Goal: Task Accomplishment & Management: Manage account settings

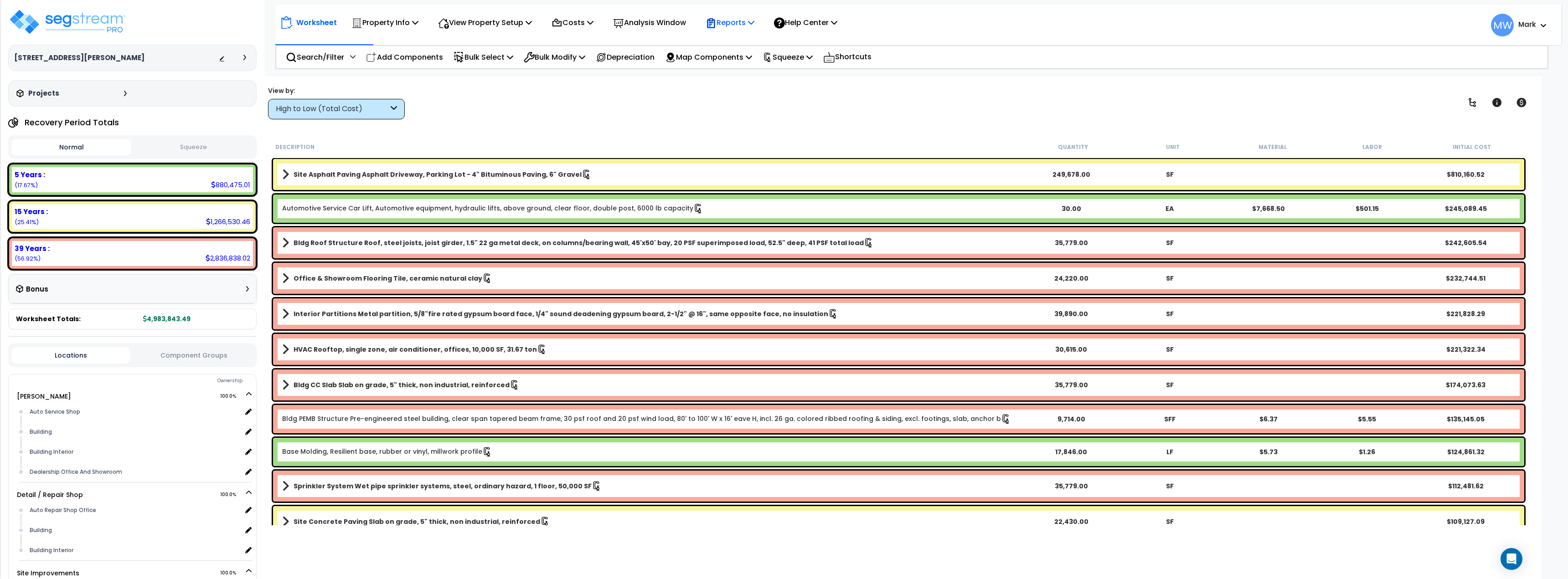
click at [754, 26] on p "Reports" at bounding box center [729, 22] width 49 height 12
click at [761, 64] on link "Manage Report Images" at bounding box center [746, 62] width 90 height 18
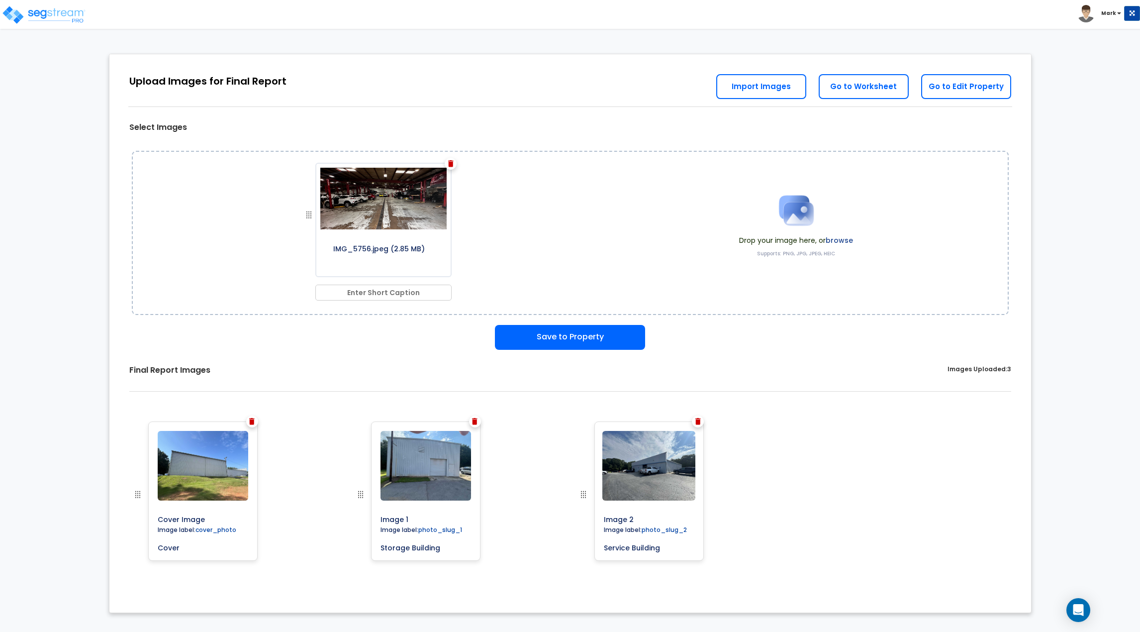
click at [376, 287] on input "text" at bounding box center [383, 293] width 136 height 16
type input "Service Area (Main Building)"
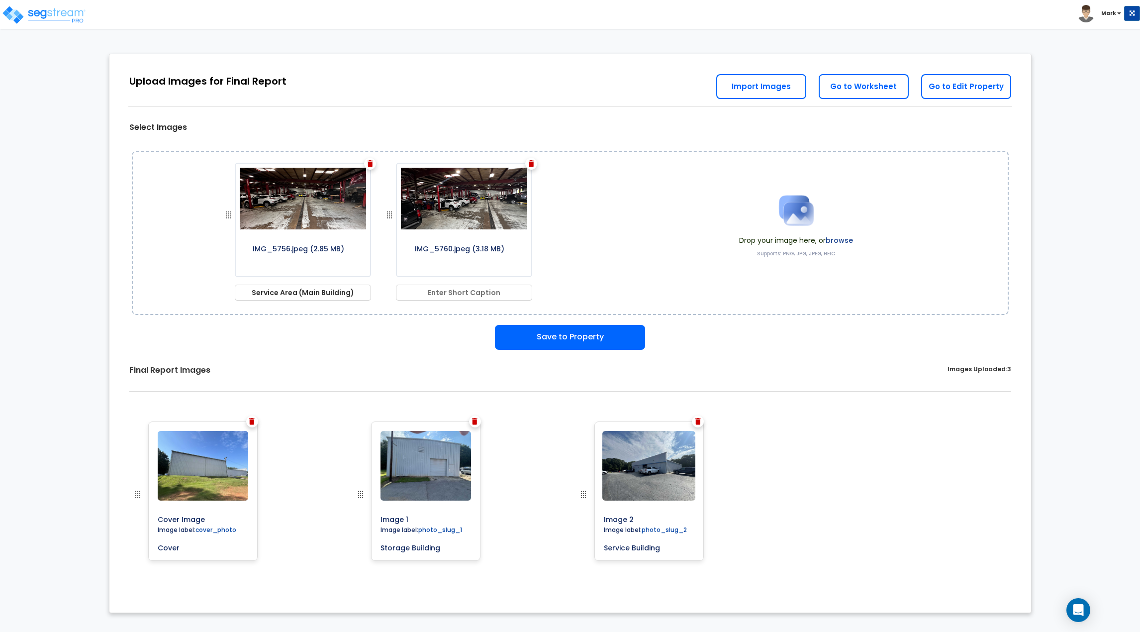
click at [485, 287] on input "text" at bounding box center [464, 293] width 136 height 16
click at [371, 162] on img at bounding box center [370, 163] width 5 height 7
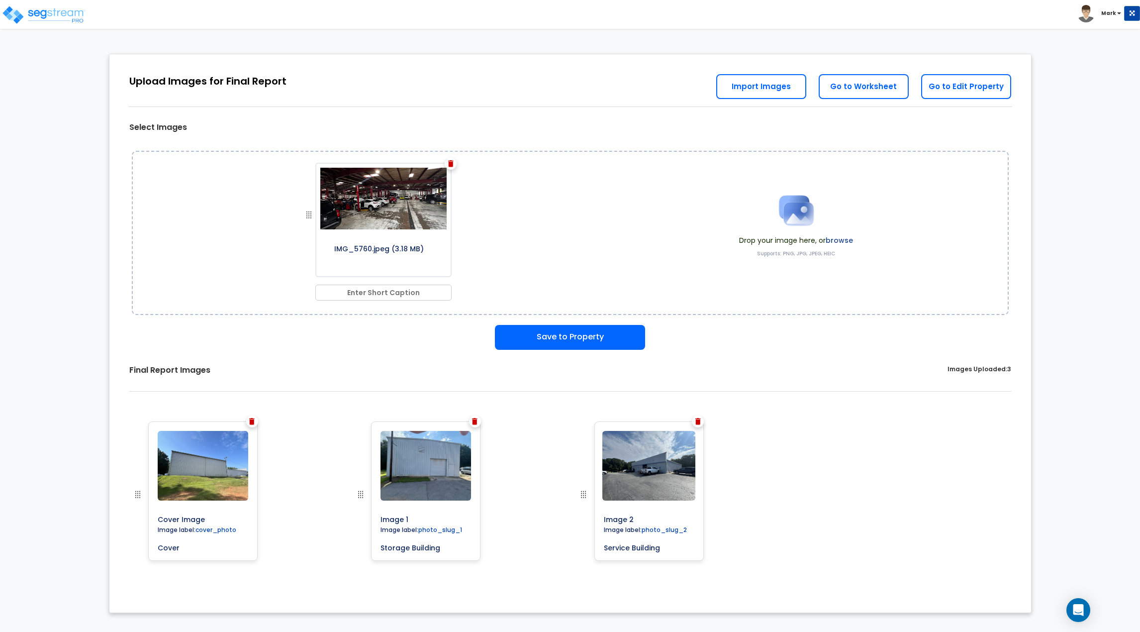
click at [383, 287] on input "text" at bounding box center [383, 293] width 136 height 16
type input "Service Area (Main Building)"
click at [382, 348] on div "Save to Property" at bounding box center [570, 337] width 907 height 25
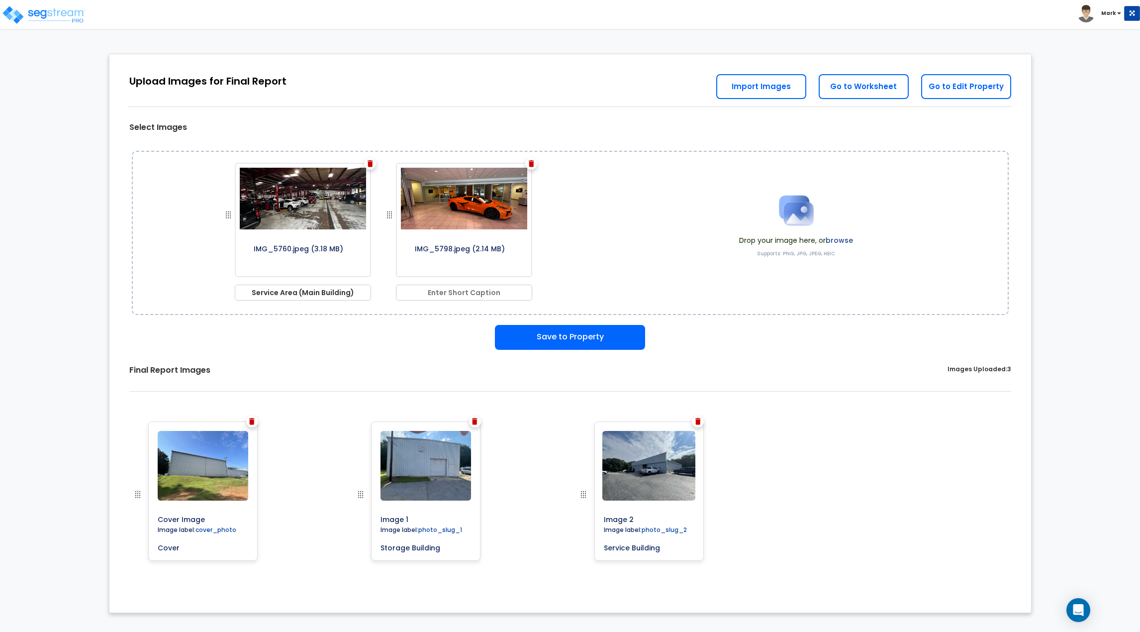
click at [468, 291] on input "text" at bounding box center [464, 293] width 136 height 16
type input "Showroom"
click at [438, 337] on div "Save to Property" at bounding box center [570, 337] width 907 height 25
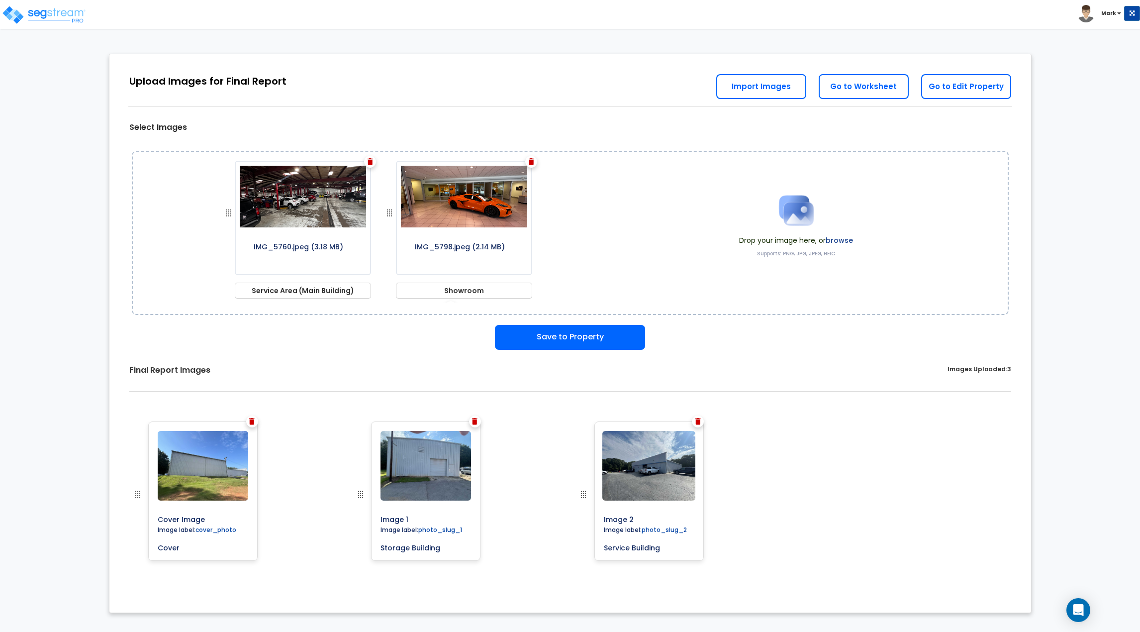
scroll to position [141, 0]
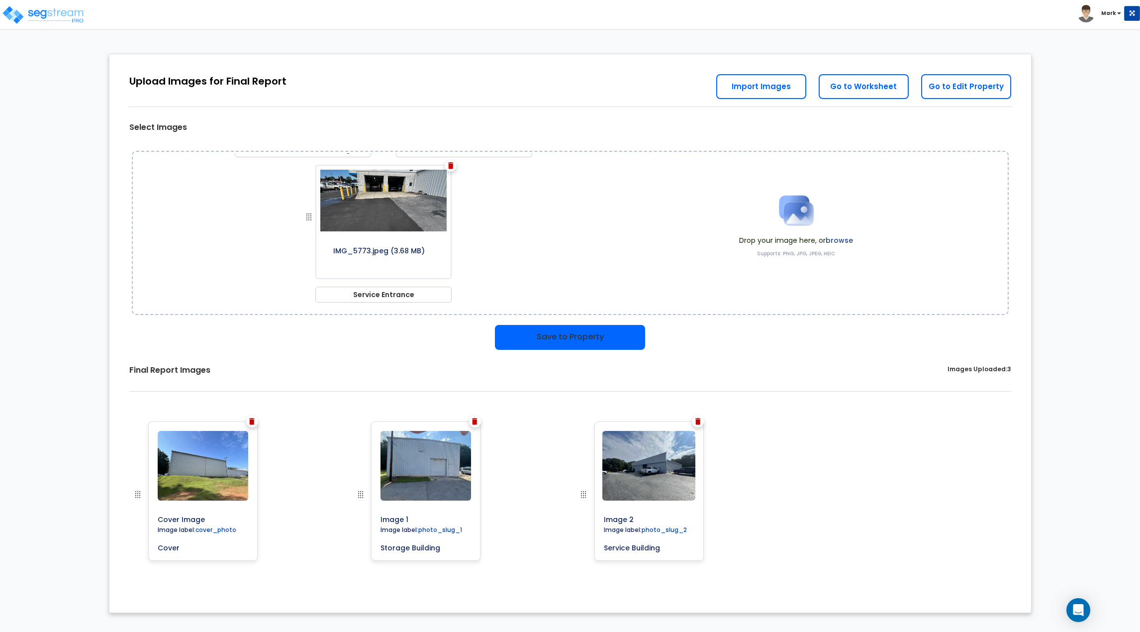
type input "Service Entrance"
click at [540, 343] on button "Save to Property" at bounding box center [570, 337] width 150 height 25
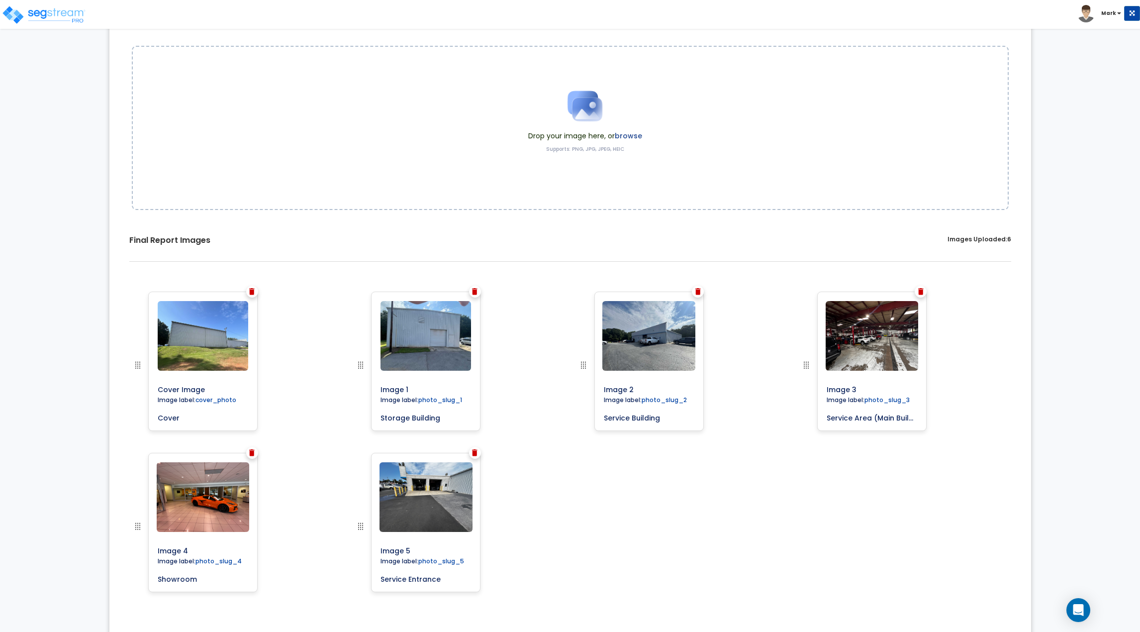
scroll to position [113, 0]
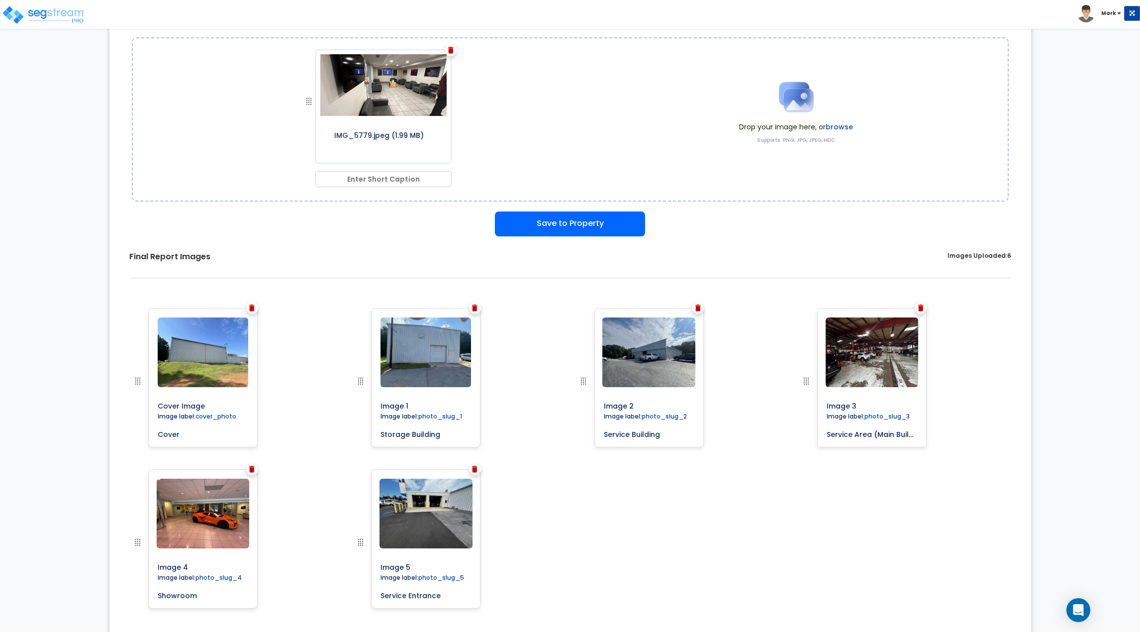
click at [406, 178] on input "text" at bounding box center [383, 179] width 136 height 16
type input "Waiting Area"
click at [587, 234] on button "Save to Property" at bounding box center [570, 223] width 150 height 25
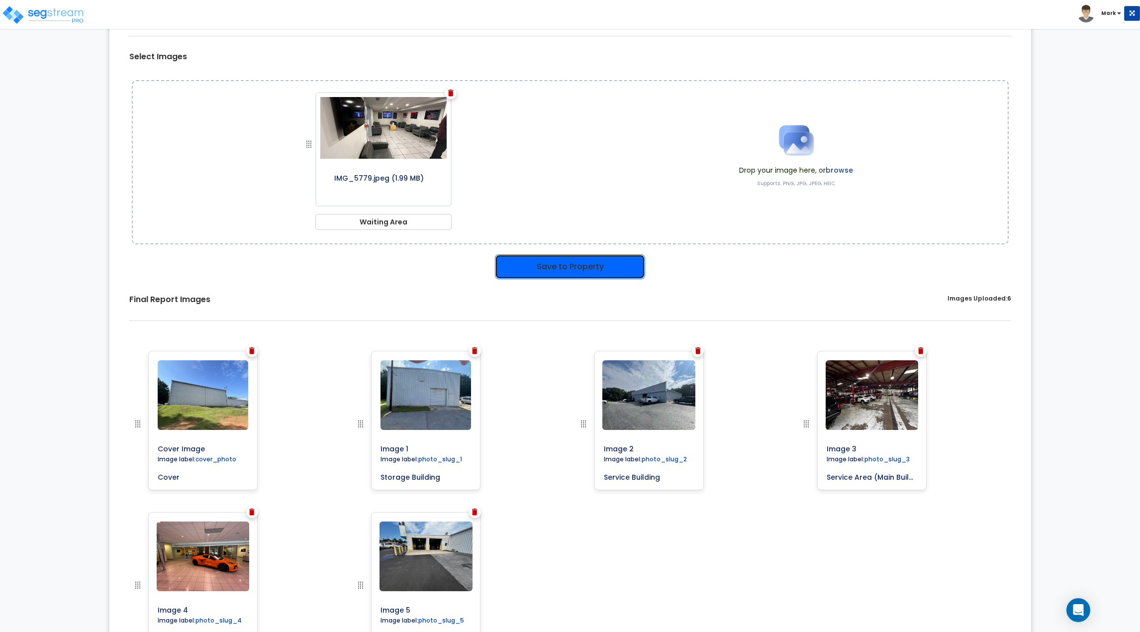
scroll to position [156, 0]
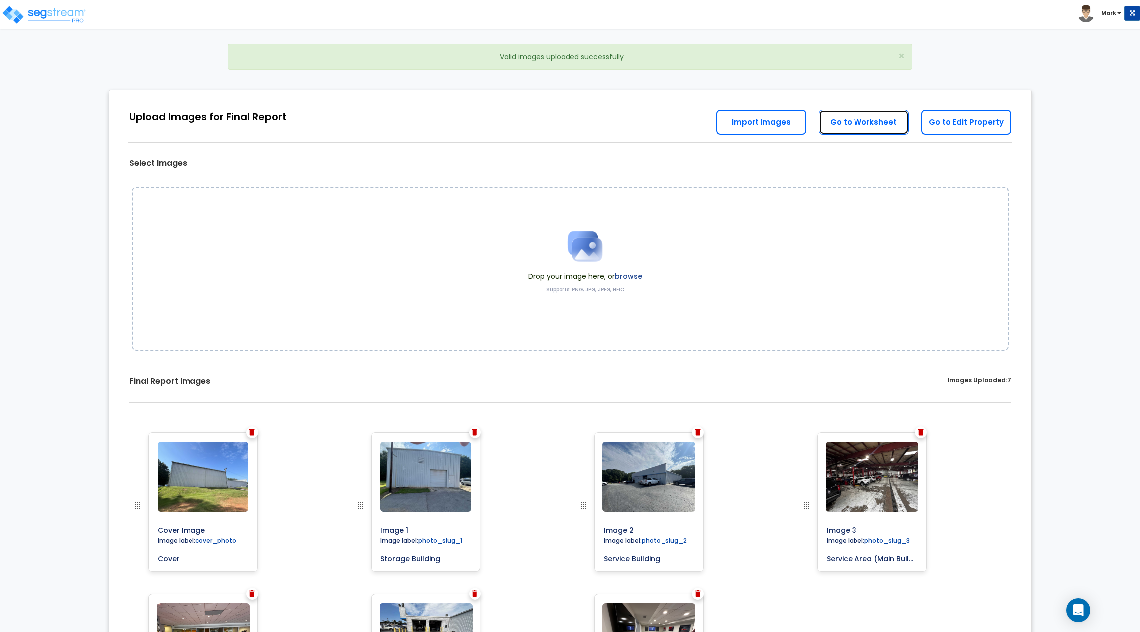
click at [871, 126] on link "Go to Worksheet" at bounding box center [864, 122] width 90 height 25
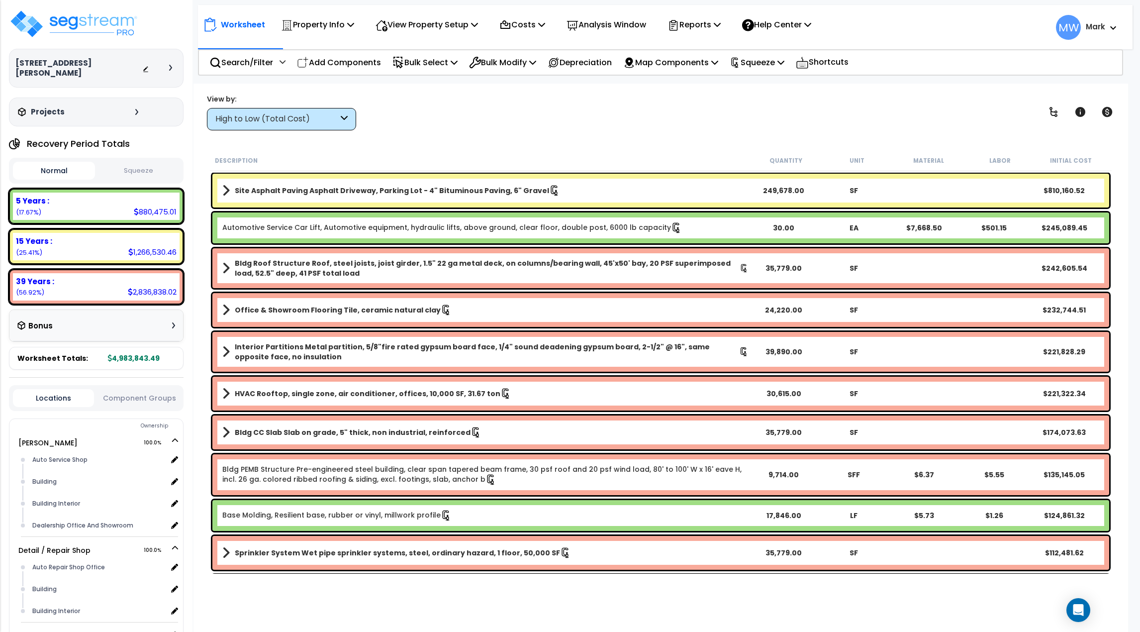
click at [144, 166] on button "Squeeze" at bounding box center [139, 170] width 82 height 17
click at [699, 25] on p "Reports" at bounding box center [694, 24] width 53 height 13
click at [711, 42] on link "Get Report" at bounding box center [712, 47] width 98 height 20
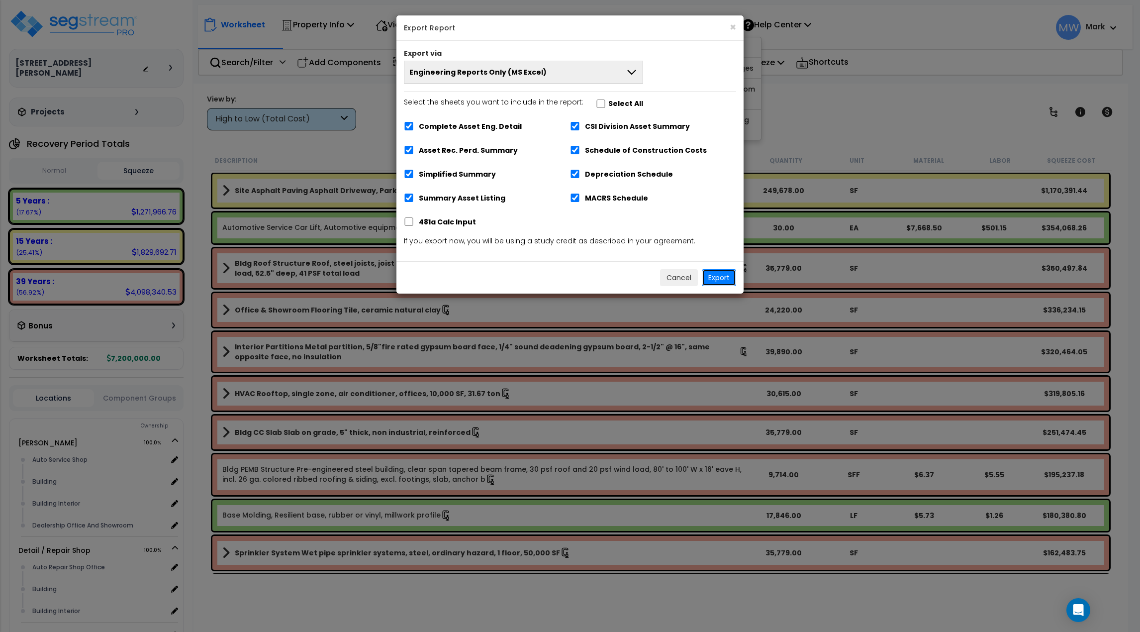
click at [726, 270] on button "Export" at bounding box center [719, 277] width 34 height 17
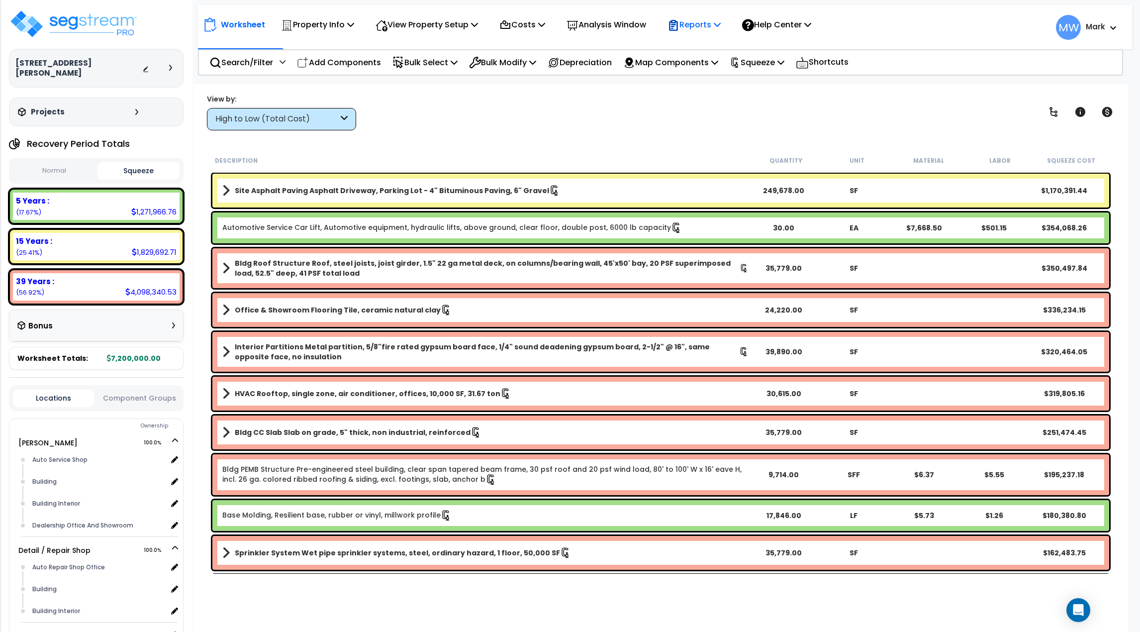
click at [707, 32] on div "Reports" at bounding box center [694, 24] width 53 height 23
click at [710, 51] on link "Get Report" at bounding box center [712, 47] width 98 height 20
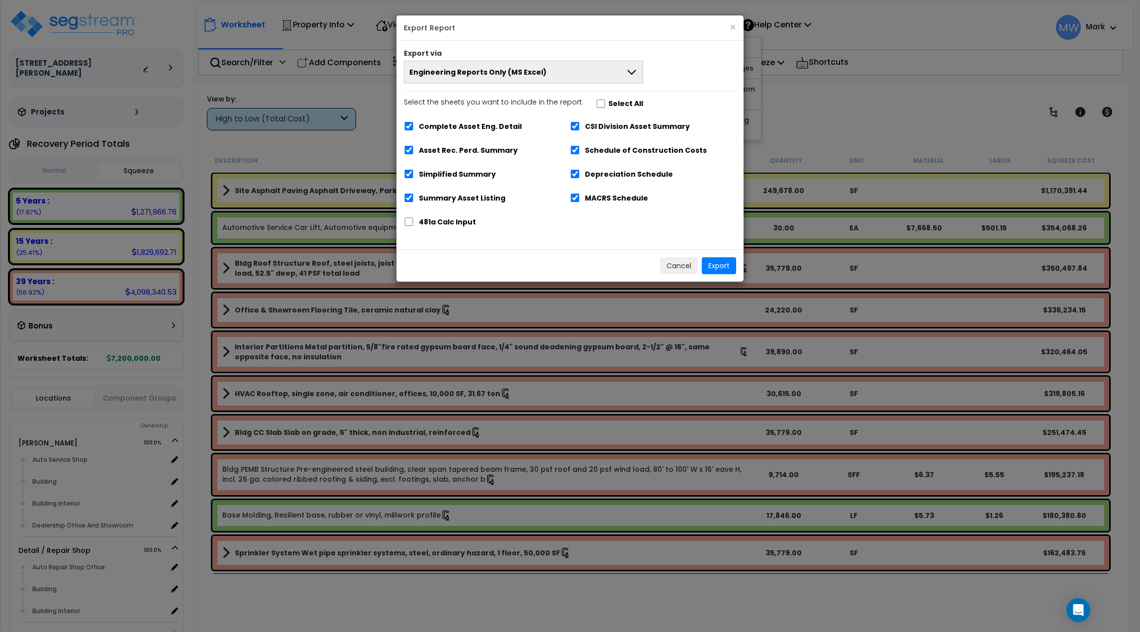
click at [461, 82] on button "Engineering Reports Only (MS Excel)" at bounding box center [523, 72] width 239 height 23
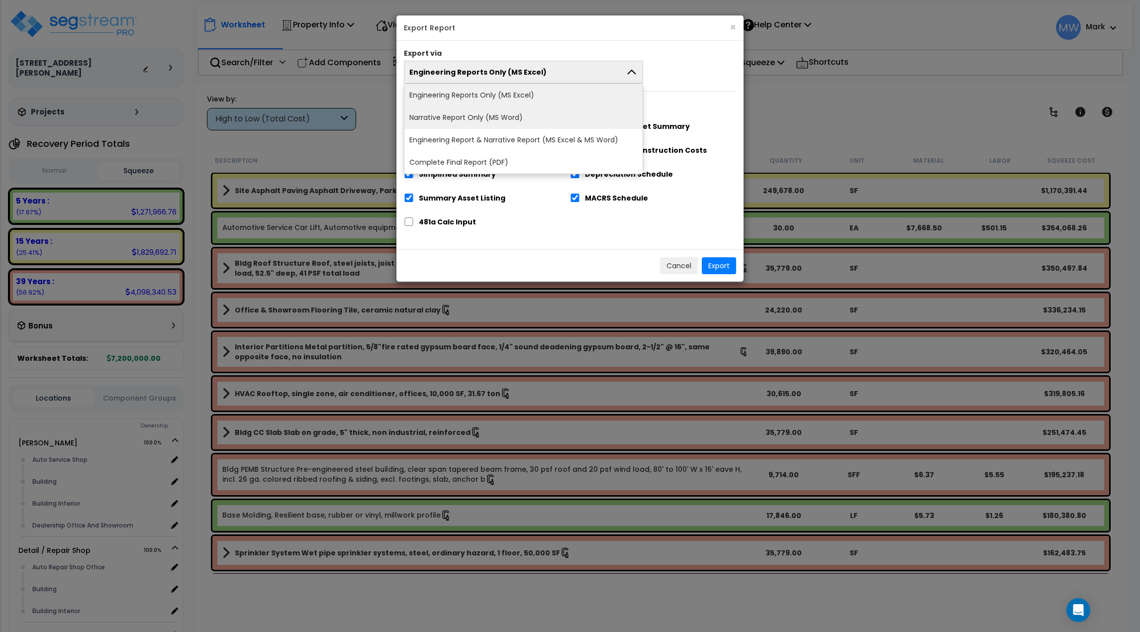
click at [523, 119] on li "Narrative Report Only (MS Word)" at bounding box center [523, 117] width 238 height 22
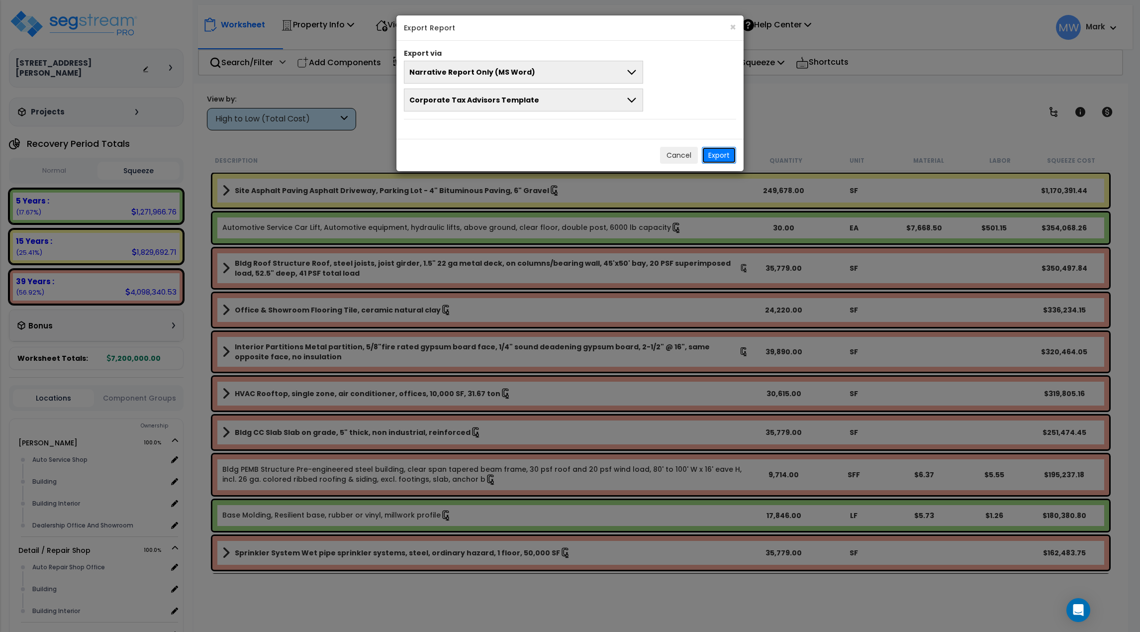
click at [725, 157] on button "Export" at bounding box center [719, 155] width 34 height 17
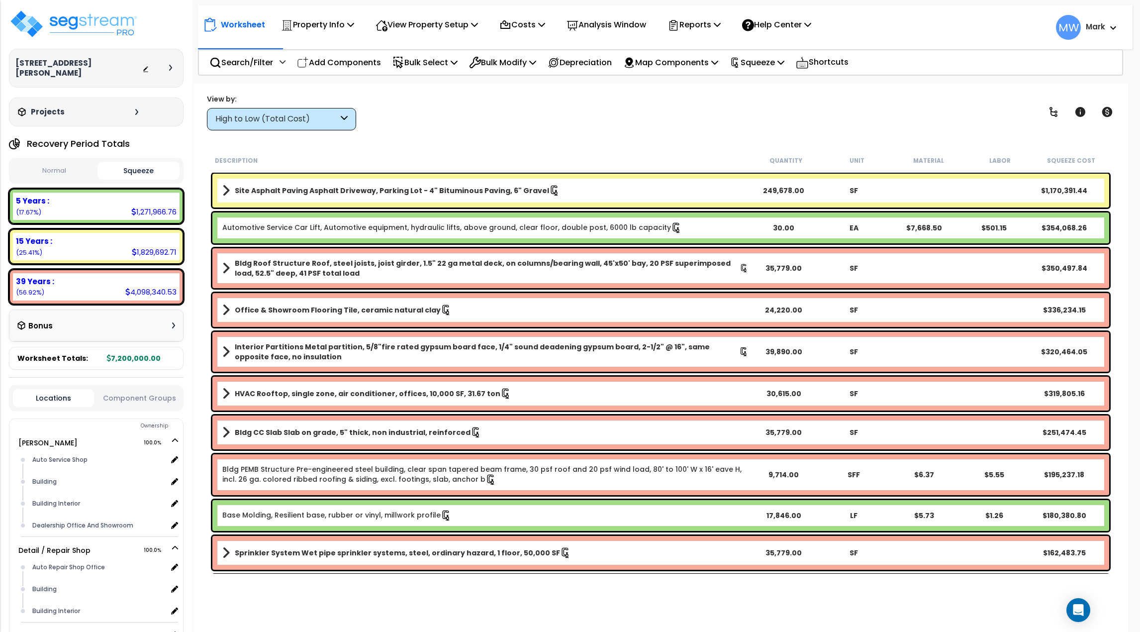
click at [169, 71] on div "4770 Covington Highway Depreciable Tax Basis : $7,200,000.00 Placed-In-Service …" at bounding box center [96, 68] width 175 height 39
click at [169, 65] on icon at bounding box center [170, 68] width 3 height 6
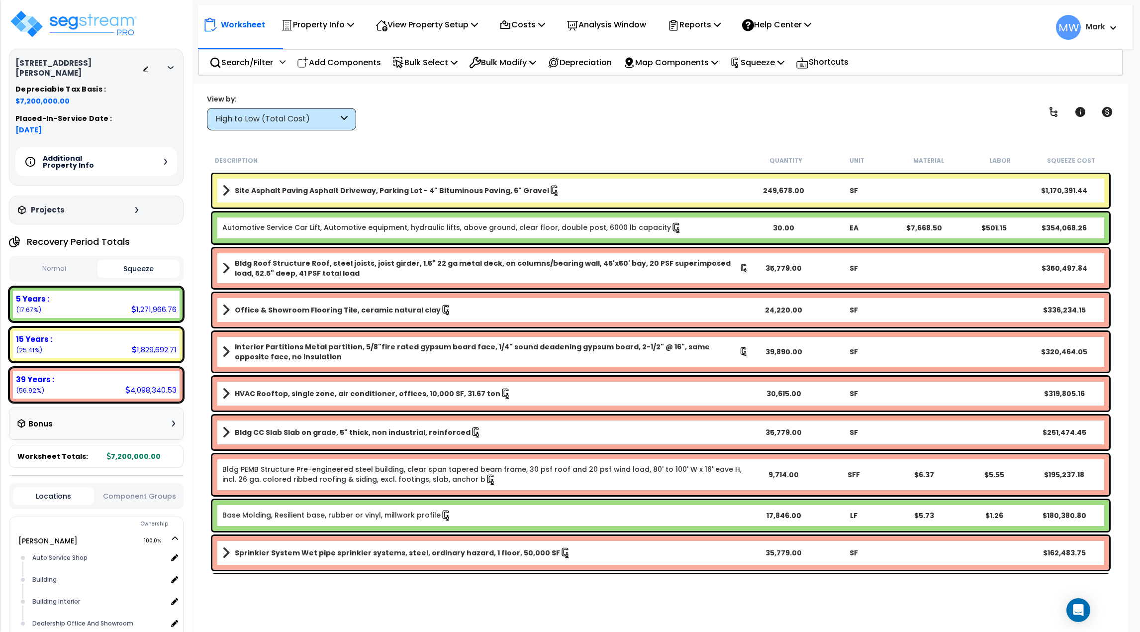
click at [140, 205] on div "Projects" at bounding box center [79, 210] width 128 height 10
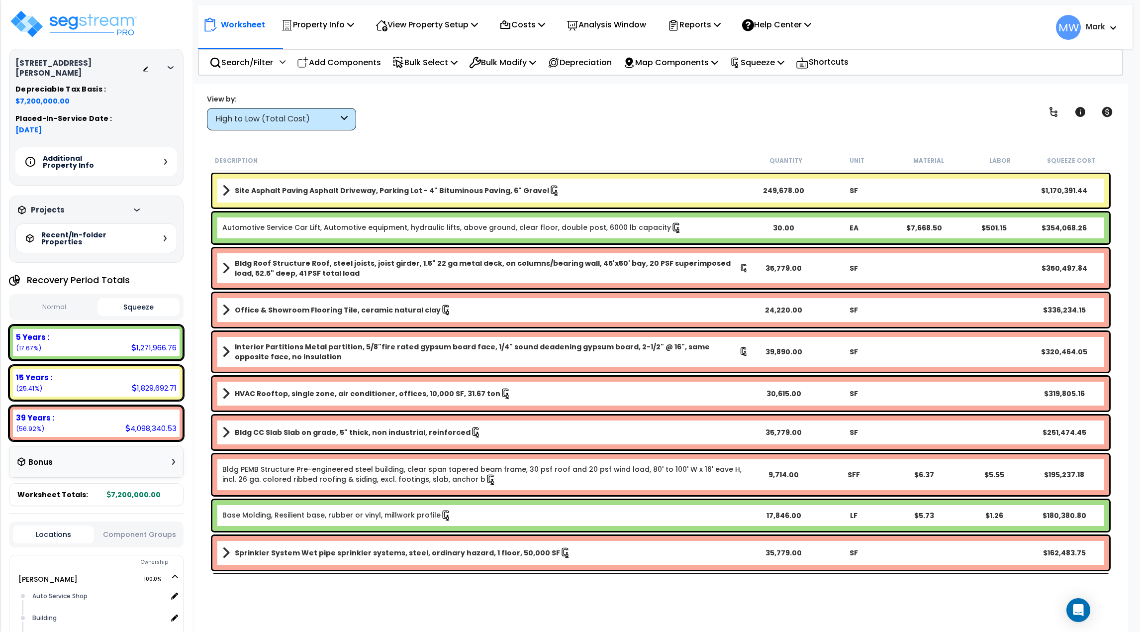
click at [136, 205] on div "Projects" at bounding box center [79, 210] width 128 height 10
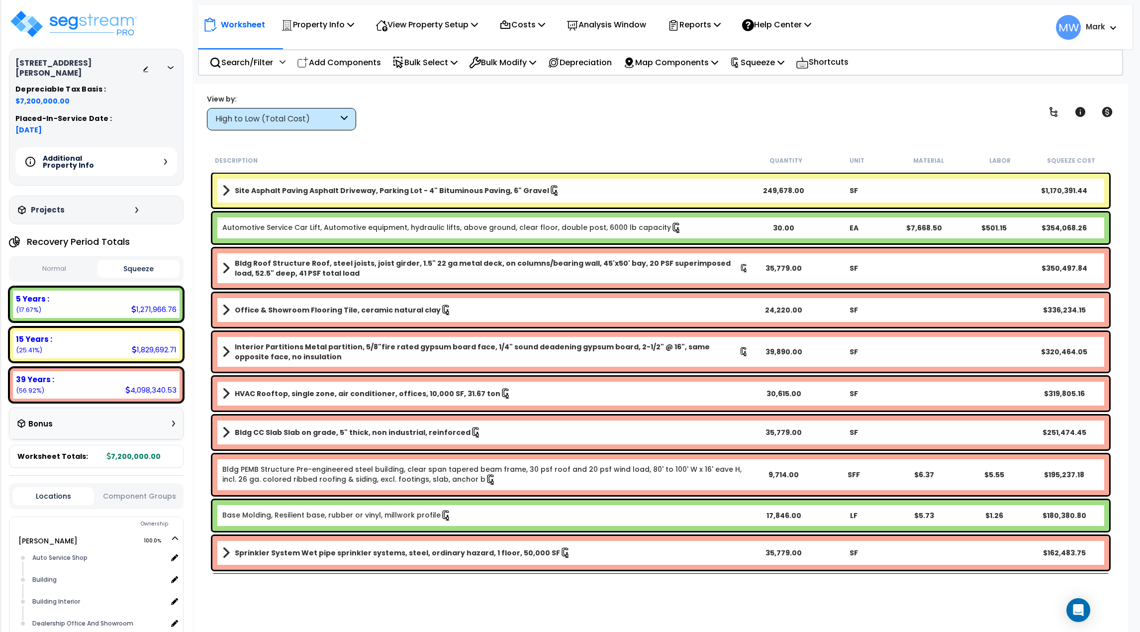
click at [170, 147] on div "Additional Property Info" at bounding box center [96, 161] width 162 height 29
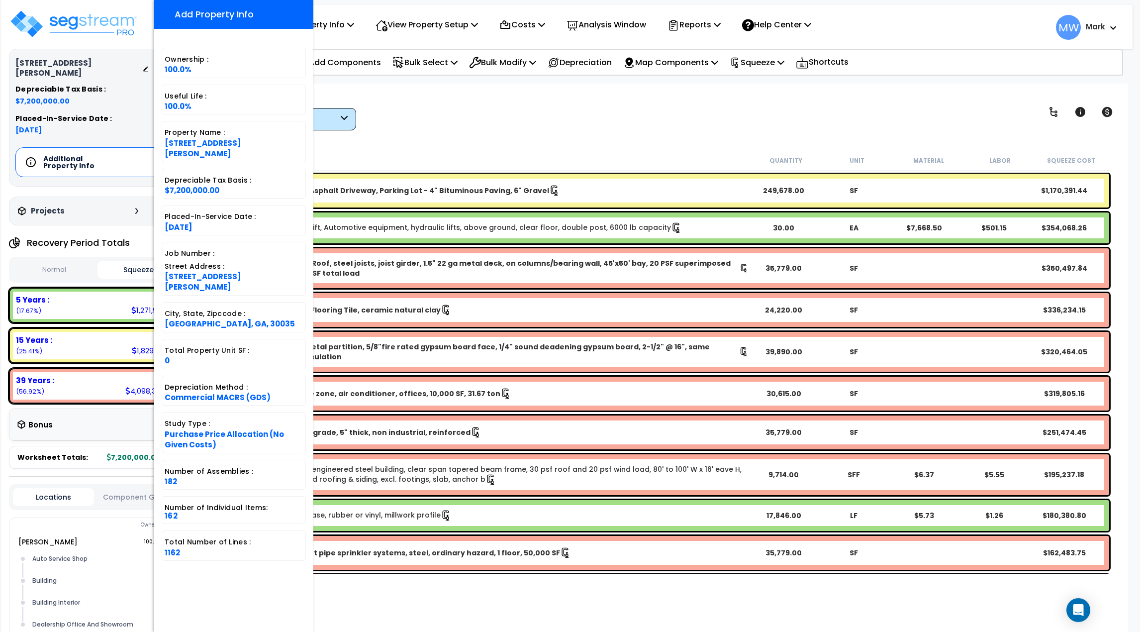
click at [413, 91] on div "Worksheet Property Info Property Setup Add Property Unit Template property Clon…" at bounding box center [661, 400] width 935 height 632
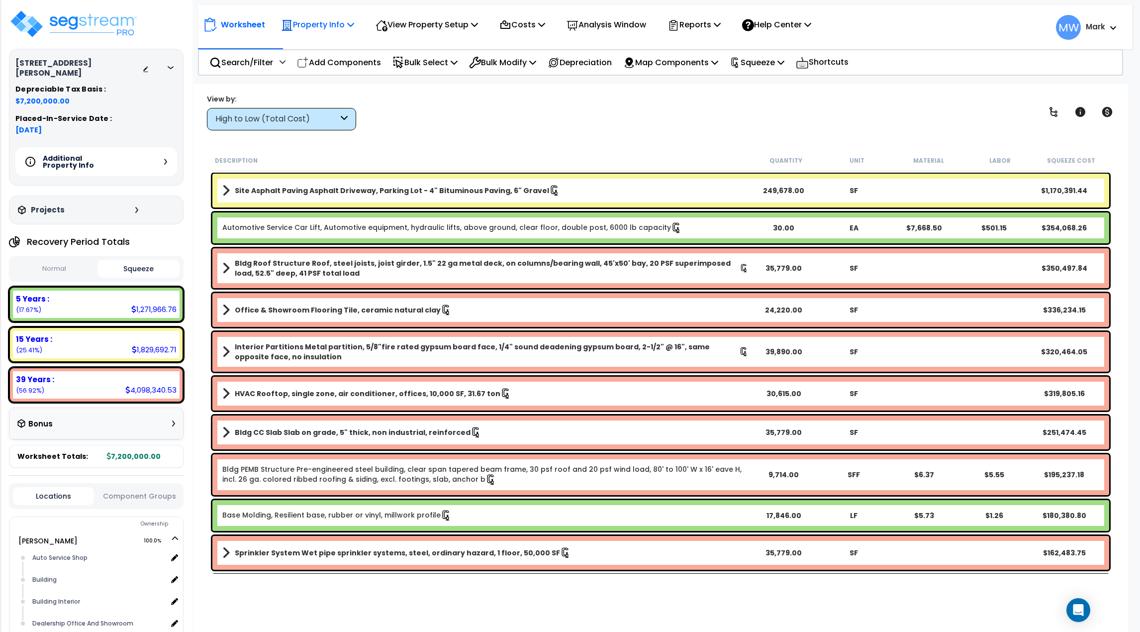
click at [342, 21] on p "Property Info" at bounding box center [317, 24] width 73 height 13
click at [416, 19] on p "View Property Setup" at bounding box center [427, 24] width 102 height 13
click at [401, 43] on link "Building Setup" at bounding box center [420, 47] width 98 height 20
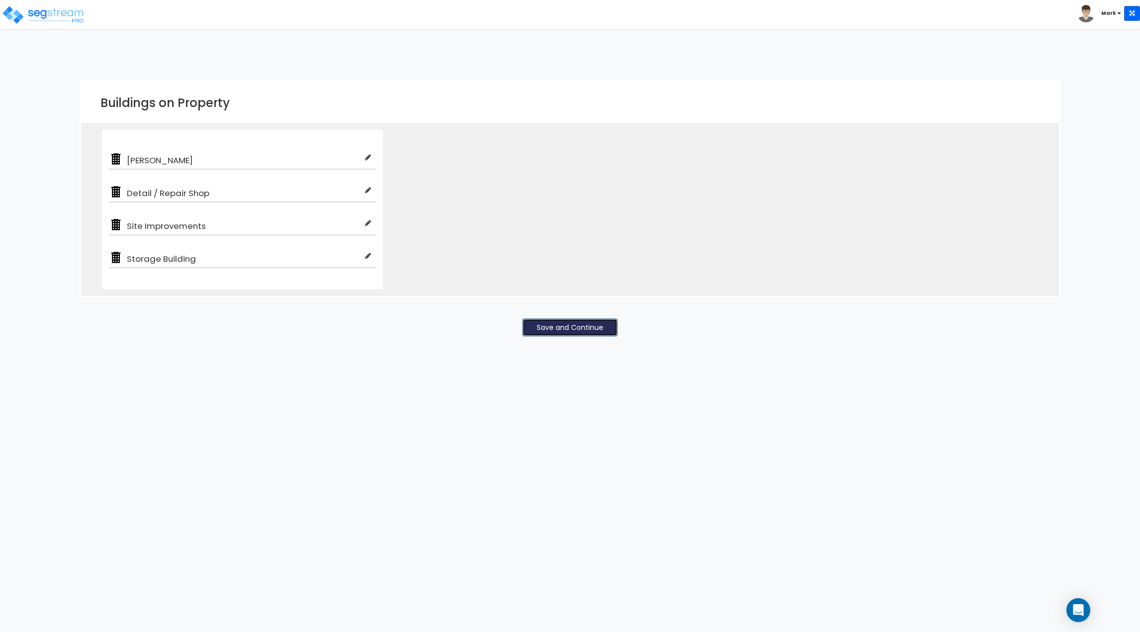
click at [551, 328] on button "Save and Continue" at bounding box center [570, 327] width 96 height 18
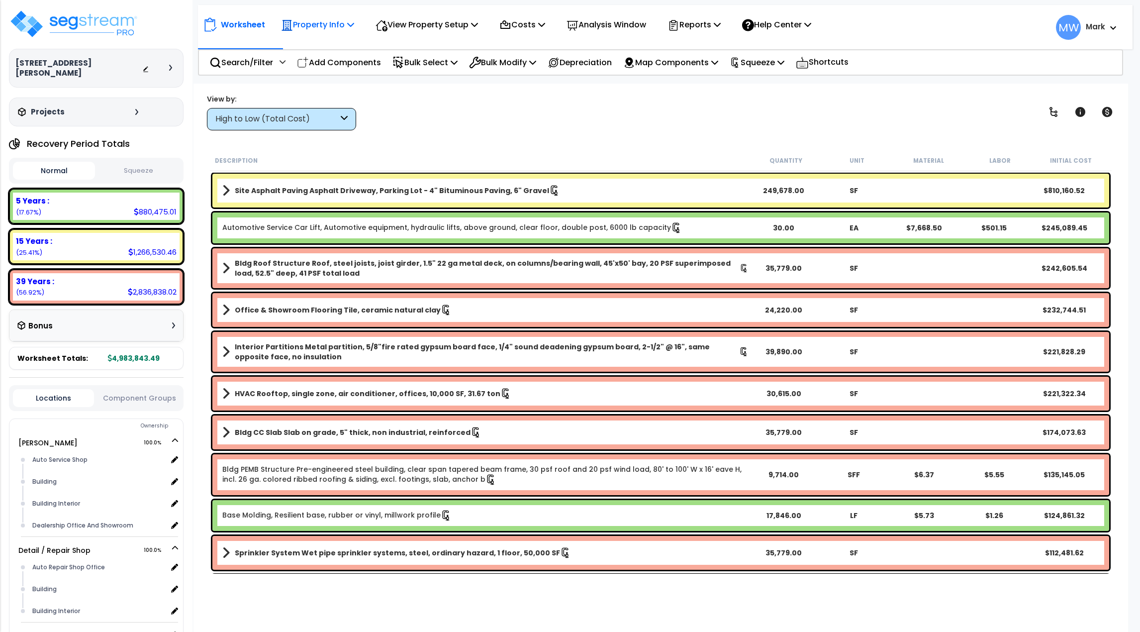
click at [325, 27] on p "Property Info" at bounding box center [317, 24] width 73 height 13
click at [537, 134] on div "Worksheet Property Info Property Setup Add Property Unit Template property Clon…" at bounding box center [661, 400] width 935 height 632
click at [707, 21] on p "Reports" at bounding box center [694, 24] width 53 height 13
click at [792, 111] on div "View by: High to Low (Total Cost) High to Low (Total Cost)" at bounding box center [660, 112] width 915 height 37
click at [795, 14] on div "Help Center" at bounding box center [777, 24] width 80 height 23
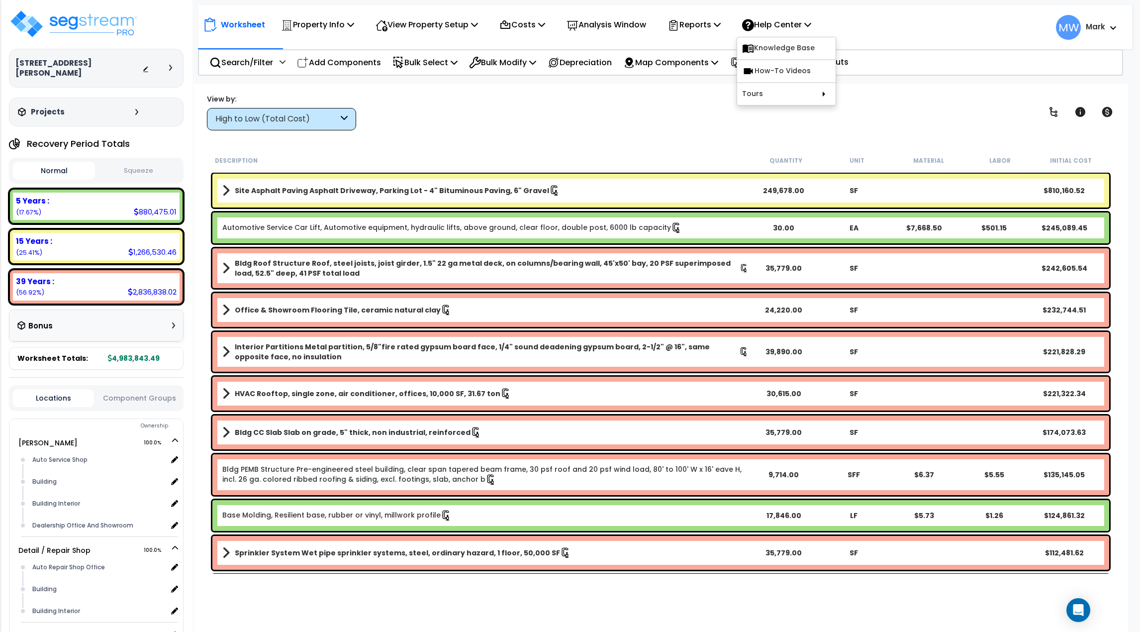
click at [871, 99] on div "View by: High to Low (Total Cost) High to Low (Total Cost)" at bounding box center [660, 112] width 915 height 37
click at [684, 66] on p "Map Components" at bounding box center [670, 62] width 95 height 13
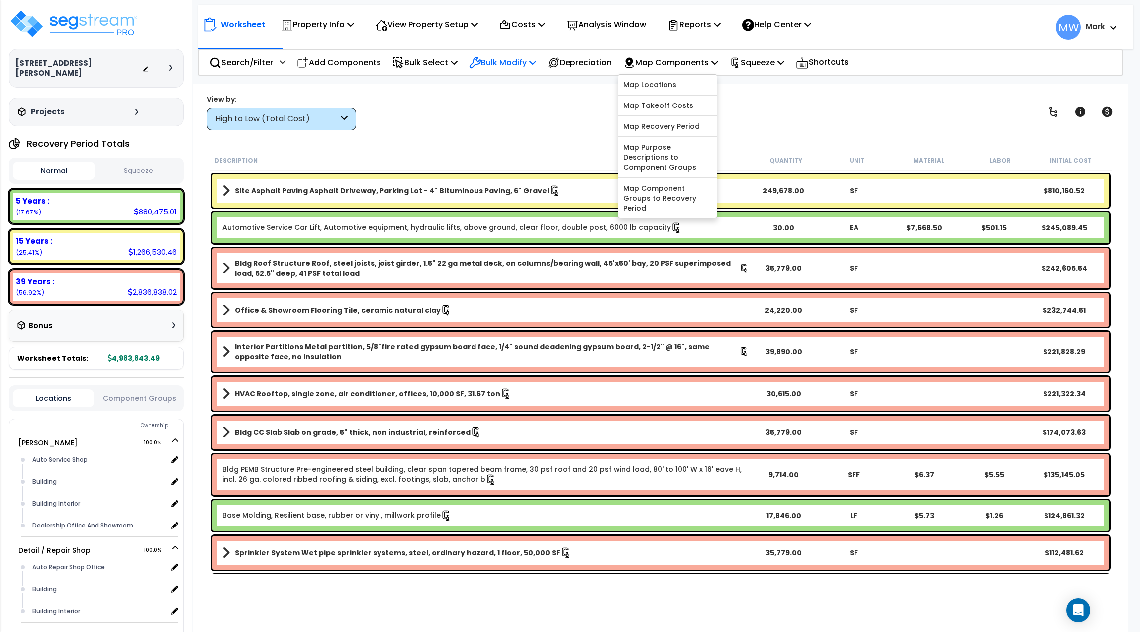
click at [500, 64] on p "Bulk Modify" at bounding box center [502, 62] width 67 height 13
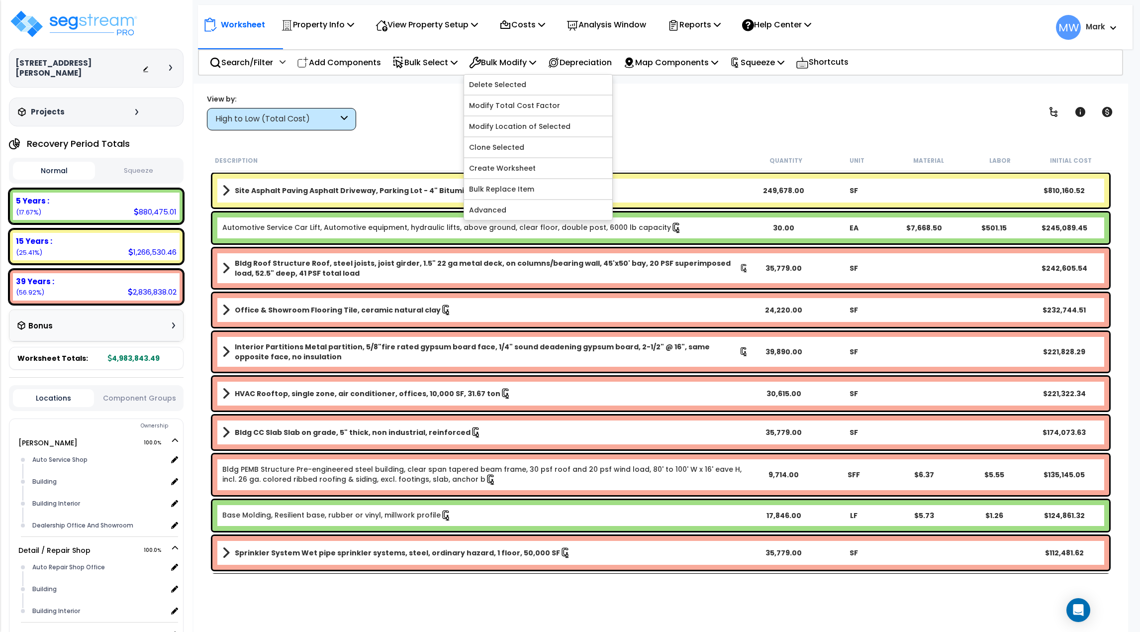
click at [432, 122] on div "View by: High to Low (Total Cost) High to Low (Total Cost)" at bounding box center [660, 112] width 915 height 37
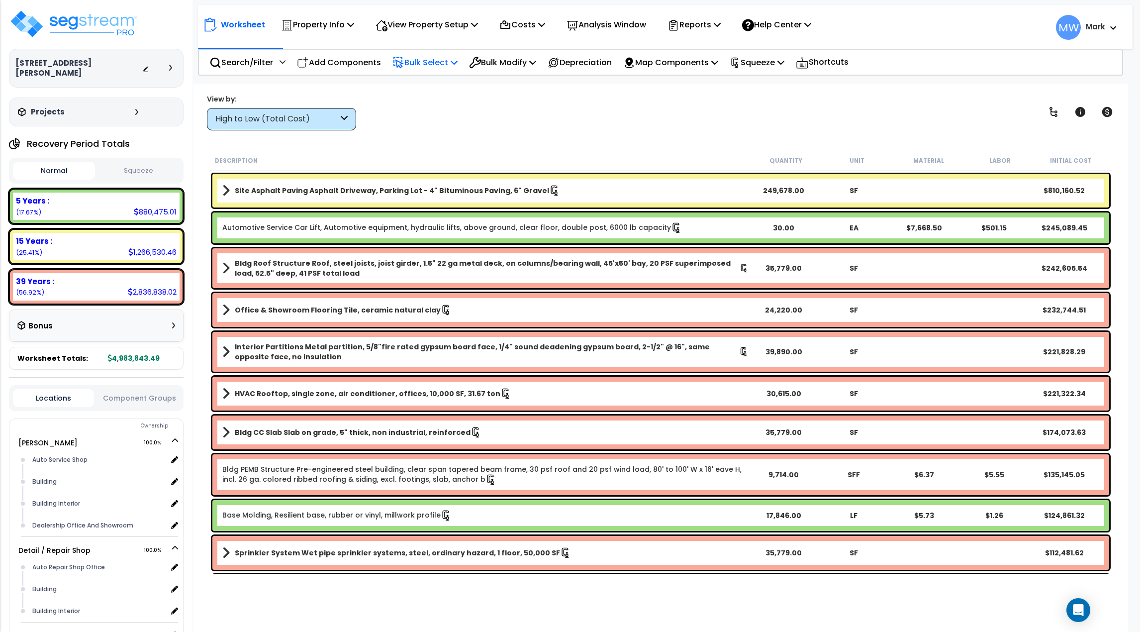
click at [452, 64] on p "Bulk Select" at bounding box center [424, 62] width 65 height 13
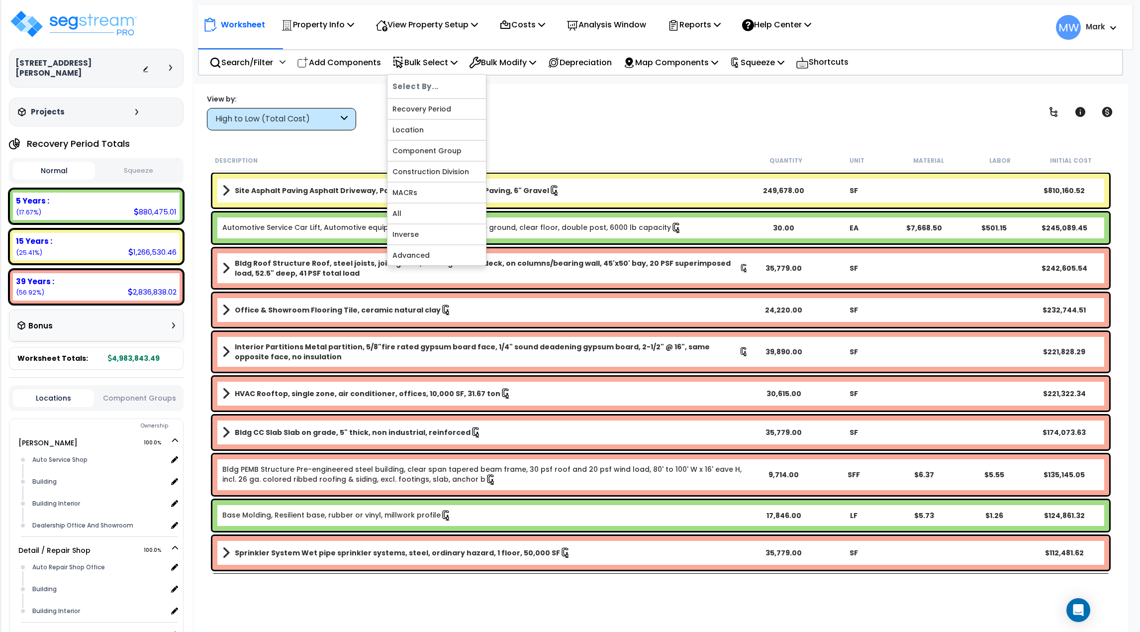
click at [569, 117] on div "View by: High to Low (Total Cost) High to Low (Total Cost)" at bounding box center [660, 112] width 915 height 37
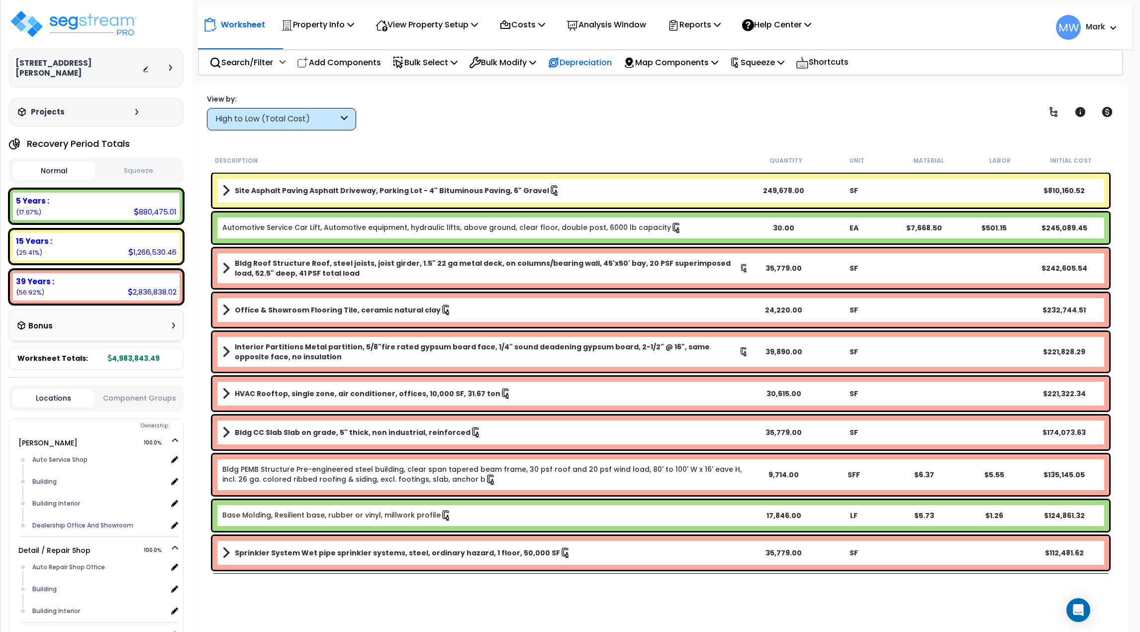
click at [598, 59] on p "Depreciation" at bounding box center [580, 62] width 64 height 13
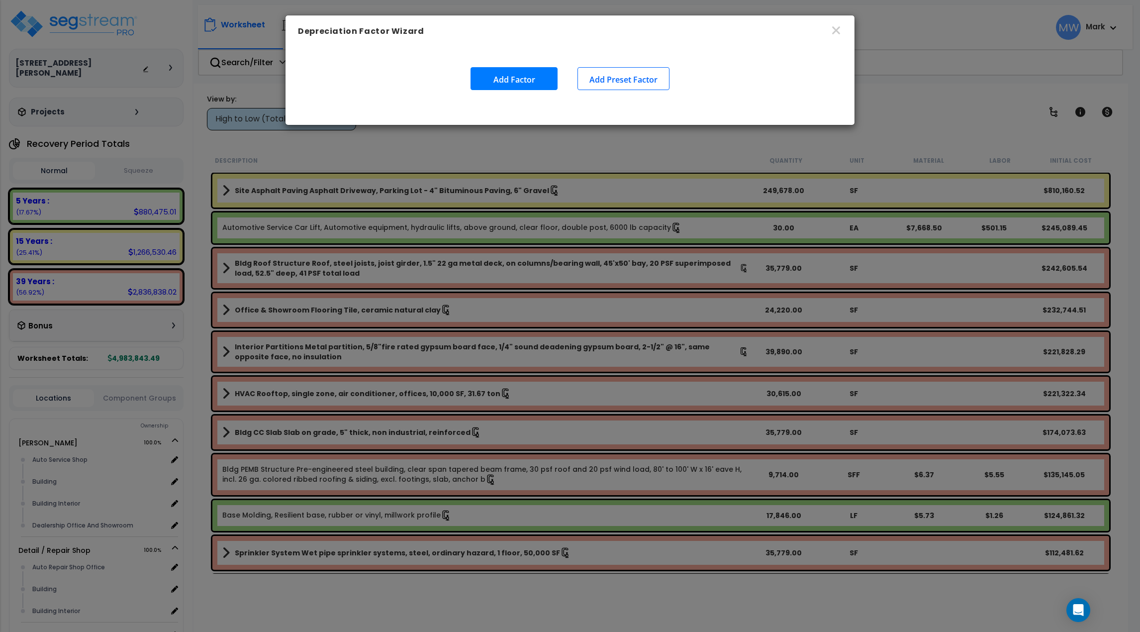
click at [518, 82] on button "Add Factor" at bounding box center [514, 78] width 87 height 23
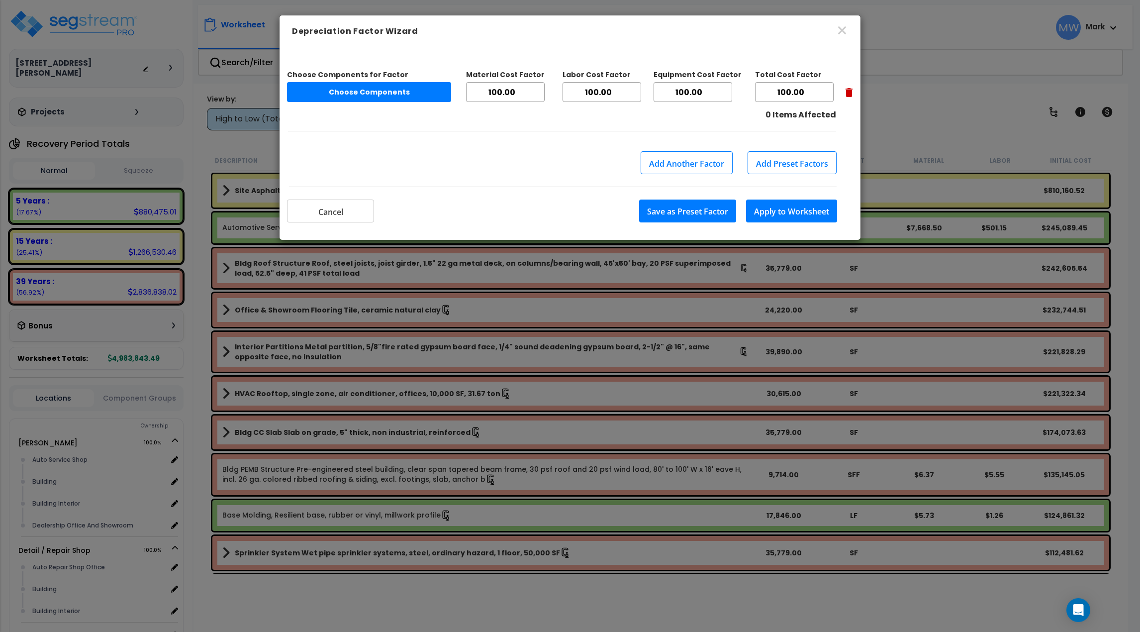
click at [818, 91] on input "100.00" at bounding box center [794, 92] width 79 height 20
click at [832, 98] on input "99.99" at bounding box center [794, 92] width 79 height 20
click at [832, 87] on input "100" at bounding box center [794, 92] width 79 height 20
type input "1"
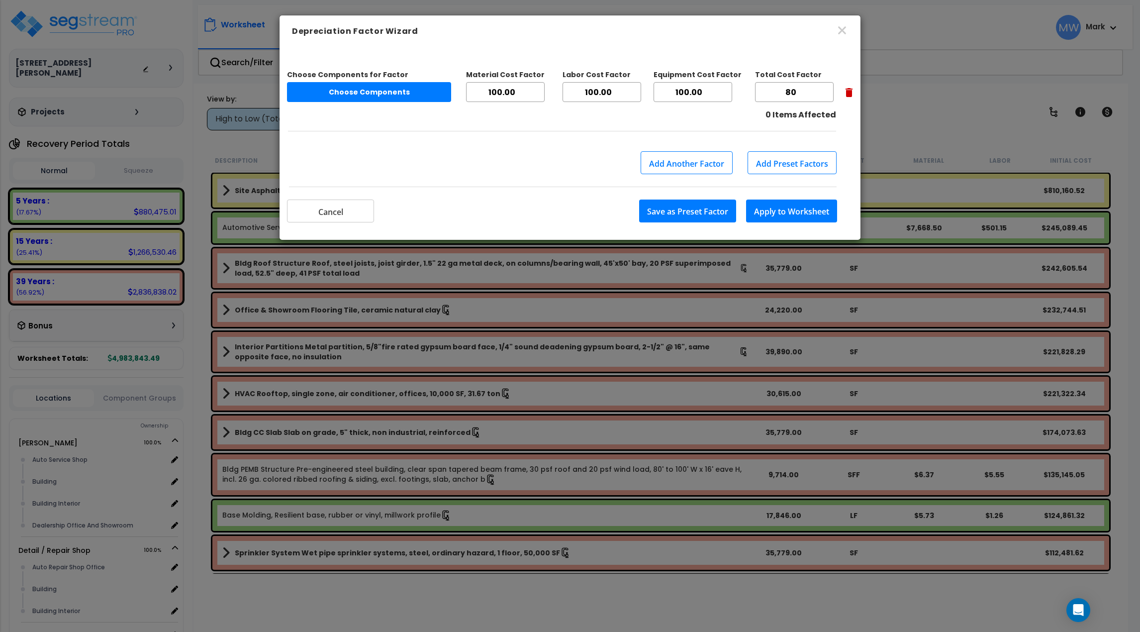
type input "80"
click at [816, 209] on button "Apply to Worksheet" at bounding box center [791, 210] width 91 height 23
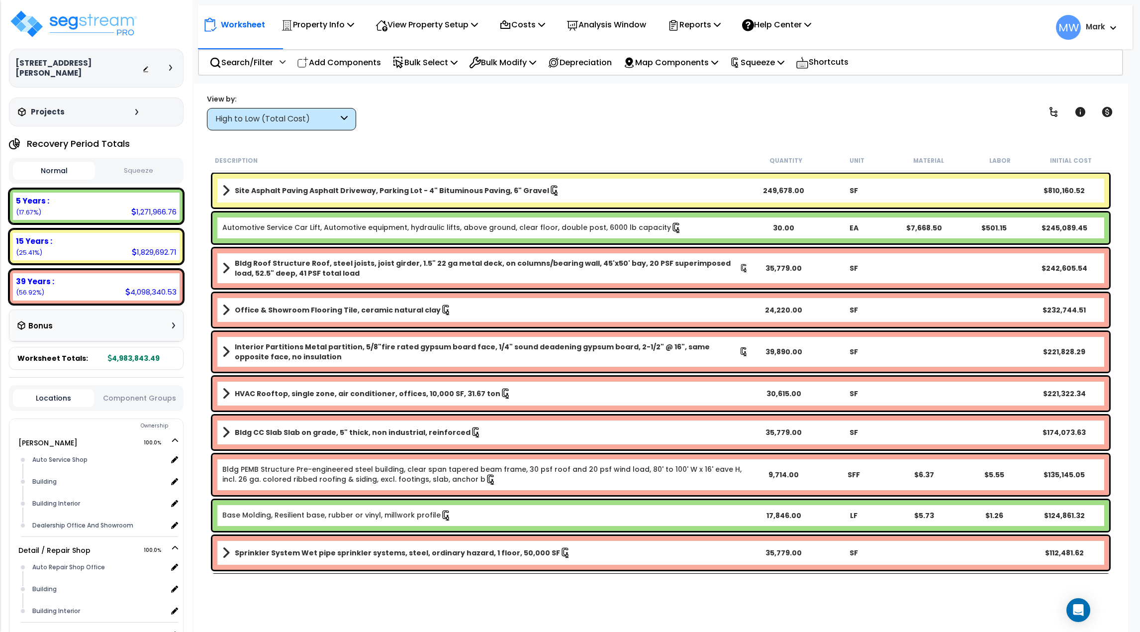
click at [149, 162] on button "Squeeze" at bounding box center [139, 170] width 82 height 17
click at [57, 163] on button "Normal" at bounding box center [54, 170] width 82 height 17
click at [154, 162] on button "Squeeze" at bounding box center [139, 170] width 82 height 17
click at [77, 162] on button "Normal" at bounding box center [54, 170] width 82 height 17
click at [146, 162] on button "Squeeze" at bounding box center [139, 170] width 82 height 17
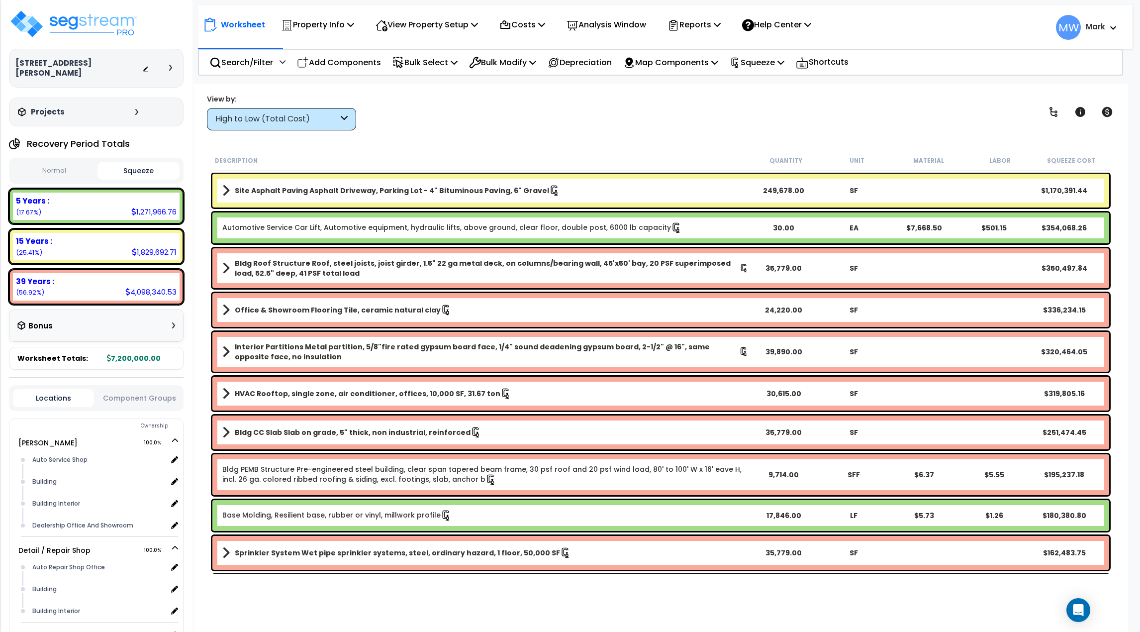
click at [80, 162] on button "Normal" at bounding box center [54, 170] width 82 height 17
click at [138, 162] on button "Squeeze" at bounding box center [139, 170] width 82 height 17
click at [89, 162] on button "Normal" at bounding box center [54, 170] width 82 height 17
click at [144, 162] on button "Squeeze" at bounding box center [139, 170] width 82 height 17
click at [423, 70] on div "Bulk Select" at bounding box center [424, 62] width 65 height 23
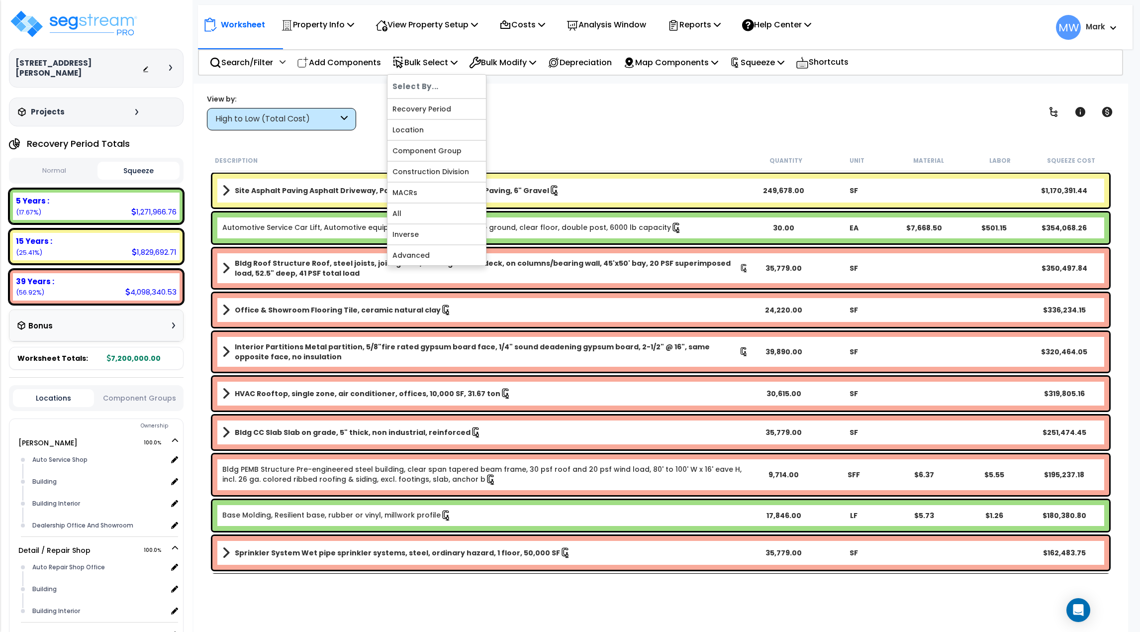
click at [628, 107] on div "View by: High to Low (Total Cost) High to Low (Total Cost)" at bounding box center [660, 112] width 915 height 37
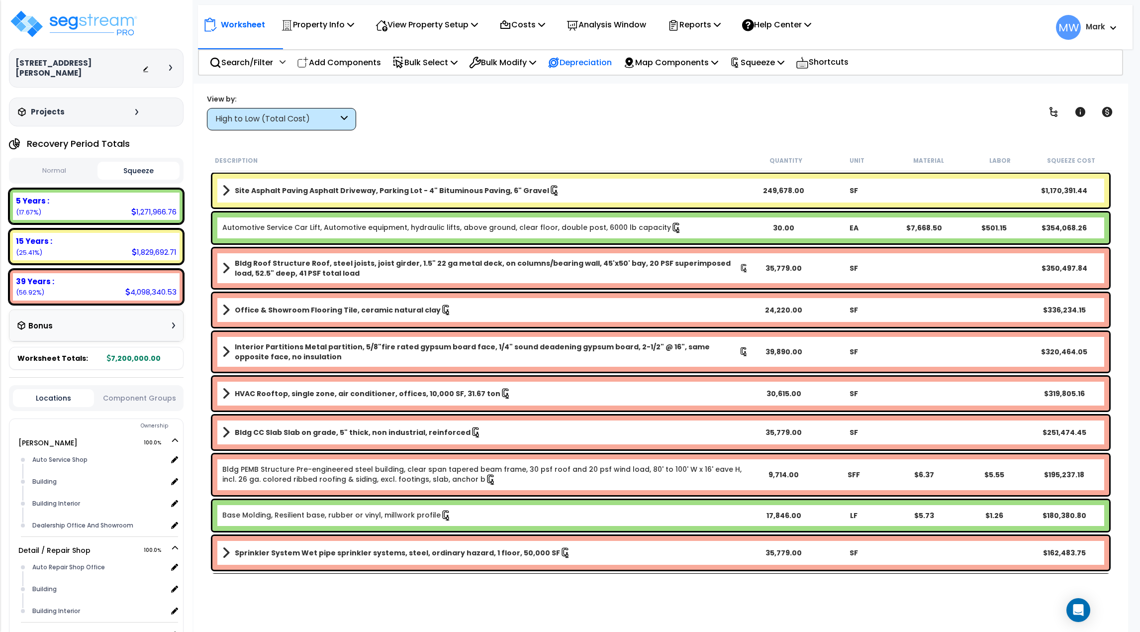
click at [612, 63] on p "Depreciation" at bounding box center [580, 62] width 64 height 13
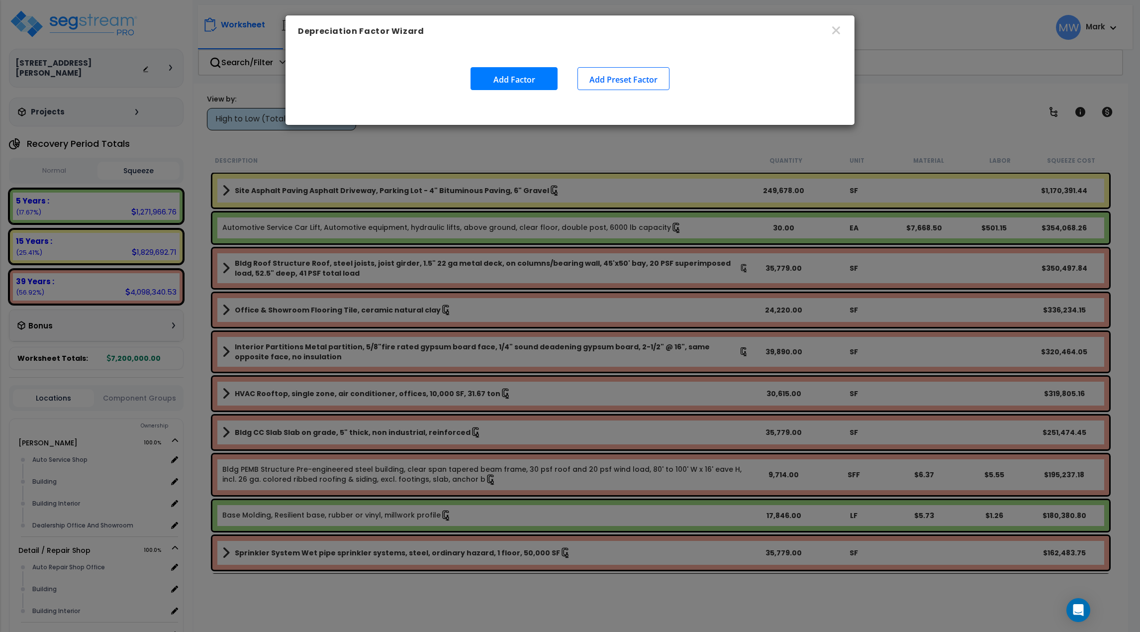
click at [536, 83] on button "Add Factor" at bounding box center [514, 78] width 87 height 23
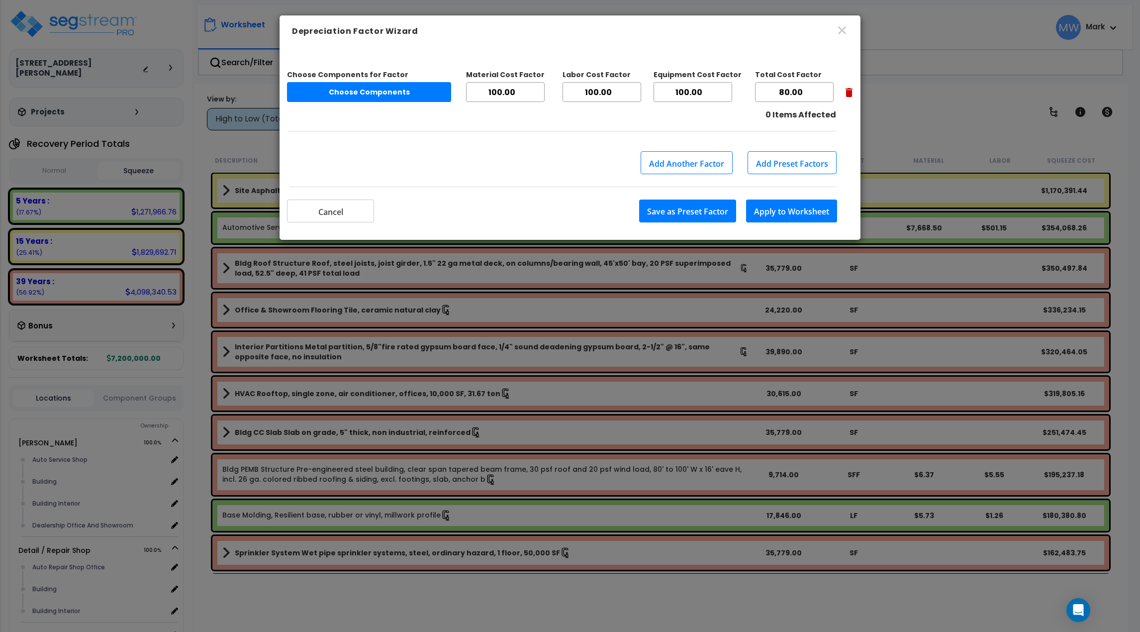
click at [803, 93] on input "80.00" at bounding box center [794, 92] width 79 height 20
drag, startPoint x: 810, startPoint y: 95, endPoint x: 759, endPoint y: 99, distance: 51.5
click at [759, 99] on input "80.00" at bounding box center [794, 92] width 79 height 20
type input "100"
click at [755, 211] on button "Apply to Worksheet" at bounding box center [791, 210] width 91 height 23
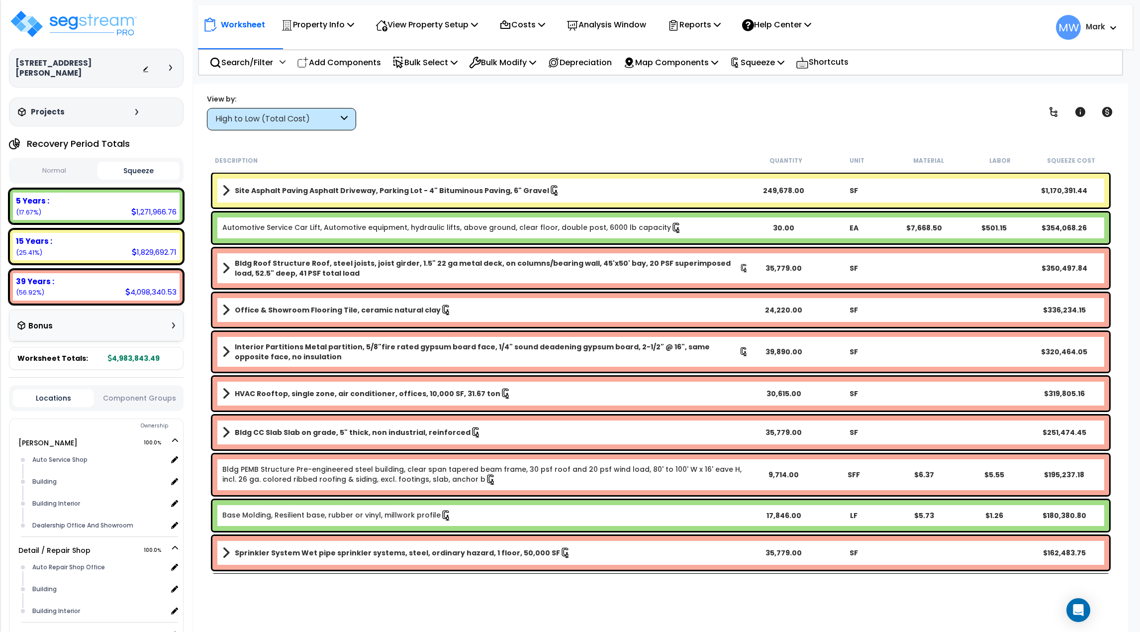
click at [54, 162] on button "Normal" at bounding box center [54, 170] width 82 height 17
click at [153, 165] on button "Squeeze" at bounding box center [139, 170] width 82 height 17
click at [32, 164] on button "Normal" at bounding box center [54, 170] width 82 height 17
click at [124, 162] on button "Squeeze" at bounding box center [139, 170] width 82 height 17
click at [60, 162] on button "Normal" at bounding box center [54, 170] width 82 height 17
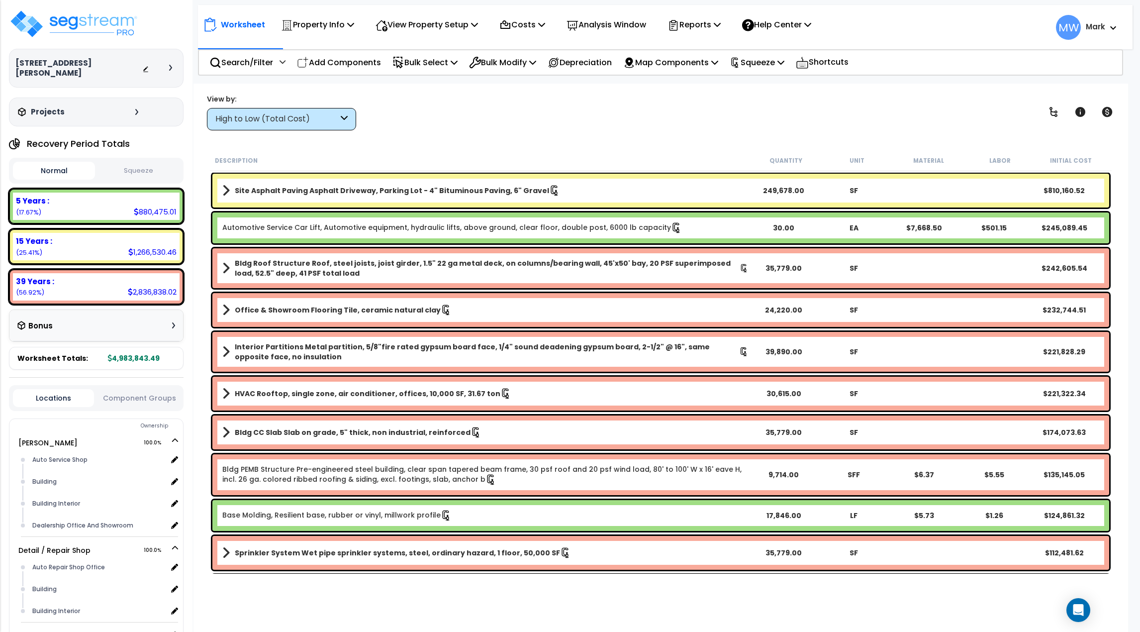
click at [150, 162] on button "Squeeze" at bounding box center [139, 170] width 82 height 17
click at [570, 63] on p "Depreciation" at bounding box center [580, 62] width 64 height 13
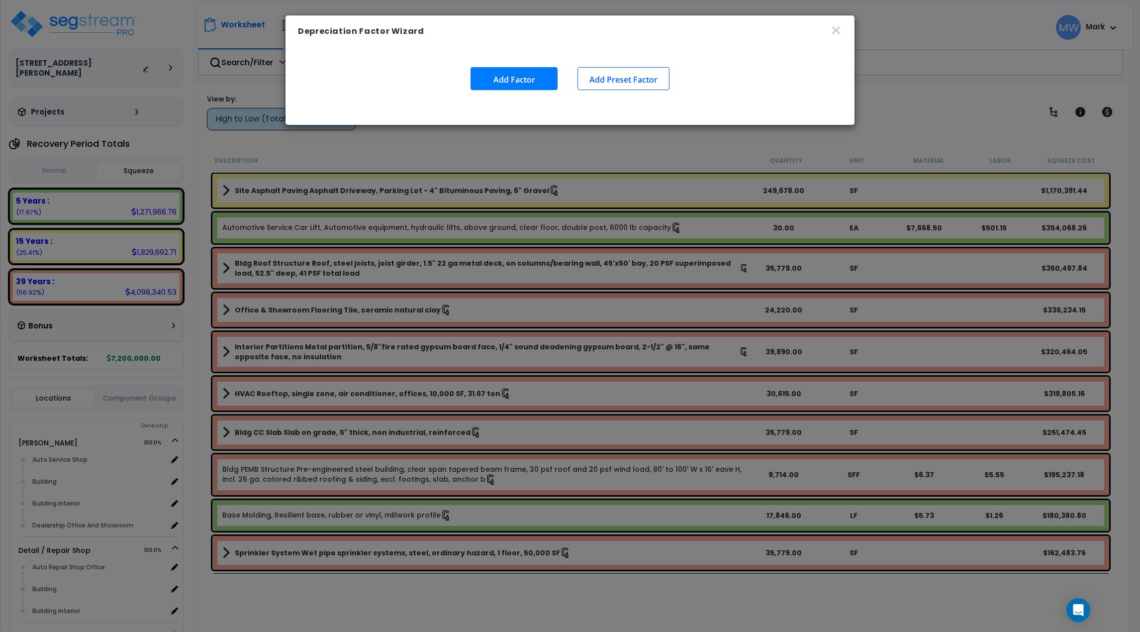
click at [522, 77] on button "Add Factor" at bounding box center [514, 78] width 87 height 23
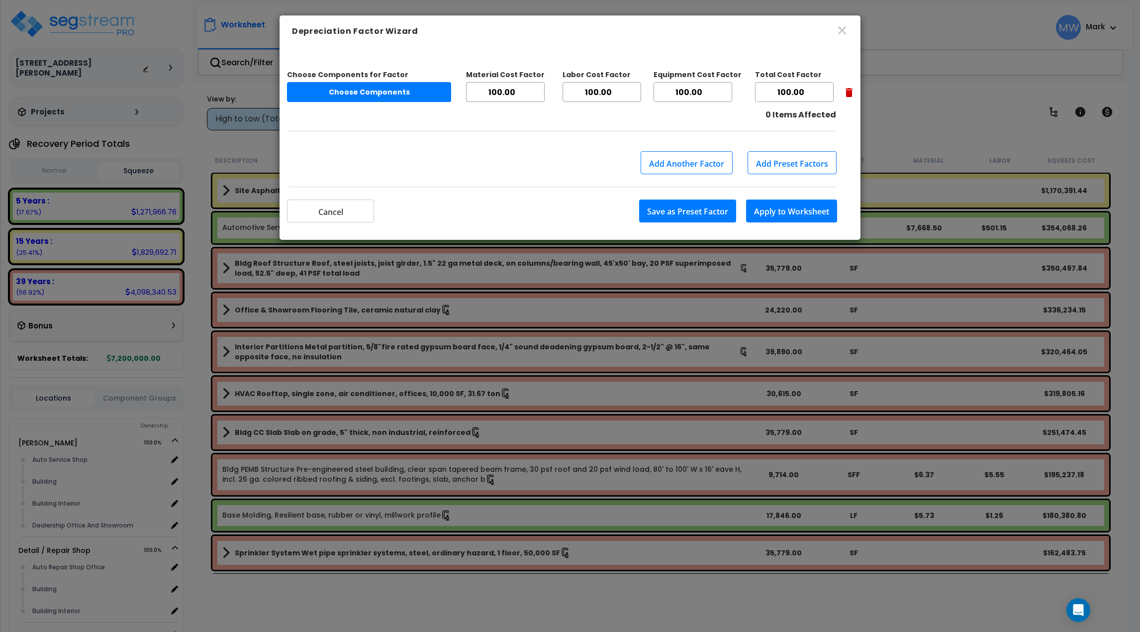
click at [339, 92] on button "Choose Components" at bounding box center [369, 92] width 164 height 20
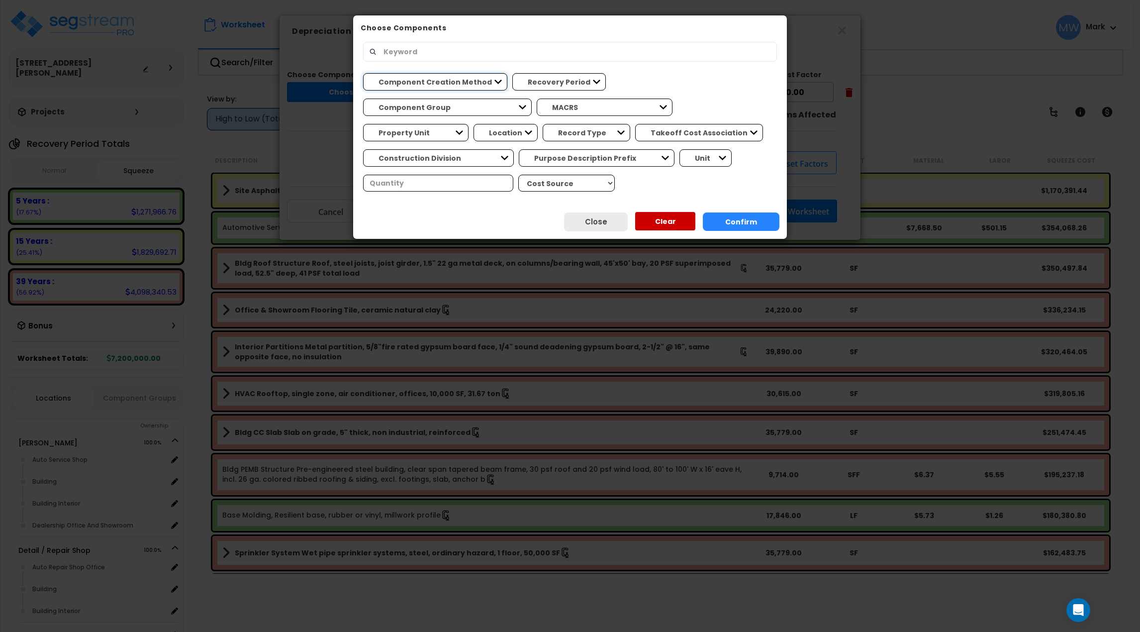
click at [484, 81] on select "Component Creation Method Manually Generated Model Generated" at bounding box center [435, 81] width 144 height 17
select select "model_generated"
click at [363, 73] on select "Component Creation Method Manually Generated Model Generated" at bounding box center [435, 81] width 144 height 17
click at [739, 222] on button "Confirm" at bounding box center [741, 221] width 77 height 18
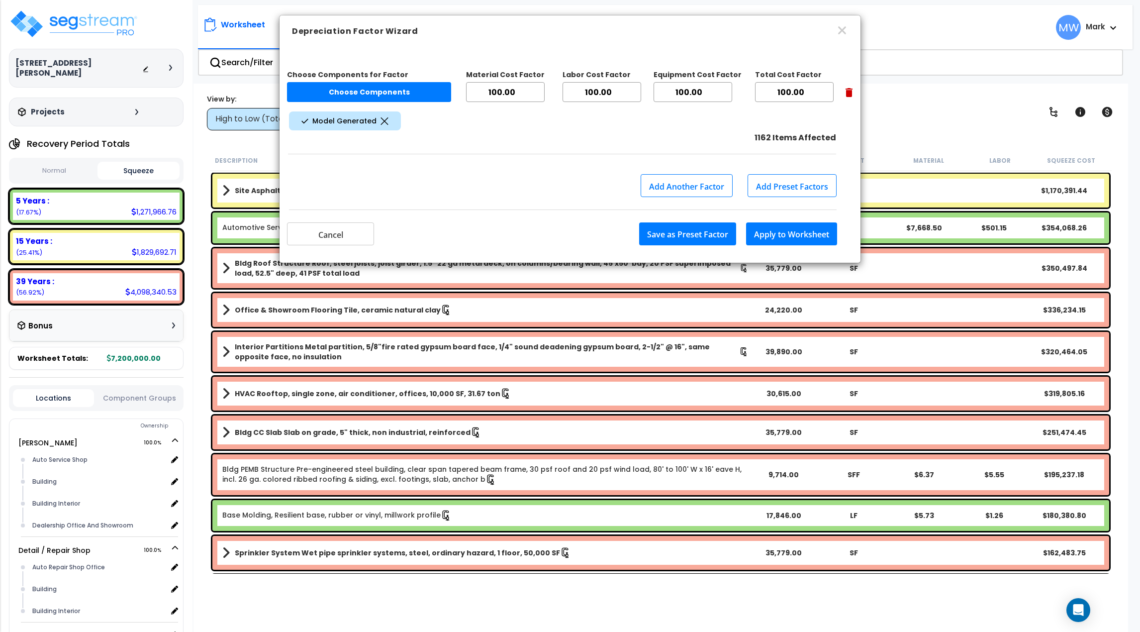
drag, startPoint x: 809, startPoint y: 94, endPoint x: 752, endPoint y: 93, distance: 56.7
click at [752, 93] on div "Choose Components for Factor Choose Components Material Cost Factor 100.00 Labo…" at bounding box center [570, 87] width 566 height 45
type input "80"
click at [814, 228] on button "Apply to Worksheet" at bounding box center [791, 233] width 91 height 23
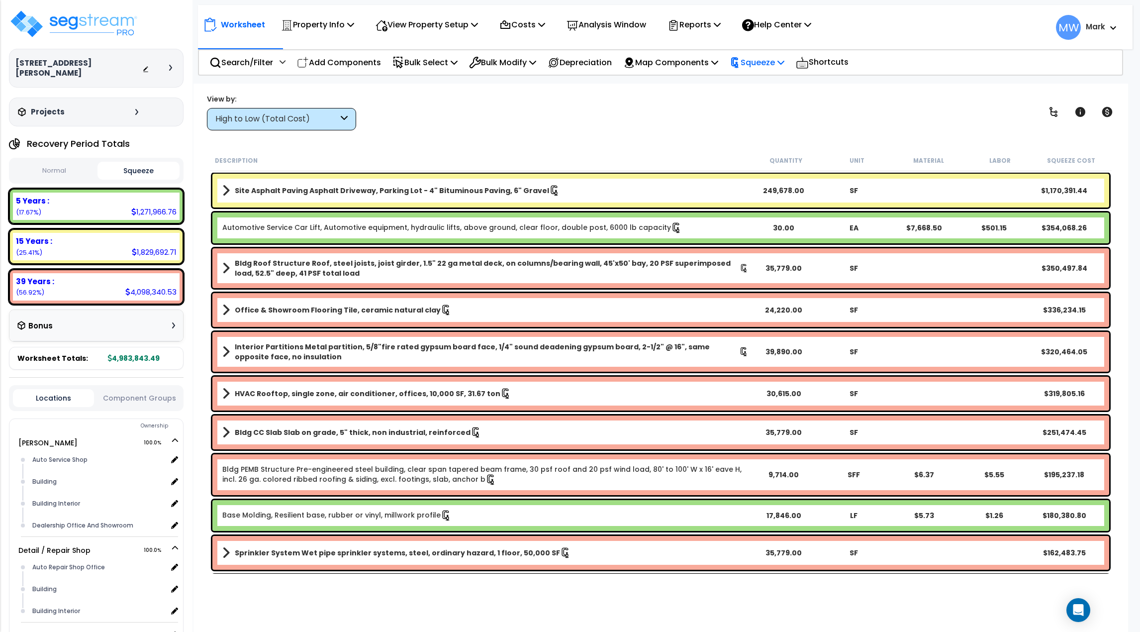
click at [769, 61] on p "Squeeze" at bounding box center [757, 62] width 55 height 13
click at [766, 83] on link "Re-squeeze" at bounding box center [774, 86] width 98 height 23
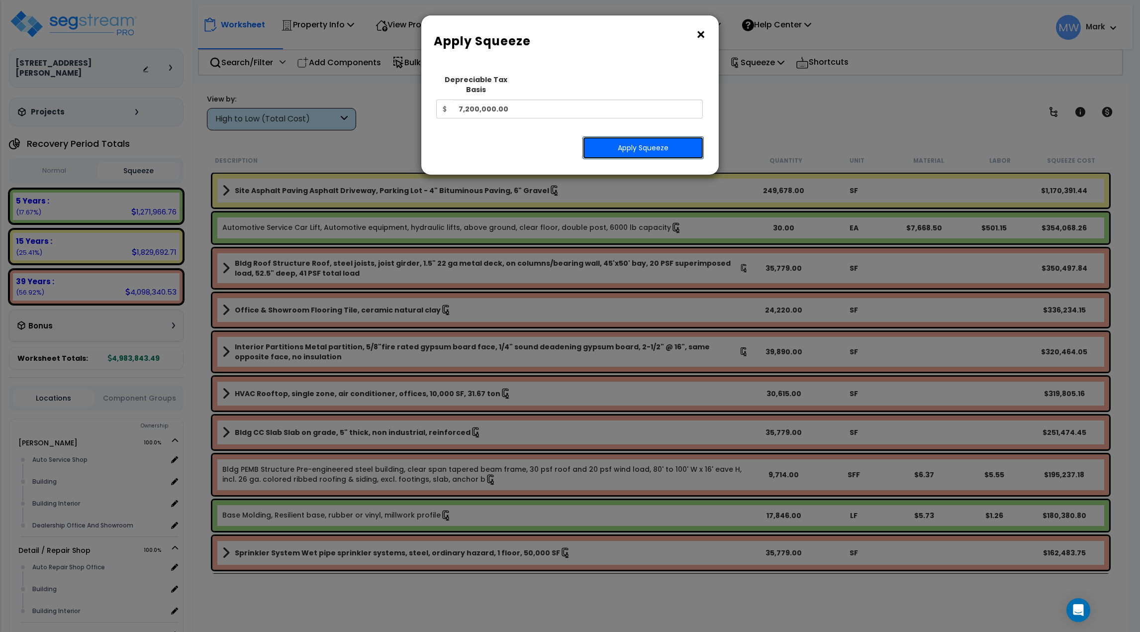
click at [661, 136] on button "Apply Squeeze" at bounding box center [643, 147] width 121 height 23
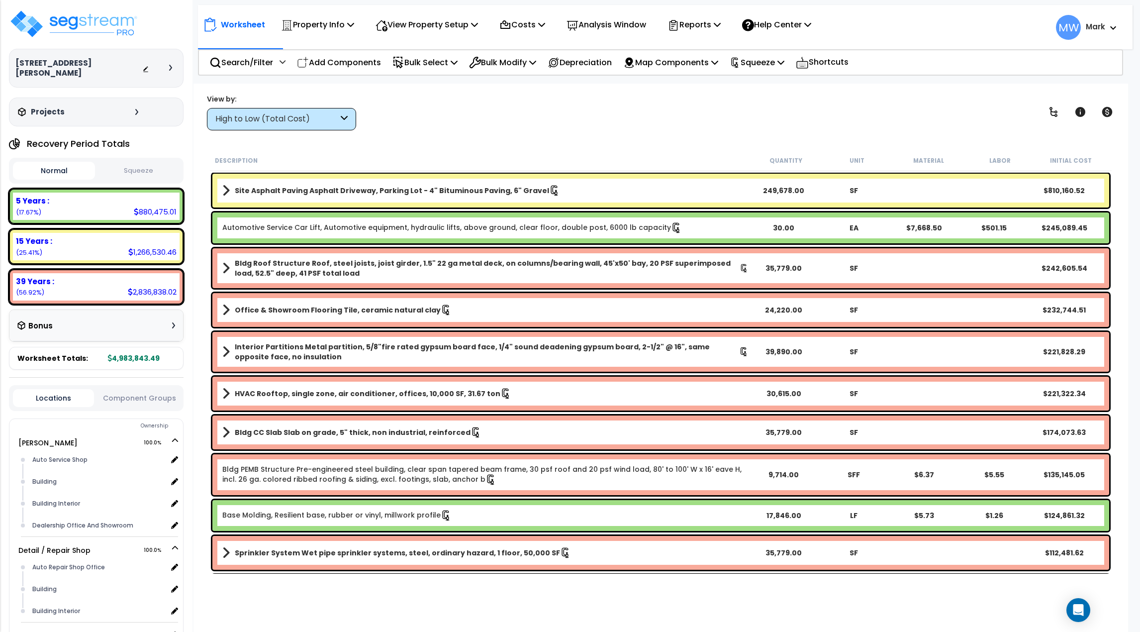
click at [134, 169] on button "Squeeze" at bounding box center [139, 170] width 82 height 17
click at [143, 158] on div "Normal Squeeze" at bounding box center [96, 171] width 175 height 26
click at [56, 164] on button "Normal" at bounding box center [54, 170] width 82 height 17
click at [106, 162] on button "Squeeze" at bounding box center [139, 170] width 82 height 17
click at [586, 65] on p "Depreciation" at bounding box center [580, 62] width 64 height 13
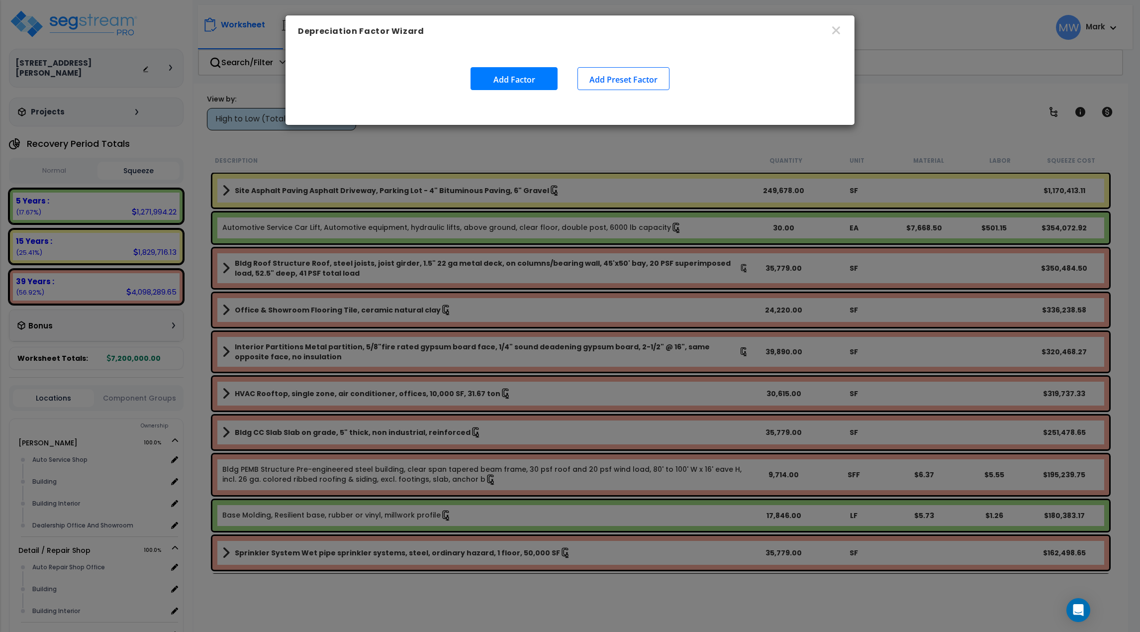
click at [600, 81] on button "Add Preset Factor" at bounding box center [624, 78] width 92 height 23
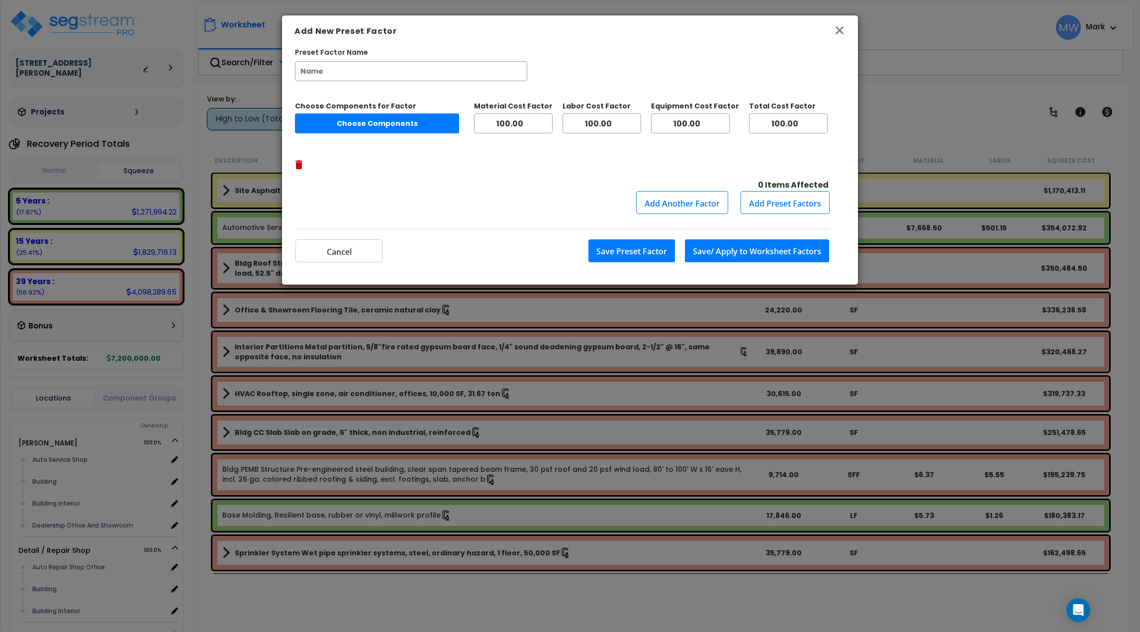
click at [834, 32] on icon "button" at bounding box center [840, 30] width 12 height 12
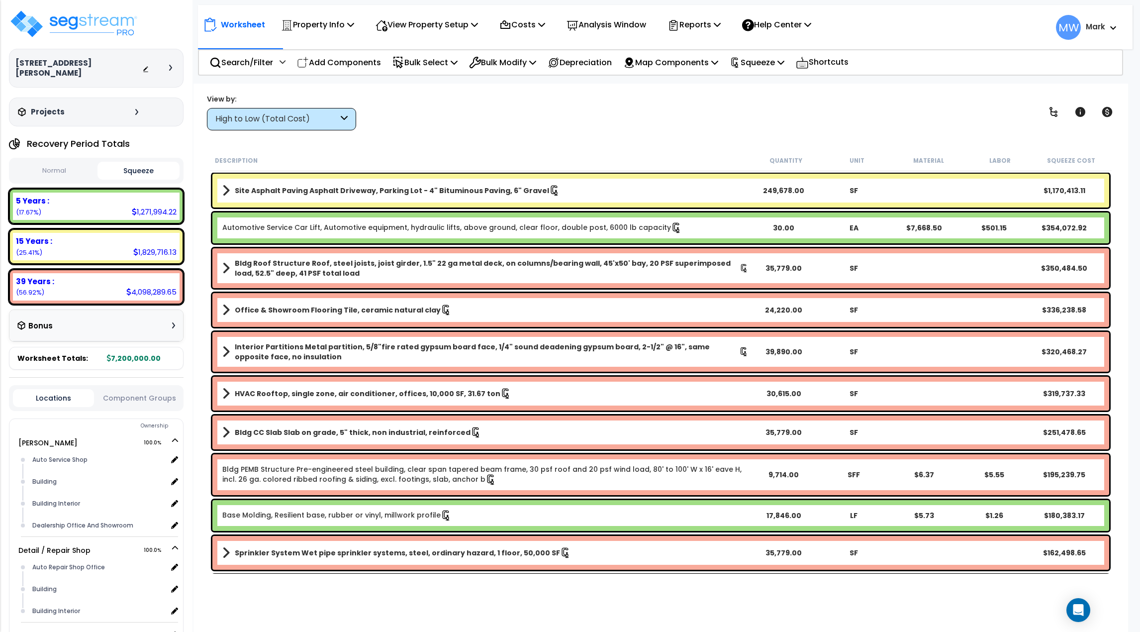
click at [513, 75] on div "Search/Filter Additional Search / Filter Add Components Bulk Select Select By..…" at bounding box center [661, 62] width 926 height 26
click at [510, 68] on p "Bulk Modify" at bounding box center [502, 62] width 67 height 13
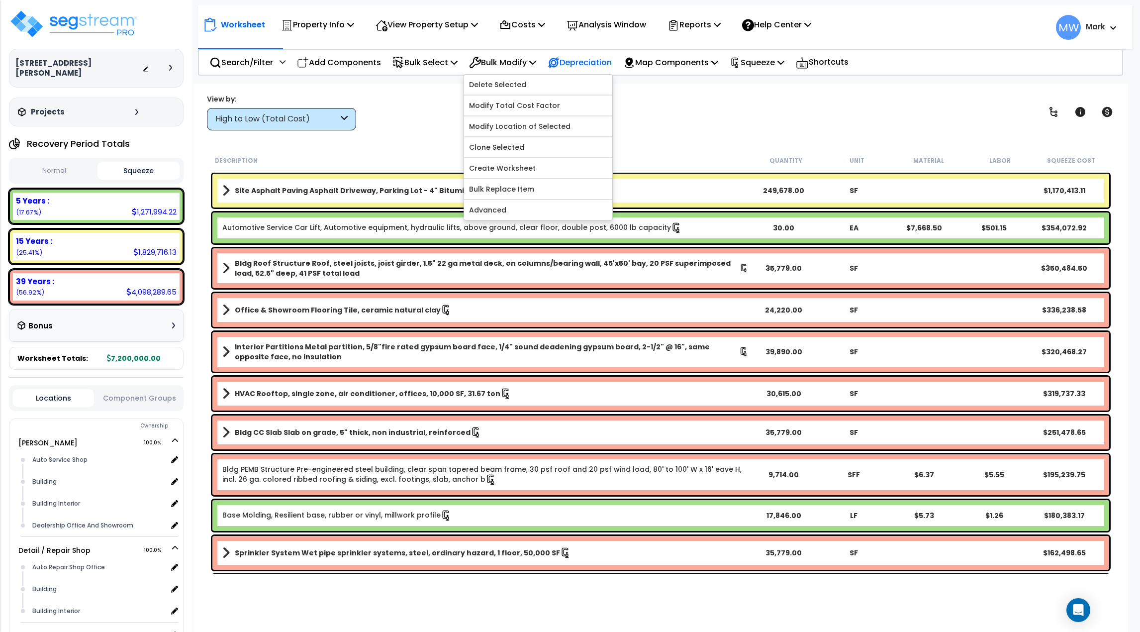
click at [591, 64] on p "Depreciation" at bounding box center [580, 62] width 64 height 13
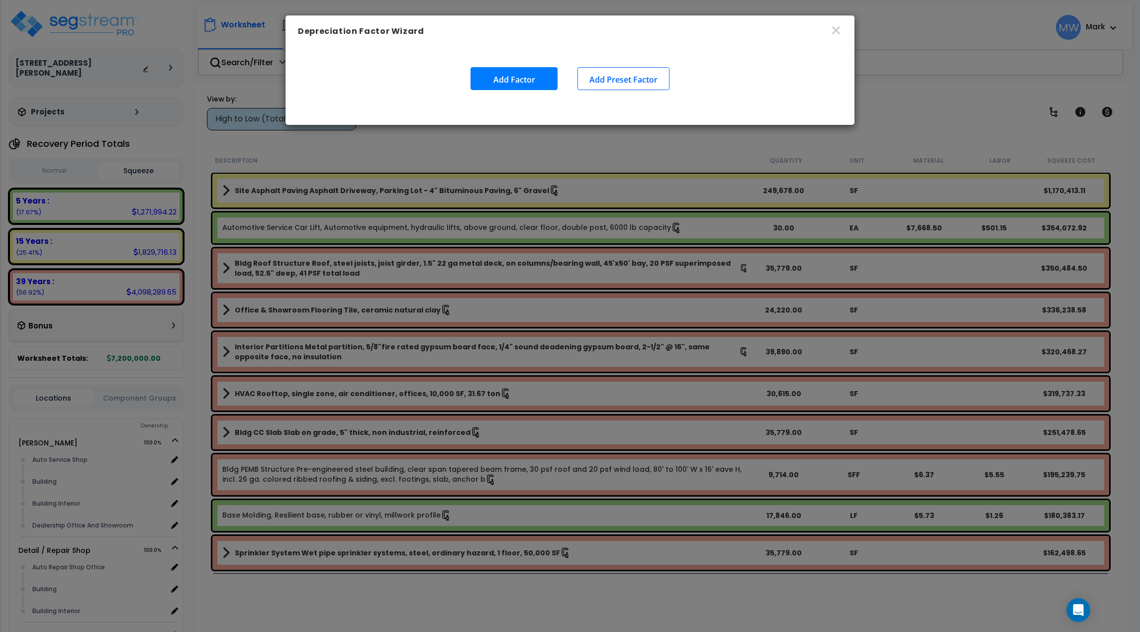
click at [515, 83] on button "Add Factor" at bounding box center [514, 78] width 87 height 23
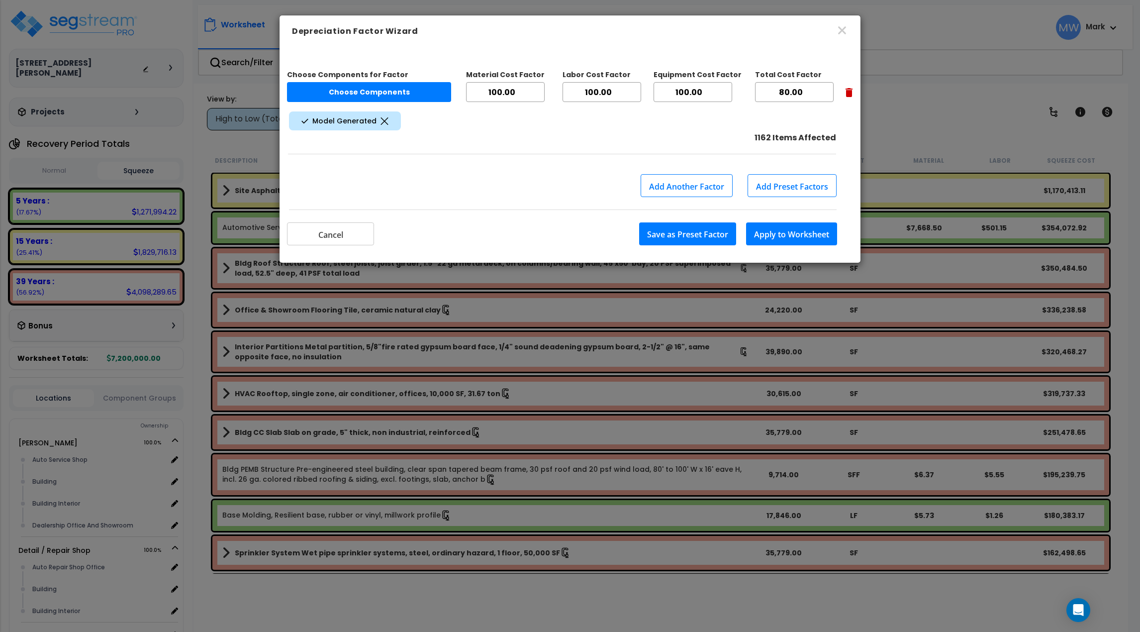
drag, startPoint x: 808, startPoint y: 90, endPoint x: 719, endPoint y: 99, distance: 89.1
click at [719, 99] on div "Choose Components for Factor Choose Components Material Cost Factor 100.00 Labo…" at bounding box center [570, 87] width 566 height 45
type input "100"
click at [784, 238] on button "Apply to Worksheet" at bounding box center [791, 233] width 91 height 23
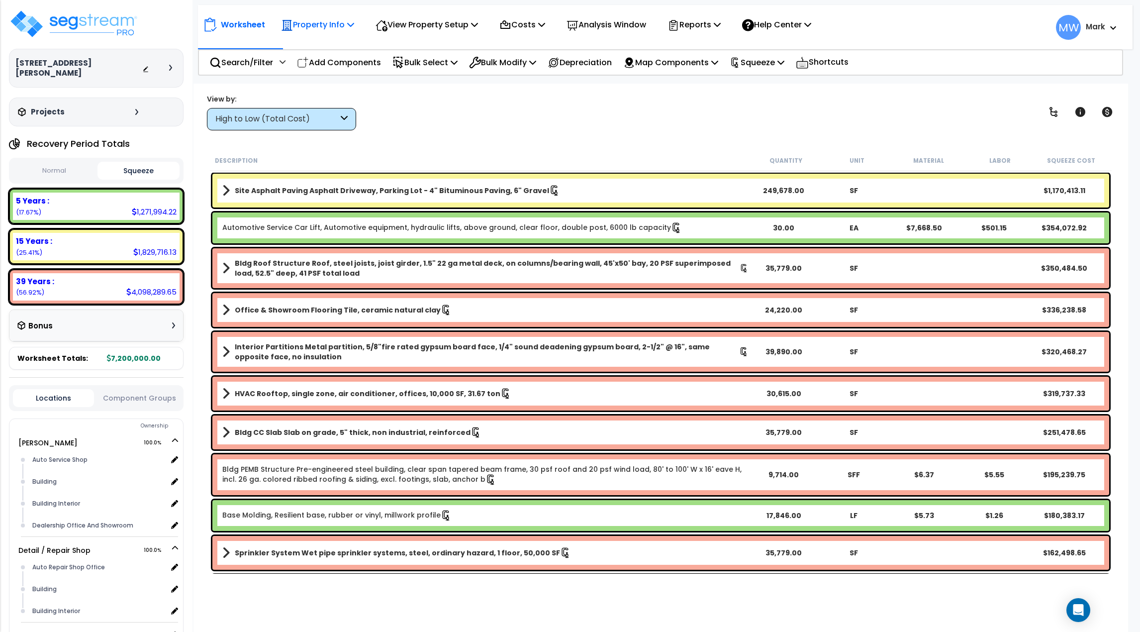
click at [335, 21] on p "Property Info" at bounding box center [317, 24] width 73 height 13
click at [438, 125] on div "View by: High to Low (Total Cost) High to Low (Total Cost)" at bounding box center [660, 112] width 915 height 37
click at [410, 17] on div "View Property Setup" at bounding box center [427, 24] width 102 height 23
click at [436, 70] on link "View Questionnaire" at bounding box center [420, 68] width 98 height 20
click at [310, 22] on p "Property Info" at bounding box center [317, 24] width 73 height 13
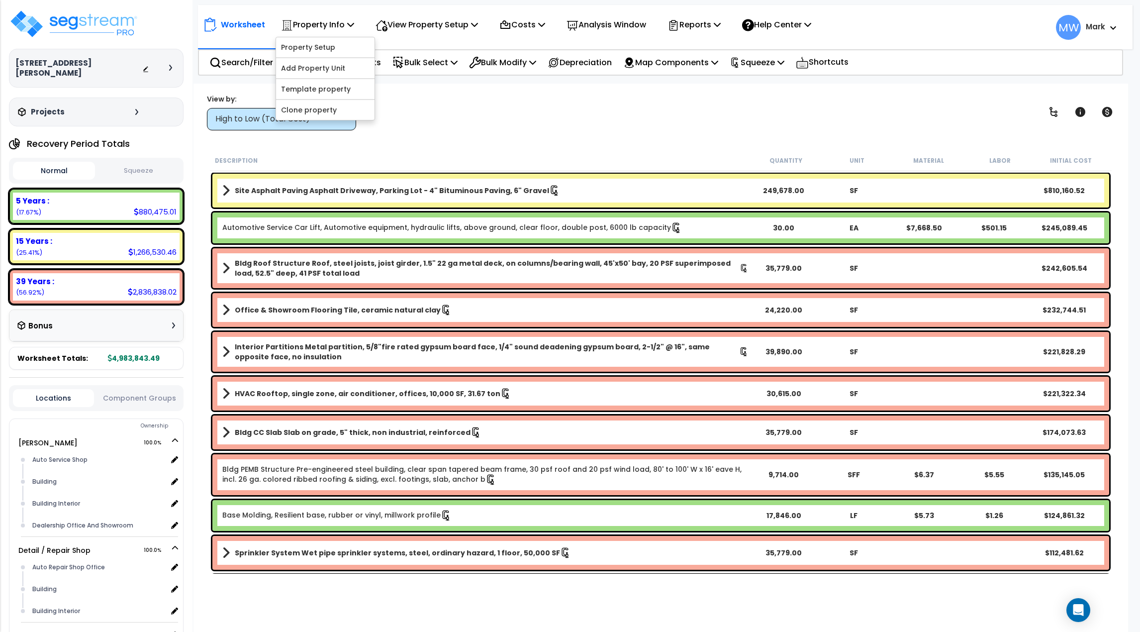
click at [428, 97] on div "View by: High to Low (Total Cost) High to Low (Total Cost)" at bounding box center [660, 112] width 915 height 37
click at [797, 24] on p "Help Center" at bounding box center [776, 24] width 69 height 13
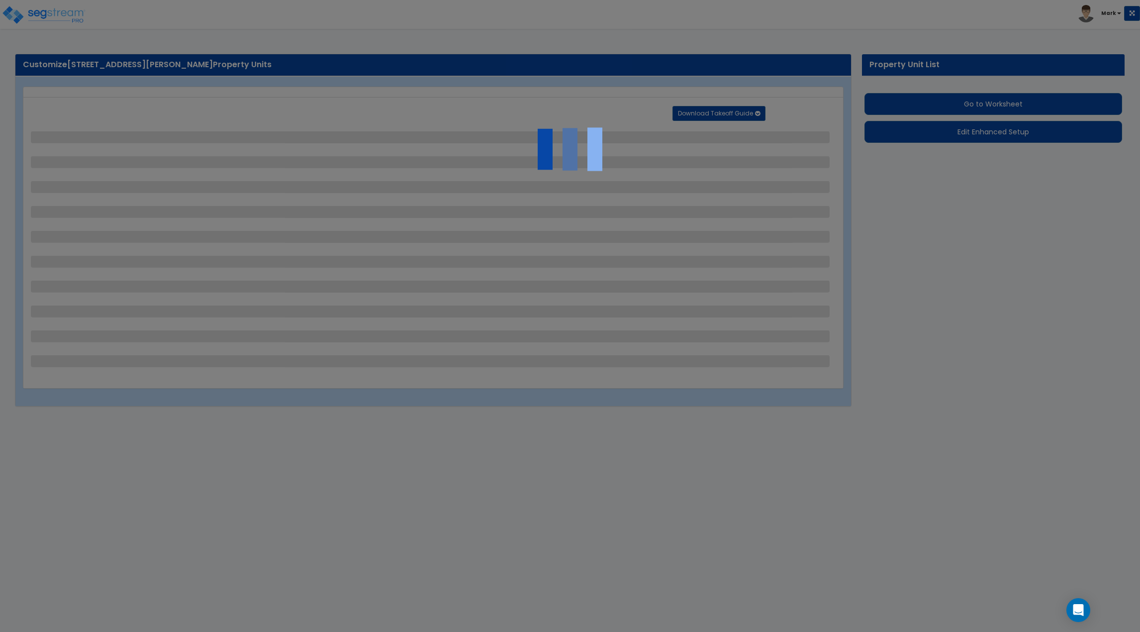
select select "2"
select select "1"
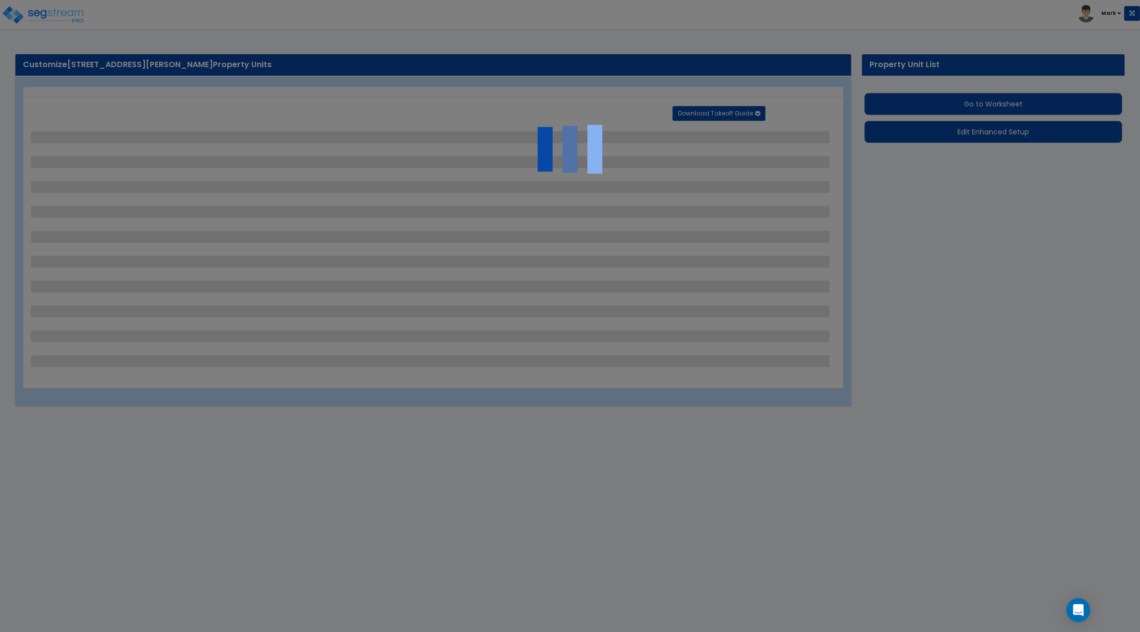
select select "1"
select select "4"
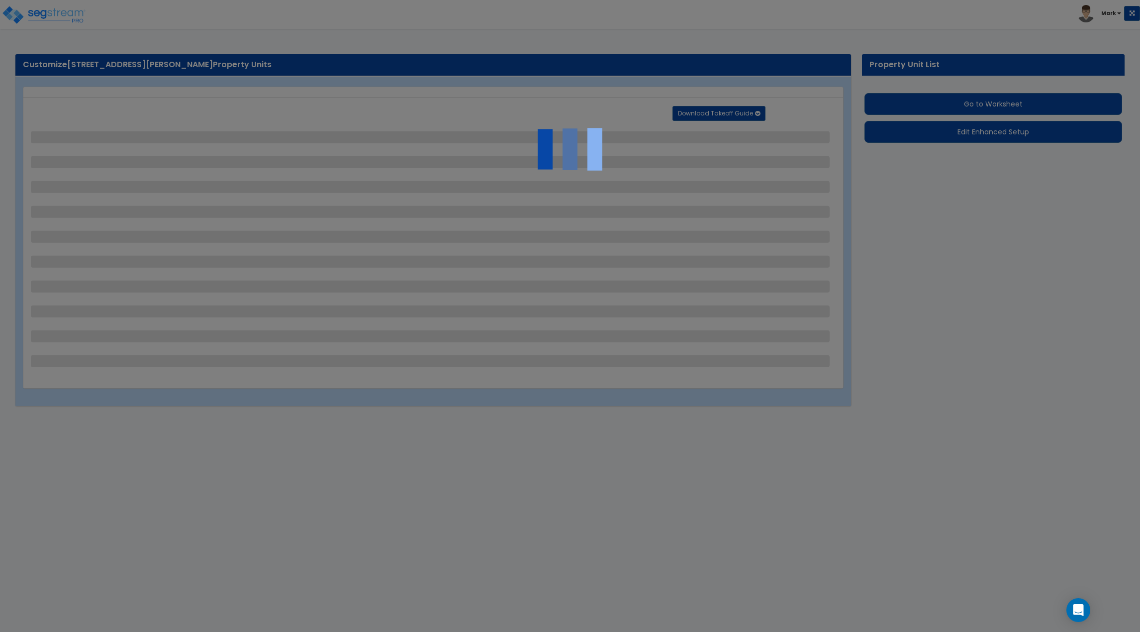
select select "2"
select select "1"
select select "4"
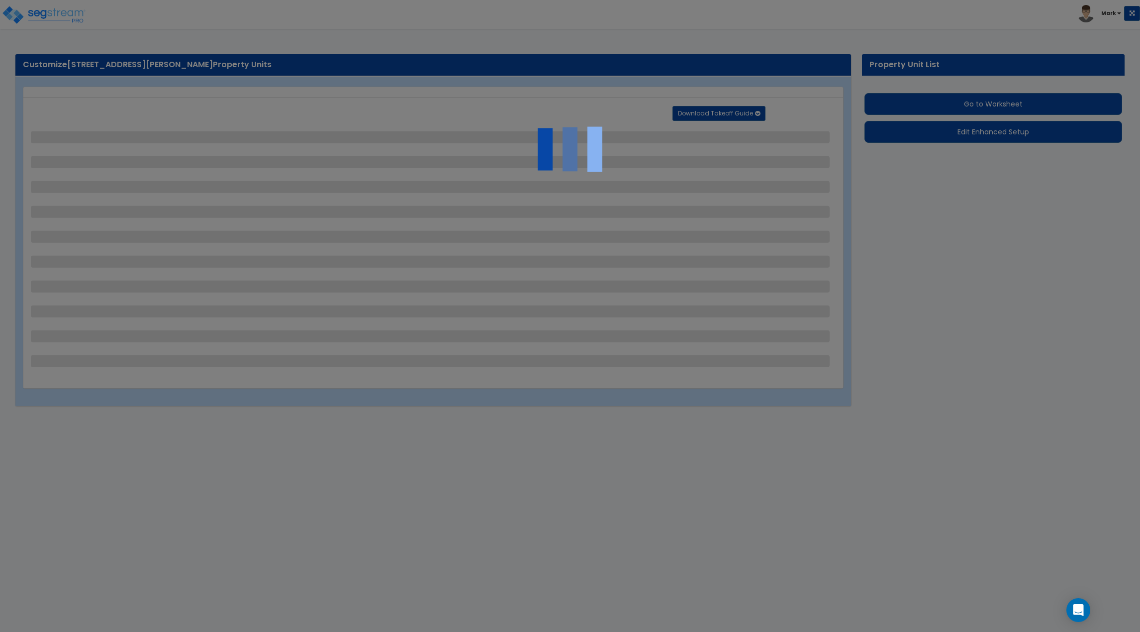
select select "1"
select select "3"
select select "2"
select select "3"
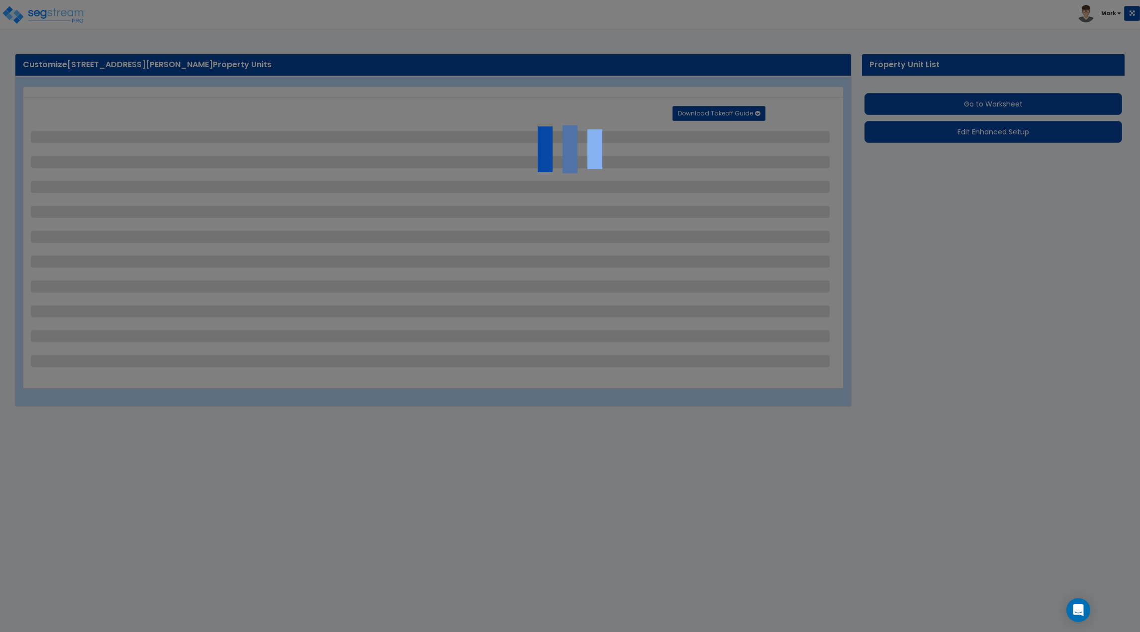
select select "1"
select select "3"
select select "5"
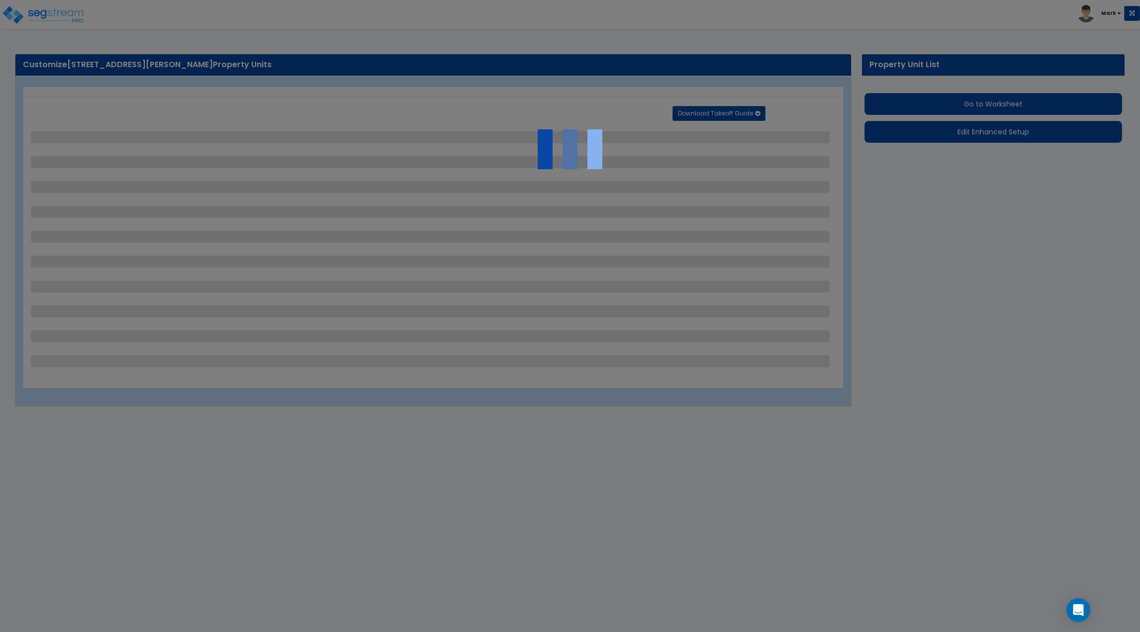
select select "2"
select select "5"
select select "2"
select select "4"
select select "1"
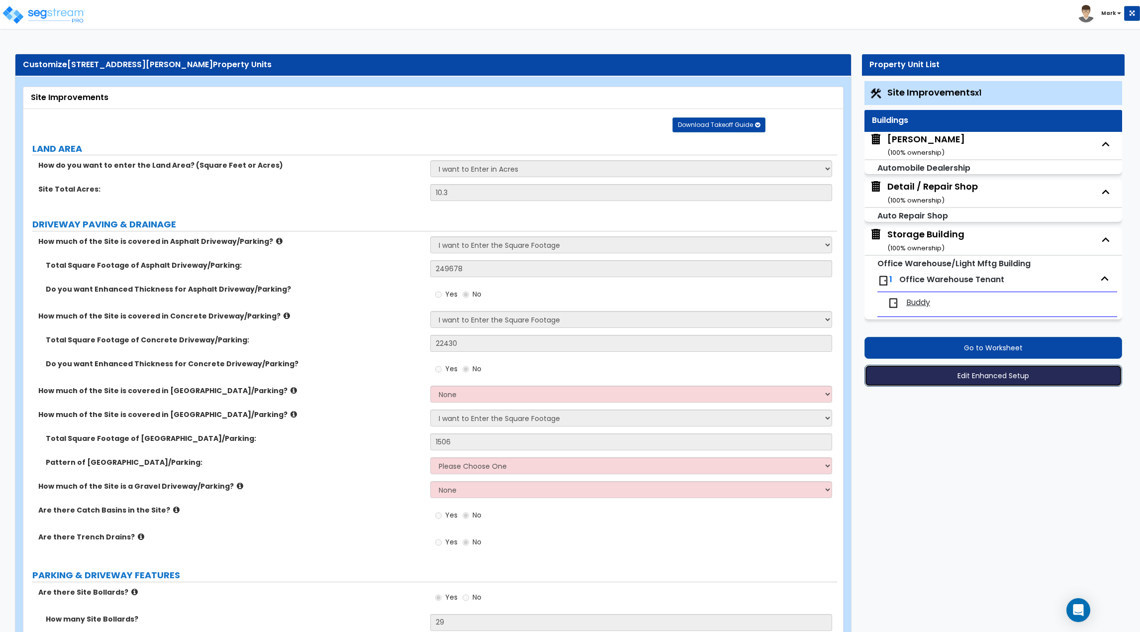
click at [992, 379] on button "Edit Enhanced Setup" at bounding box center [994, 376] width 258 height 22
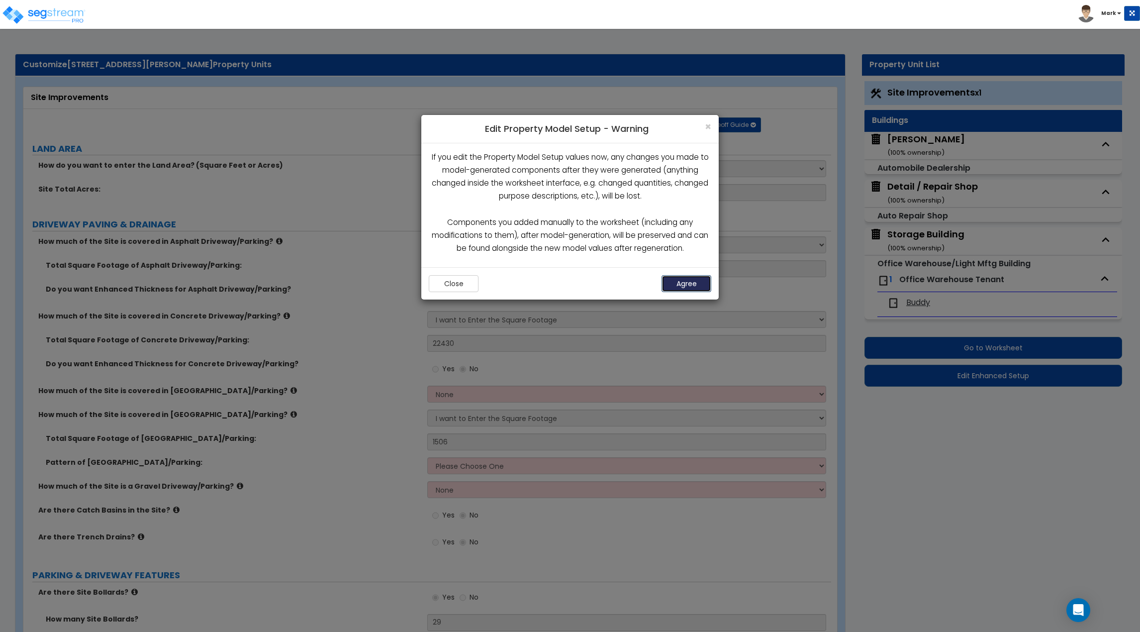
click at [699, 291] on button "Agree" at bounding box center [687, 283] width 50 height 17
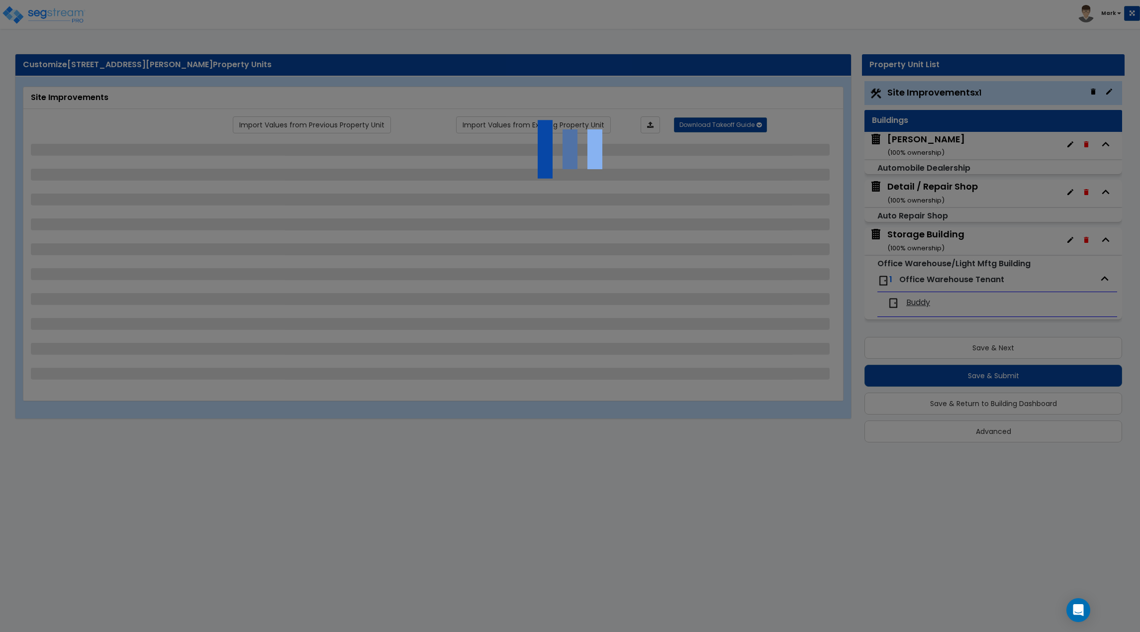
select select "2"
select select "1"
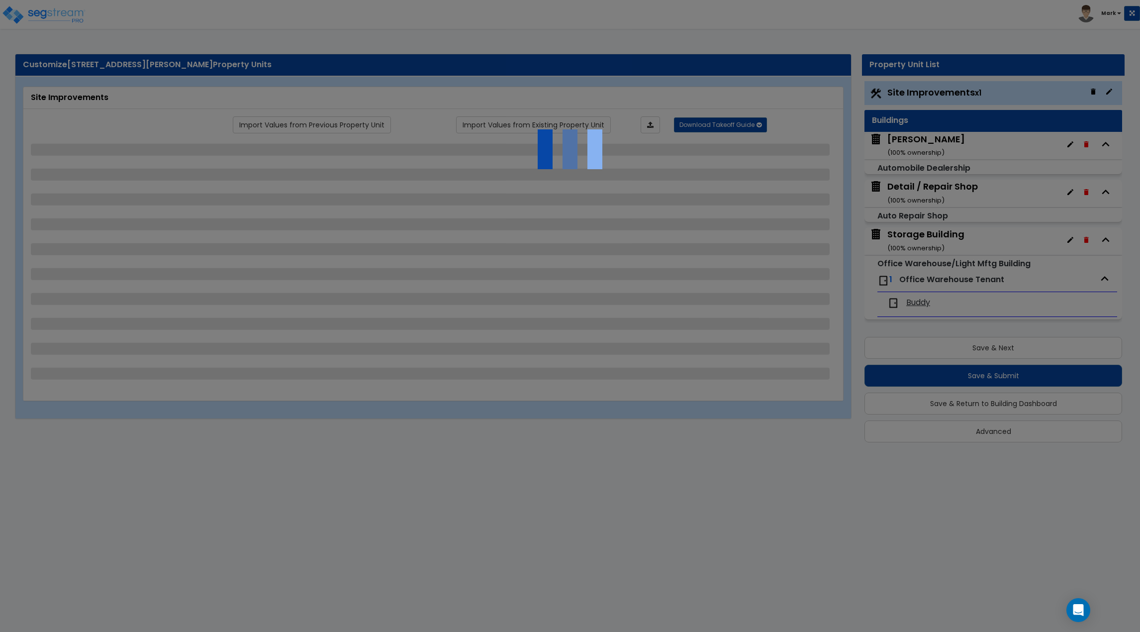
select select "1"
select select "4"
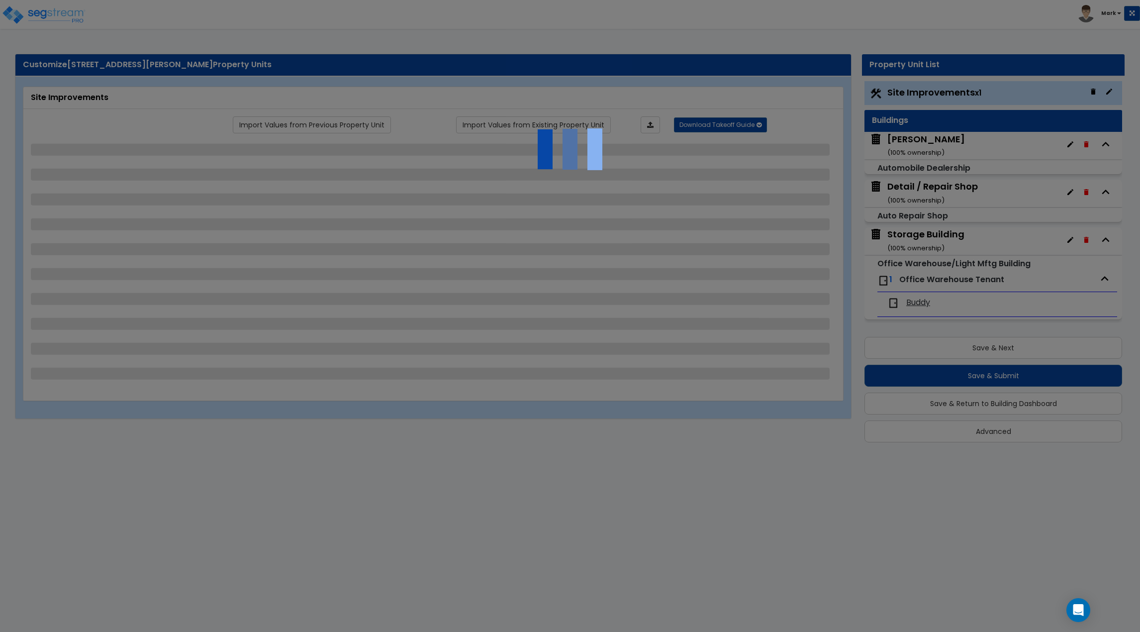
select select "2"
select select "1"
select select "4"
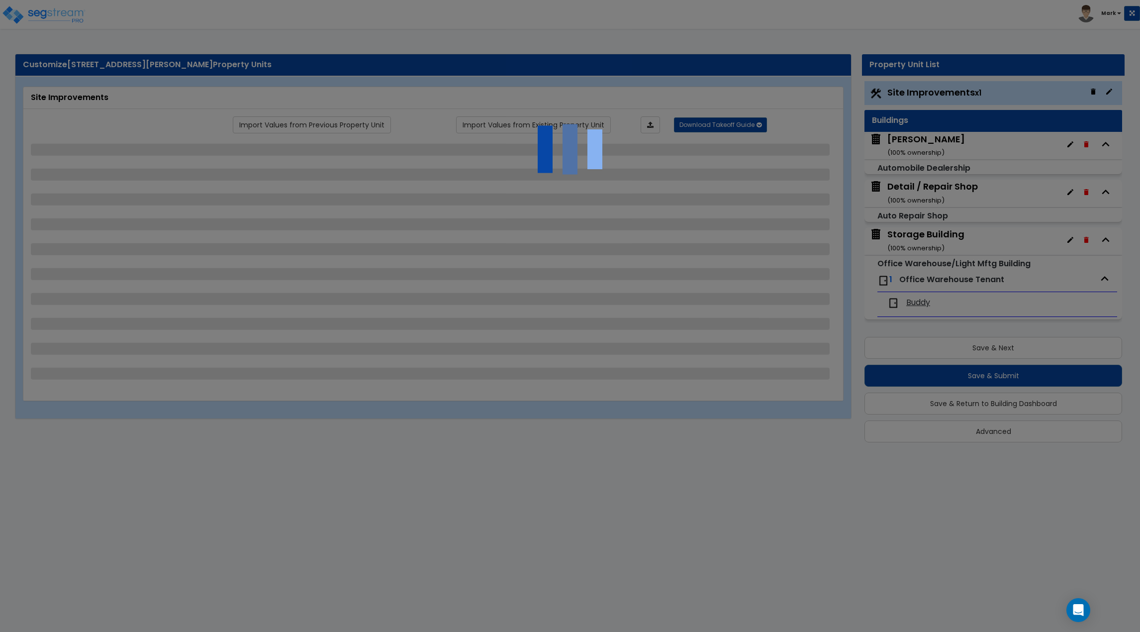
select select "1"
select select "3"
select select "2"
select select "3"
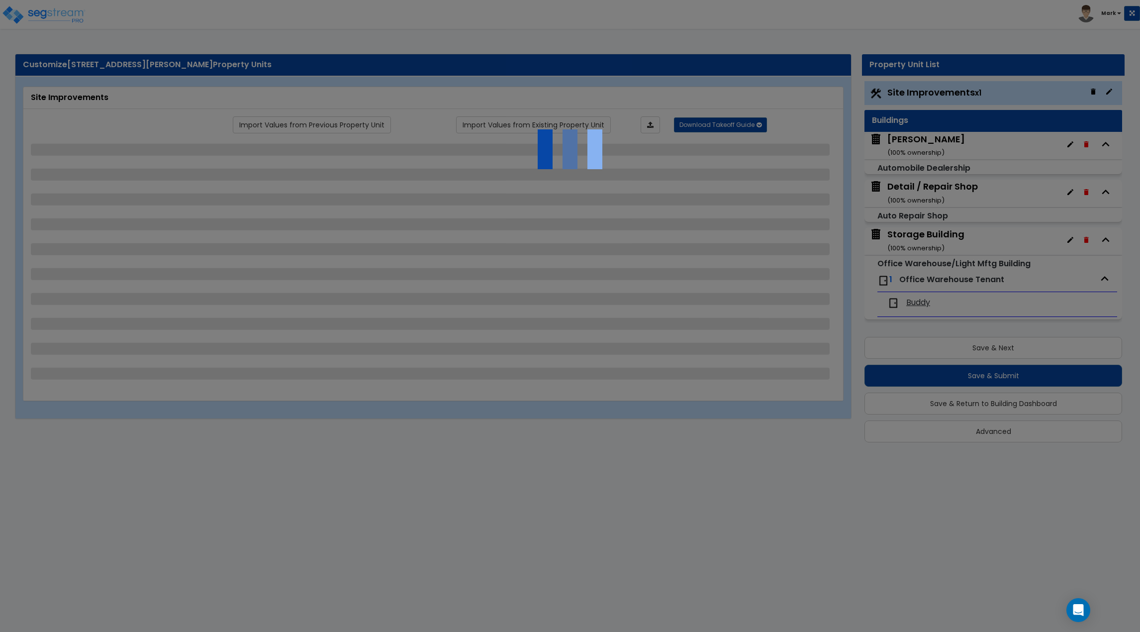
select select "1"
select select "3"
select select "5"
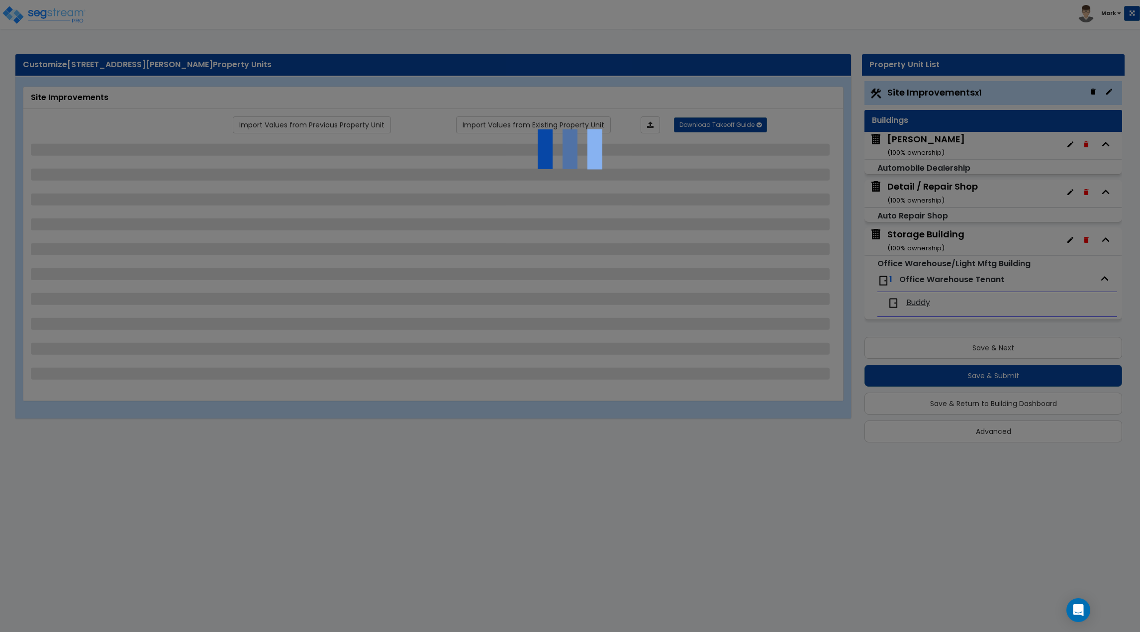
select select "2"
select select "5"
select select "2"
select select "4"
select select "1"
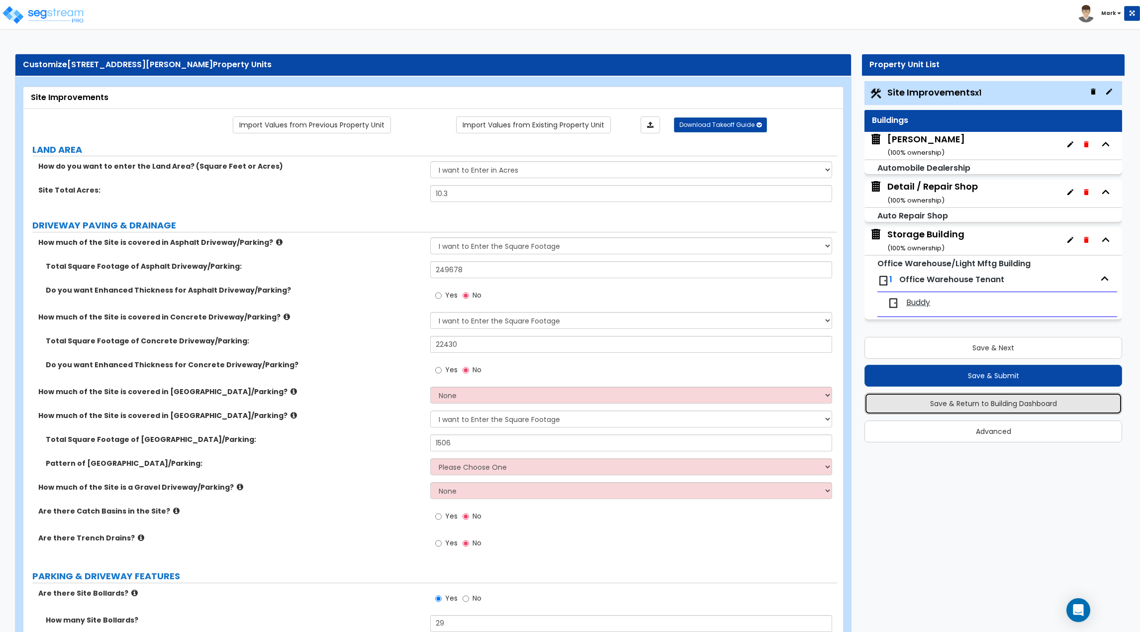
click at [1016, 409] on button "Save & Return to Building Dashboard" at bounding box center [994, 403] width 258 height 22
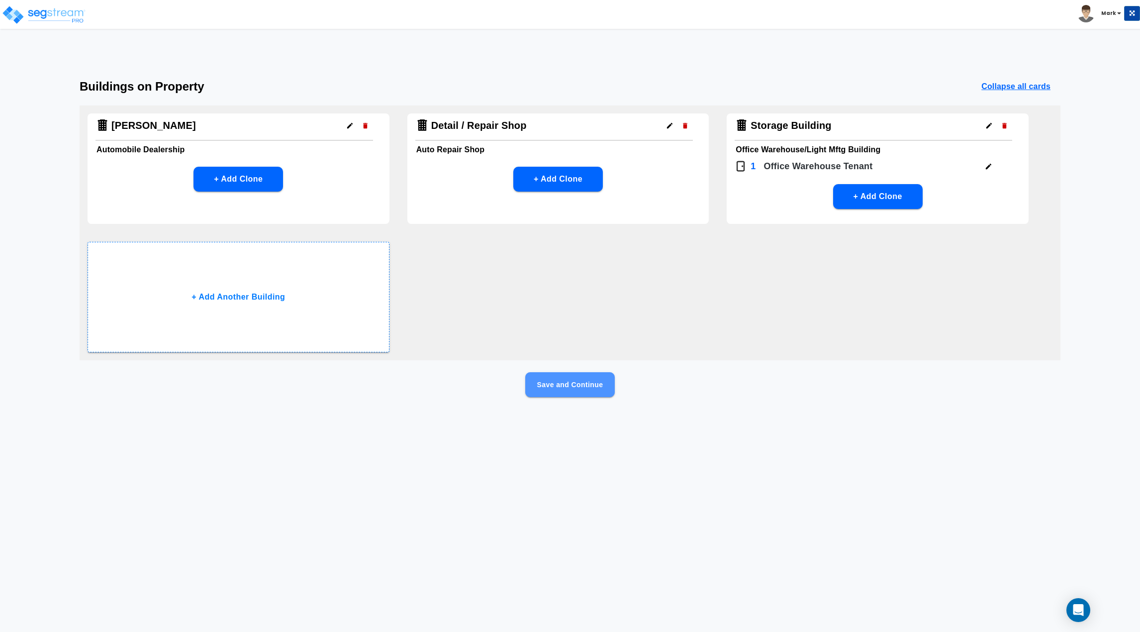
click at [584, 385] on button "Save and Continue" at bounding box center [570, 384] width 90 height 25
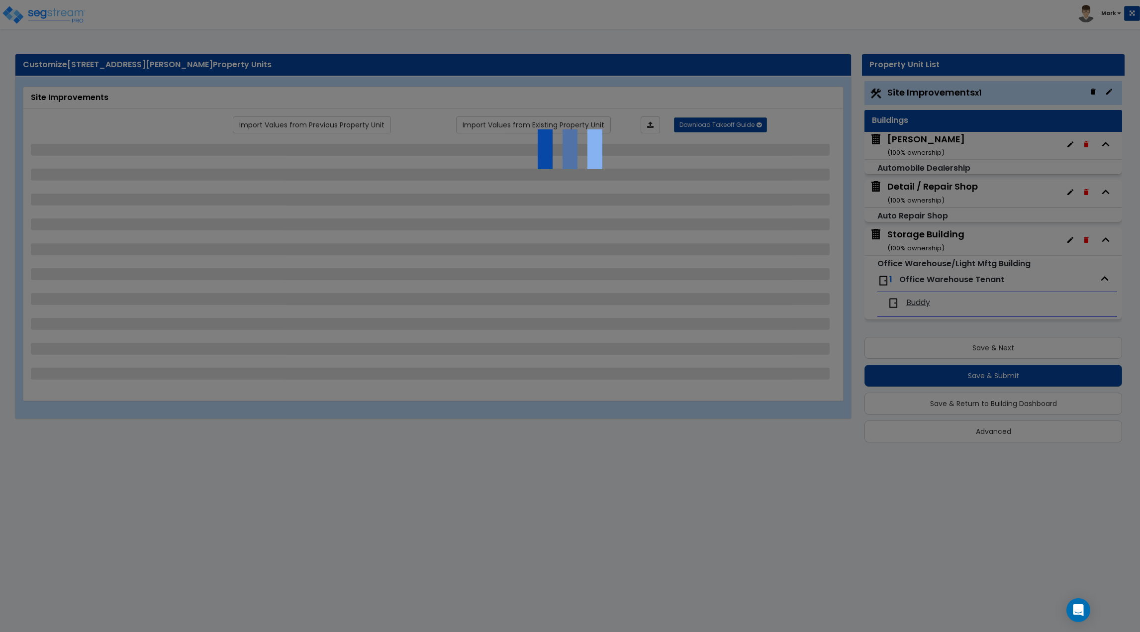
select select "2"
select select "1"
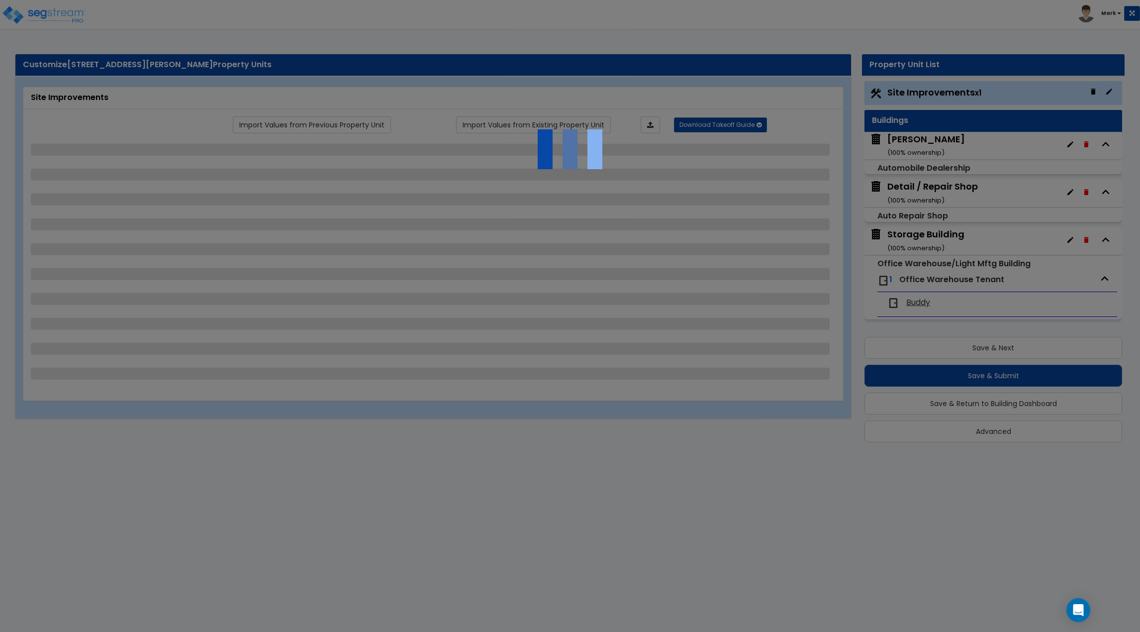
select select "1"
select select "4"
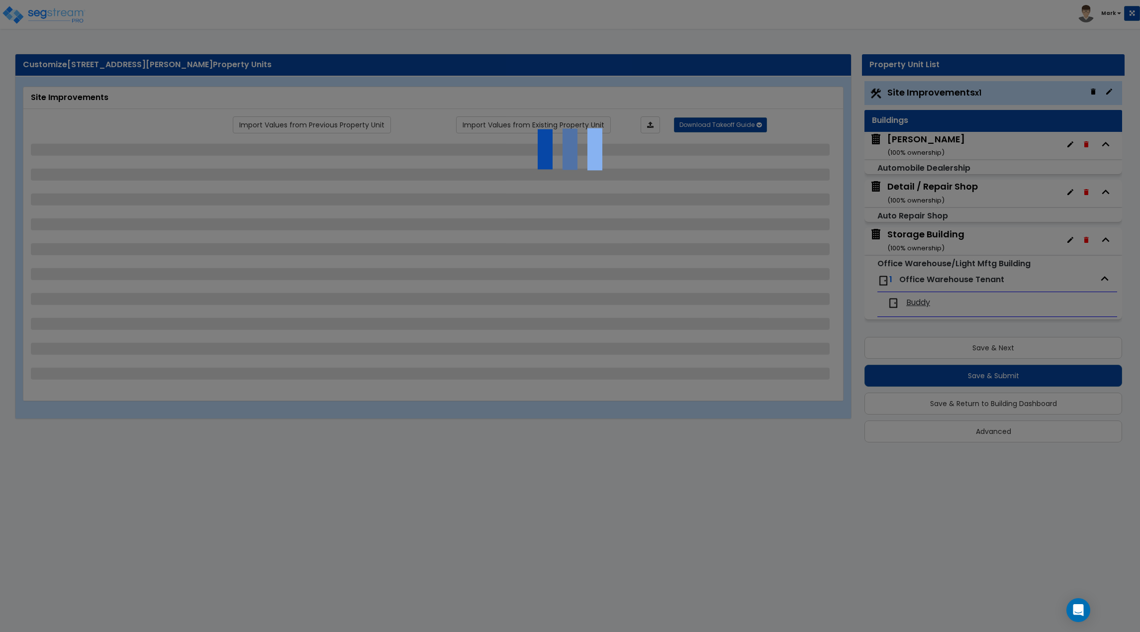
select select "2"
select select "1"
select select "4"
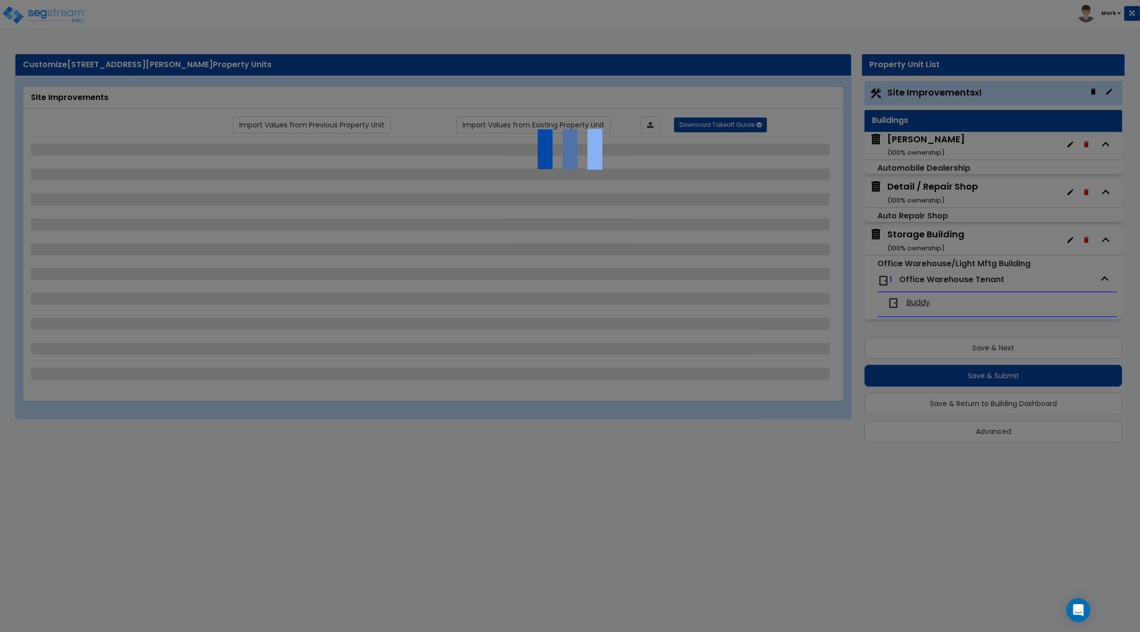
select select "1"
select select "3"
select select "2"
select select "3"
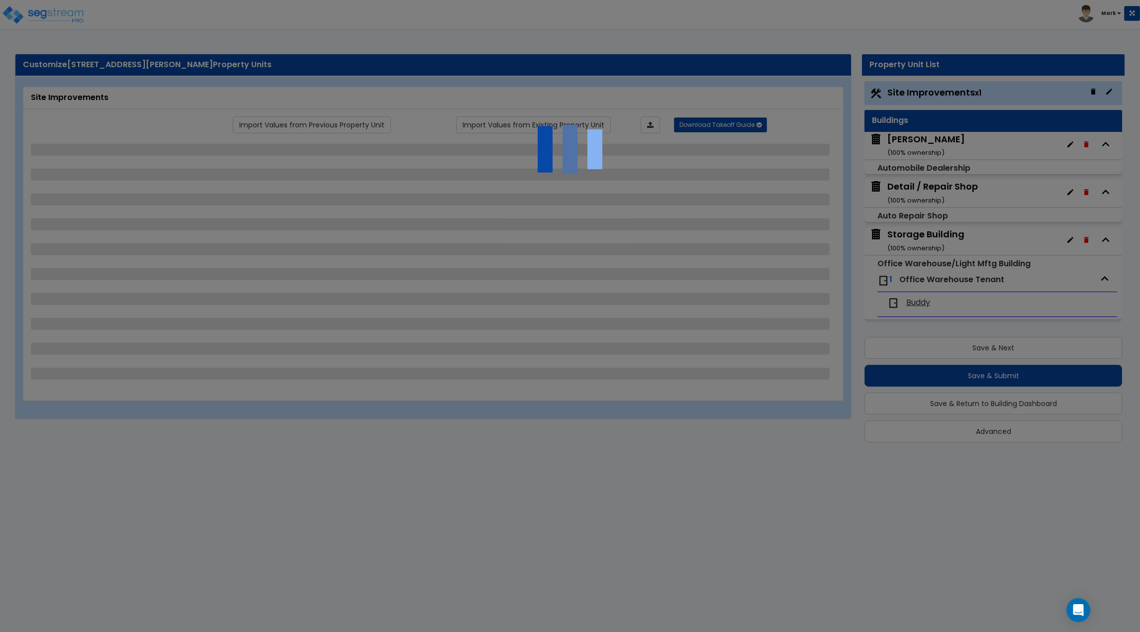
select select "1"
select select "3"
select select "5"
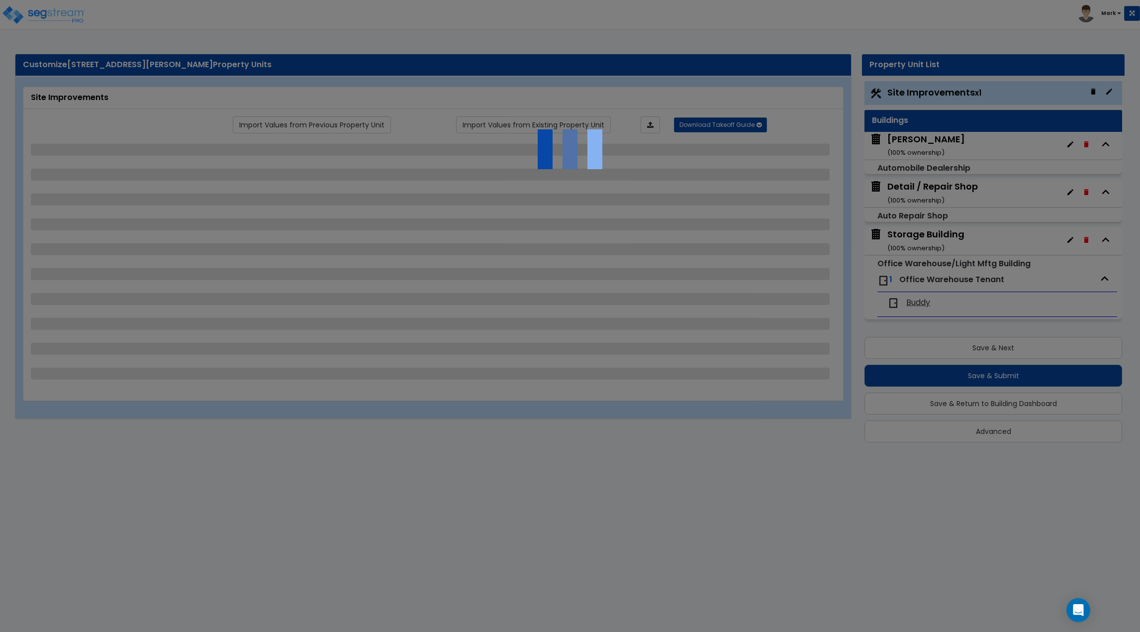
select select "2"
select select "5"
select select "2"
select select "4"
select select "1"
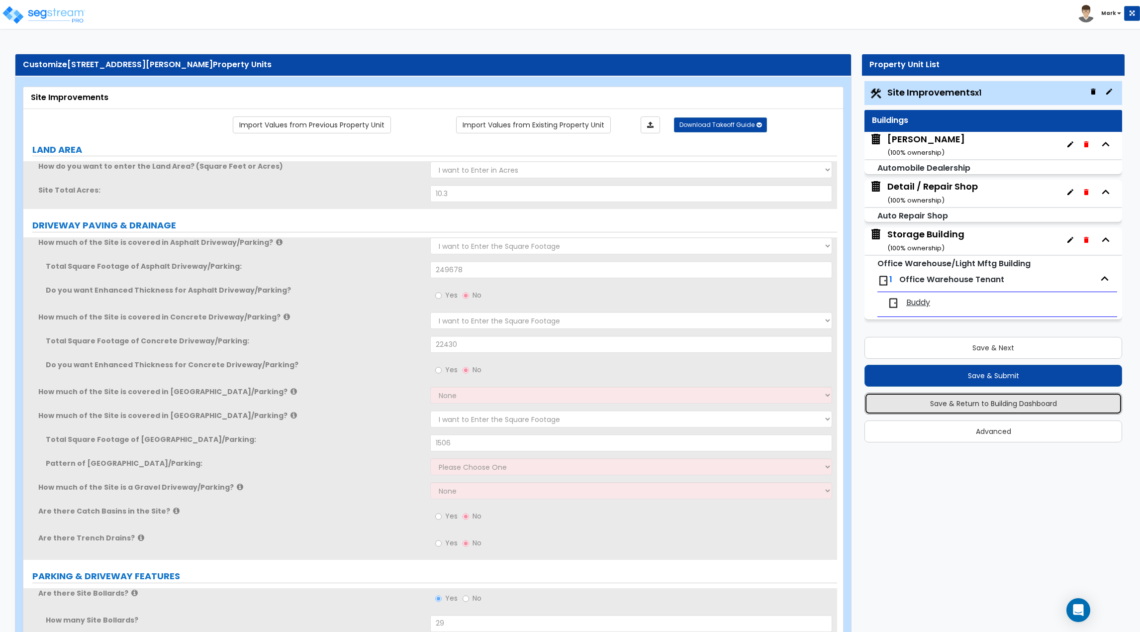
click at [994, 404] on button "Save & Return to Building Dashboard" at bounding box center [994, 403] width 258 height 22
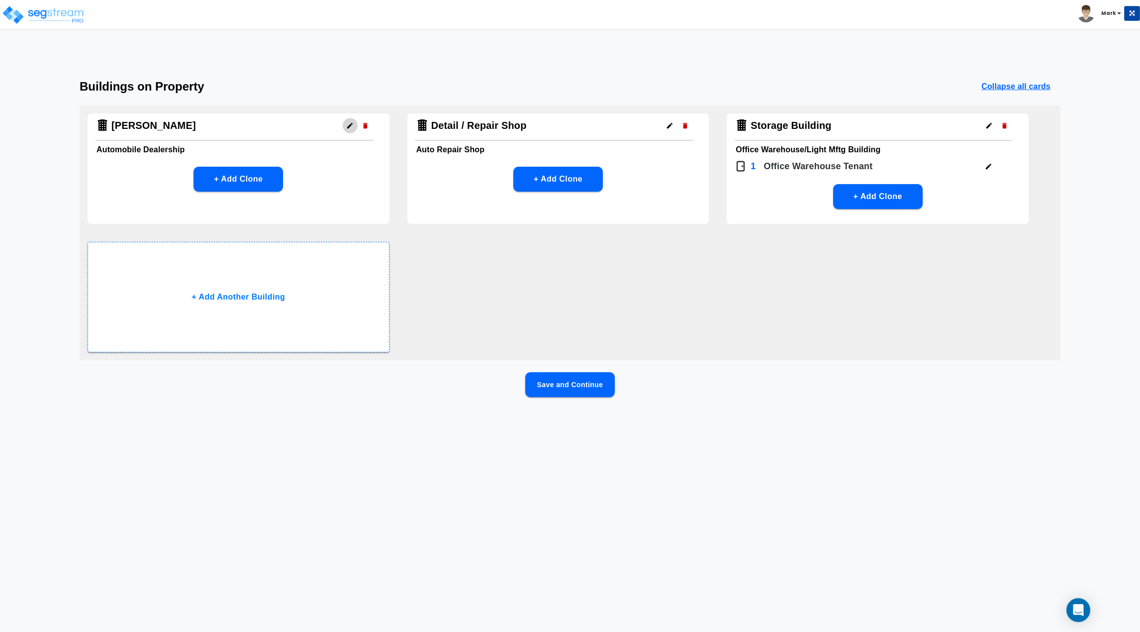
click at [349, 127] on icon "button" at bounding box center [349, 125] width 5 height 5
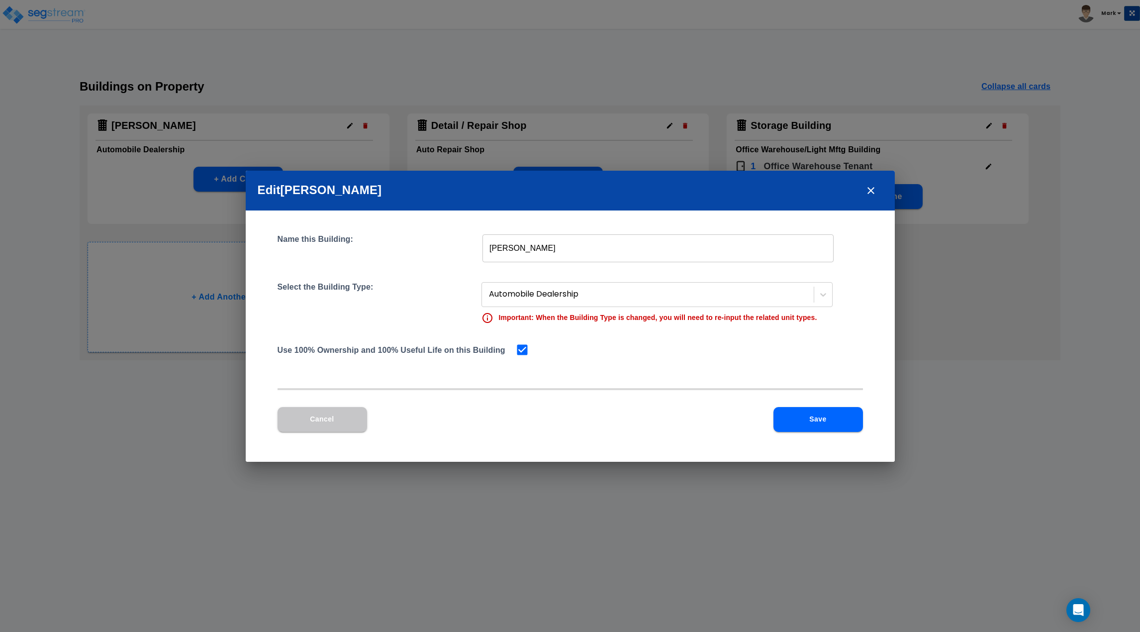
click at [520, 347] on input "checkbox" at bounding box center [520, 349] width 10 height 8
checkbox input "false"
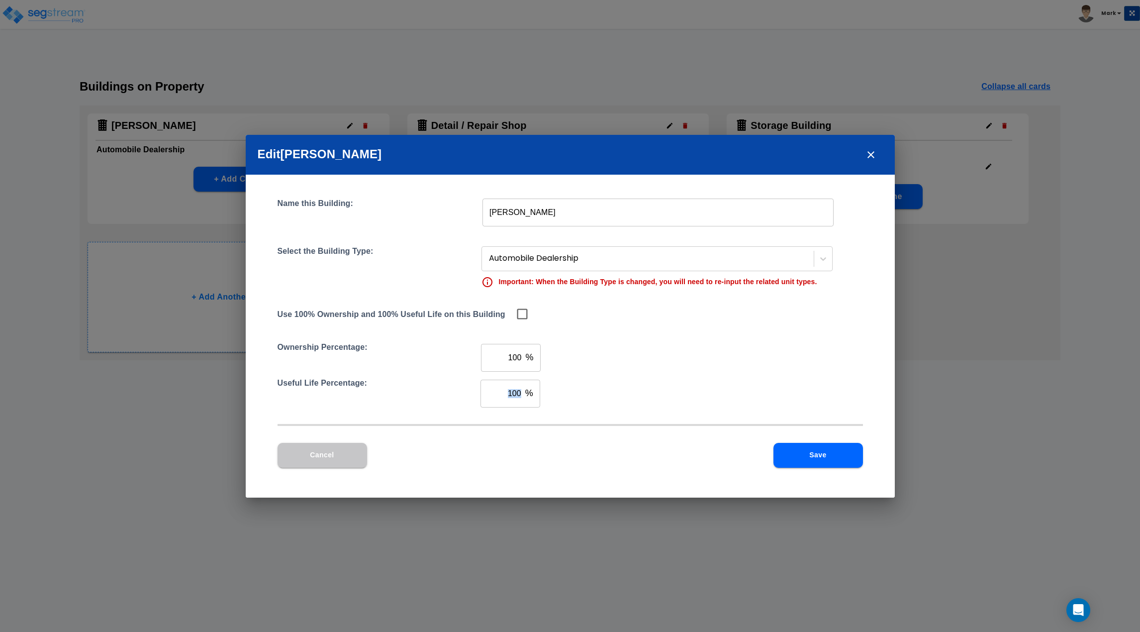
drag, startPoint x: 529, startPoint y: 392, endPoint x: 488, endPoint y: 397, distance: 41.1
click at [488, 397] on div "100 % ​" at bounding box center [511, 394] width 60 height 28
drag, startPoint x: 523, startPoint y: 394, endPoint x: 508, endPoint y: 395, distance: 15.5
click at [508, 395] on div "100 % ​" at bounding box center [511, 394] width 60 height 28
click at [350, 457] on button "Cancel" at bounding box center [323, 455] width 90 height 25
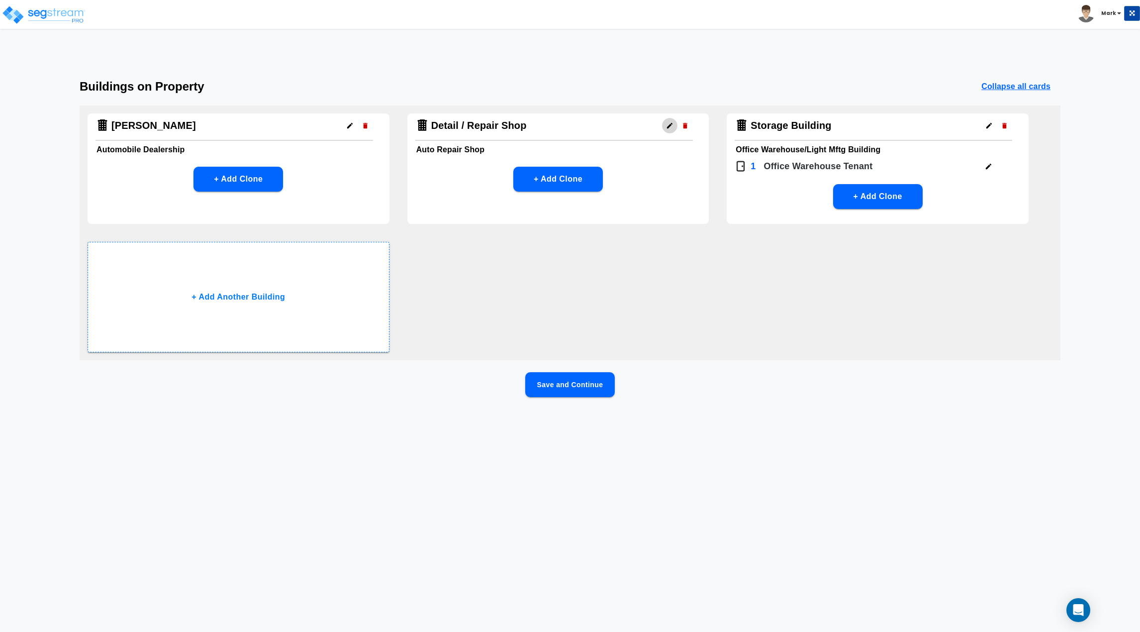
click at [670, 131] on button "button" at bounding box center [669, 125] width 15 height 15
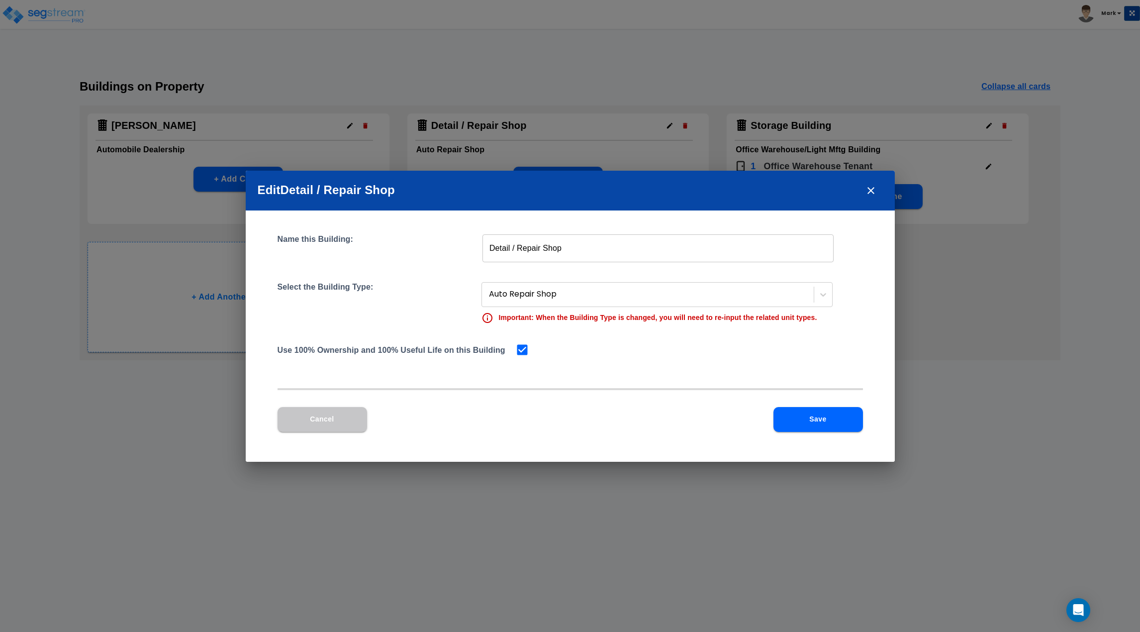
click at [646, 355] on div "Use 100% Ownership and 100% Useful Life on this Building" at bounding box center [571, 350] width 586 height 14
click at [318, 428] on button "Cancel" at bounding box center [323, 419] width 90 height 25
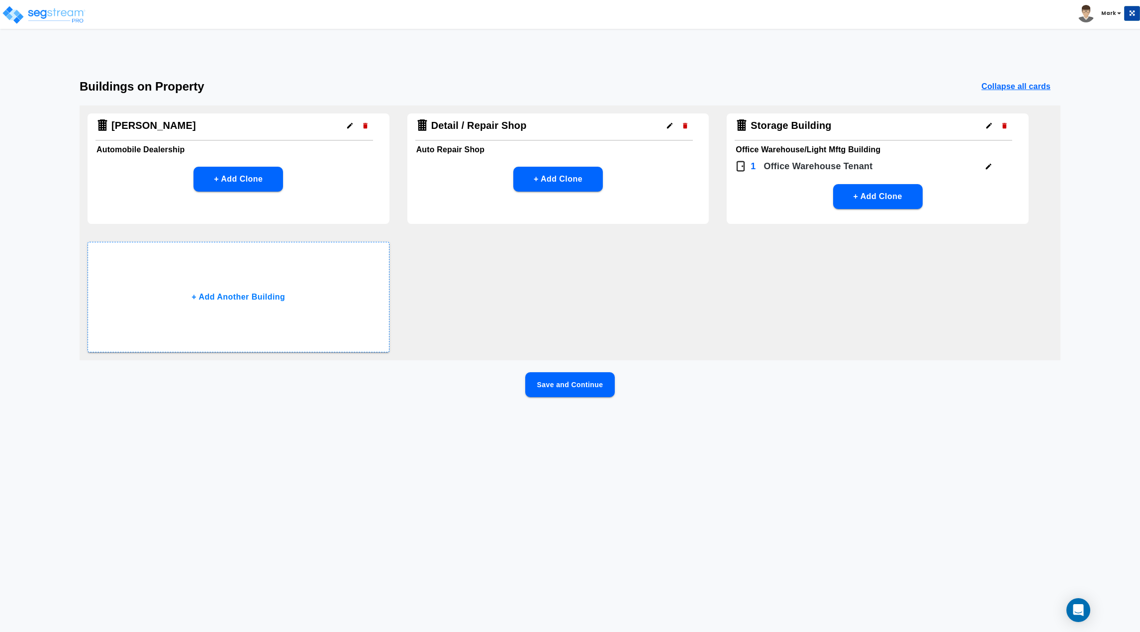
click at [984, 129] on button "button" at bounding box center [988, 125] width 15 height 15
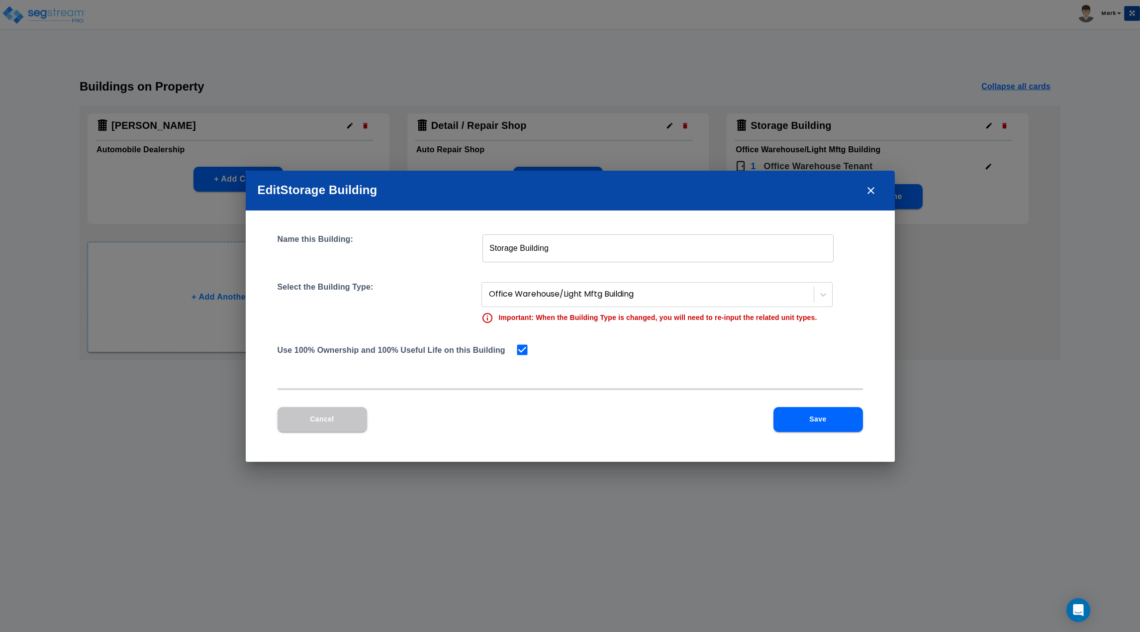
click at [944, 330] on div "Edit Storage Building Name this Building: Storage Building ​ Select the Buildin…" at bounding box center [570, 316] width 1140 height 632
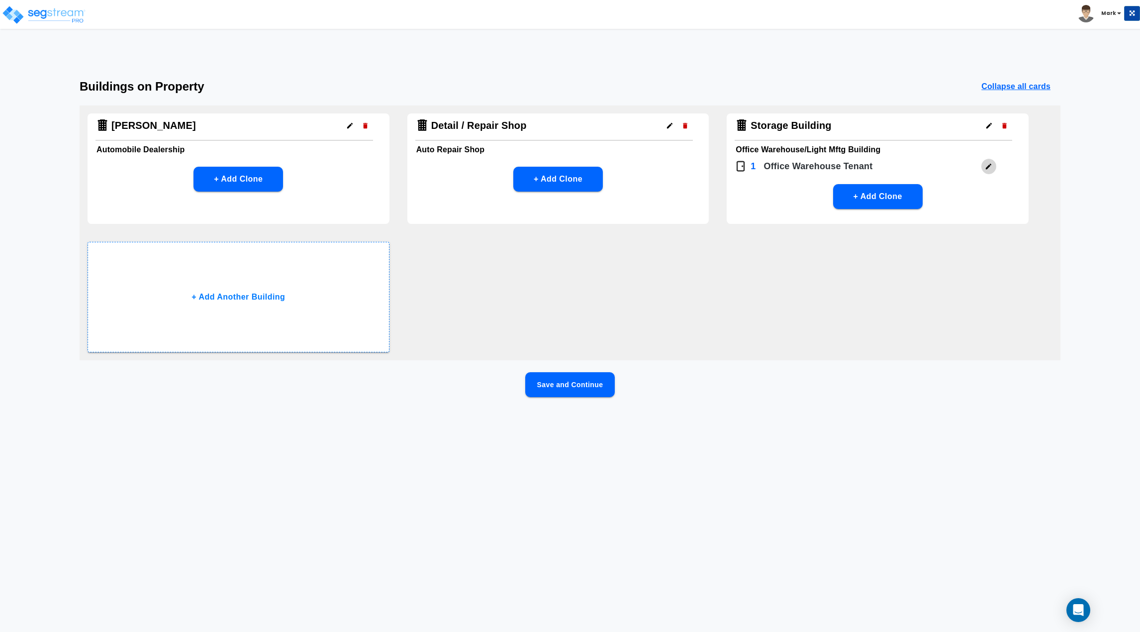
click at [994, 167] on button "button" at bounding box center [988, 166] width 15 height 15
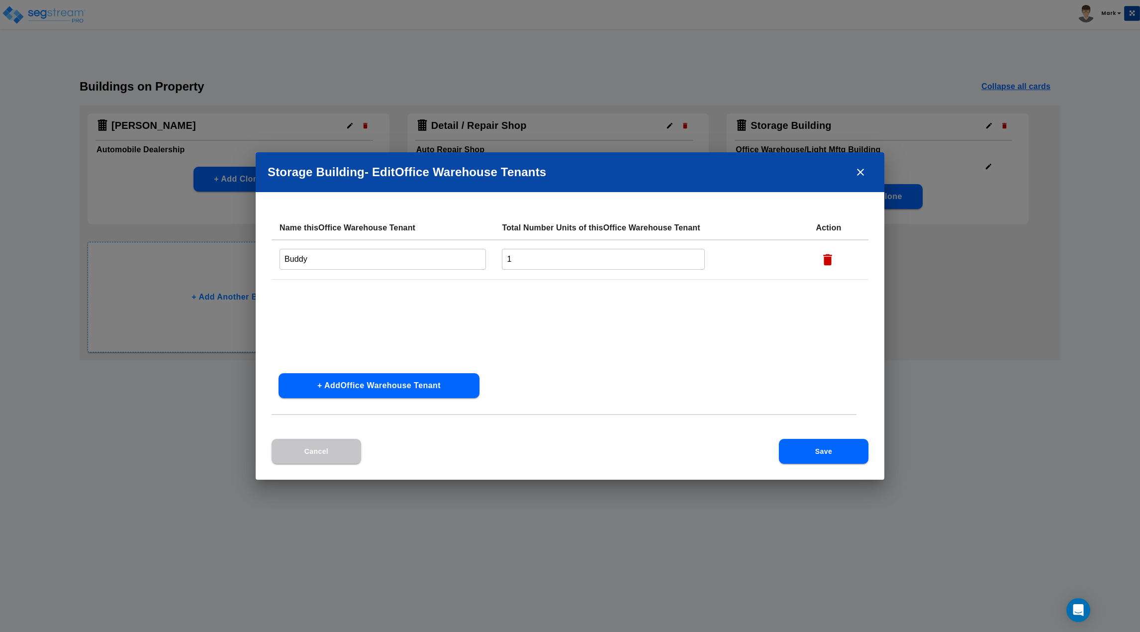
click at [332, 459] on button "Cancel" at bounding box center [317, 451] width 90 height 25
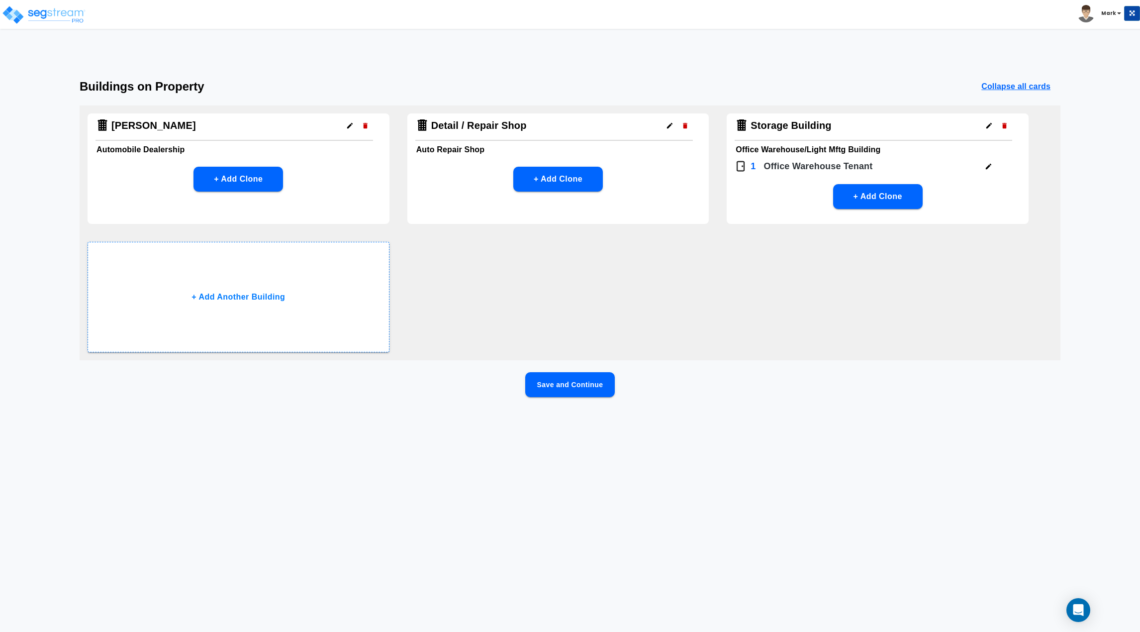
click at [988, 126] on icon "button" at bounding box center [988, 125] width 5 height 5
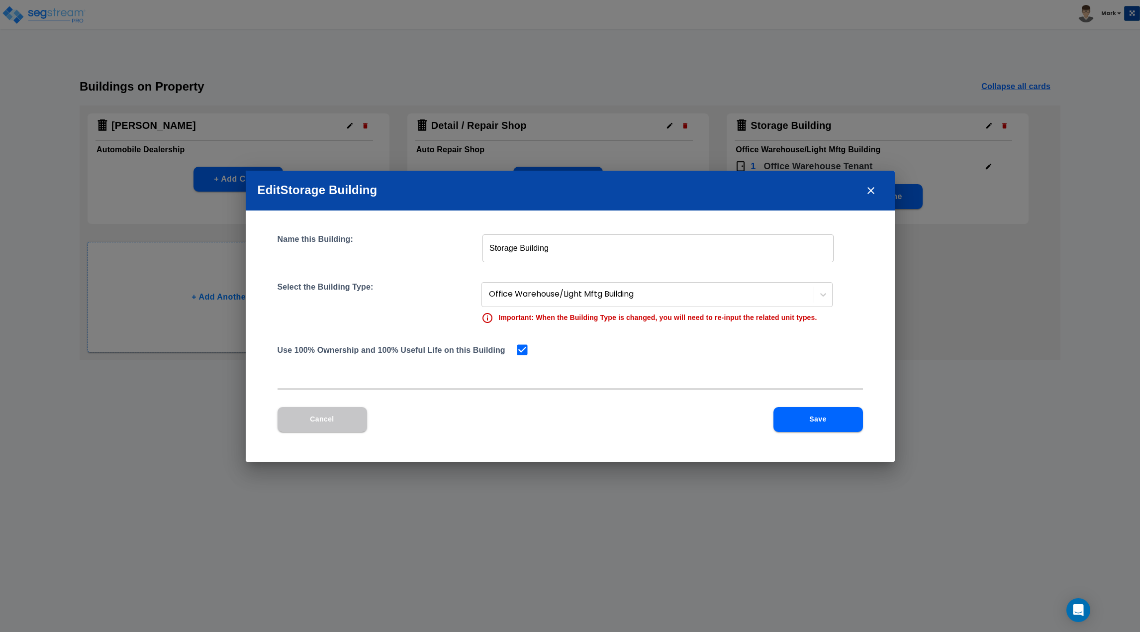
click at [533, 348] on div "Use 100% Ownership and 100% Useful Life on this Building" at bounding box center [571, 350] width 586 height 14
click at [525, 349] on input "checkbox" at bounding box center [520, 349] width 10 height 8
checkbox input "false"
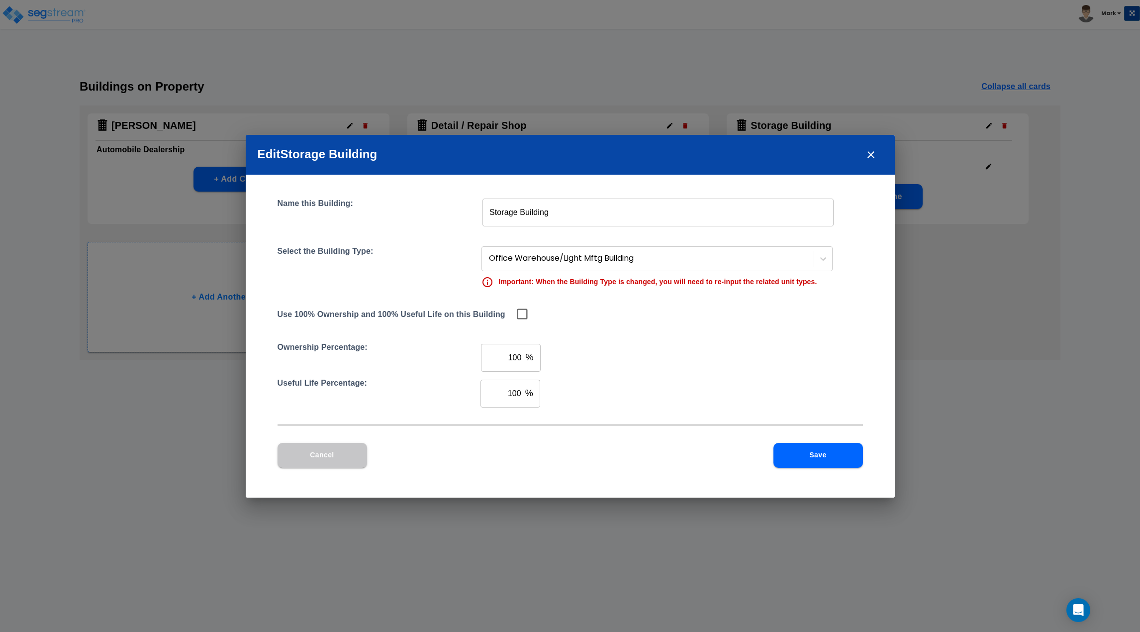
drag, startPoint x: 522, startPoint y: 389, endPoint x: 487, endPoint y: 393, distance: 35.0
click at [487, 393] on div "100 % ​" at bounding box center [511, 394] width 60 height 28
type input "75"
click at [823, 449] on button "Save" at bounding box center [819, 455] width 90 height 25
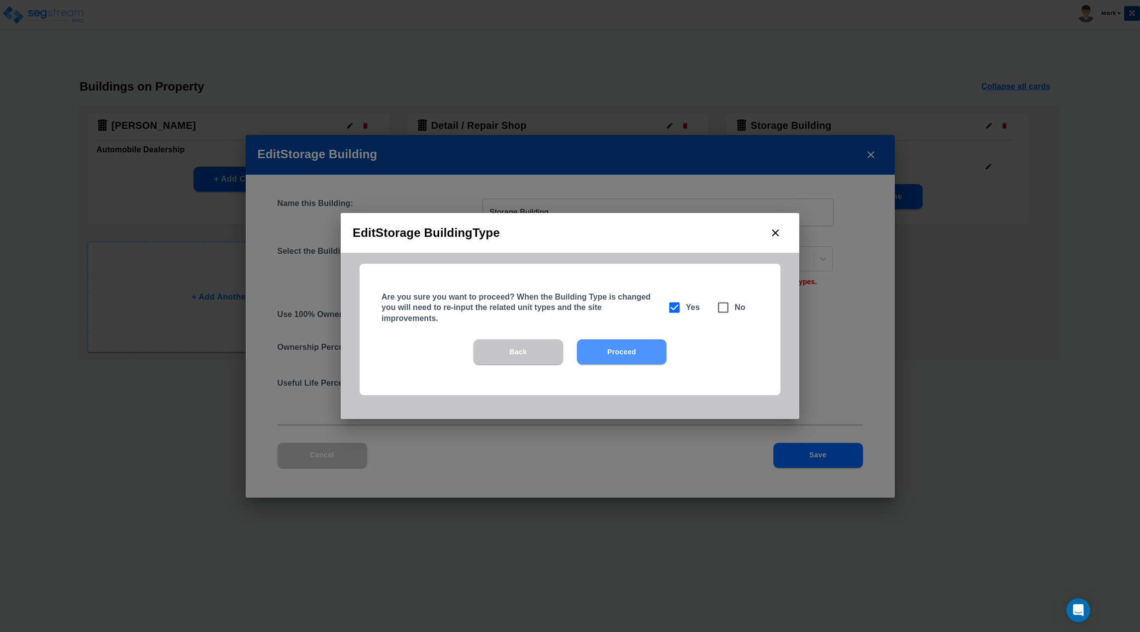
click at [634, 354] on button "Proceed" at bounding box center [622, 351] width 90 height 25
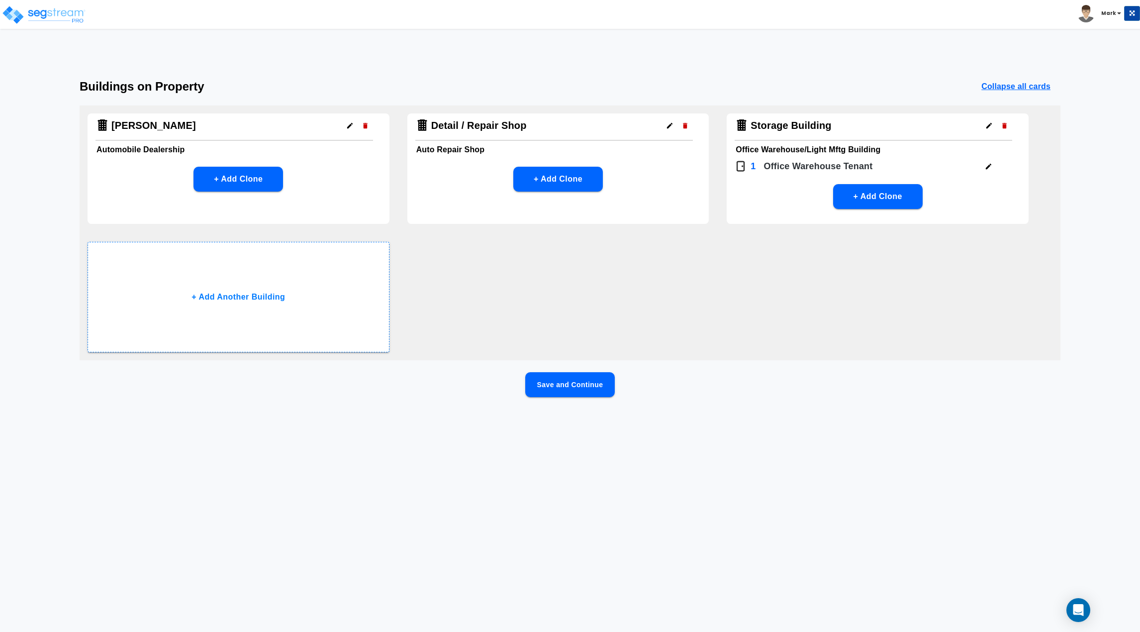
click at [674, 126] on button "button" at bounding box center [669, 125] width 15 height 15
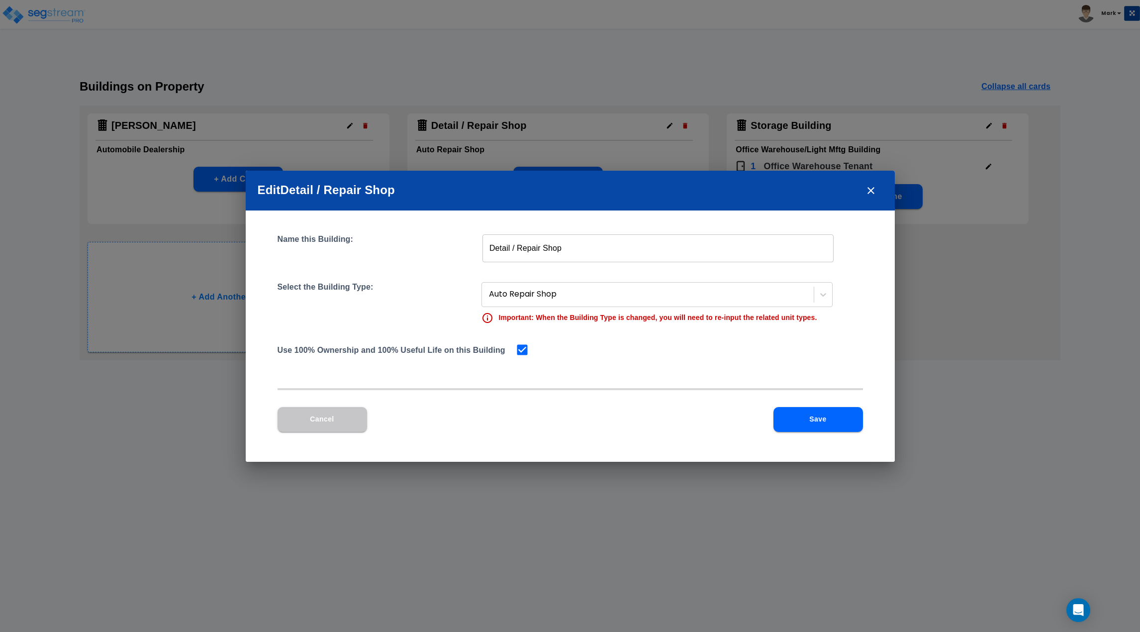
click at [518, 349] on input "checkbox" at bounding box center [520, 349] width 10 height 8
checkbox input "false"
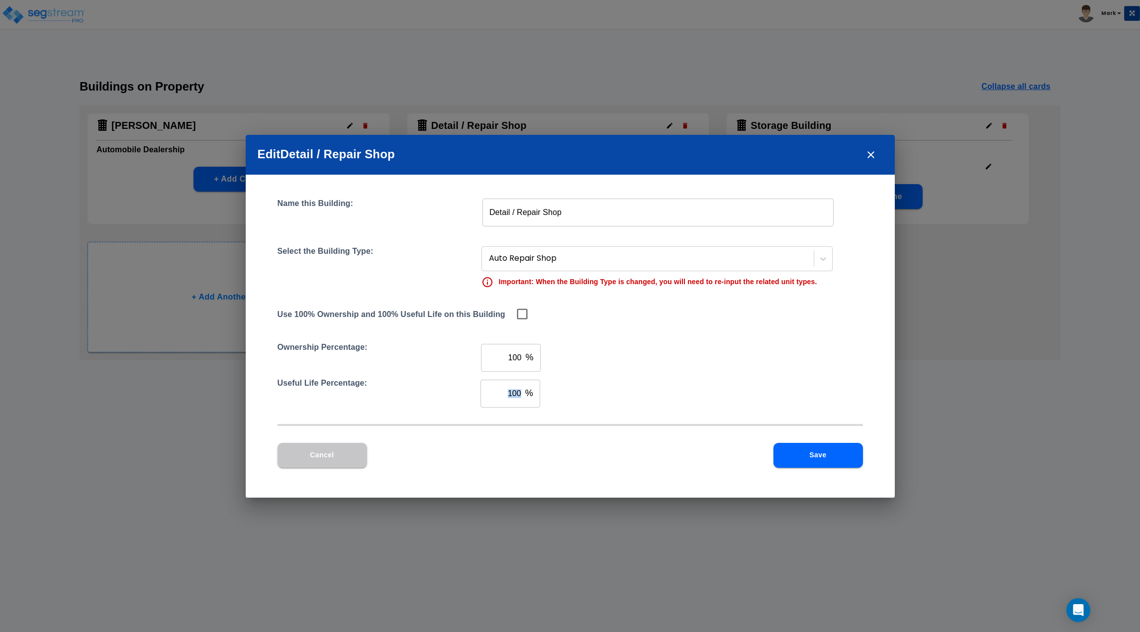
drag, startPoint x: 528, startPoint y: 397, endPoint x: 476, endPoint y: 402, distance: 52.5
click at [476, 402] on div "Useful Life Percentage: 100 % ​" at bounding box center [571, 394] width 586 height 36
click at [590, 408] on div "Useful Life Percentage: 100 % ​" at bounding box center [571, 394] width 586 height 36
click at [522, 399] on div "100 % ​" at bounding box center [511, 394] width 60 height 28
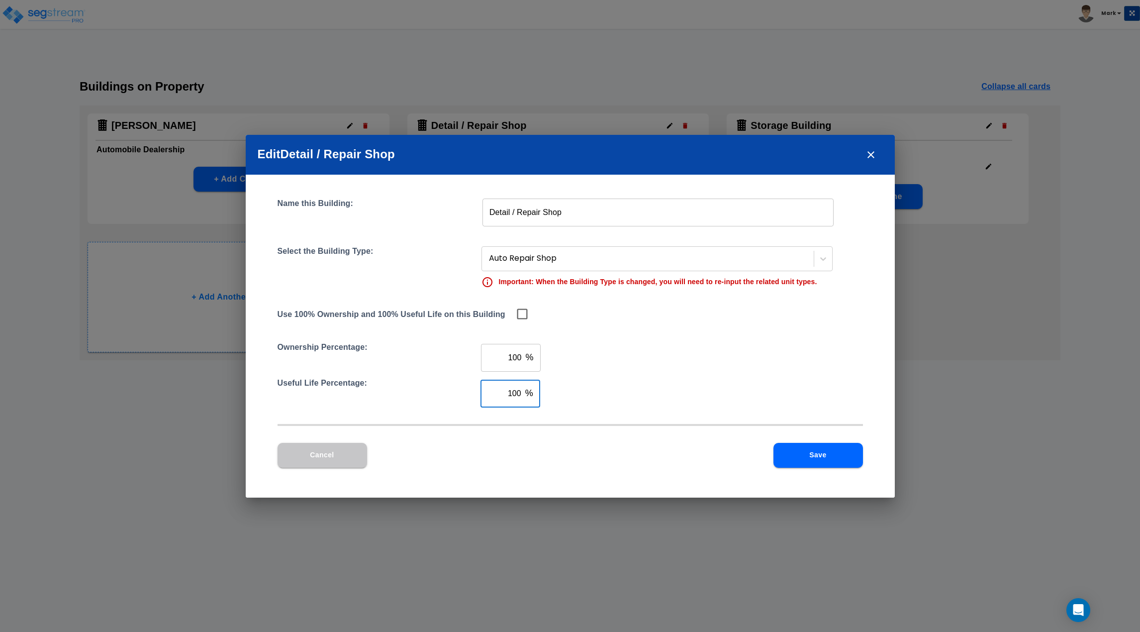
click at [524, 394] on div "100 % ​" at bounding box center [511, 394] width 60 height 28
click at [524, 392] on div "100 % ​" at bounding box center [511, 394] width 60 height 28
type input "0"
type input "75"
click at [845, 457] on button "Save" at bounding box center [819, 455] width 90 height 25
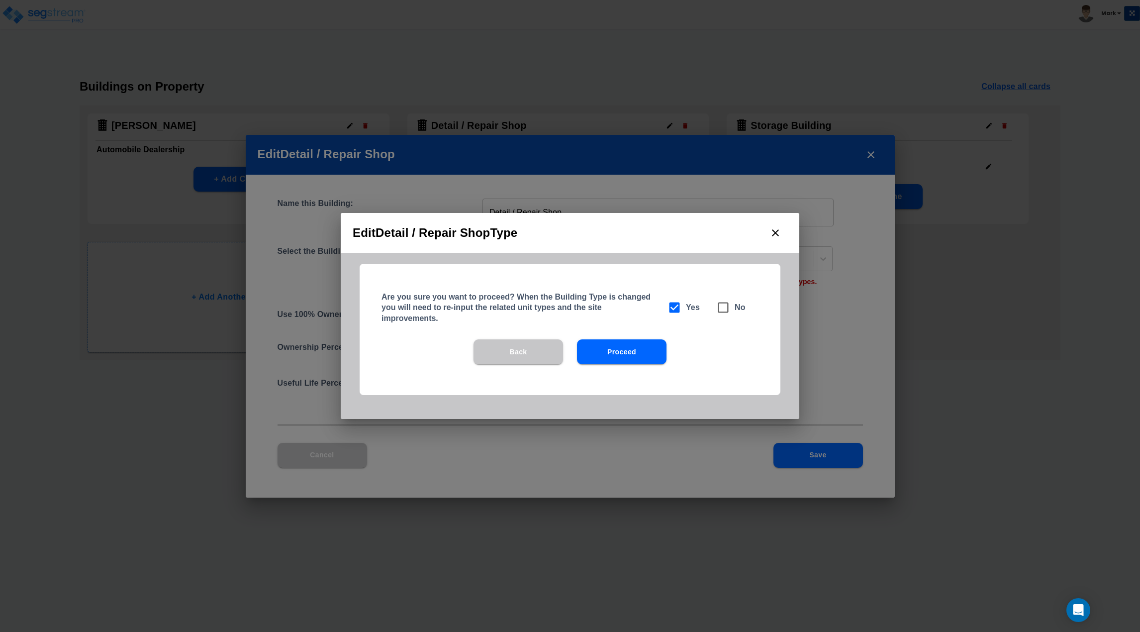
click at [595, 354] on button "Proceed" at bounding box center [622, 351] width 90 height 25
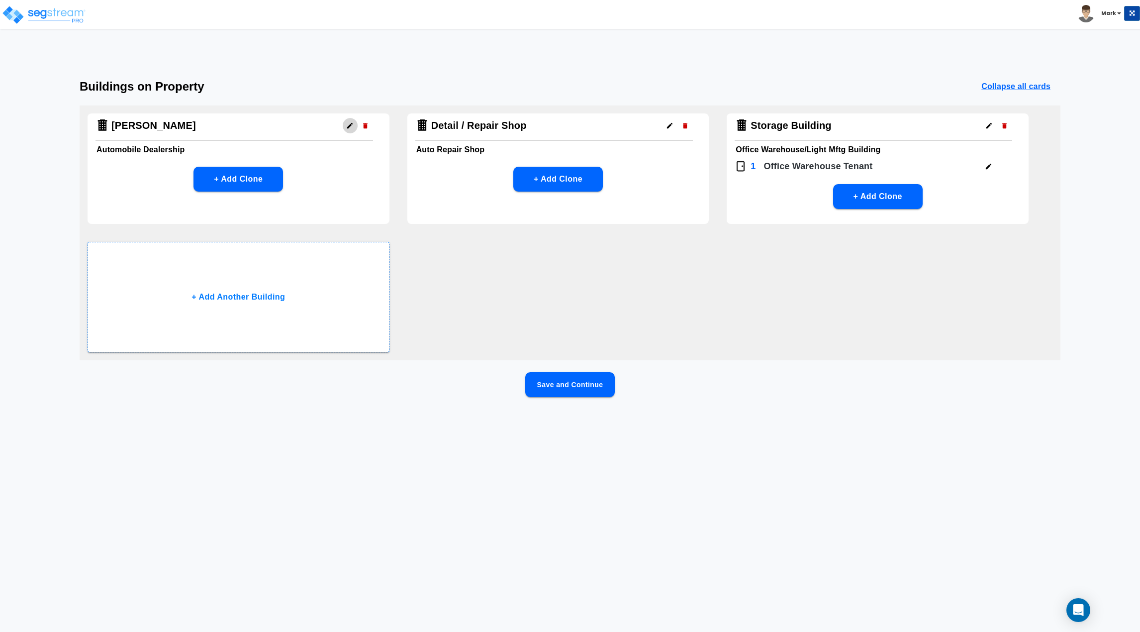
click at [350, 130] on button "button" at bounding box center [349, 125] width 15 height 15
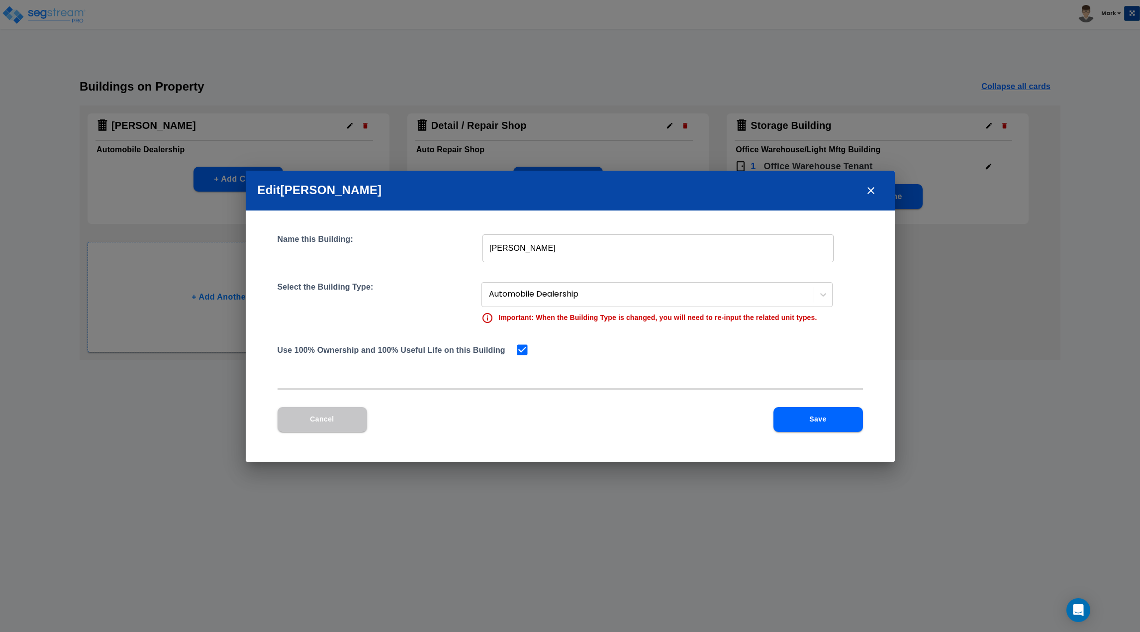
click at [523, 348] on input "checkbox" at bounding box center [520, 349] width 10 height 8
checkbox input "false"
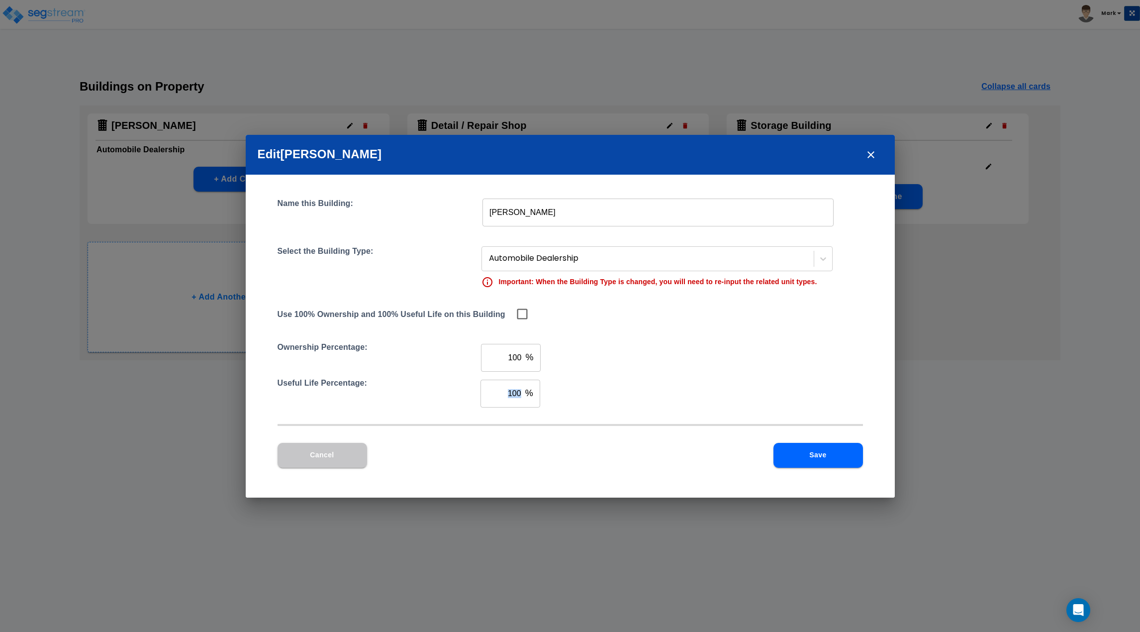
drag, startPoint x: 528, startPoint y: 392, endPoint x: 444, endPoint y: 392, distance: 83.6
click at [444, 392] on div "Useful Life Percentage: 100 % ​" at bounding box center [571, 394] width 586 height 36
click at [520, 391] on input "100" at bounding box center [501, 394] width 41 height 28
click at [521, 366] on input "100" at bounding box center [501, 358] width 41 height 28
click at [522, 405] on div "100 % ​" at bounding box center [511, 394] width 60 height 28
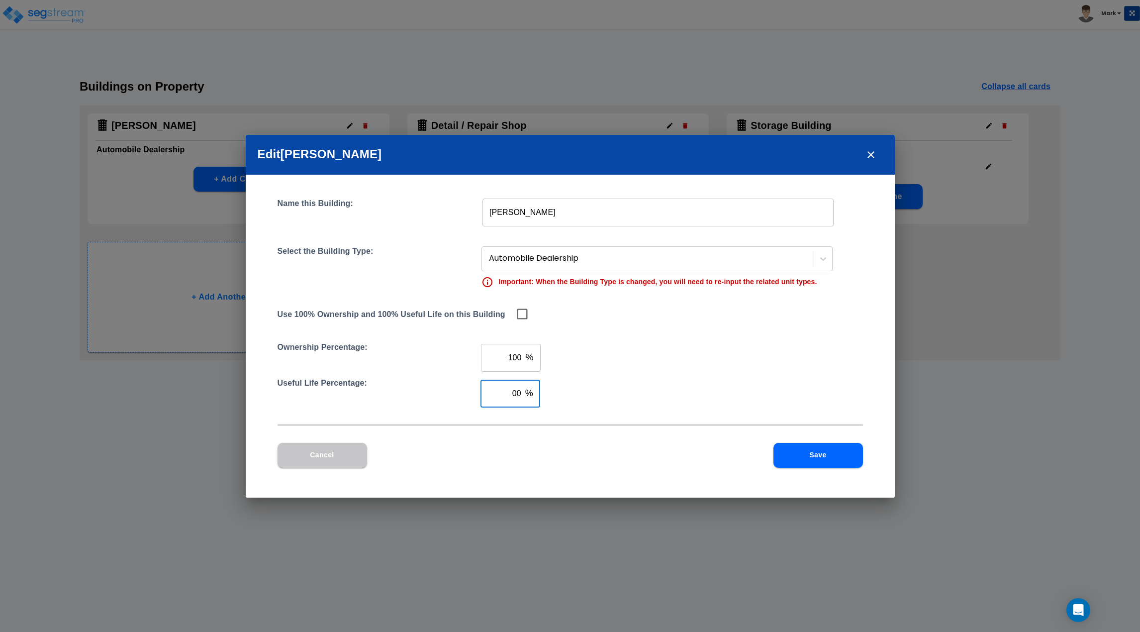
type input "0"
type input "80"
click at [806, 453] on button "Save" at bounding box center [819, 455] width 90 height 25
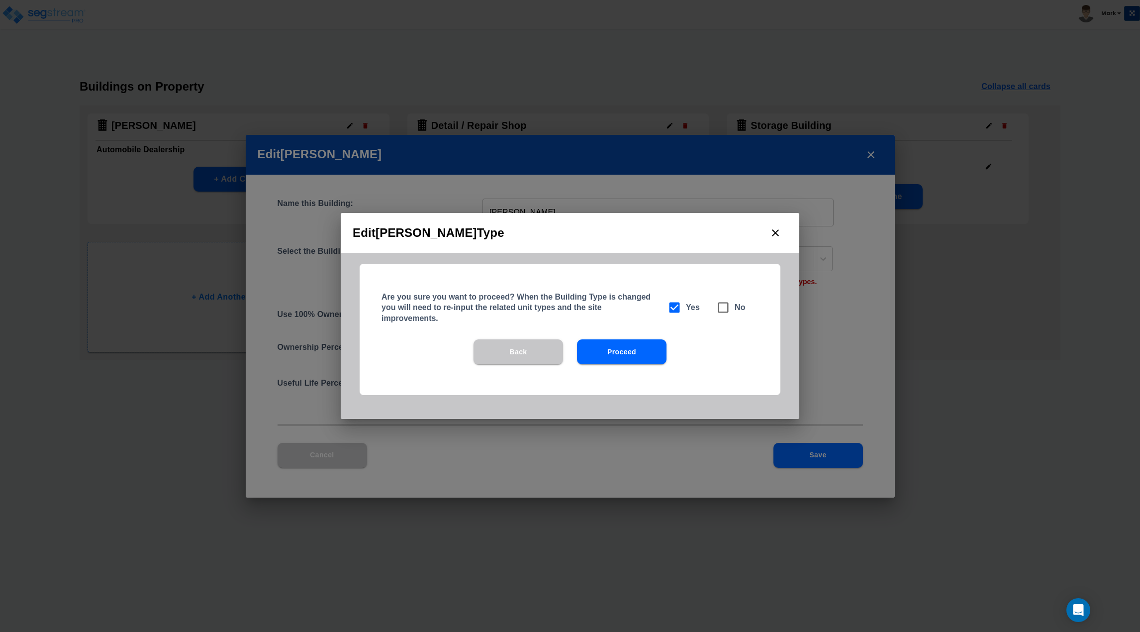
click at [643, 356] on button "Proceed" at bounding box center [622, 351] width 90 height 25
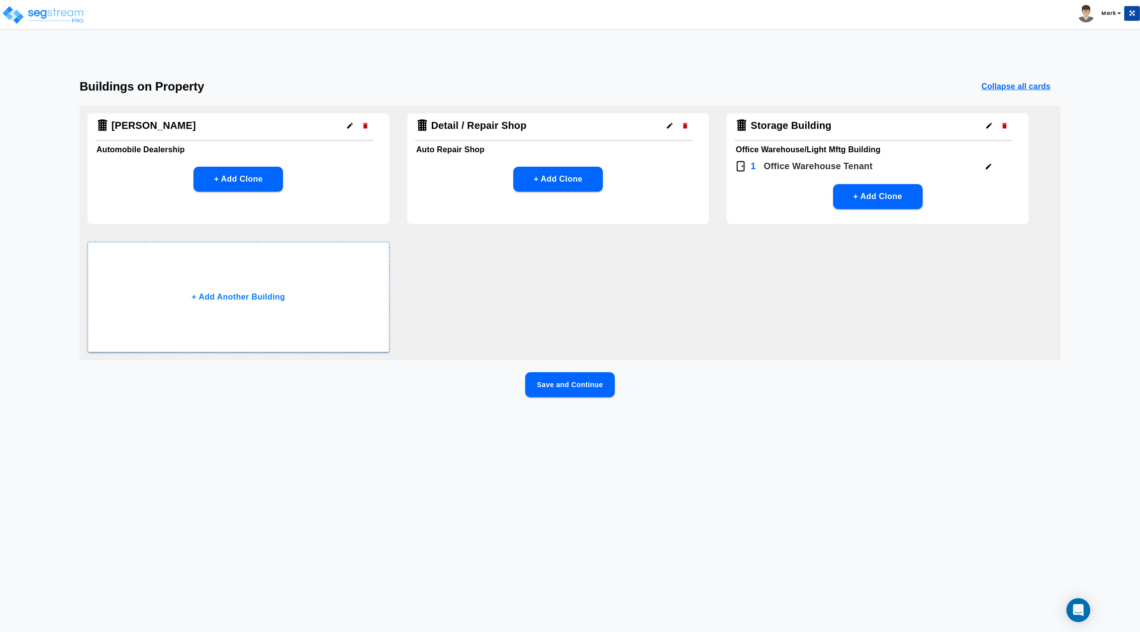
click at [599, 366] on div "Buildings on Property Collapse all cards Buddy Chevrolet Automobile Dealership …" at bounding box center [570, 254] width 1140 height 349
click at [601, 379] on button "Save and Continue" at bounding box center [570, 384] width 90 height 25
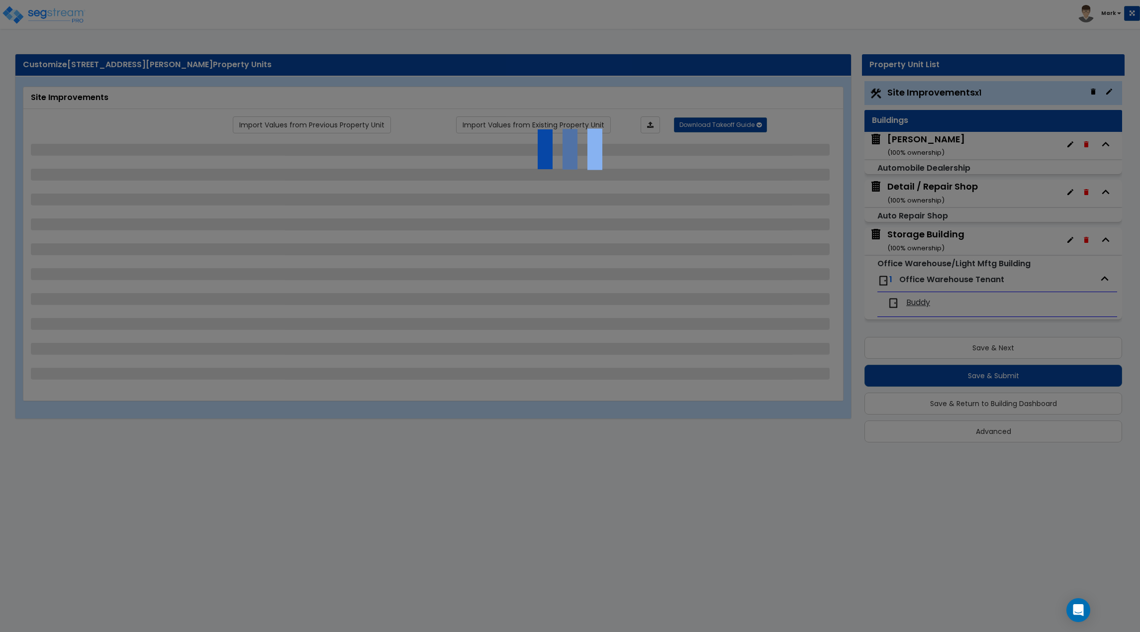
select select "2"
select select "1"
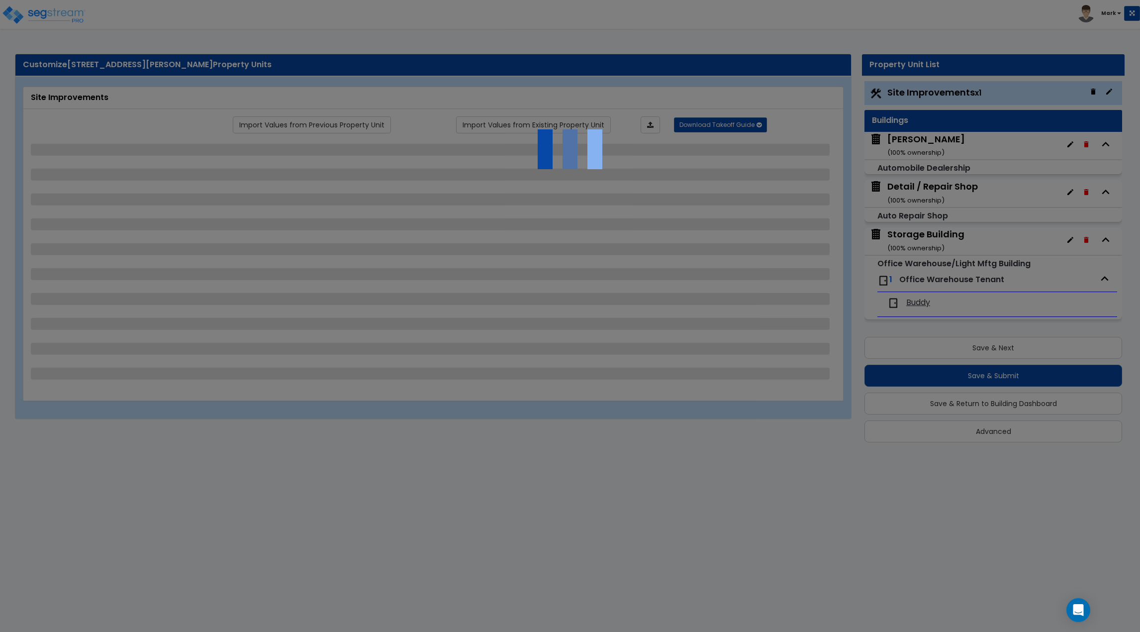
select select "1"
select select "4"
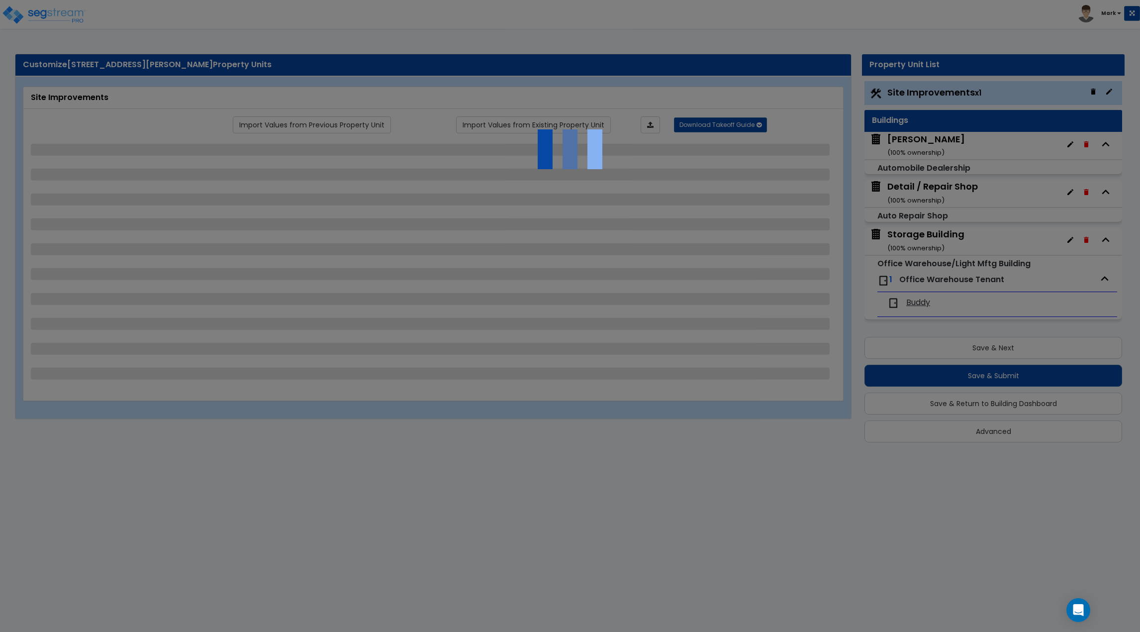
select select "2"
select select "1"
select select "4"
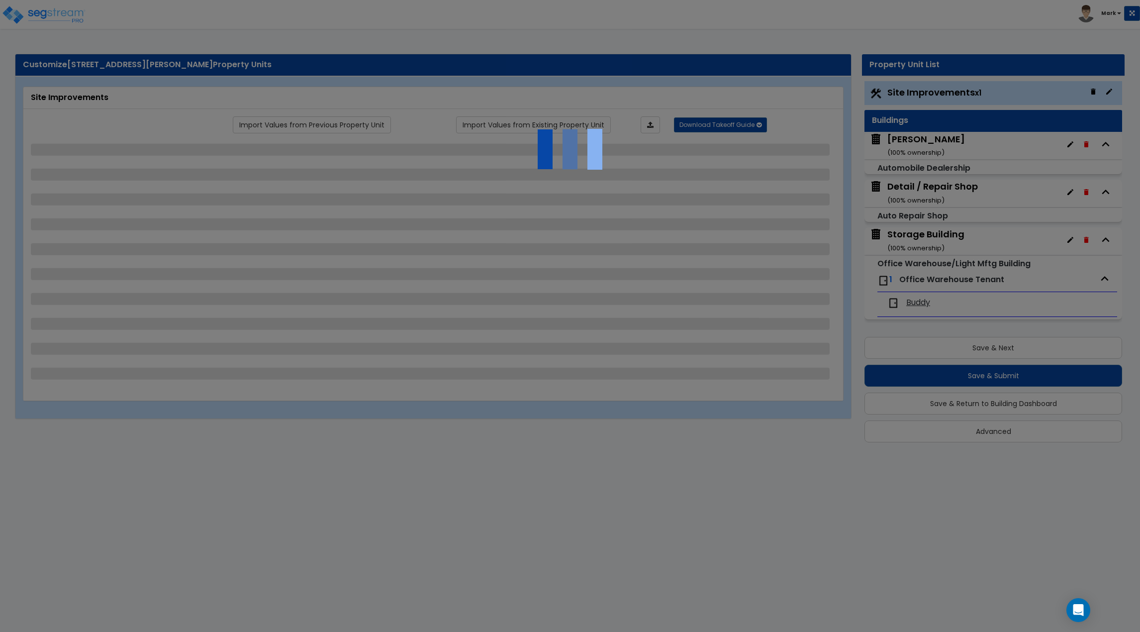
select select "1"
select select "3"
select select "2"
select select "3"
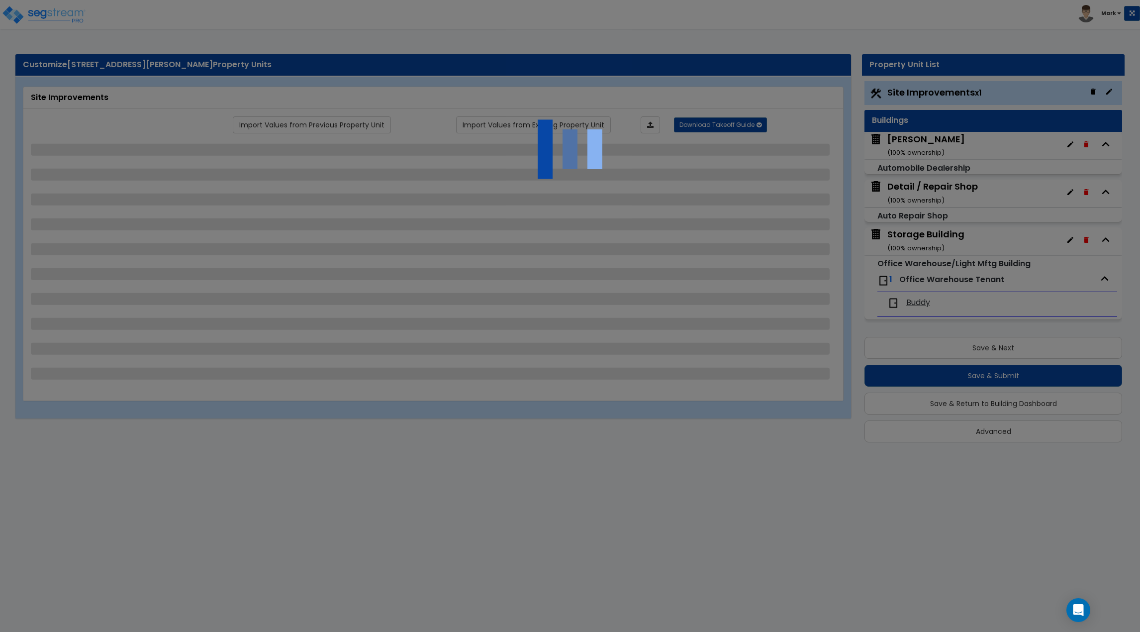
select select "1"
select select "3"
select select "5"
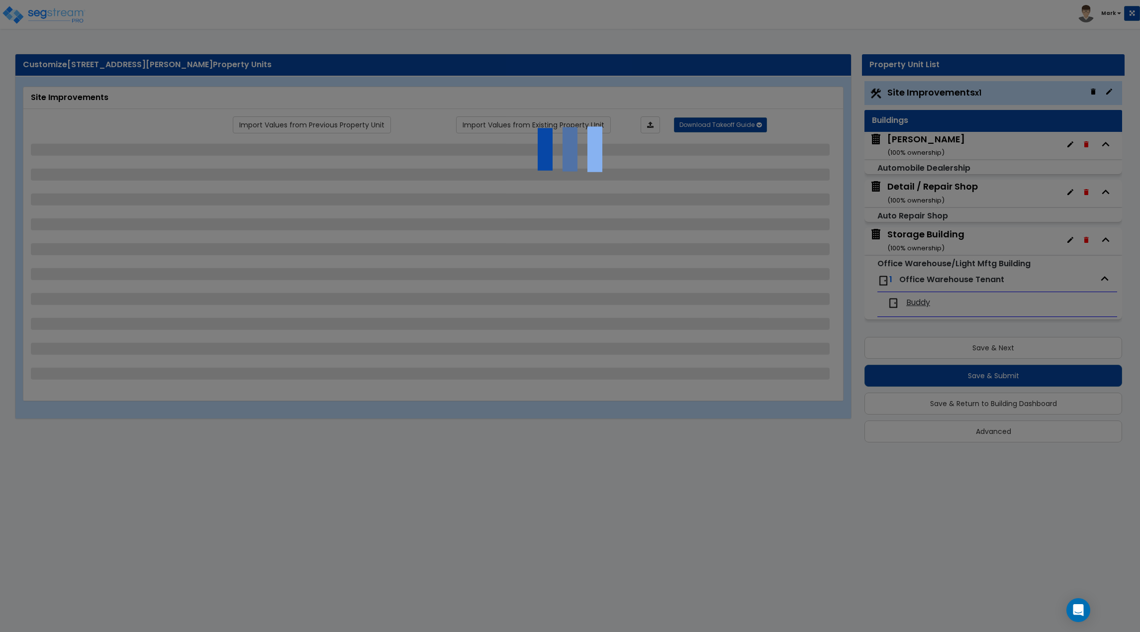
select select "2"
select select "5"
select select "2"
select select "4"
select select "1"
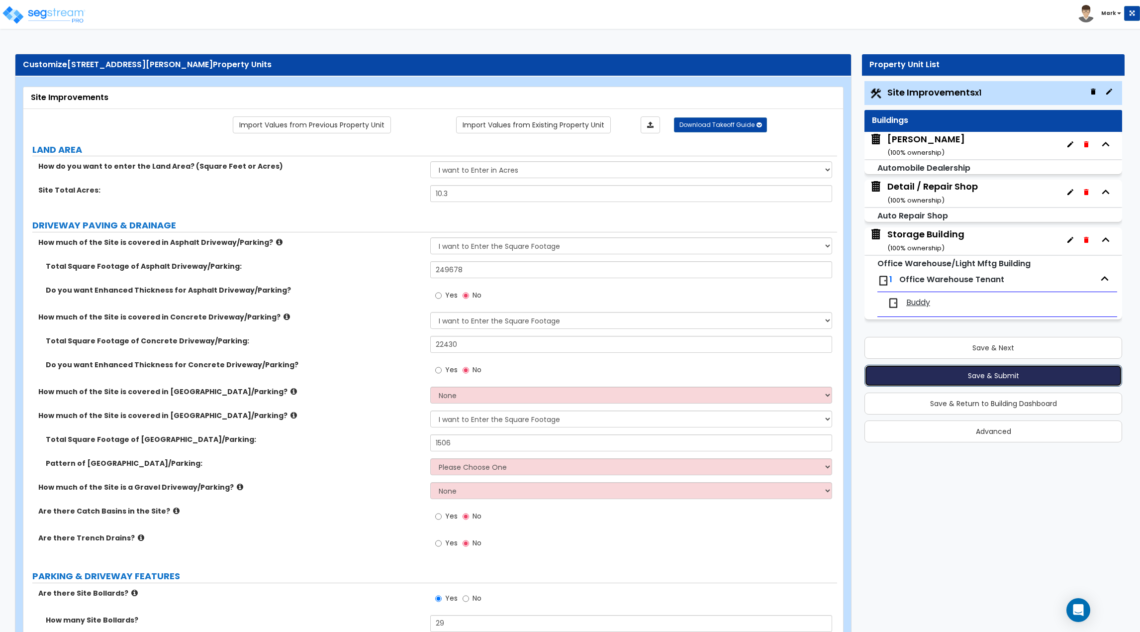
click at [909, 378] on button "Save & Submit" at bounding box center [994, 376] width 258 height 22
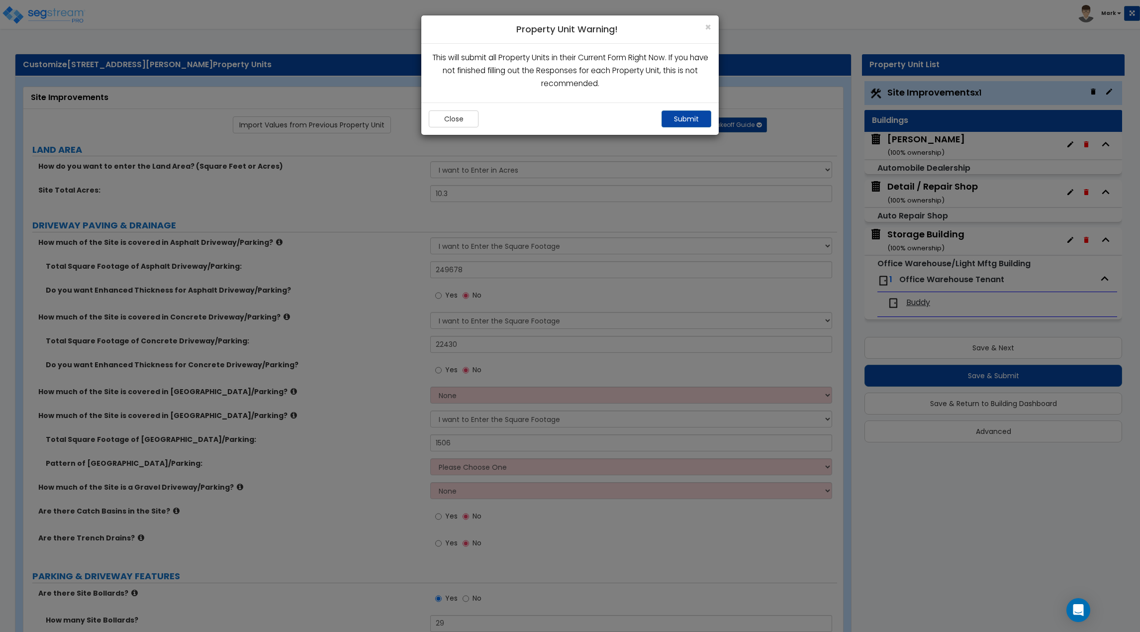
click at [720, 127] on div "× Property Unit Warning! This will submit all Property Units in their Current F…" at bounding box center [570, 316] width 1140 height 632
click at [683, 110] on div "Close Submit" at bounding box center [569, 118] width 297 height 32
click at [683, 115] on button "Submit" at bounding box center [687, 118] width 50 height 17
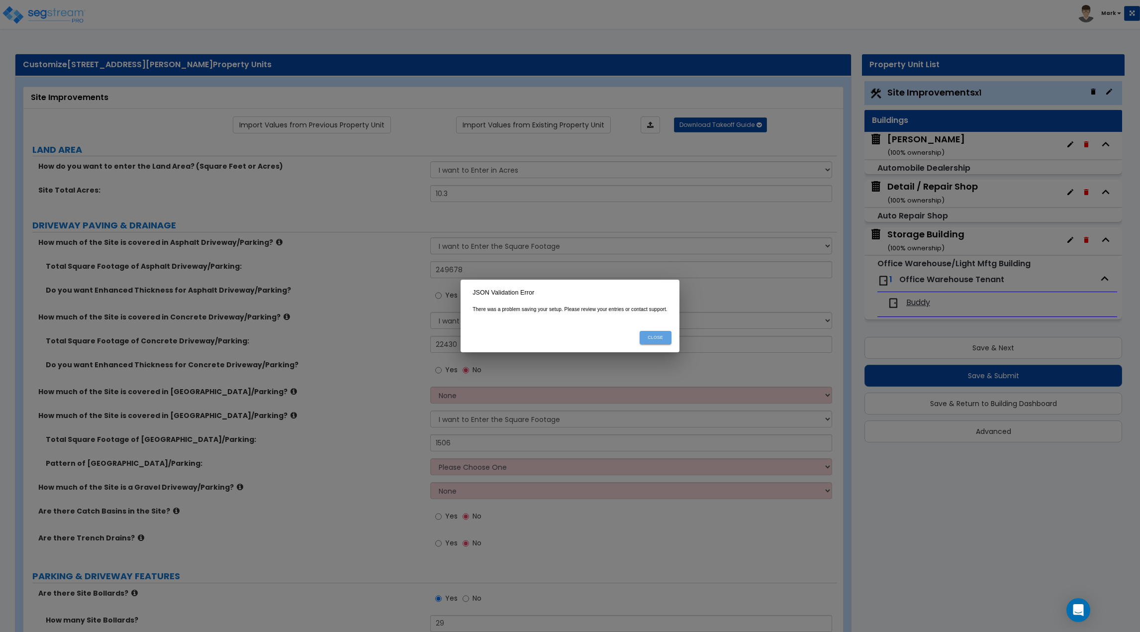
click at [653, 338] on button "Close" at bounding box center [656, 337] width 32 height 13
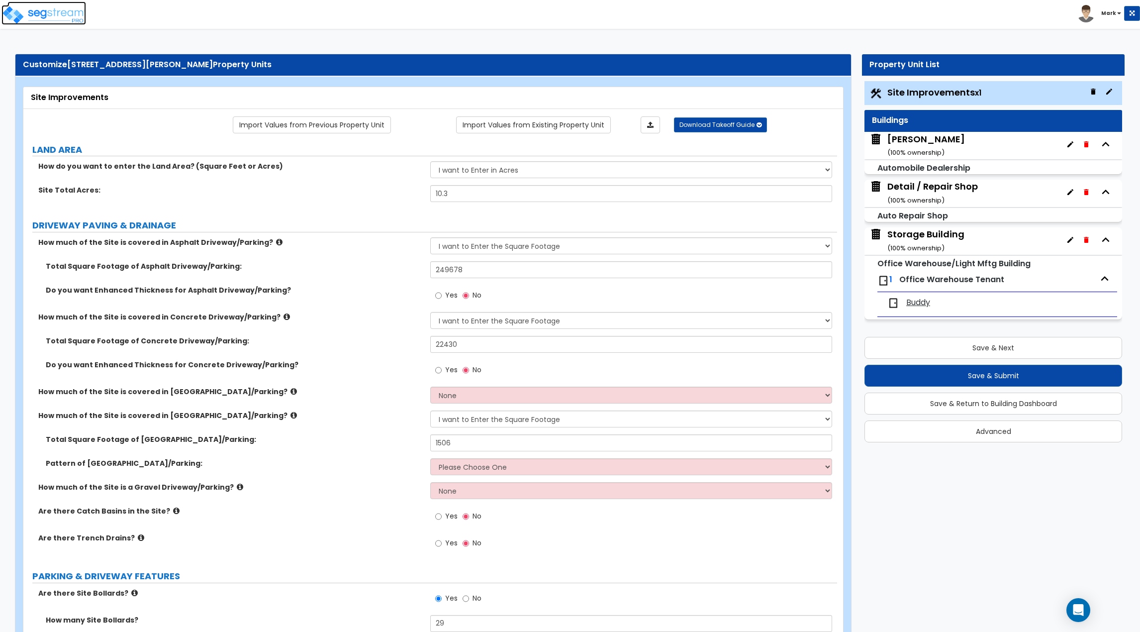
click at [46, 17] on img at bounding box center [43, 15] width 85 height 20
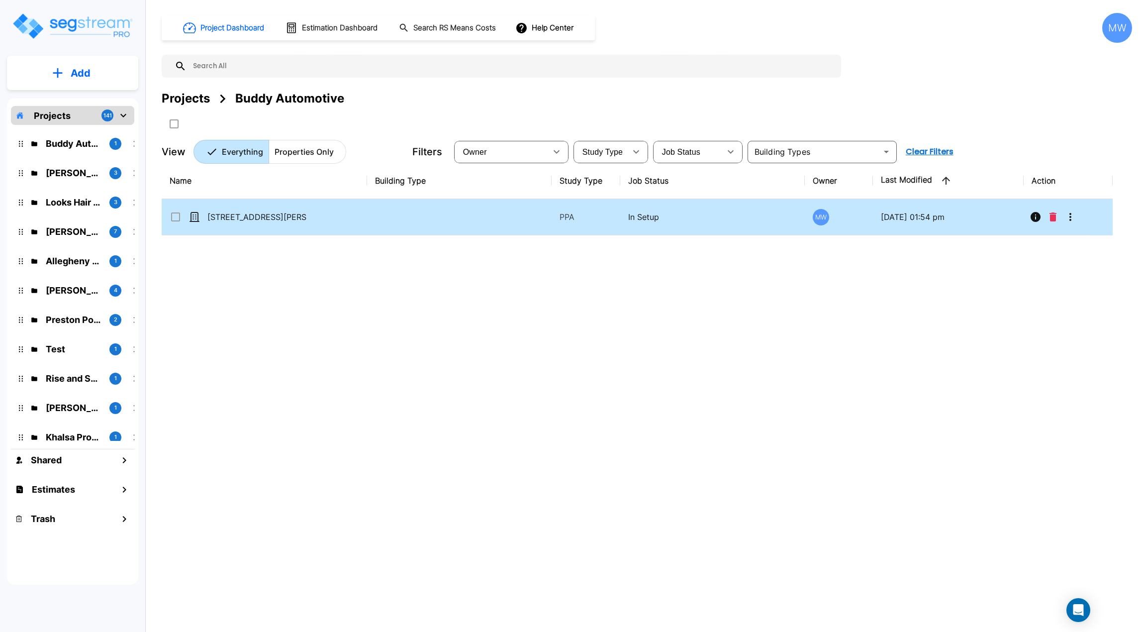
click at [360, 226] on td "[STREET_ADDRESS][PERSON_NAME]" at bounding box center [264, 217] width 205 height 36
checkbox input "true"
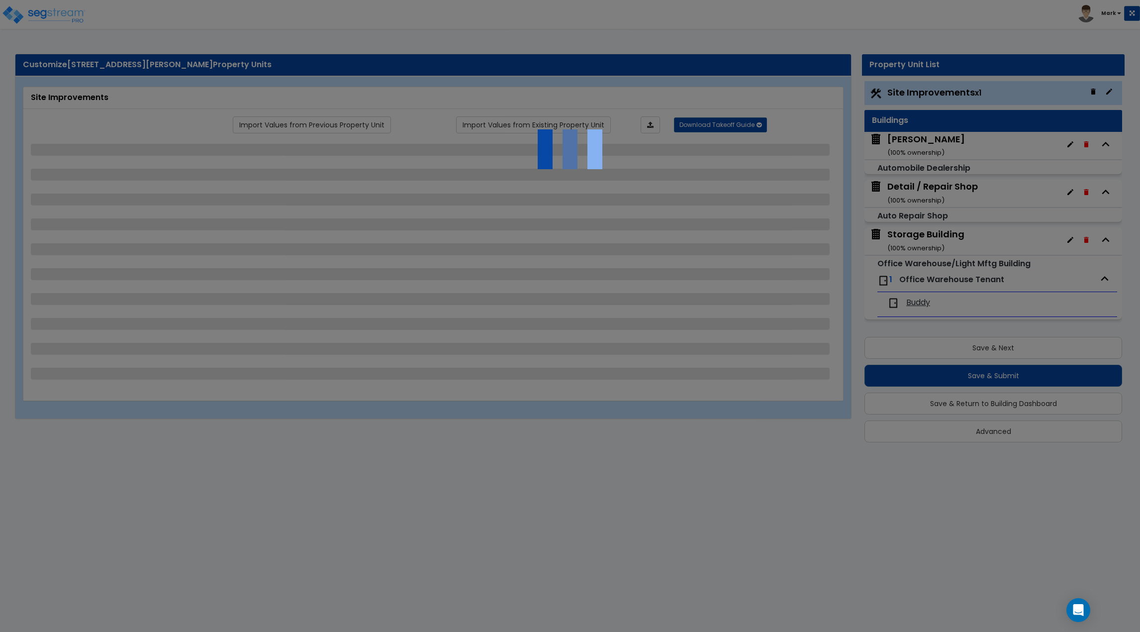
select select "2"
select select "1"
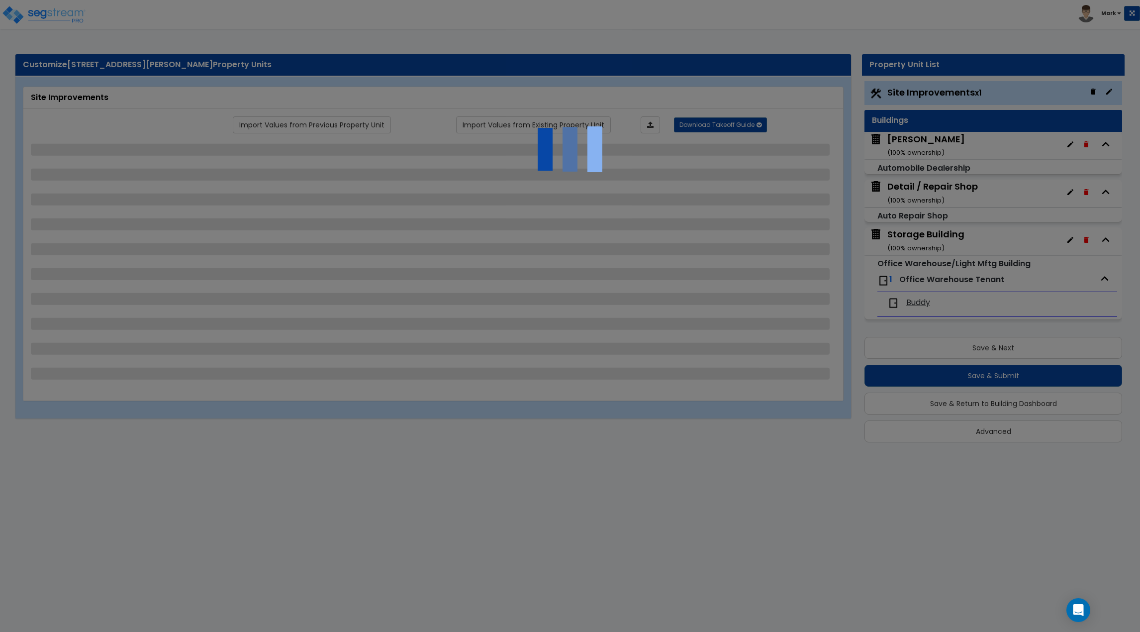
select select "1"
select select "4"
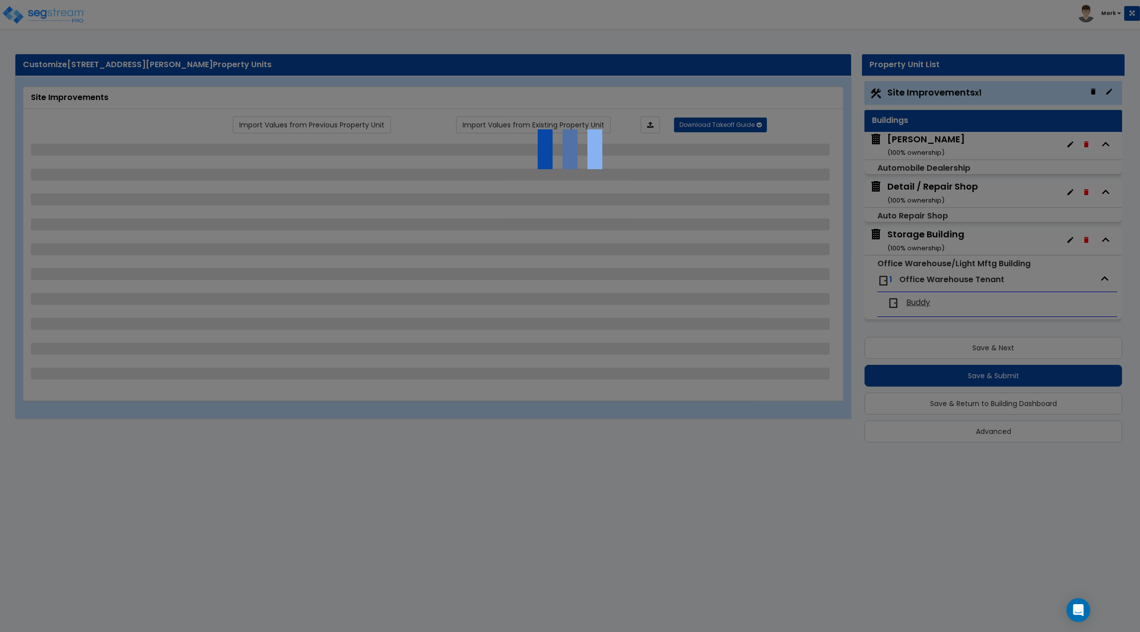
select select "2"
select select "1"
select select "4"
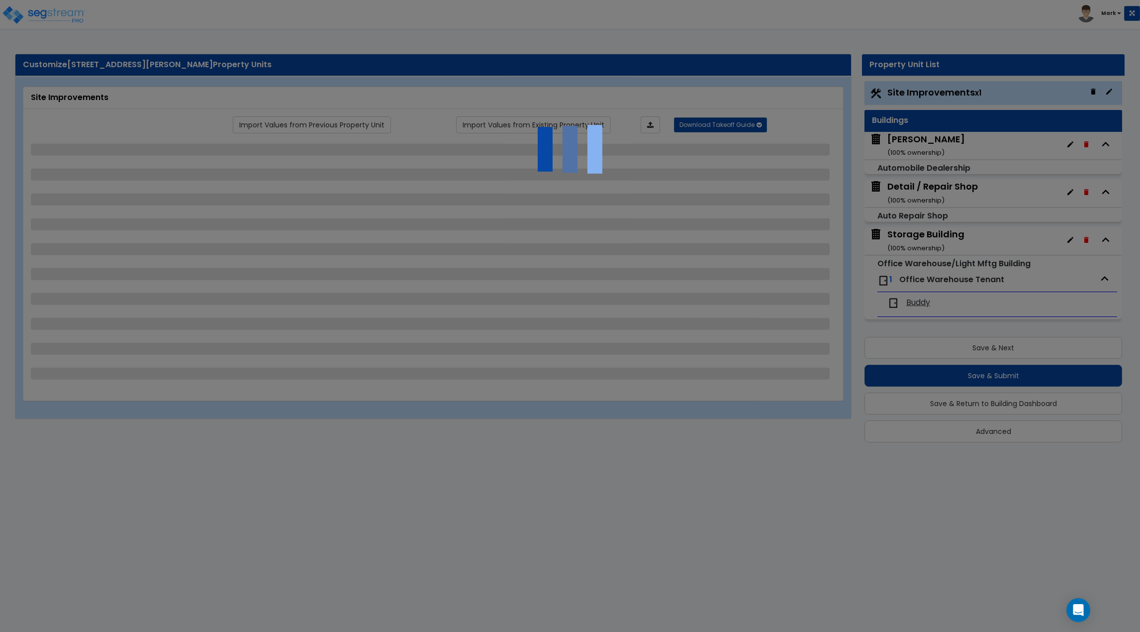
select select "1"
select select "3"
select select "2"
select select "3"
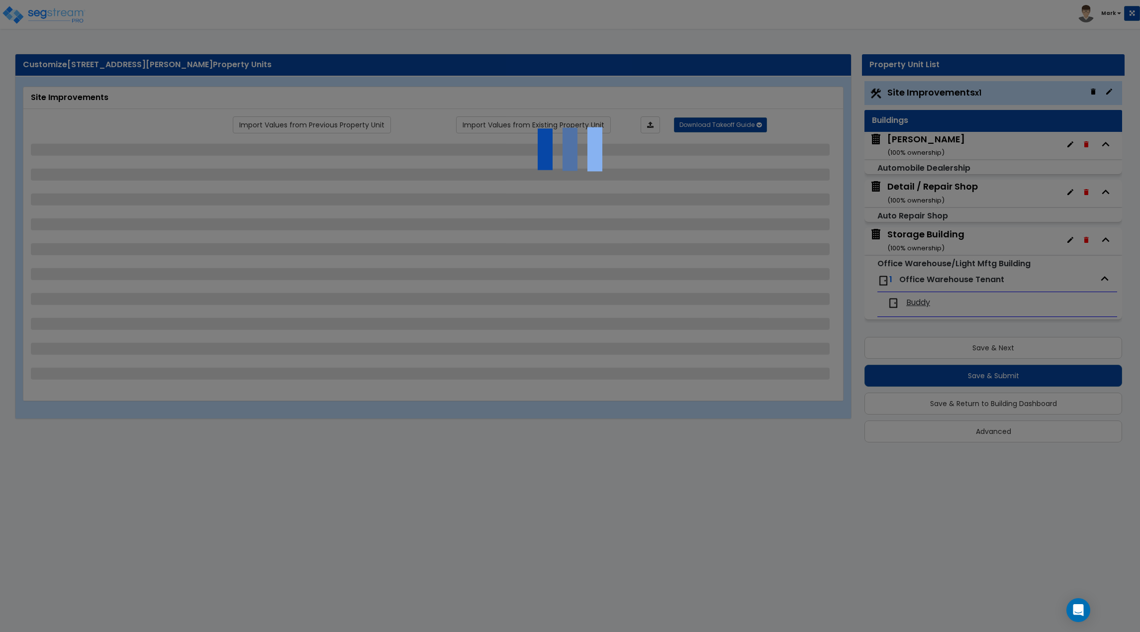
select select "1"
select select "3"
select select "5"
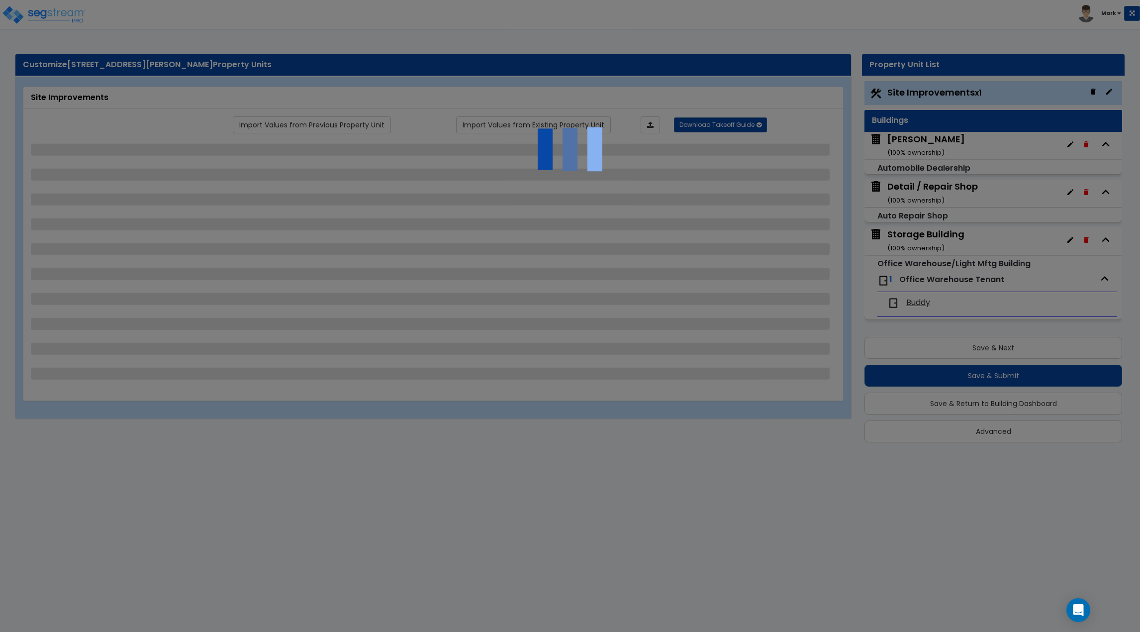
select select "2"
select select "5"
select select "2"
select select "4"
select select "1"
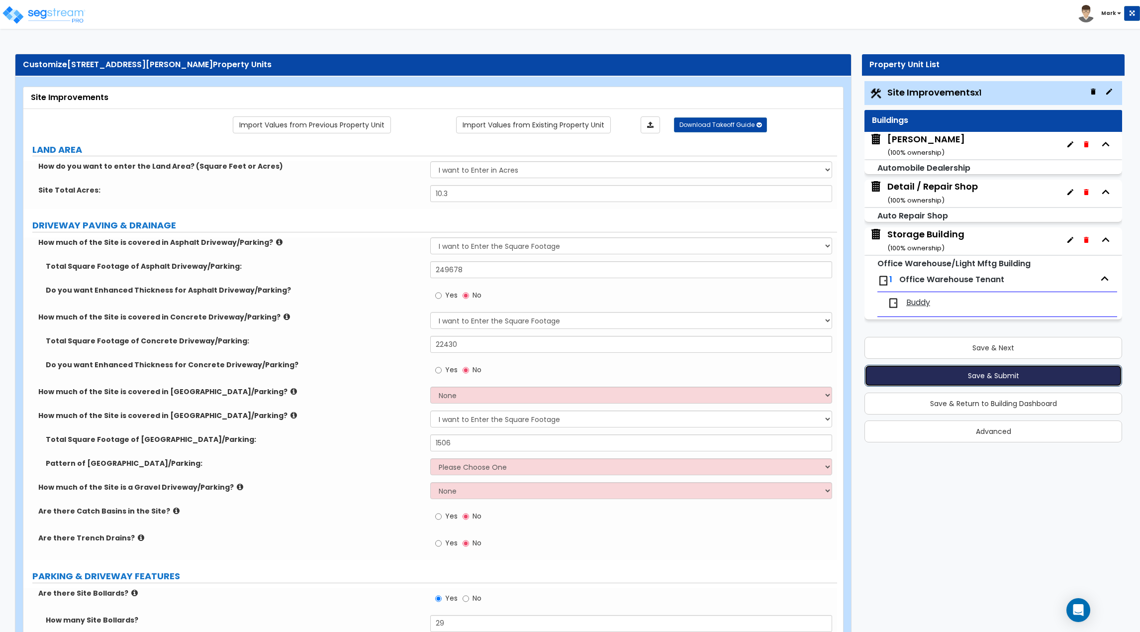
click at [988, 380] on button "Save & Submit" at bounding box center [994, 376] width 258 height 22
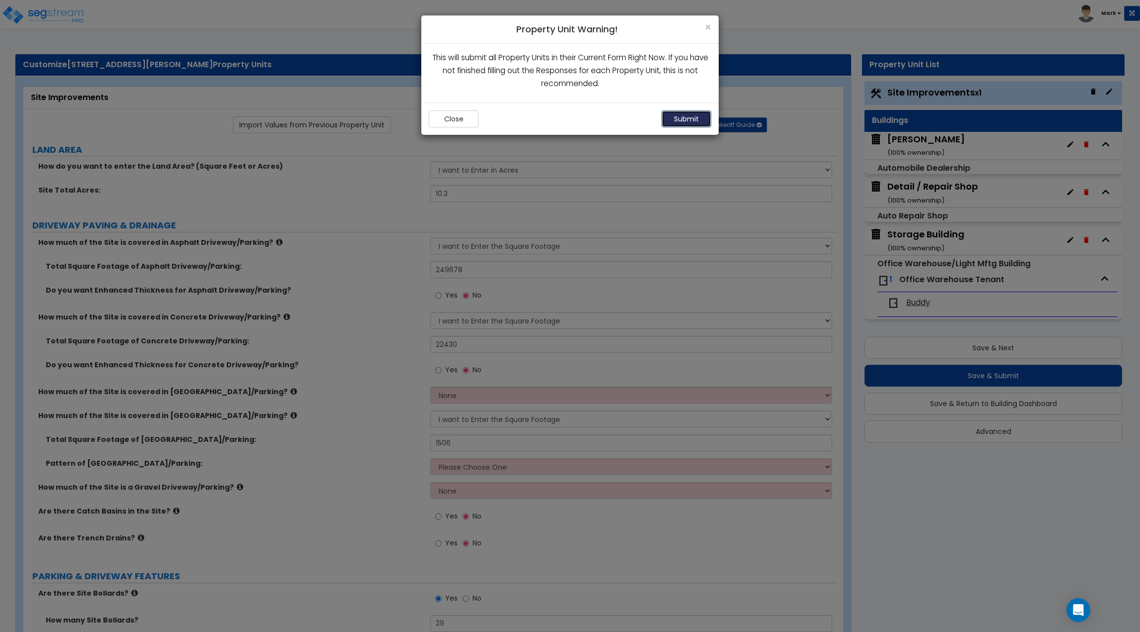
click at [694, 119] on button "Submit" at bounding box center [687, 118] width 50 height 17
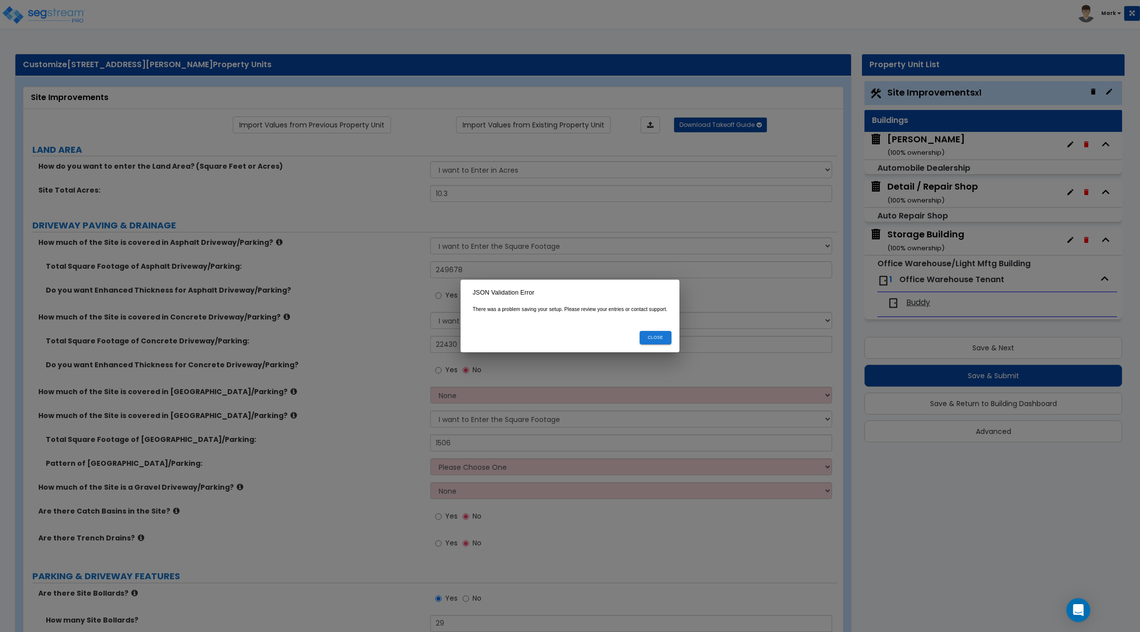
click at [659, 330] on div "Close" at bounding box center [570, 337] width 219 height 29
click at [662, 338] on button "Close" at bounding box center [656, 337] width 32 height 13
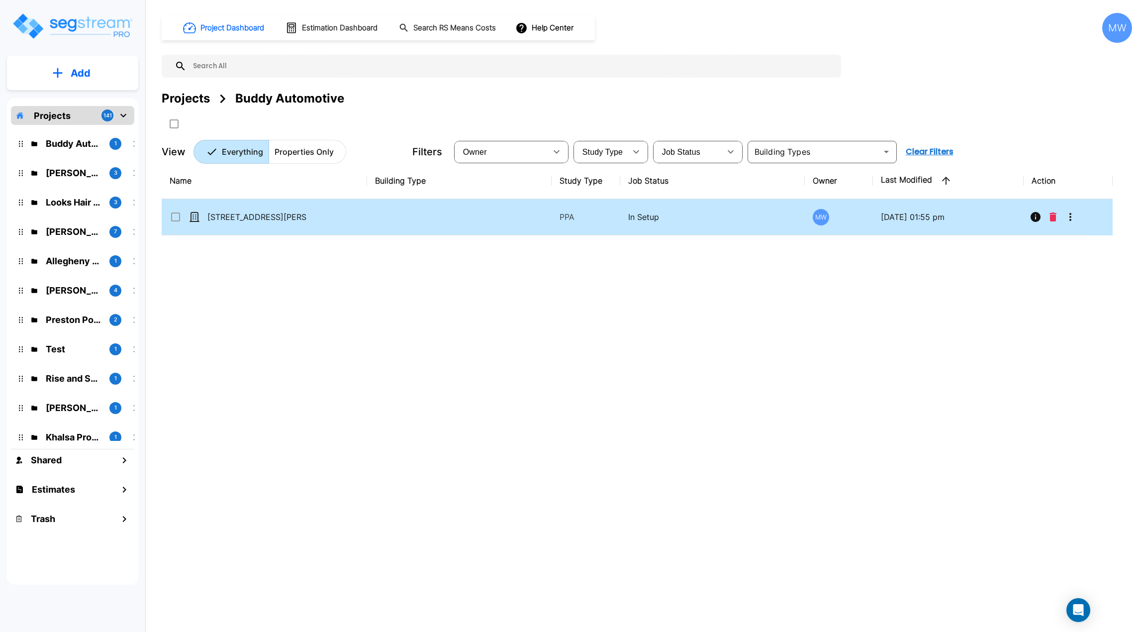
drag, startPoint x: 327, startPoint y: 220, endPoint x: 331, endPoint y: 213, distance: 7.6
click at [331, 213] on td "[STREET_ADDRESS][PERSON_NAME]" at bounding box center [264, 217] width 205 height 36
click at [425, 222] on td at bounding box center [459, 217] width 185 height 36
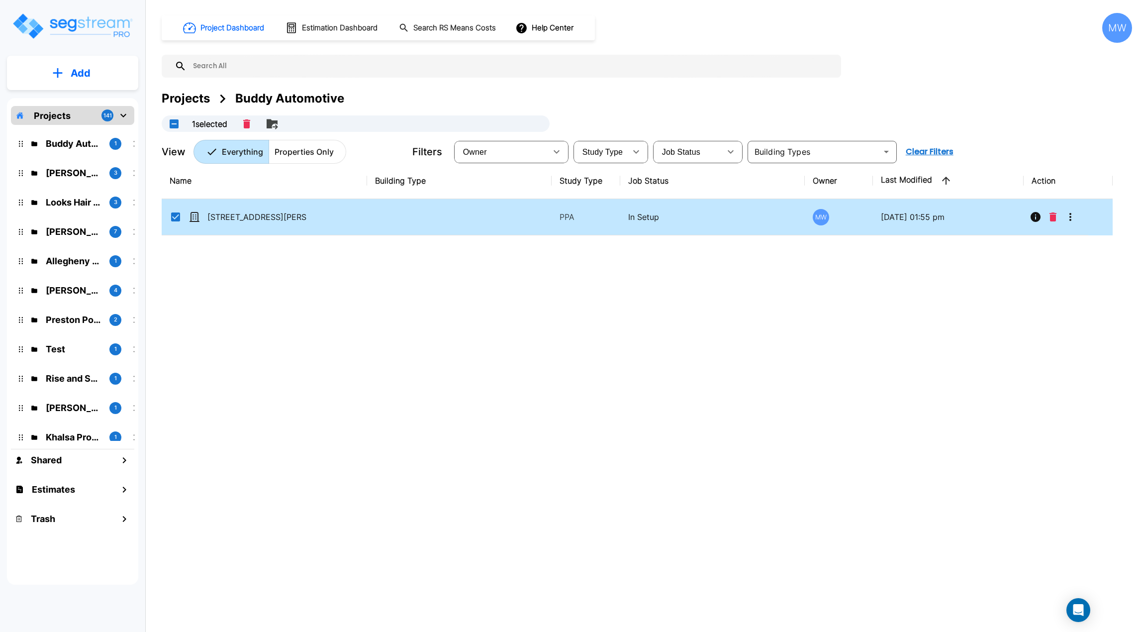
checkbox input "true"
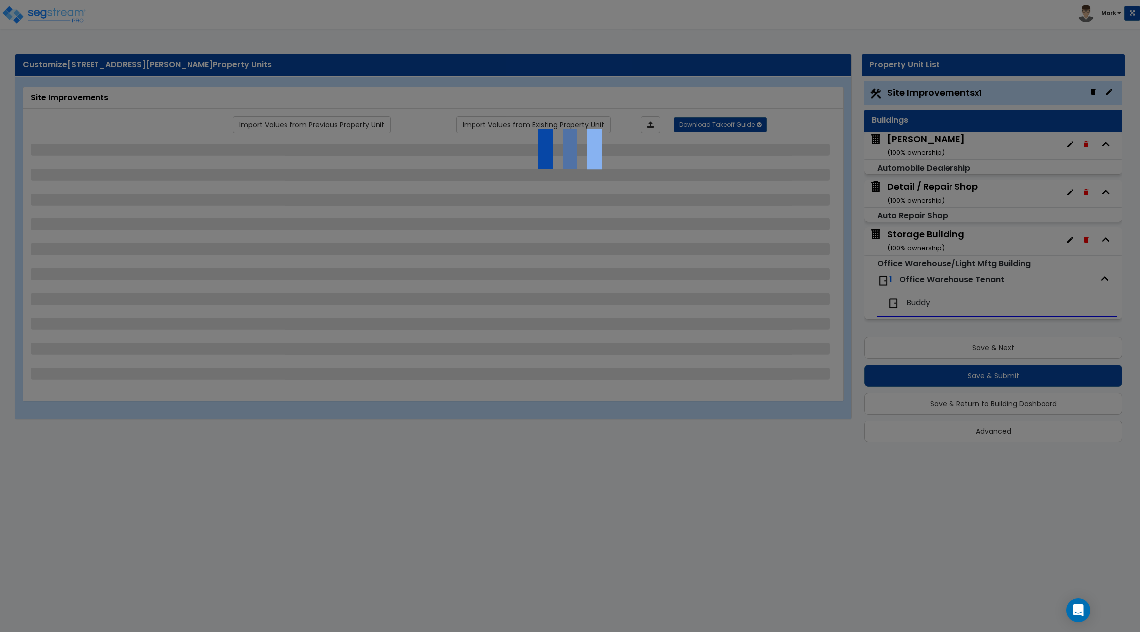
select select "2"
select select "1"
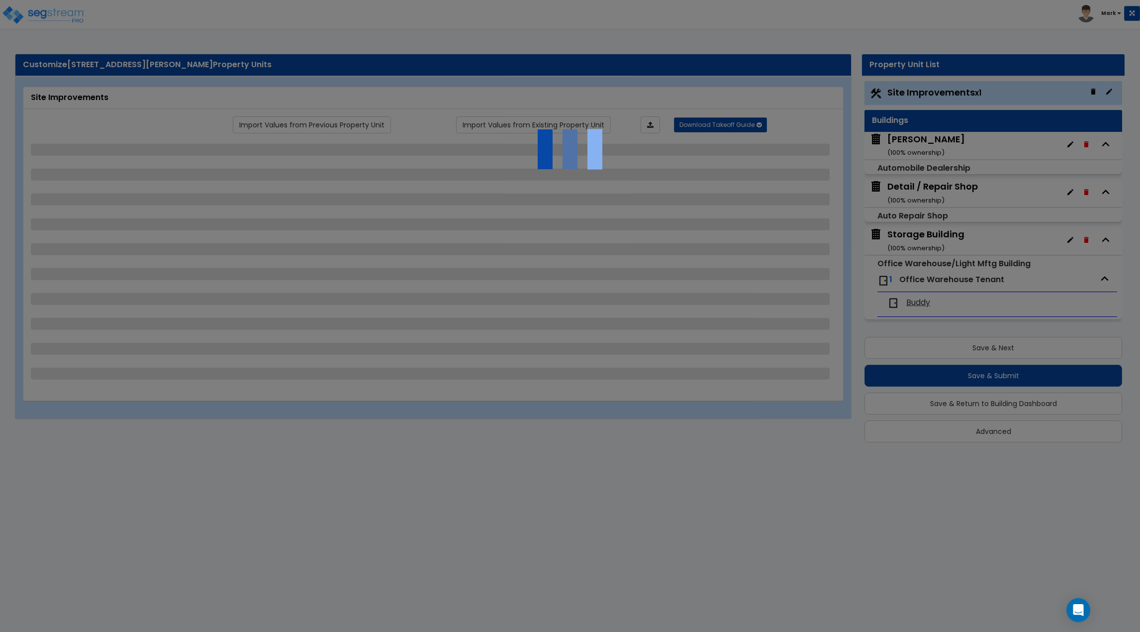
select select "1"
select select "4"
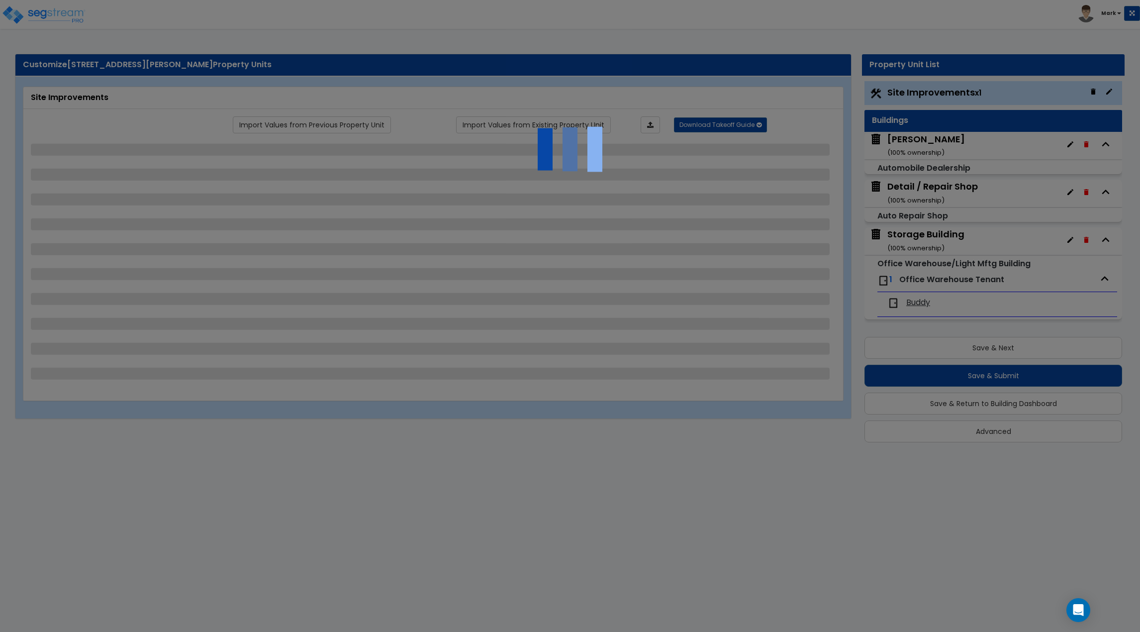
select select "2"
select select "1"
select select "4"
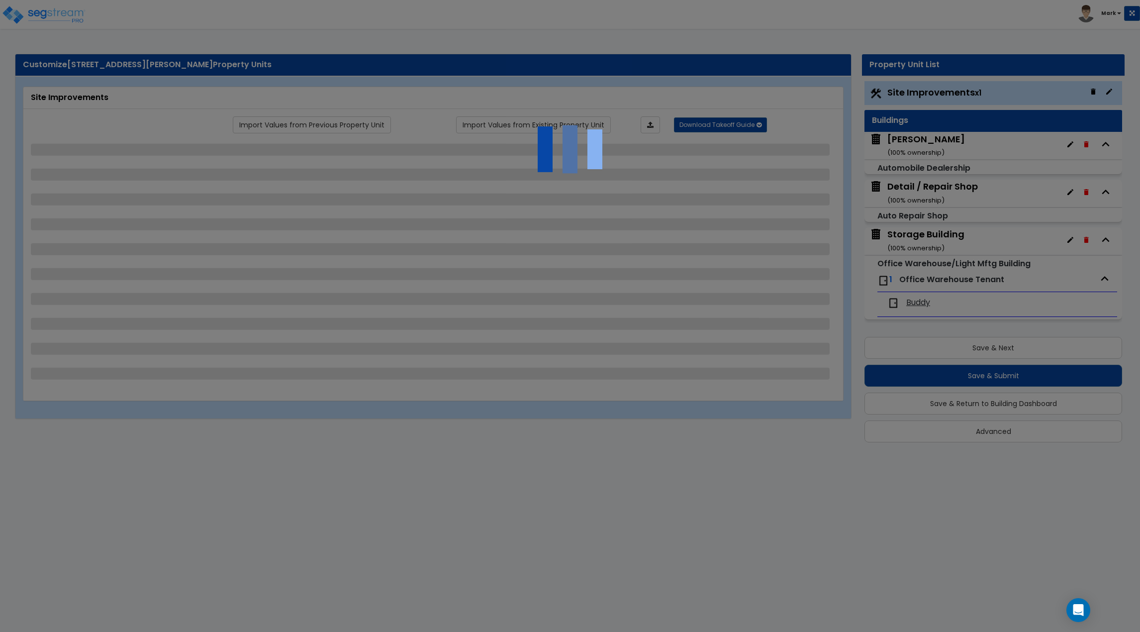
select select "1"
select select "3"
select select "2"
select select "3"
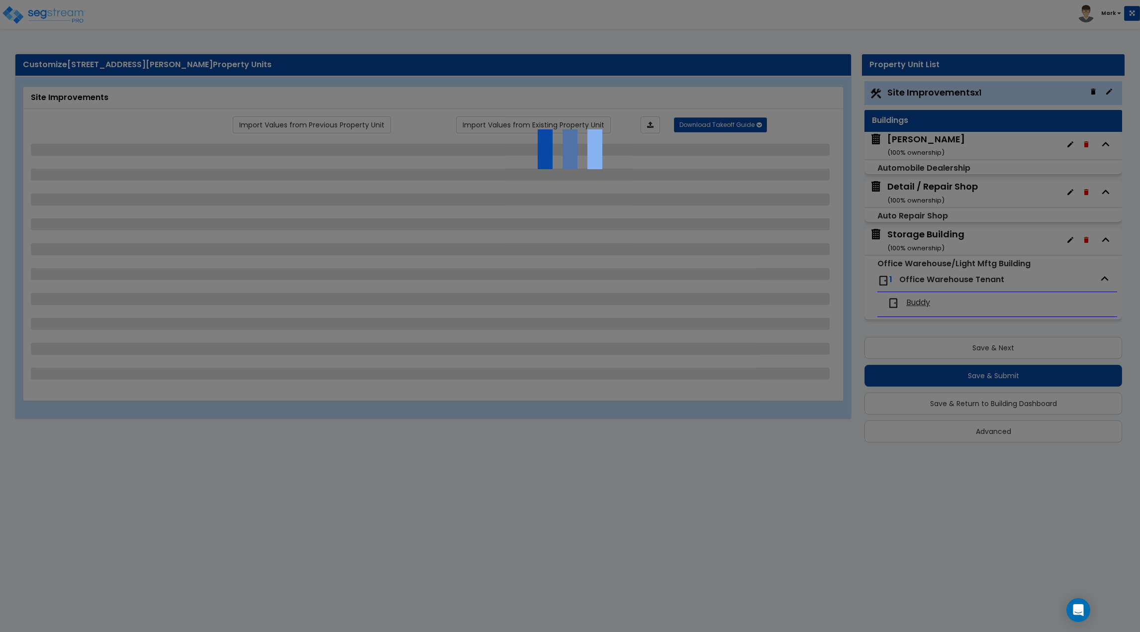
select select "1"
select select "3"
select select "5"
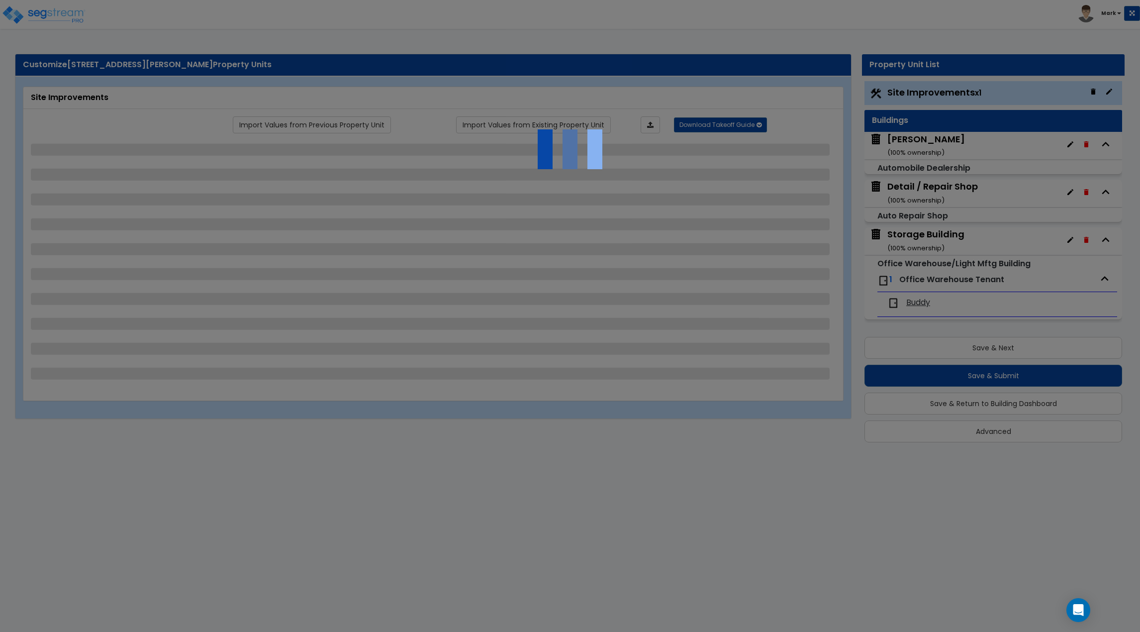
select select "2"
select select "5"
select select "2"
select select "4"
select select "1"
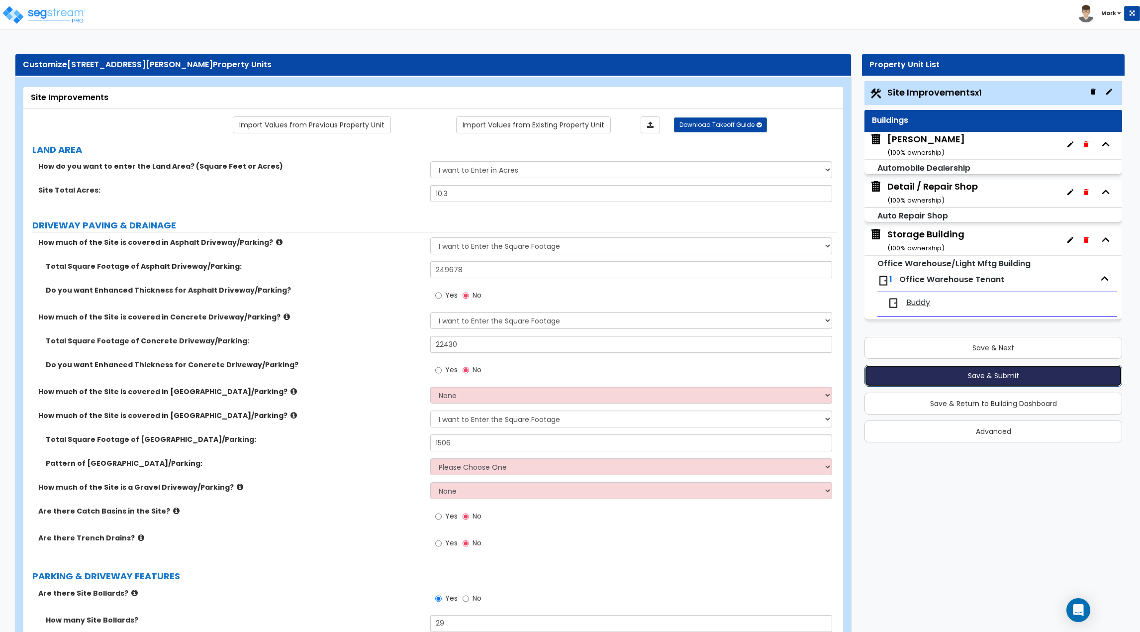
click at [1022, 377] on button "Save & Submit" at bounding box center [994, 376] width 258 height 22
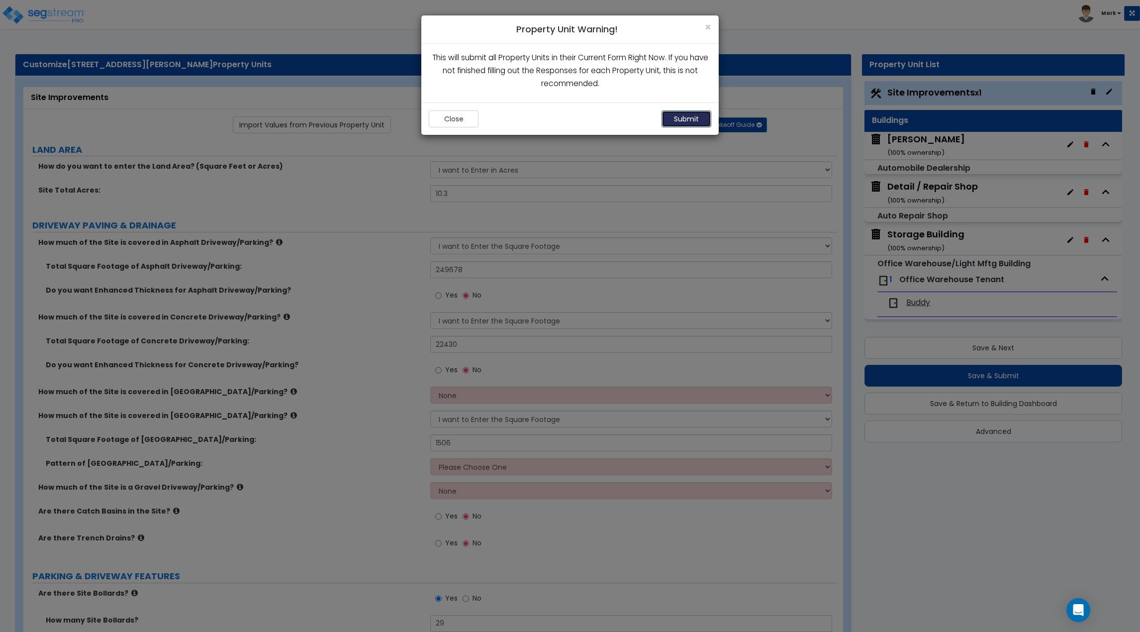
click at [700, 117] on button "Submit" at bounding box center [687, 118] width 50 height 17
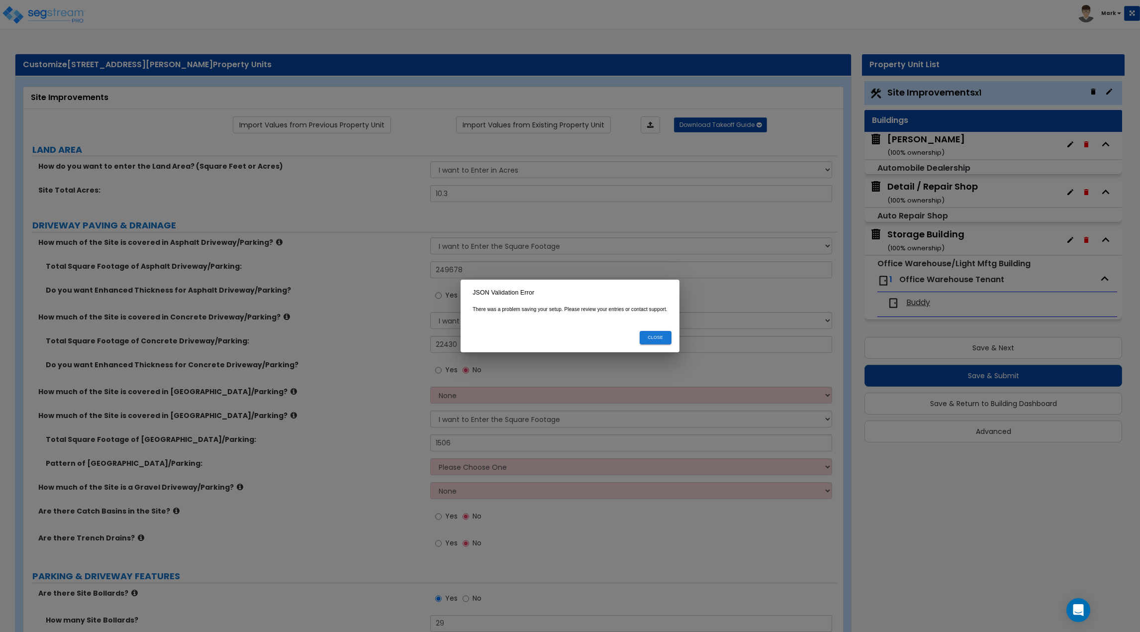
click at [651, 334] on button "Close" at bounding box center [656, 337] width 32 height 13
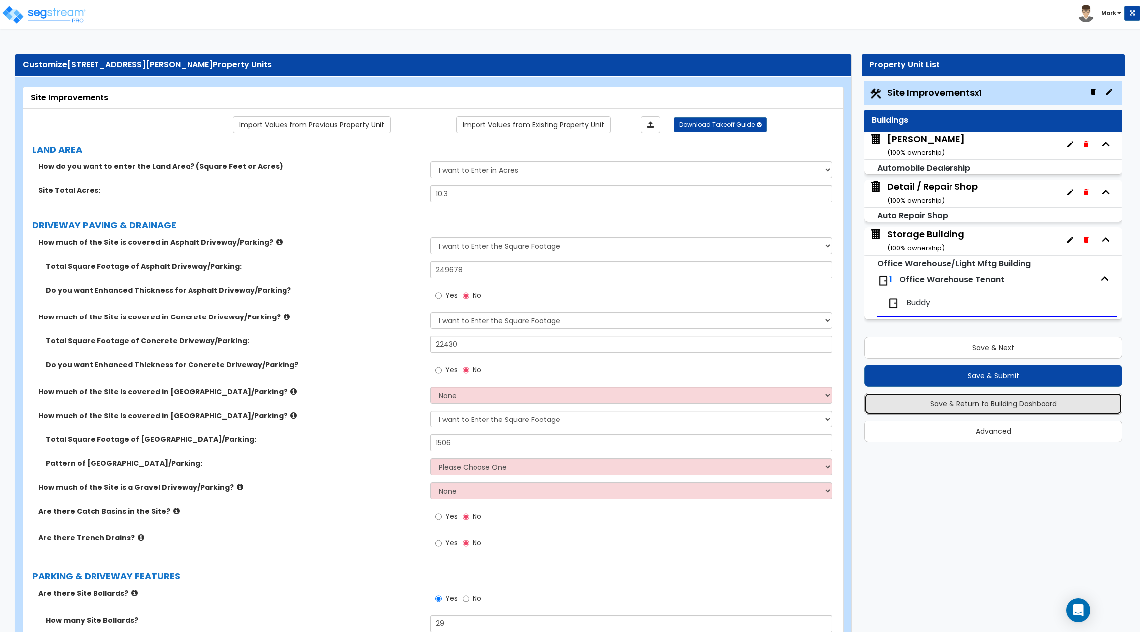
click at [985, 407] on button "Save & Return to Building Dashboard" at bounding box center [994, 403] width 258 height 22
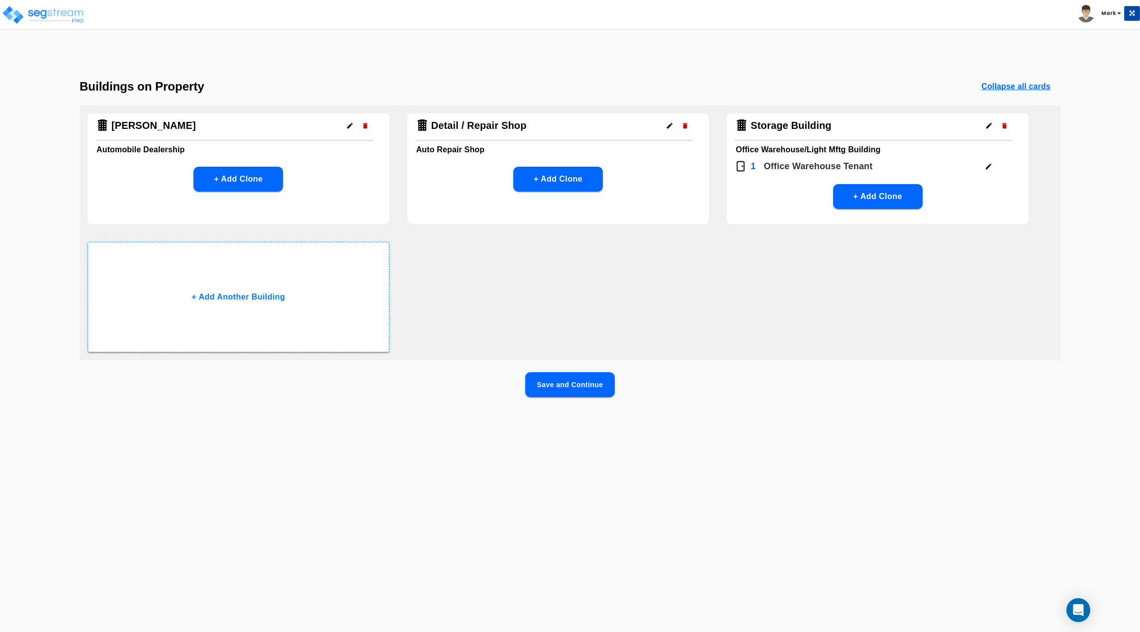
click at [349, 130] on button "button" at bounding box center [349, 125] width 15 height 15
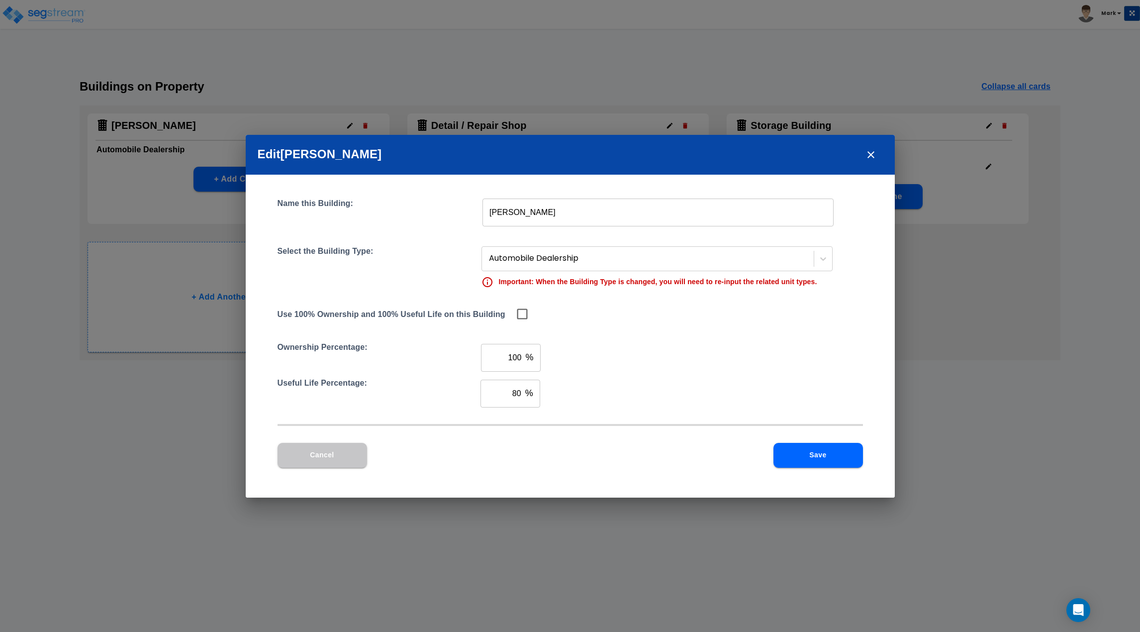
click at [503, 392] on input "80" at bounding box center [501, 394] width 41 height 28
click at [518, 309] on input "checkbox" at bounding box center [520, 313] width 10 height 8
checkbox input "true"
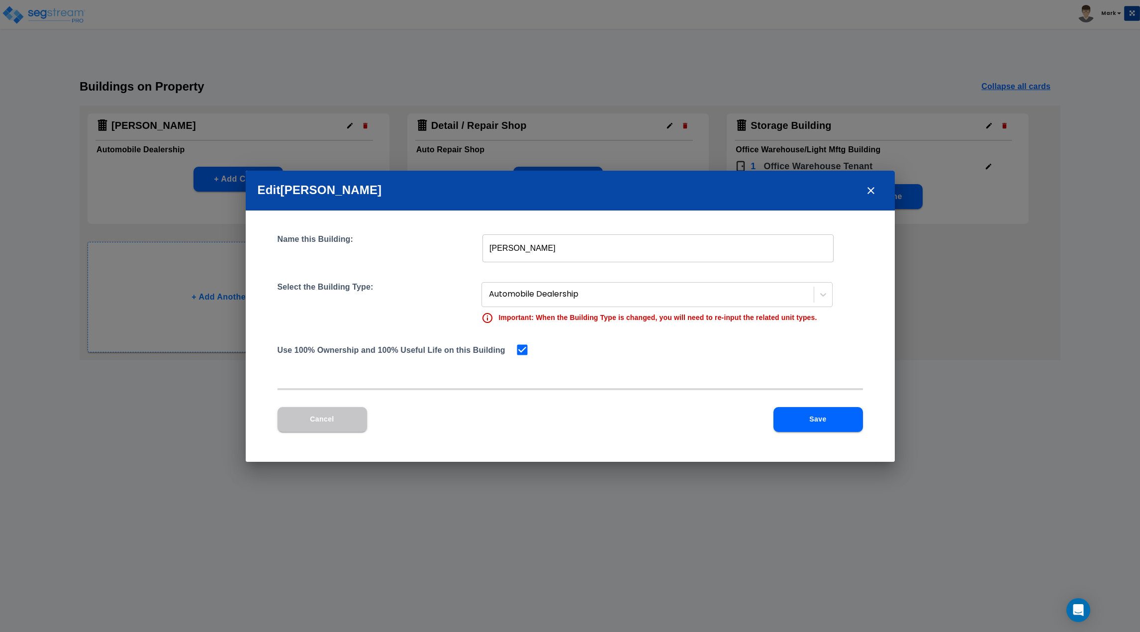
click at [826, 446] on div "Cancel Save" at bounding box center [571, 427] width 586 height 41
click at [820, 425] on button "Save" at bounding box center [819, 419] width 90 height 25
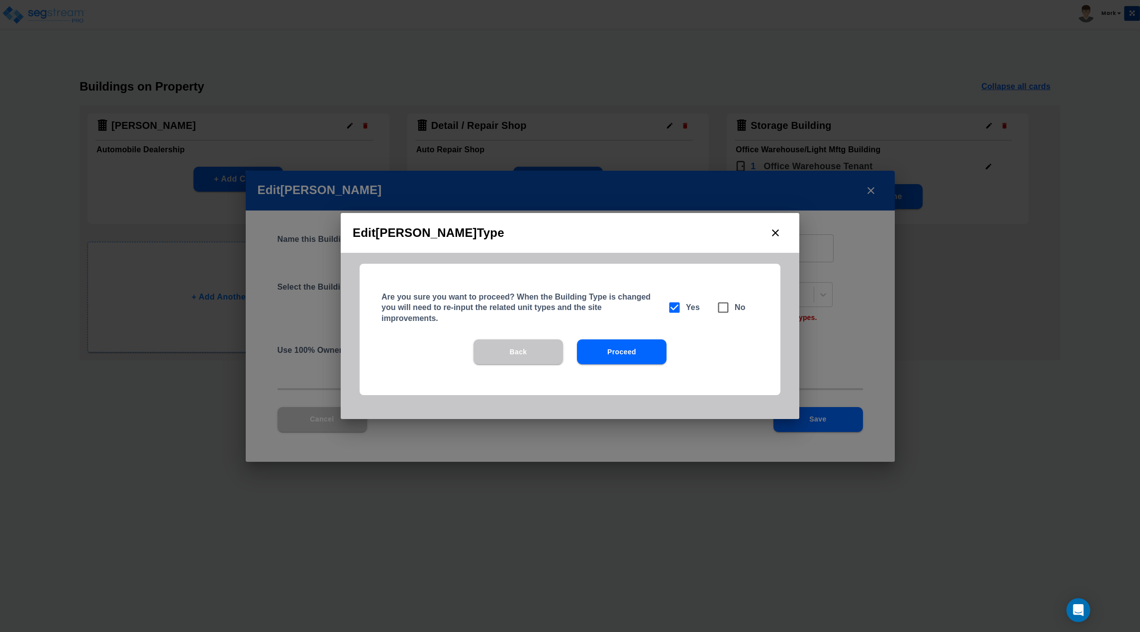
click at [618, 354] on button "Proceed" at bounding box center [622, 351] width 90 height 25
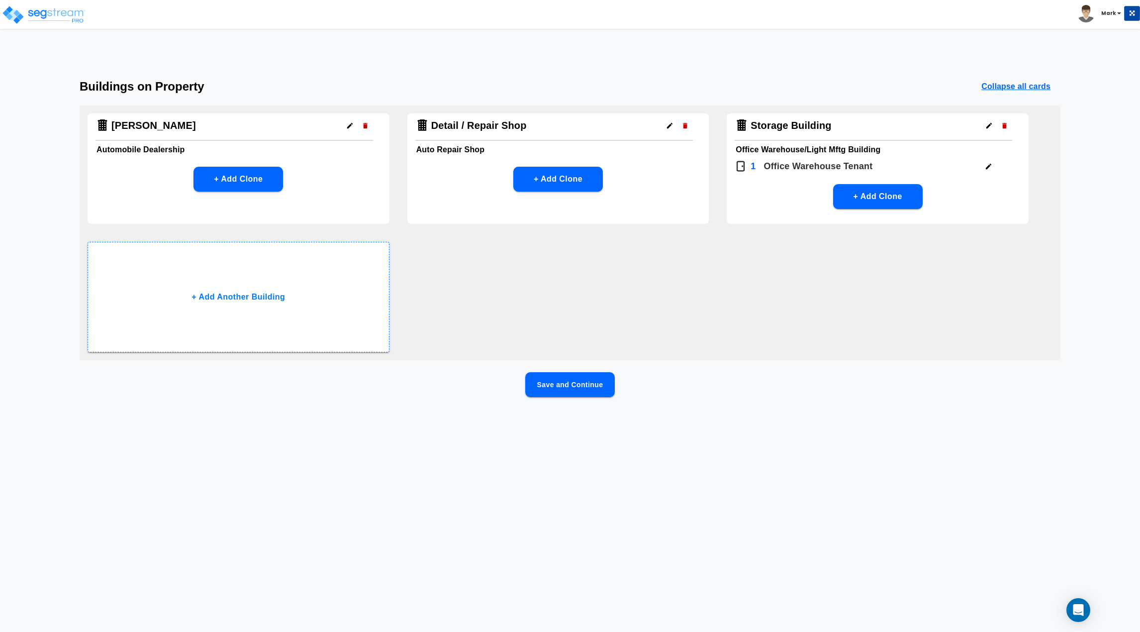
click at [669, 125] on icon "button" at bounding box center [669, 125] width 5 height 5
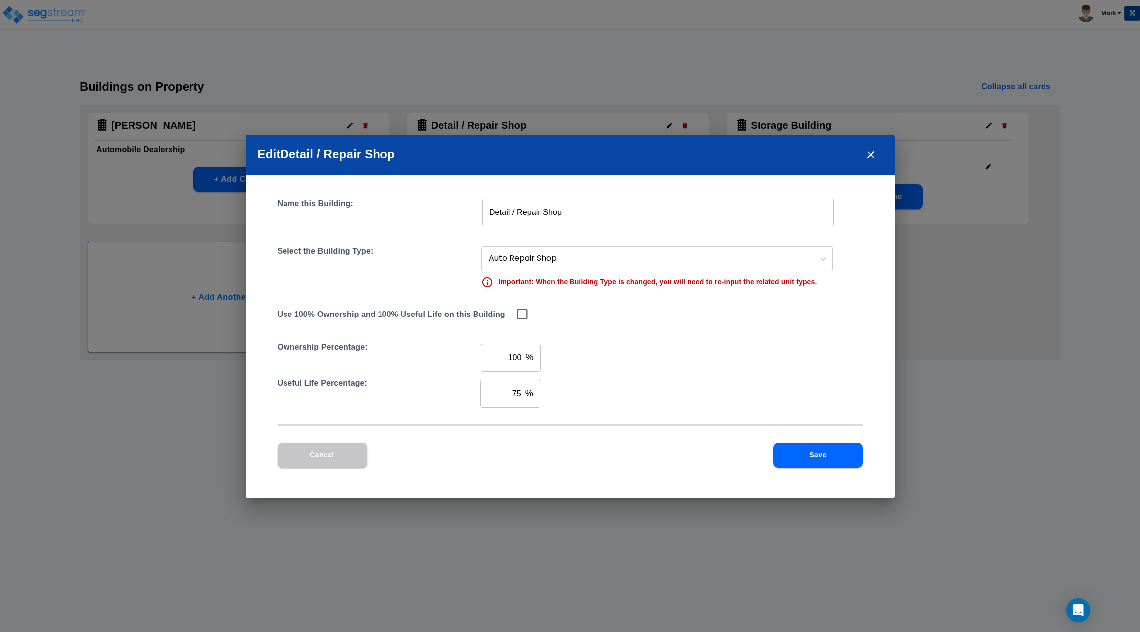
click at [529, 395] on p "%" at bounding box center [529, 393] width 8 height 13
click at [527, 316] on icon at bounding box center [522, 313] width 10 height 10
click at [519, 308] on span at bounding box center [522, 314] width 14 height 14
click at [517, 313] on input "checkbox" at bounding box center [520, 313] width 10 height 8
checkbox input "true"
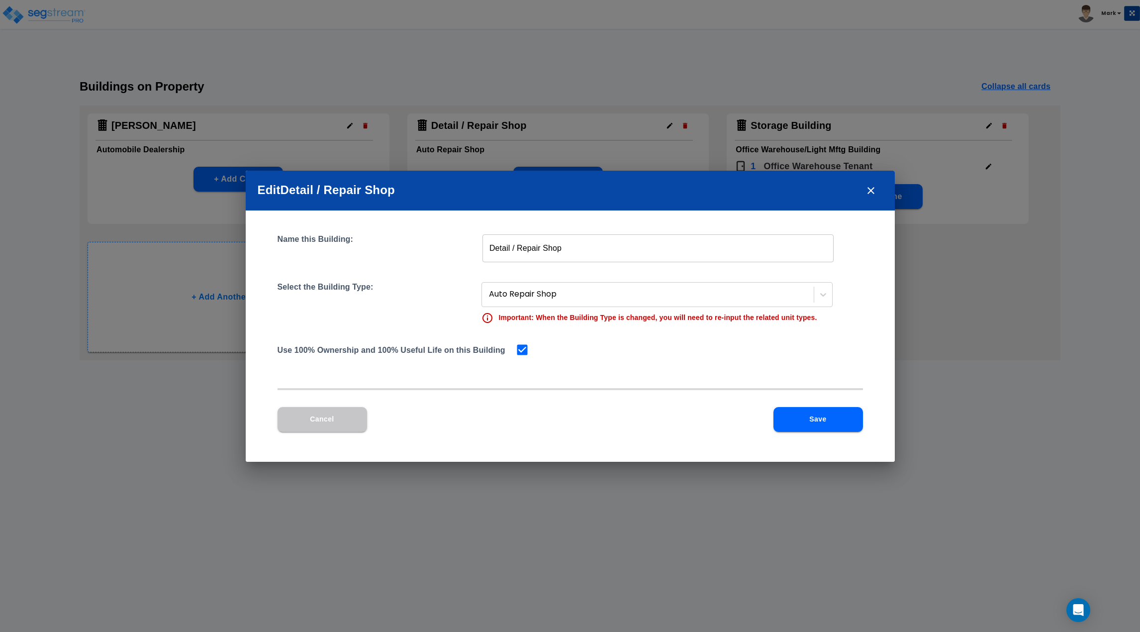
click at [854, 432] on div "Cancel Save" at bounding box center [571, 427] width 586 height 41
click at [820, 417] on button "Save" at bounding box center [819, 419] width 90 height 25
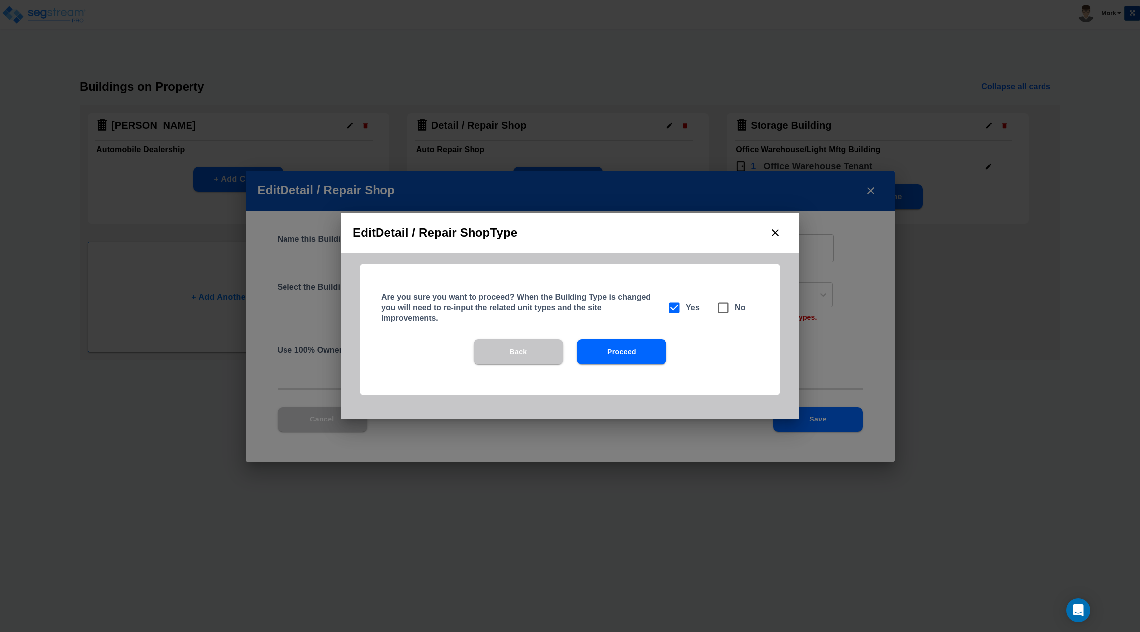
click at [638, 355] on button "Proceed" at bounding box center [622, 351] width 90 height 25
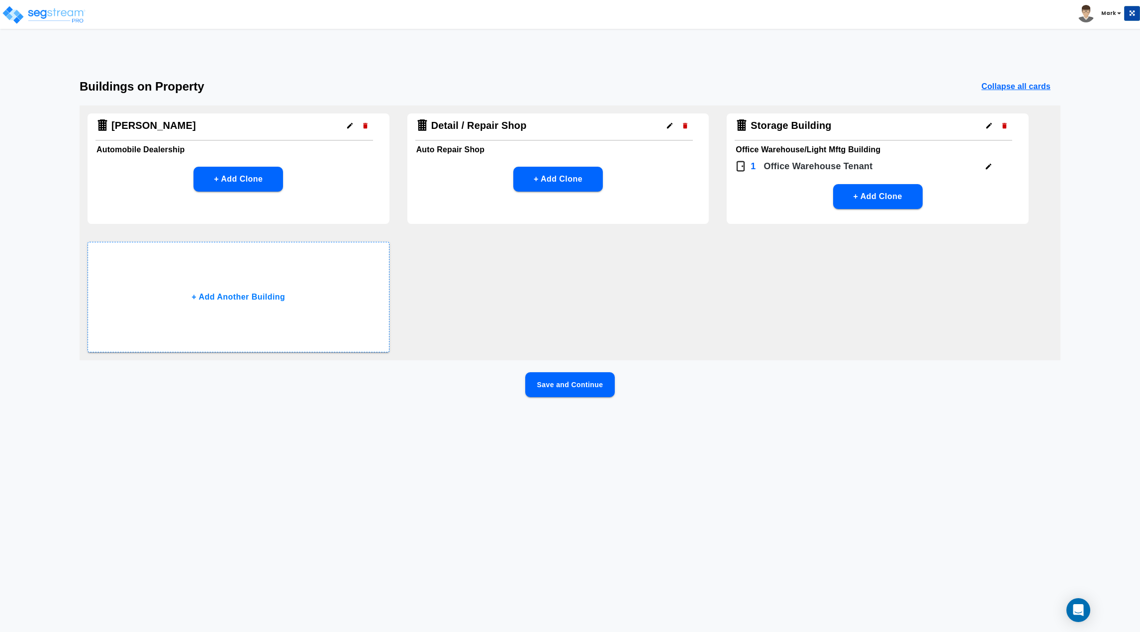
click at [988, 169] on icon "button" at bounding box center [988, 166] width 7 height 7
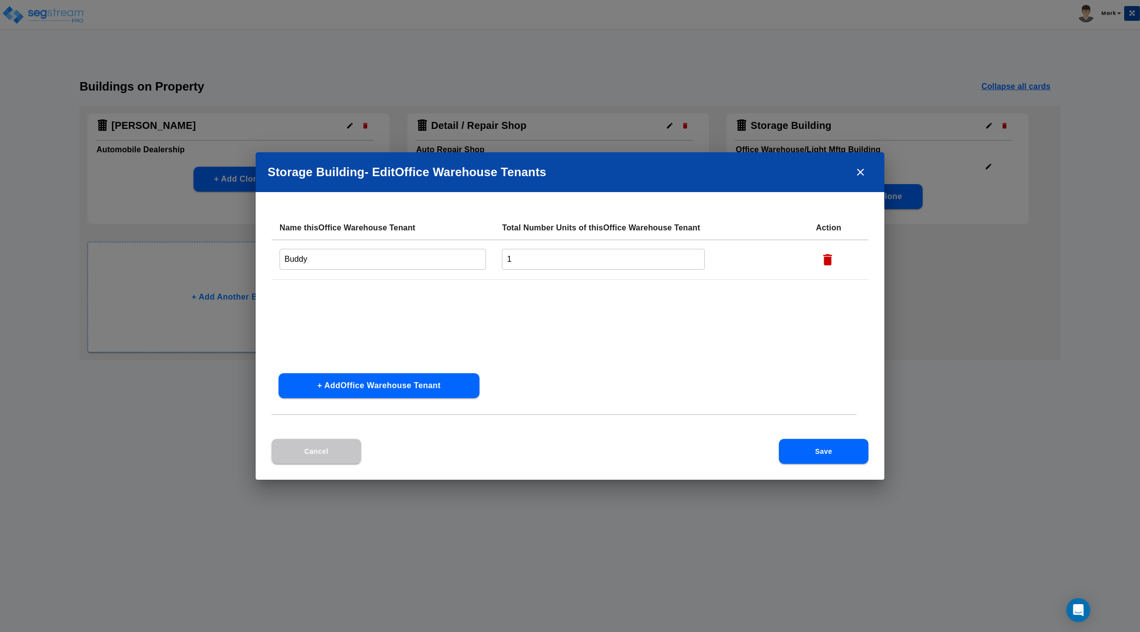
click at [856, 172] on icon "close" at bounding box center [861, 172] width 12 height 12
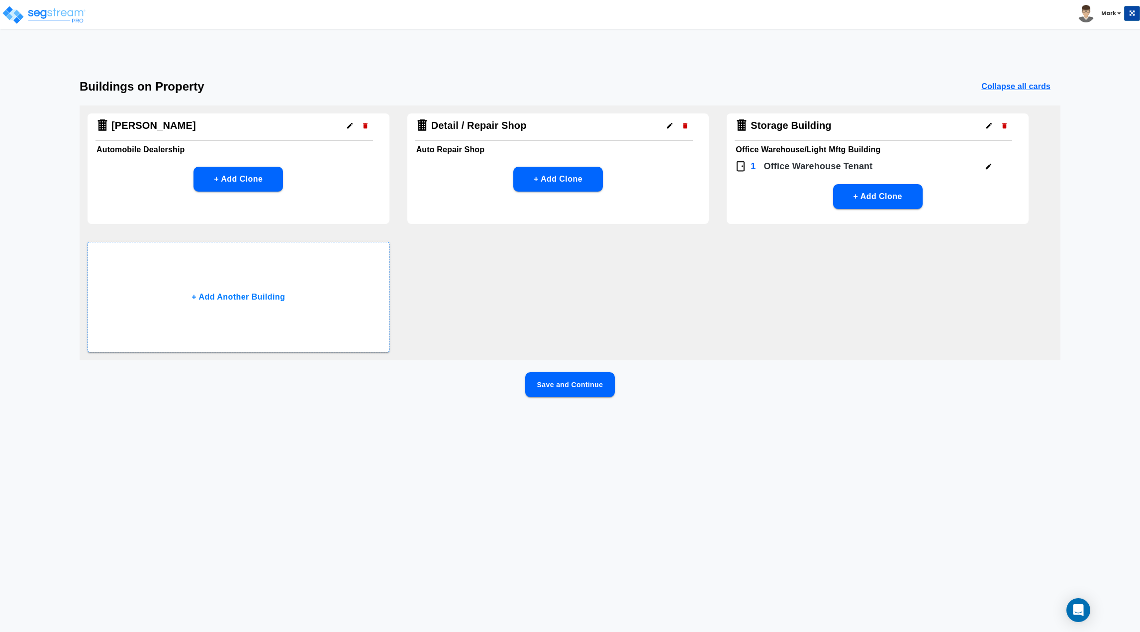
click at [983, 126] on button "button" at bounding box center [988, 125] width 15 height 15
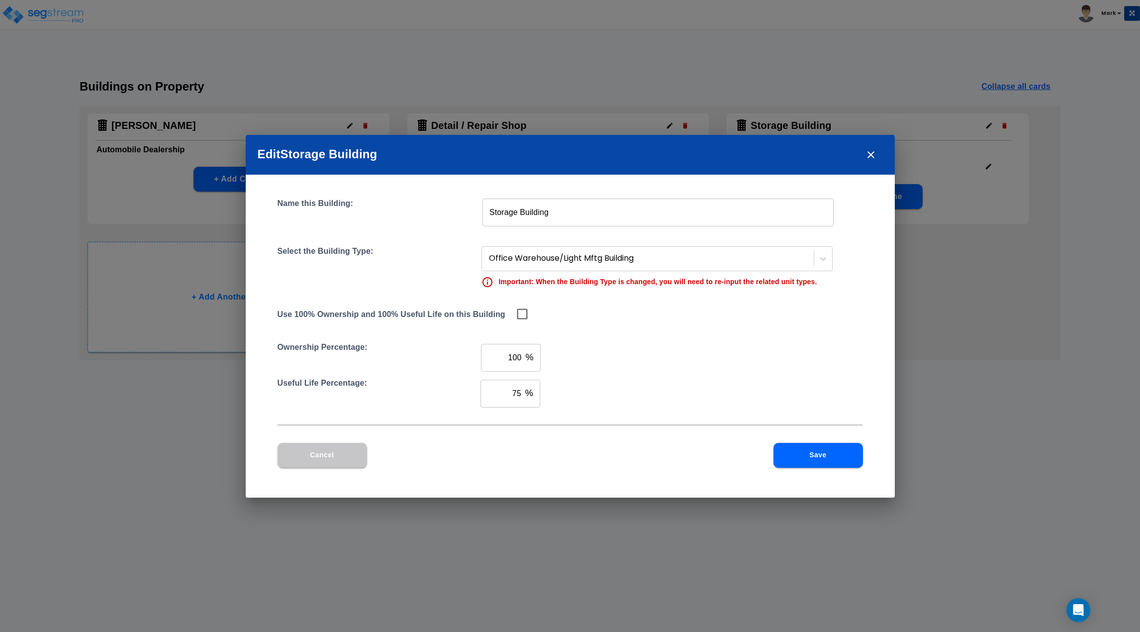
click at [521, 394] on input "75" at bounding box center [501, 394] width 41 height 28
click at [526, 313] on icon at bounding box center [522, 314] width 14 height 14
click at [523, 313] on input "checkbox" at bounding box center [520, 313] width 10 height 8
checkbox input "true"
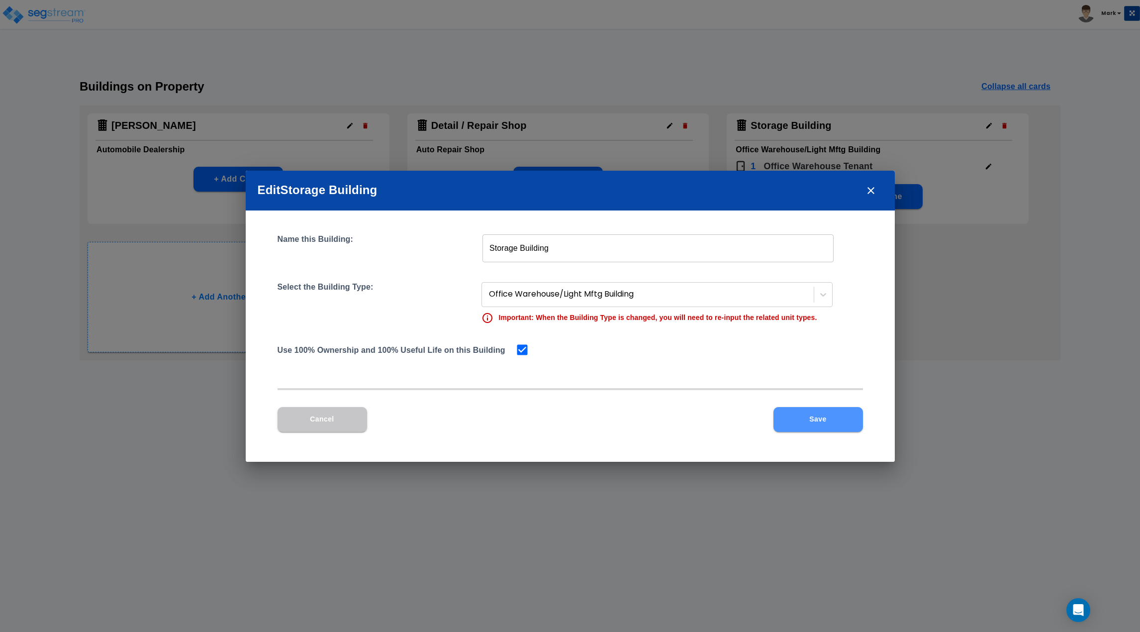
click at [820, 425] on button "Save" at bounding box center [819, 419] width 90 height 25
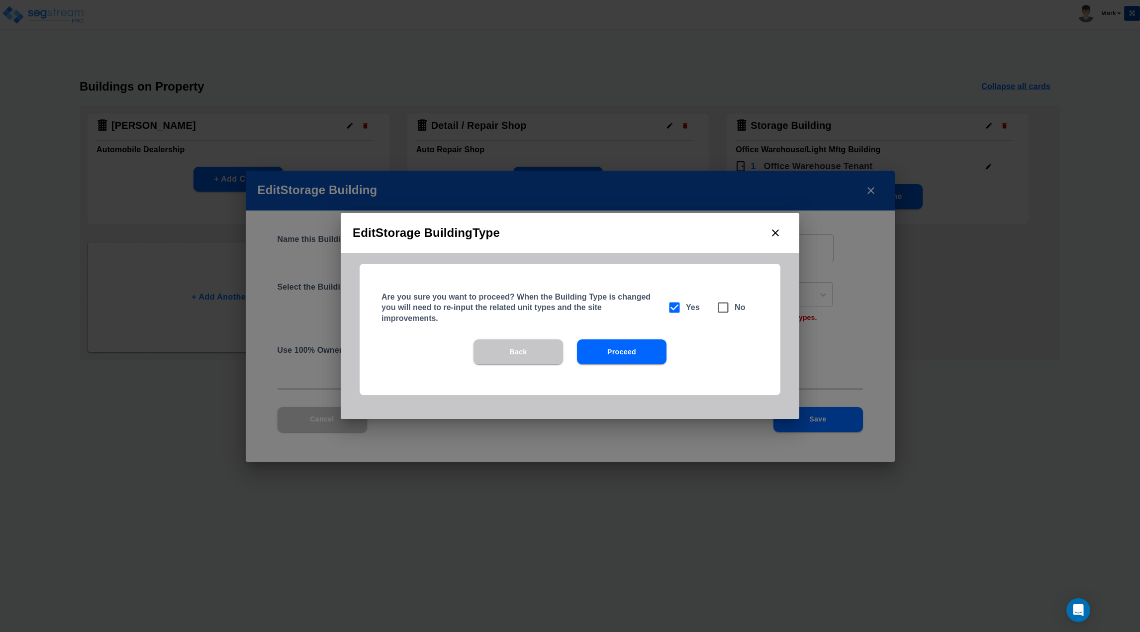
click at [638, 350] on button "Proceed" at bounding box center [622, 351] width 90 height 25
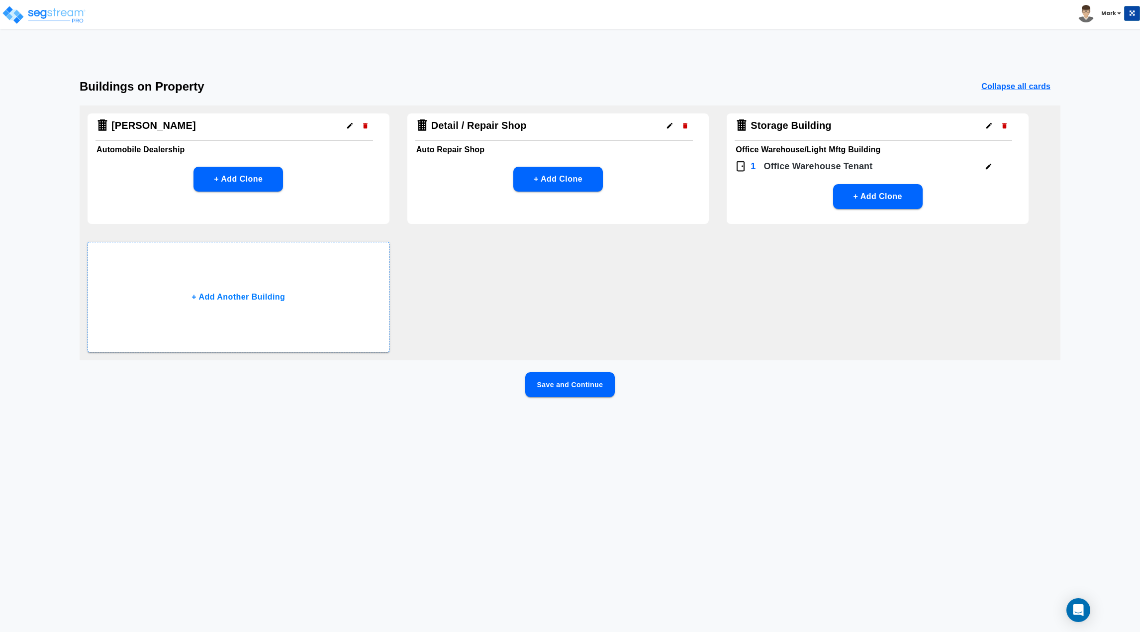
click at [590, 390] on button "Save and Continue" at bounding box center [570, 384] width 90 height 25
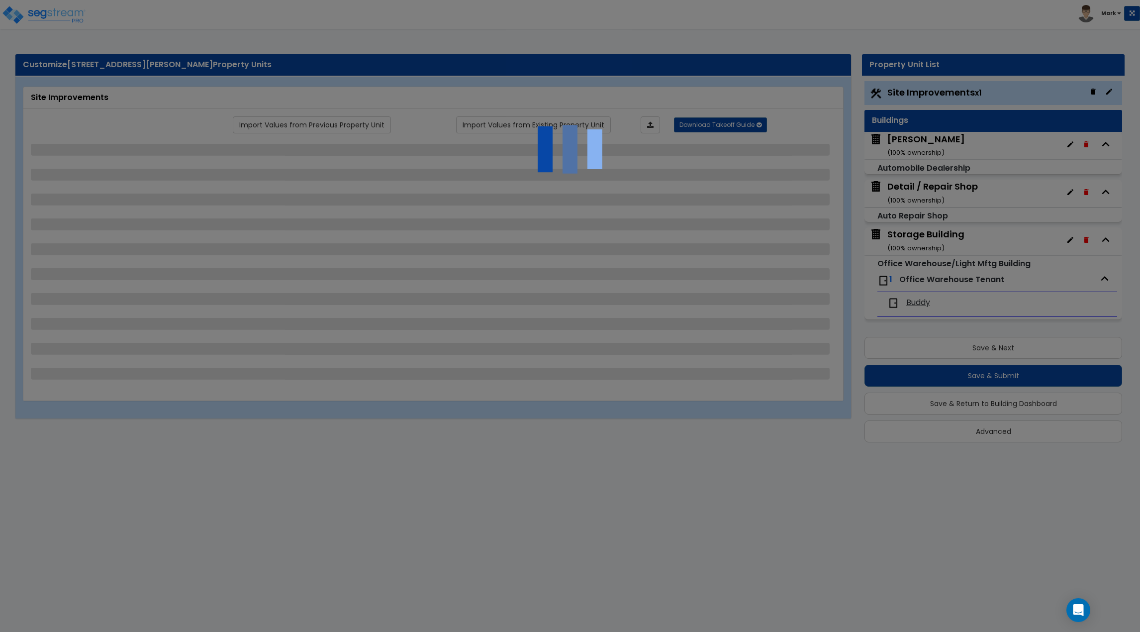
select select "2"
select select "1"
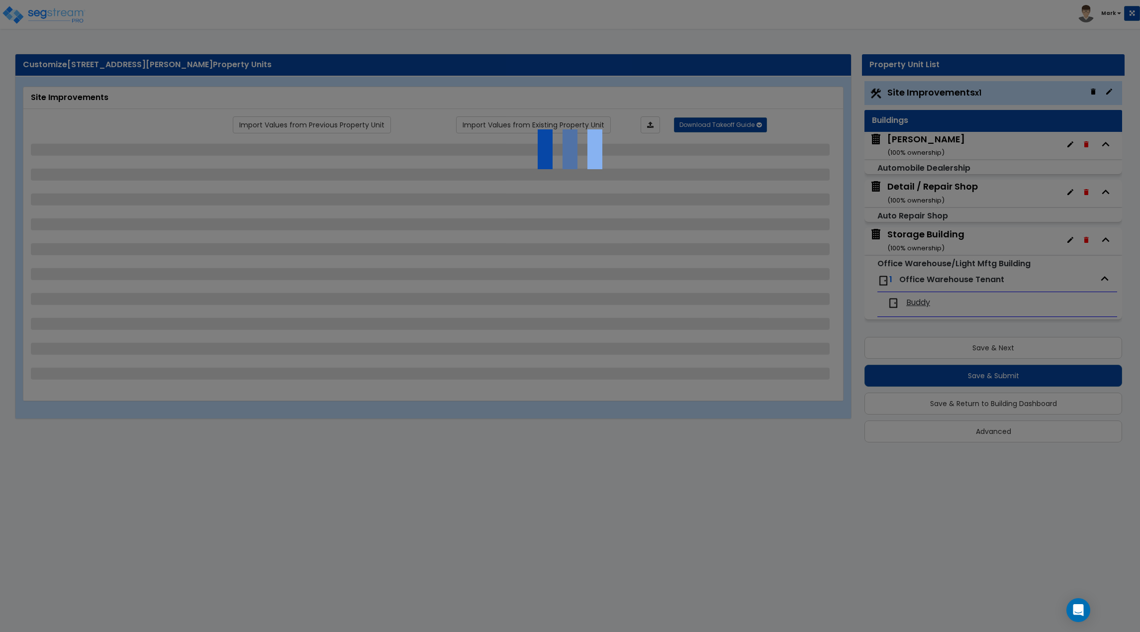
select select "1"
select select "4"
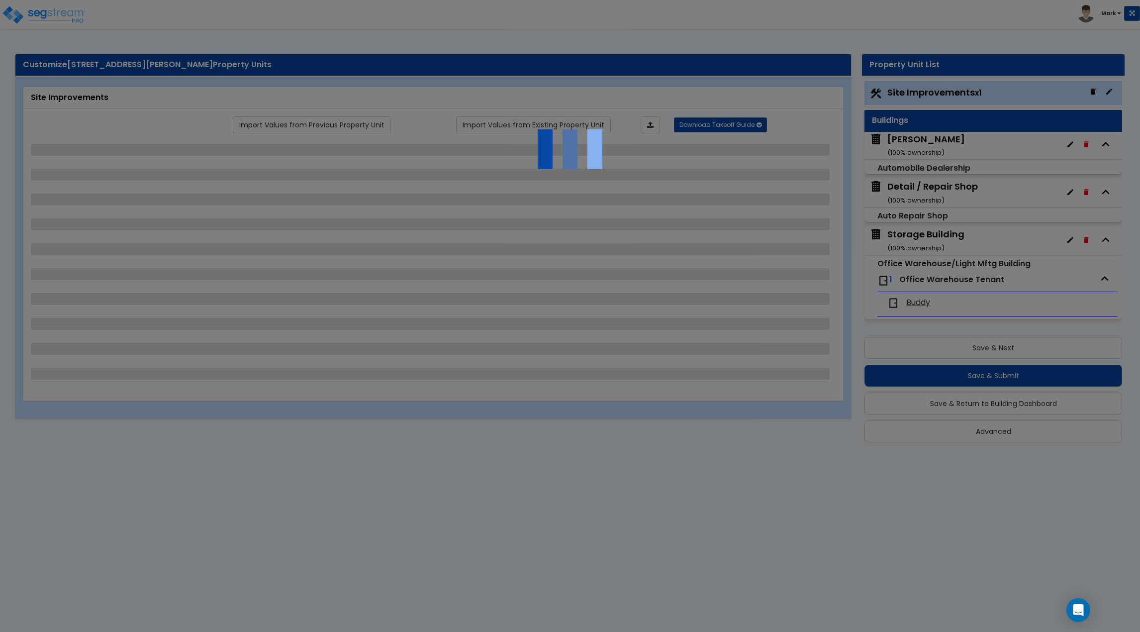
select select "2"
select select "1"
select select "4"
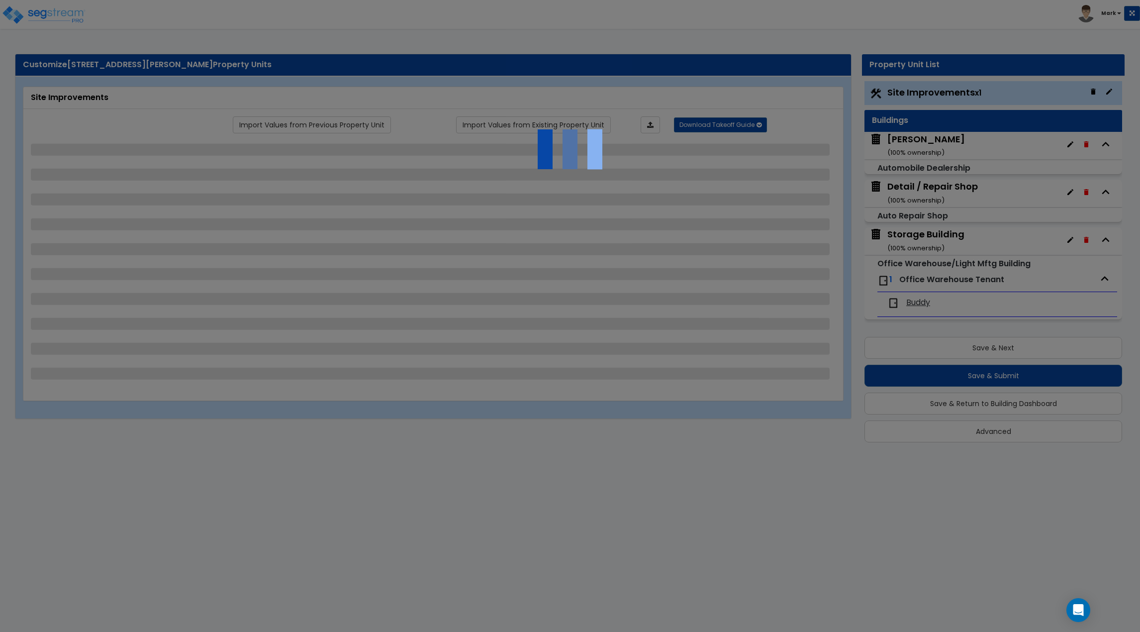
select select "1"
select select "3"
select select "2"
select select "3"
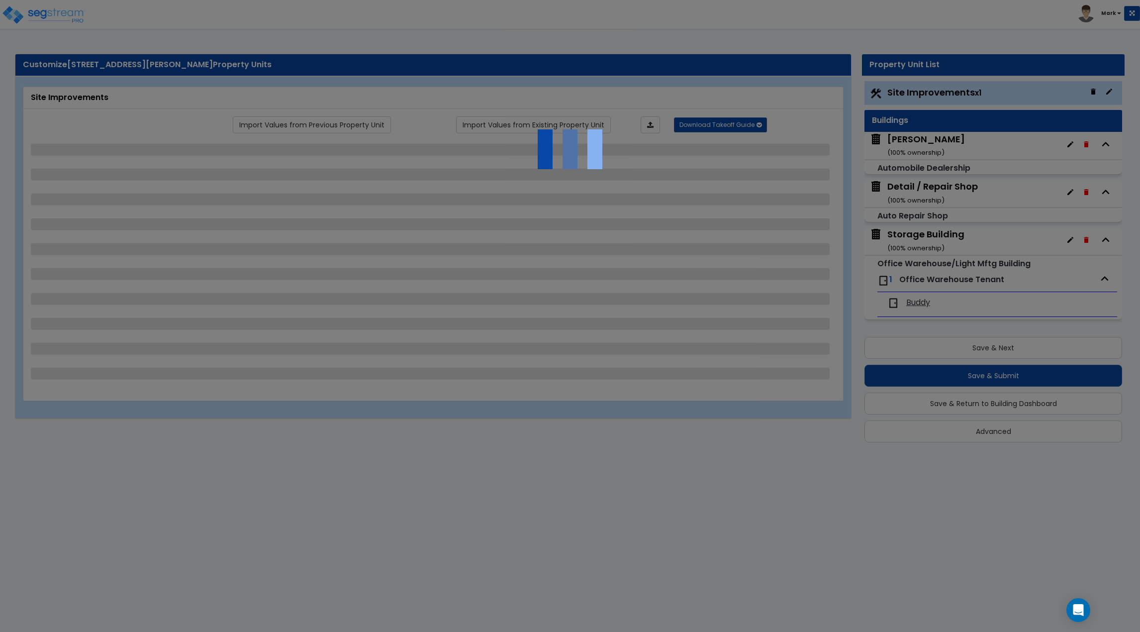
select select "1"
select select "3"
select select "5"
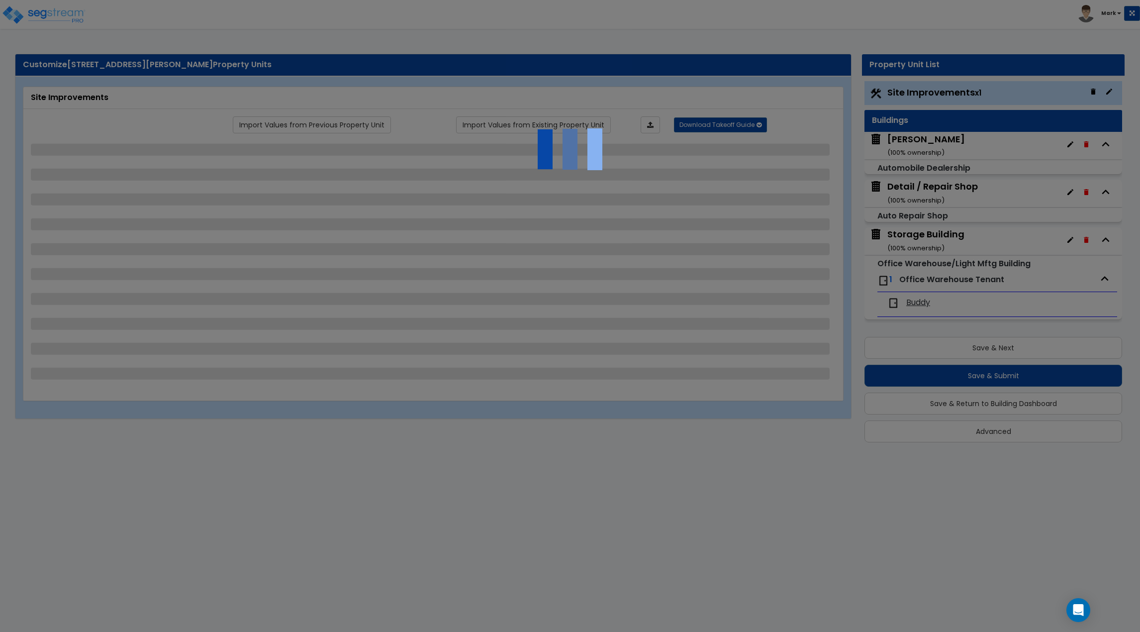
select select "2"
select select "5"
select select "2"
select select "4"
select select "1"
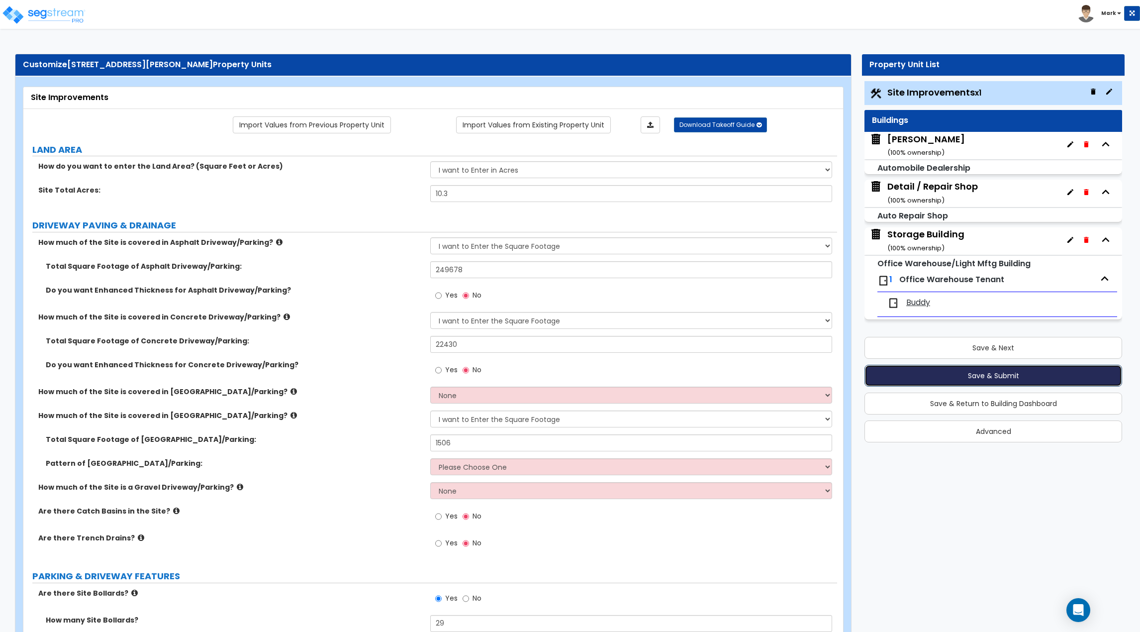
click at [986, 375] on button "Save & Submit" at bounding box center [994, 376] width 258 height 22
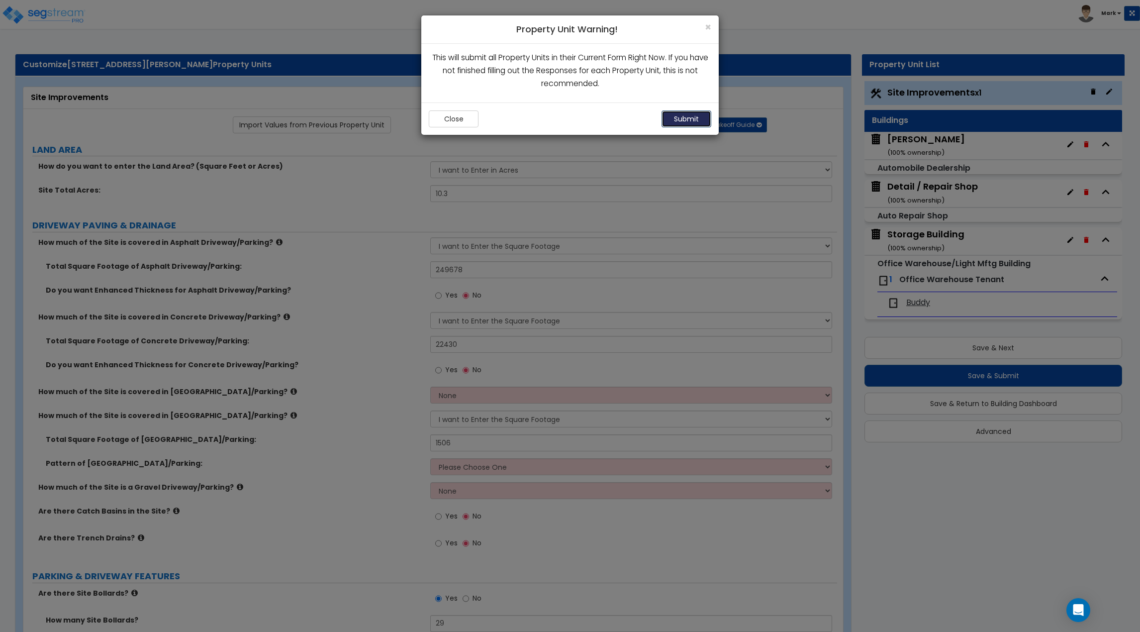
click at [695, 119] on button "Submit" at bounding box center [687, 118] width 50 height 17
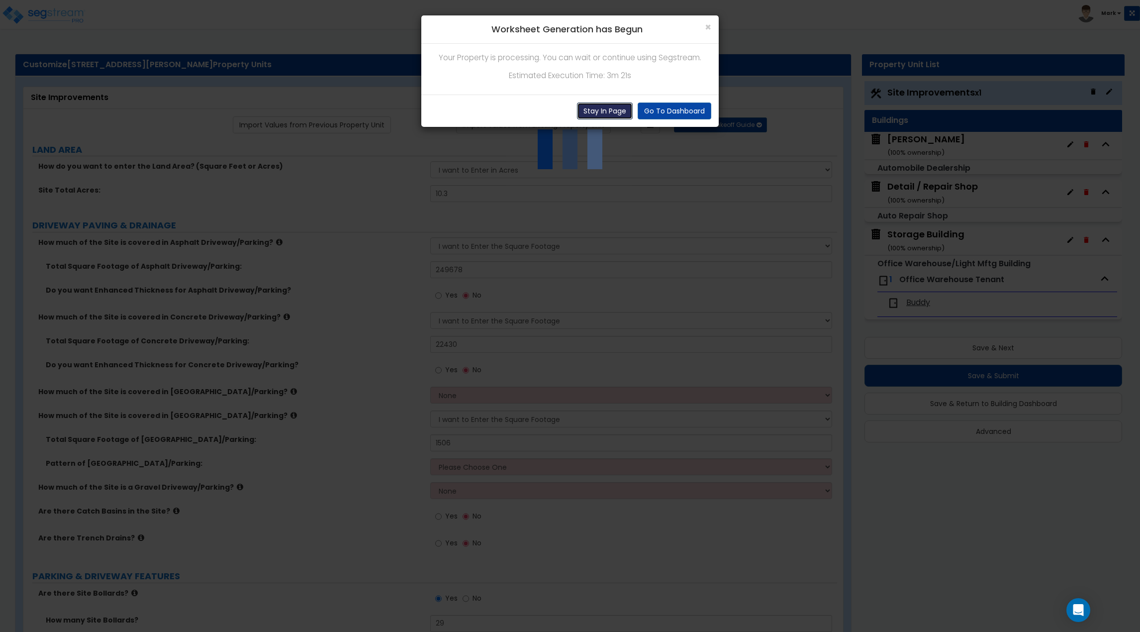
click at [596, 111] on button "Stay In Page" at bounding box center [605, 110] width 56 height 17
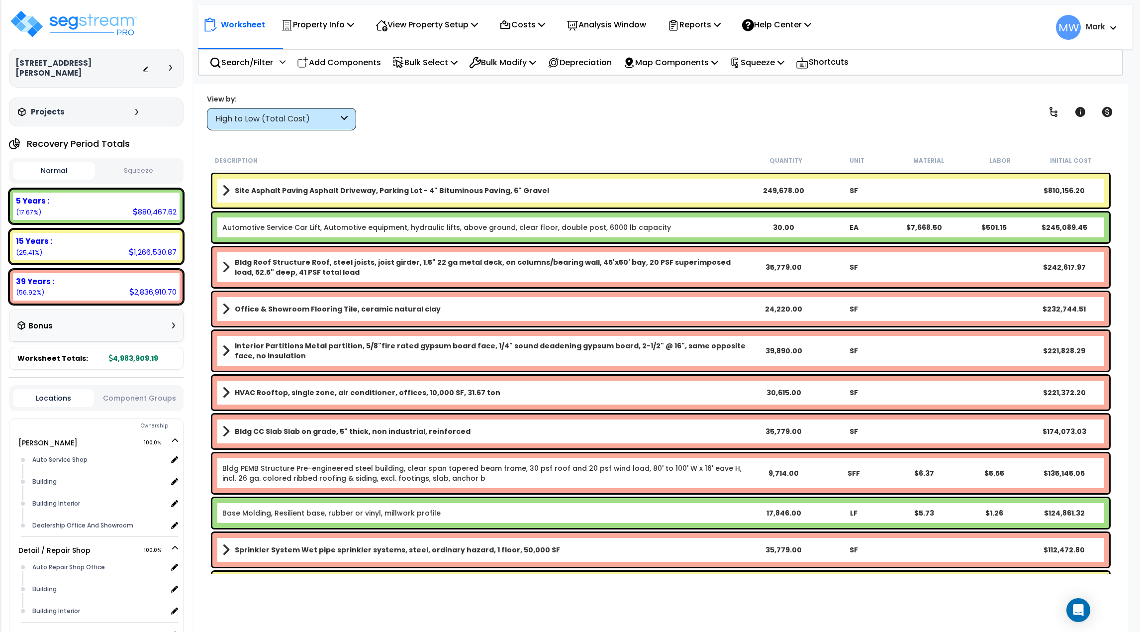
click at [126, 167] on button "Squeeze" at bounding box center [139, 170] width 82 height 17
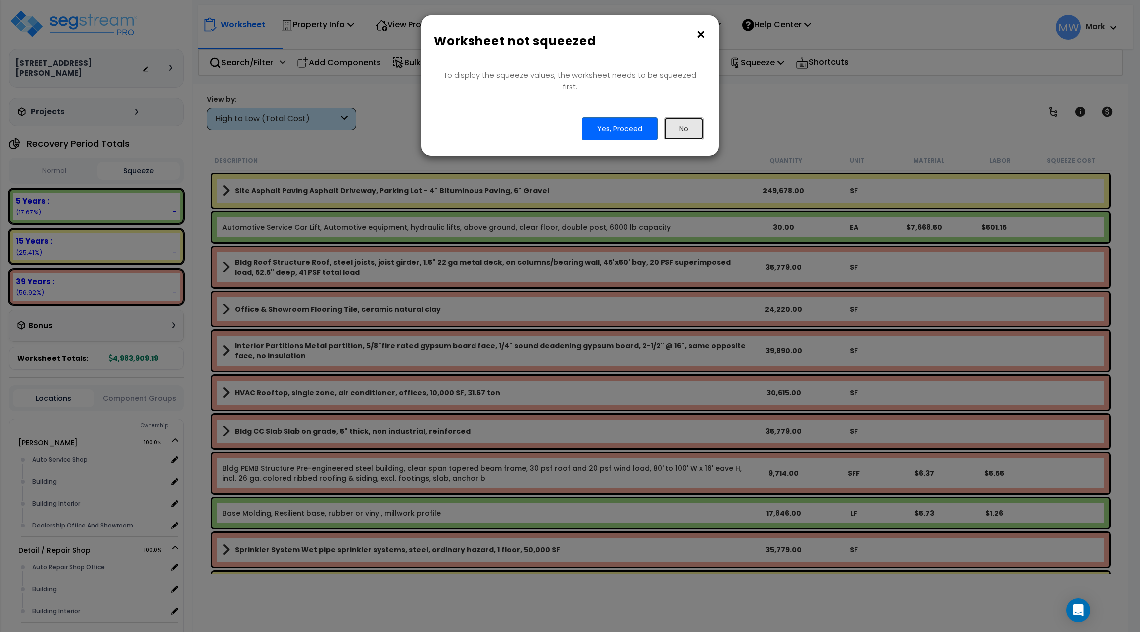
click at [685, 120] on button "No" at bounding box center [684, 128] width 40 height 23
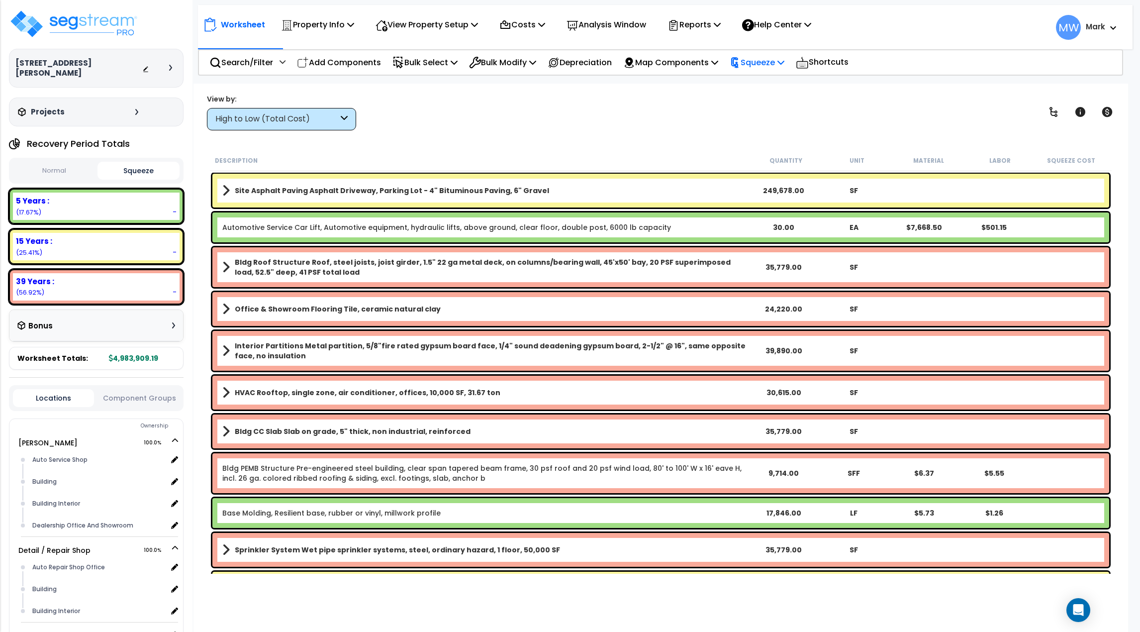
click at [771, 73] on div "Squeeze" at bounding box center [757, 62] width 55 height 23
click at [758, 91] on link "Squeeze" at bounding box center [774, 85] width 98 height 20
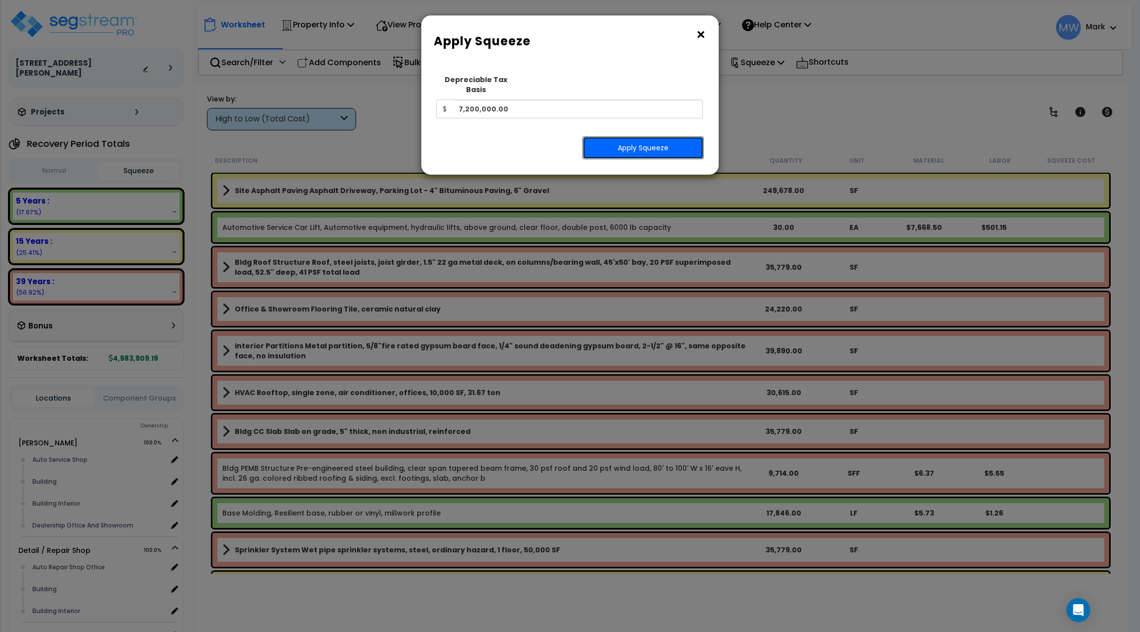
click at [624, 144] on button "Apply Squeeze" at bounding box center [643, 147] width 121 height 23
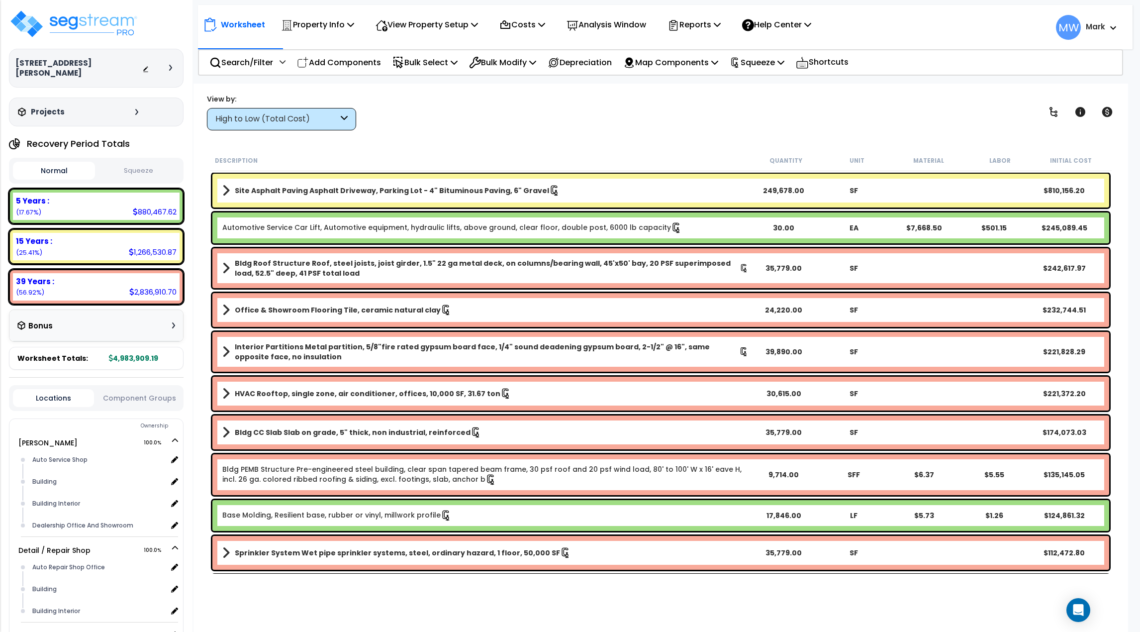
click at [119, 140] on div "Recovery Period Totals" at bounding box center [96, 144] width 175 height 20
click at [126, 162] on button "Squeeze" at bounding box center [139, 170] width 82 height 17
click at [68, 189] on div "5 Years : 1,271,966.76 (17.67%)" at bounding box center [96, 206] width 175 height 35
click at [67, 174] on div "Normal Squeeze" at bounding box center [96, 171] width 175 height 26
click at [75, 162] on button "Normal" at bounding box center [54, 170] width 82 height 17
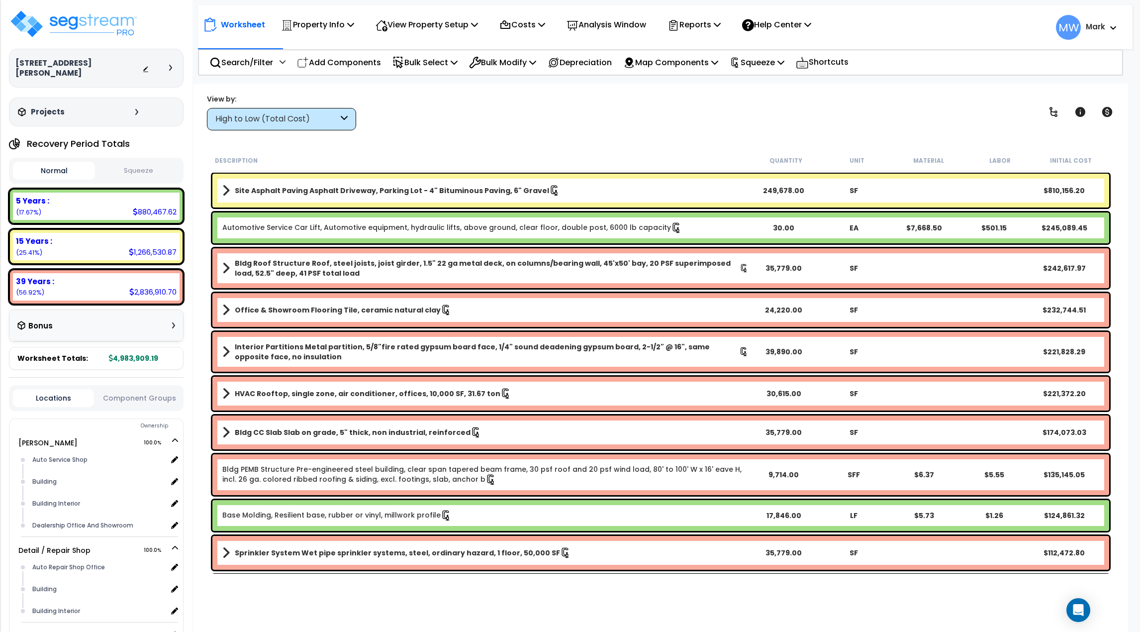
click at [129, 162] on button "Squeeze" at bounding box center [139, 170] width 82 height 17
click at [56, 162] on button "Normal" at bounding box center [54, 170] width 82 height 17
click at [179, 166] on button "Squeeze" at bounding box center [139, 170] width 82 height 17
click at [780, 31] on p "Help Center" at bounding box center [776, 24] width 69 height 13
click at [811, 51] on link "Knowledge Base" at bounding box center [786, 48] width 98 height 22
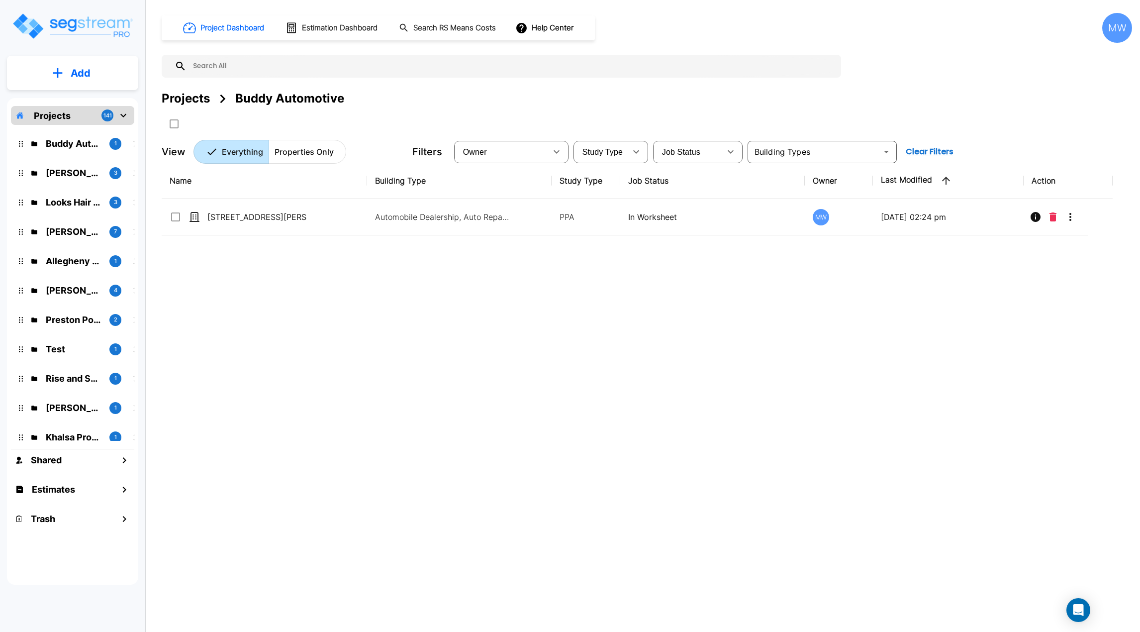
click at [1114, 25] on div "MW" at bounding box center [1117, 28] width 30 height 30
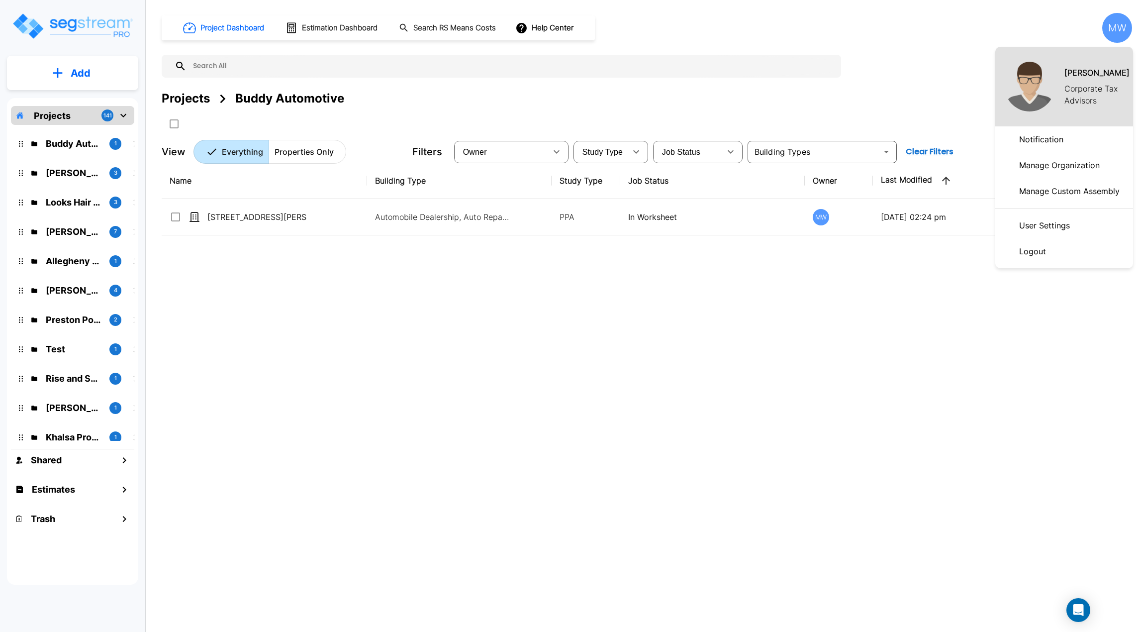
click at [891, 99] on div at bounding box center [570, 316] width 1140 height 632
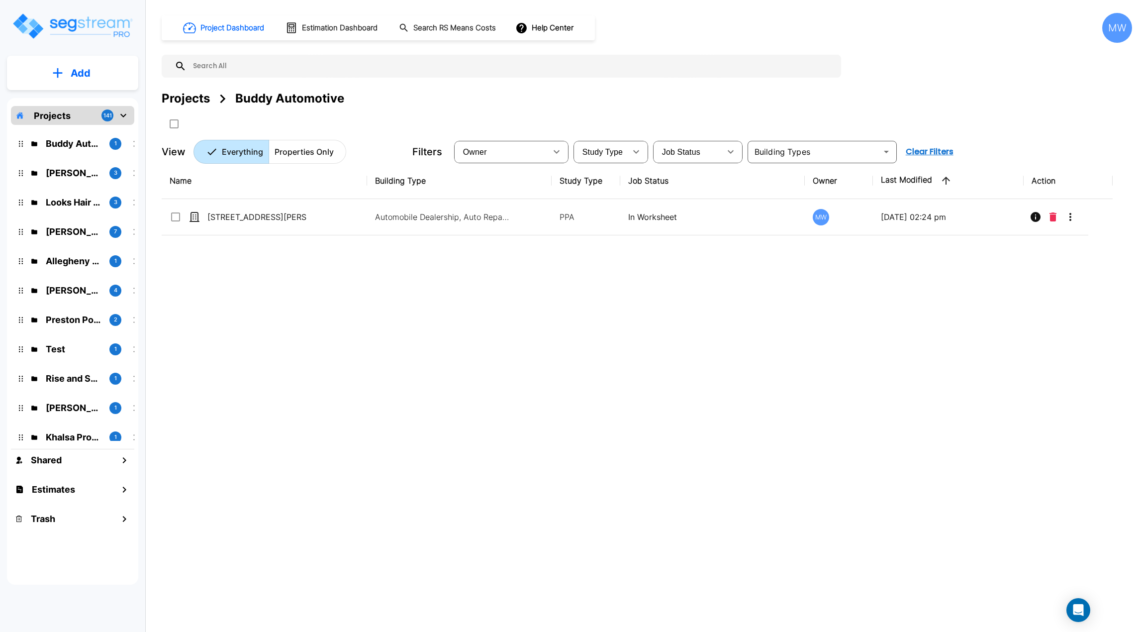
click at [1111, 21] on div "MW" at bounding box center [1117, 28] width 30 height 30
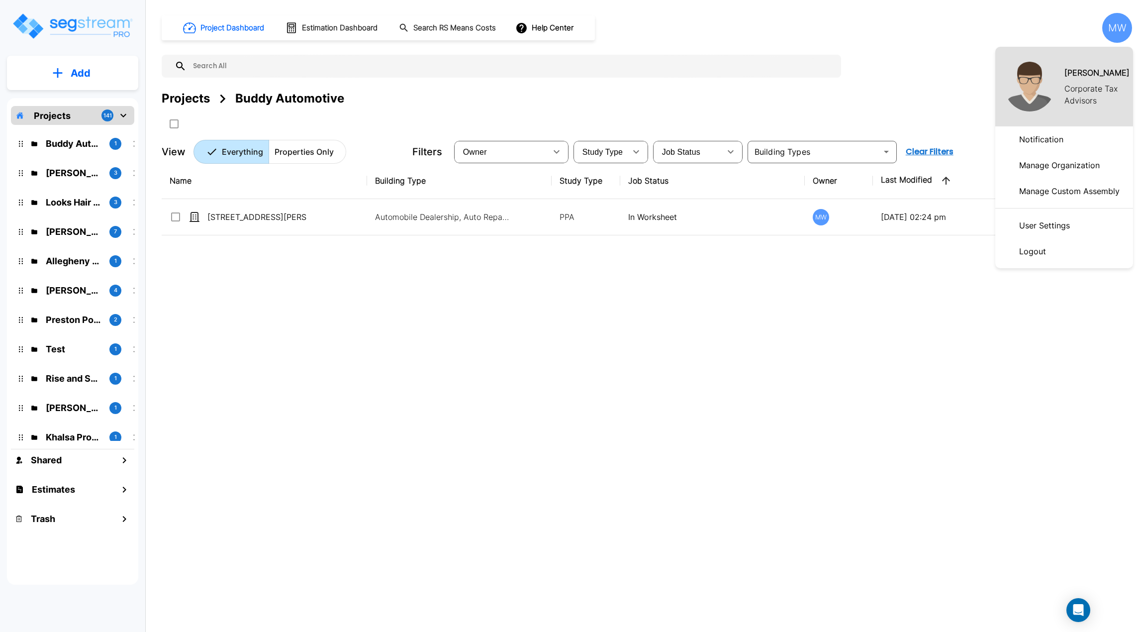
click at [1034, 171] on p "Manage Organization" at bounding box center [1059, 165] width 89 height 20
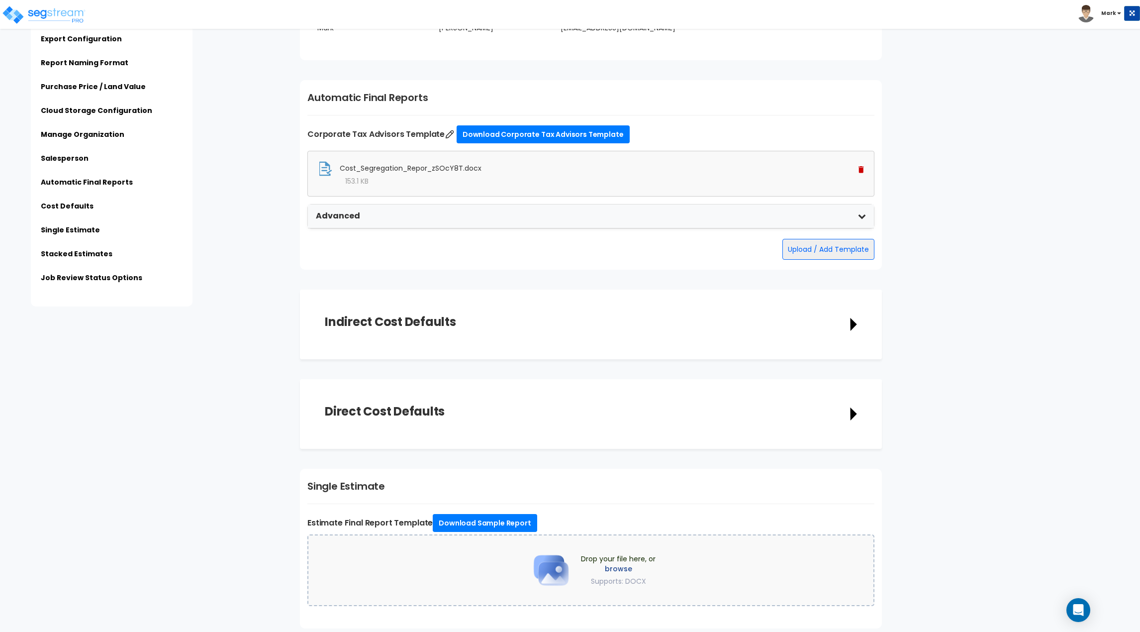
scroll to position [1224, 0]
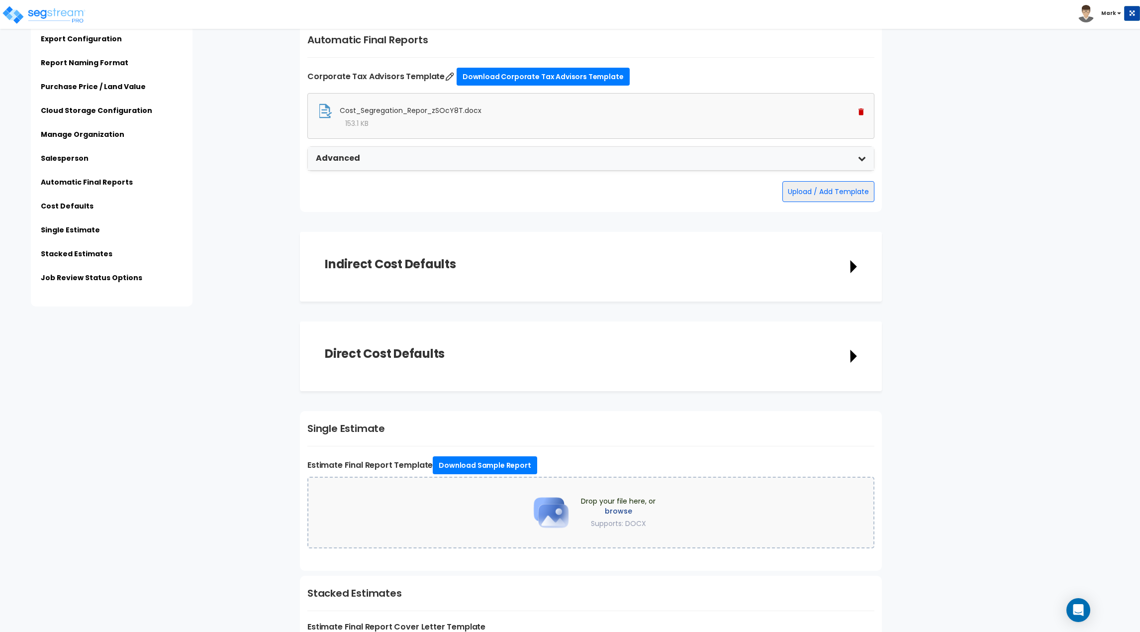
click at [861, 269] on div "Indirect Cost Defaults Description Cost Unit Select Select Select Quantity 0.00" at bounding box center [591, 267] width 582 height 70
click at [854, 267] on icon at bounding box center [853, 266] width 6 height 13
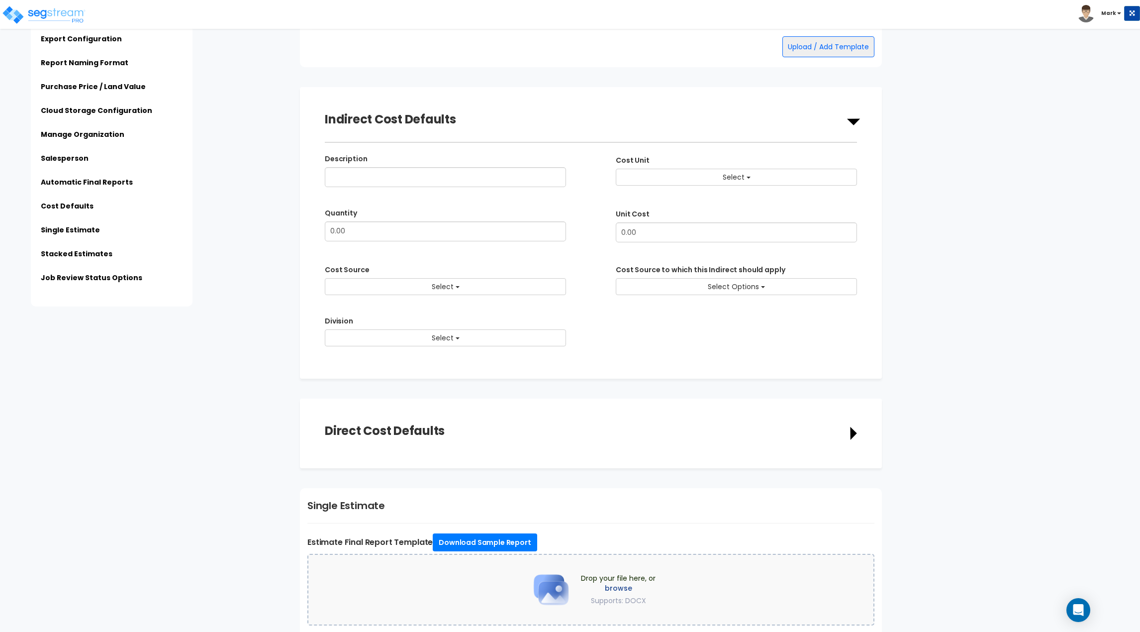
scroll to position [1373, 0]
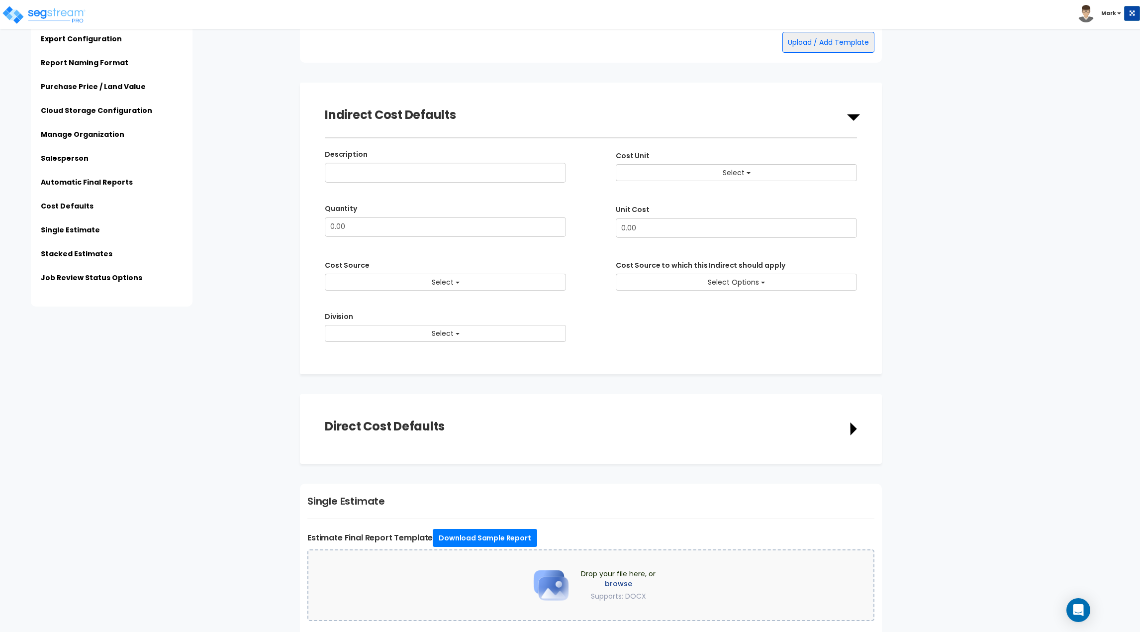
click at [849, 424] on div "Direct Cost Defaults" at bounding box center [591, 429] width 532 height 20
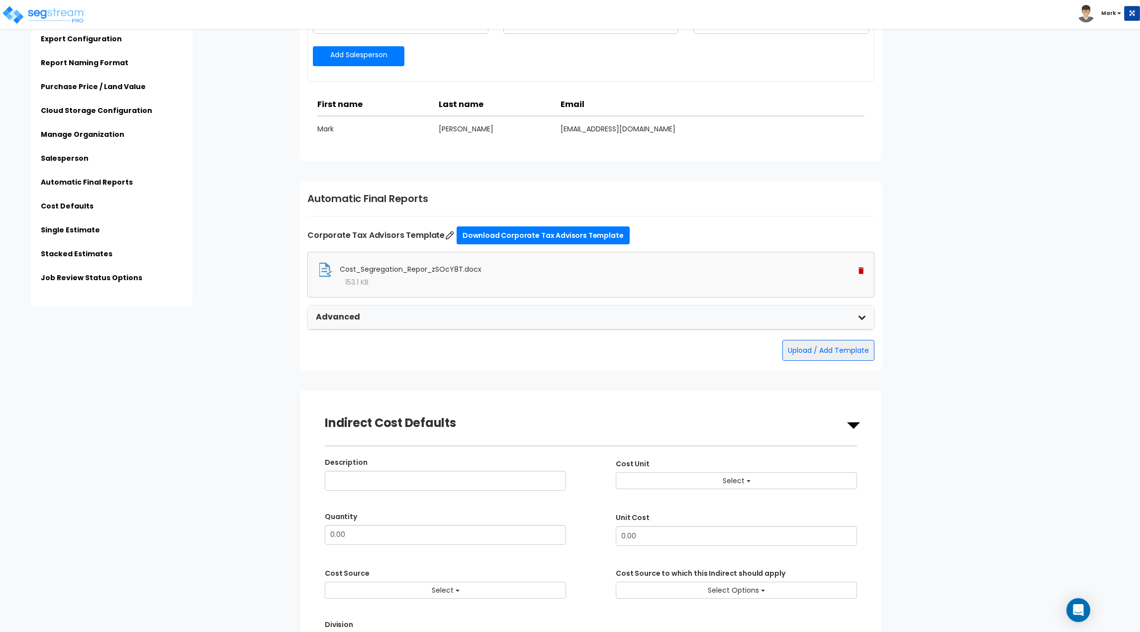
scroll to position [1075, 0]
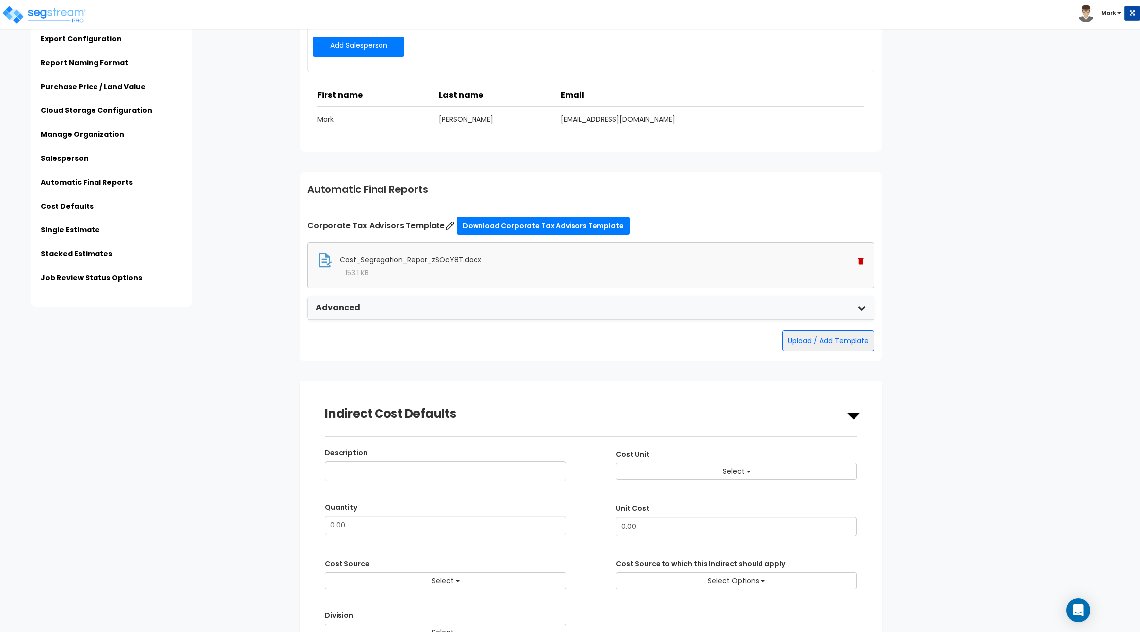
click at [860, 309] on icon at bounding box center [862, 307] width 8 height 8
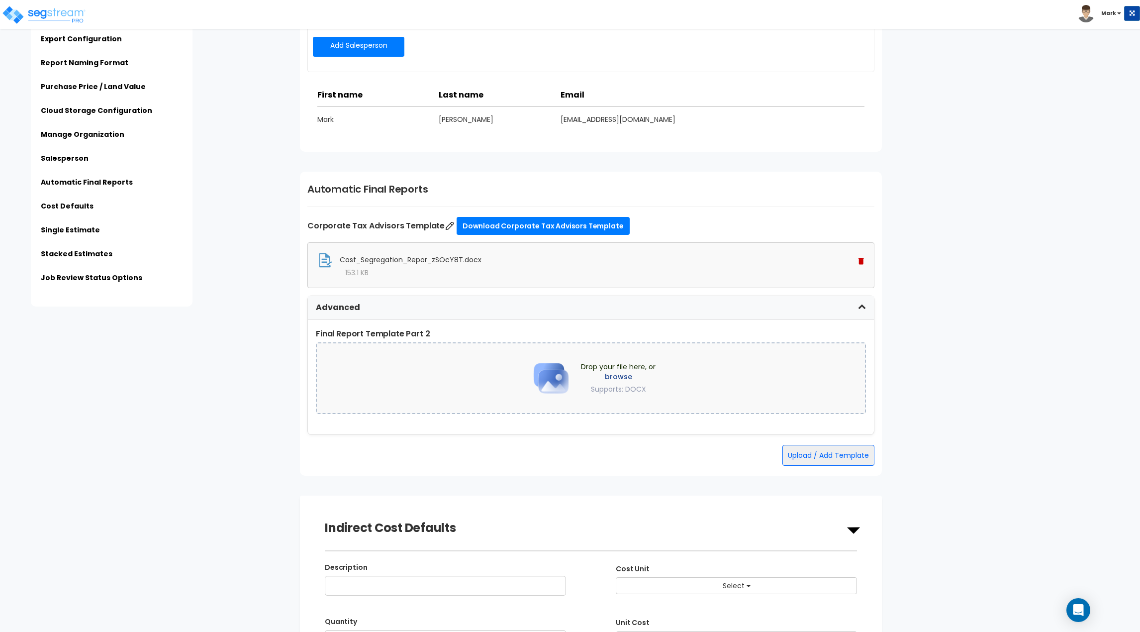
click at [860, 309] on icon at bounding box center [862, 307] width 8 height 8
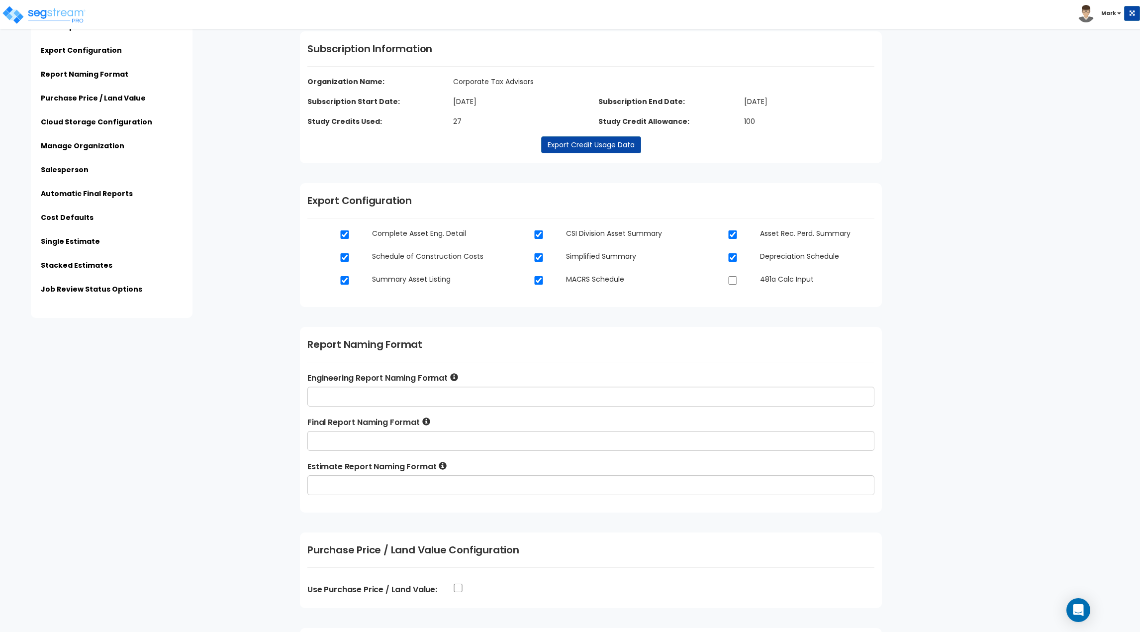
scroll to position [50, 0]
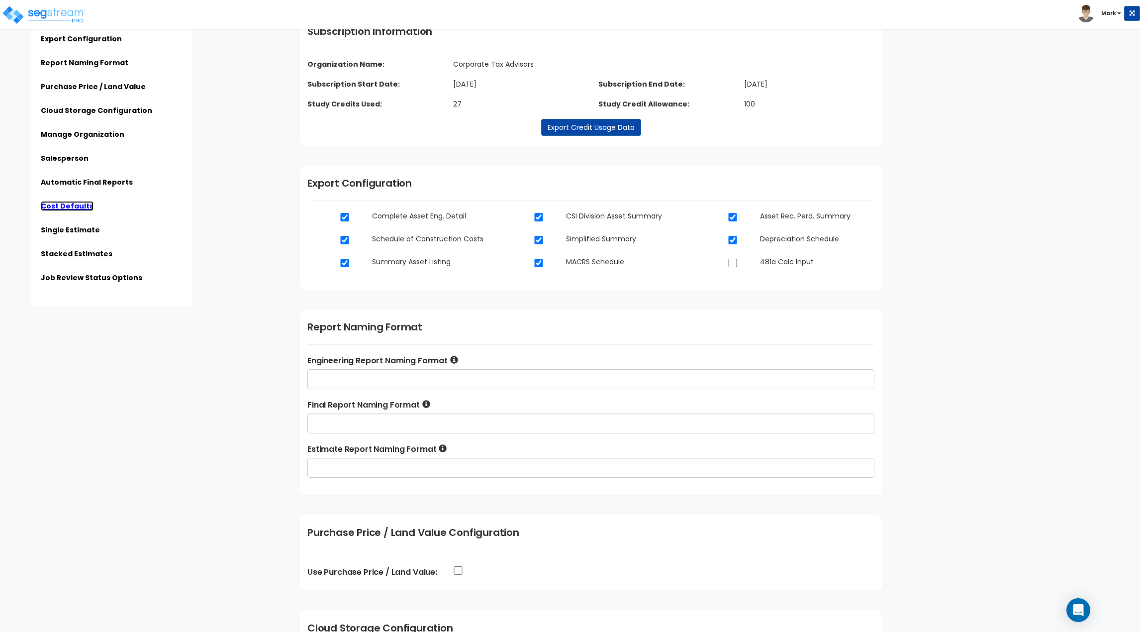
click at [75, 210] on link "Cost Defaults" at bounding box center [67, 206] width 53 height 10
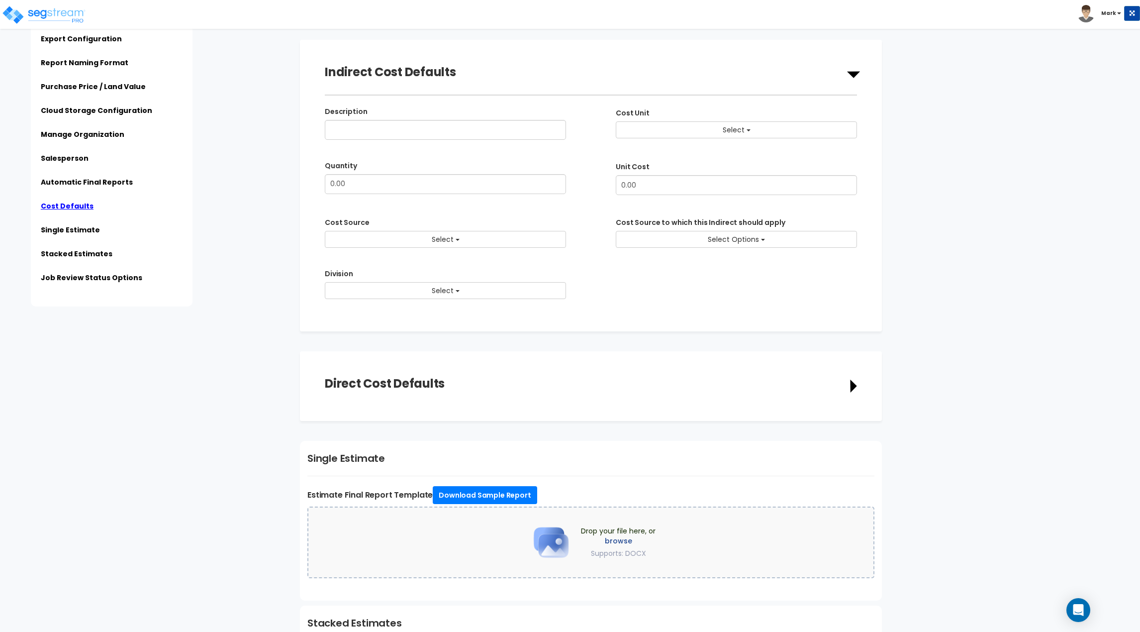
click at [70, 240] on li "Single Estimate" at bounding box center [112, 233] width 142 height 16
click at [70, 234] on link "Single Estimate" at bounding box center [70, 230] width 59 height 10
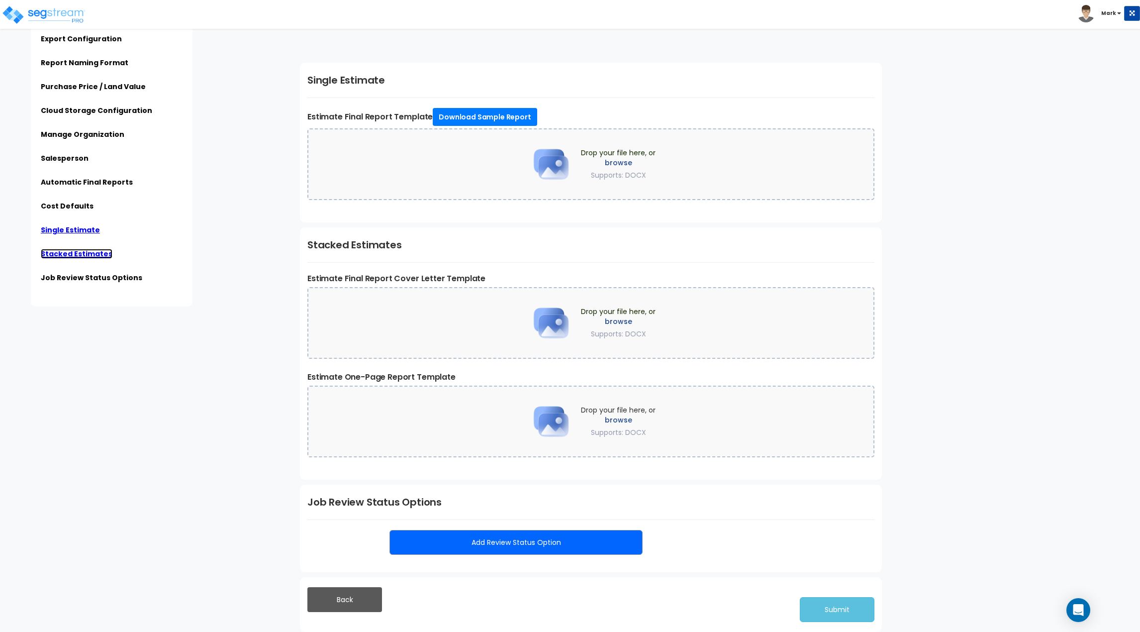
click at [73, 249] on link "Stacked Estimates" at bounding box center [77, 254] width 72 height 10
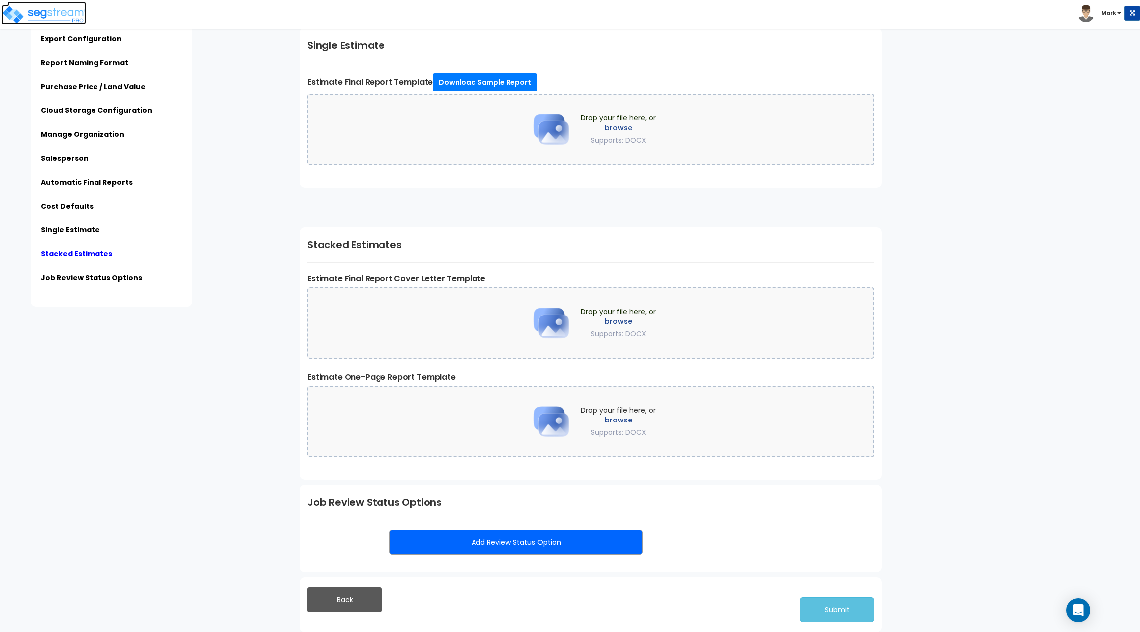
click at [54, 13] on img at bounding box center [43, 15] width 85 height 20
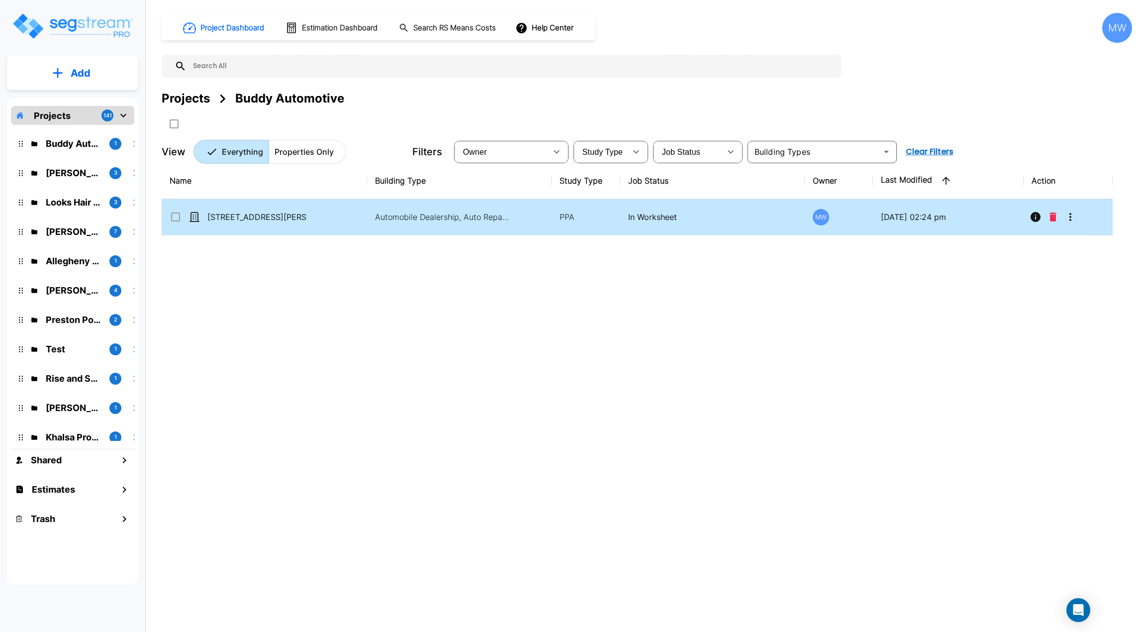
drag, startPoint x: 430, startPoint y: 240, endPoint x: 427, endPoint y: 220, distance: 20.1
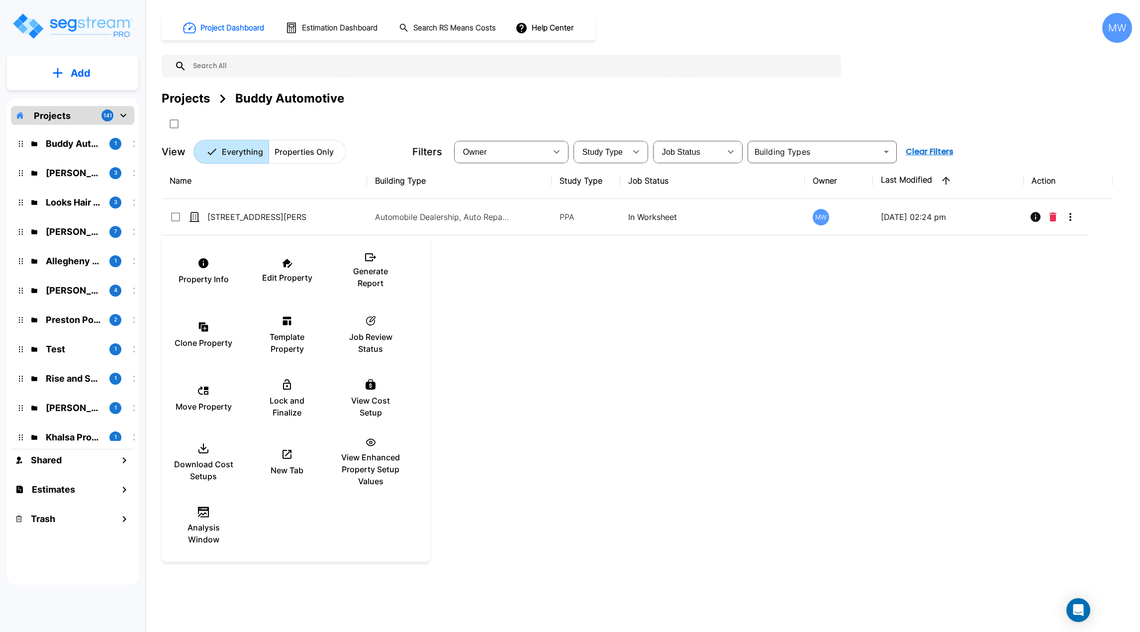
click at [561, 327] on div at bounding box center [570, 316] width 1140 height 632
click at [571, 423] on div at bounding box center [570, 316] width 1140 height 632
click at [219, 275] on p "Property Info" at bounding box center [204, 279] width 50 height 12
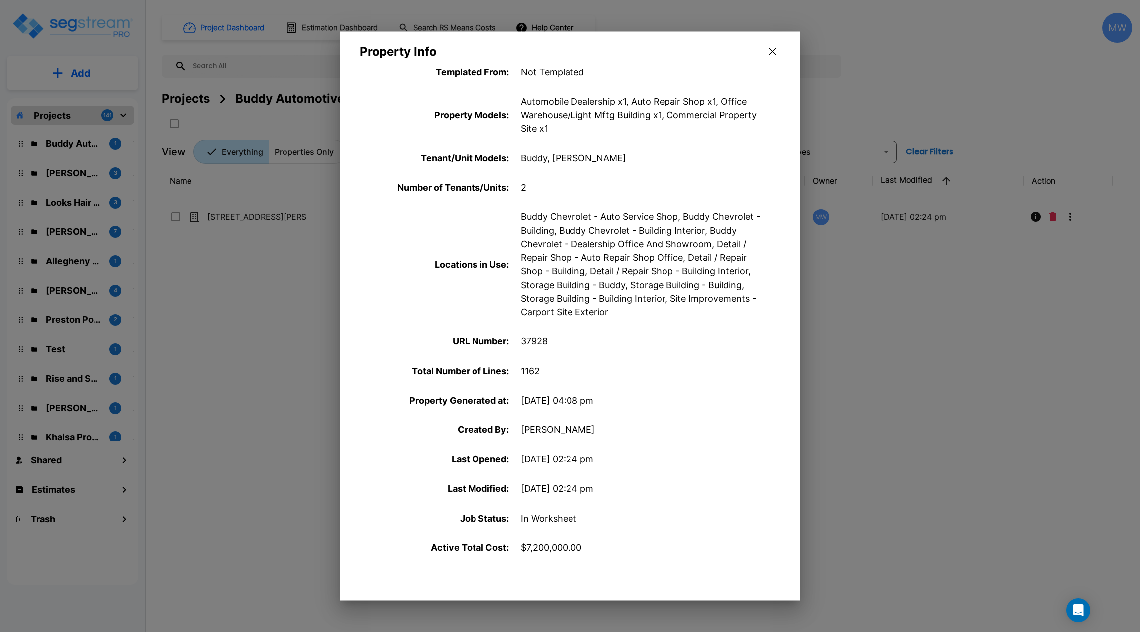
scroll to position [310, 0]
click at [777, 53] on button "button" at bounding box center [772, 52] width 15 height 16
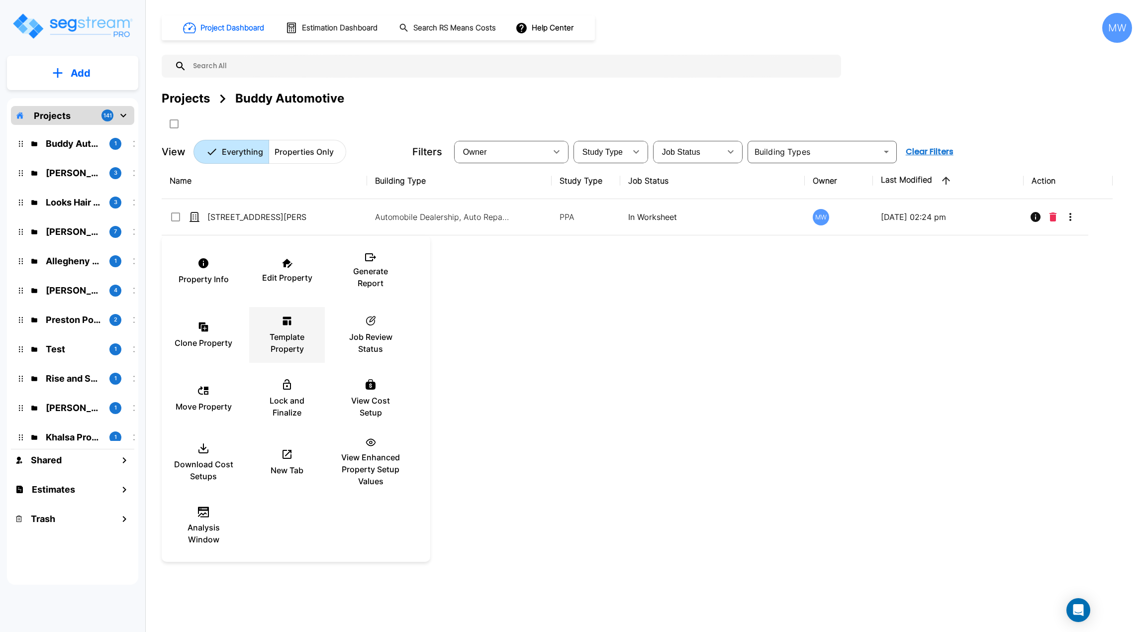
click at [284, 333] on p "Template Property" at bounding box center [287, 343] width 60 height 24
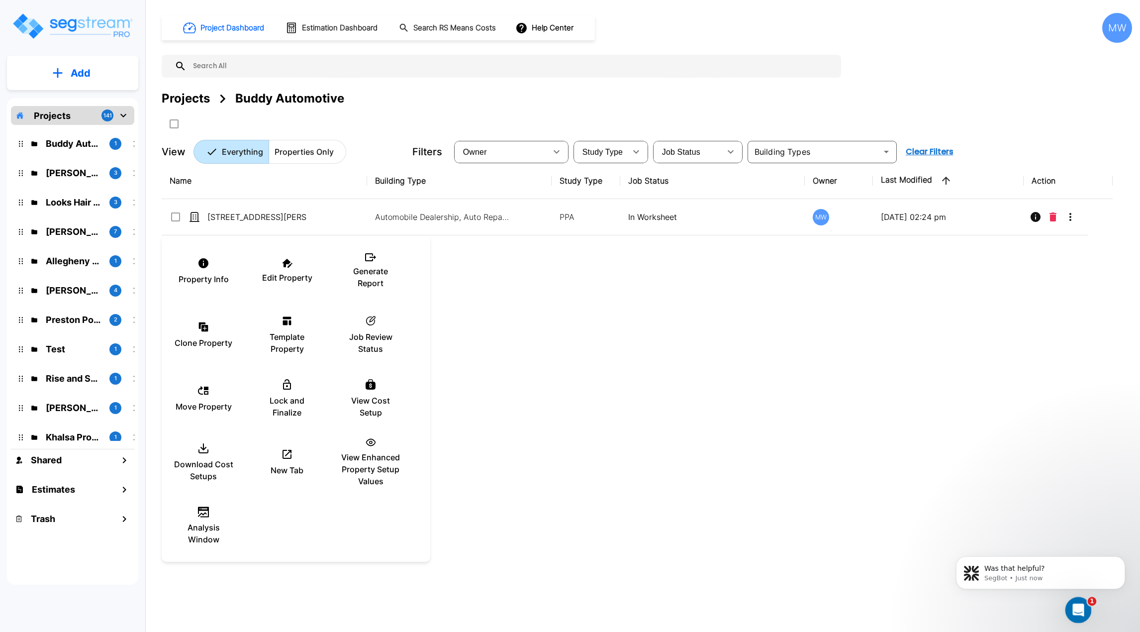
click at [1077, 609] on icon "Open Intercom Messenger" at bounding box center [1077, 608] width 16 height 16
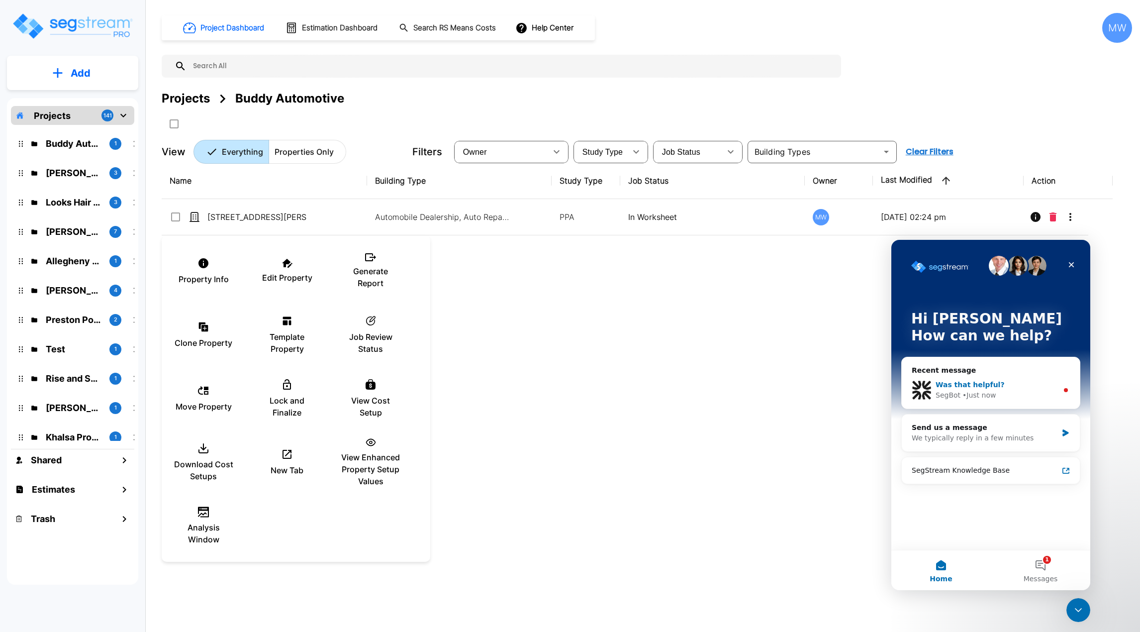
click at [1014, 392] on div "SegBot • Just now" at bounding box center [997, 395] width 122 height 10
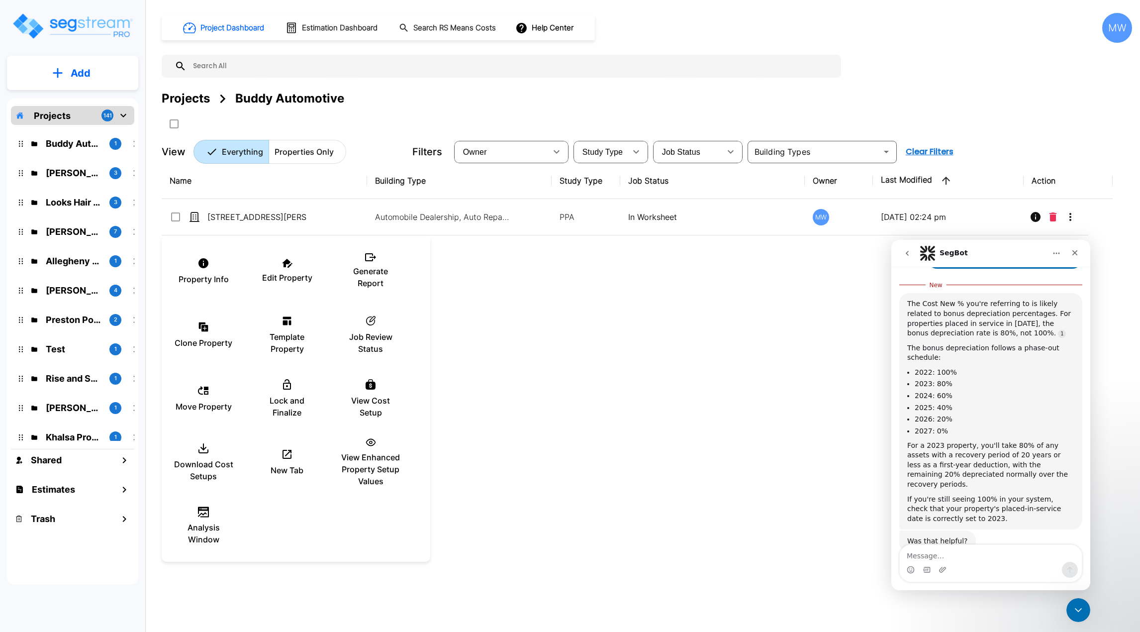
scroll to position [245, 0]
click at [910, 254] on icon "go back" at bounding box center [907, 253] width 8 height 8
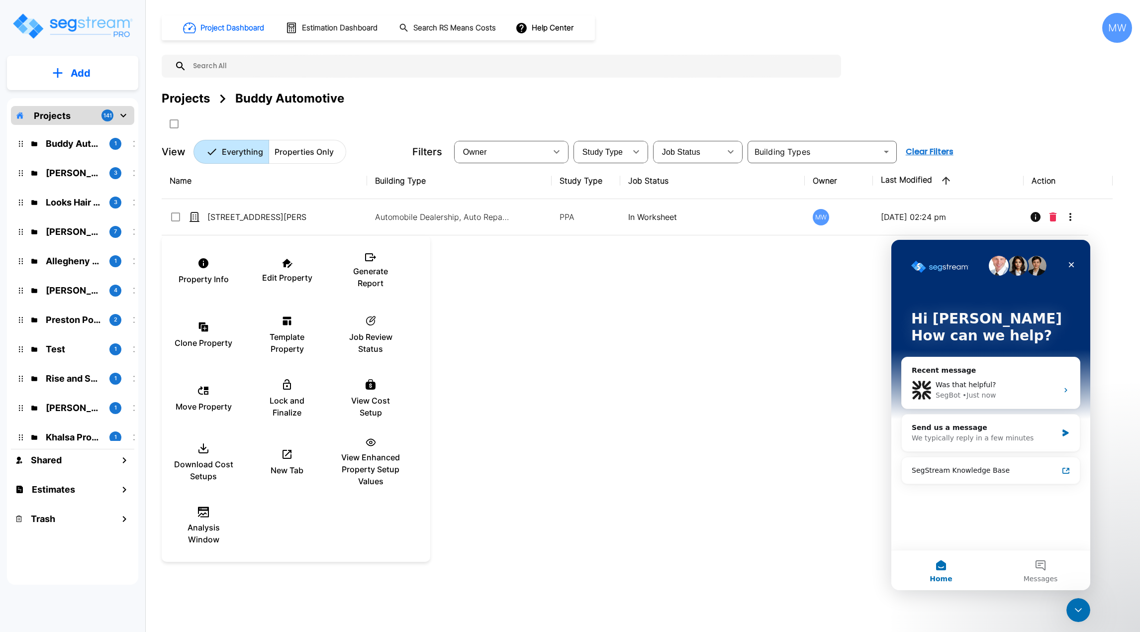
scroll to position [0, 0]
click at [621, 345] on div at bounding box center [570, 316] width 1140 height 632
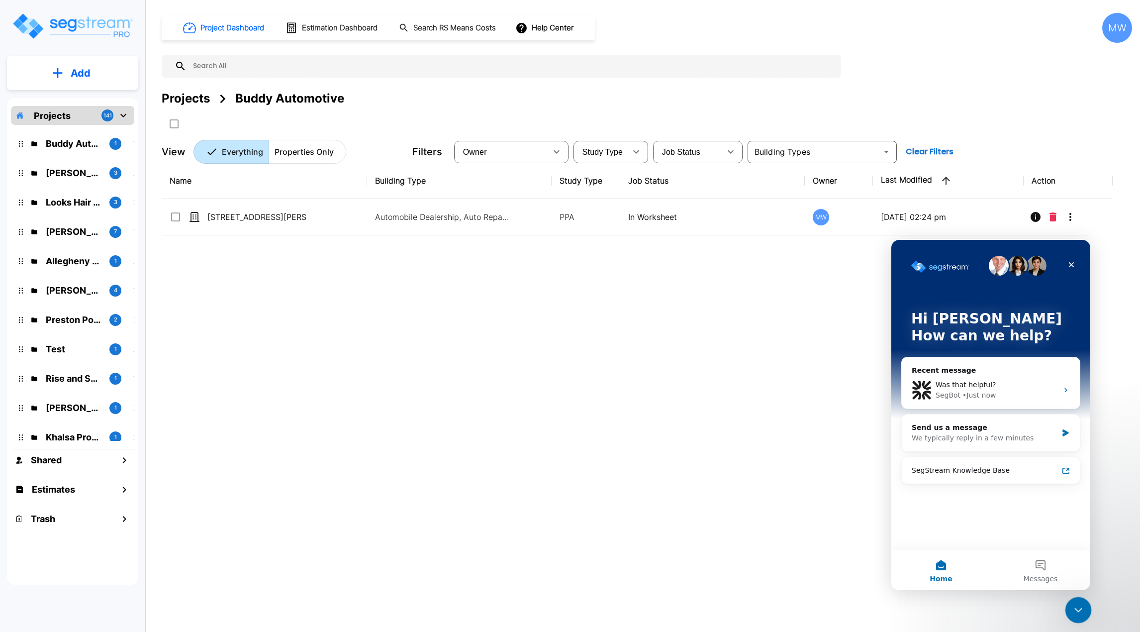
click at [1085, 612] on div "Close Intercom Messenger" at bounding box center [1077, 608] width 24 height 24
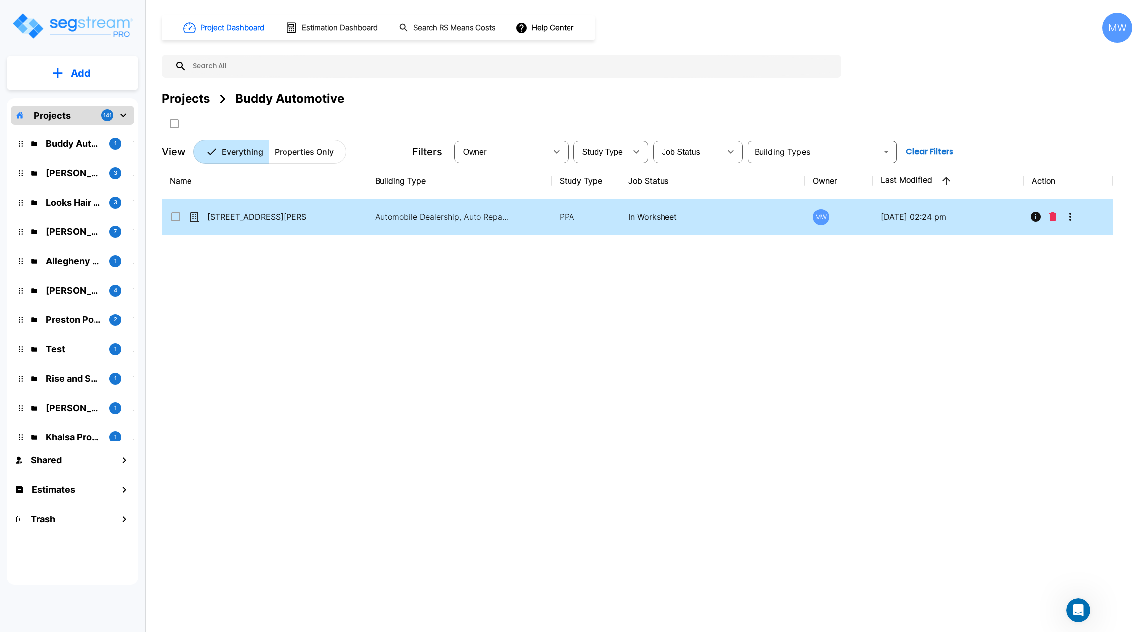
click at [347, 218] on td "4770 Covington Highway" at bounding box center [264, 217] width 205 height 36
checkbox input "true"
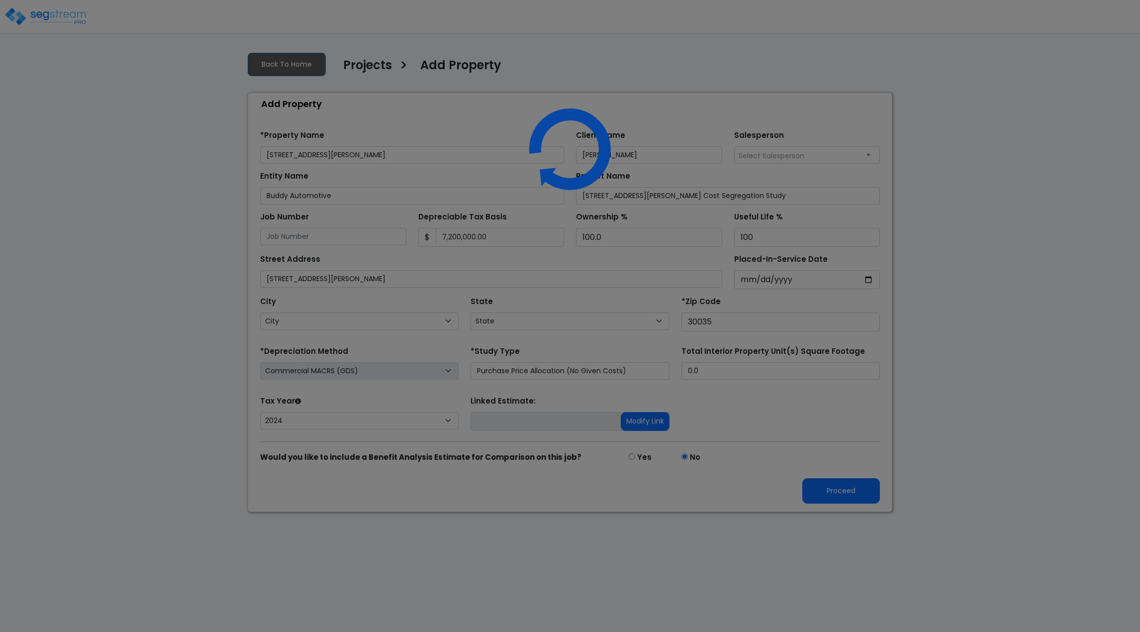
select select "2024"
select select "GA"
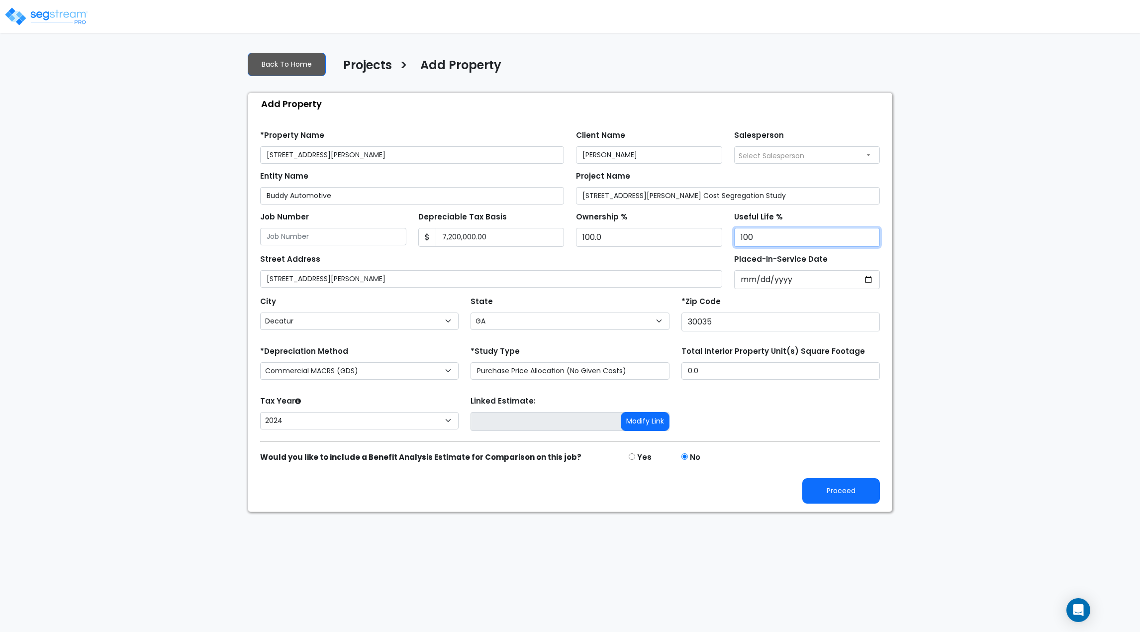
drag, startPoint x: 786, startPoint y: 236, endPoint x: 704, endPoint y: 235, distance: 82.1
click at [704, 235] on div "Job Number Depreciable Tax Basis $ 7,200,000.00 Ownership %" at bounding box center [570, 225] width 632 height 42
type input "80"
click at [670, 262] on div "Street Address [STREET_ADDRESS][PERSON_NAME]" at bounding box center [491, 270] width 462 height 36
click at [858, 495] on button "Proceed" at bounding box center [841, 490] width 78 height 25
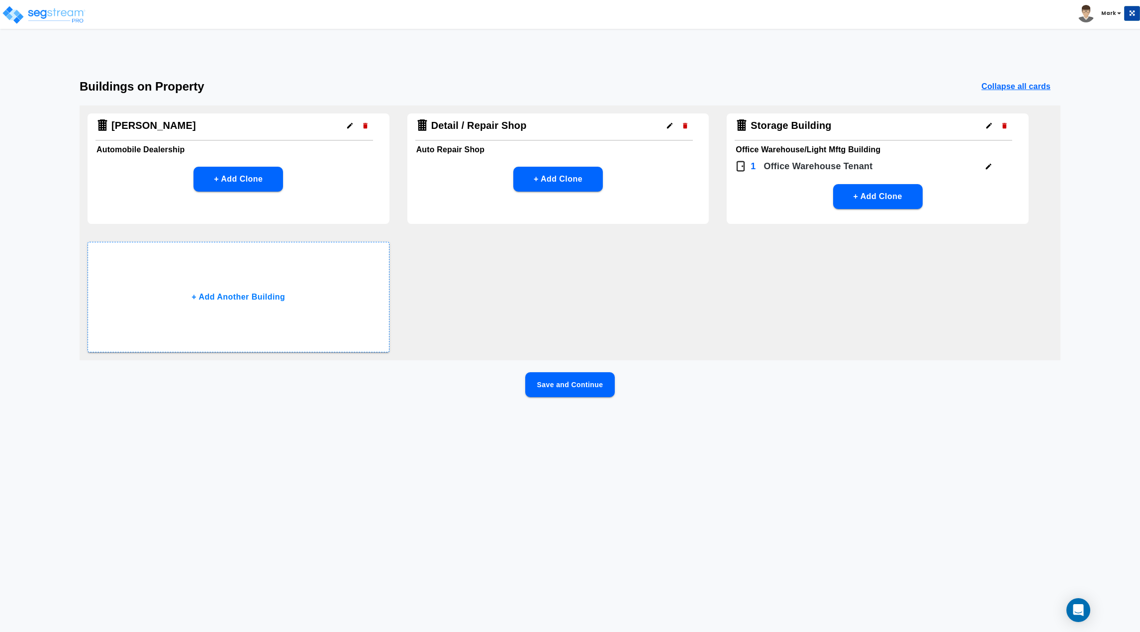
click at [347, 126] on icon "button" at bounding box center [349, 125] width 7 height 7
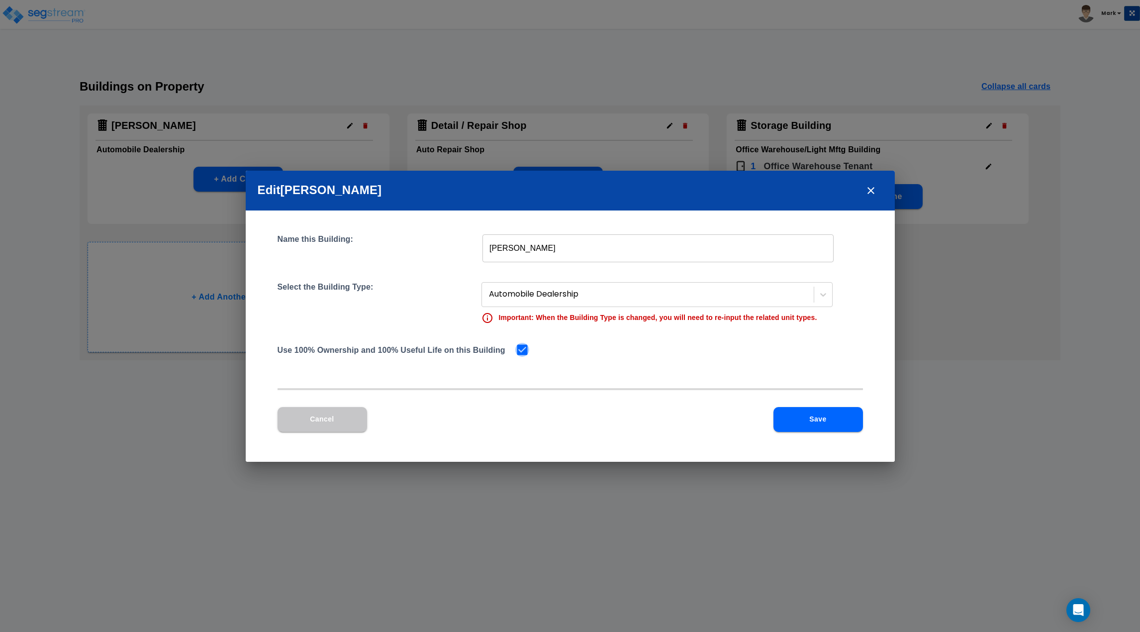
click at [524, 348] on input "checkbox" at bounding box center [520, 349] width 10 height 8
checkbox input "false"
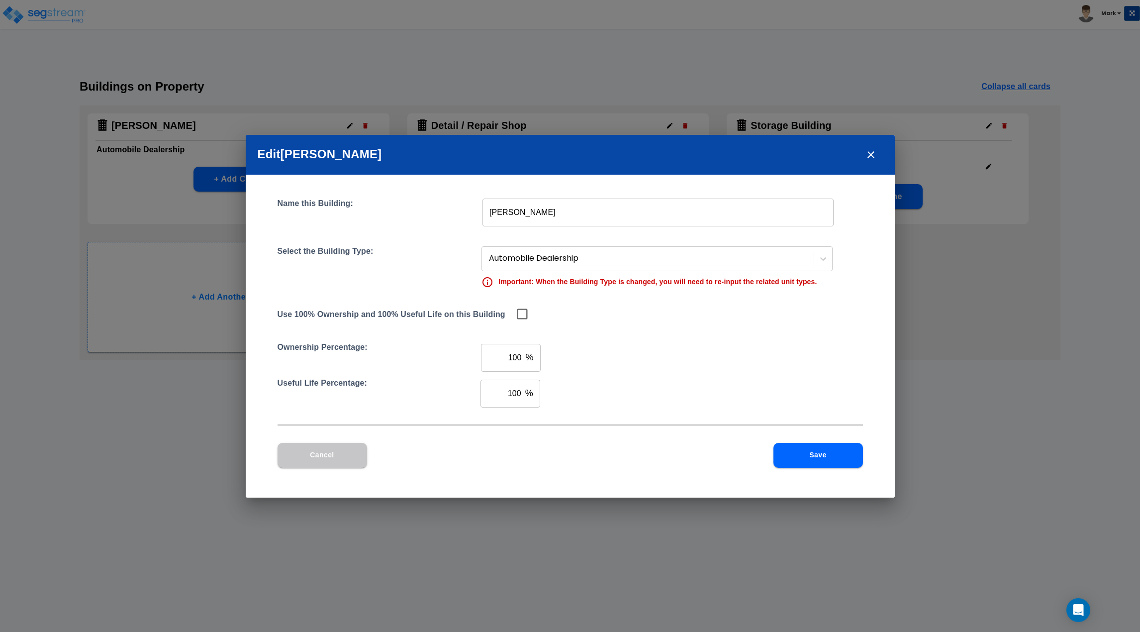
click at [508, 391] on input "100" at bounding box center [501, 394] width 41 height 28
type input "8"
type input "90"
click at [806, 458] on button "Save" at bounding box center [819, 455] width 90 height 25
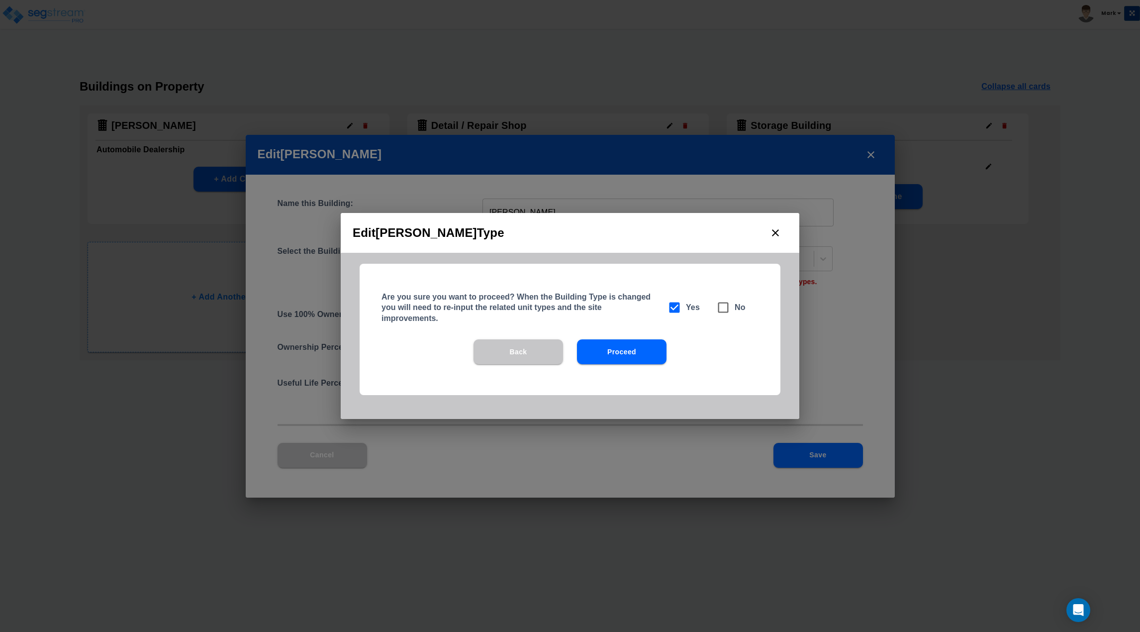
click at [626, 346] on button "Proceed" at bounding box center [622, 351] width 90 height 25
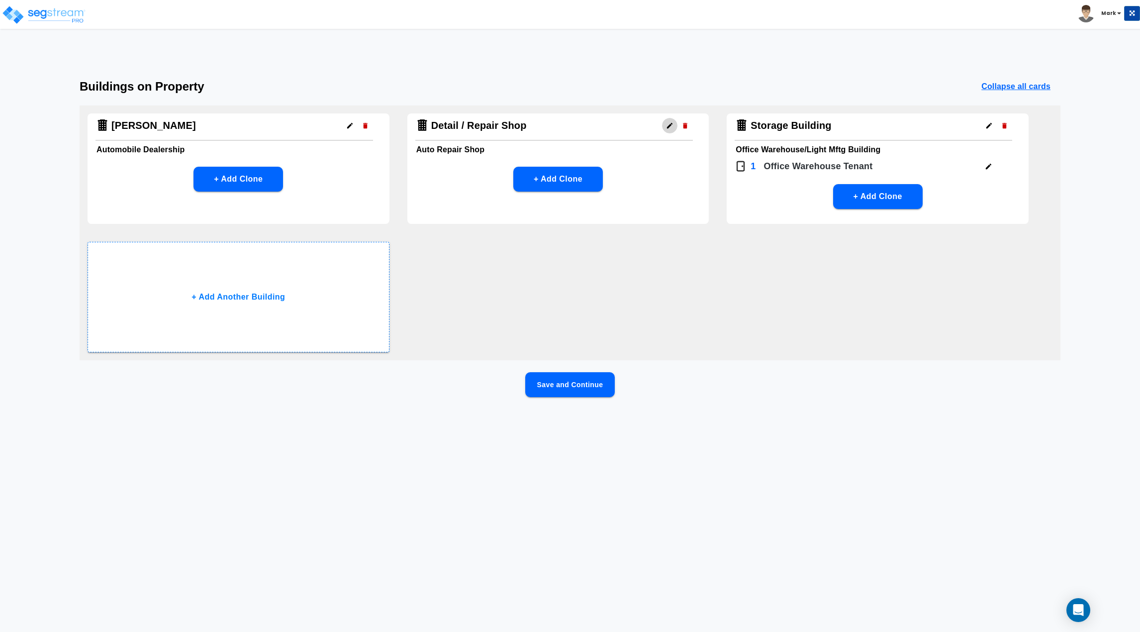
click at [671, 125] on icon "button" at bounding box center [669, 125] width 5 height 5
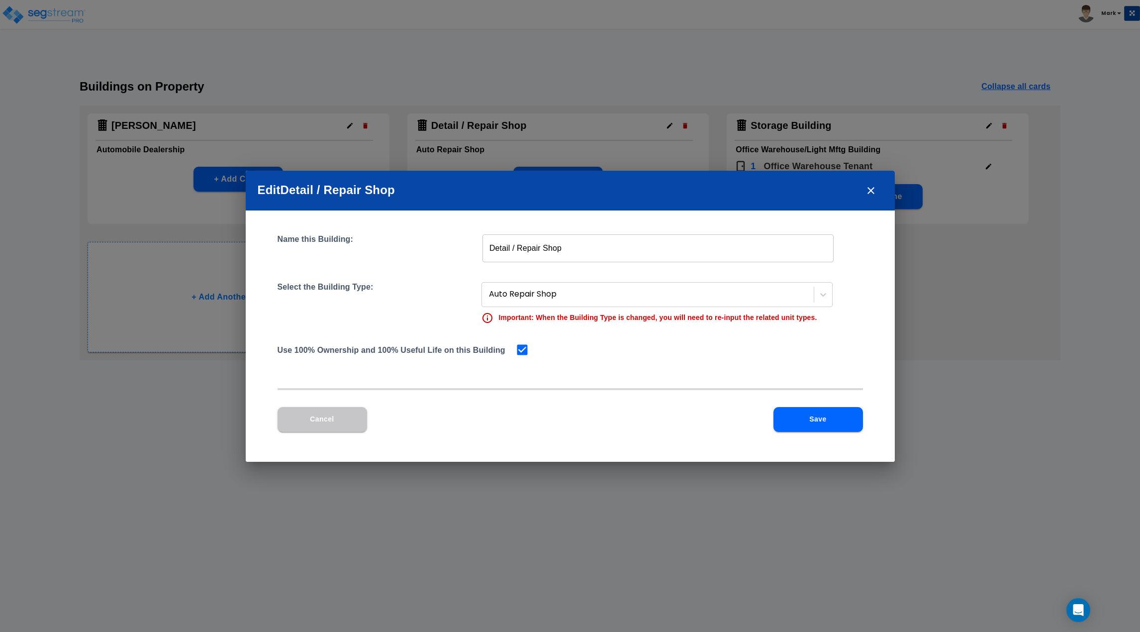
click at [529, 350] on icon at bounding box center [522, 350] width 14 height 14
click at [520, 352] on input "checkbox" at bounding box center [520, 349] width 10 height 8
checkbox input "false"
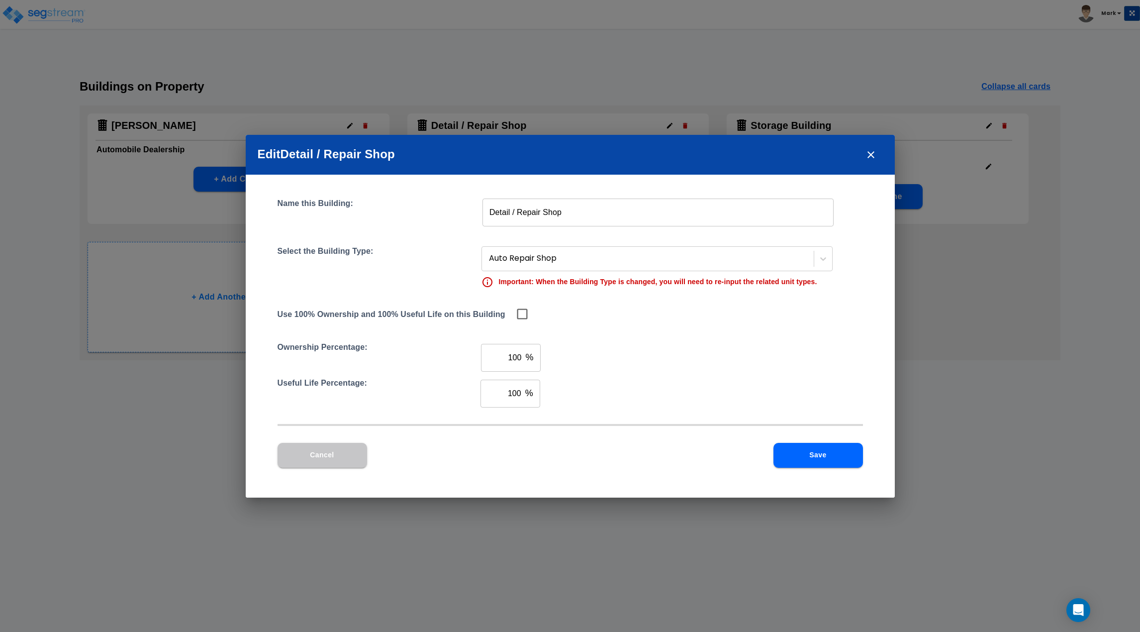
click at [521, 399] on div "100 % ​" at bounding box center [511, 394] width 60 height 28
type input "80"
click at [849, 457] on button "Save" at bounding box center [819, 455] width 90 height 25
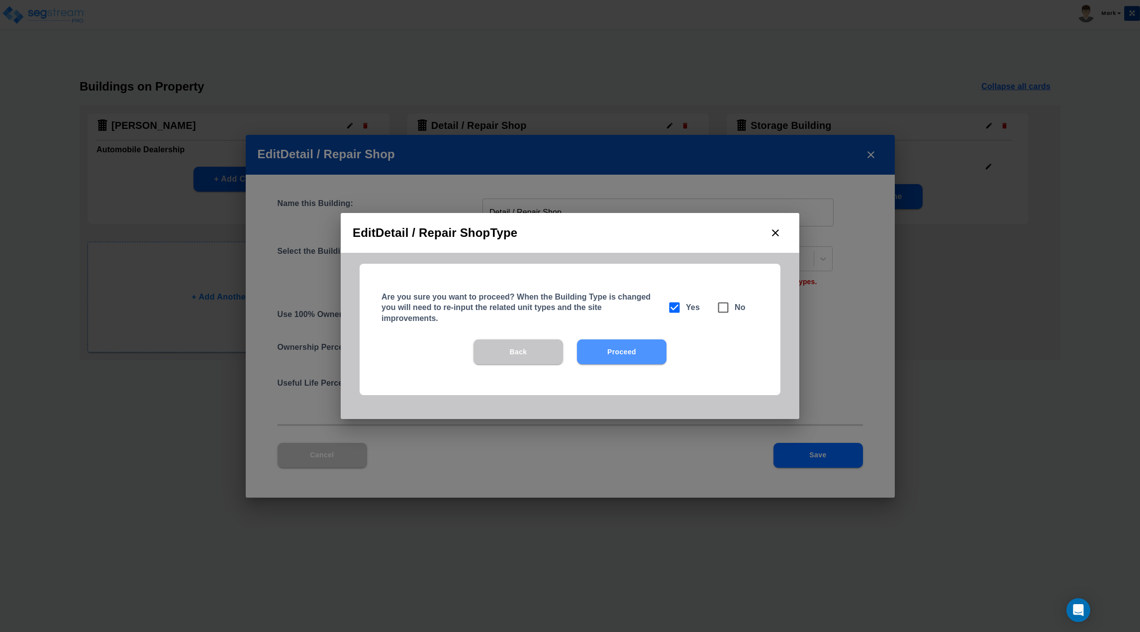
click at [637, 348] on button "Proceed" at bounding box center [622, 351] width 90 height 25
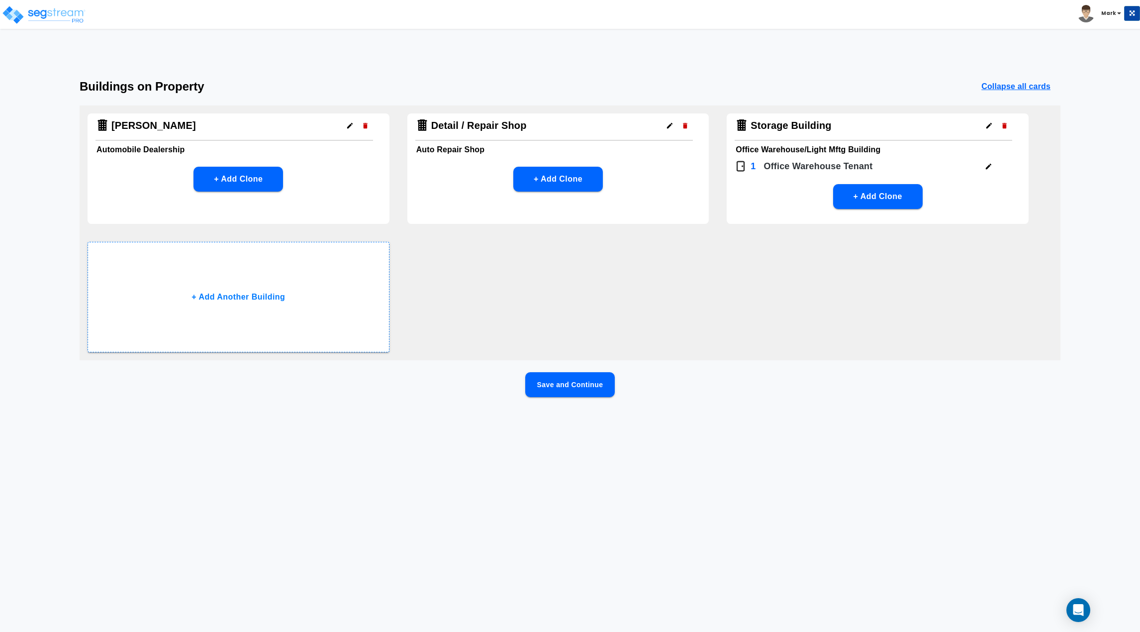
click at [986, 129] on button "button" at bounding box center [988, 125] width 15 height 15
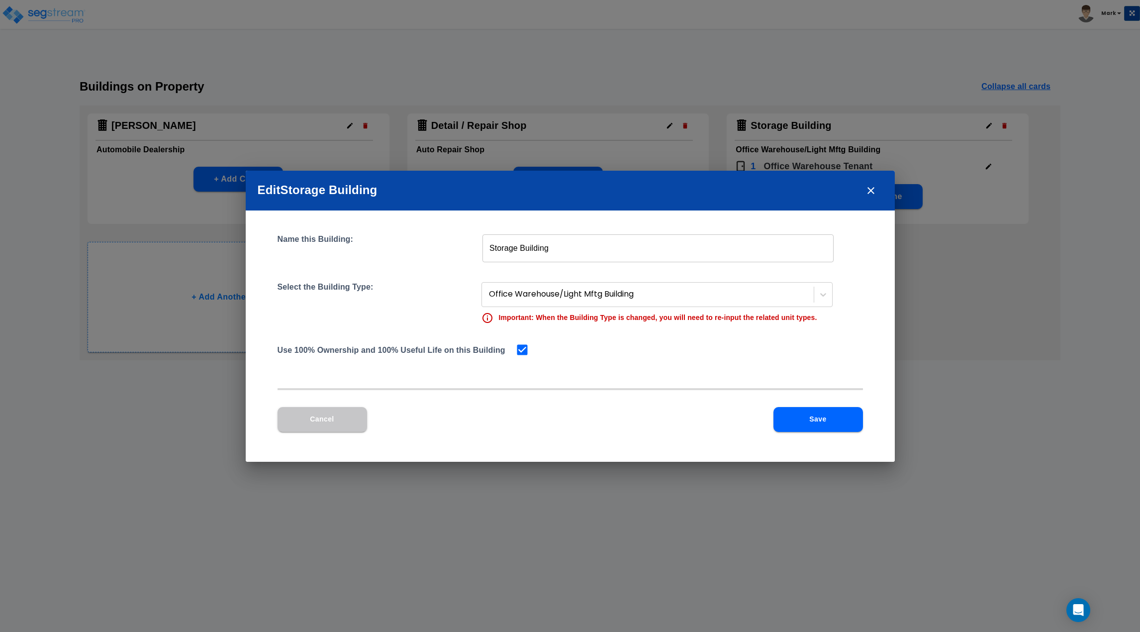
click at [516, 347] on input "checkbox" at bounding box center [520, 349] width 10 height 8
checkbox input "false"
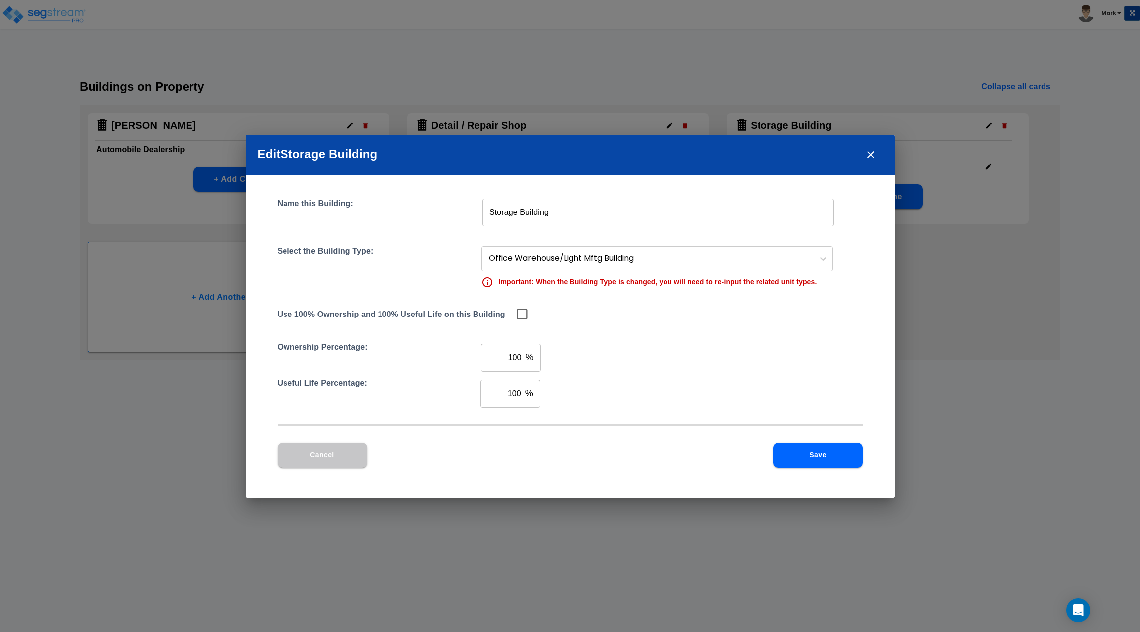
click at [509, 396] on input "100" at bounding box center [501, 394] width 41 height 28
type input "80"
click at [789, 451] on button "Save" at bounding box center [819, 455] width 90 height 25
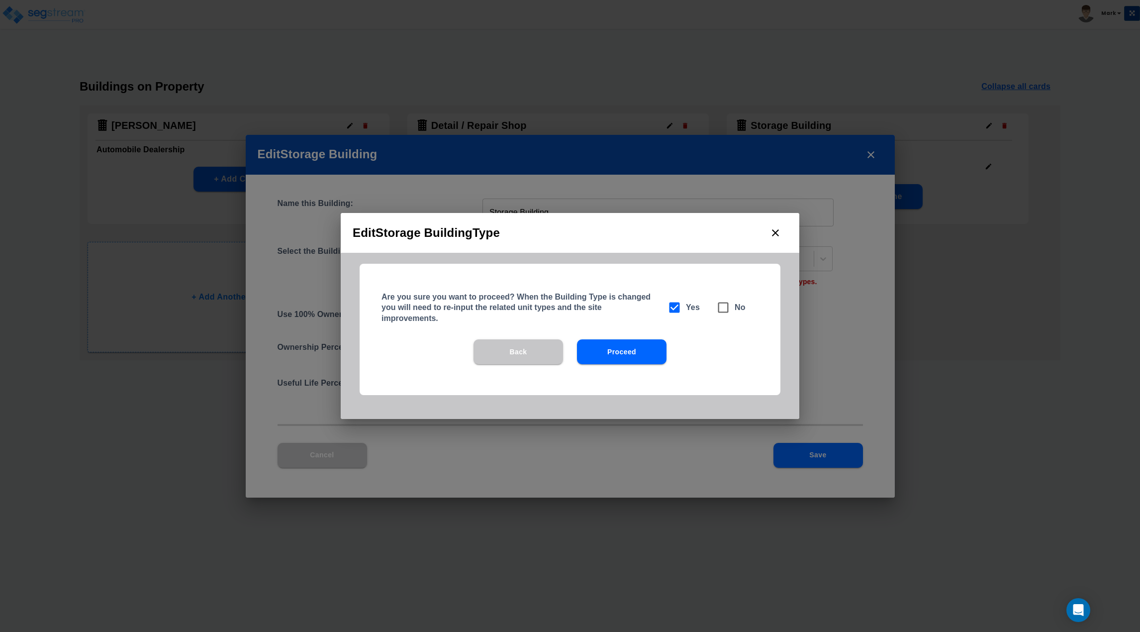
click at [642, 363] on button "Proceed" at bounding box center [622, 351] width 90 height 25
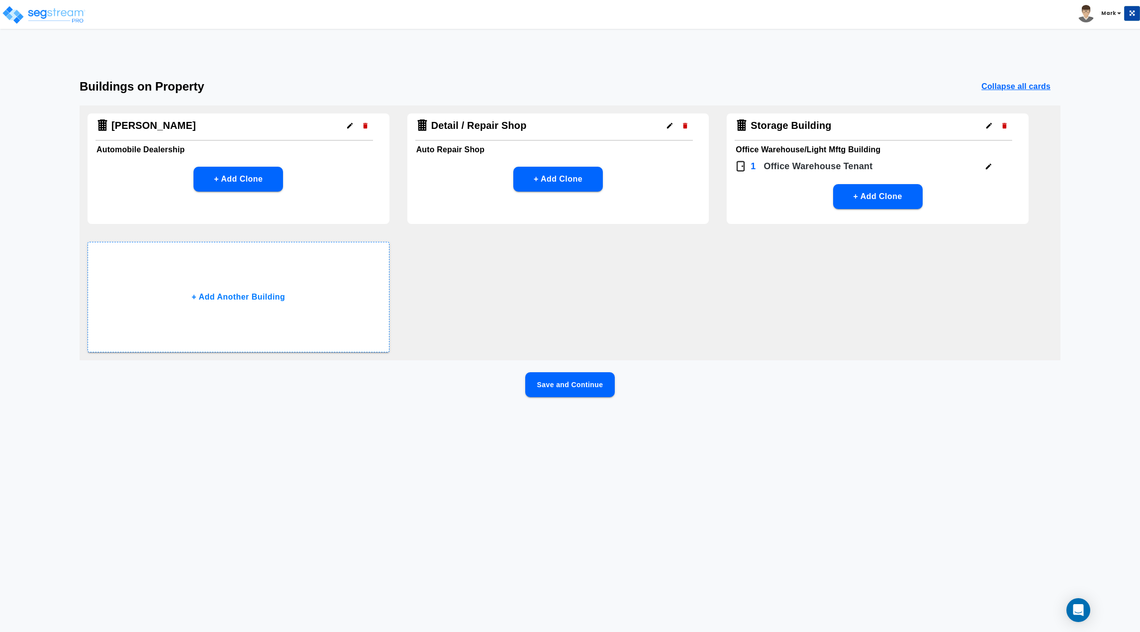
click at [588, 386] on button "Save and Continue" at bounding box center [570, 384] width 90 height 25
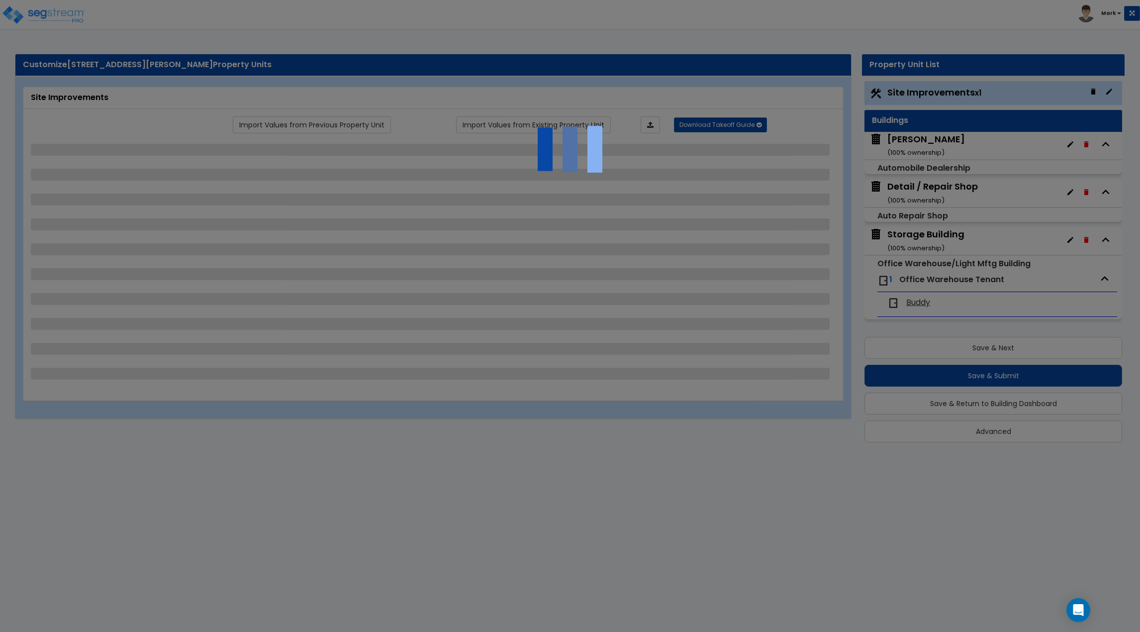
select select "2"
select select "1"
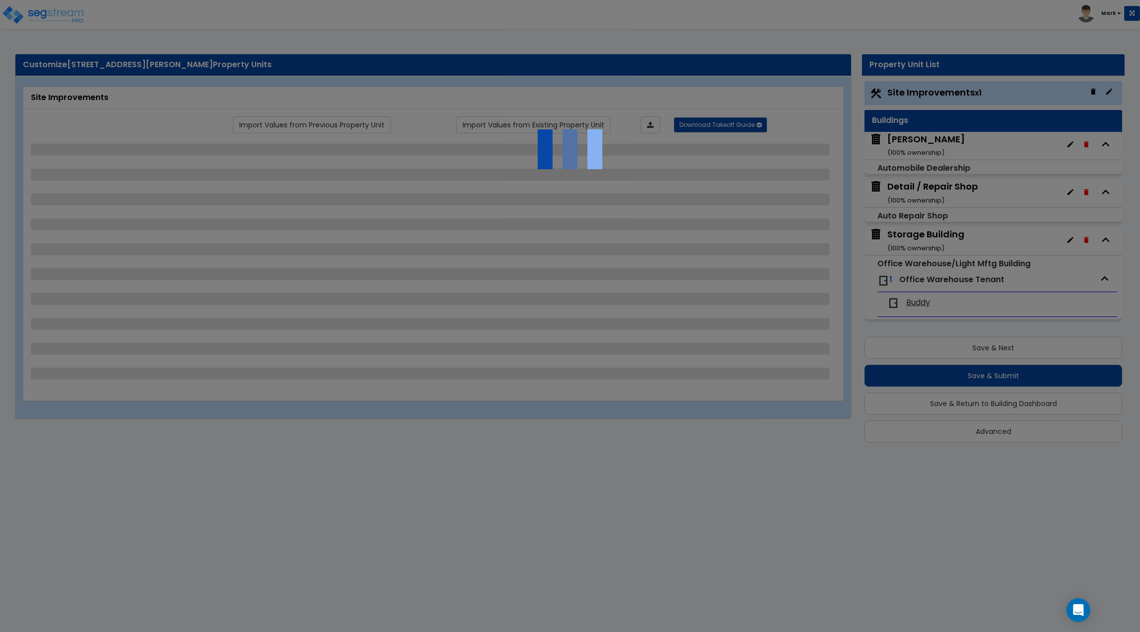
select select "1"
select select "4"
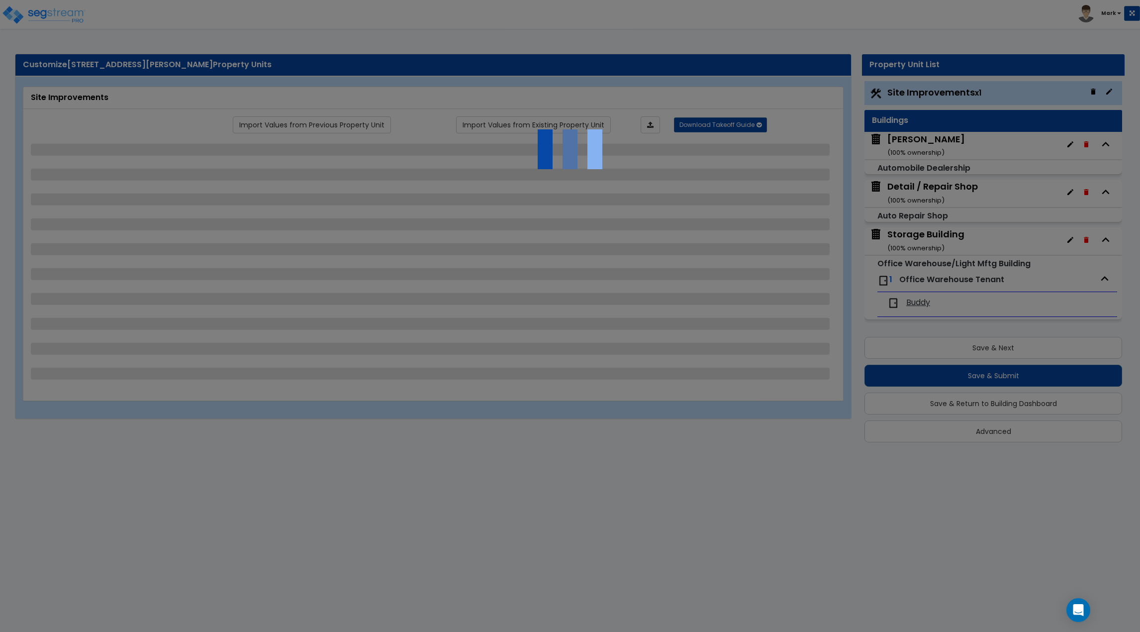
select select "2"
select select "1"
select select "4"
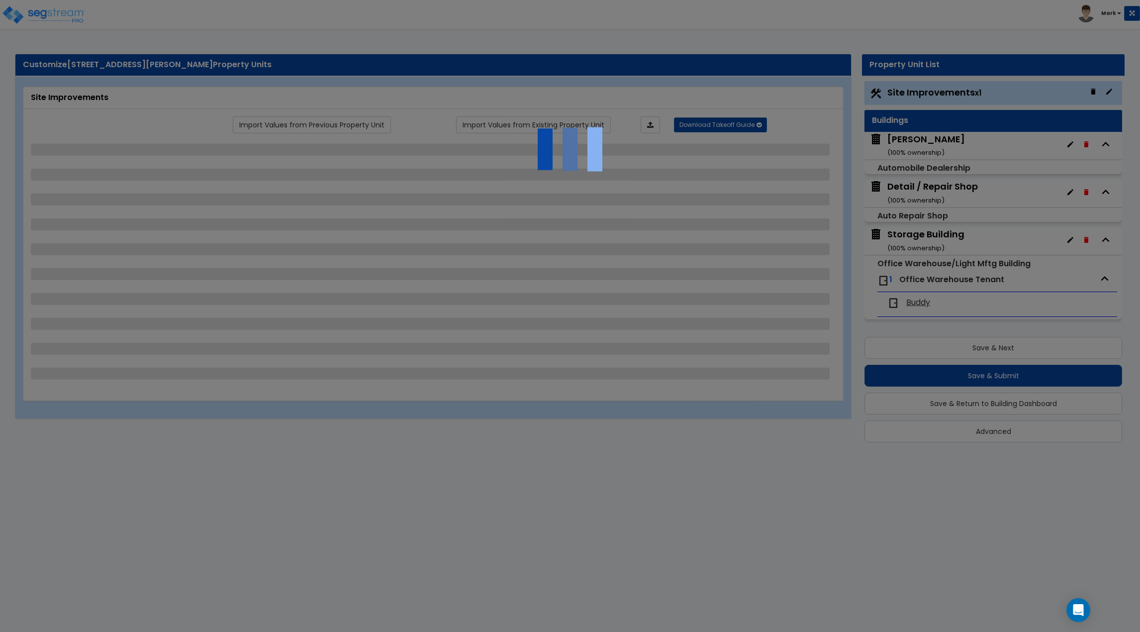
select select "1"
select select "3"
select select "2"
select select "3"
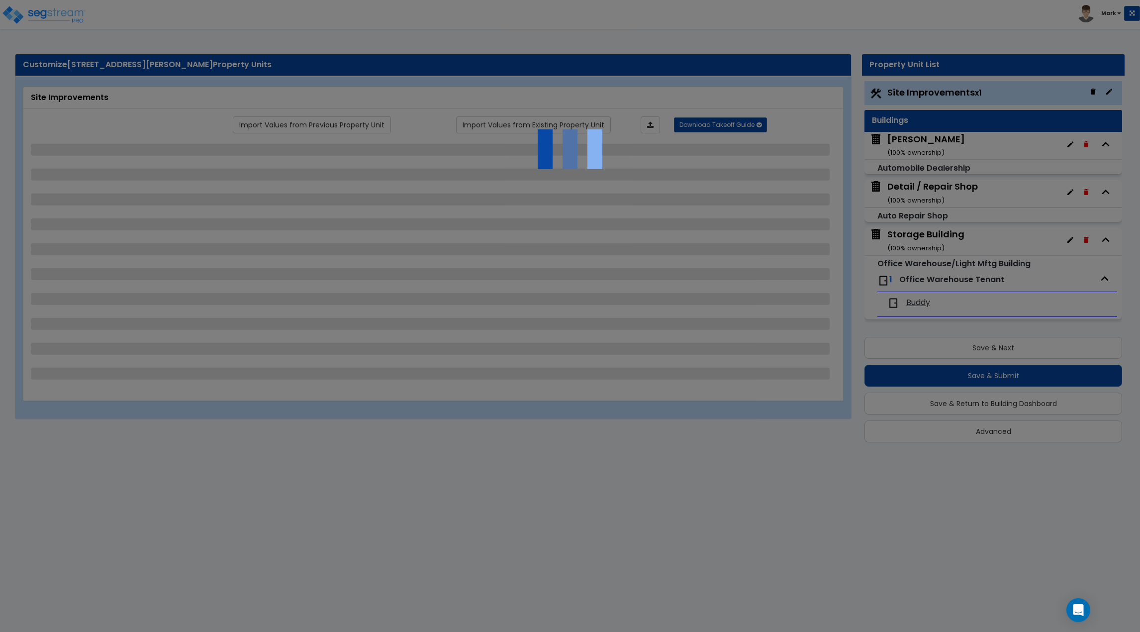
select select "1"
select select "3"
select select "5"
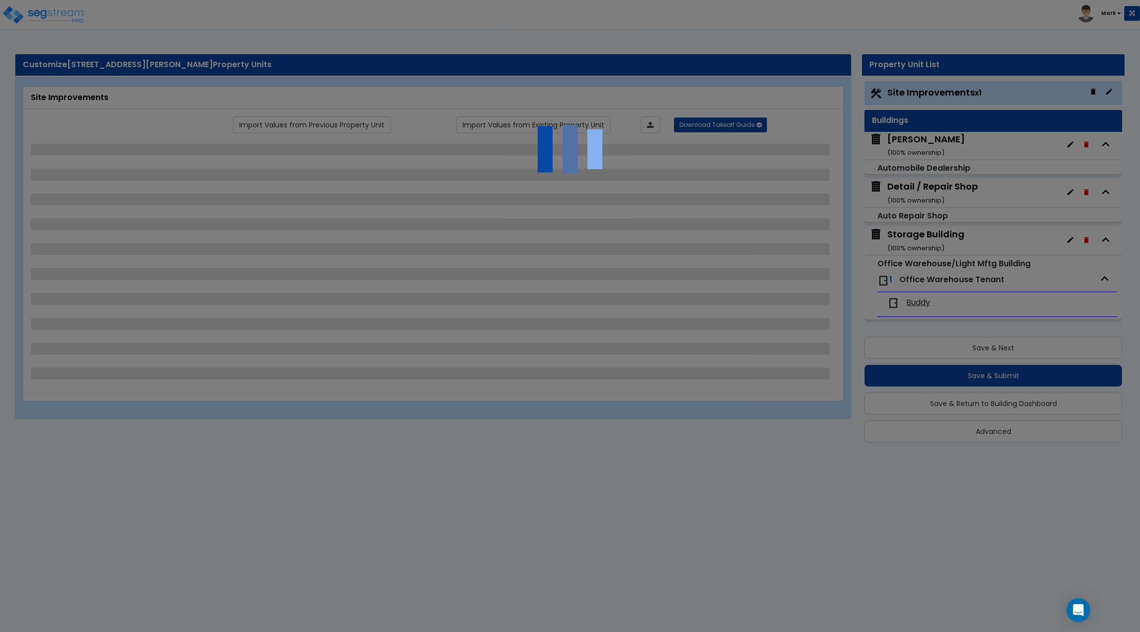
select select "2"
select select "5"
select select "2"
select select "4"
select select "1"
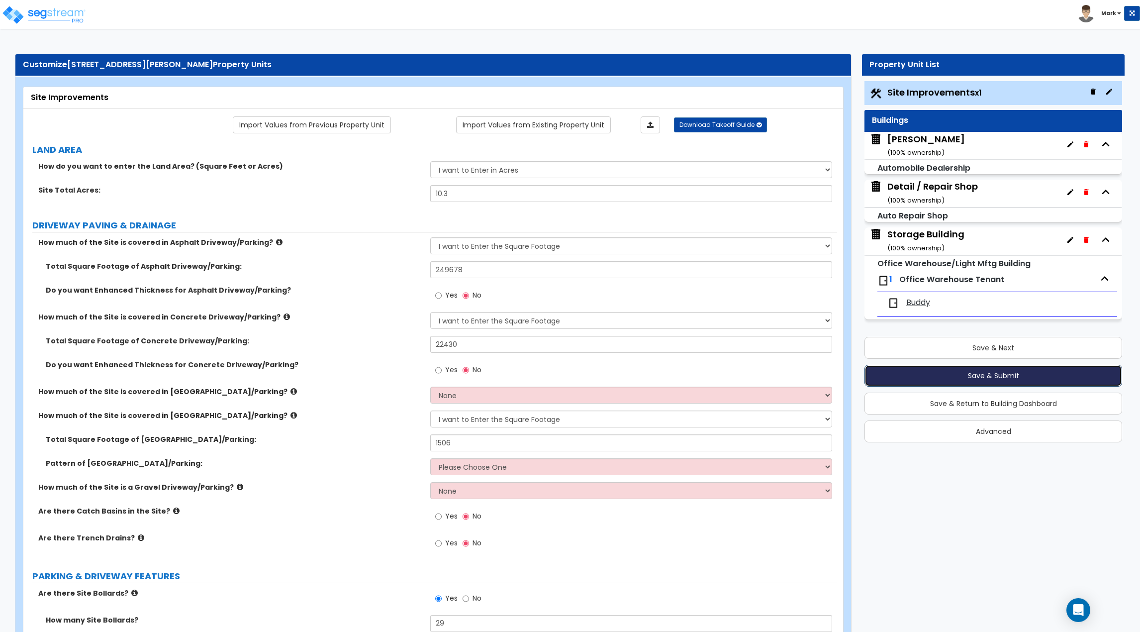
click at [972, 374] on button "Save & Submit" at bounding box center [994, 376] width 258 height 22
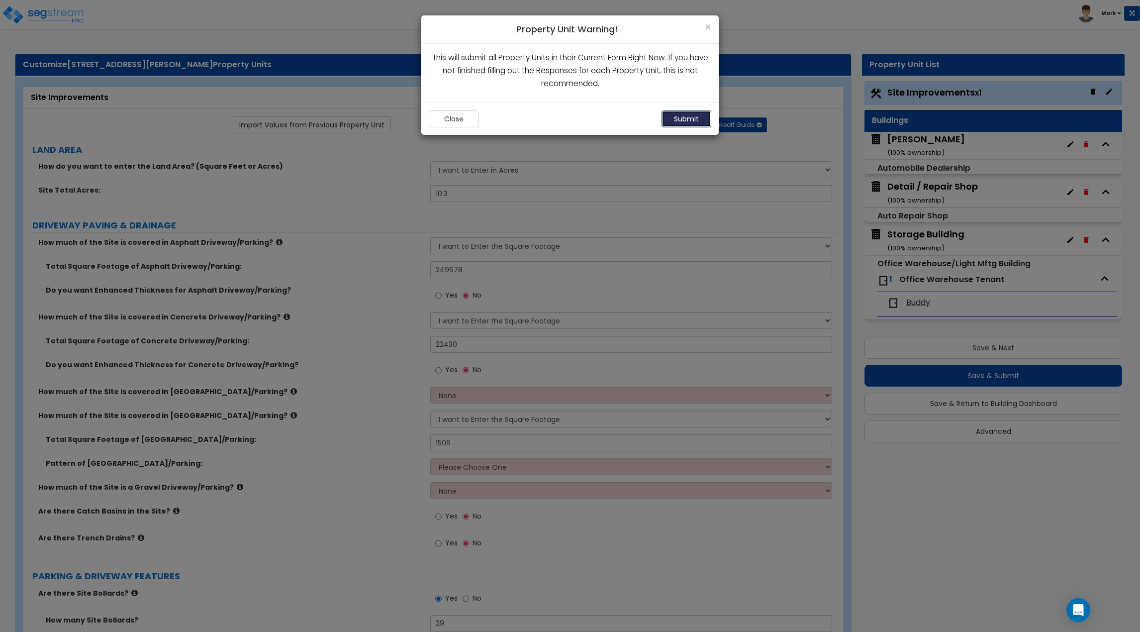
click at [684, 123] on button "Submit" at bounding box center [687, 118] width 50 height 17
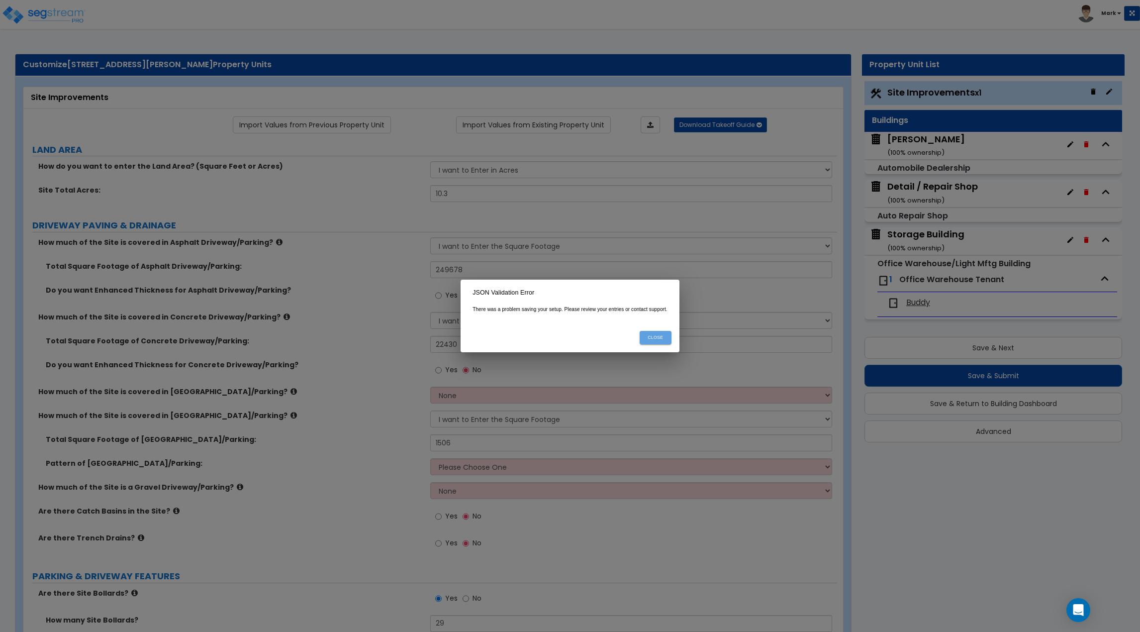
click at [656, 332] on button "Close" at bounding box center [656, 337] width 32 height 13
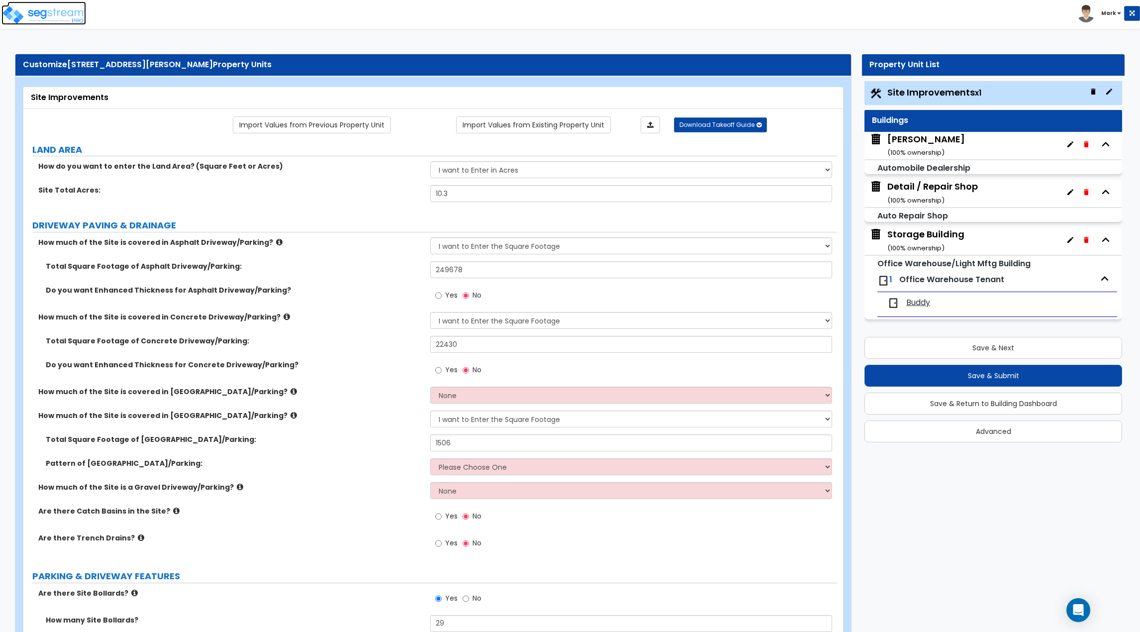
click at [58, 22] on img at bounding box center [43, 15] width 85 height 20
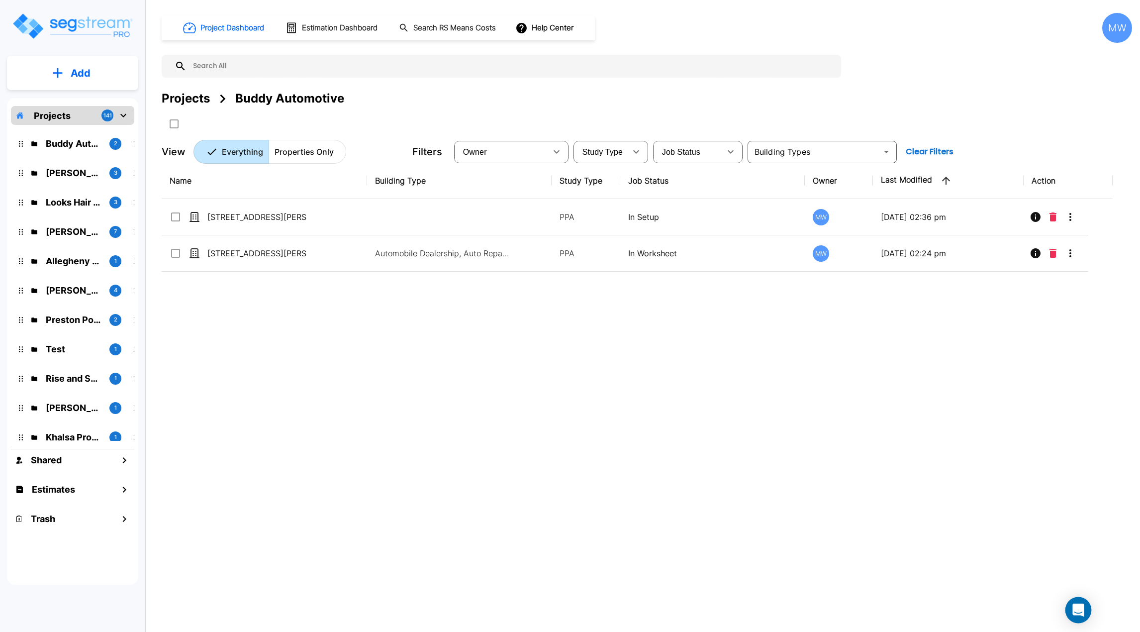
click at [1087, 611] on div "Open Intercom Messenger" at bounding box center [1079, 610] width 26 height 26
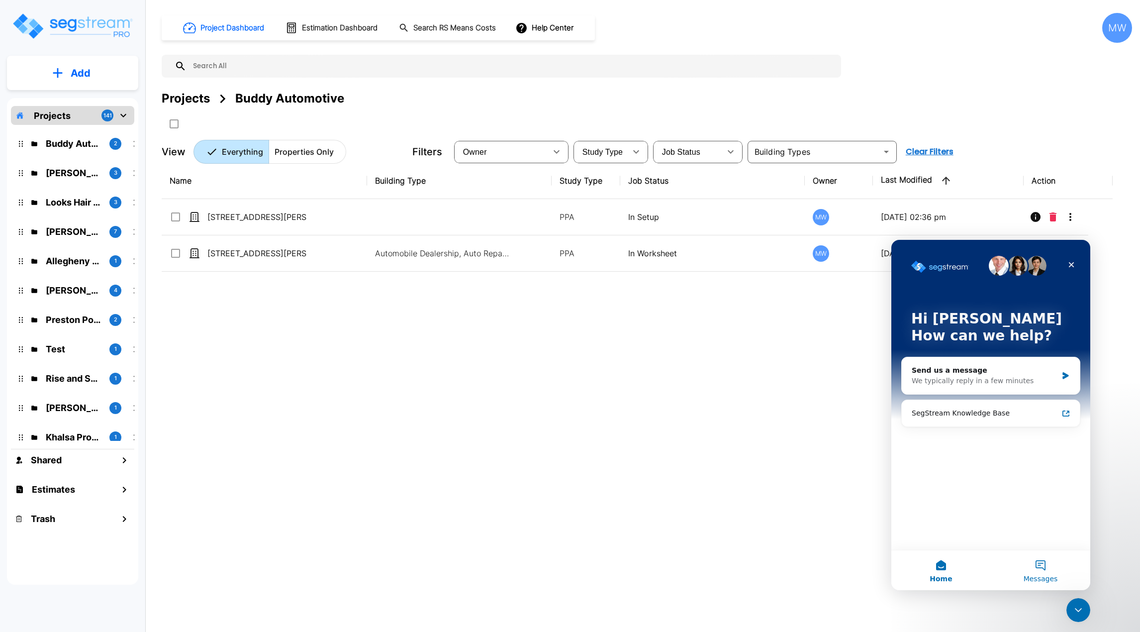
click at [1036, 575] on span "Messages" at bounding box center [1041, 578] width 34 height 7
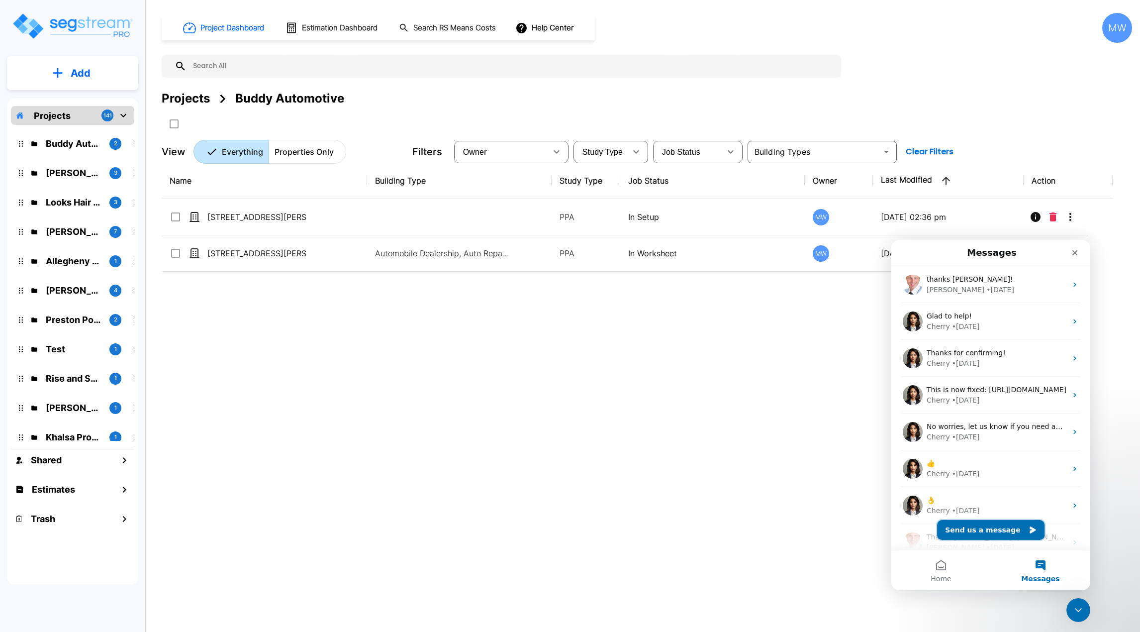
click at [1001, 528] on button "Send us a message" at bounding box center [990, 530] width 107 height 20
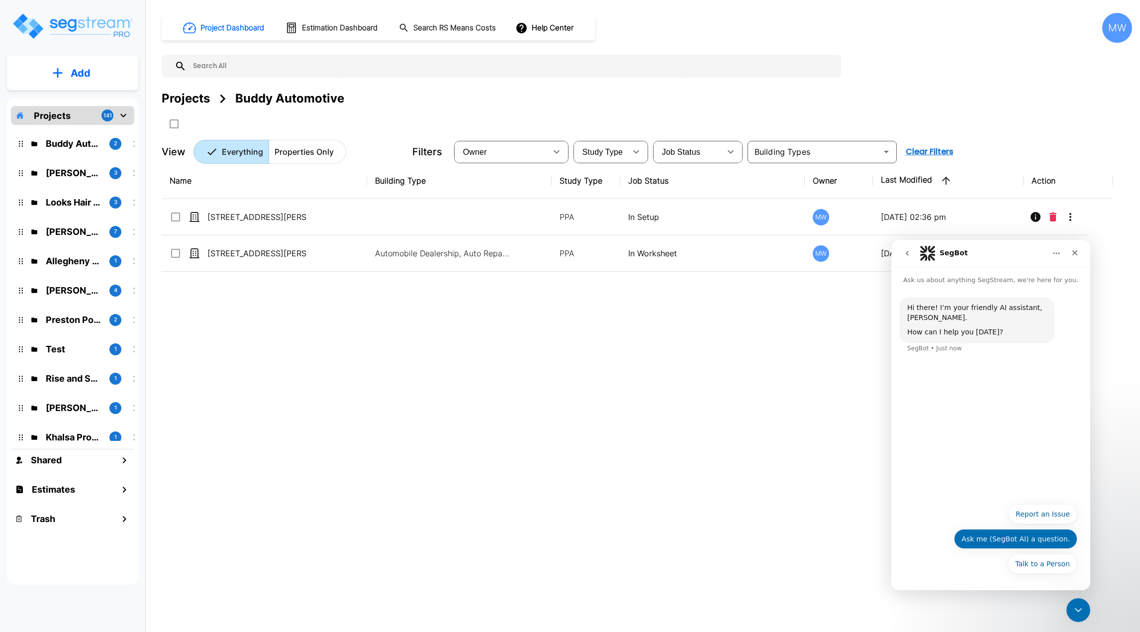
click at [1031, 540] on button "Ask me (SegBot AI) a question." at bounding box center [1015, 539] width 123 height 20
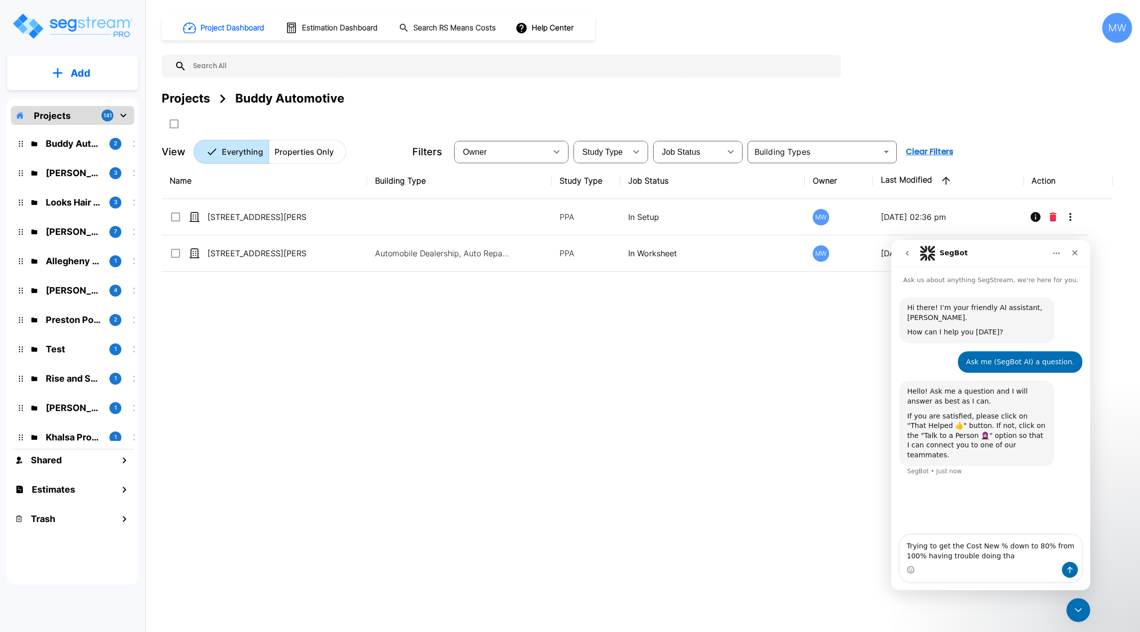
type textarea "Trying to get the Cost New % down to 80% from 100% having trouble doing that"
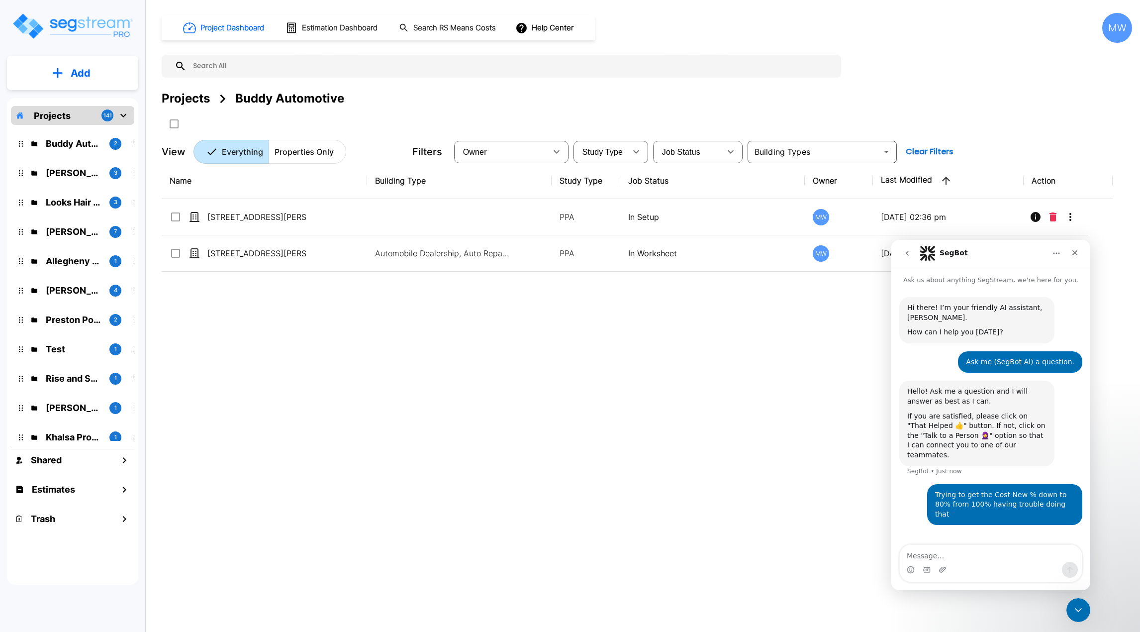
scroll to position [4, 0]
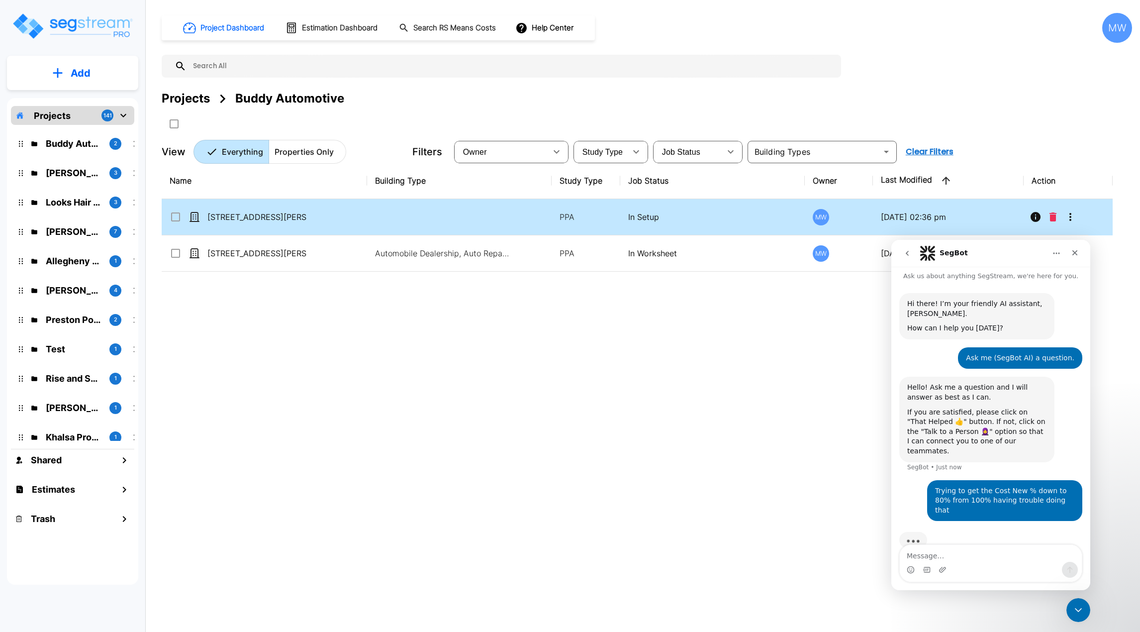
click at [359, 212] on td "[STREET_ADDRESS][PERSON_NAME]" at bounding box center [264, 217] width 205 height 36
checkbox input "true"
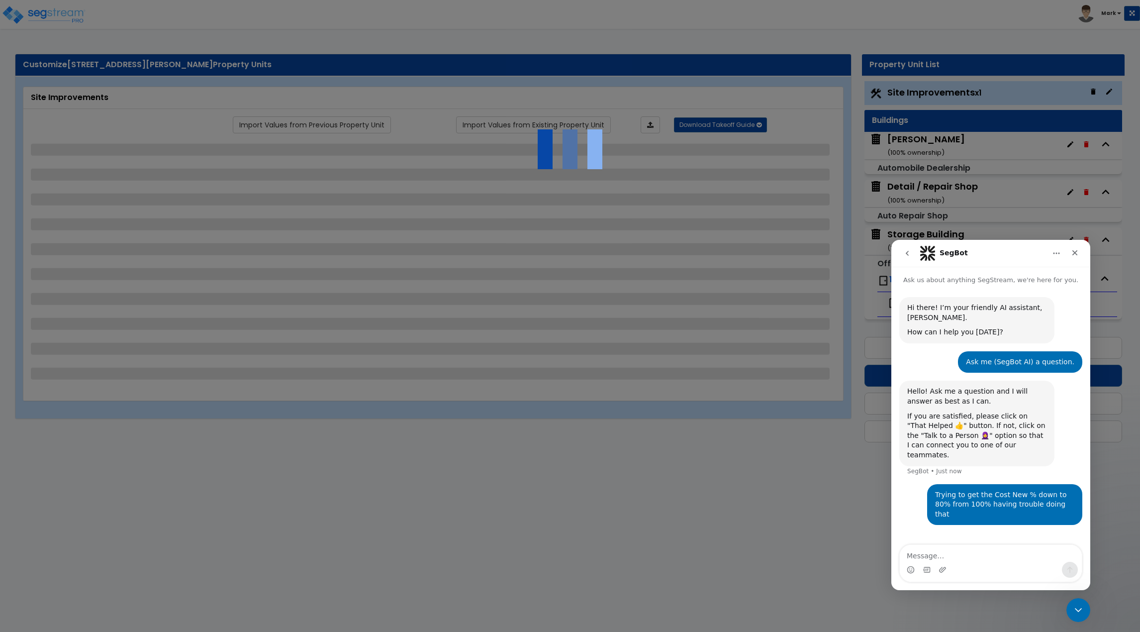
click at [692, 592] on div at bounding box center [570, 316] width 1140 height 632
select select "2"
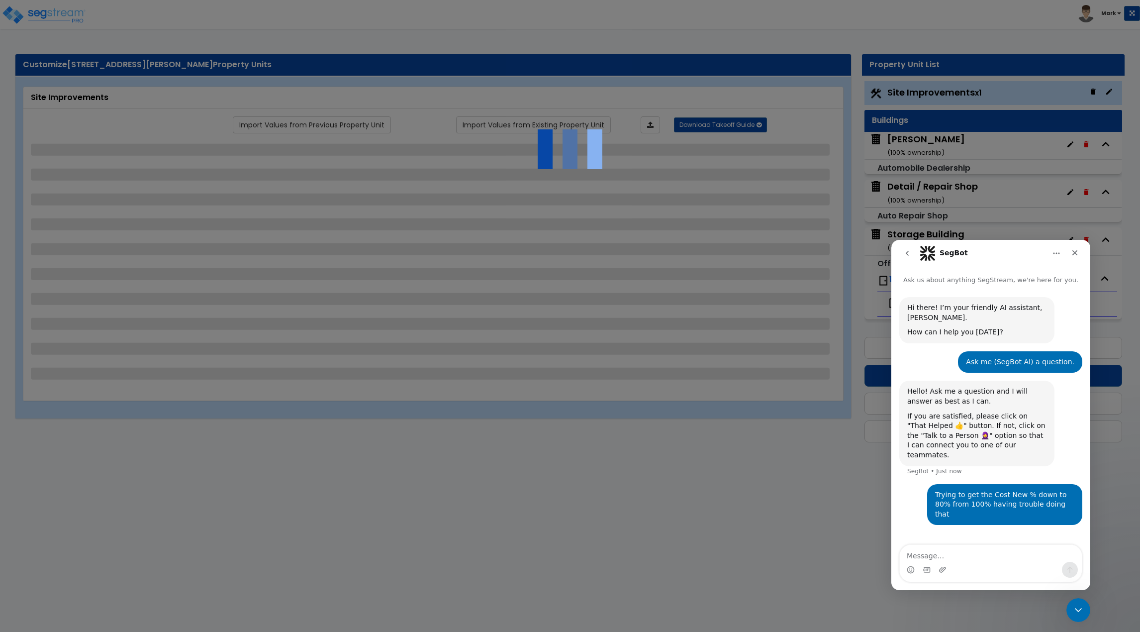
select select "1"
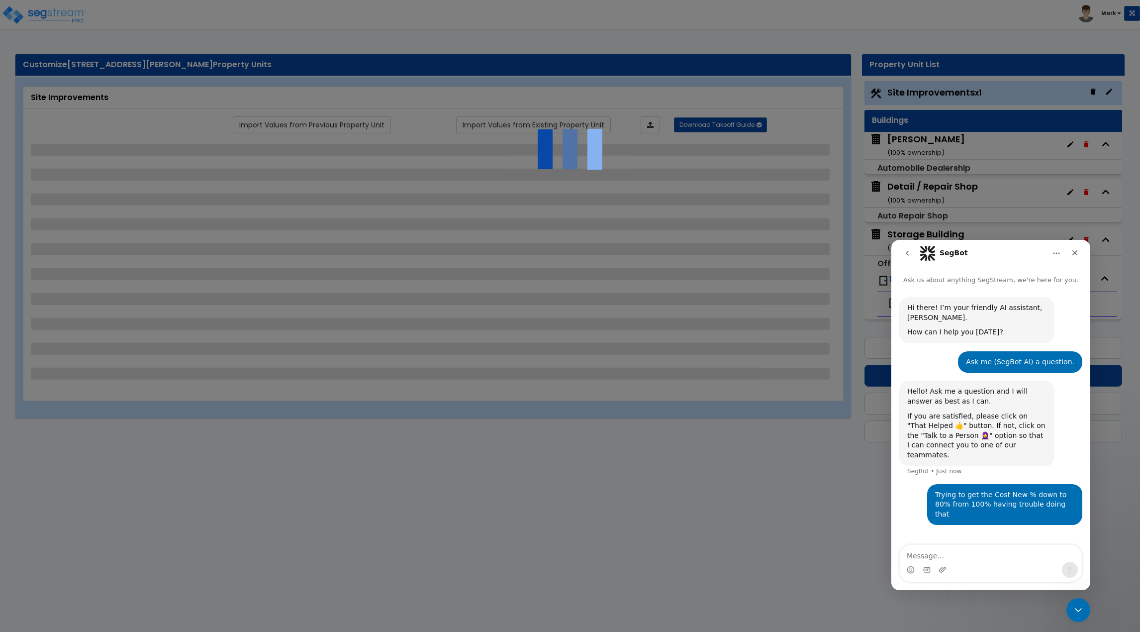
select select "4"
select select "2"
select select "1"
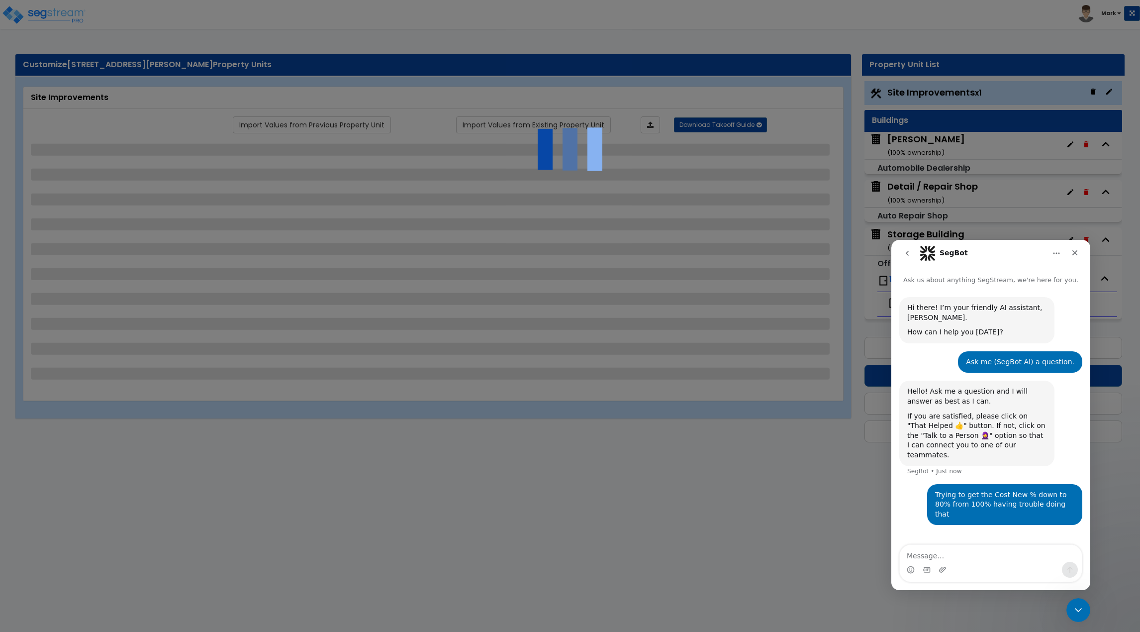
select select "4"
select select "1"
select select "3"
select select "2"
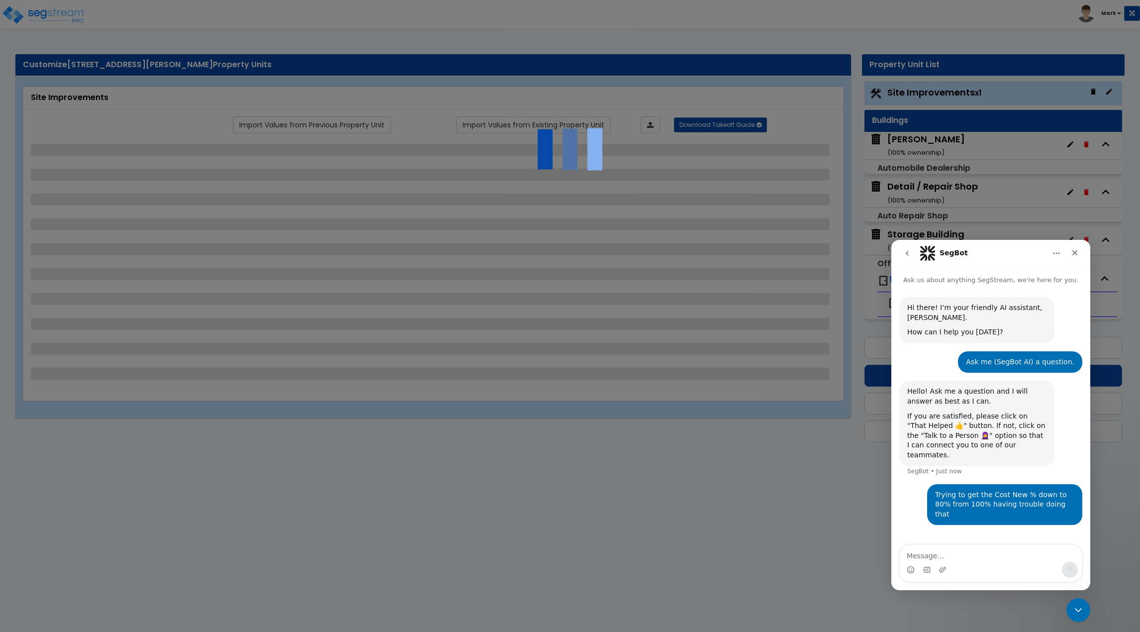
select select "3"
select select "1"
select select "3"
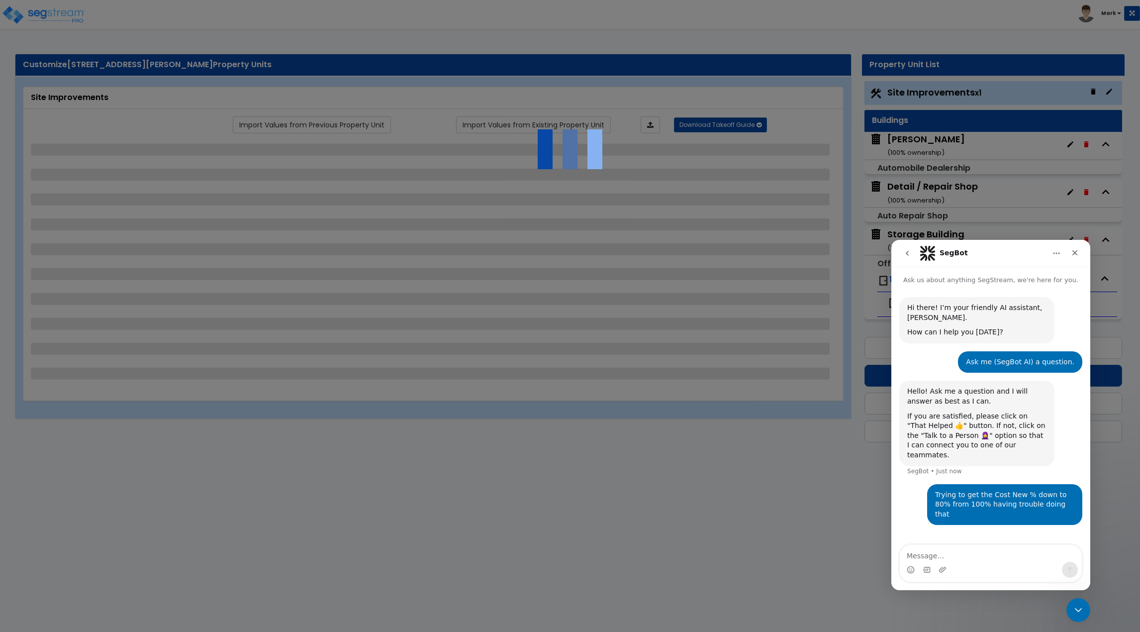
select select "5"
select select "2"
select select "5"
select select "2"
select select "4"
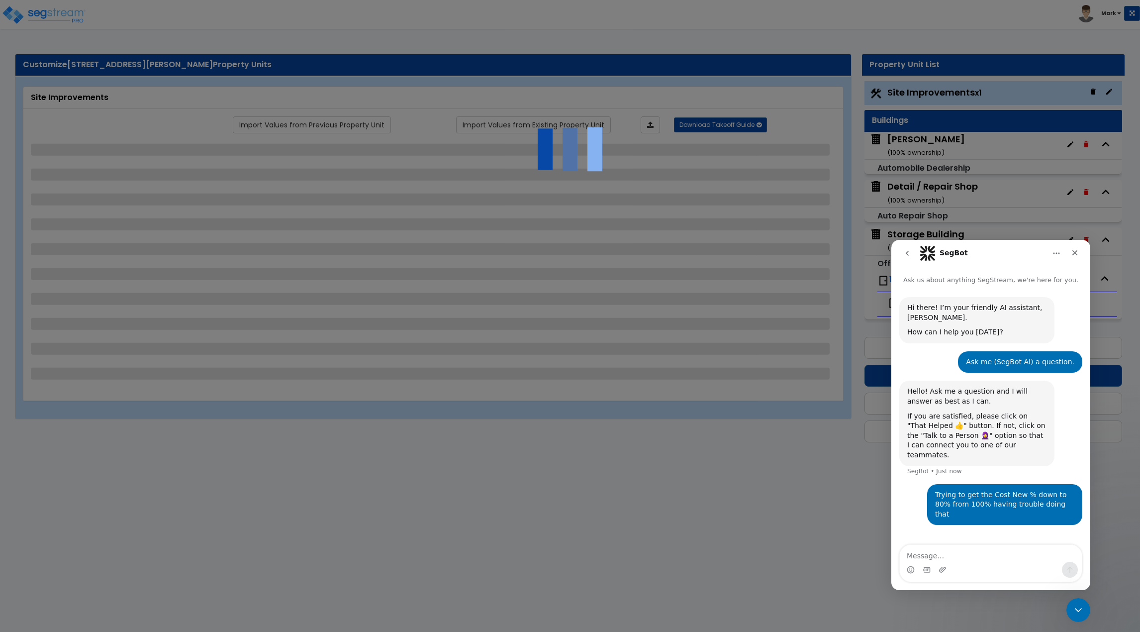
select select "1"
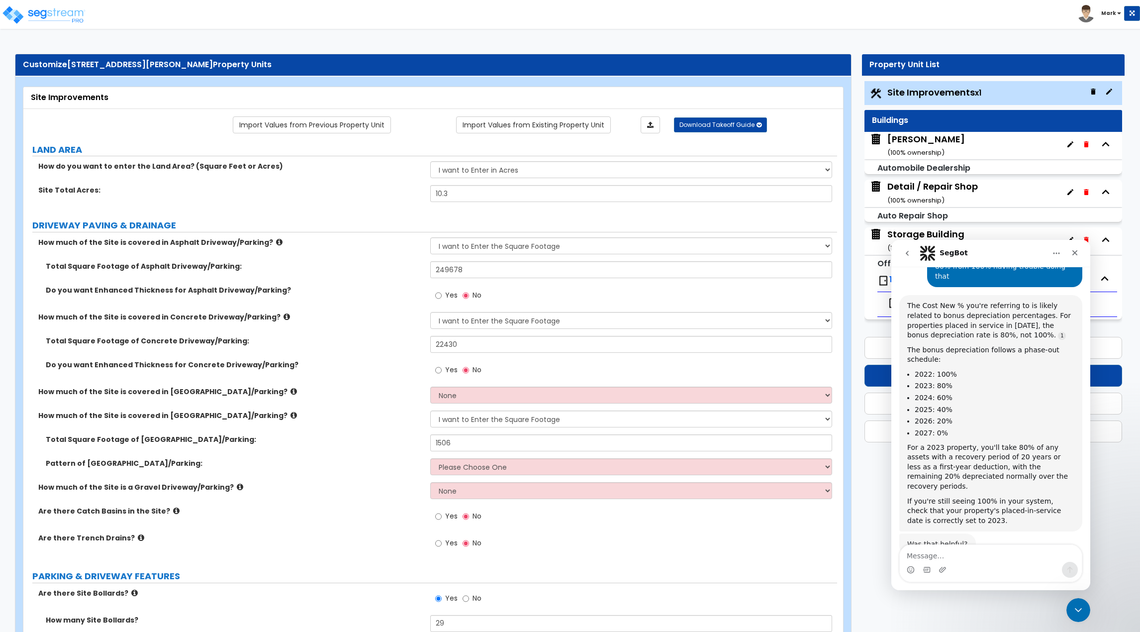
scroll to position [229, 0]
click at [1076, 604] on icon "Close Intercom Messenger" at bounding box center [1077, 608] width 12 height 12
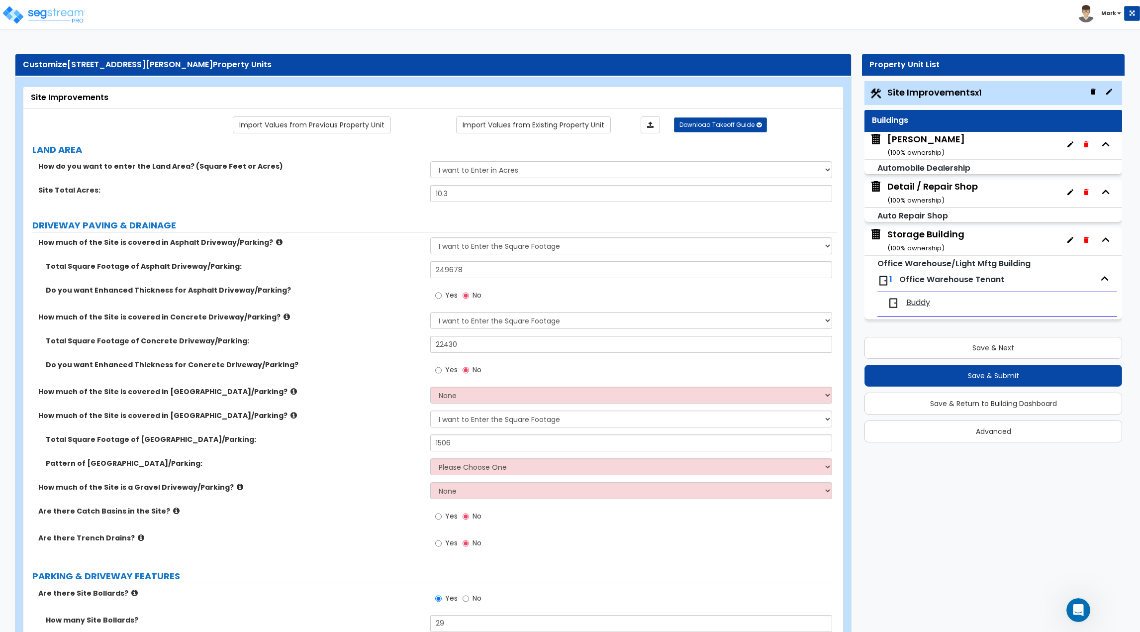
click at [1065, 146] on button "button" at bounding box center [1071, 144] width 16 height 16
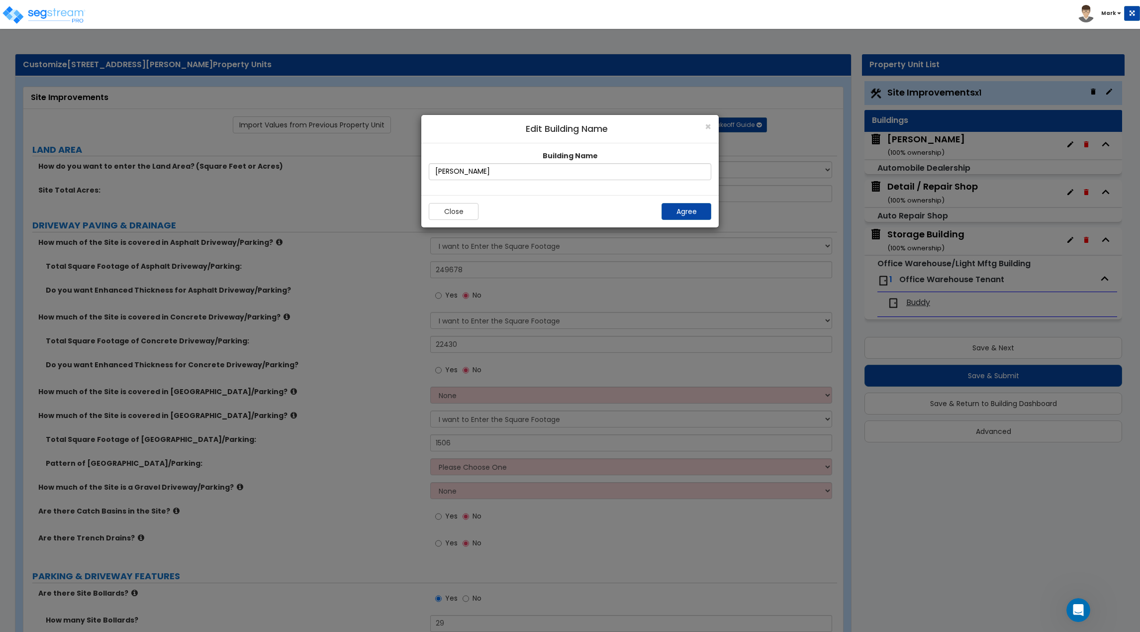
click at [1021, 395] on div "× Edit Building Name Building Name Buddy Chevrolet Close Agree" at bounding box center [570, 365] width 1140 height 532
click at [471, 208] on button "Close" at bounding box center [454, 211] width 50 height 17
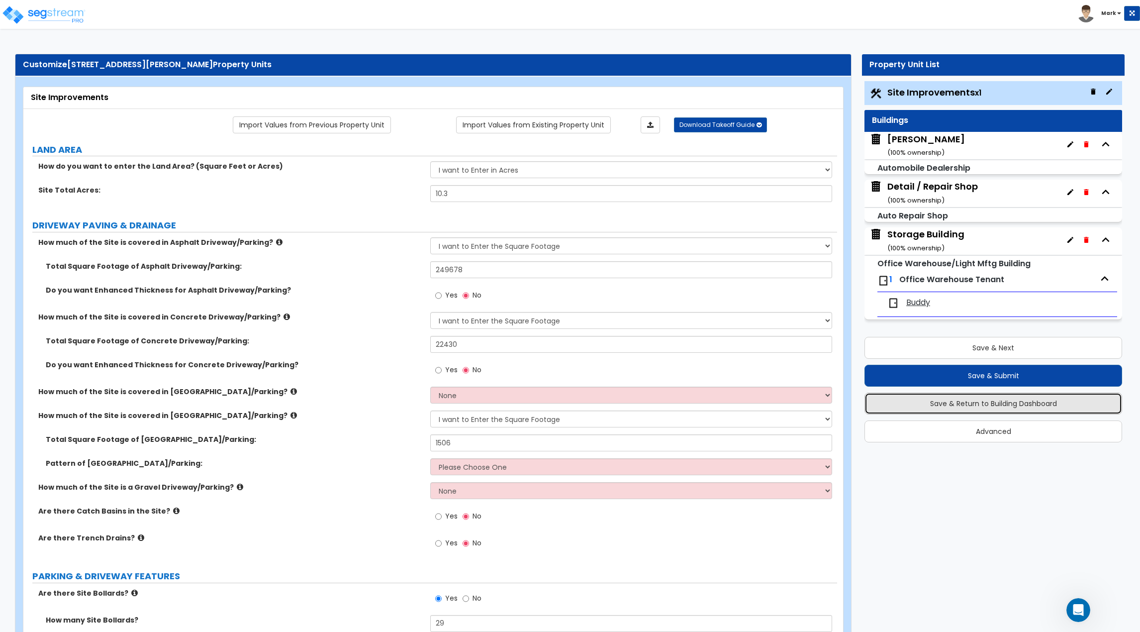
click at [940, 410] on button "Save & Return to Building Dashboard" at bounding box center [994, 403] width 258 height 22
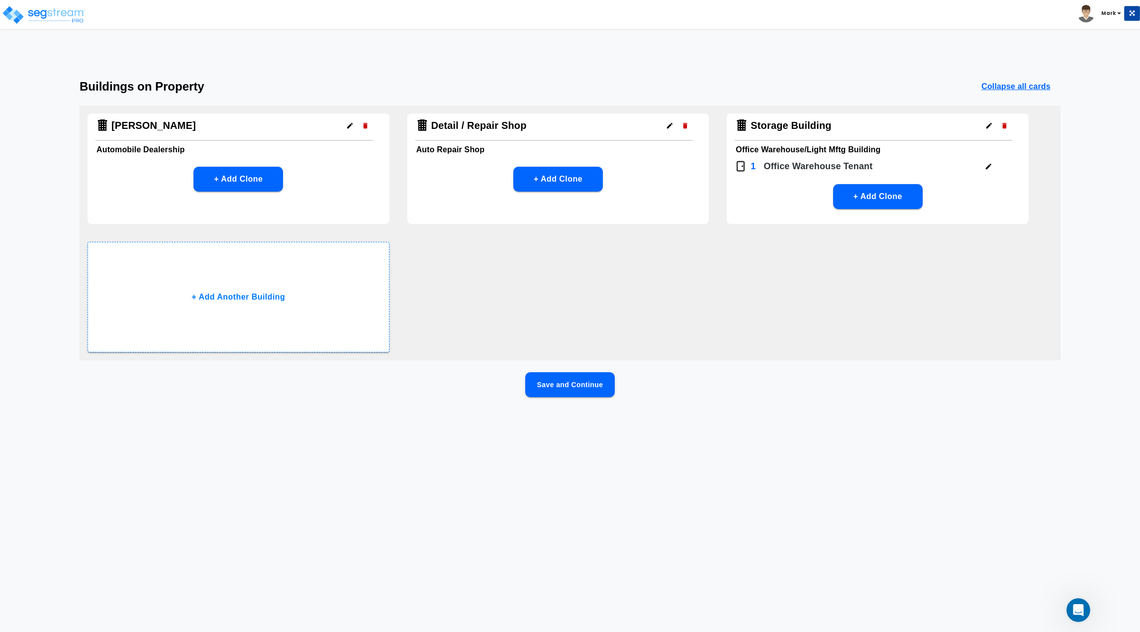
click at [346, 129] on icon "button" at bounding box center [349, 125] width 7 height 7
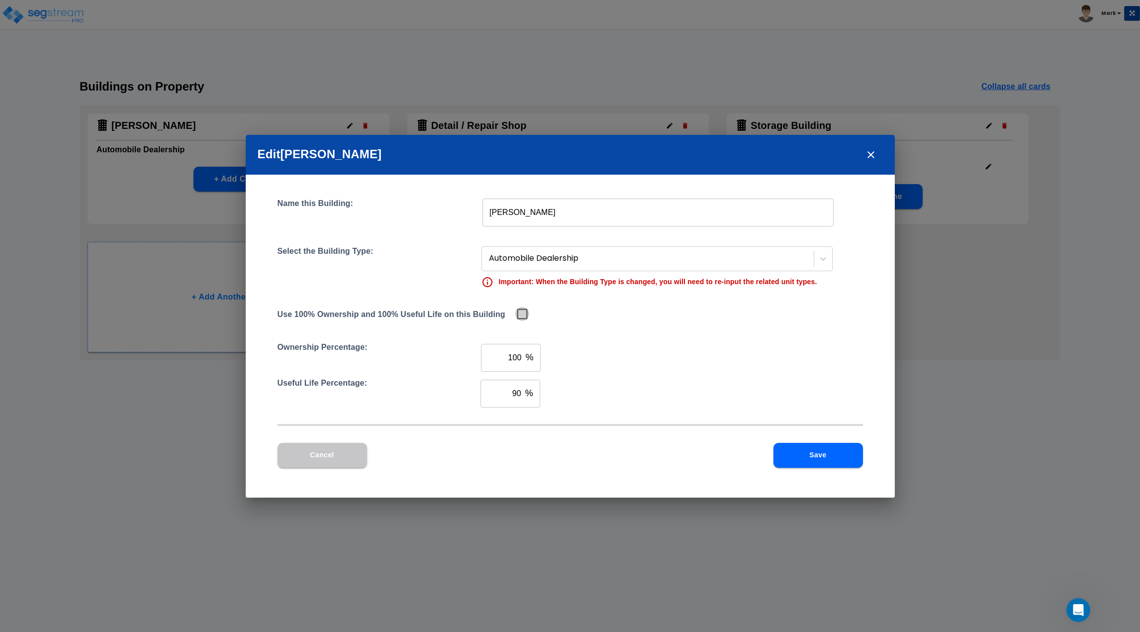
click at [516, 311] on input "checkbox" at bounding box center [520, 313] width 10 height 8
checkbox input "true"
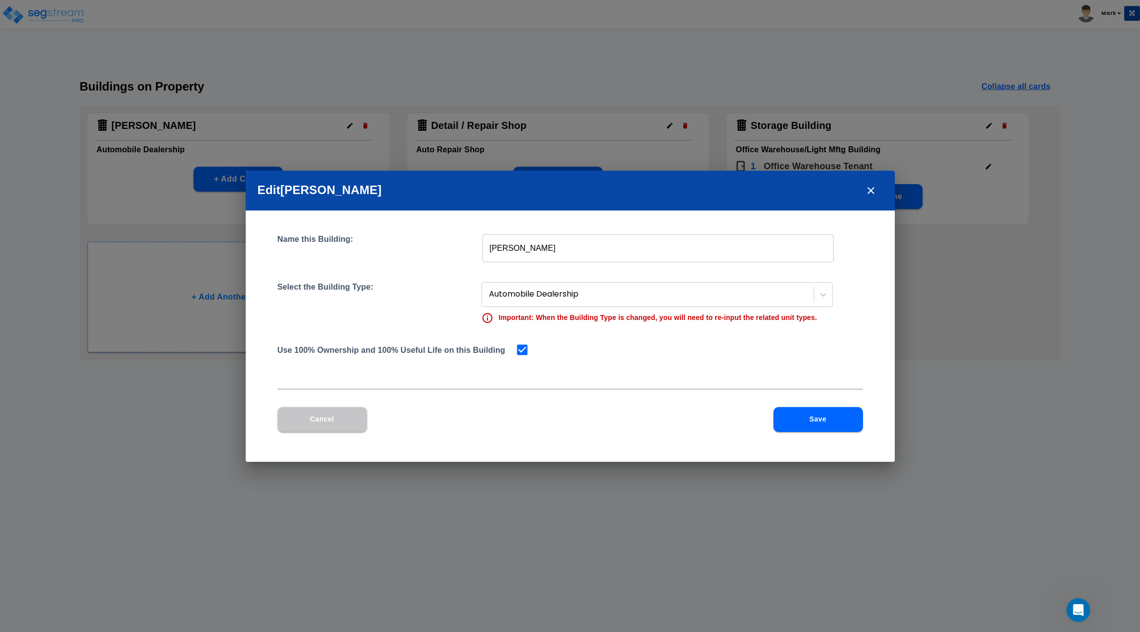
click at [820, 425] on button "Save" at bounding box center [819, 419] width 90 height 25
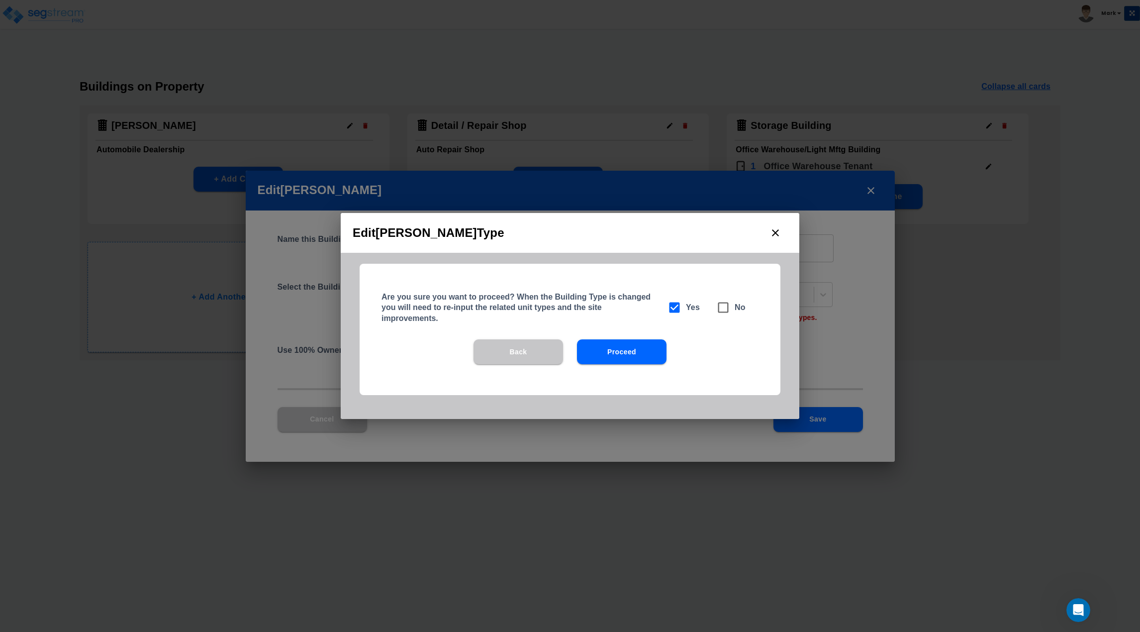
click at [618, 358] on button "Proceed" at bounding box center [622, 351] width 90 height 25
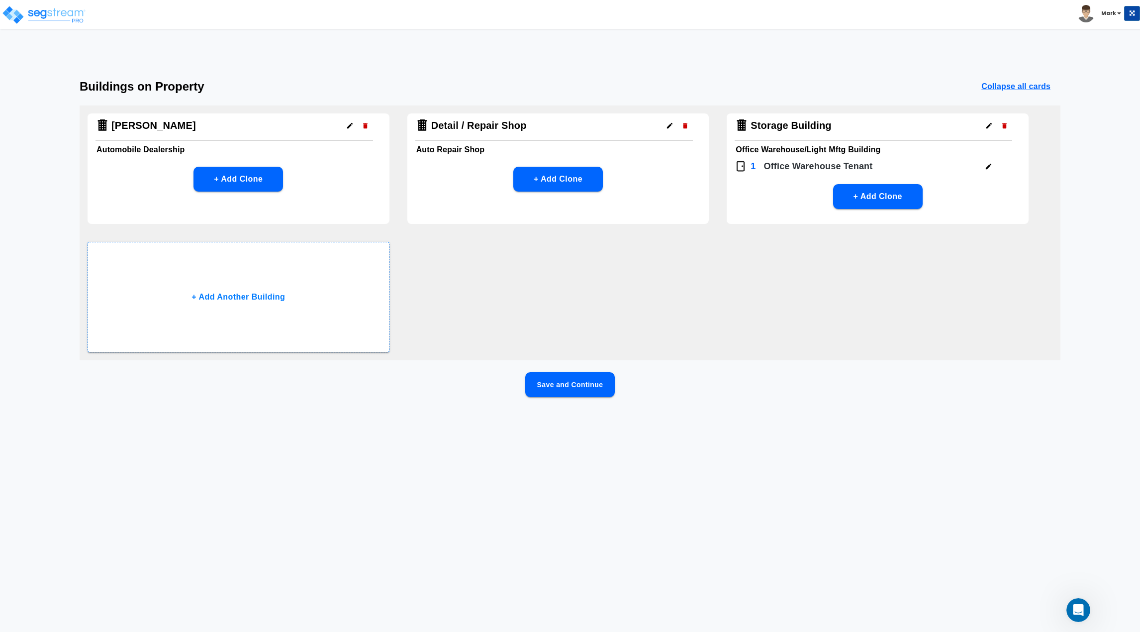
click at [668, 124] on icon "button" at bounding box center [669, 125] width 7 height 7
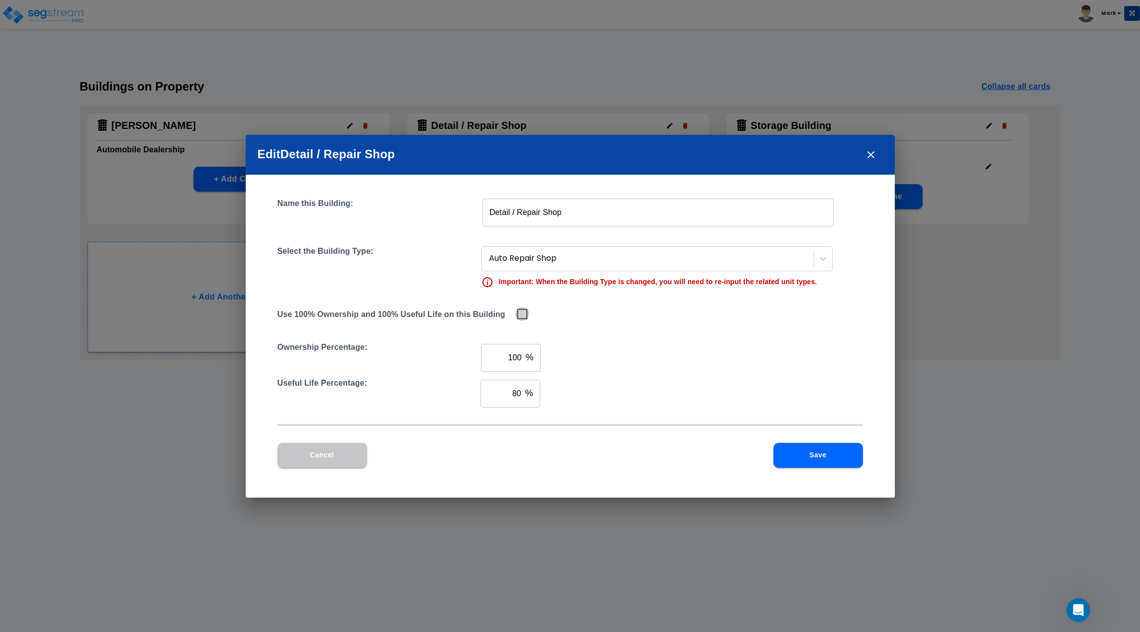
drag, startPoint x: 518, startPoint y: 312, endPoint x: 591, endPoint y: 371, distance: 93.8
click at [519, 312] on input "checkbox" at bounding box center [520, 313] width 10 height 8
checkbox input "true"
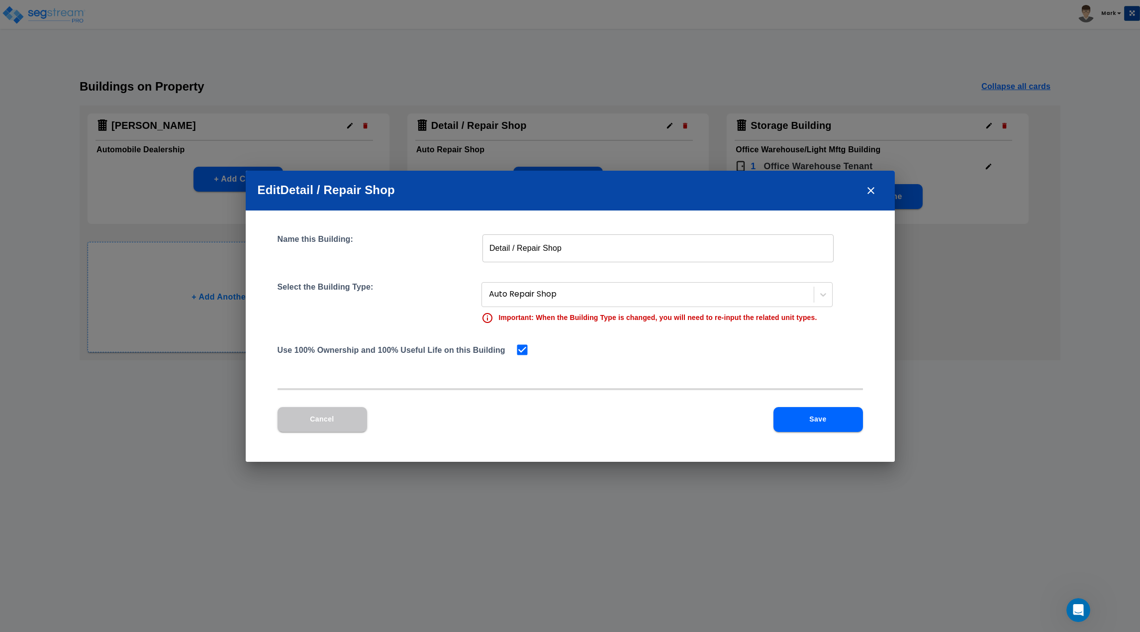
click at [818, 427] on button "Save" at bounding box center [819, 419] width 90 height 25
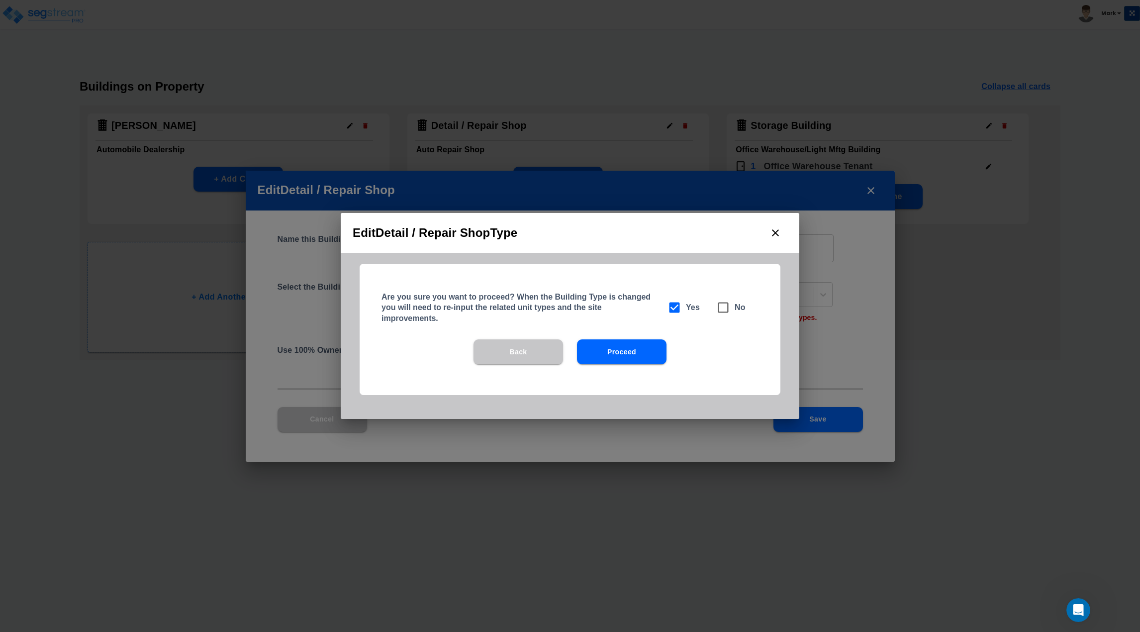
click at [618, 348] on button "Proceed" at bounding box center [622, 351] width 90 height 25
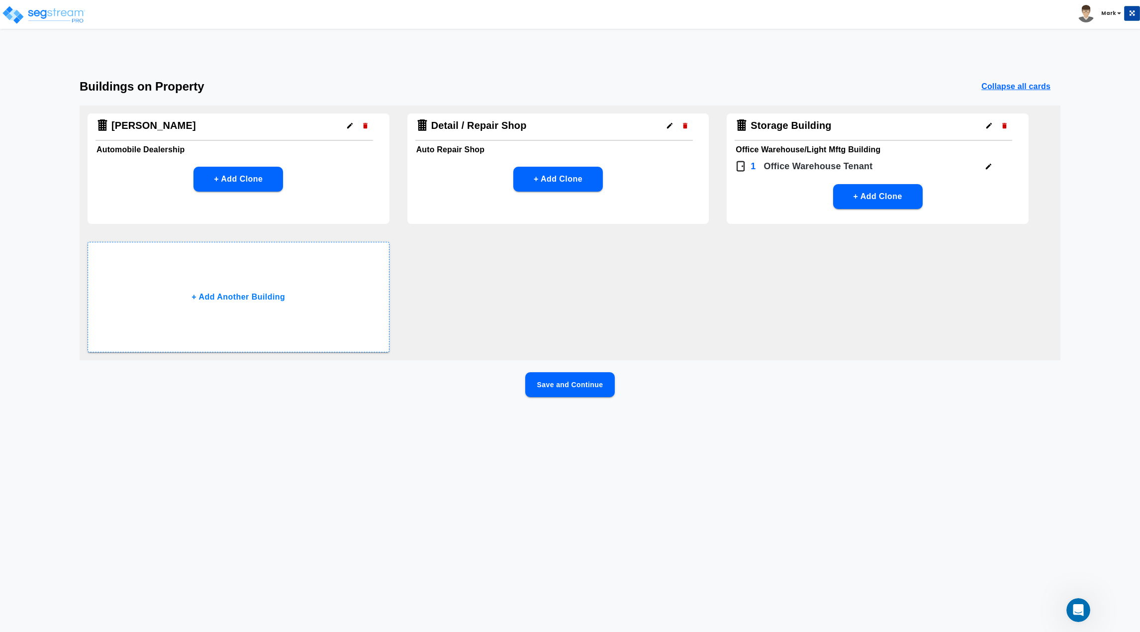
click at [987, 129] on icon "button" at bounding box center [988, 125] width 7 height 7
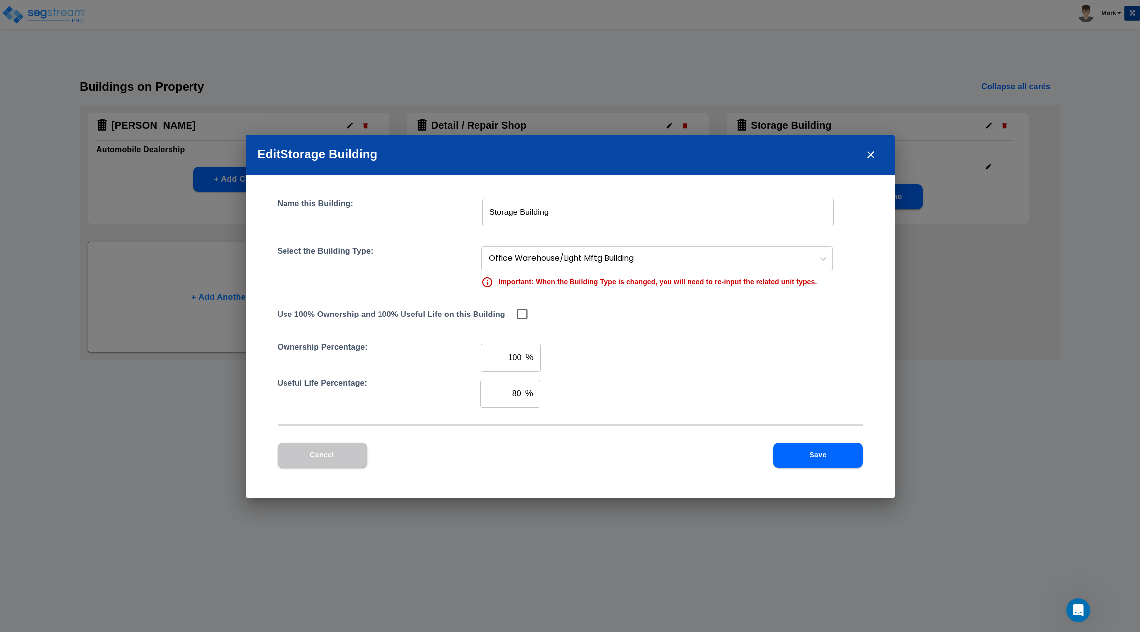
click at [526, 316] on icon at bounding box center [522, 313] width 10 height 10
click at [813, 466] on button "Save" at bounding box center [819, 455] width 90 height 25
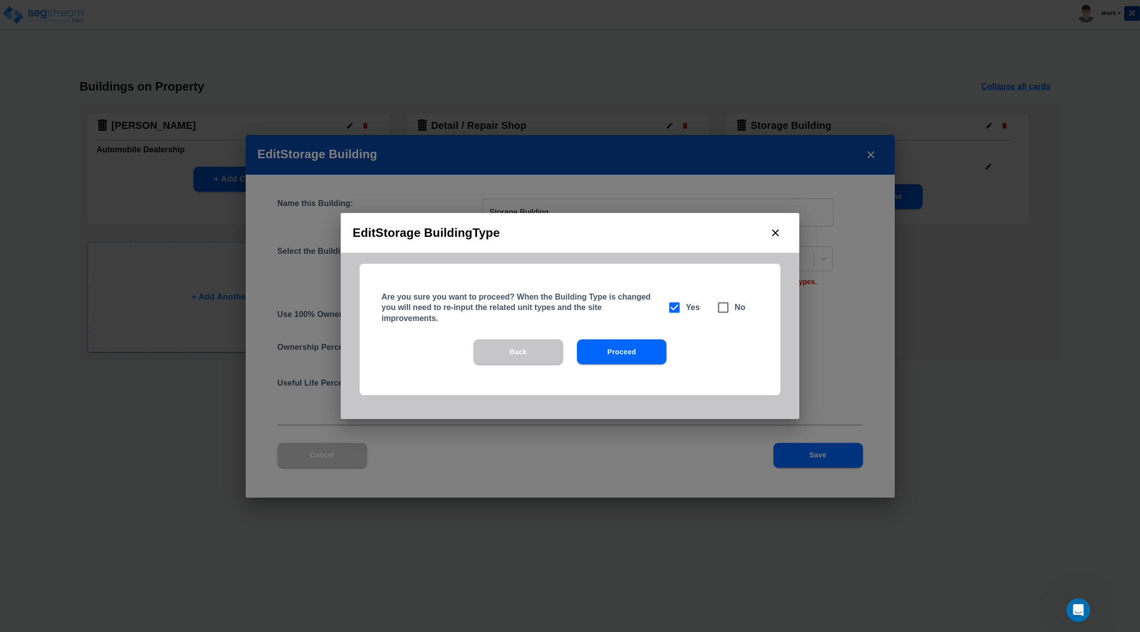
click at [506, 354] on button "Back" at bounding box center [519, 351] width 90 height 25
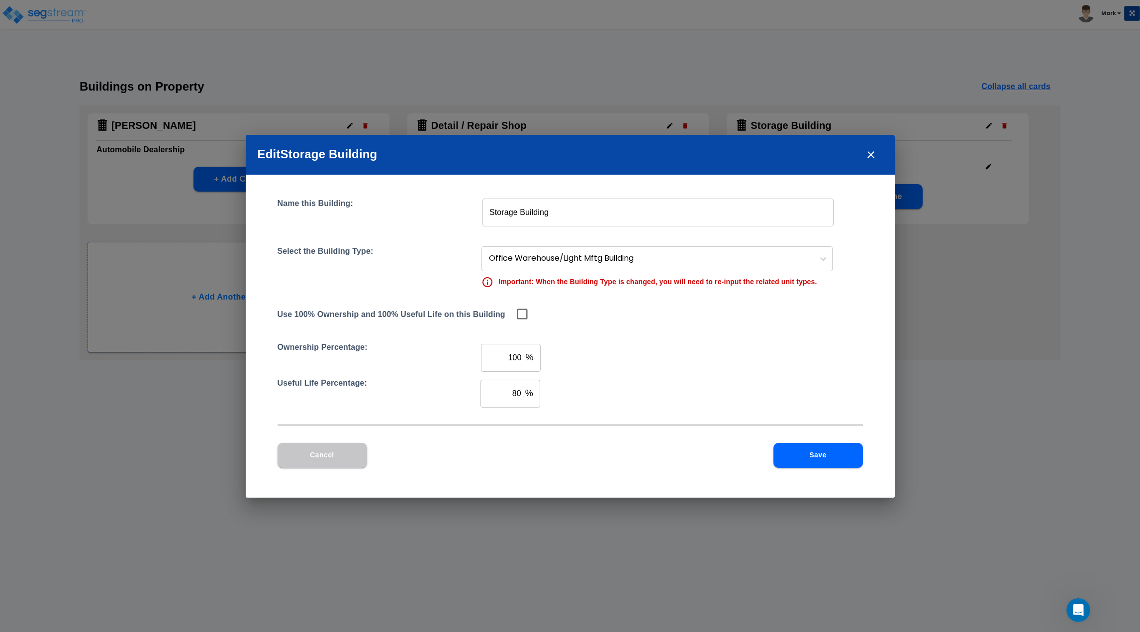
click at [528, 313] on icon at bounding box center [522, 314] width 14 height 14
click at [521, 314] on input "checkbox" at bounding box center [520, 313] width 10 height 8
checkbox input "true"
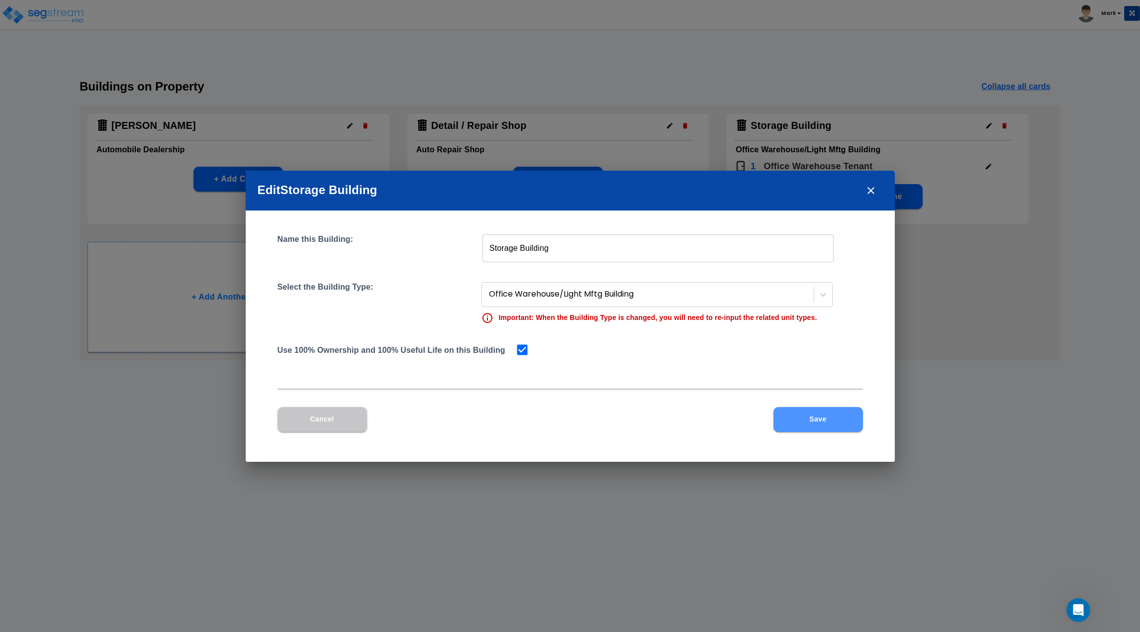
click at [841, 428] on button "Save" at bounding box center [819, 419] width 90 height 25
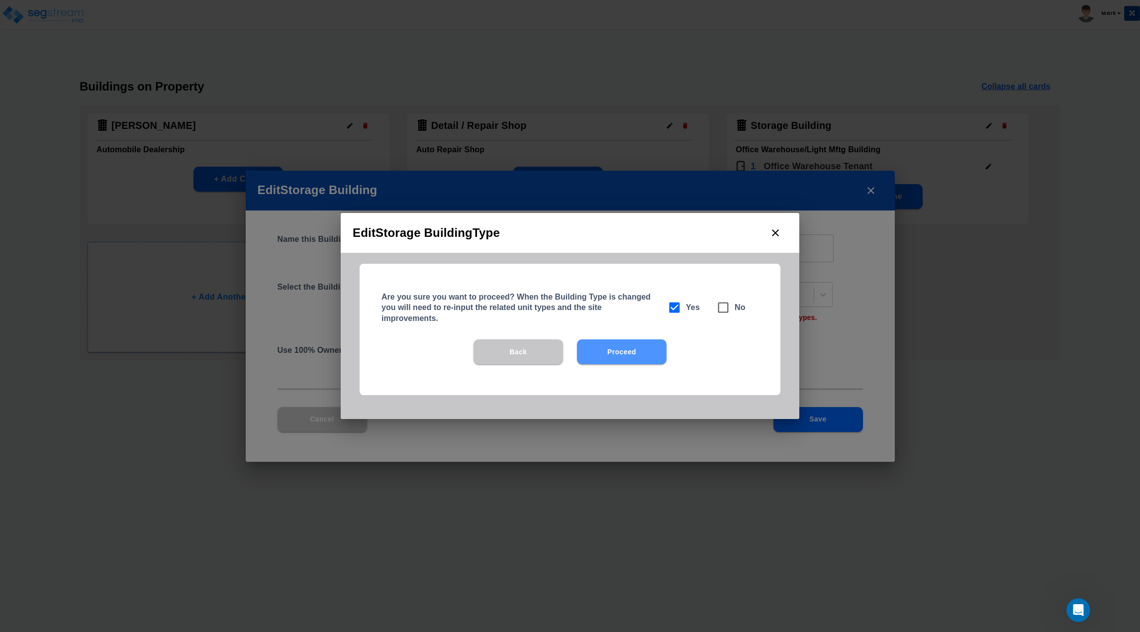
click at [655, 358] on button "Proceed" at bounding box center [622, 351] width 90 height 25
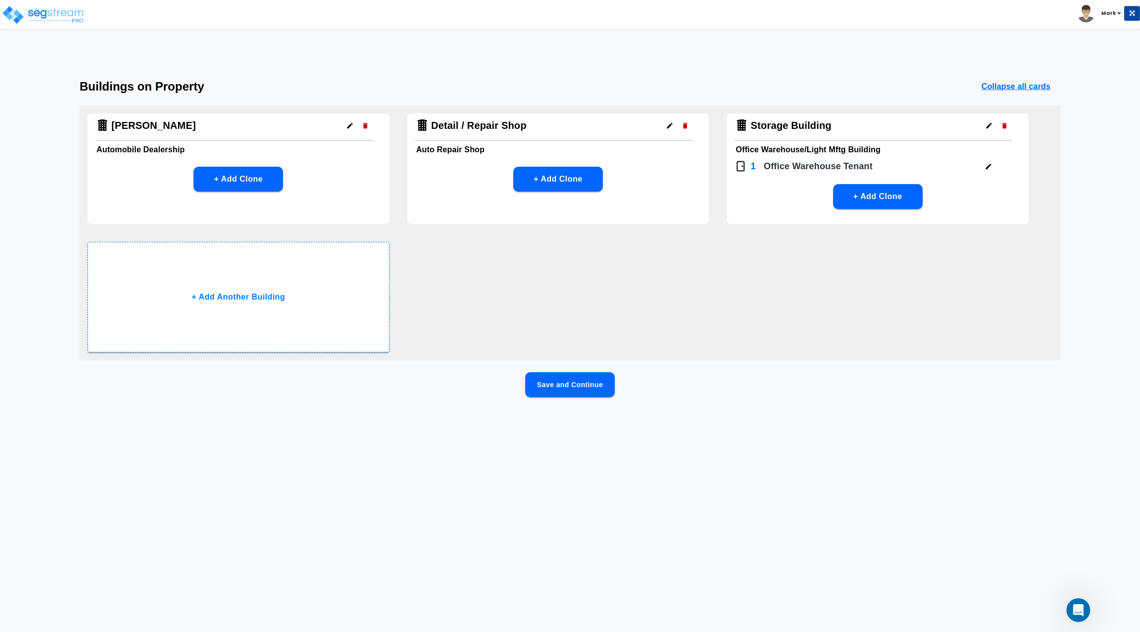
click at [593, 381] on button "Save and Continue" at bounding box center [570, 384] width 90 height 25
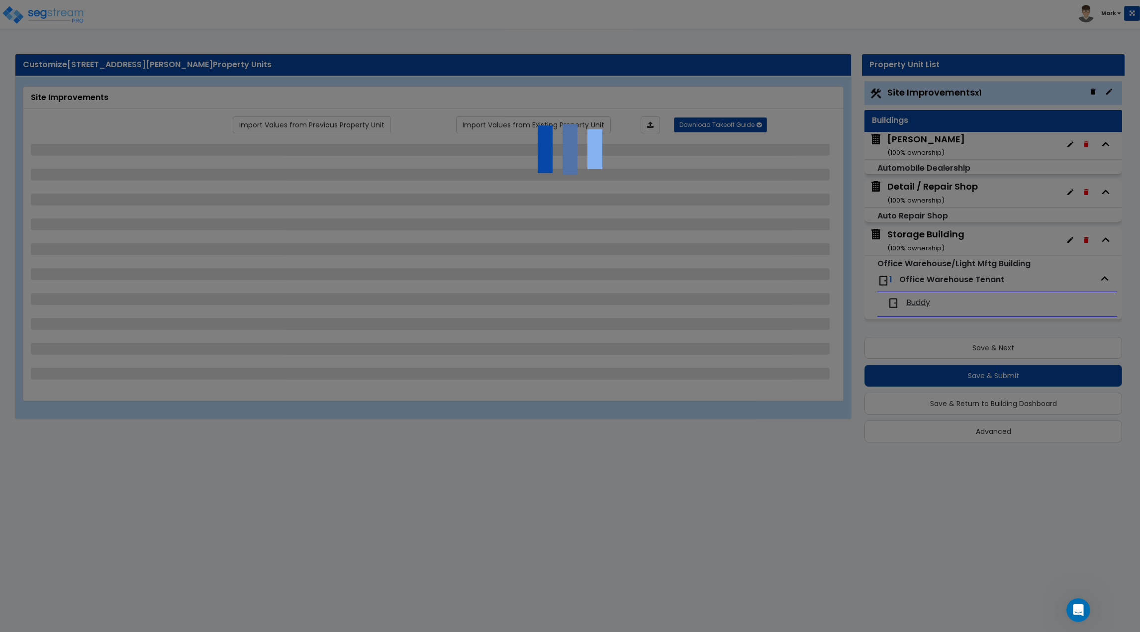
select select "2"
select select "1"
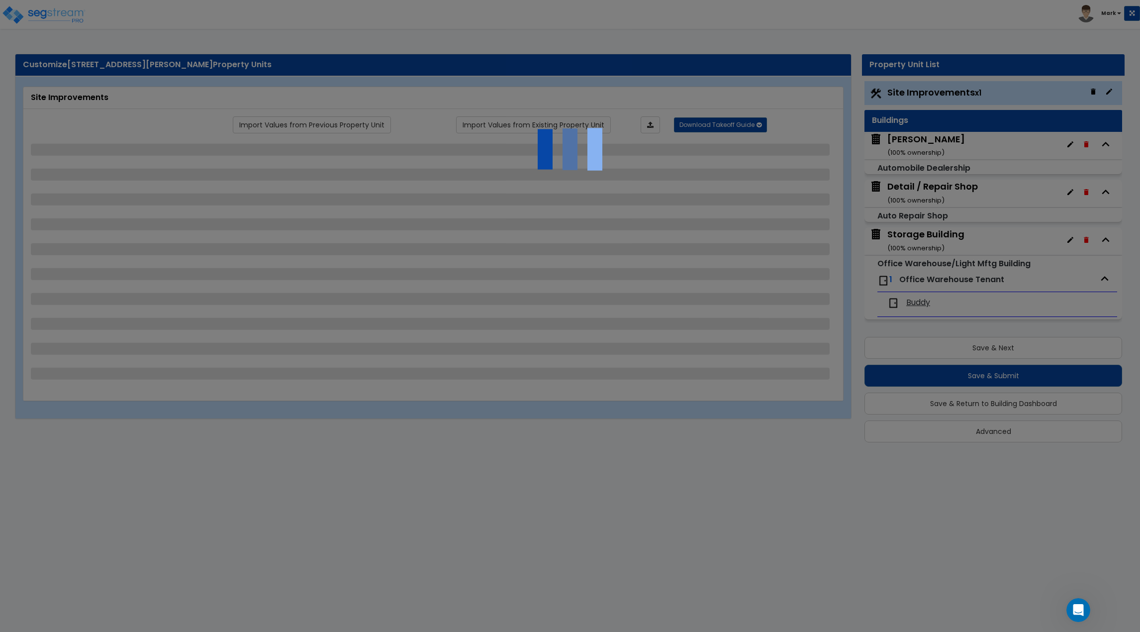
select select "1"
select select "4"
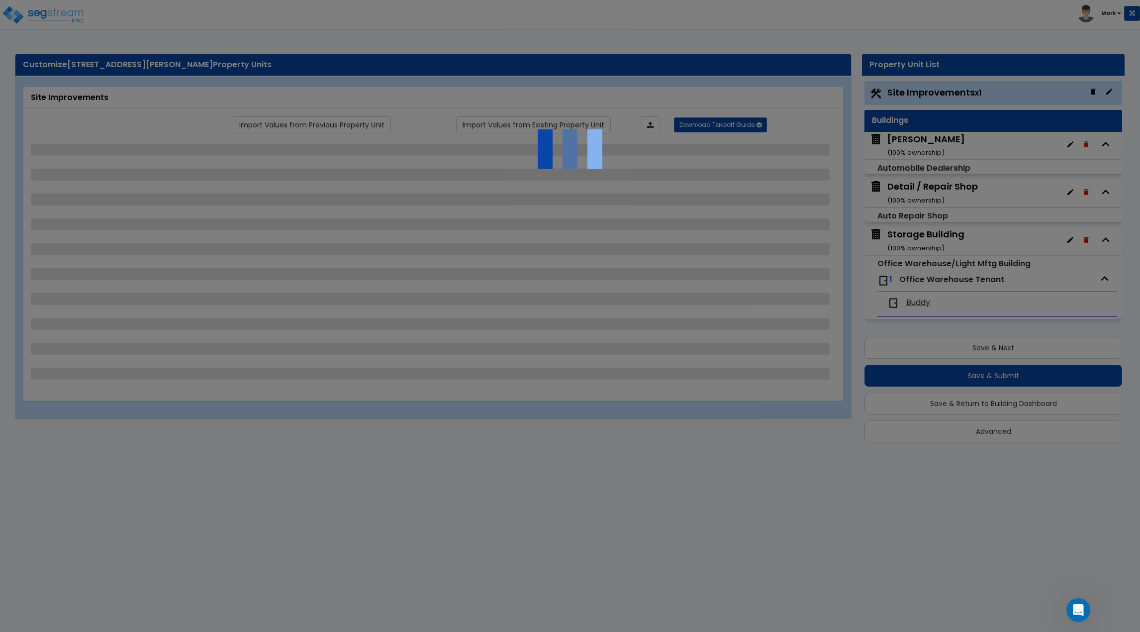
select select "2"
select select "1"
select select "4"
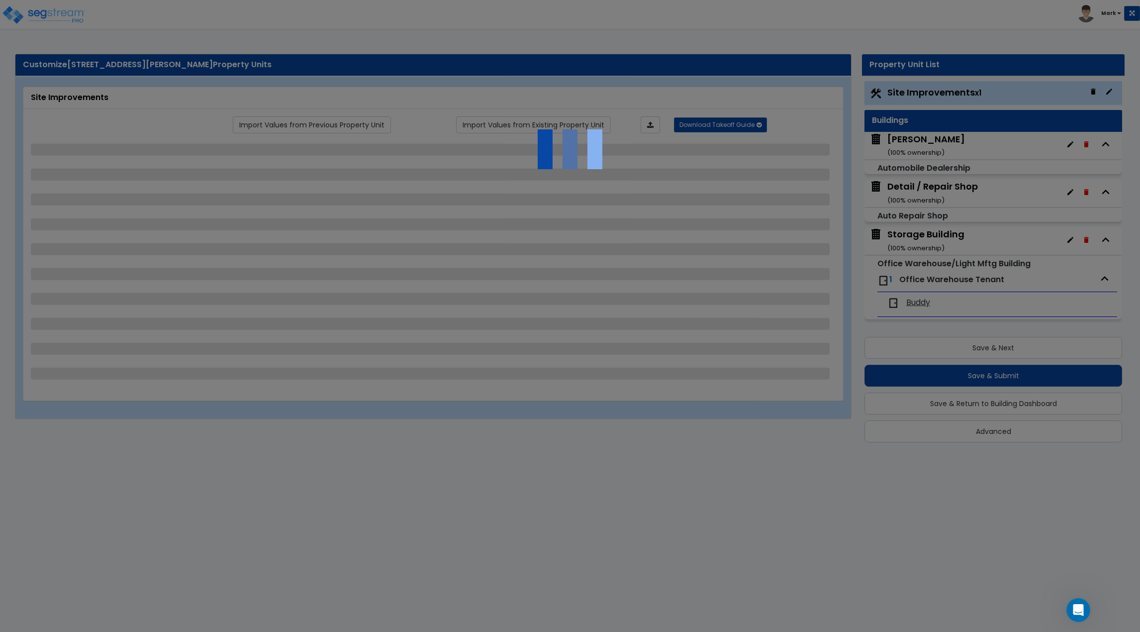
select select "1"
select select "3"
select select "2"
select select "3"
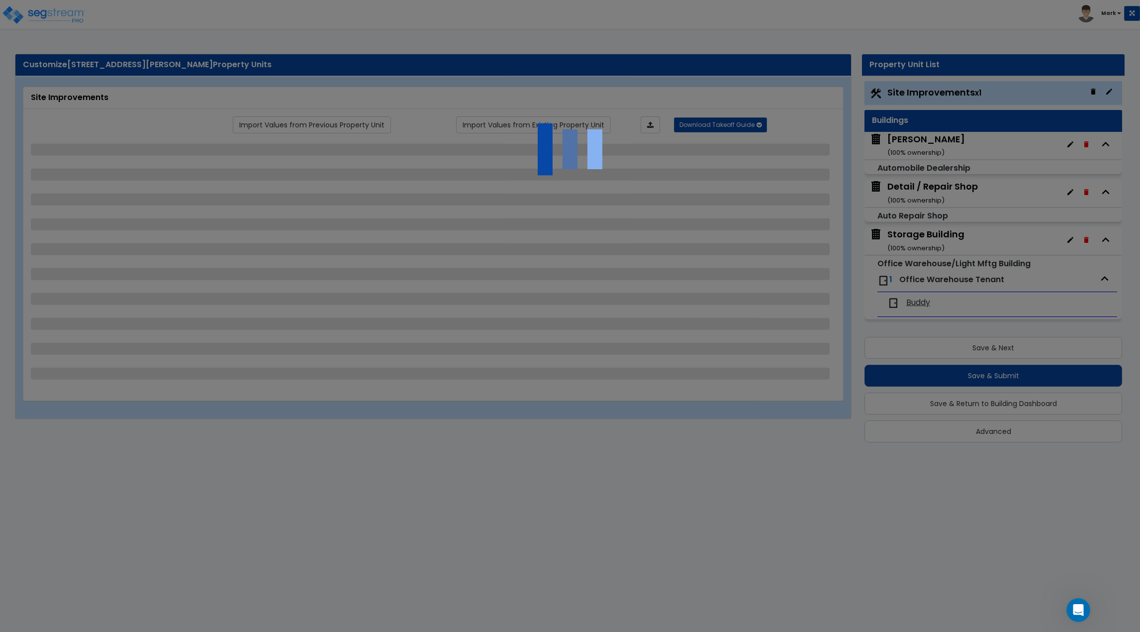
select select "1"
select select "3"
select select "5"
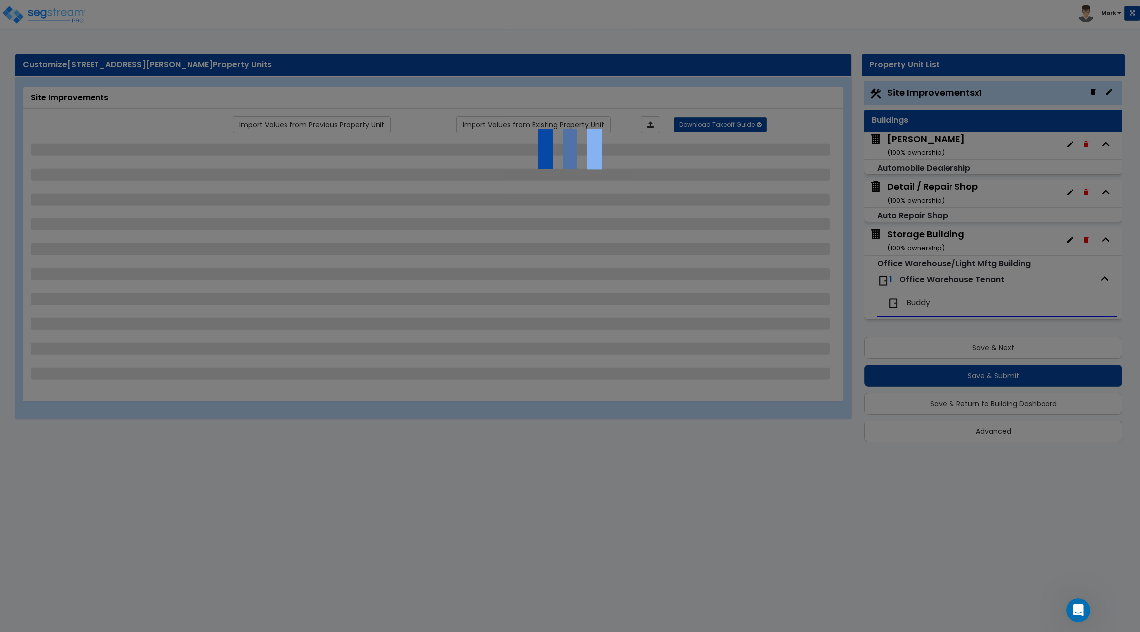
select select "2"
select select "5"
select select "2"
select select "4"
select select "1"
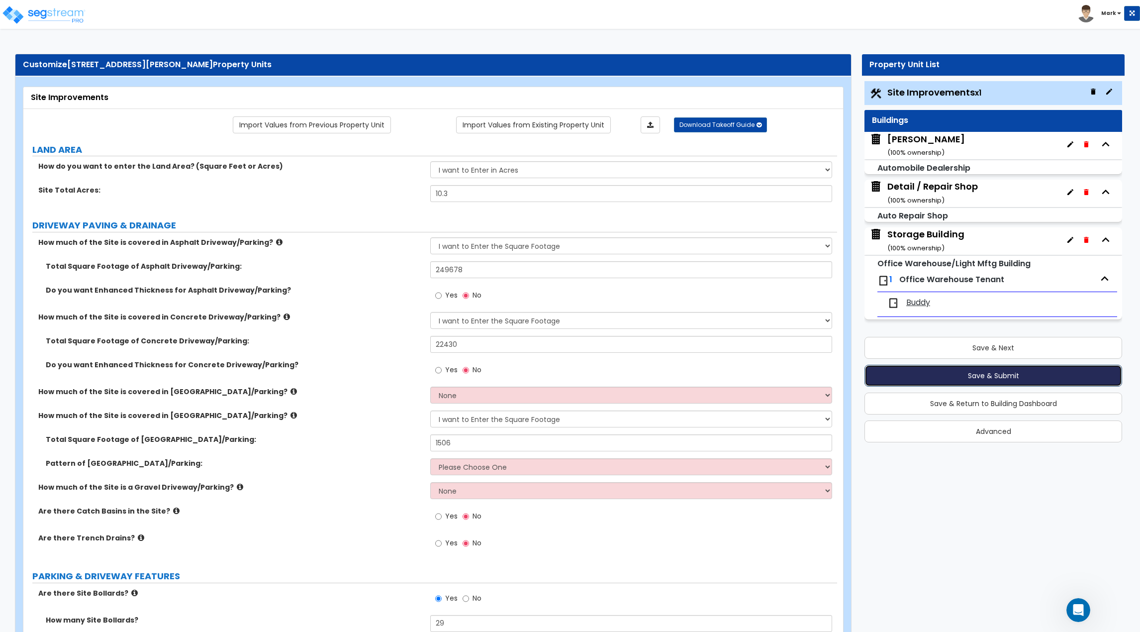
click at [893, 370] on button "Save & Submit" at bounding box center [994, 376] width 258 height 22
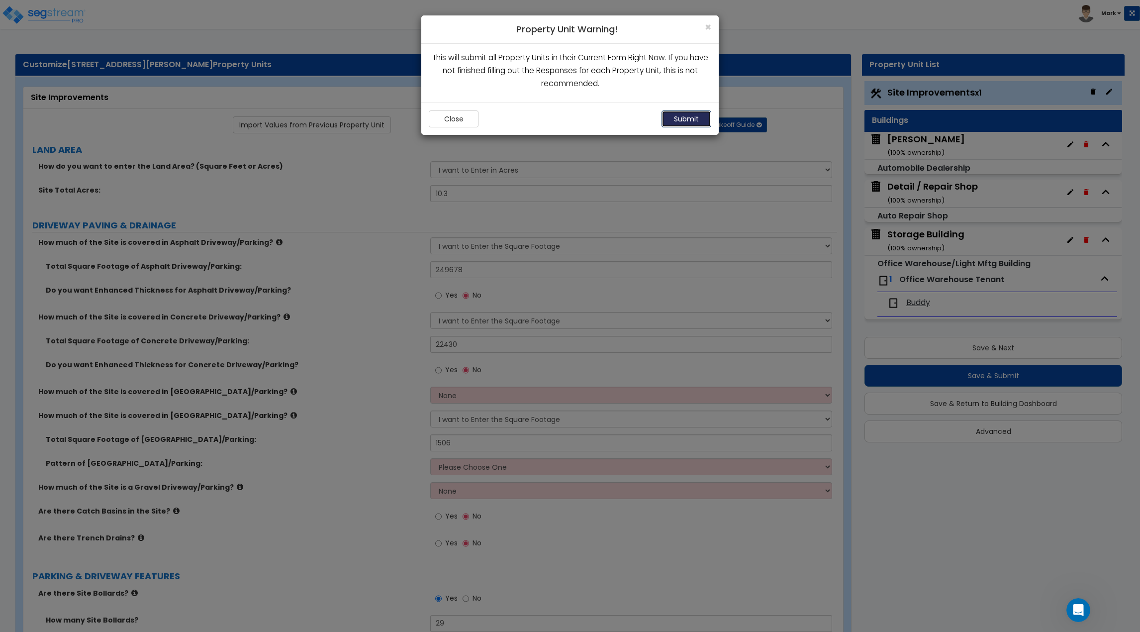
click at [691, 121] on button "Submit" at bounding box center [687, 118] width 50 height 17
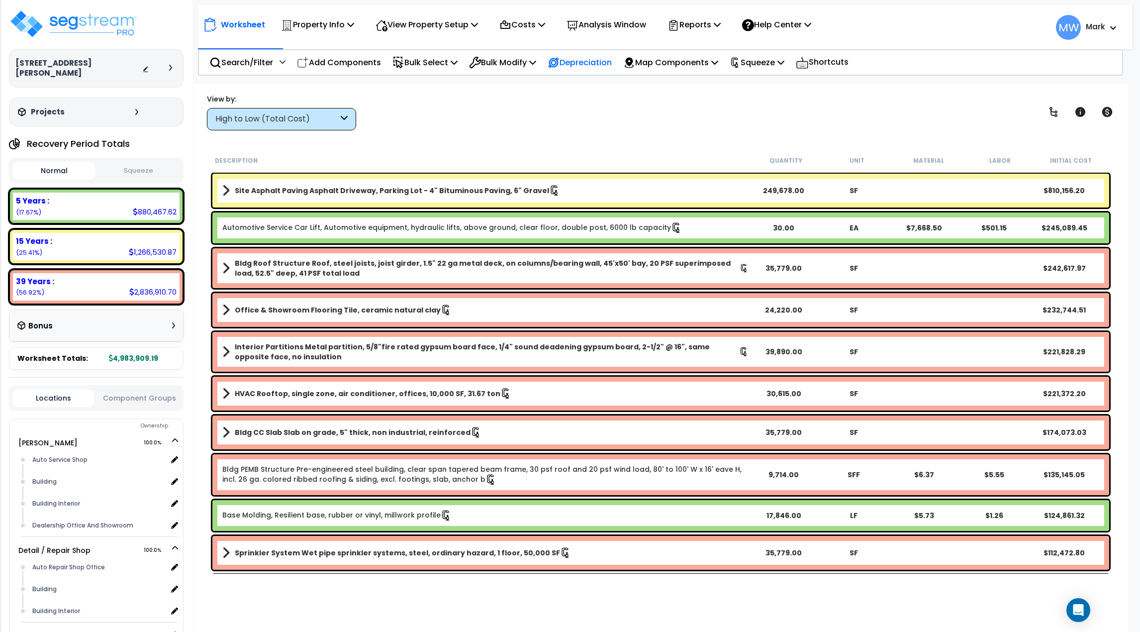
click at [572, 63] on p "Depreciation" at bounding box center [580, 62] width 64 height 13
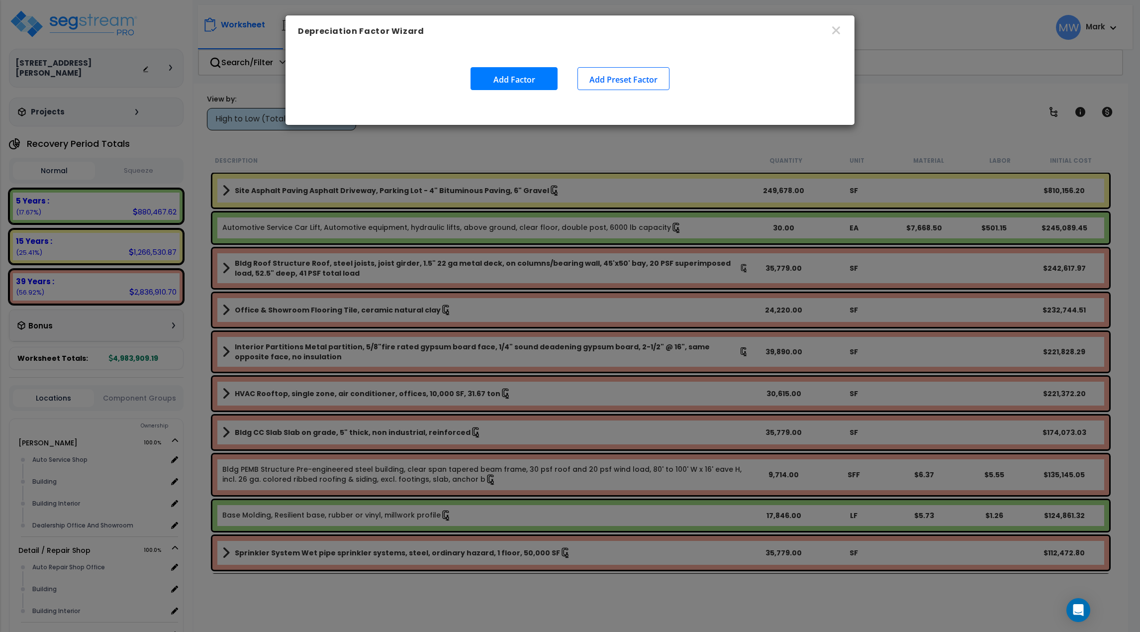
click at [524, 79] on button "Add Factor" at bounding box center [514, 78] width 87 height 23
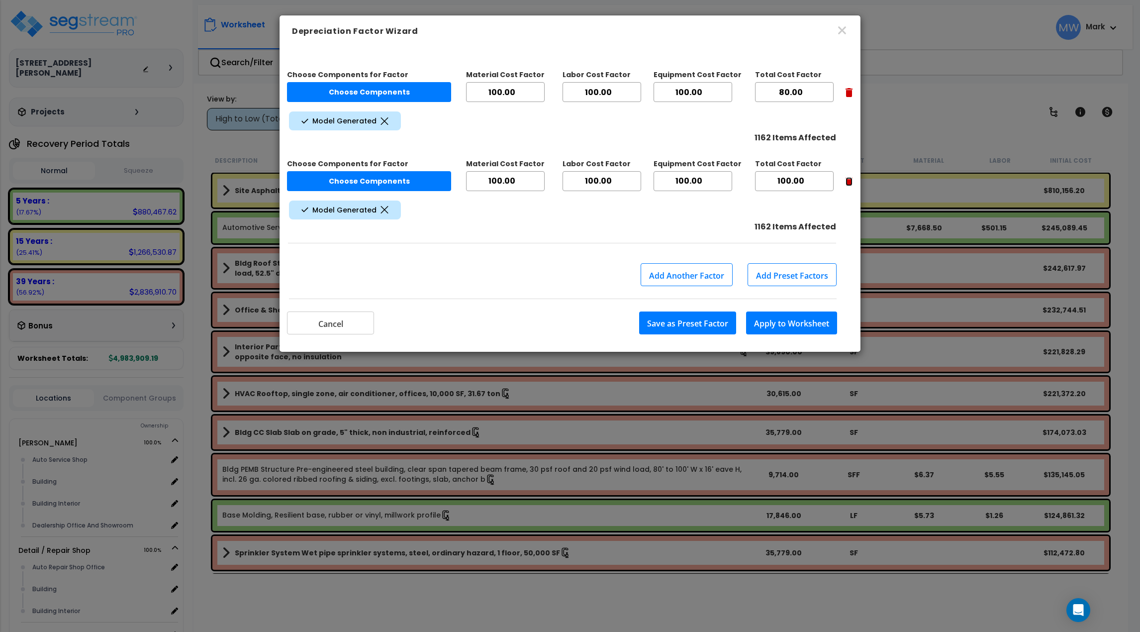
click at [849, 181] on icon "button" at bounding box center [849, 181] width 7 height 9
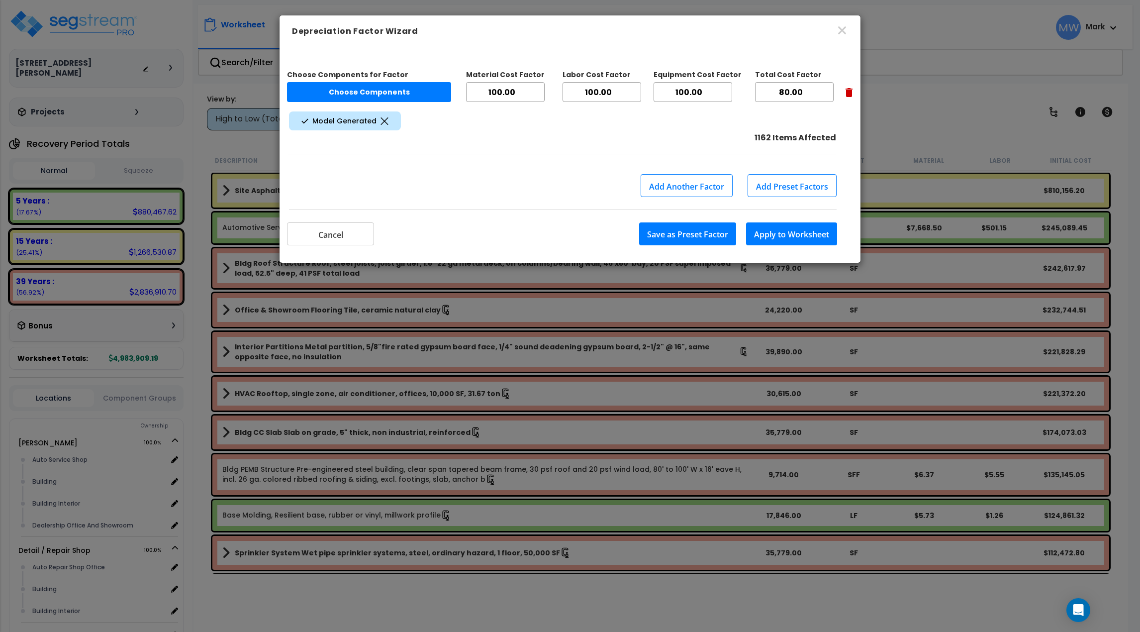
click at [522, 95] on input "100.00" at bounding box center [505, 92] width 79 height 20
drag, startPoint x: 523, startPoint y: 92, endPoint x: 478, endPoint y: 96, distance: 45.4
click at [478, 96] on input "100.00" at bounding box center [505, 92] width 79 height 20
type input "80"
drag, startPoint x: 623, startPoint y: 92, endPoint x: 561, endPoint y: 97, distance: 62.3
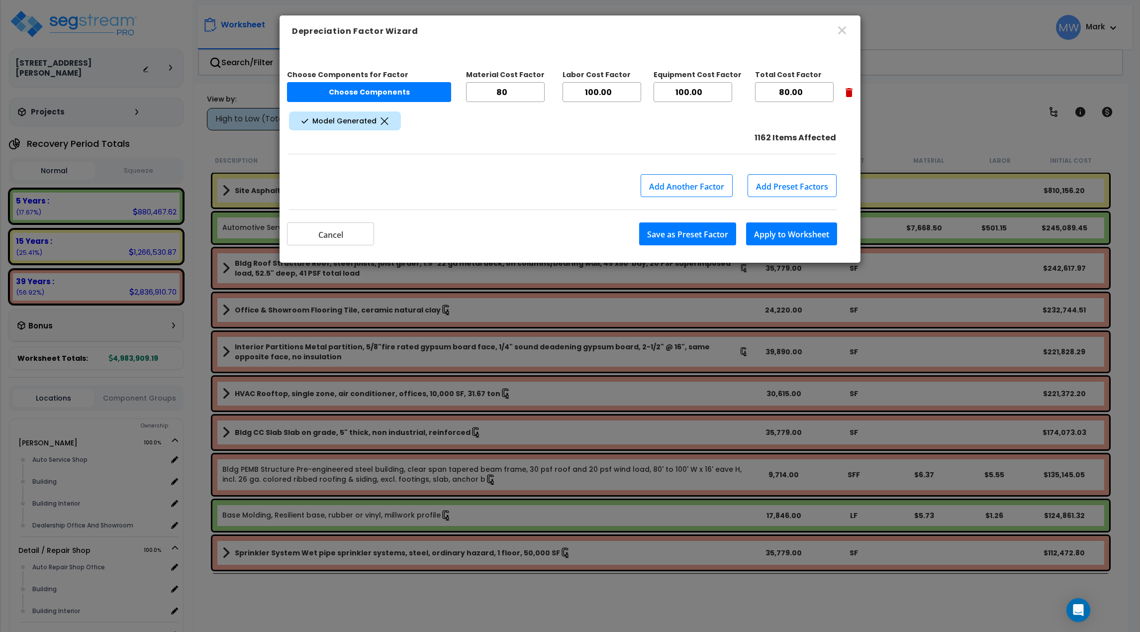
click at [561, 97] on div "Choose Components for Factor Choose Components Material Cost Factor 80 Labor Co…" at bounding box center [570, 87] width 566 height 45
type input "0"
type input "80"
drag, startPoint x: 703, startPoint y: 91, endPoint x: 657, endPoint y: 95, distance: 46.9
click at [657, 95] on input "100.00" at bounding box center [693, 92] width 79 height 20
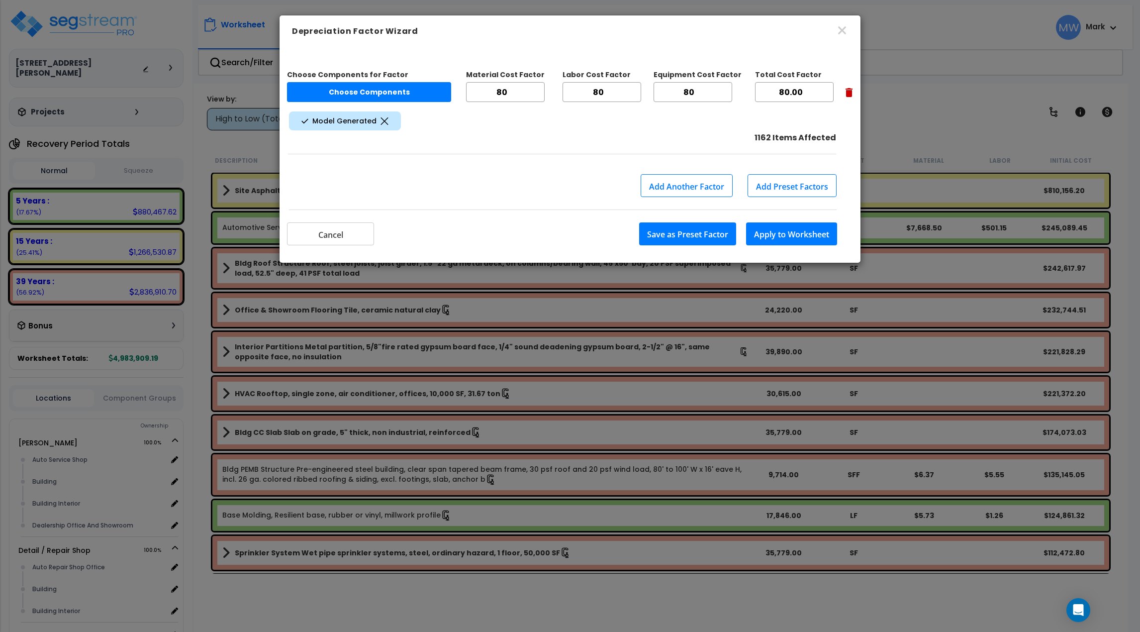
type input "80"
click at [720, 114] on div "Model Generated" at bounding box center [570, 120] width 566 height 23
click at [791, 231] on button "Apply to Worksheet" at bounding box center [791, 233] width 91 height 23
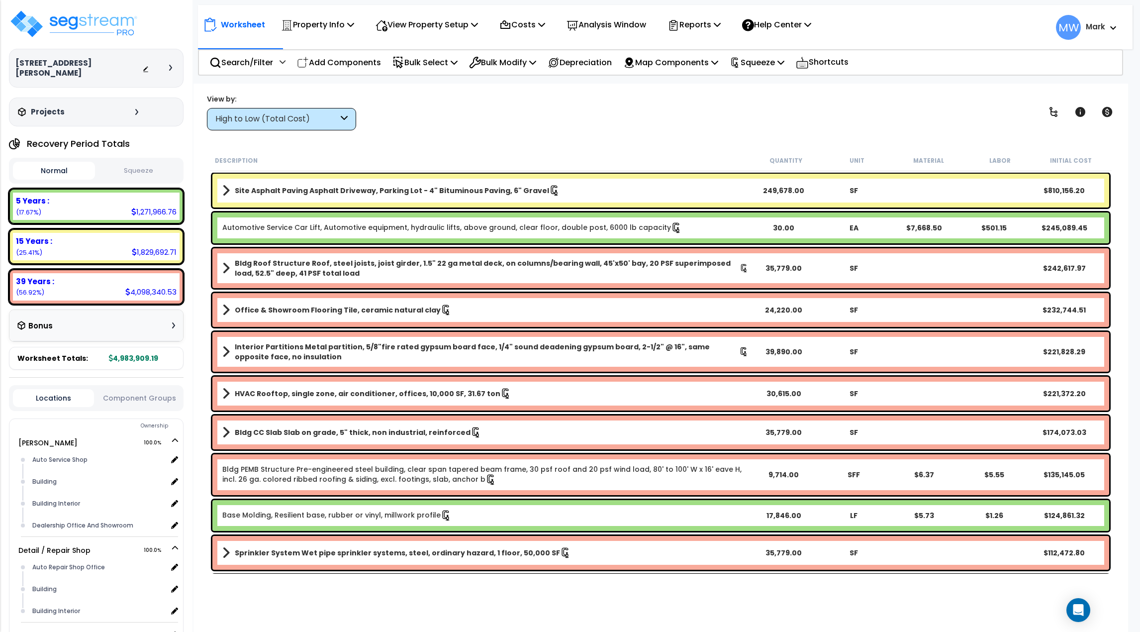
click at [144, 166] on button "Squeeze" at bounding box center [139, 170] width 82 height 17
click at [760, 67] on p "Squeeze" at bounding box center [757, 62] width 55 height 13
click at [759, 82] on link "Re-squeeze" at bounding box center [774, 86] width 98 height 23
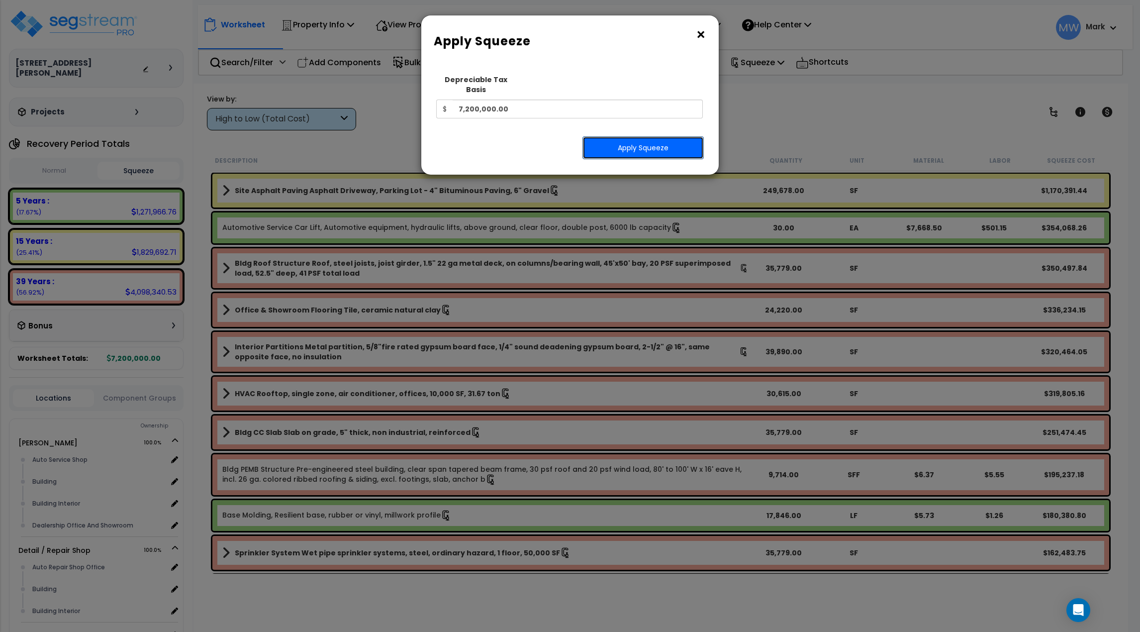
click at [665, 143] on button "Apply Squeeze" at bounding box center [643, 147] width 121 height 23
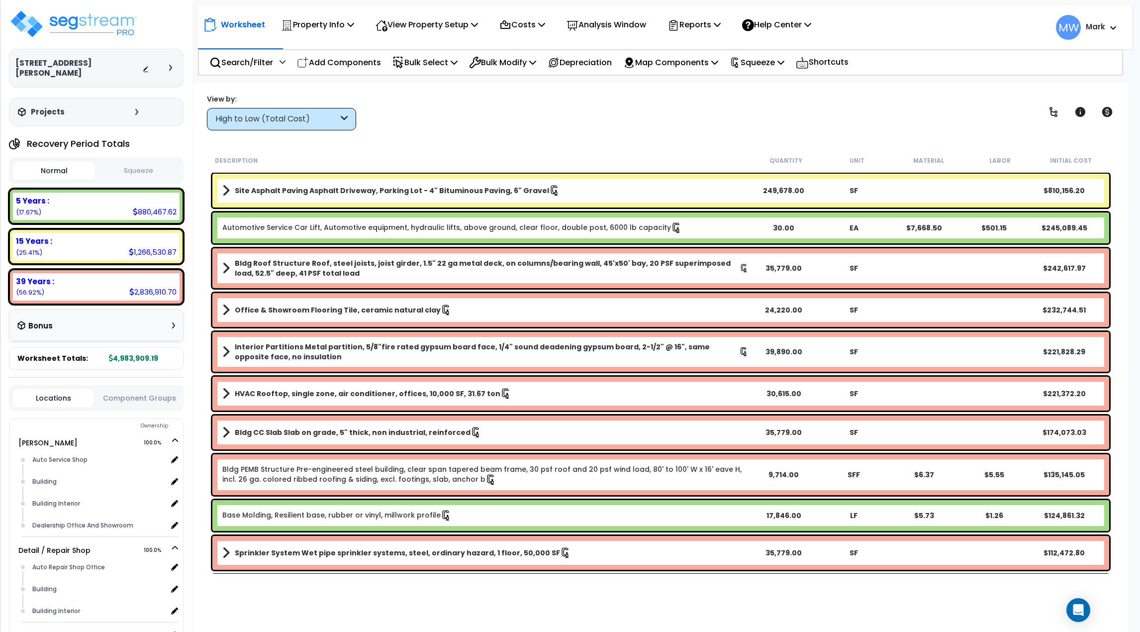
click at [116, 162] on button "Squeeze" at bounding box center [139, 170] width 82 height 17
click at [67, 162] on button "Normal" at bounding box center [54, 170] width 82 height 17
click at [167, 163] on button "Squeeze" at bounding box center [139, 170] width 82 height 17
click at [46, 167] on button "Normal" at bounding box center [54, 170] width 82 height 17
click at [144, 162] on button "Squeeze" at bounding box center [139, 170] width 82 height 17
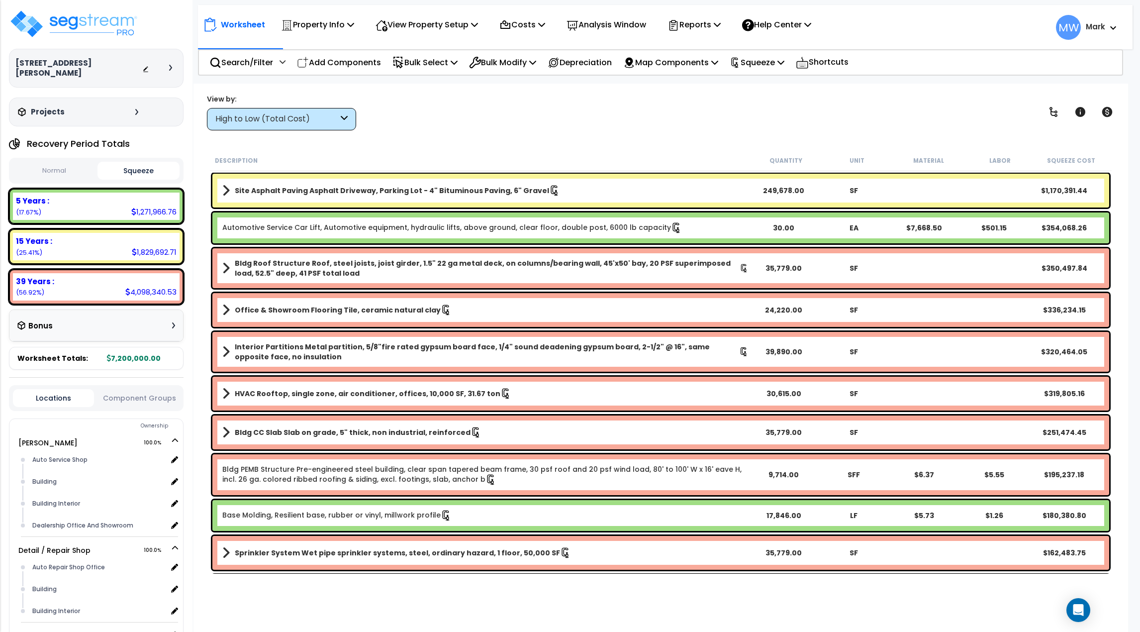
click at [60, 162] on button "Normal" at bounding box center [54, 170] width 82 height 17
click at [106, 162] on button "Squeeze" at bounding box center [139, 170] width 82 height 17
click at [573, 63] on p "Depreciation" at bounding box center [580, 62] width 64 height 13
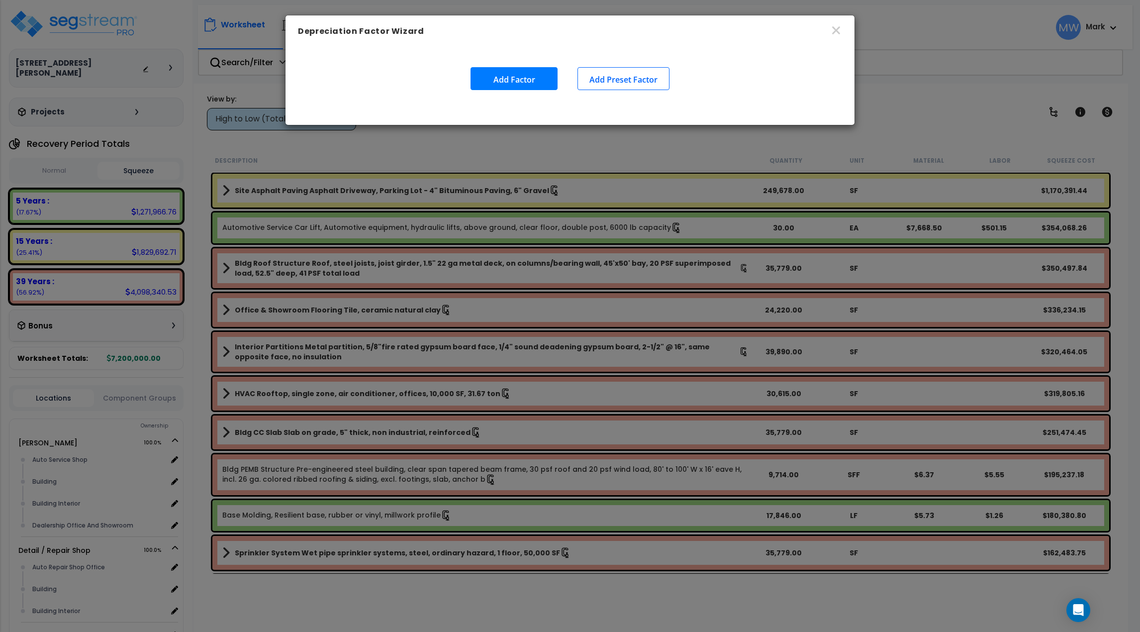
click at [531, 79] on button "Add Factor" at bounding box center [514, 78] width 87 height 23
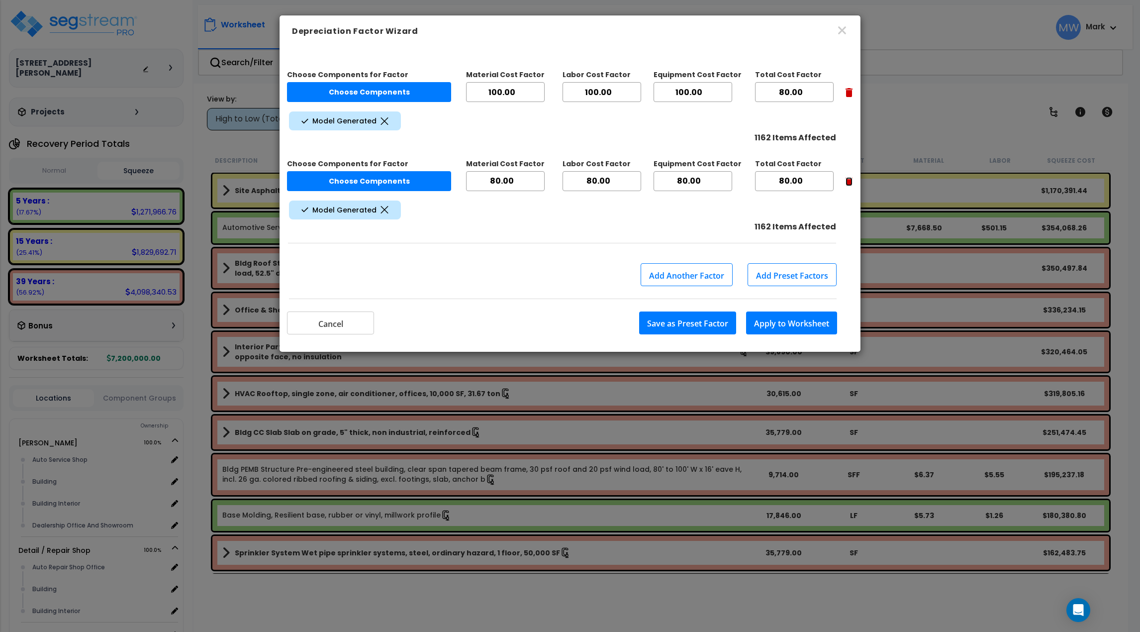
click at [849, 182] on icon "button" at bounding box center [849, 181] width 7 height 9
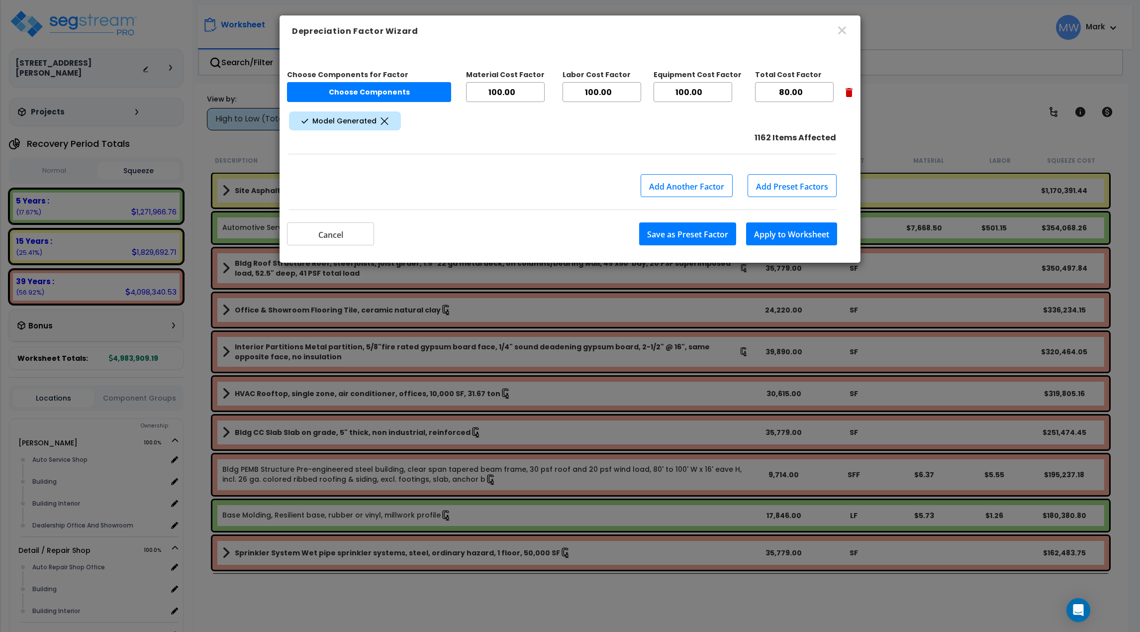
drag, startPoint x: 808, startPoint y: 95, endPoint x: 746, endPoint y: 97, distance: 62.7
click at [746, 97] on div "Choose Components for Factor Choose Components Material Cost Factor 100.00 Labo…" at bounding box center [570, 87] width 566 height 45
type input "100"
click at [706, 233] on button "Save as Preset Factor" at bounding box center [687, 233] width 97 height 23
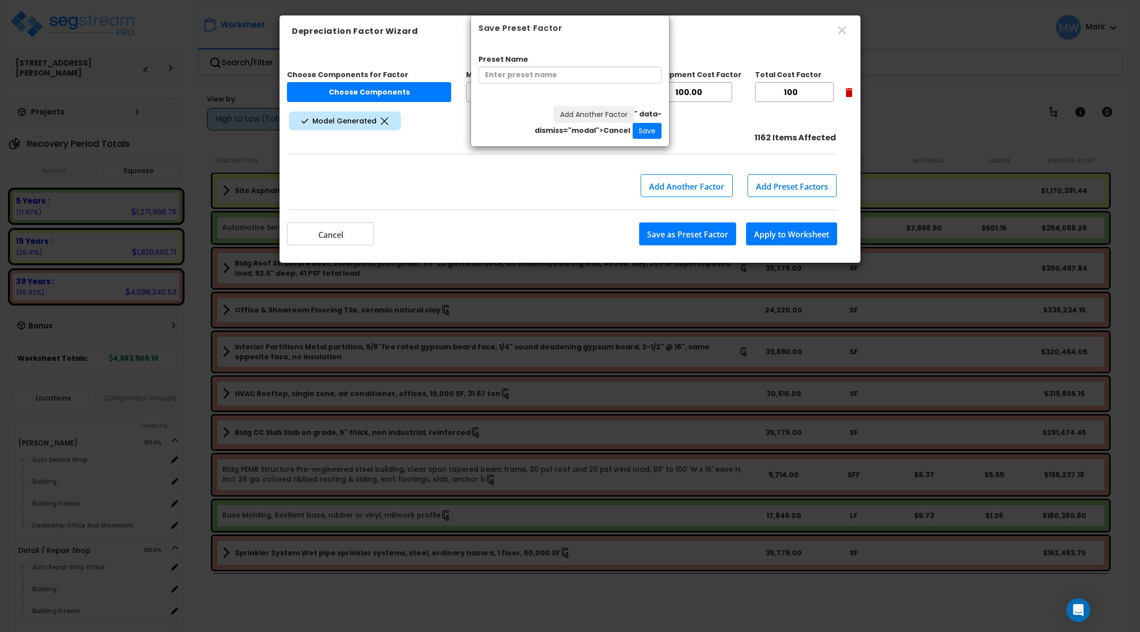
click at [599, 170] on div "Save Preset Factor Preset Name Add Another Factor " data-dismiss="modal">Cancel…" at bounding box center [570, 316] width 1140 height 632
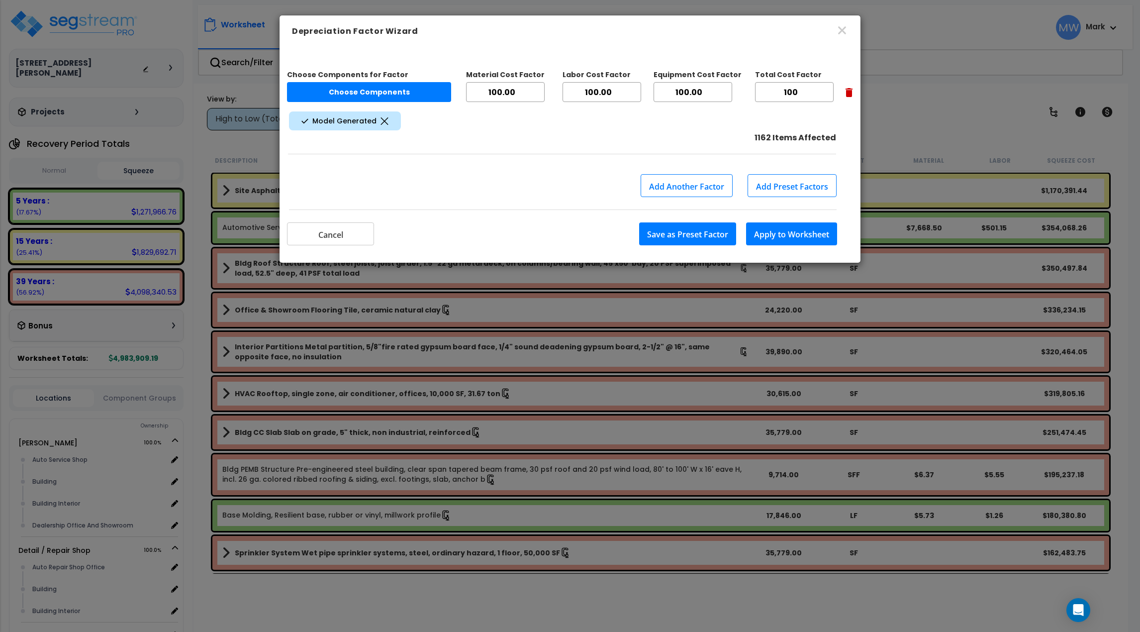
click at [767, 230] on button "Apply to Worksheet" at bounding box center [791, 233] width 91 height 23
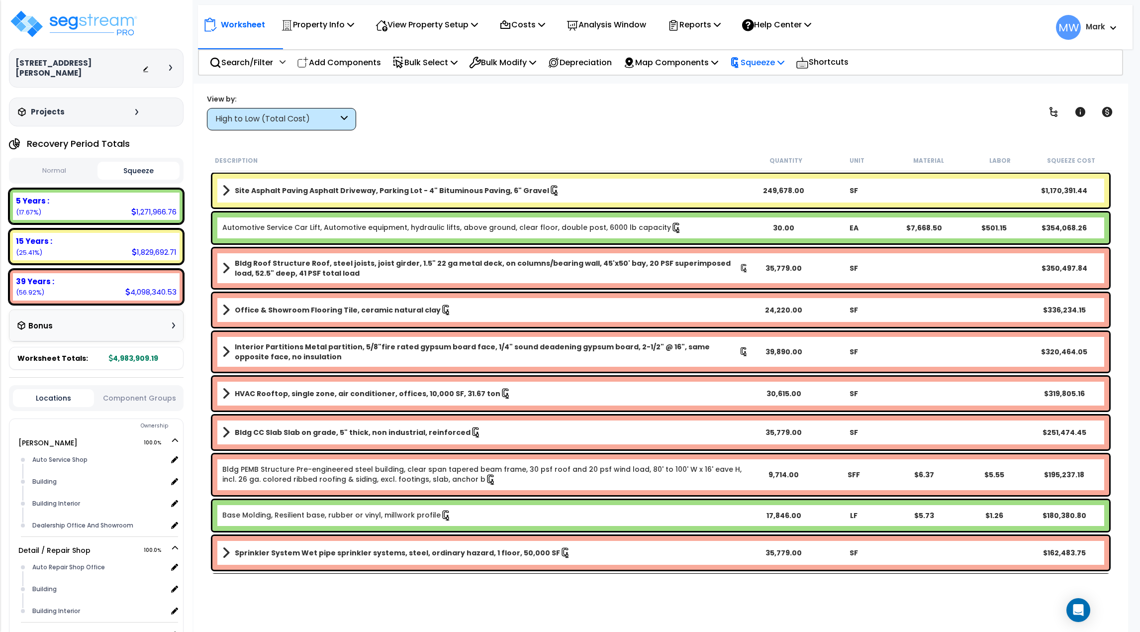
click at [776, 57] on p "Squeeze" at bounding box center [757, 62] width 55 height 13
click at [782, 95] on link "Re-squeeze" at bounding box center [774, 86] width 98 height 23
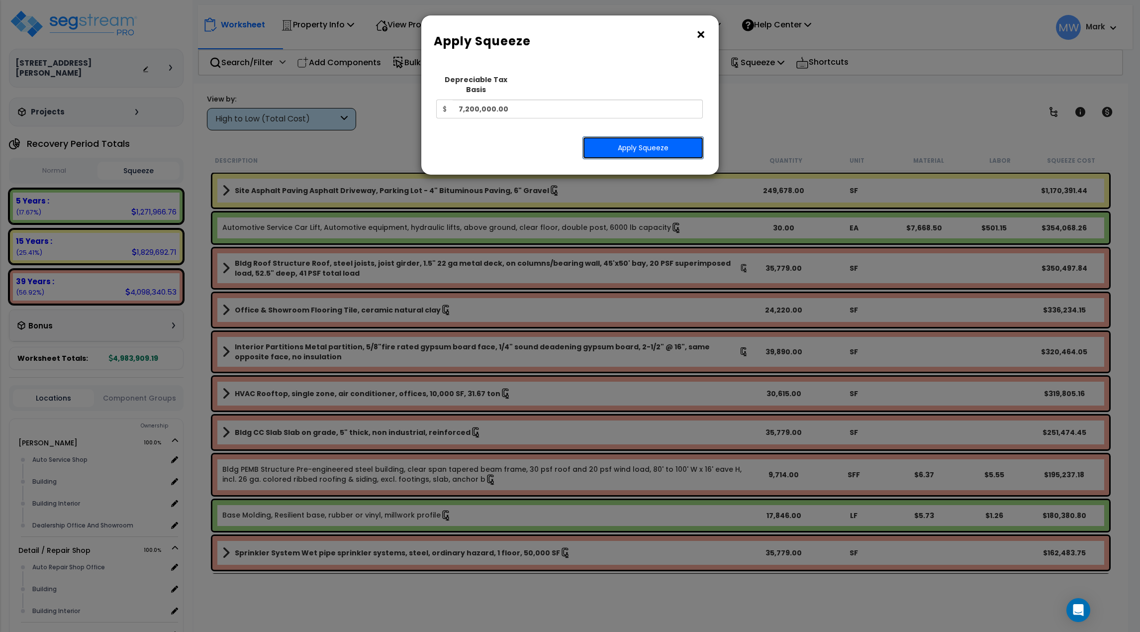
click at [655, 143] on button "Apply Squeeze" at bounding box center [643, 147] width 121 height 23
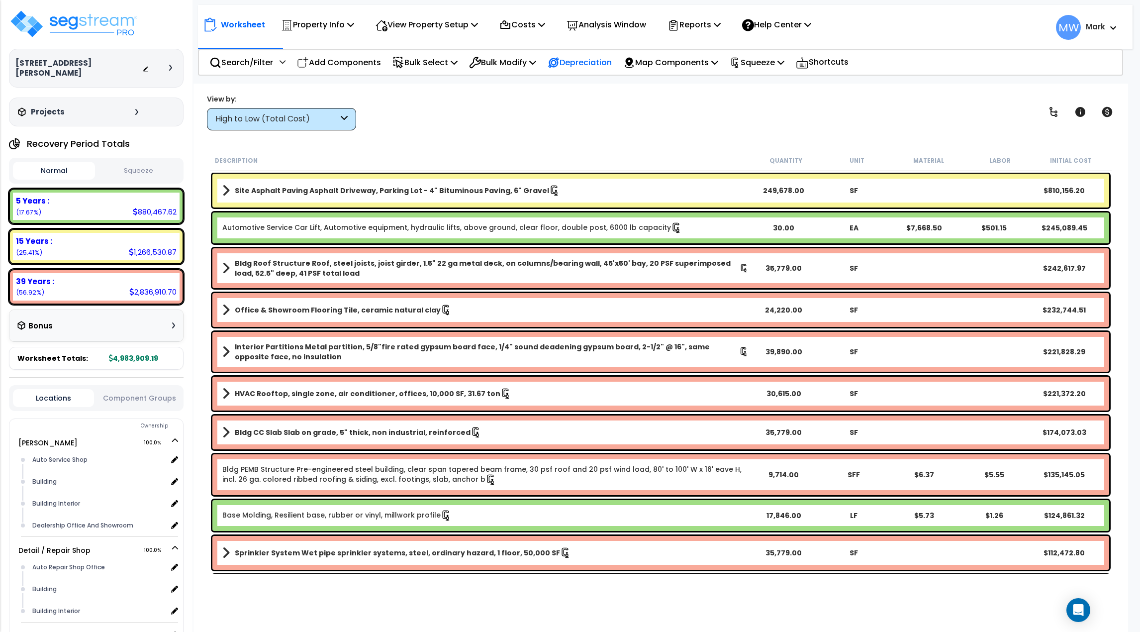
click at [595, 62] on p "Depreciation" at bounding box center [580, 62] width 64 height 13
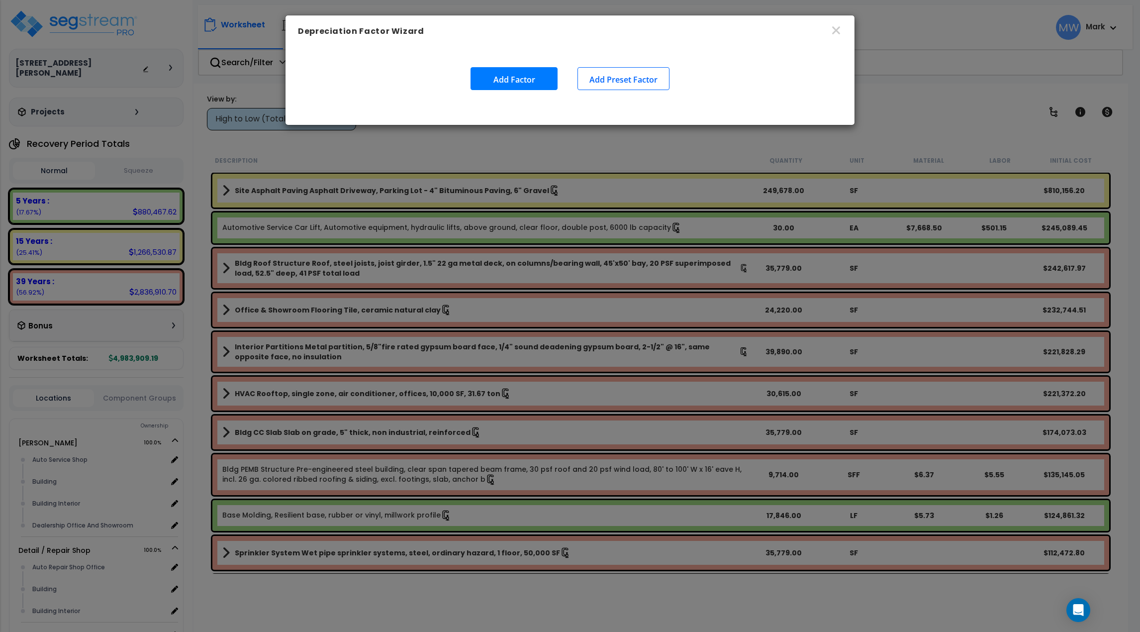
click at [528, 76] on button "Add Factor" at bounding box center [514, 78] width 87 height 23
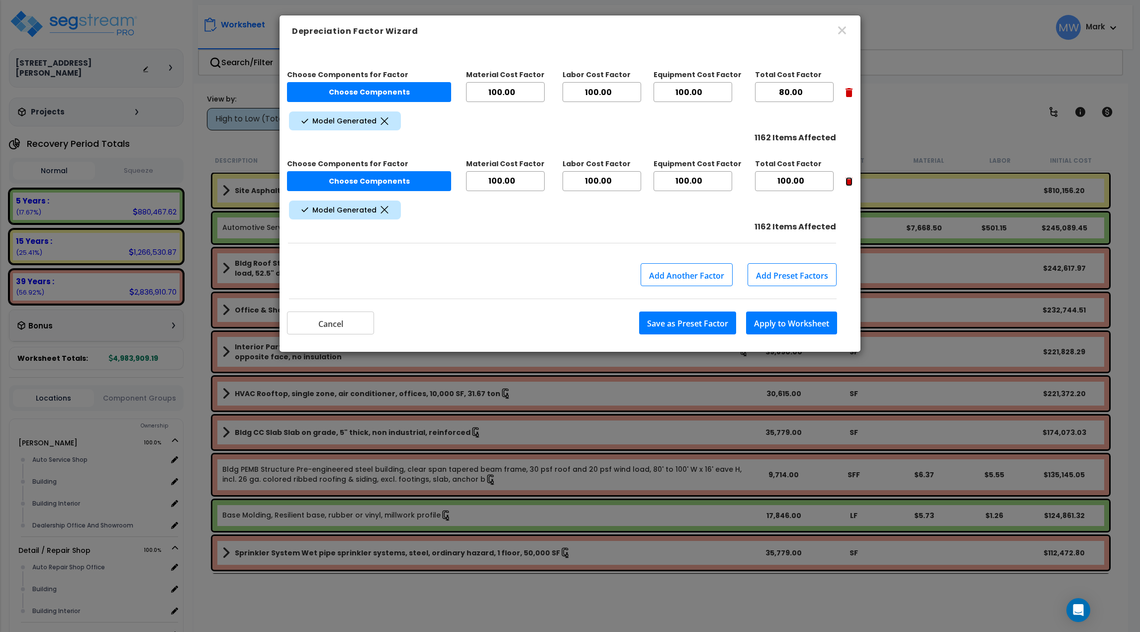
click at [851, 184] on icon "button" at bounding box center [849, 181] width 7 height 9
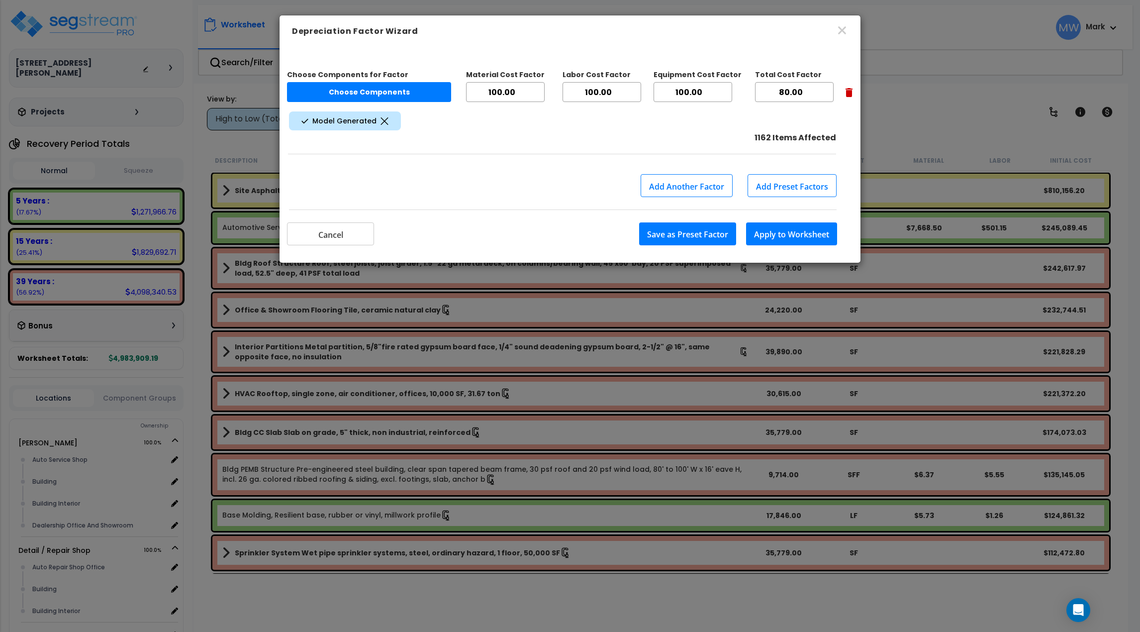
drag, startPoint x: 809, startPoint y: 96, endPoint x: 702, endPoint y: 94, distance: 106.5
click at [702, 94] on div "Choose Components for Factor Choose Components Material Cost Factor 100.00 Labo…" at bounding box center [570, 87] width 566 height 45
type input "100"
click at [382, 118] on icon at bounding box center [385, 120] width 8 height 7
click at [384, 125] on span "Model Generated" at bounding box center [345, 120] width 112 height 19
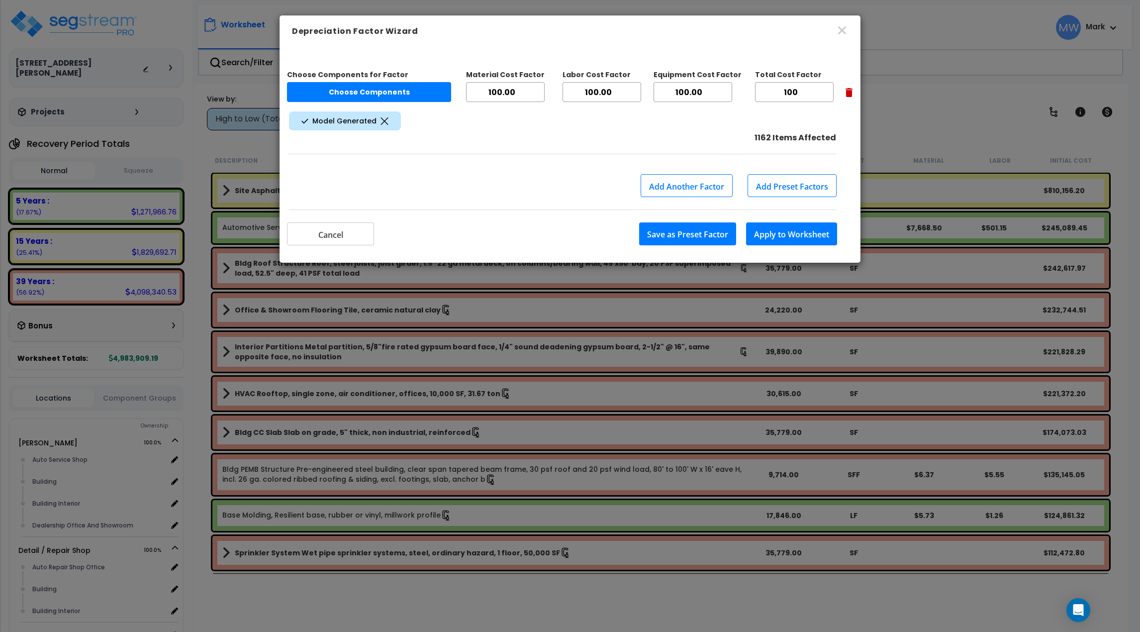
click at [382, 122] on icon at bounding box center [385, 120] width 8 height 7
click at [382, 121] on icon at bounding box center [384, 120] width 7 height 7
click at [377, 95] on button "Choose Components" at bounding box center [369, 92] width 164 height 20
select select "model_generated"
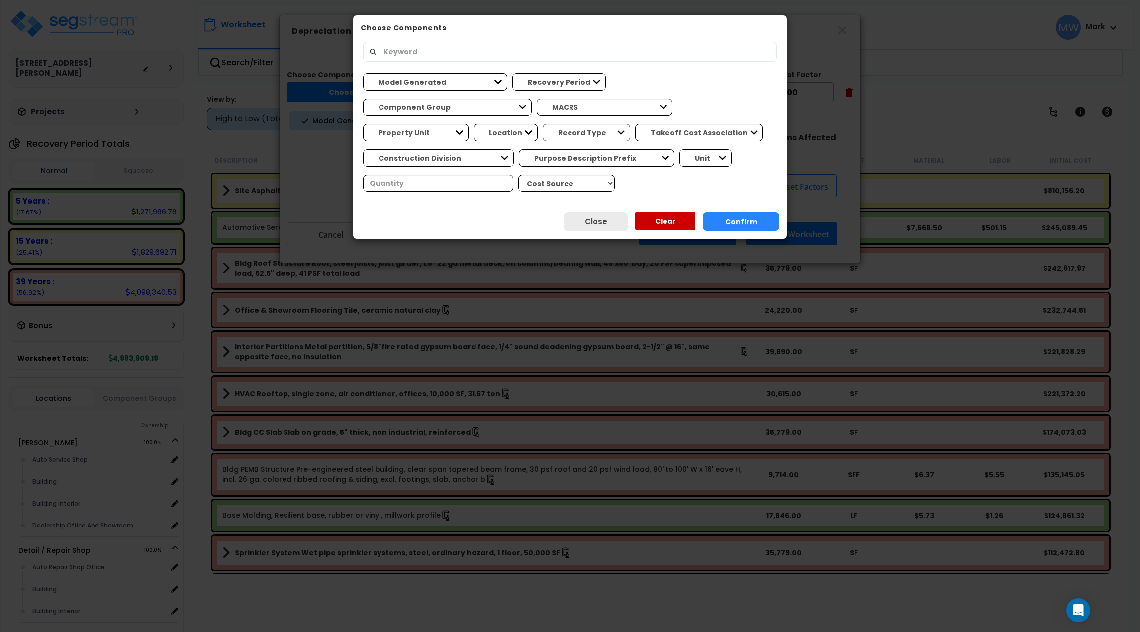
click at [661, 216] on button "Clear" at bounding box center [665, 221] width 60 height 18
select select
click at [777, 232] on div "Close Clear Confirm" at bounding box center [570, 221] width 434 height 34
click at [745, 217] on button "Confirm" at bounding box center [741, 221] width 77 height 18
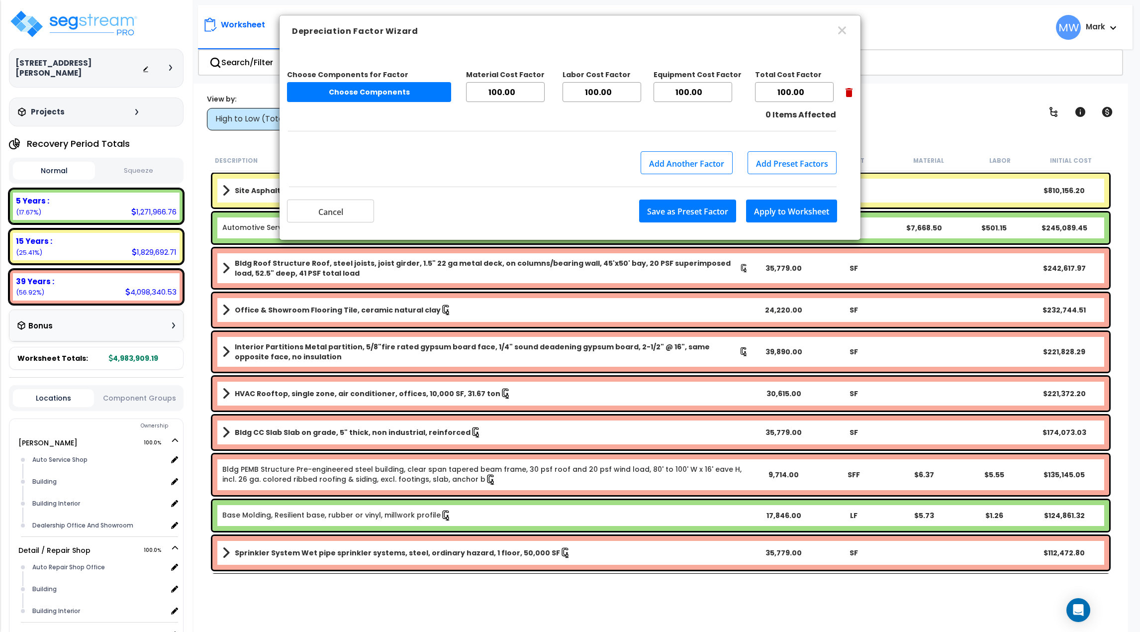
click at [826, 123] on div "Choose Components for Factor Choose Components Material Cost Factor 100.00 Labo…" at bounding box center [570, 98] width 566 height 67
click at [839, 96] on div "Choose Components for Factor Choose Components Material Cost Factor 100.00 Labo…" at bounding box center [570, 87] width 566 height 45
click at [844, 93] on div "Choose Components for Factor Choose Components Material Cost Factor 100.00 Labo…" at bounding box center [570, 87] width 566 height 45
click at [850, 91] on icon "button" at bounding box center [849, 92] width 7 height 9
click at [848, 94] on icon "button" at bounding box center [849, 92] width 7 height 9
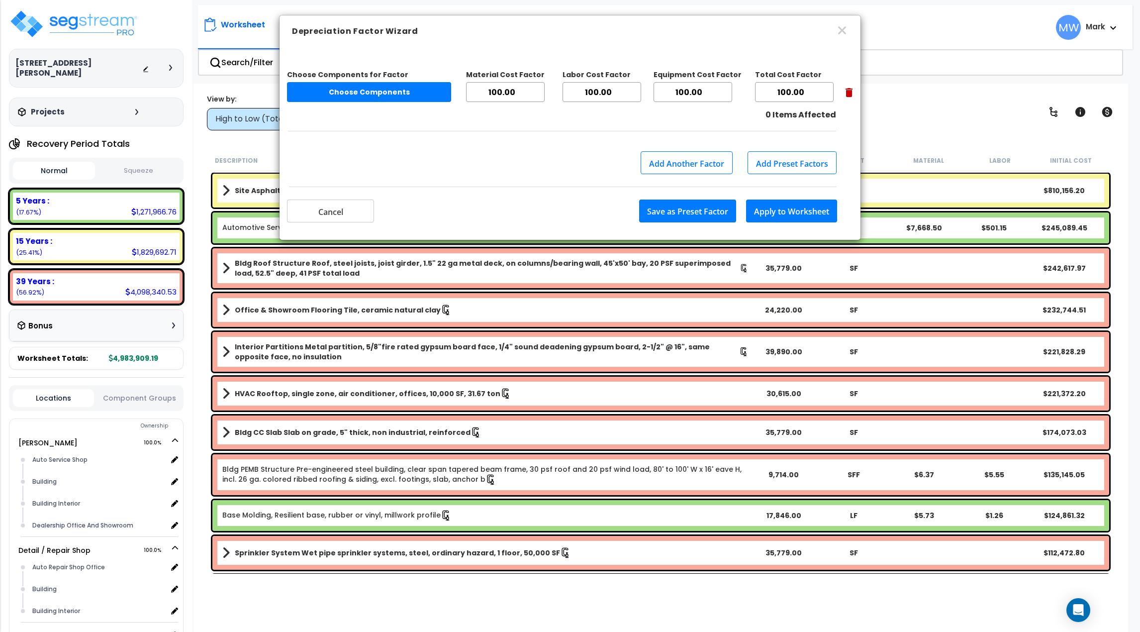
click at [712, 208] on button "Save as Preset Factor" at bounding box center [687, 210] width 97 height 23
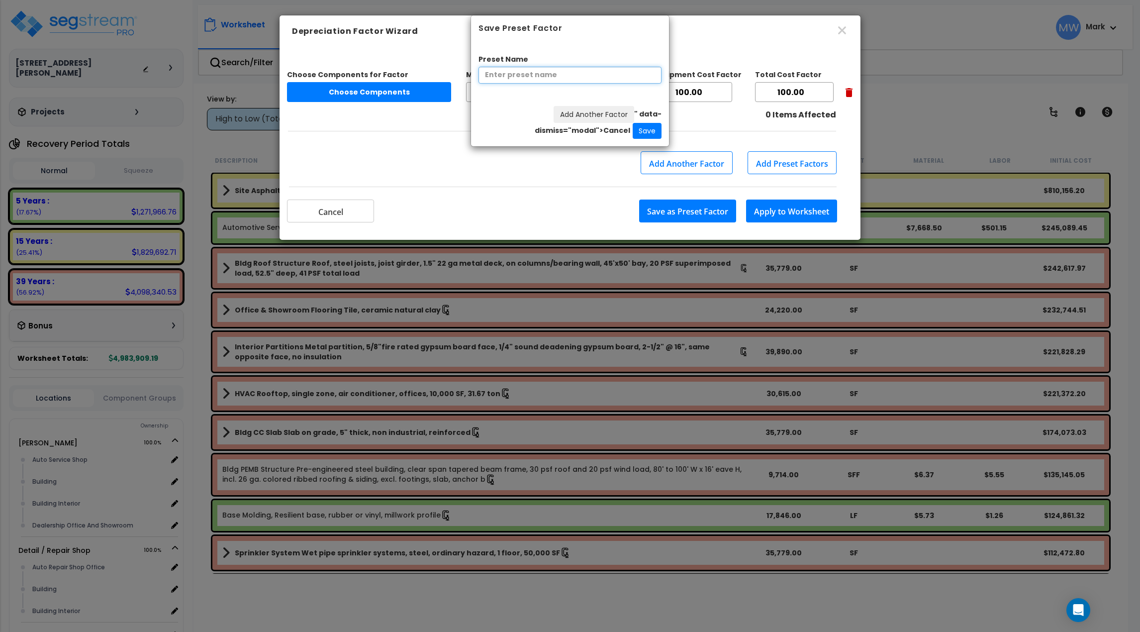
click at [573, 76] on input "Preset Name" at bounding box center [570, 75] width 183 height 17
type input "1"
click at [651, 133] on button "Save" at bounding box center [647, 131] width 29 height 16
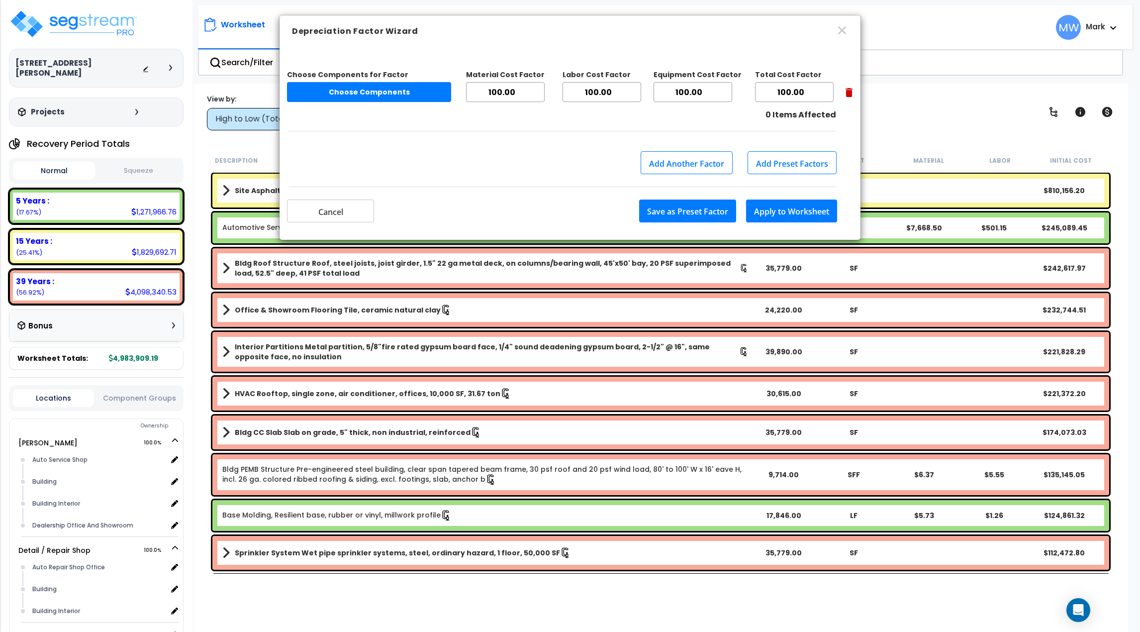
click at [777, 211] on button "Apply to Worksheet" at bounding box center [791, 210] width 91 height 23
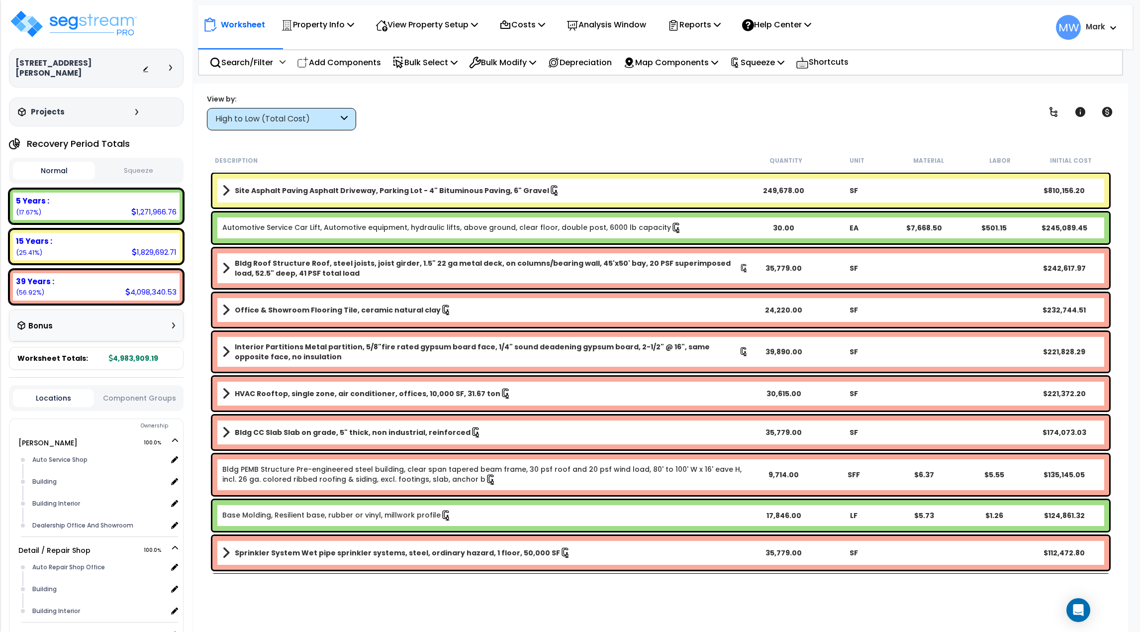
click at [155, 164] on button "Squeeze" at bounding box center [139, 170] width 82 height 17
click at [173, 316] on div "Bonus" at bounding box center [96, 325] width 158 height 19
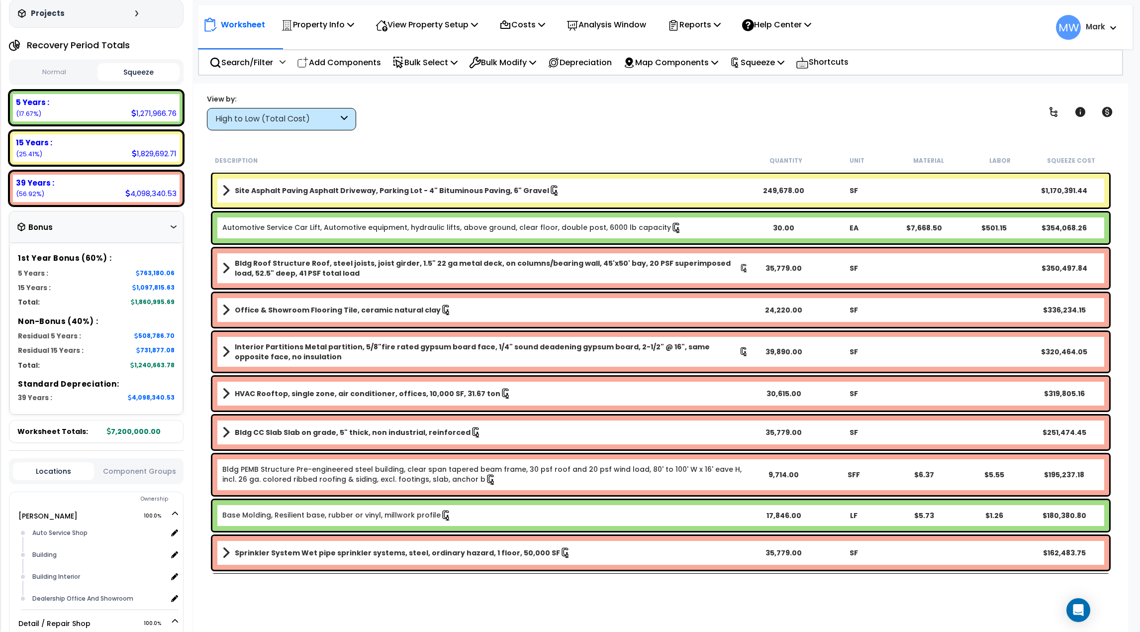
scroll to position [99, 0]
click at [621, 22] on p "Analysis Window" at bounding box center [607, 24] width 80 height 13
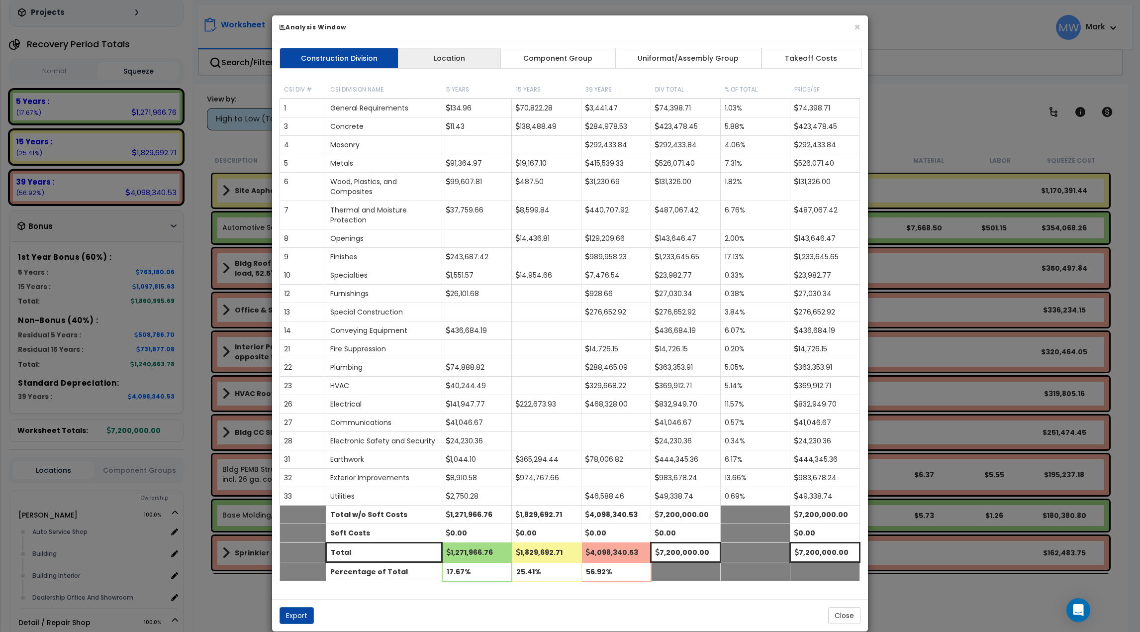
click at [491, 60] on link "Location" at bounding box center [449, 58] width 103 height 21
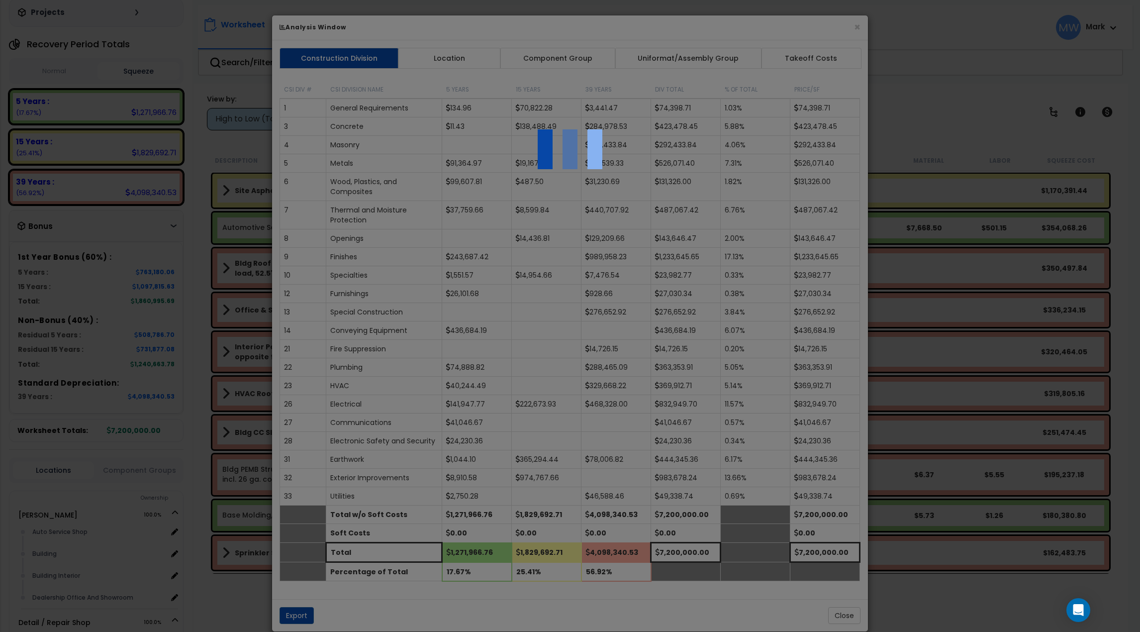
click at [564, 61] on div at bounding box center [570, 316] width 1140 height 632
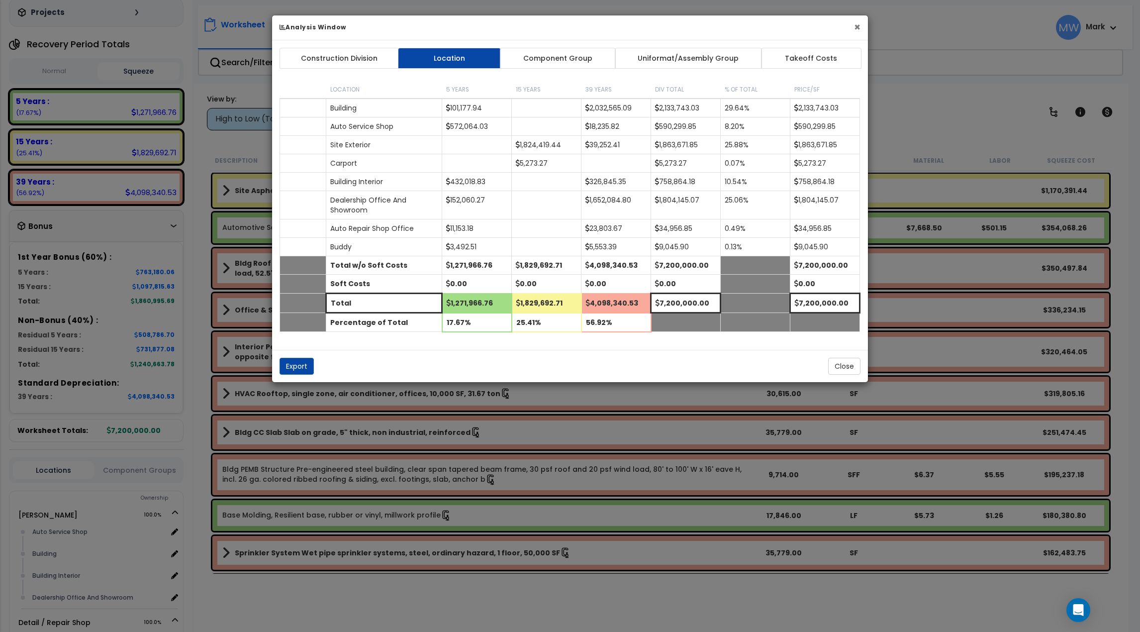
click at [857, 27] on button "×" at bounding box center [857, 27] width 6 height 10
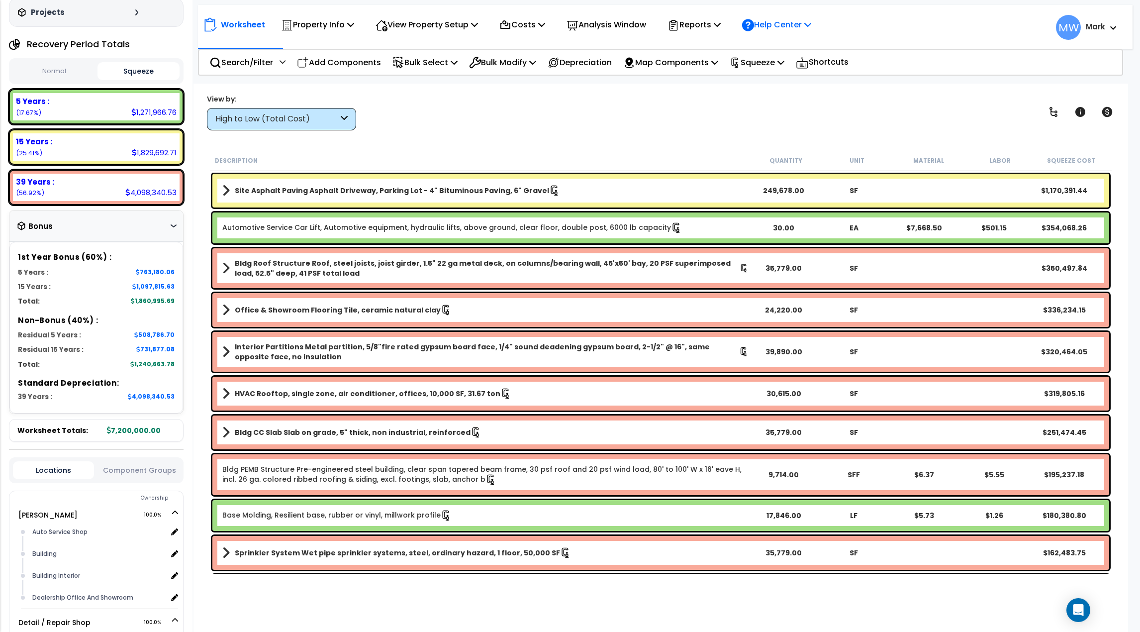
click at [787, 26] on p "Help Center" at bounding box center [776, 24] width 69 height 13
click at [712, 107] on div "View by: High to Low (Total Cost) High to Low (Total Cost)" at bounding box center [660, 112] width 915 height 37
click at [521, 27] on p "Costs" at bounding box center [522, 24] width 46 height 13
click at [484, 109] on div "View by: High to Low (Total Cost) High to Low (Total Cost)" at bounding box center [660, 112] width 915 height 37
click at [437, 57] on p "Bulk Select" at bounding box center [424, 62] width 65 height 13
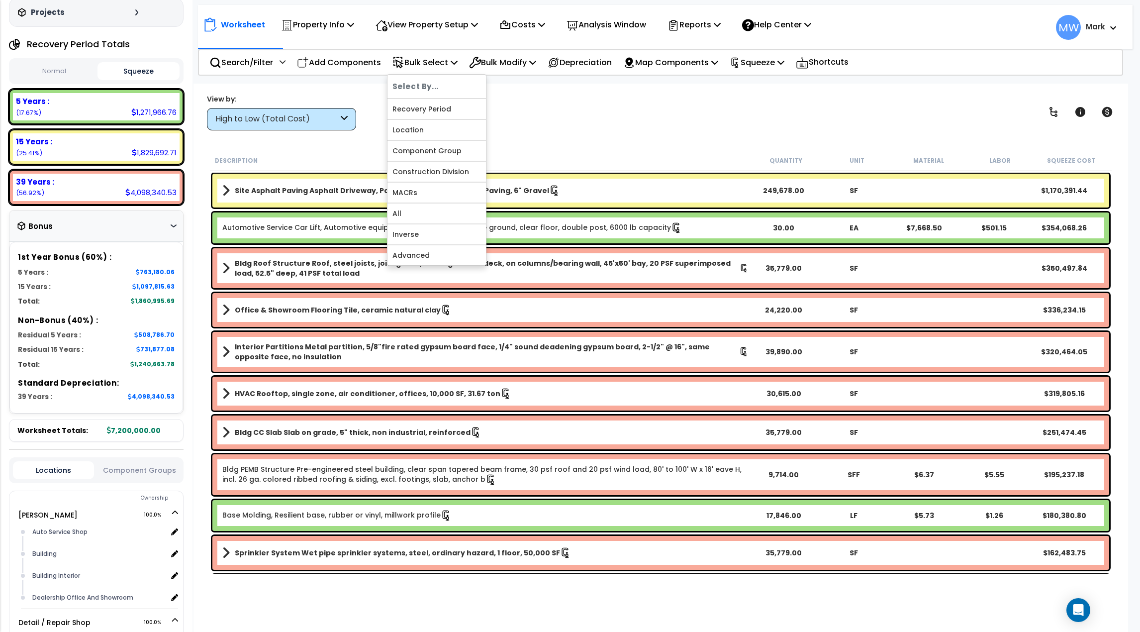
click at [536, 129] on div "View by: High to Low (Total Cost) High to Low (Total Cost)" at bounding box center [660, 112] width 915 height 37
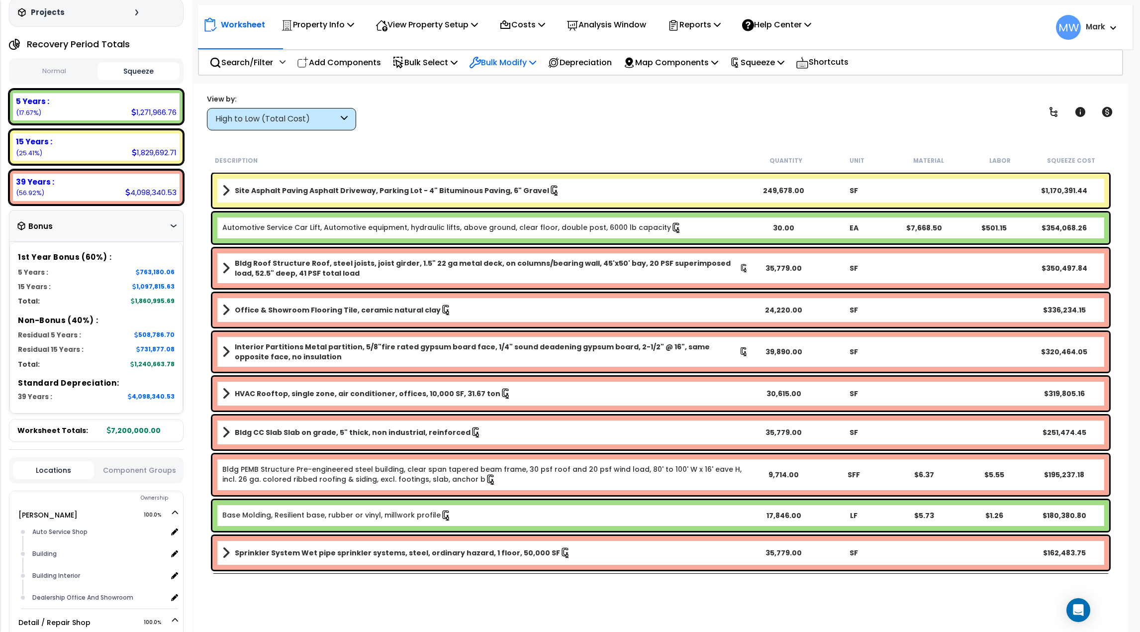
click at [513, 63] on p "Bulk Modify" at bounding box center [502, 62] width 67 height 13
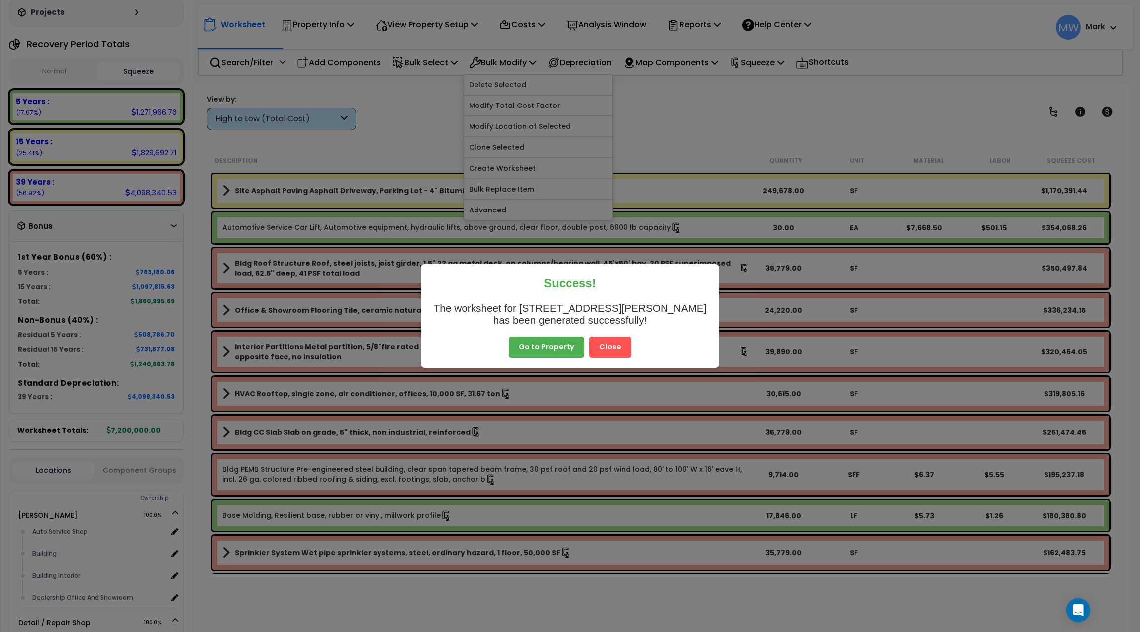
click at [550, 345] on button "Go to Property" at bounding box center [547, 347] width 76 height 21
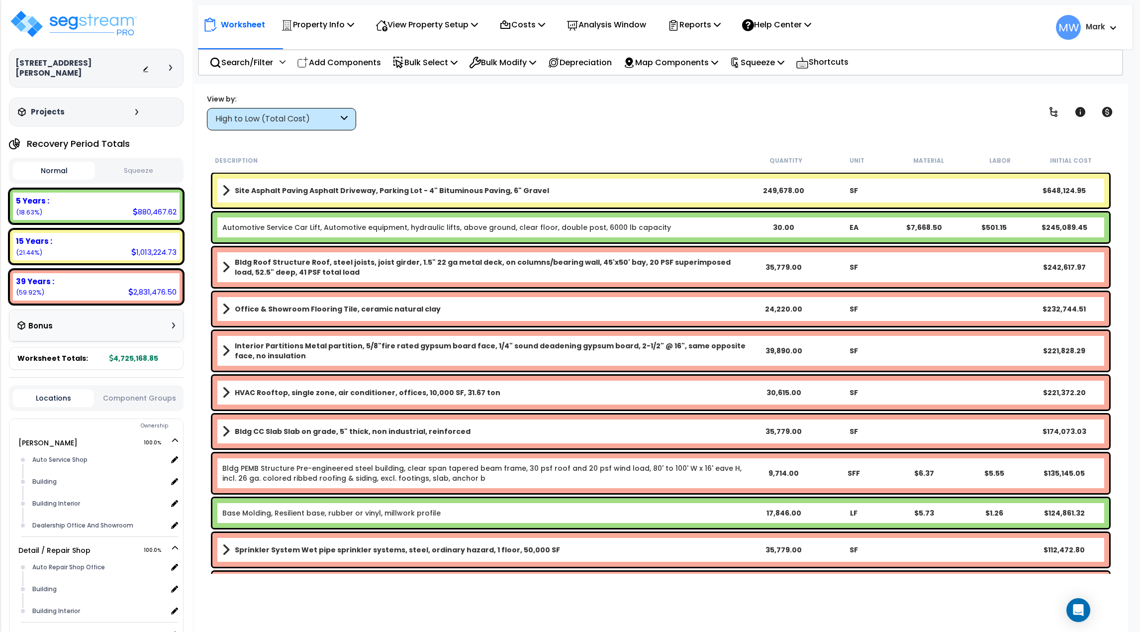
click at [143, 182] on div "Normal Squeeze" at bounding box center [96, 171] width 175 height 26
click at [141, 168] on button "Squeeze" at bounding box center [139, 170] width 82 height 17
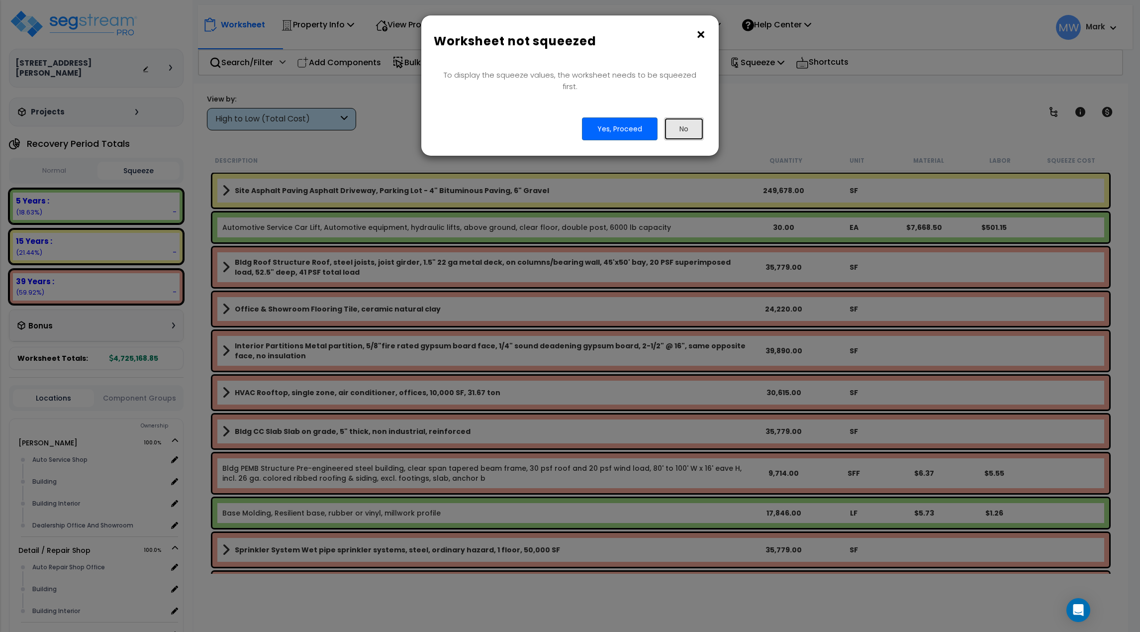
click at [697, 119] on button "No" at bounding box center [684, 128] width 40 height 23
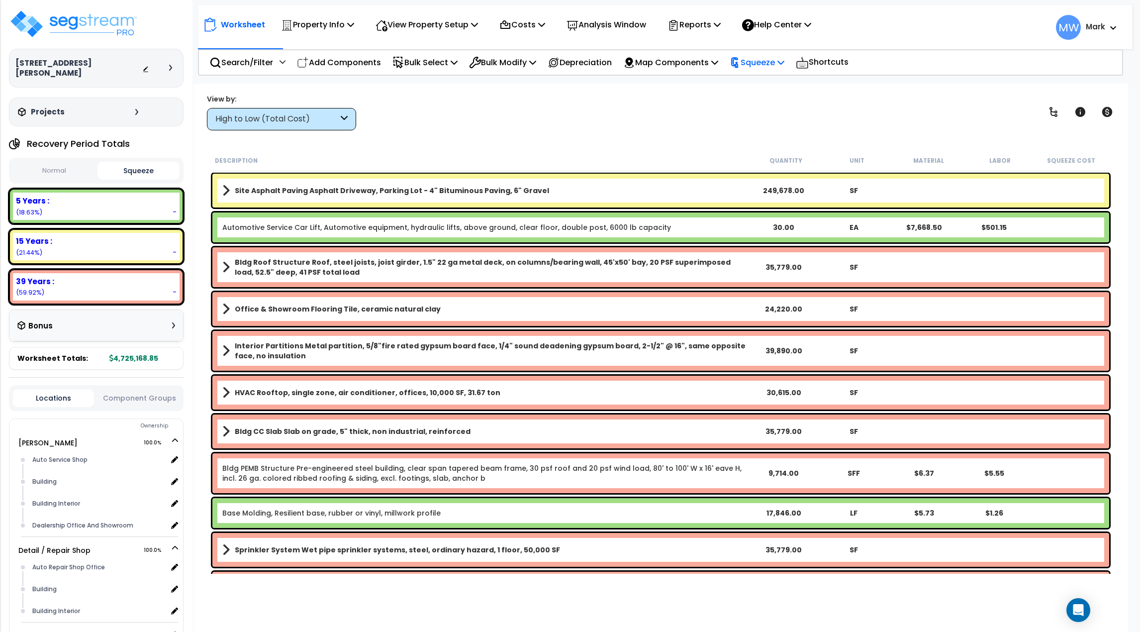
click at [741, 67] on icon at bounding box center [735, 62] width 11 height 11
click at [762, 93] on link "Squeeze" at bounding box center [774, 85] width 98 height 20
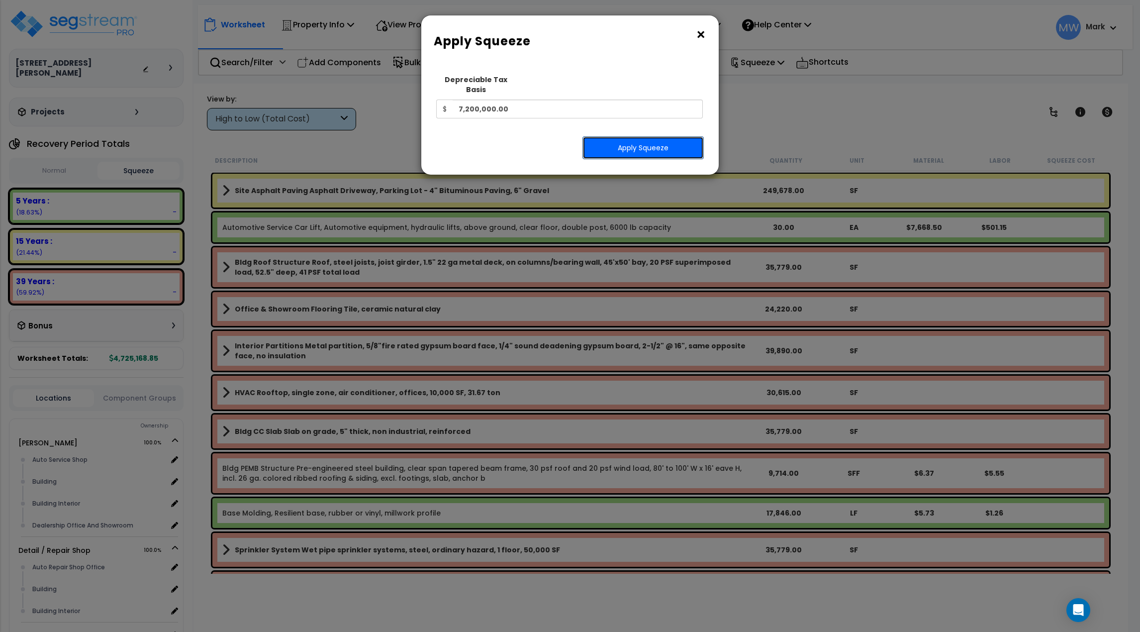
click at [678, 142] on button "Apply Squeeze" at bounding box center [643, 147] width 121 height 23
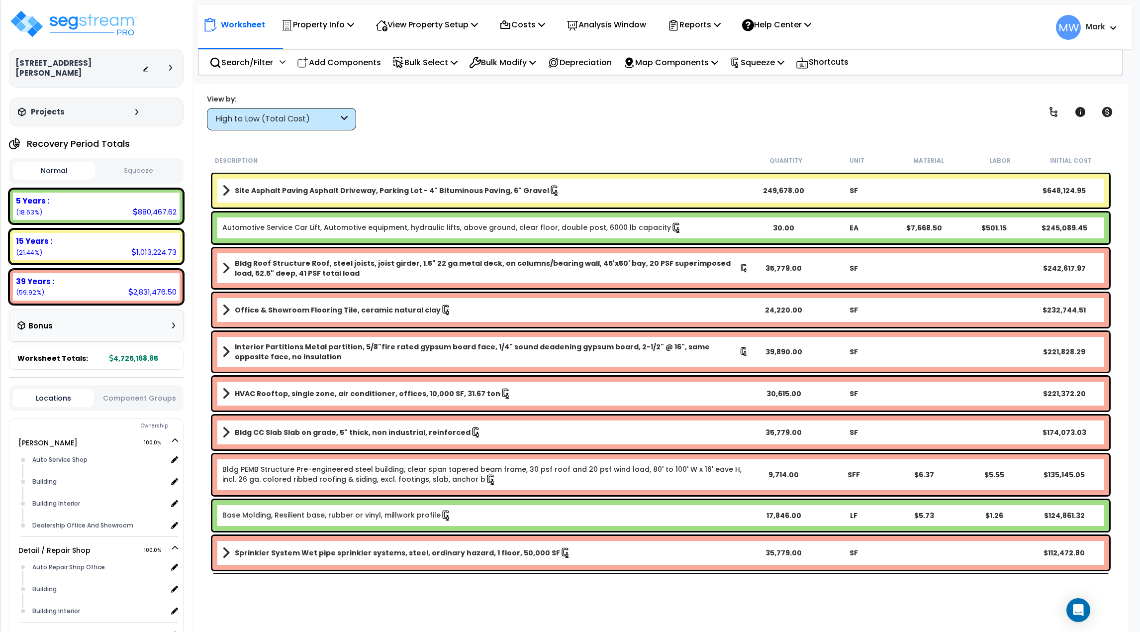
click at [130, 179] on button "Squeeze" at bounding box center [139, 170] width 82 height 17
click at [48, 172] on button "Normal" at bounding box center [54, 170] width 82 height 17
click at [120, 166] on button "Squeeze" at bounding box center [139, 170] width 82 height 17
click at [56, 165] on button "Normal" at bounding box center [54, 170] width 82 height 17
click at [132, 170] on button "Squeeze" at bounding box center [139, 170] width 82 height 17
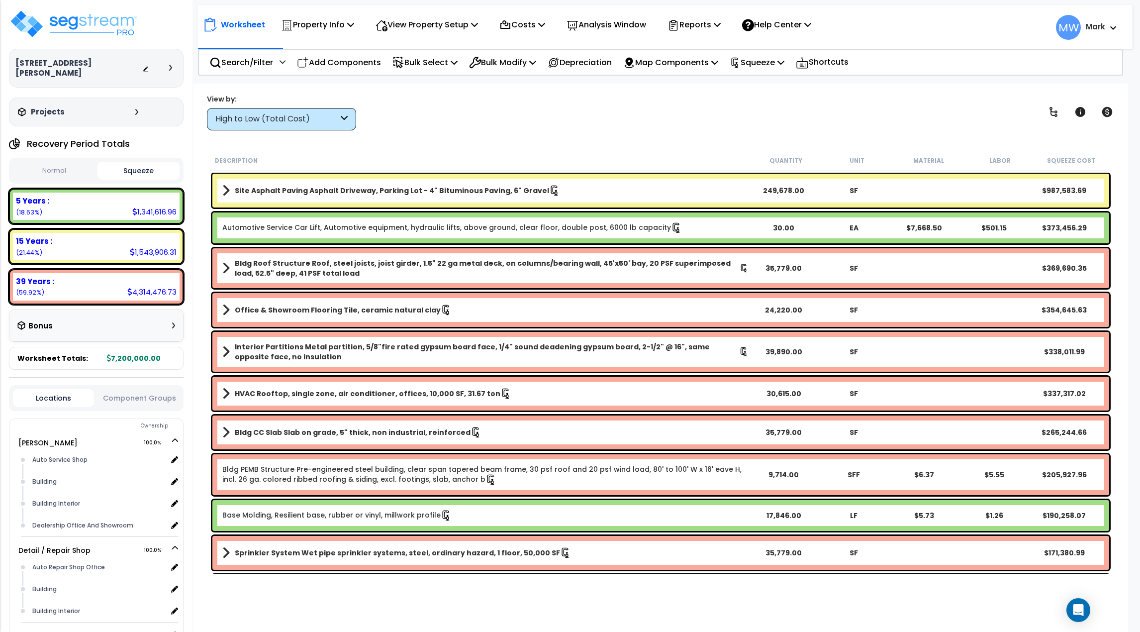
click at [71, 171] on button "Normal" at bounding box center [54, 170] width 82 height 17
click at [134, 167] on button "Squeeze" at bounding box center [139, 170] width 82 height 17
click at [115, 18] on img at bounding box center [73, 24] width 129 height 30
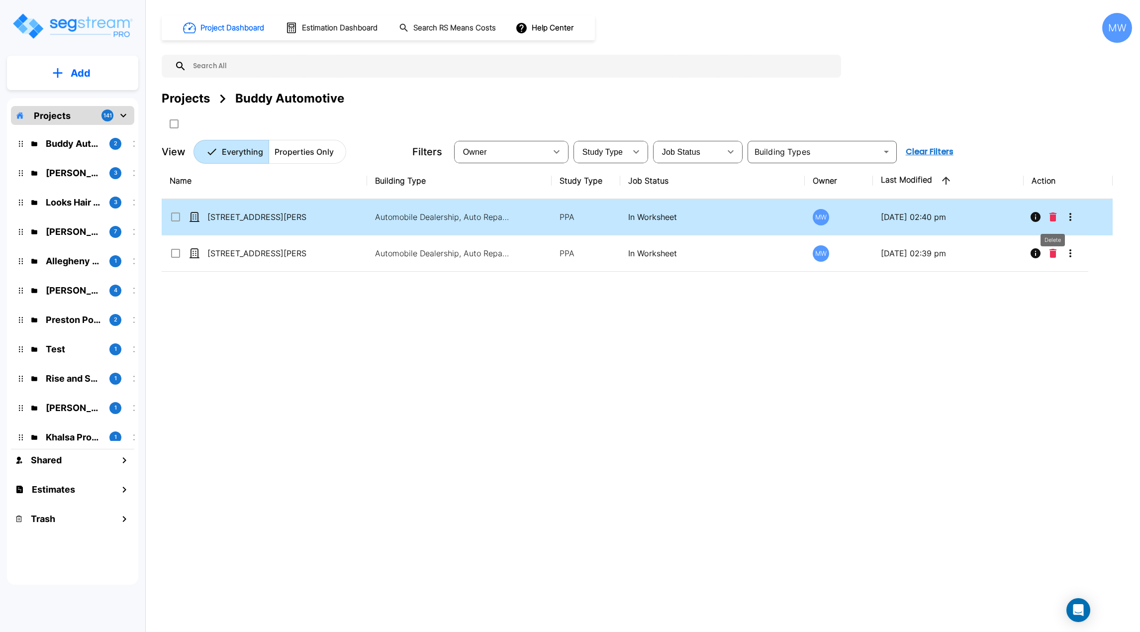
click at [1051, 217] on icon "Delete" at bounding box center [1053, 216] width 7 height 9
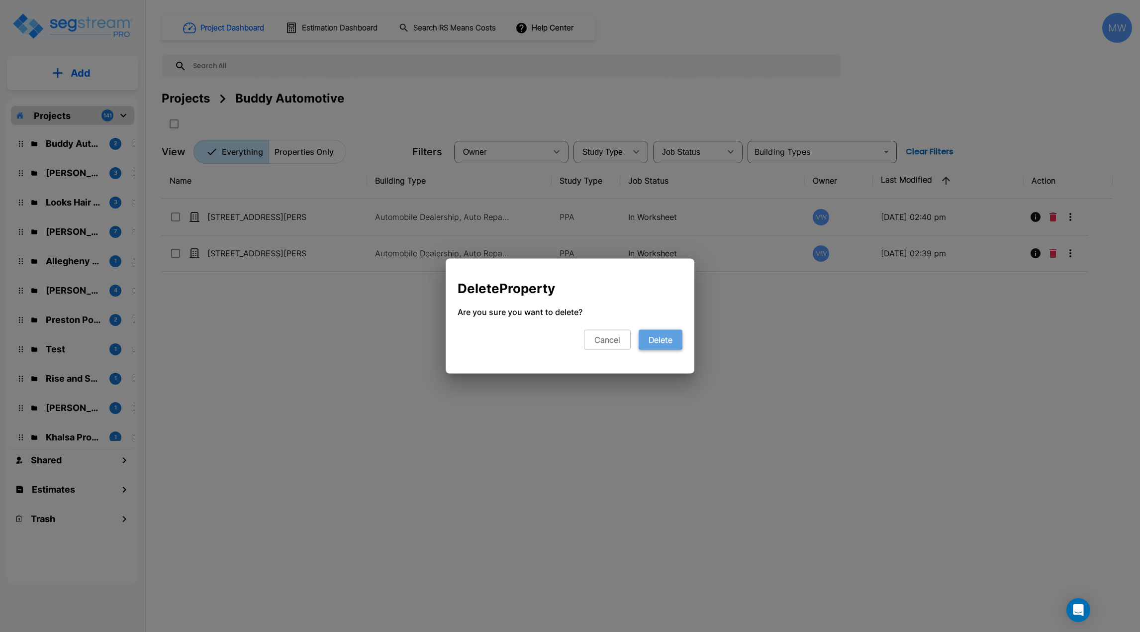
click at [655, 343] on button "Delete" at bounding box center [661, 340] width 44 height 20
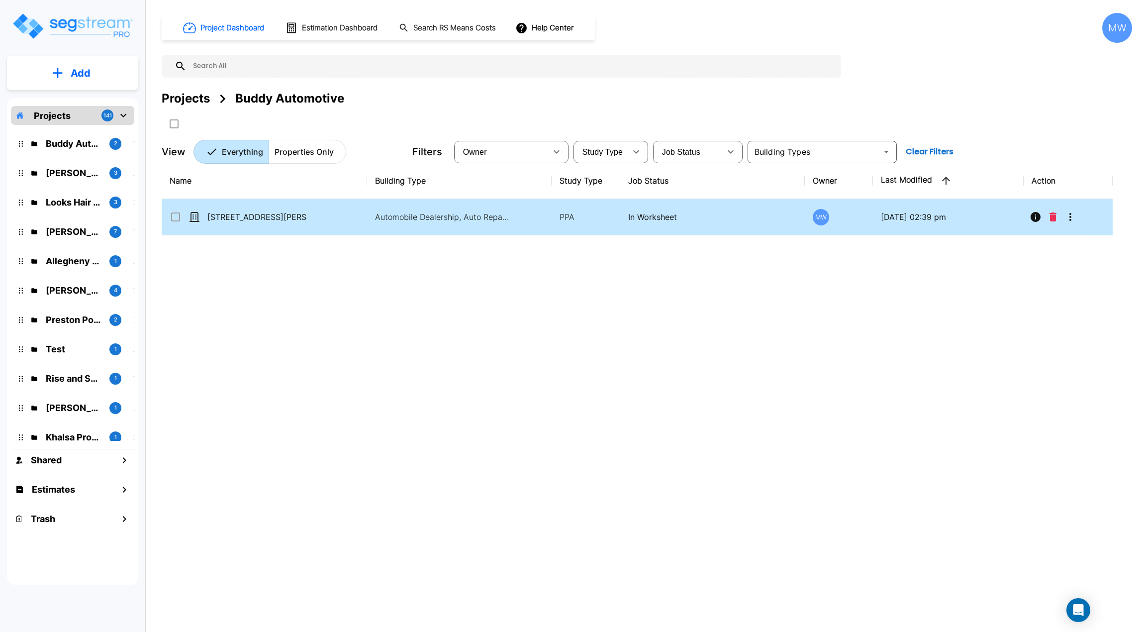
click at [321, 211] on td "[STREET_ADDRESS][PERSON_NAME]" at bounding box center [264, 217] width 205 height 36
checkbox input "true"
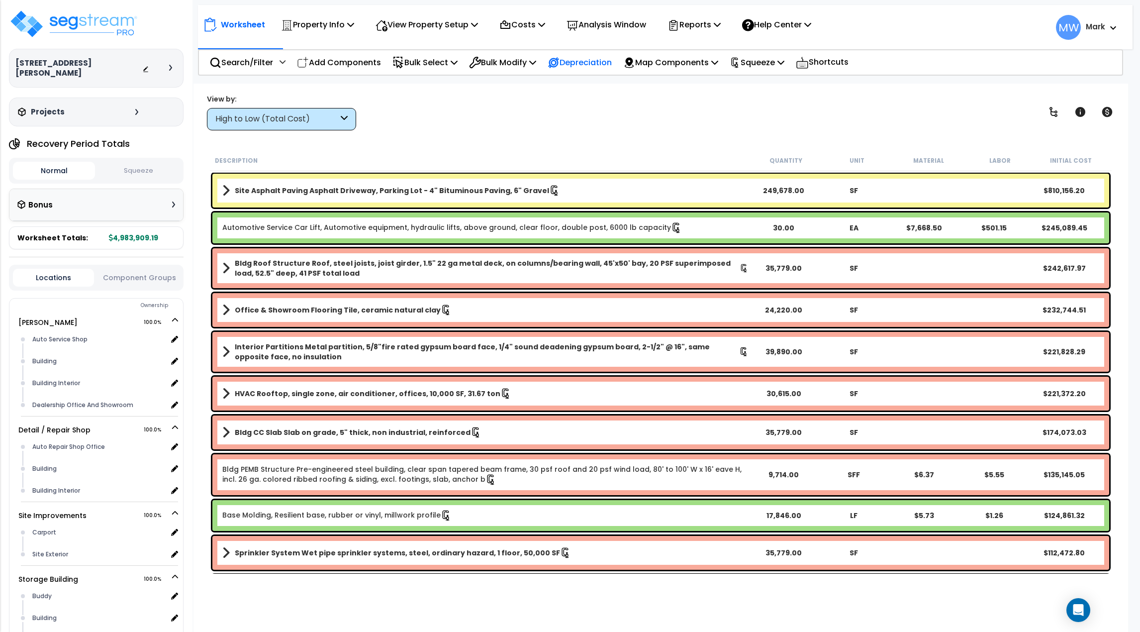
click at [596, 70] on div "Depreciation" at bounding box center [580, 62] width 64 height 23
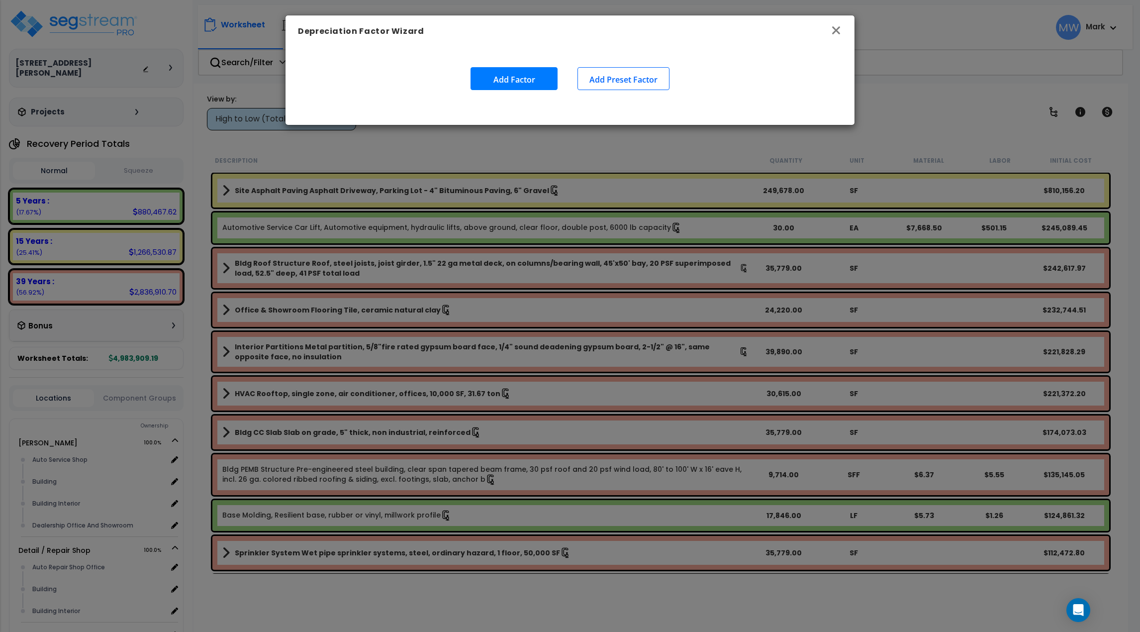
click at [838, 28] on icon "button" at bounding box center [836, 30] width 12 height 12
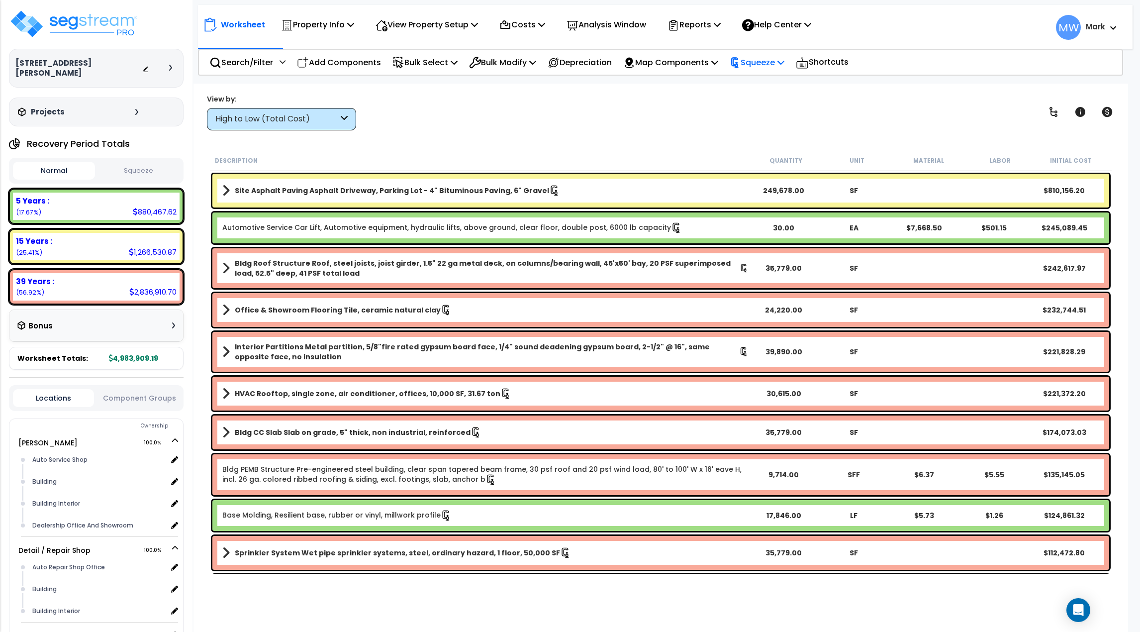
click at [775, 63] on p "Squeeze" at bounding box center [757, 62] width 55 height 13
click at [652, 80] on div "Property Name DB Costs Setup Indirect Costs Direct Costs Costs Setup Rapid Take…" at bounding box center [570, 64] width 1140 height 40
click at [578, 64] on p "Depreciation" at bounding box center [580, 62] width 64 height 13
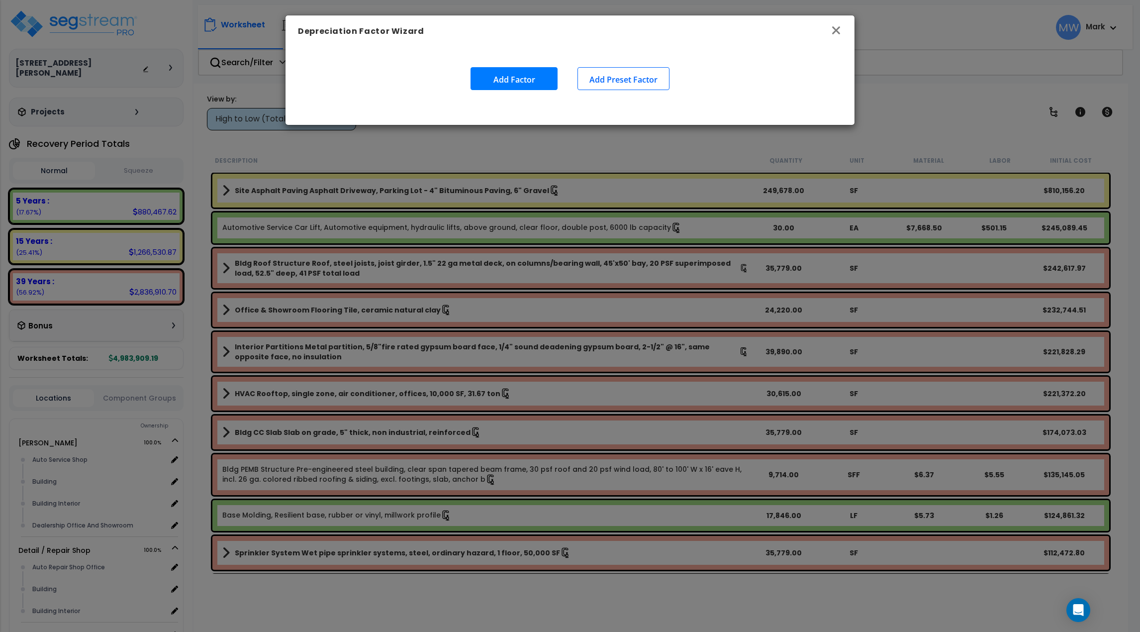
click at [838, 31] on icon "button" at bounding box center [836, 30] width 12 height 12
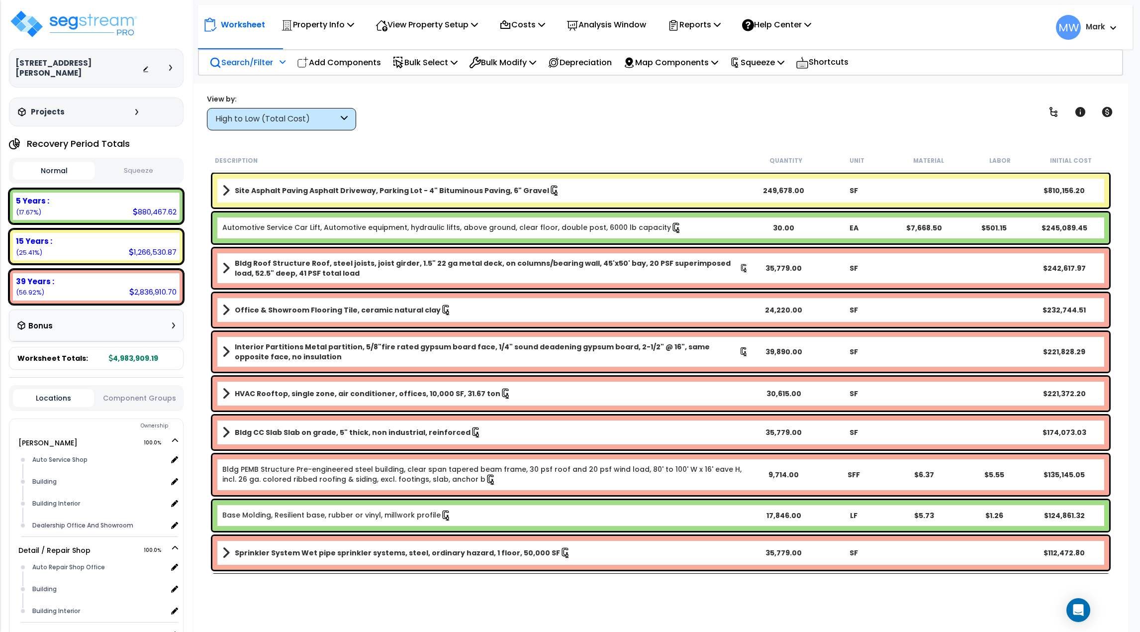
click at [254, 59] on p "Search/Filter" at bounding box center [241, 62] width 64 height 13
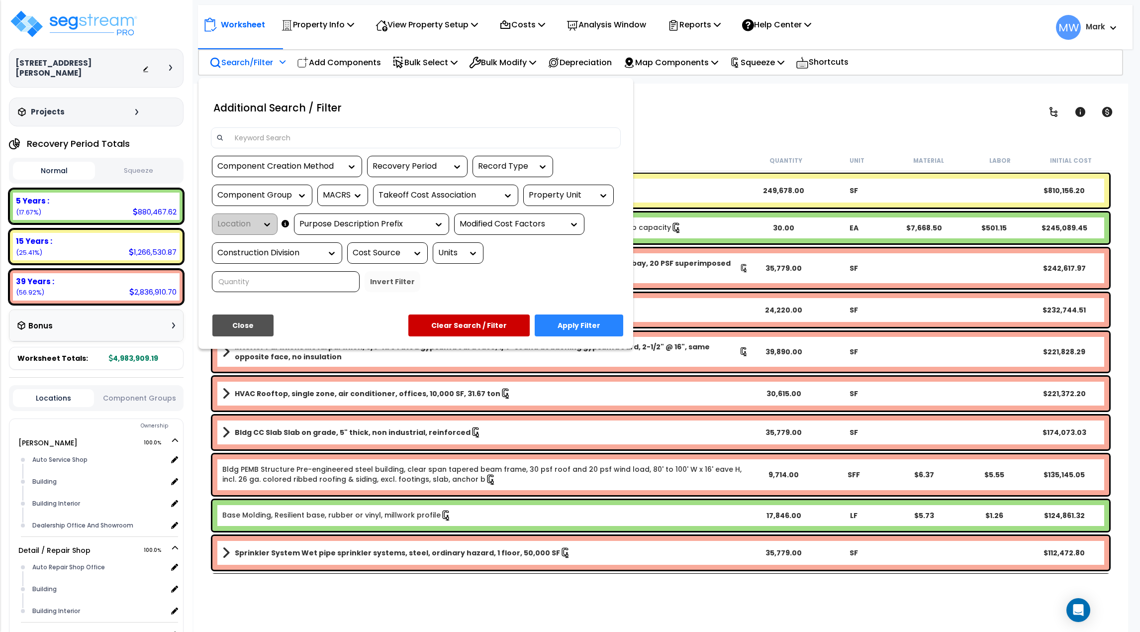
click at [250, 323] on button "Close" at bounding box center [242, 325] width 61 height 22
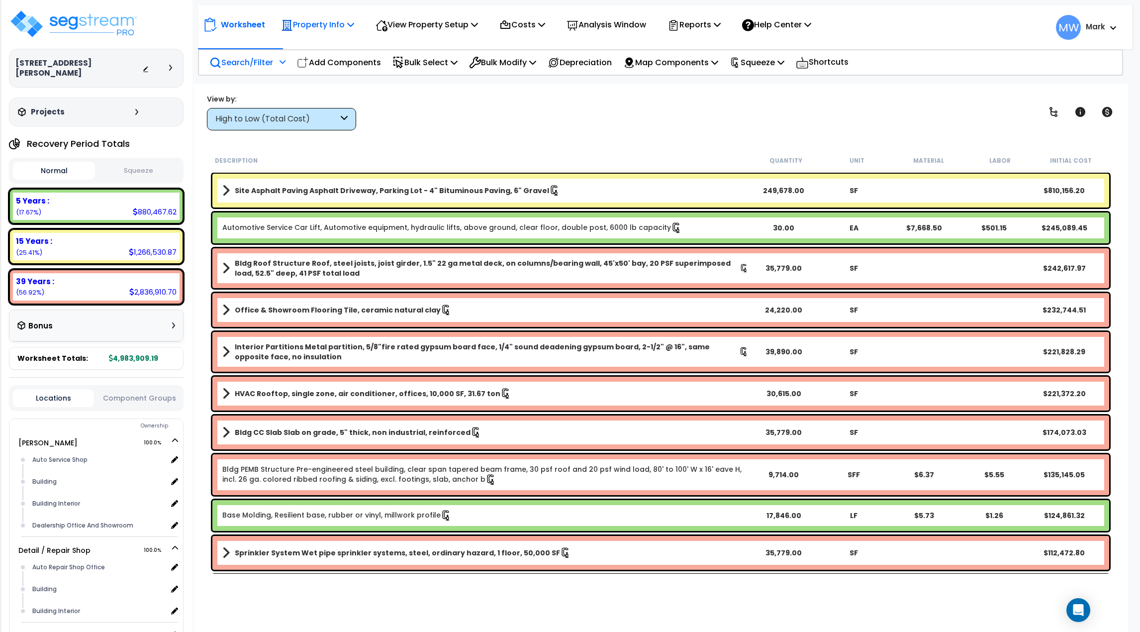
click at [339, 23] on p "Property Info" at bounding box center [317, 24] width 73 height 13
click at [400, 119] on div "View by: High to Low (Total Cost) High to Low (Total Cost)" at bounding box center [660, 112] width 915 height 37
click at [413, 21] on p "View Property Setup" at bounding box center [427, 24] width 102 height 13
click at [250, 28] on p "Worksheet" at bounding box center [243, 24] width 44 height 13
click at [425, 27] on p "View Property Setup" at bounding box center [427, 24] width 102 height 13
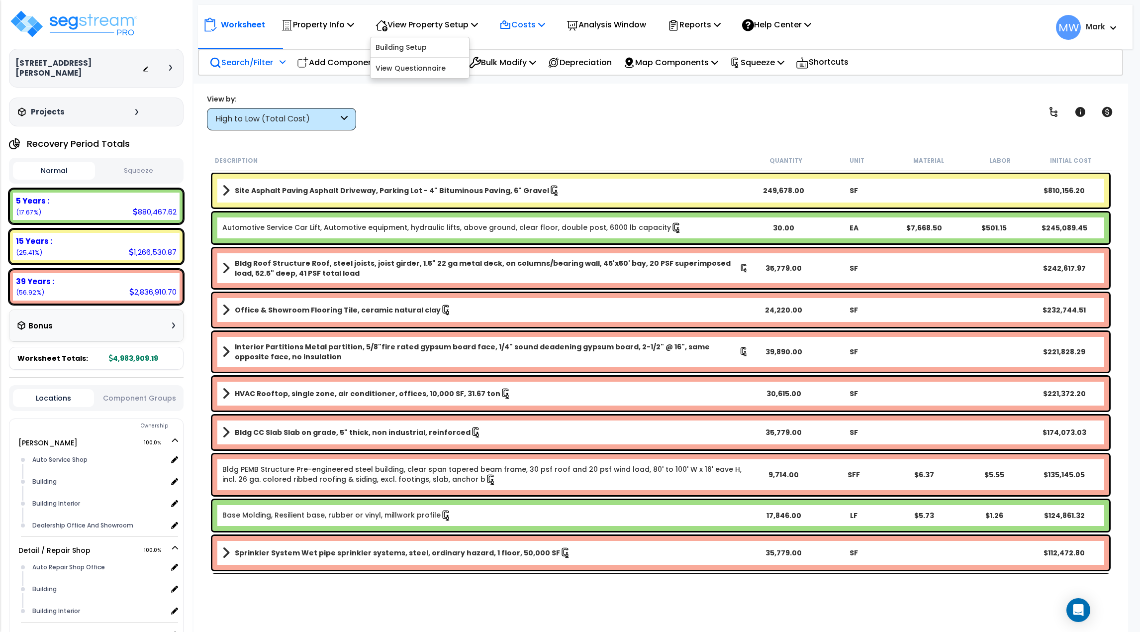
click at [523, 33] on div "Costs" at bounding box center [522, 24] width 46 height 23
click at [647, 106] on div "View by: High to Low (Total Cost) High to Low (Total Cost)" at bounding box center [660, 112] width 915 height 37
click at [706, 20] on p "Reports" at bounding box center [694, 24] width 53 height 13
click at [785, 120] on div "View by: High to Low (Total Cost) High to Low (Total Cost)" at bounding box center [660, 112] width 915 height 37
click at [788, 29] on p "Help Center" at bounding box center [776, 24] width 69 height 13
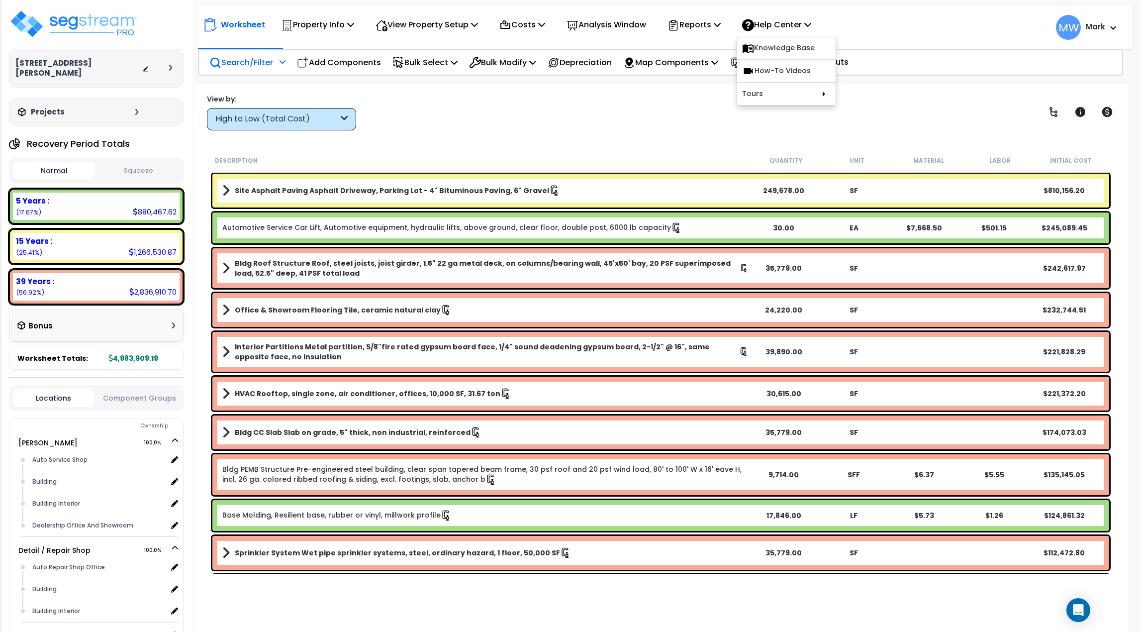
click at [693, 118] on div "View by: High to Low (Total Cost) High to Low (Total Cost)" at bounding box center [660, 112] width 915 height 37
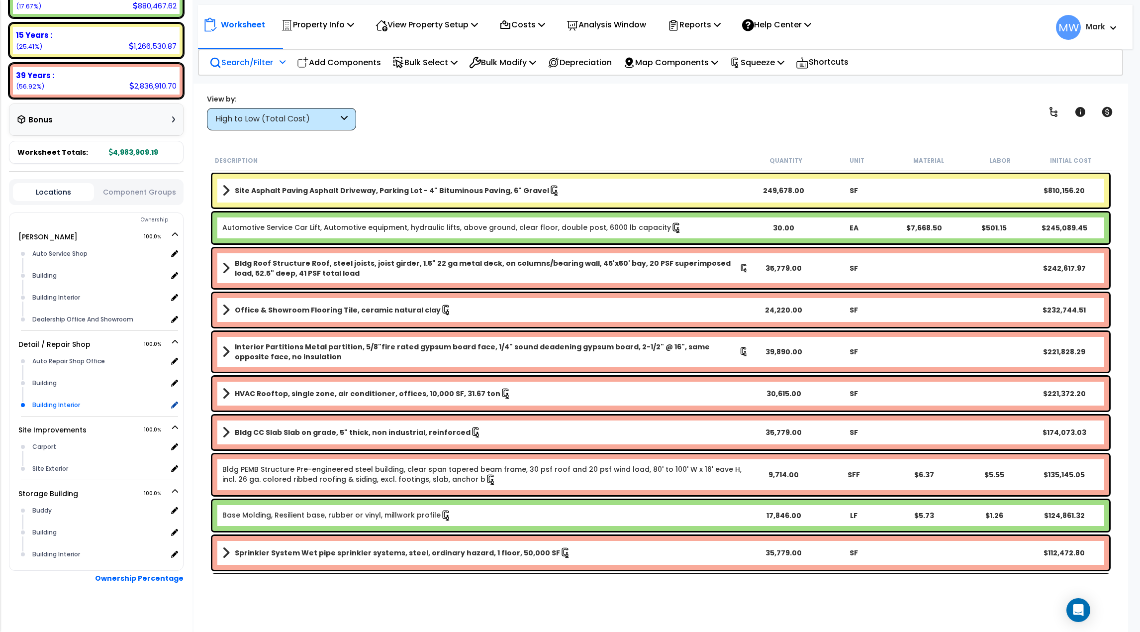
scroll to position [44, 0]
click at [174, 573] on b "Ownership Percentage" at bounding box center [139, 578] width 89 height 10
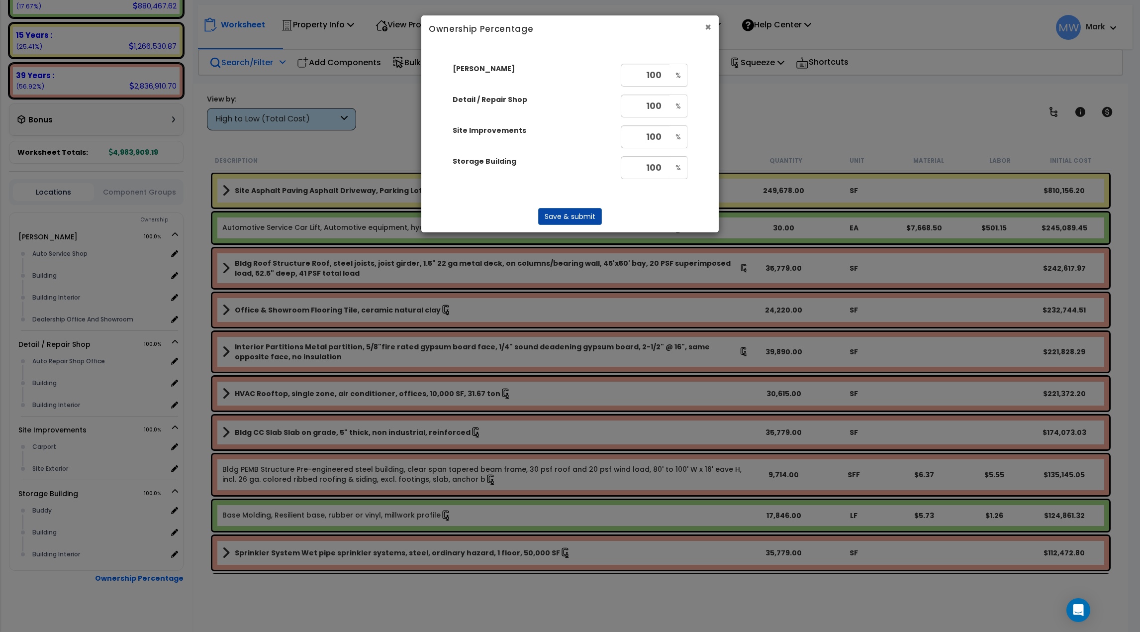
click at [706, 27] on button "×" at bounding box center [708, 27] width 6 height 10
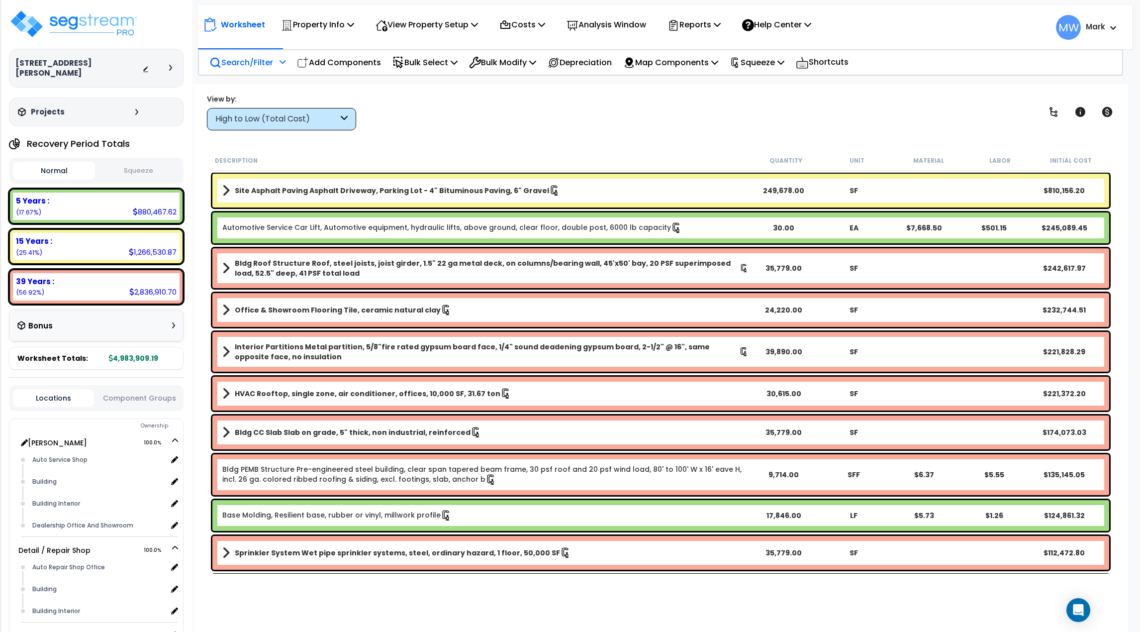
scroll to position [0, 0]
click at [137, 385] on div "Locations Component Groups" at bounding box center [96, 398] width 175 height 26
click at [135, 392] on button "Component Groups" at bounding box center [139, 397] width 81 height 11
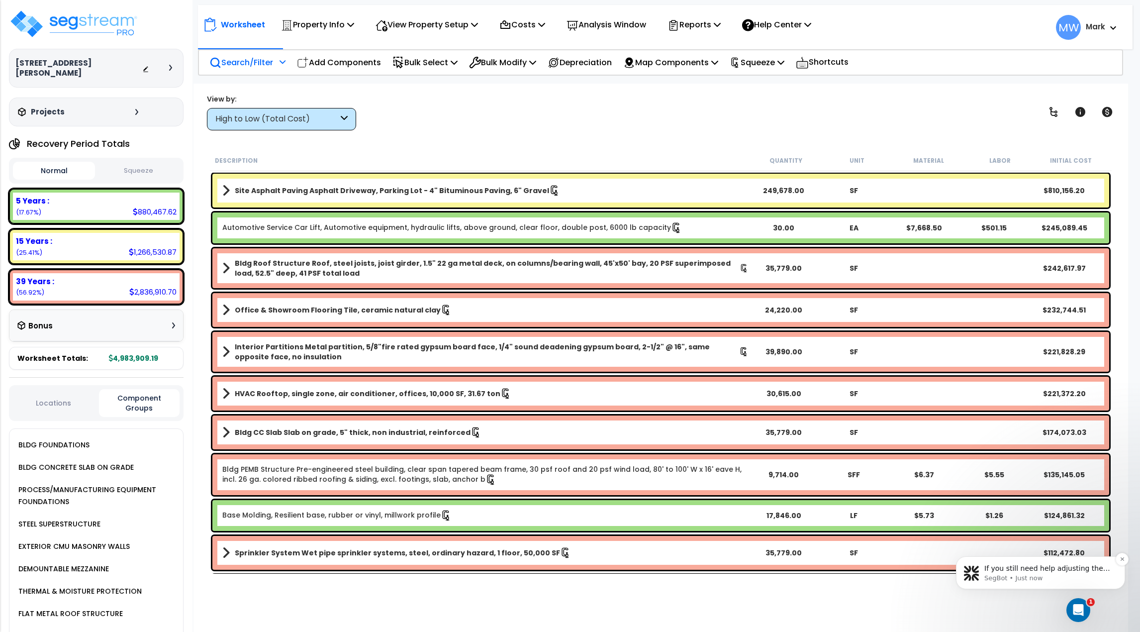
click at [1069, 570] on p "If you still need help adjusting the Cost New % or have any other questions, I’…" at bounding box center [1048, 569] width 128 height 10
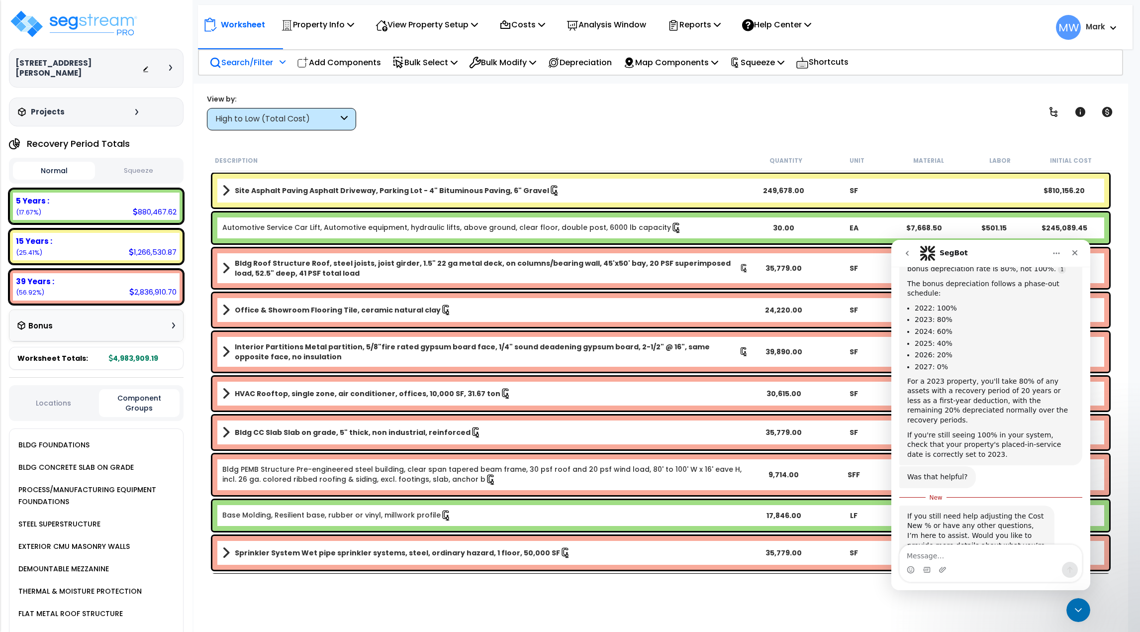
scroll to position [297, 0]
type textarea "The RCN %"
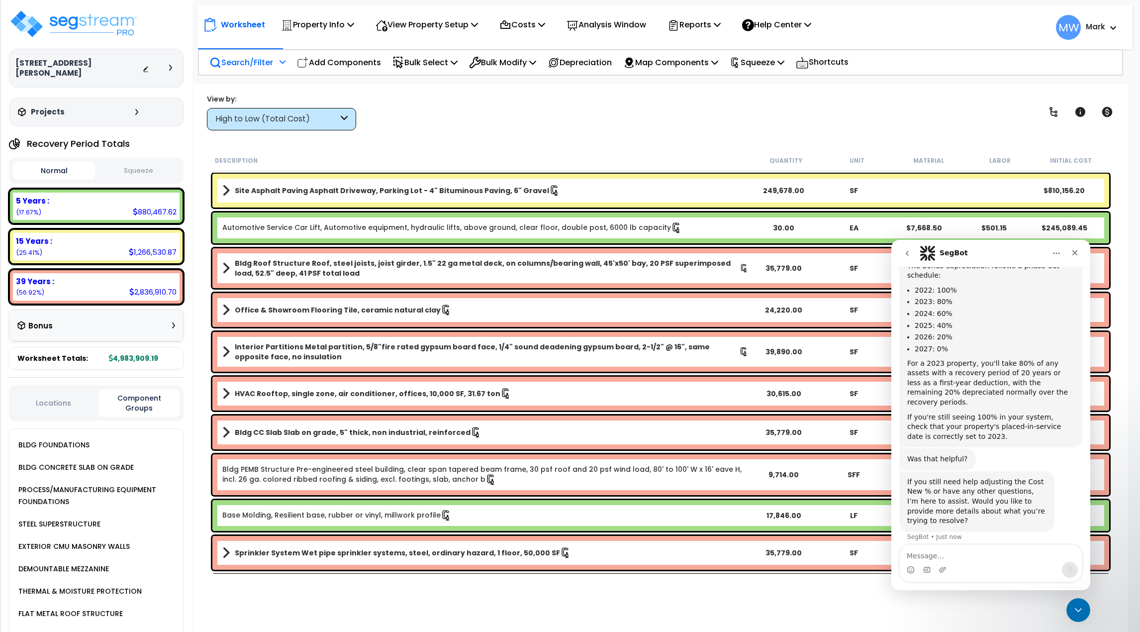
scroll to position [343, 0]
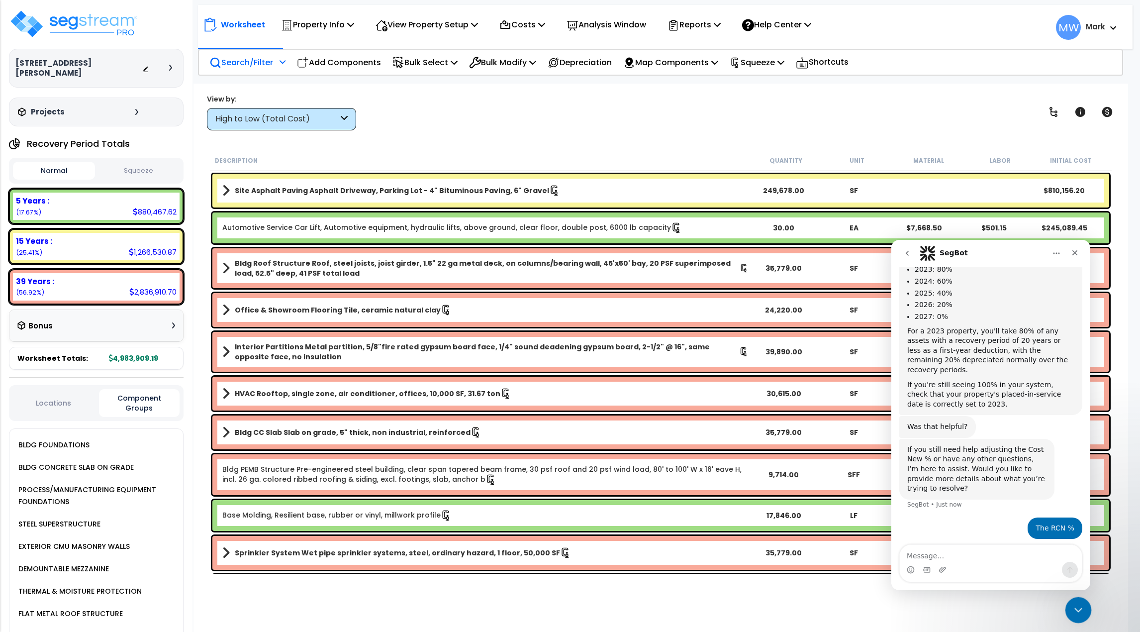
click at [1081, 609] on icon "Close Intercom Messenger" at bounding box center [1077, 608] width 12 height 12
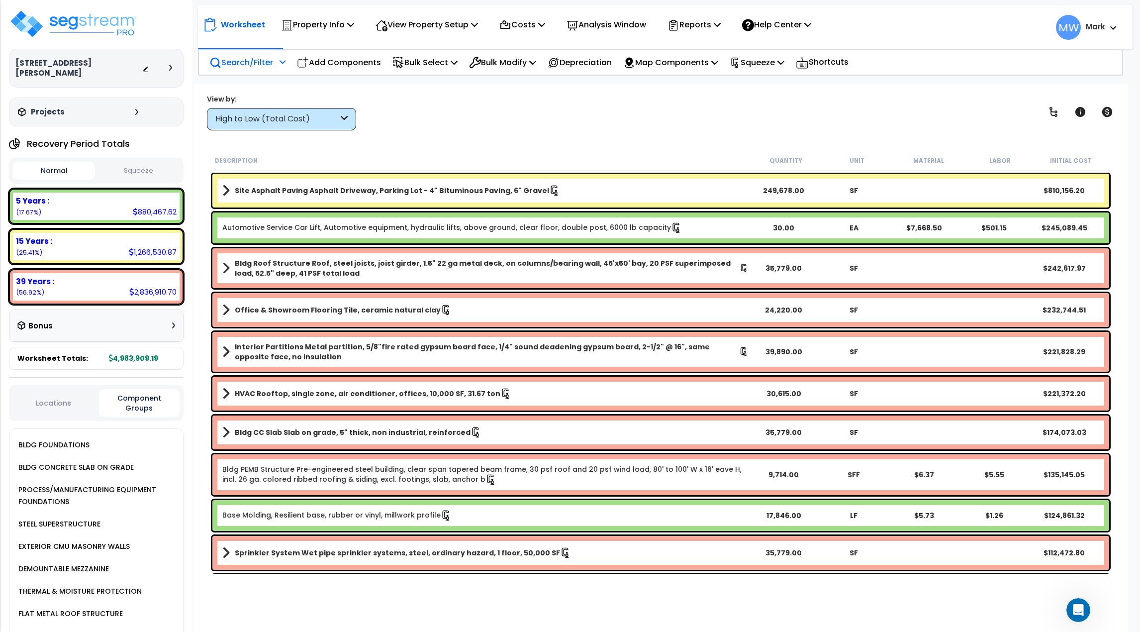
click at [164, 170] on div "Normal Squeeze" at bounding box center [96, 171] width 175 height 26
click at [131, 107] on div "Projects" at bounding box center [79, 112] width 128 height 10
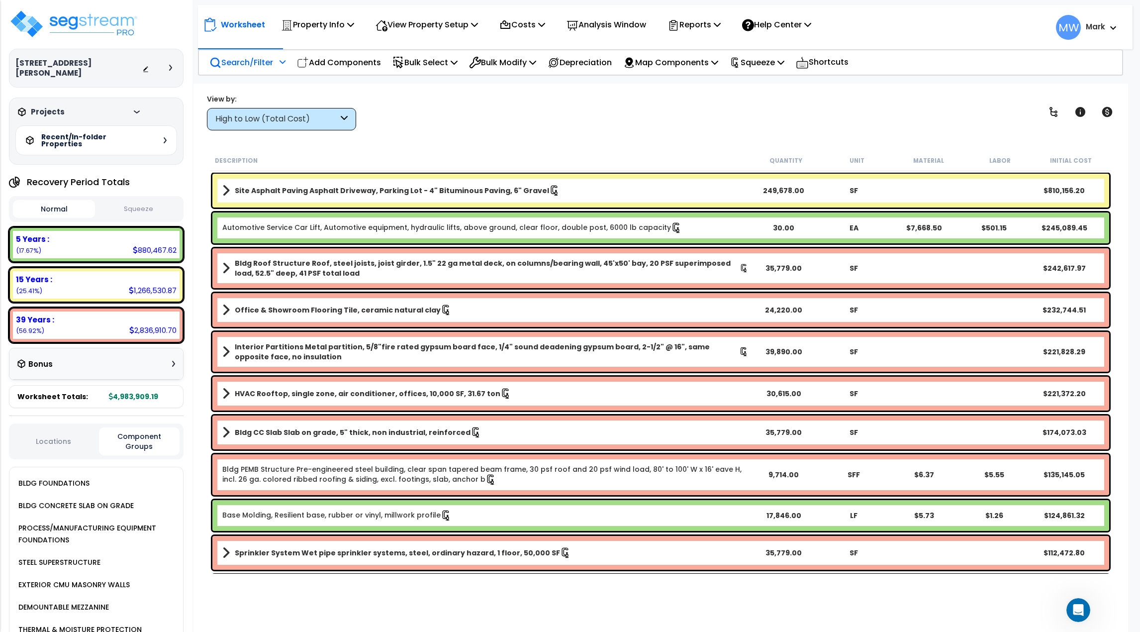
click at [131, 107] on div "Projects" at bounding box center [79, 112] width 128 height 10
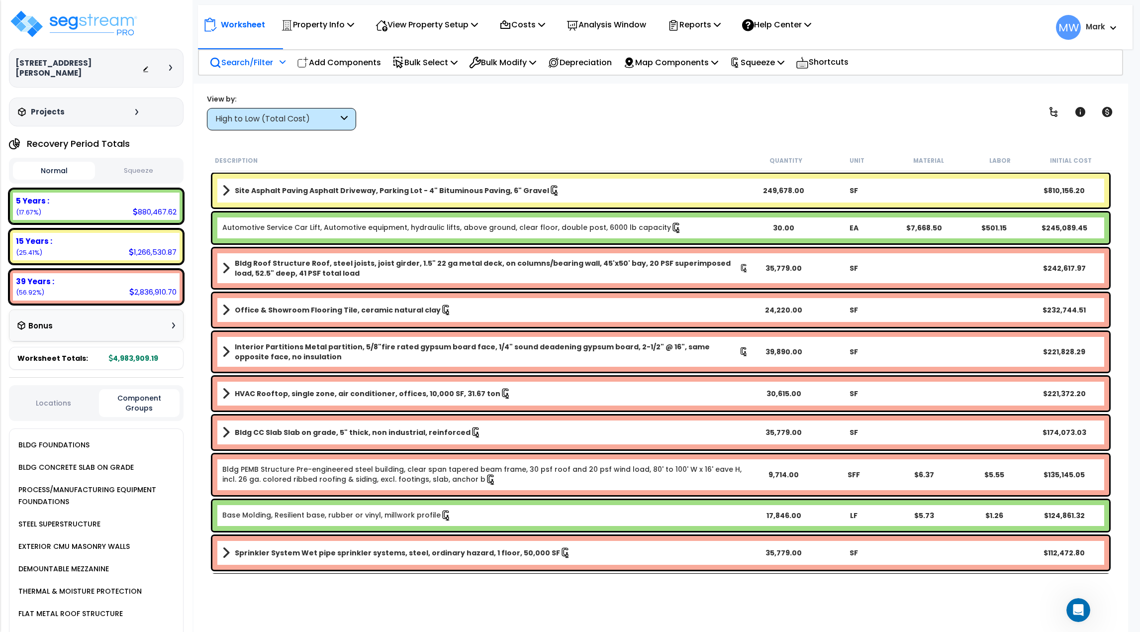
click at [172, 67] on div at bounding box center [159, 68] width 35 height 10
click at [170, 65] on icon at bounding box center [170, 68] width 3 height 6
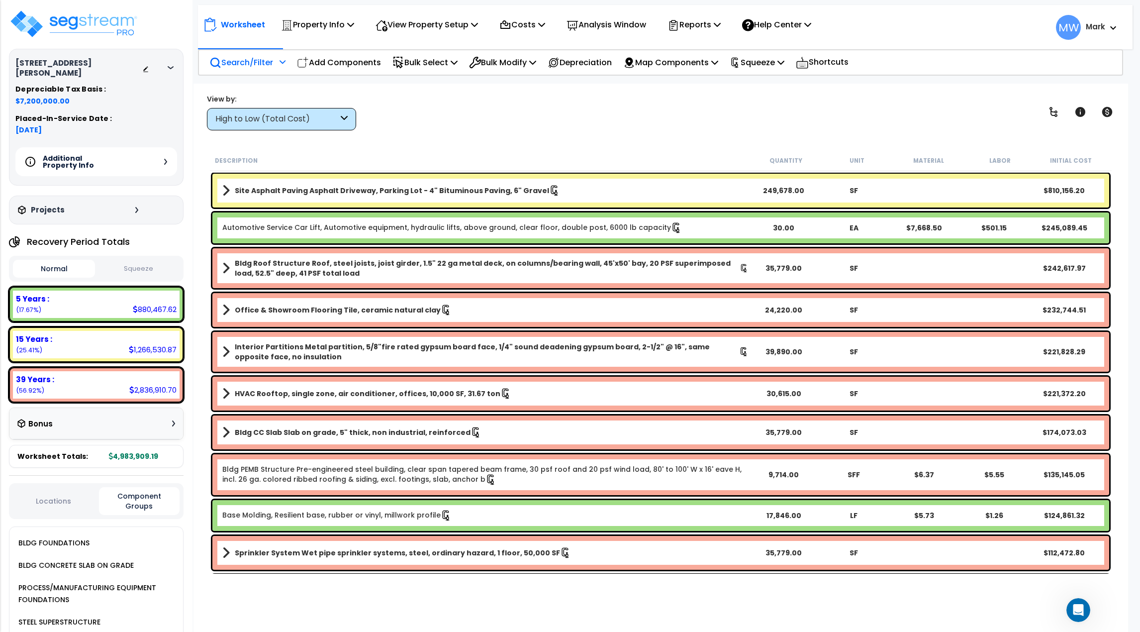
click at [169, 154] on div "Additional Property Info" at bounding box center [96, 161] width 162 height 29
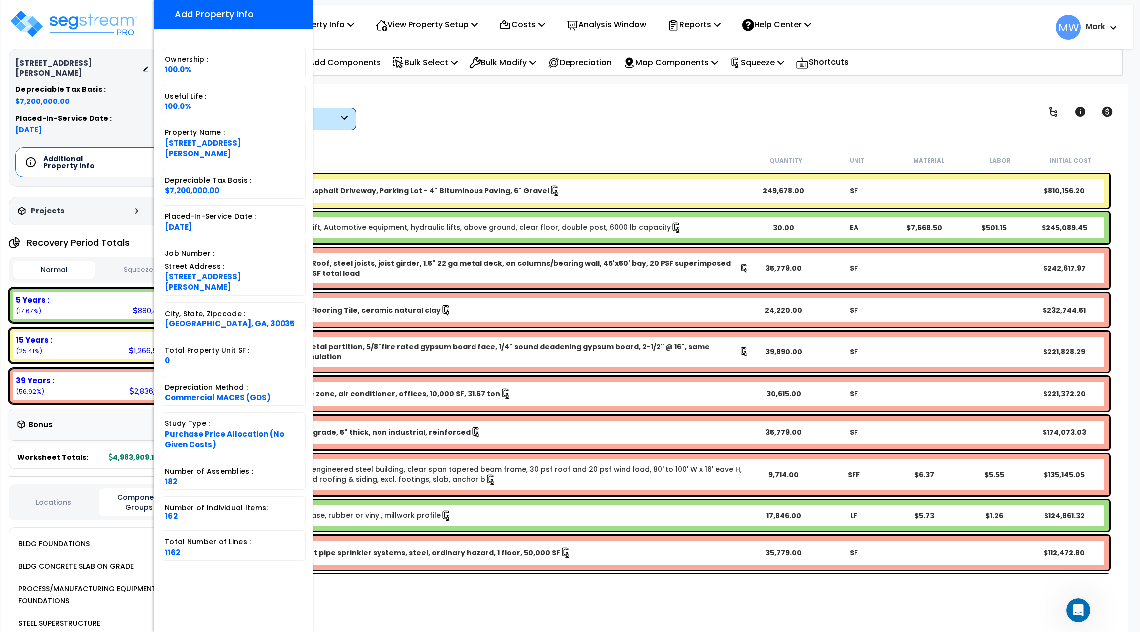
scroll to position [0, 0]
click at [489, 95] on div "View by: High to Low (Total Cost) High to Low (Total Cost)" at bounding box center [660, 112] width 915 height 37
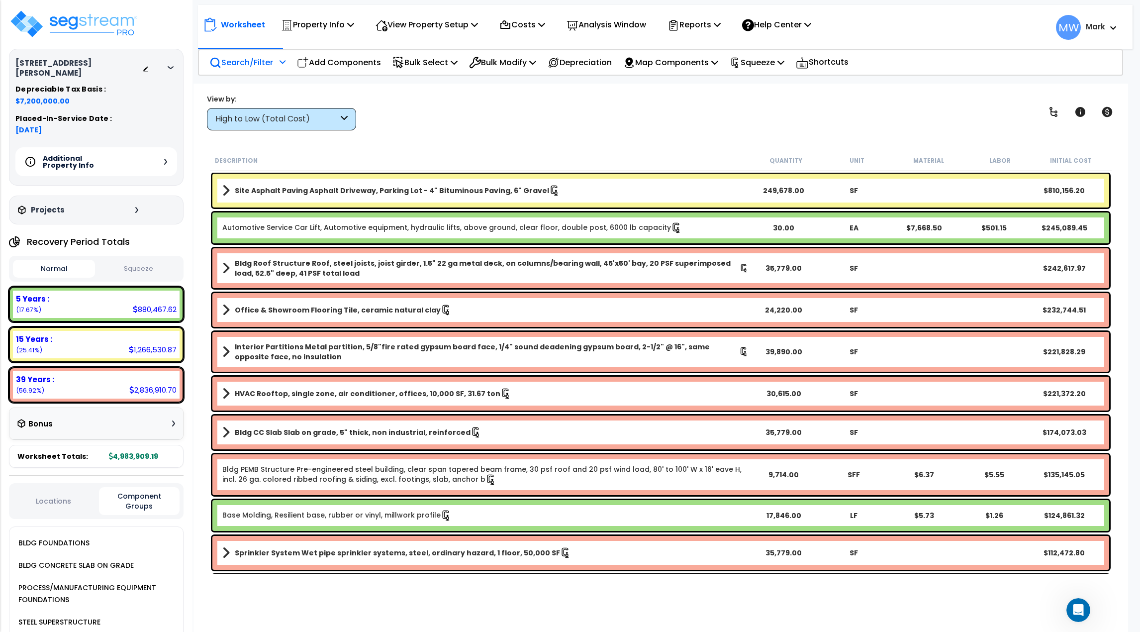
click at [169, 63] on div at bounding box center [159, 68] width 35 height 10
click at [169, 66] on icon at bounding box center [171, 67] width 6 height 3
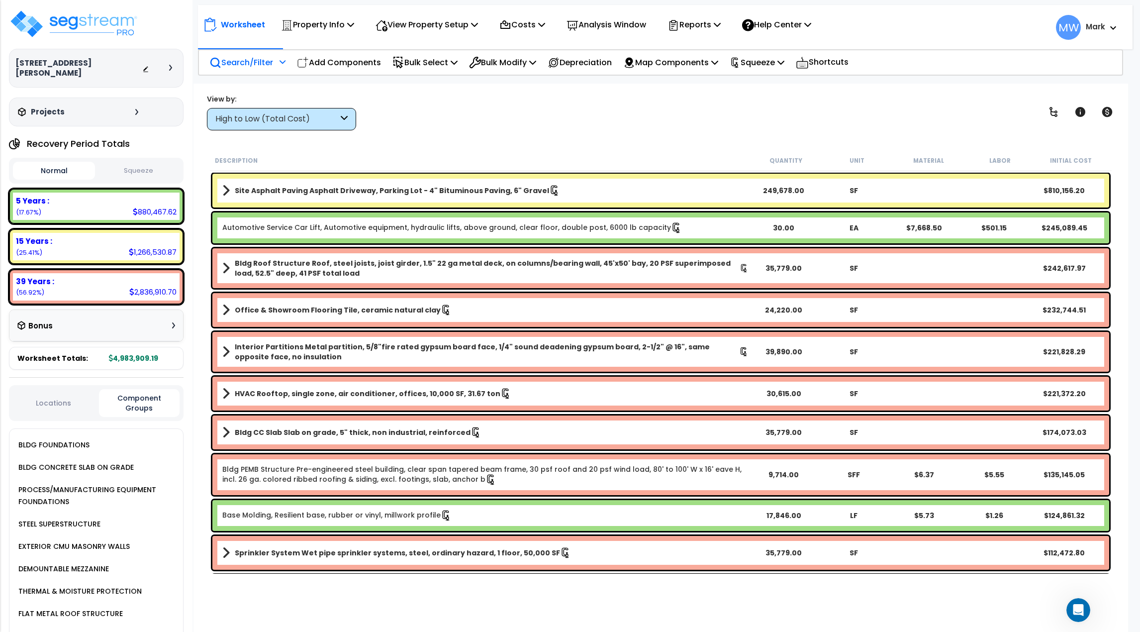
click at [169, 65] on icon at bounding box center [170, 68] width 3 height 6
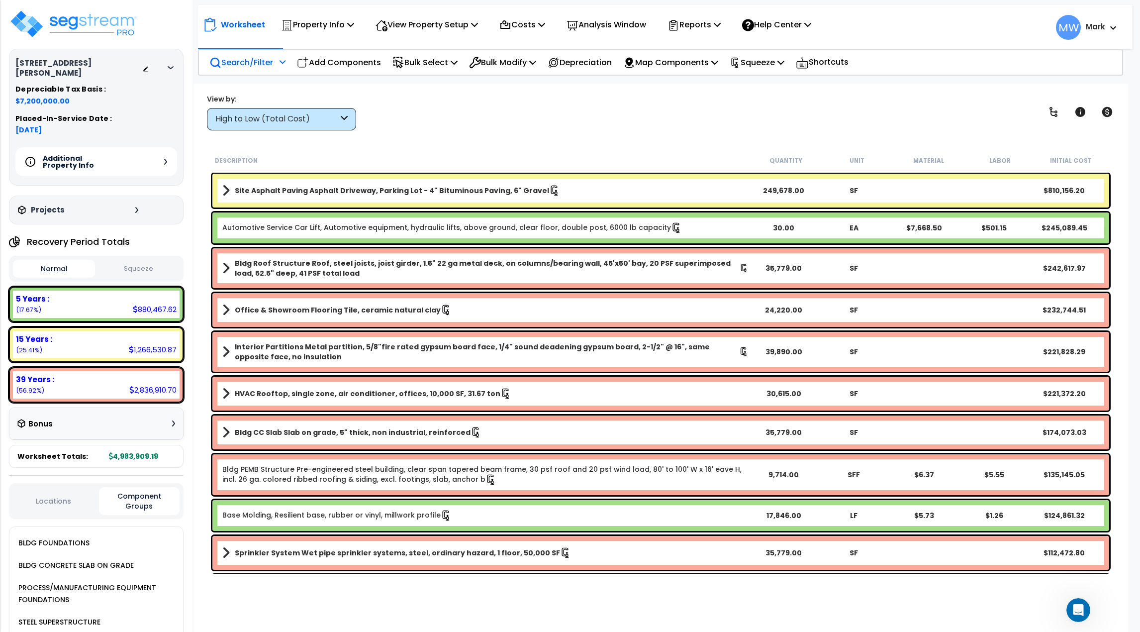
click at [168, 147] on div "Additional Property Info" at bounding box center [96, 161] width 162 height 29
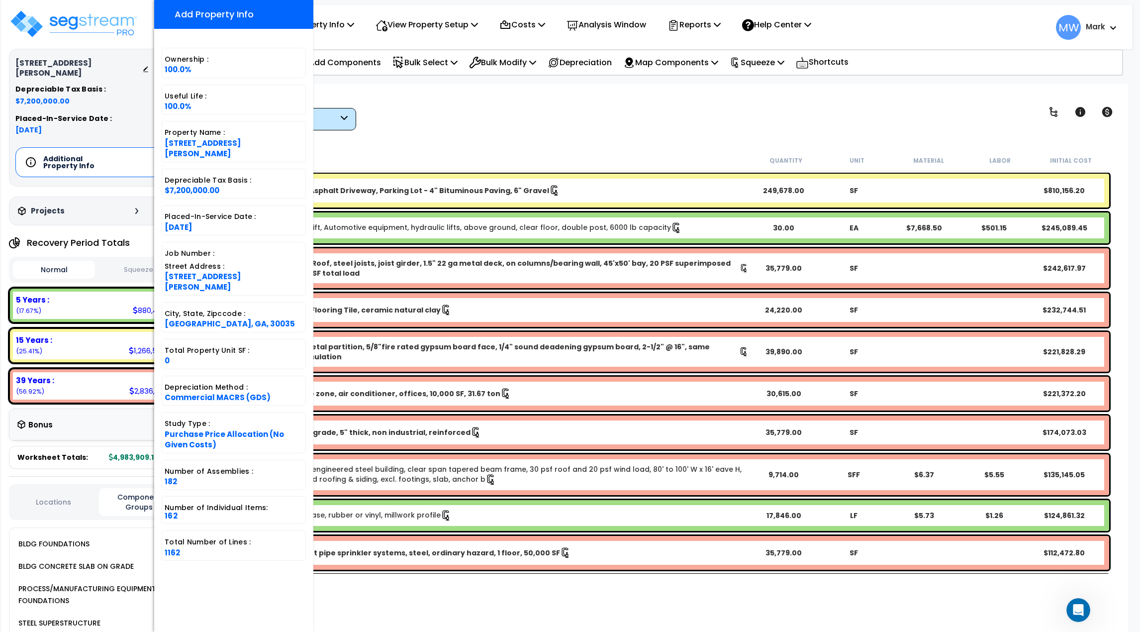
click at [196, 339] on div "Total Property Unit SF : 0" at bounding box center [234, 354] width 144 height 30
click at [409, 117] on div "View by: High to Low (Total Cost) High to Low (Total Cost)" at bounding box center [660, 112] width 915 height 37
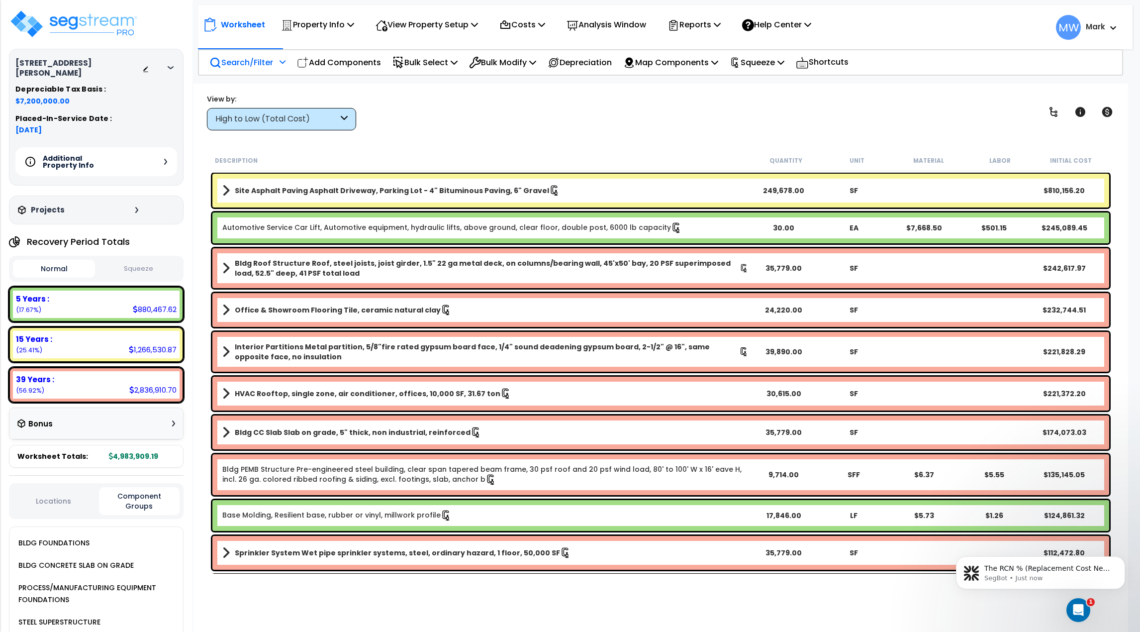
click at [177, 65] on div at bounding box center [173, 68] width 8 height 6
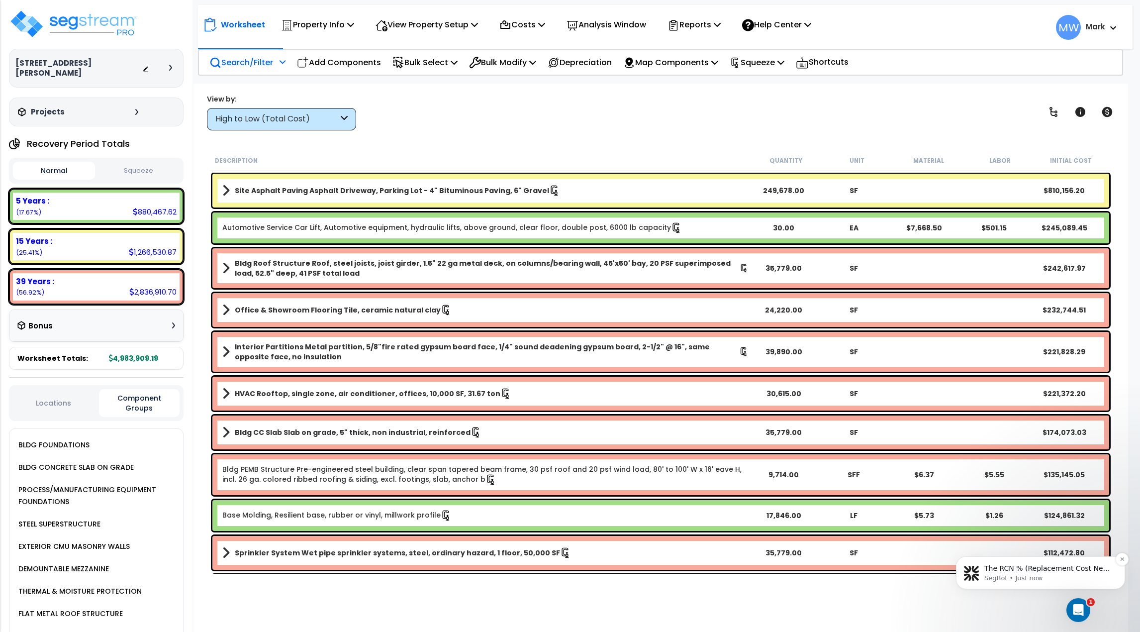
click at [1053, 580] on p "SegBot • Just now" at bounding box center [1048, 578] width 128 height 9
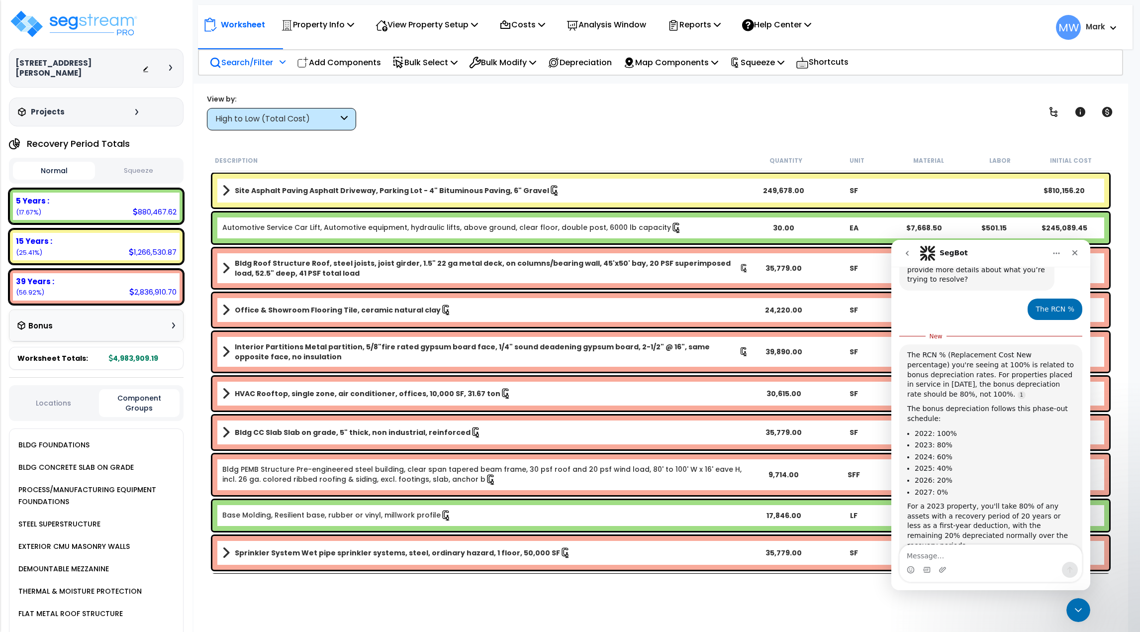
scroll to position [44, 0]
click at [902, 248] on button "go back" at bounding box center [907, 253] width 19 height 19
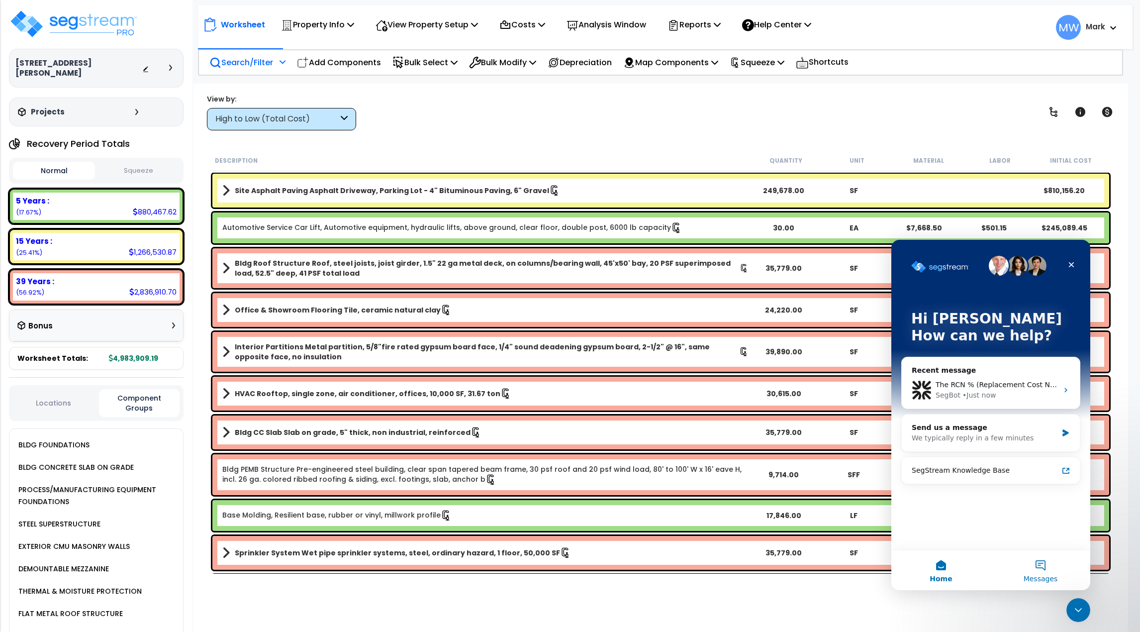
click at [1044, 569] on button "Messages" at bounding box center [1040, 570] width 99 height 40
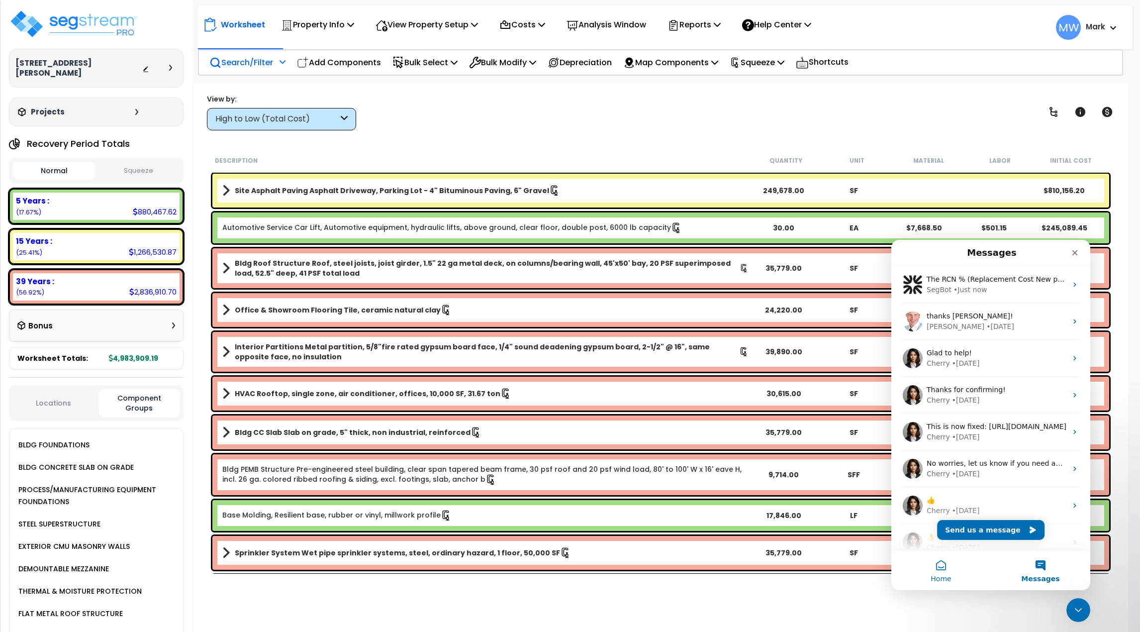
click at [948, 573] on button "Home" at bounding box center [940, 570] width 99 height 40
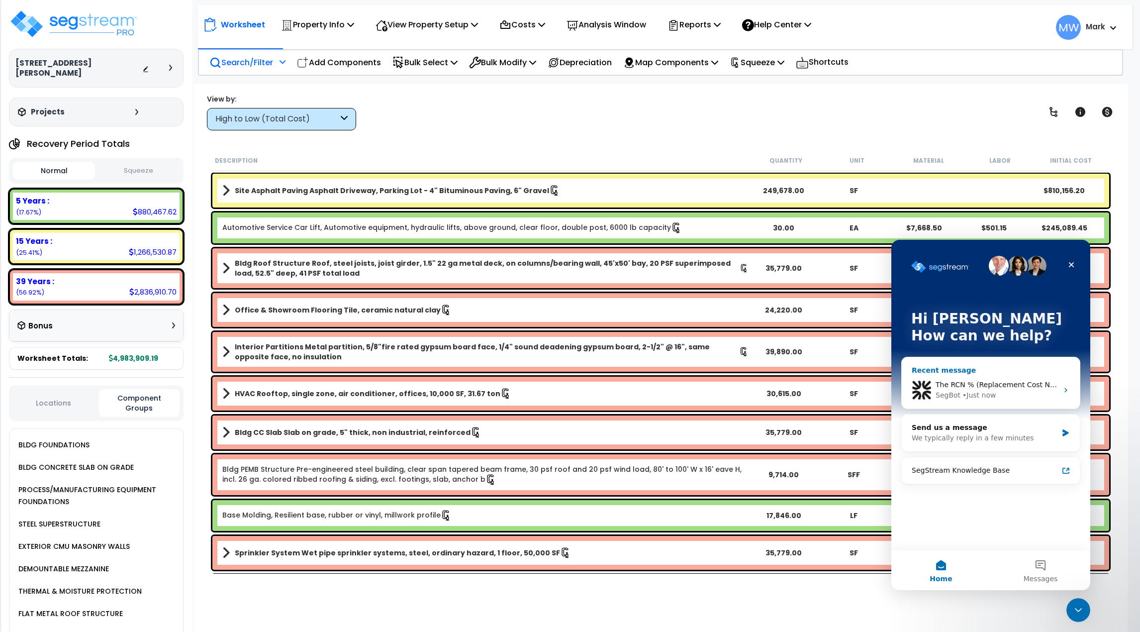
click at [1023, 393] on div "SegBot • Just now" at bounding box center [997, 395] width 122 height 10
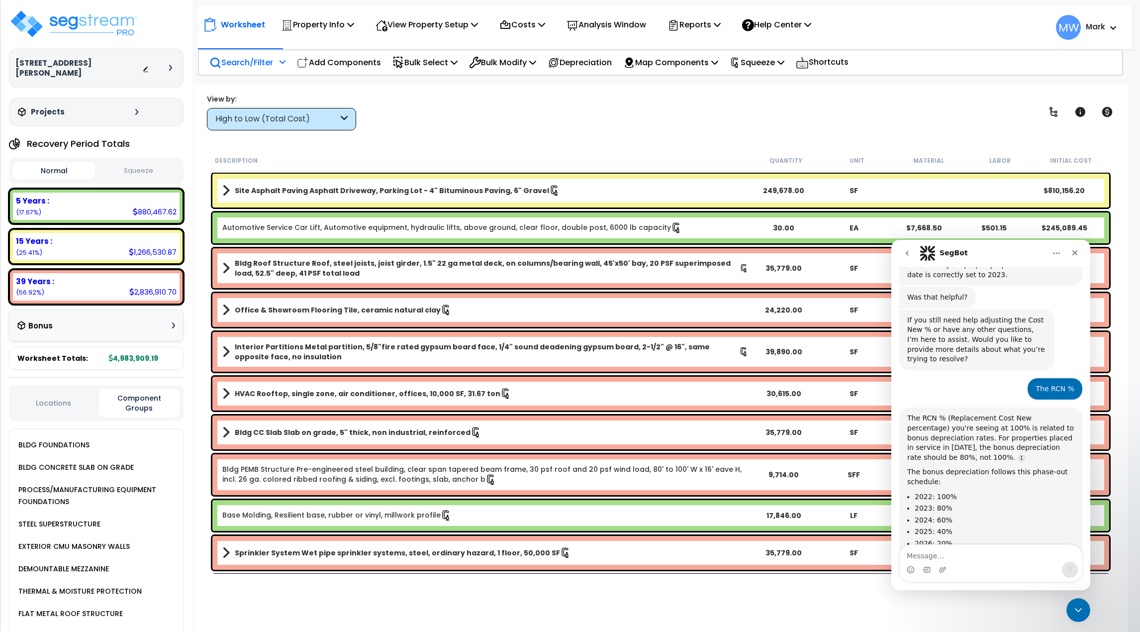
scroll to position [535, 0]
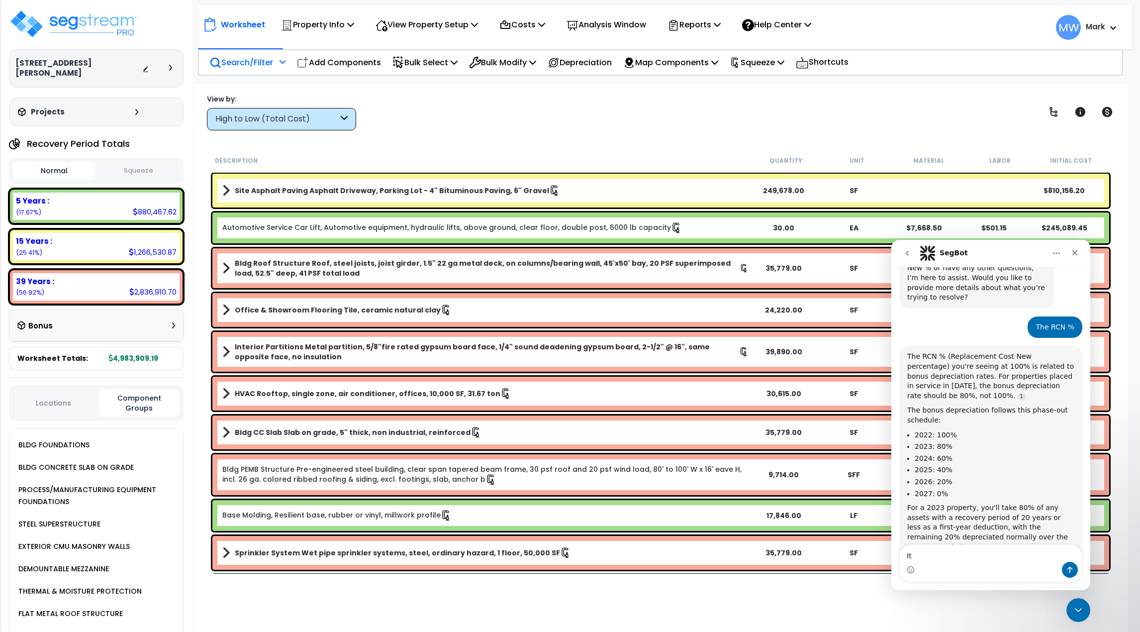
type textarea "I"
click at [1071, 251] on div "Close" at bounding box center [1075, 253] width 18 height 18
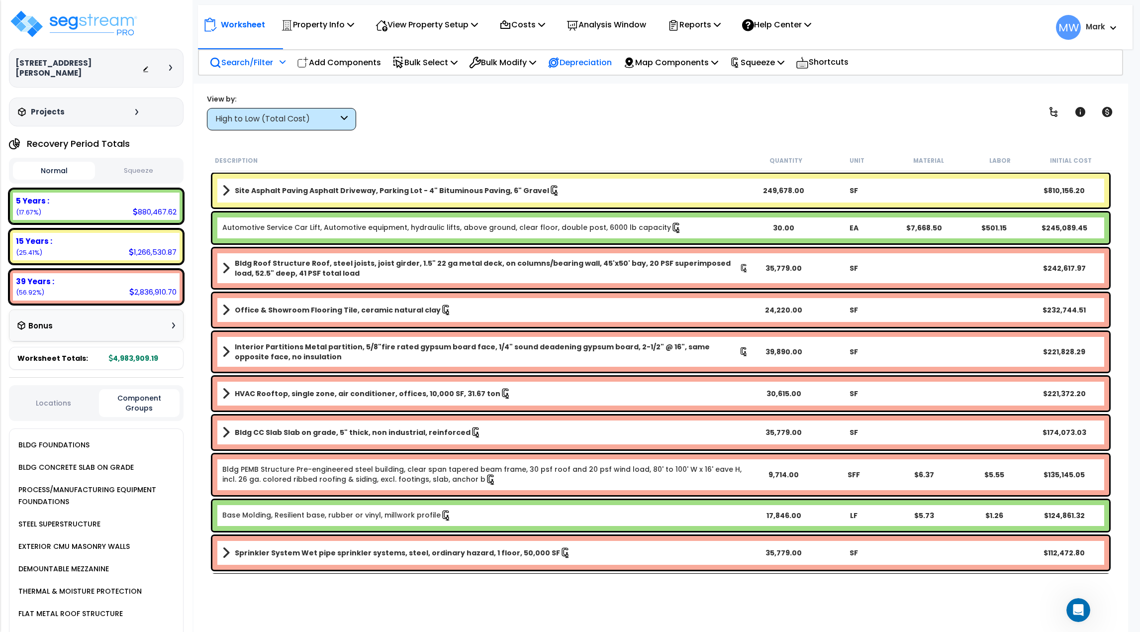
click at [612, 64] on p "Depreciation" at bounding box center [580, 62] width 64 height 13
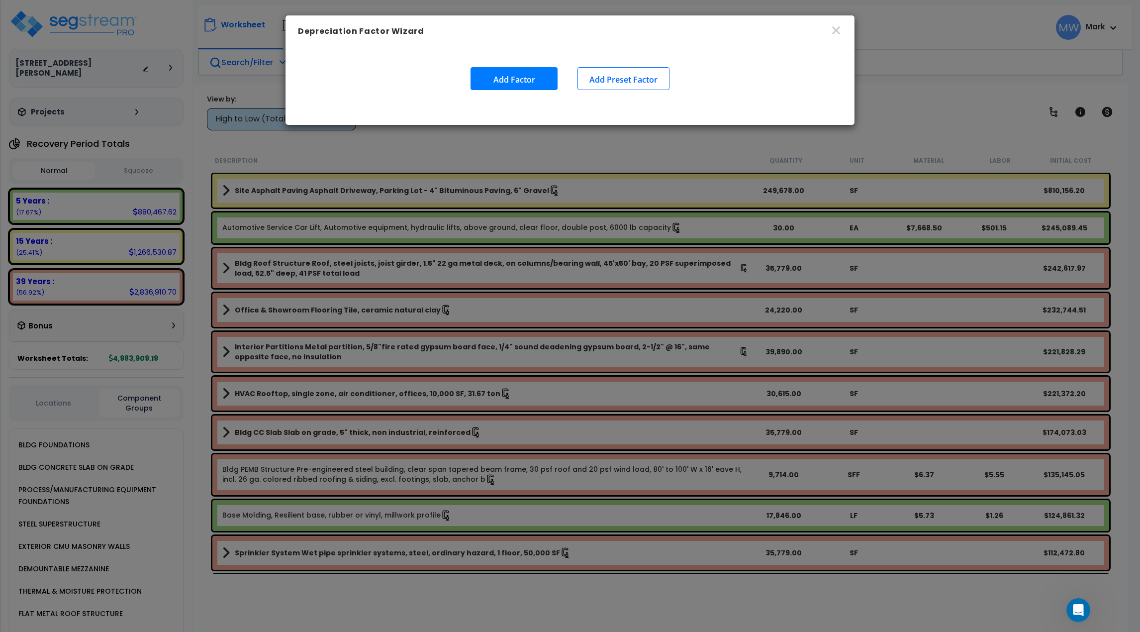
click at [640, 79] on button "Add Preset Factor" at bounding box center [624, 78] width 92 height 23
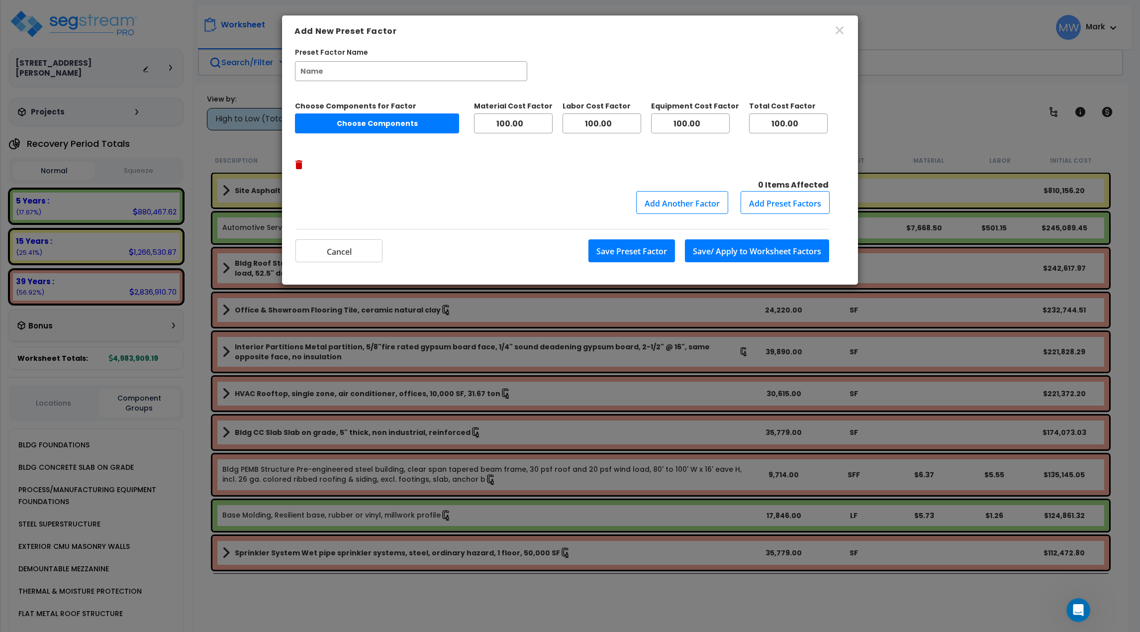
click at [374, 78] on input "Preset Factor Name" at bounding box center [411, 71] width 232 height 20
click at [344, 239] on button "Cancel" at bounding box center [338, 250] width 87 height 23
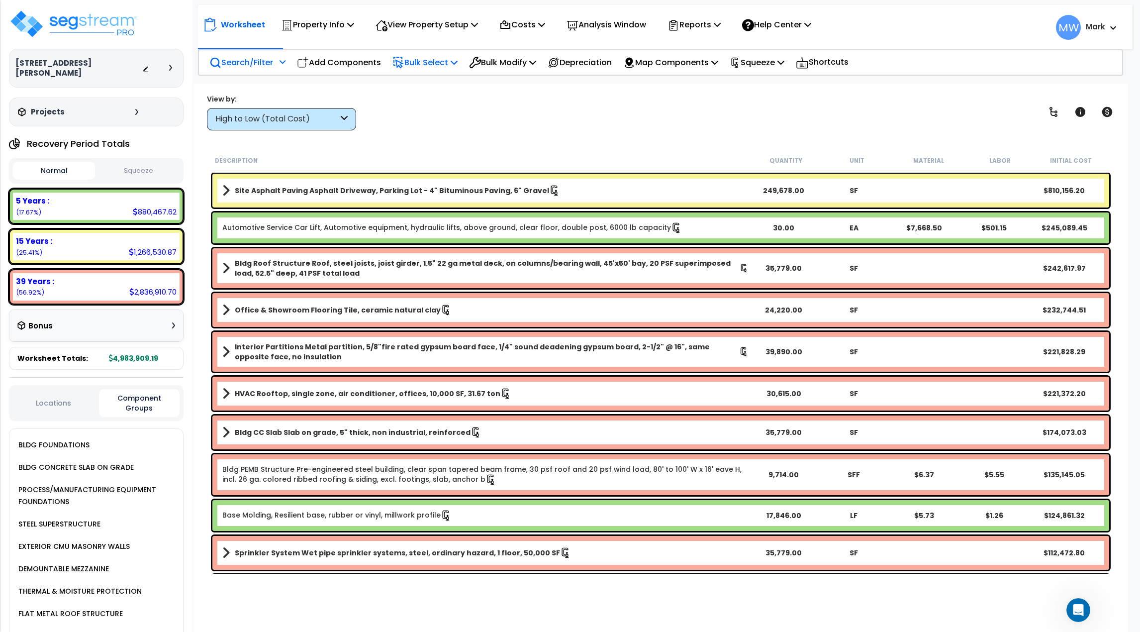
click at [449, 68] on p "Bulk Select" at bounding box center [424, 62] width 65 height 13
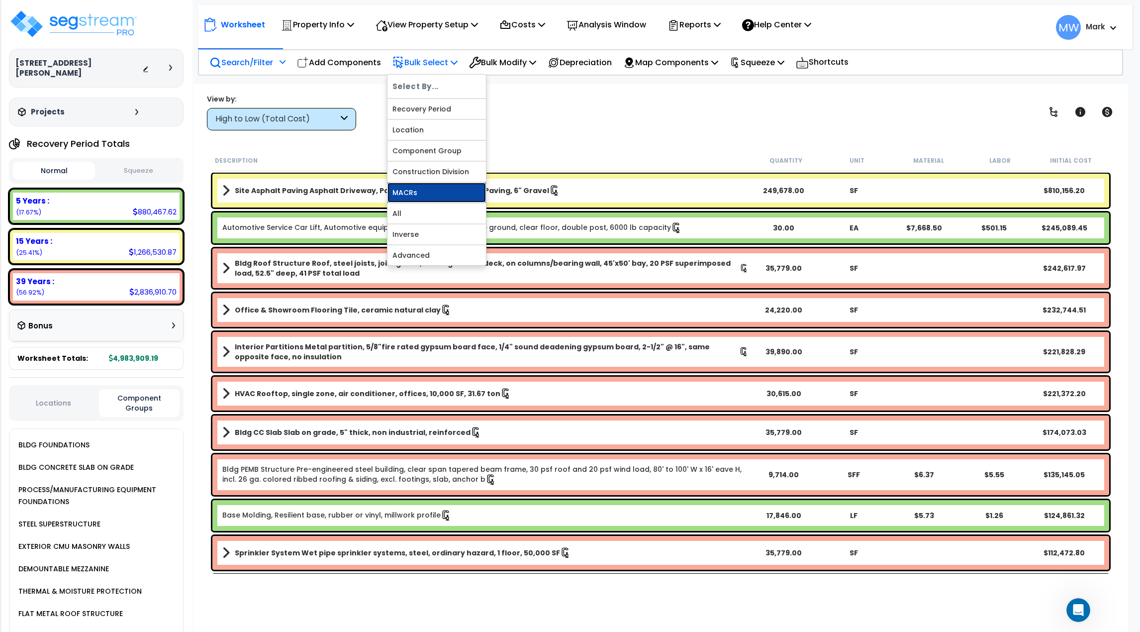
click at [433, 197] on link "MACRs" at bounding box center [437, 193] width 98 height 20
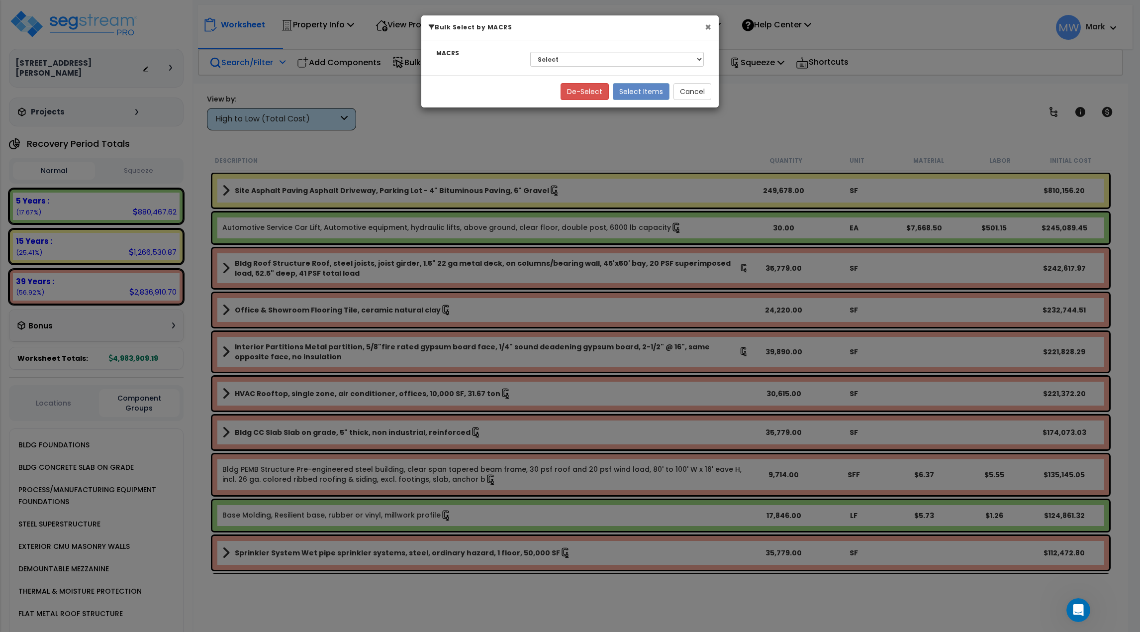
click at [708, 27] on button "×" at bounding box center [708, 27] width 6 height 10
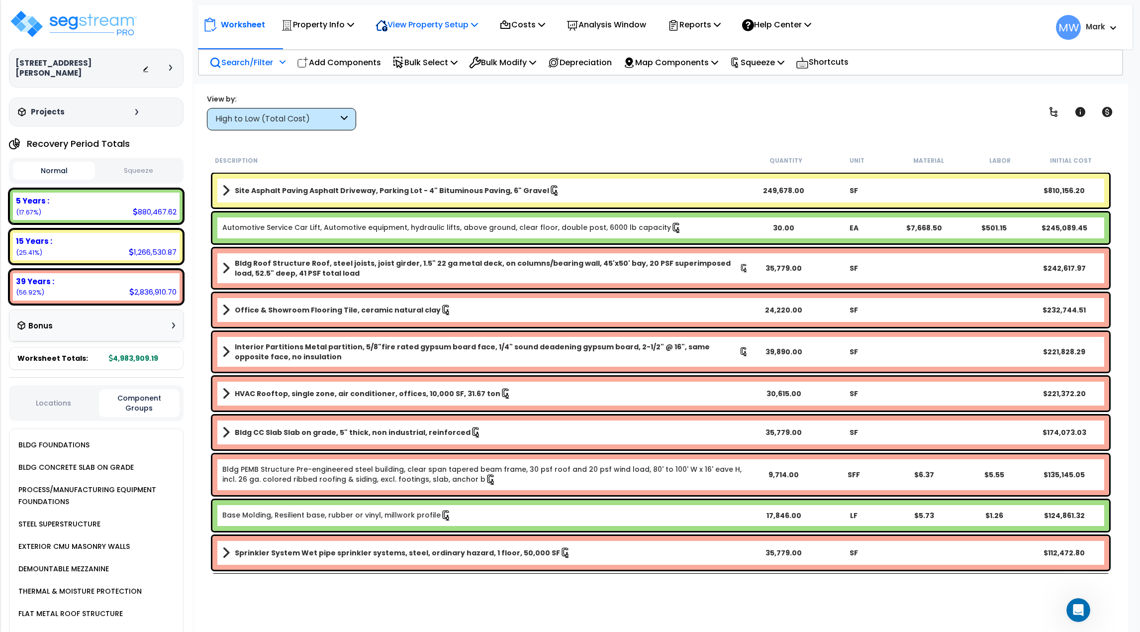
click at [470, 18] on p "View Property Setup" at bounding box center [427, 24] width 102 height 13
click at [511, 22] on icon at bounding box center [505, 25] width 12 height 12
click at [489, 146] on div "Worksheet Property Info Property Setup Add Property Unit Template property Clon…" at bounding box center [661, 400] width 935 height 632
click at [509, 173] on div "Site Asphalt Paving Asphalt Driveway, Parking Lot - 4" Bituminous Paving, 6" Gr…" at bounding box center [661, 190] width 902 height 39
click at [548, 185] on link "Site Asphalt Paving Asphalt Driveway, Parking Lot - 4" Bituminous Paving, 6" Gr…" at bounding box center [485, 191] width 526 height 14
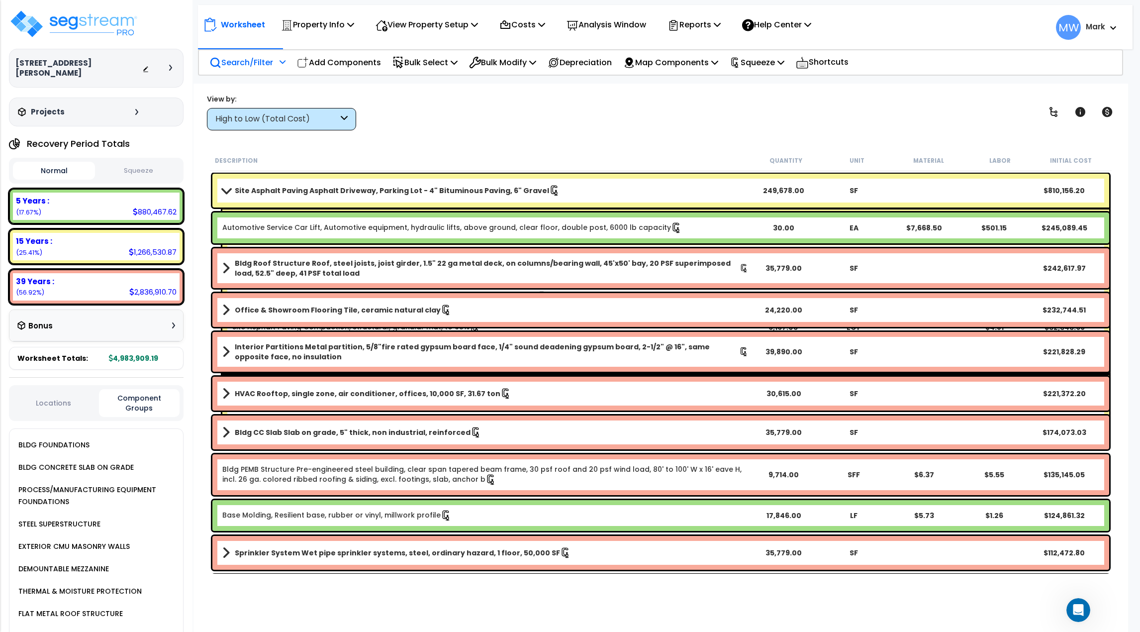
click at [548, 185] on link "Site Asphalt Paving Asphalt Driveway, Parking Lot - 4" Bituminous Paving, 6" Gr…" at bounding box center [485, 191] width 526 height 14
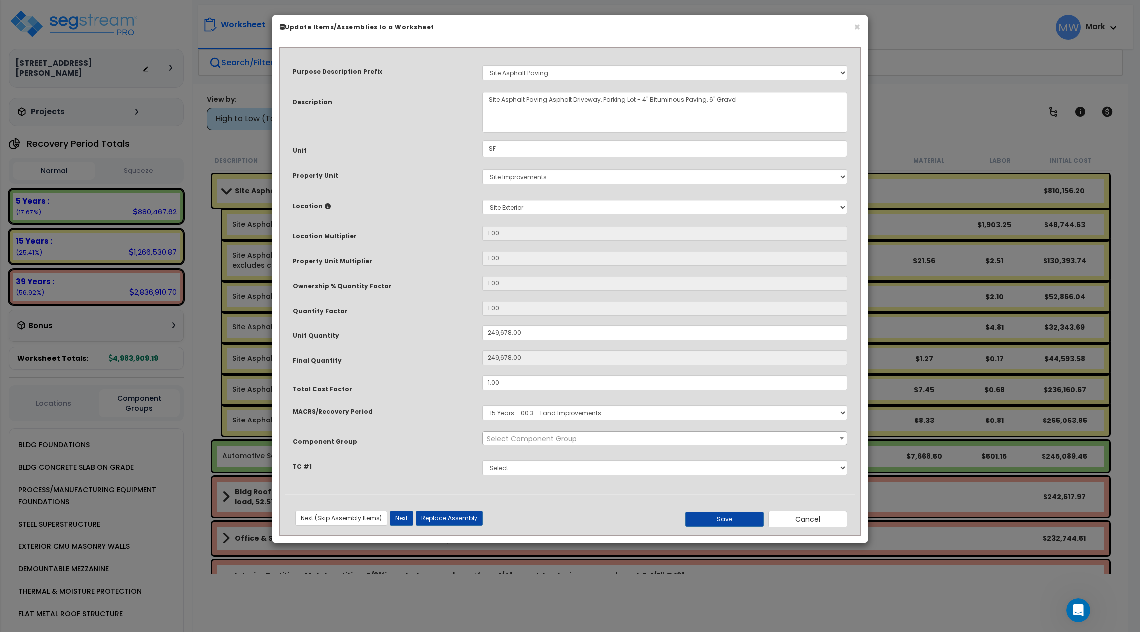
select select "26063"
click at [503, 229] on input "1.00" at bounding box center [665, 233] width 365 height 15
click at [515, 255] on input "1.00" at bounding box center [665, 258] width 365 height 15
click at [518, 282] on input "1.00" at bounding box center [665, 283] width 365 height 15
click at [529, 309] on input "1.00" at bounding box center [665, 307] width 365 height 15
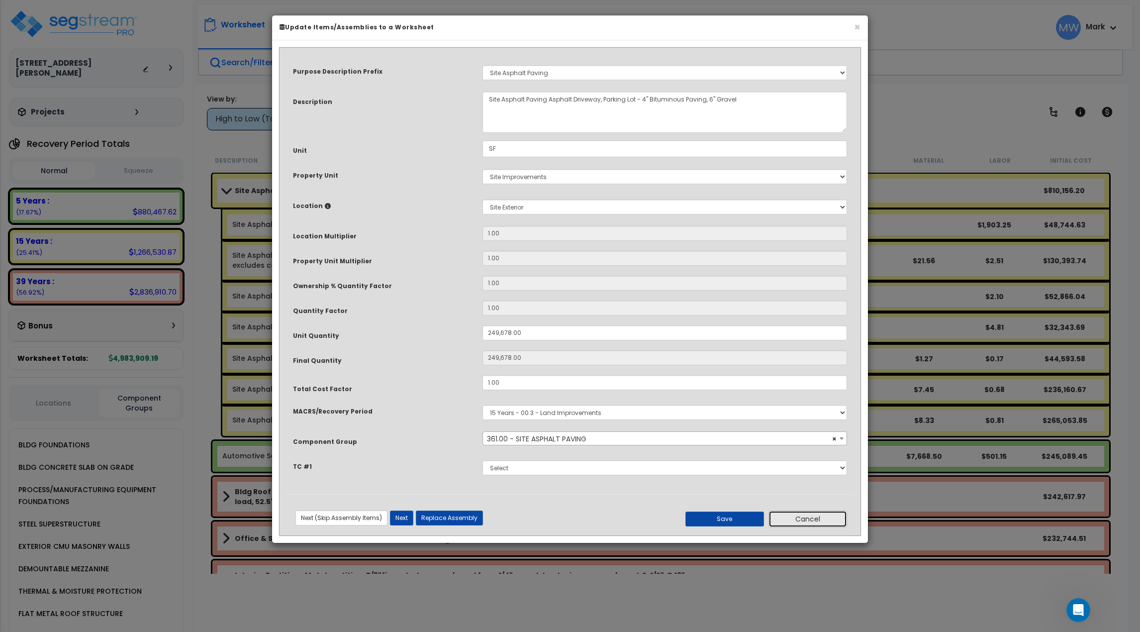
click at [804, 523] on button "Cancel" at bounding box center [808, 518] width 79 height 17
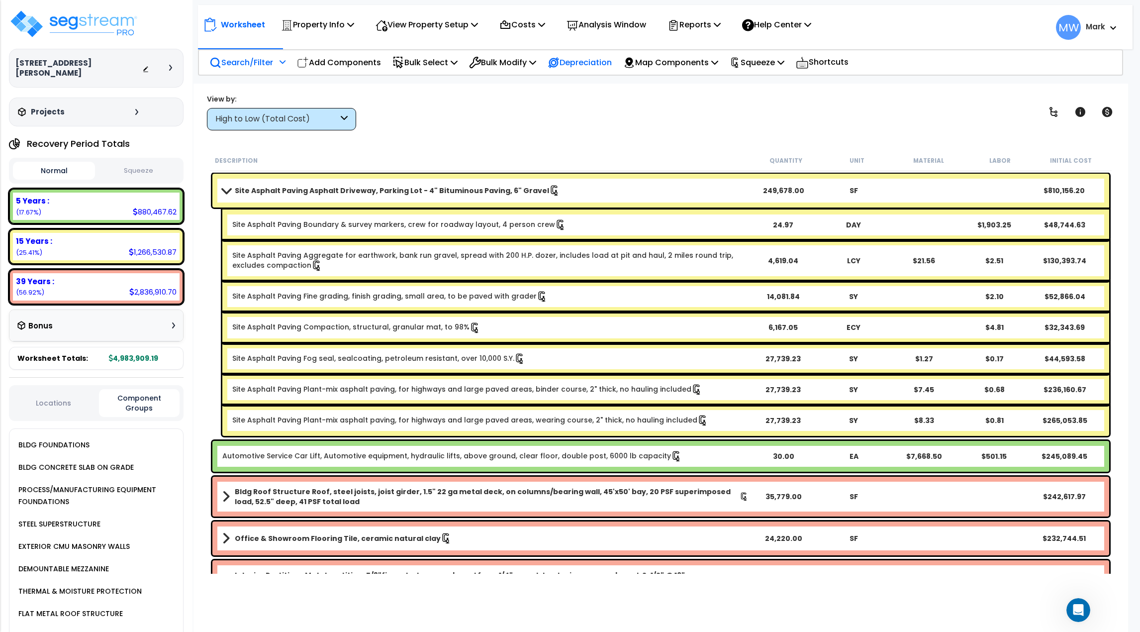
click at [598, 64] on p "Depreciation" at bounding box center [580, 62] width 64 height 13
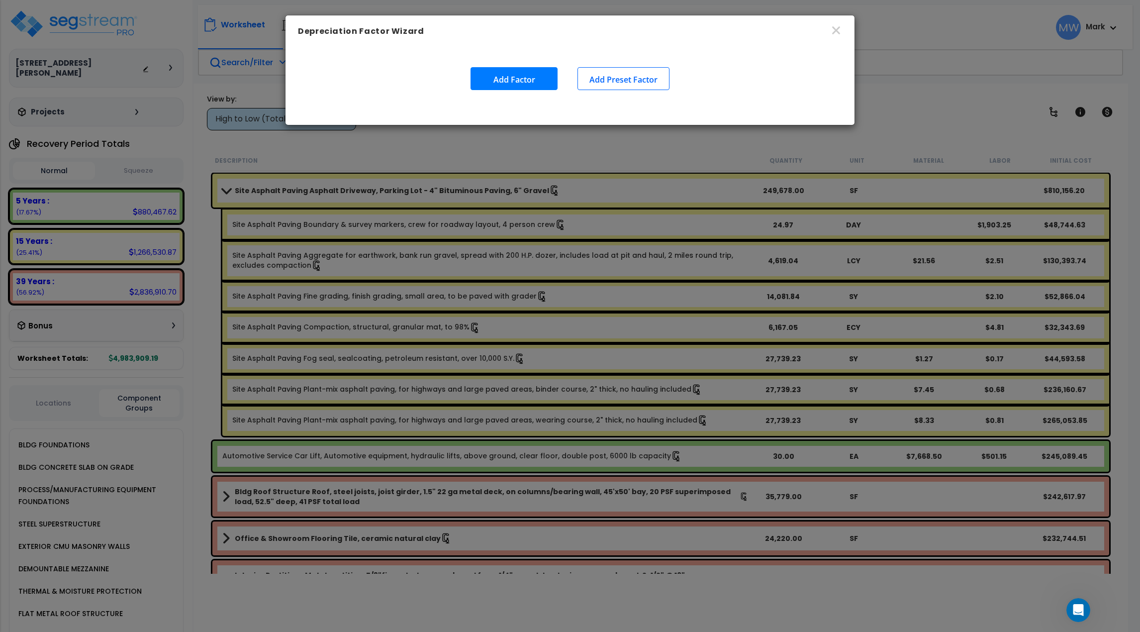
click at [594, 85] on button "Add Preset Factor" at bounding box center [624, 78] width 92 height 23
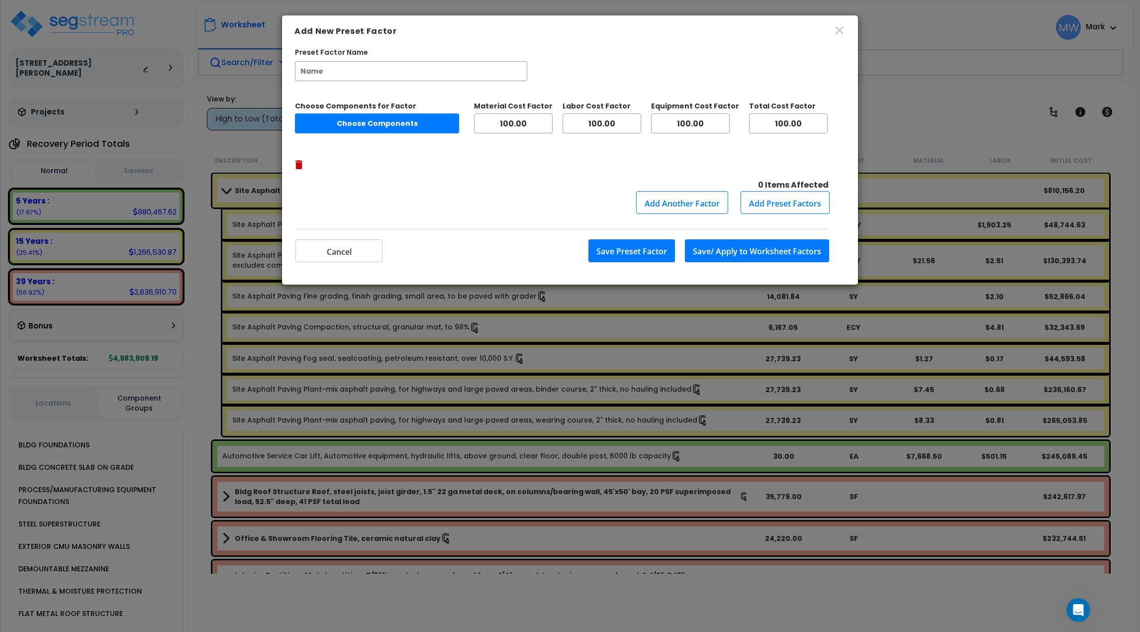
click at [430, 96] on div "Choose Components for Factor Choose Components Material Cost Factor 100.00 Labo…" at bounding box center [570, 136] width 550 height 110
click at [421, 76] on input "Preset Factor Name" at bounding box center [411, 71] width 232 height 20
type input "Older"
click at [408, 130] on button "Choose Components" at bounding box center [377, 123] width 164 height 20
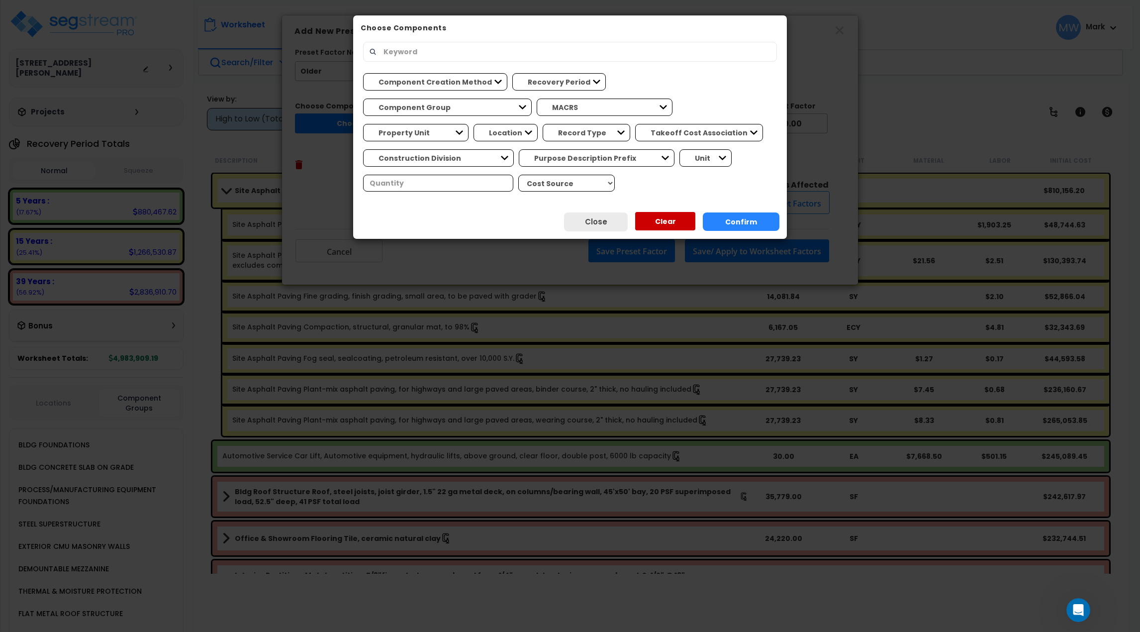
click at [401, 60] on input "text" at bounding box center [574, 51] width 393 height 17
click at [538, 124] on select "Location" at bounding box center [506, 132] width 64 height 17
click at [485, 87] on select "Component Creation Method Manually Generated Model Generated" at bounding box center [435, 81] width 144 height 17
select select "model_generated"
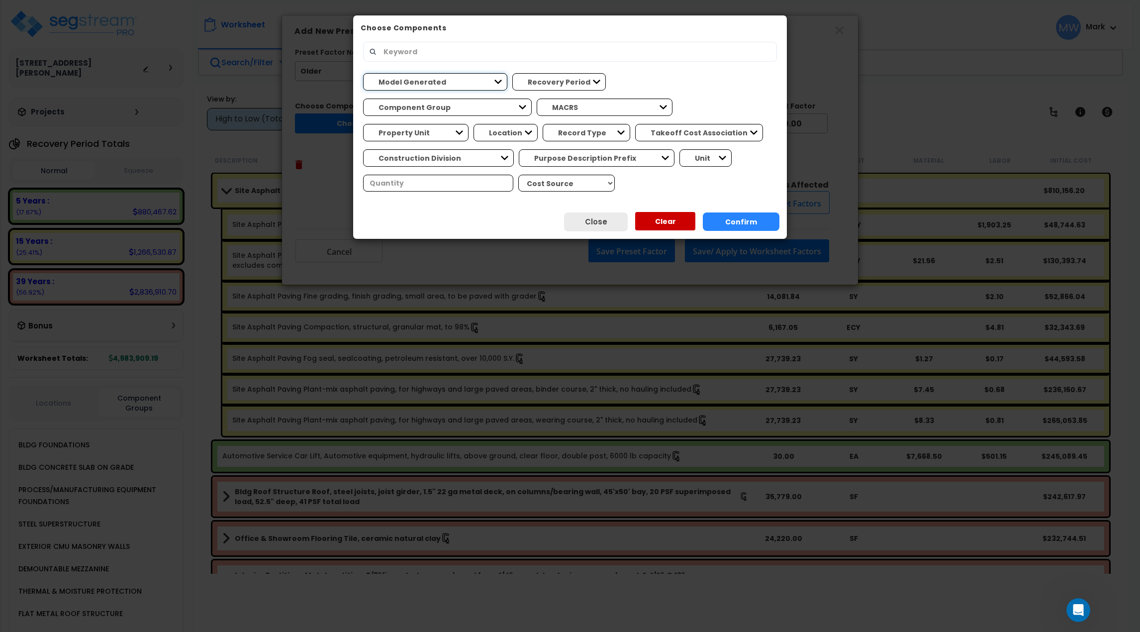
click at [363, 73] on select "Component Creation Method Manually Generated Model Generated" at bounding box center [435, 81] width 144 height 17
click at [728, 218] on button "Confirm" at bounding box center [741, 221] width 77 height 18
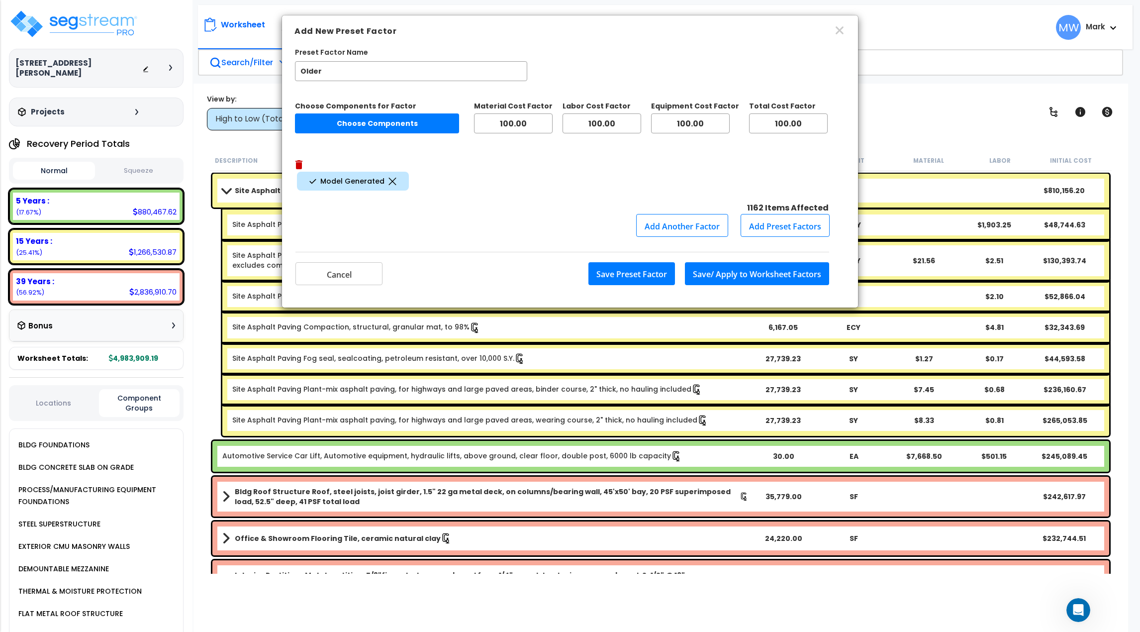
drag, startPoint x: 799, startPoint y: 122, endPoint x: 745, endPoint y: 124, distance: 54.3
click at [745, 124] on div "Choose Components for Factor Choose Components Material Cost Factor 100.00 Labo…" at bounding box center [570, 135] width 550 height 69
type input "80"
drag, startPoint x: 543, startPoint y: 121, endPoint x: 470, endPoint y: 124, distance: 72.7
click at [470, 124] on div "Choose Components for Factor Choose Components Material Cost Factor 100.00 Labo…" at bounding box center [570, 135] width 550 height 69
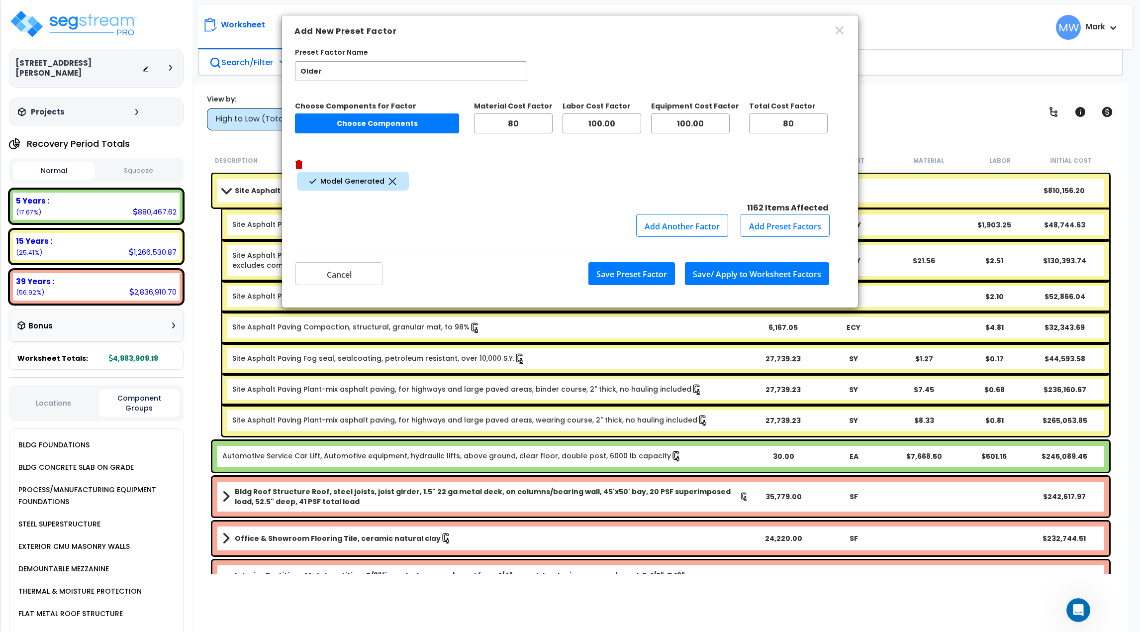
type input "80"
drag, startPoint x: 627, startPoint y: 126, endPoint x: 558, endPoint y: 127, distance: 69.6
click at [558, 127] on div "Choose Components for Factor Choose Components Material Cost Factor 80 Labor Co…" at bounding box center [570, 135] width 550 height 69
type input "80"
drag, startPoint x: 718, startPoint y: 123, endPoint x: 665, endPoint y: 124, distance: 53.7
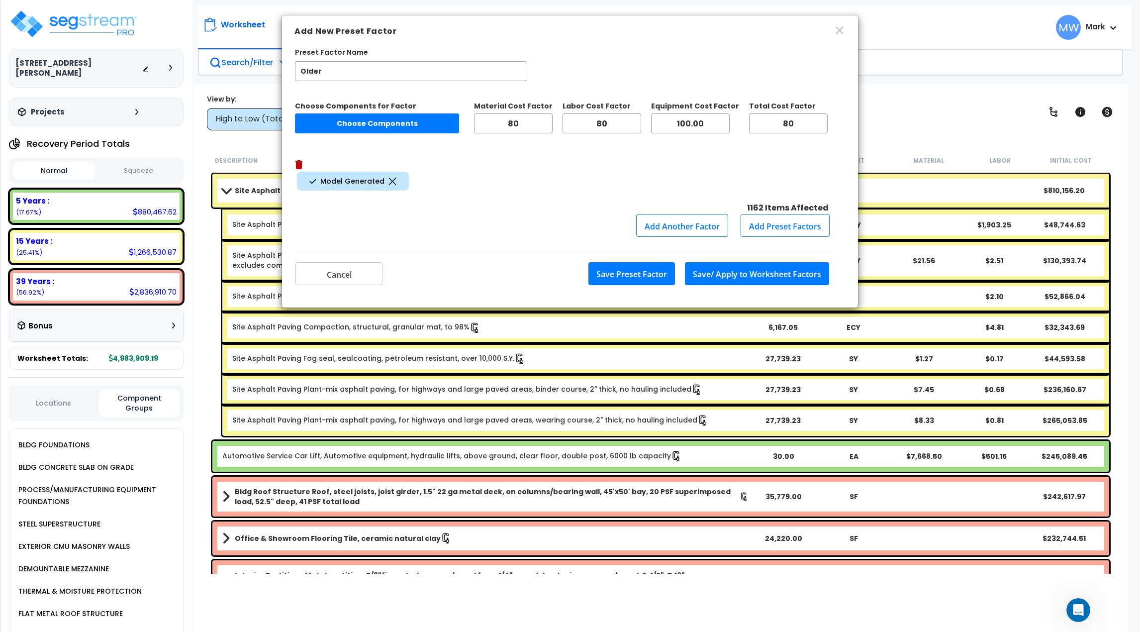
click at [665, 124] on input "100.00" at bounding box center [690, 123] width 79 height 20
type input "80"
click at [660, 170] on div "Model Generated" at bounding box center [570, 181] width 550 height 23
click at [731, 262] on button "Save/ Apply to Worksheet Factors" at bounding box center [757, 273] width 144 height 23
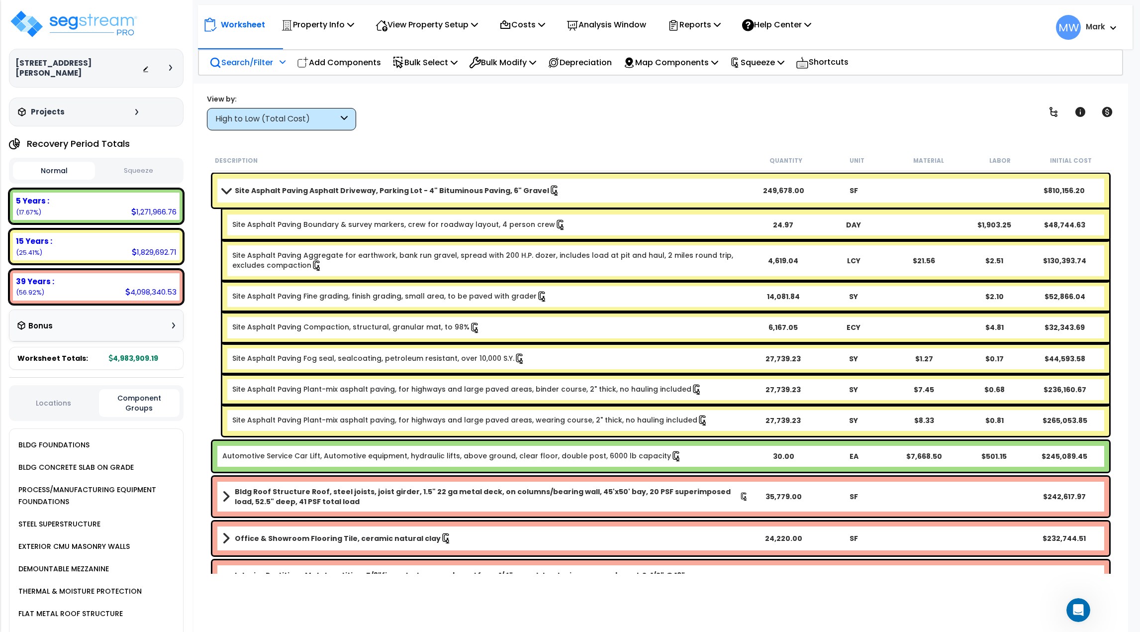
click at [144, 166] on button "Squeeze" at bounding box center [139, 170] width 82 height 17
click at [63, 163] on button "Normal" at bounding box center [54, 170] width 82 height 17
click at [123, 164] on button "Squeeze" at bounding box center [139, 170] width 82 height 17
click at [784, 58] on p "Squeeze" at bounding box center [757, 62] width 55 height 13
click at [776, 77] on link "Re-squeeze" at bounding box center [774, 86] width 98 height 23
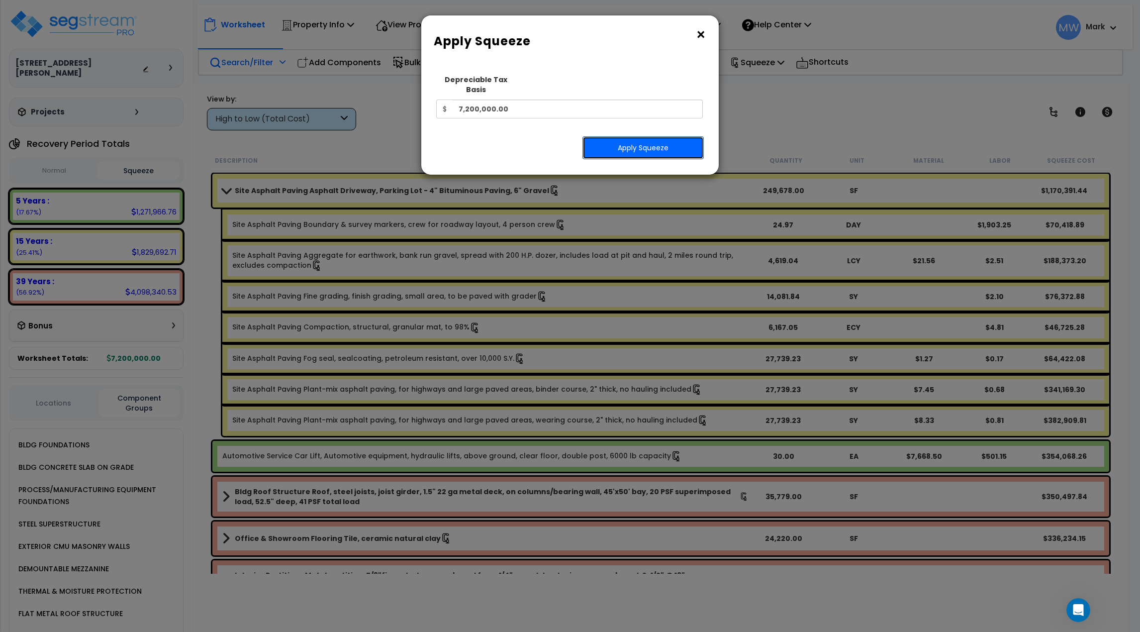
click at [652, 143] on button "Apply Squeeze" at bounding box center [643, 147] width 121 height 23
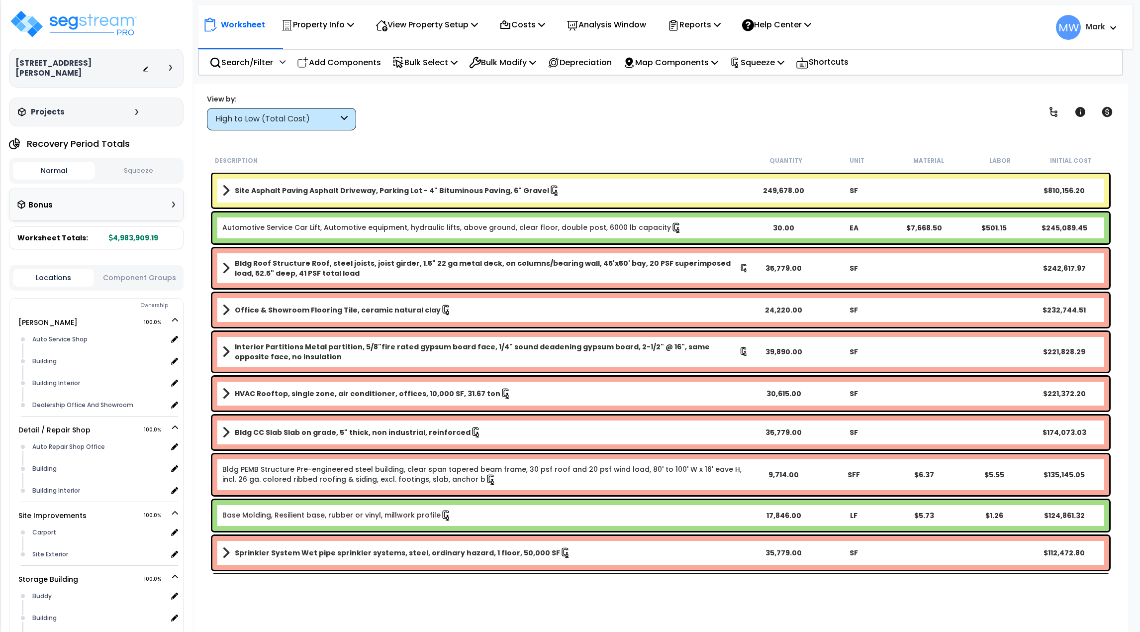
scroll to position [44, 0]
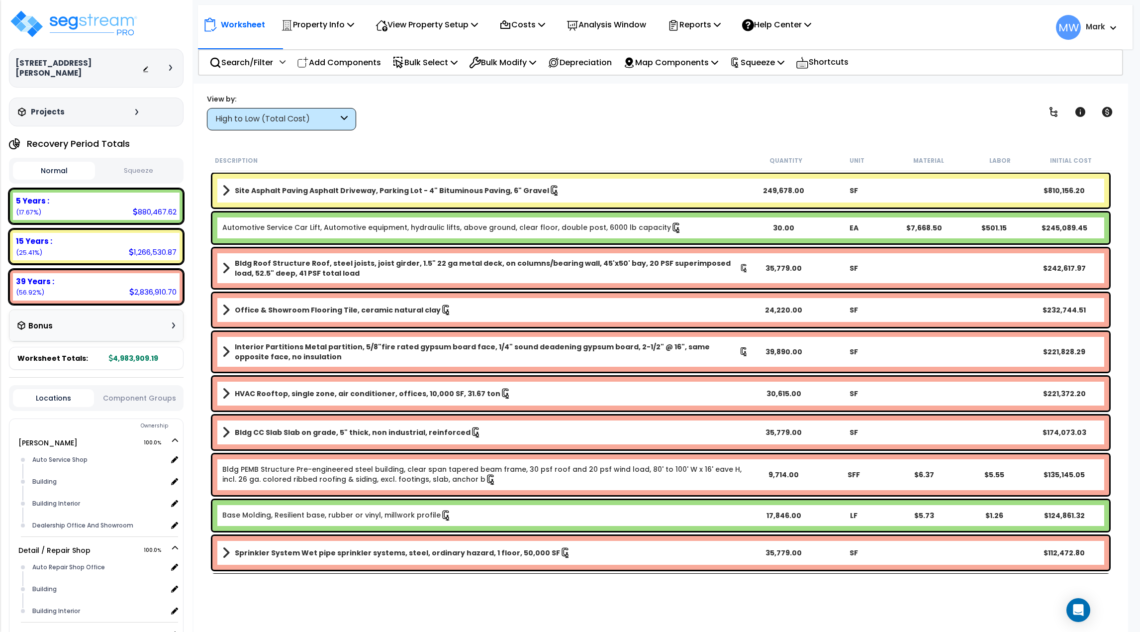
click at [119, 162] on button "Squeeze" at bounding box center [139, 170] width 82 height 17
click at [555, 63] on div "Depreciation" at bounding box center [579, 62] width 75 height 23
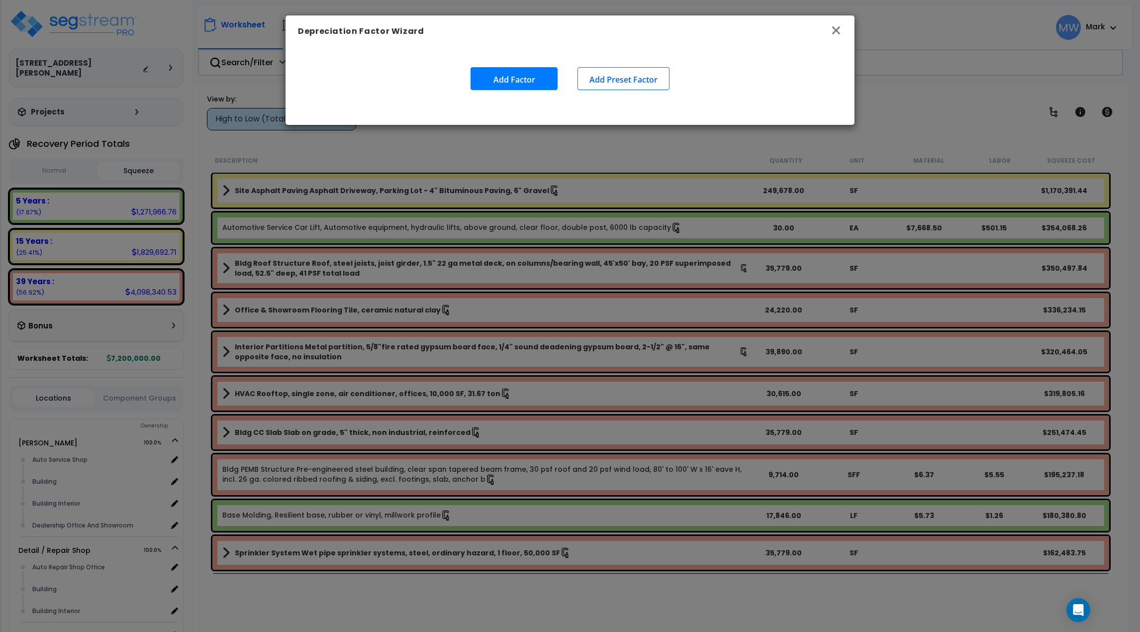
click at [839, 29] on icon "button" at bounding box center [836, 30] width 12 height 12
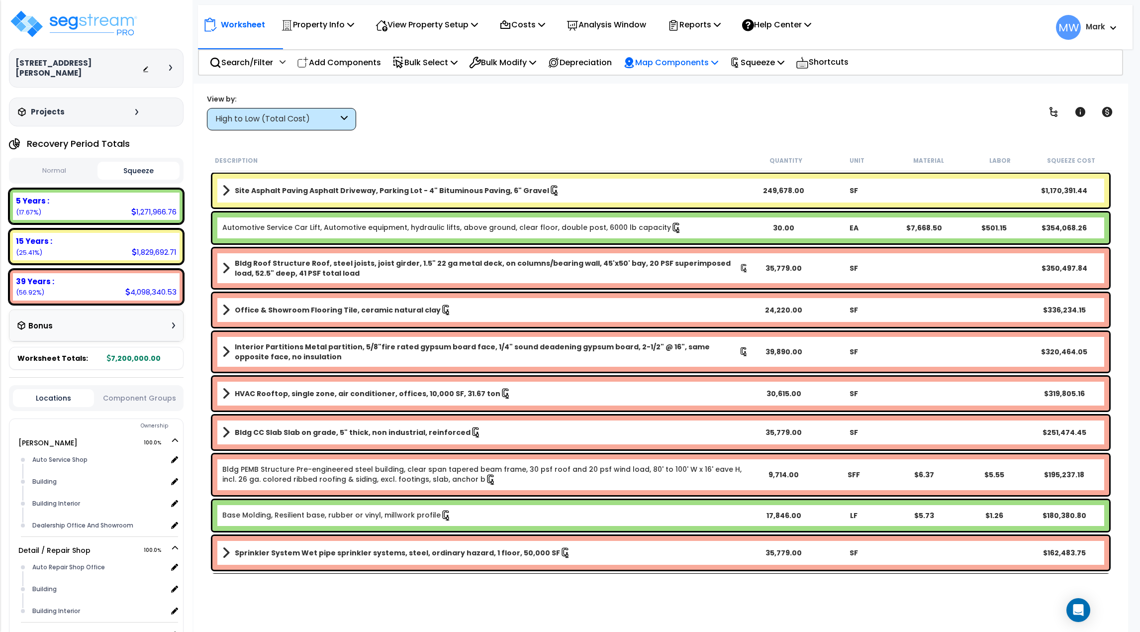
click at [660, 63] on p "Map Components" at bounding box center [670, 62] width 95 height 13
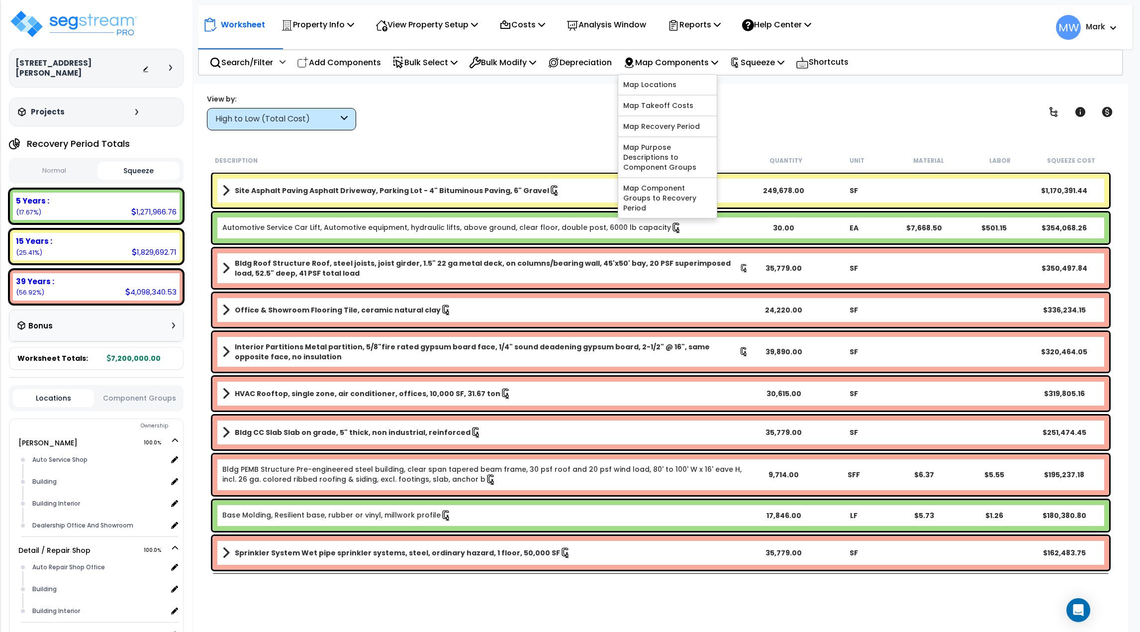
click at [515, 93] on div "Worksheet Property Info Property Setup Add Property Unit Template property Clon…" at bounding box center [661, 400] width 935 height 632
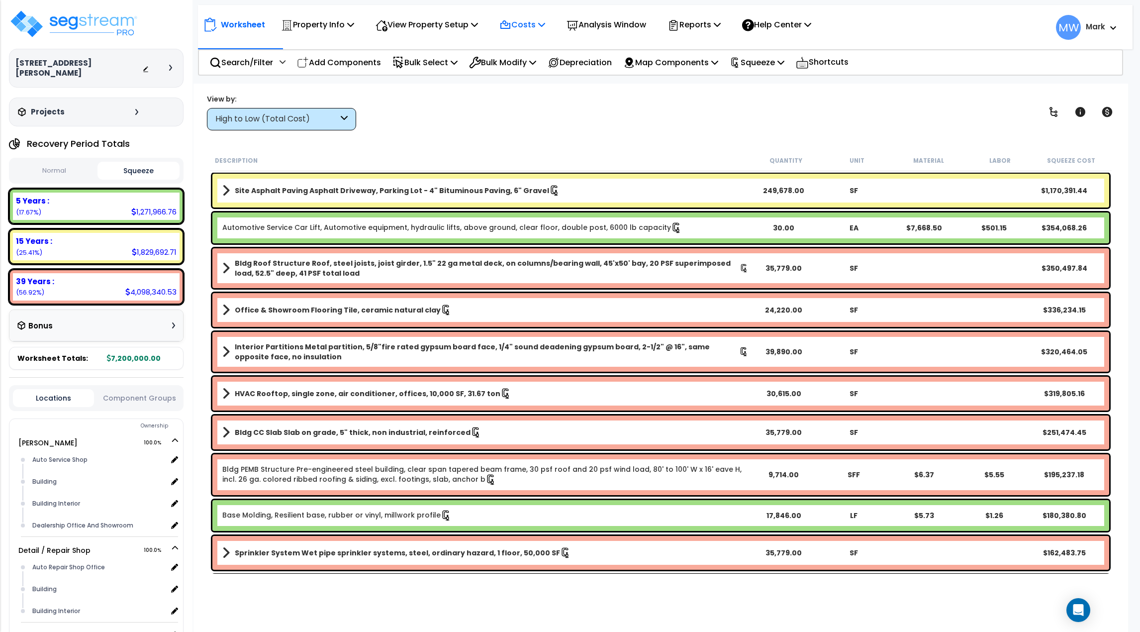
click at [511, 29] on icon at bounding box center [505, 25] width 12 height 12
click at [434, 27] on p "View Property Setup" at bounding box center [427, 24] width 102 height 13
click at [432, 124] on div "View by: High to Low (Total Cost) High to Low (Total Cost)" at bounding box center [660, 112] width 915 height 37
click at [333, 19] on p "Property Info" at bounding box center [317, 24] width 73 height 13
click at [450, 115] on div "View by: High to Low (Total Cost) High to Low (Total Cost)" at bounding box center [660, 112] width 915 height 37
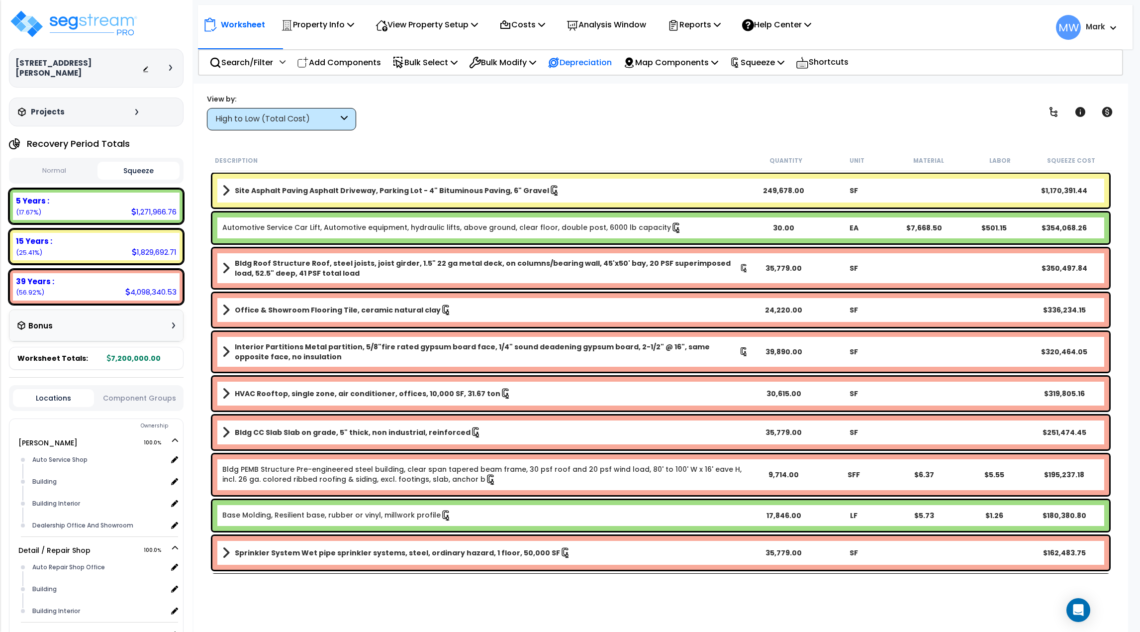
click at [594, 62] on p "Depreciation" at bounding box center [580, 62] width 64 height 13
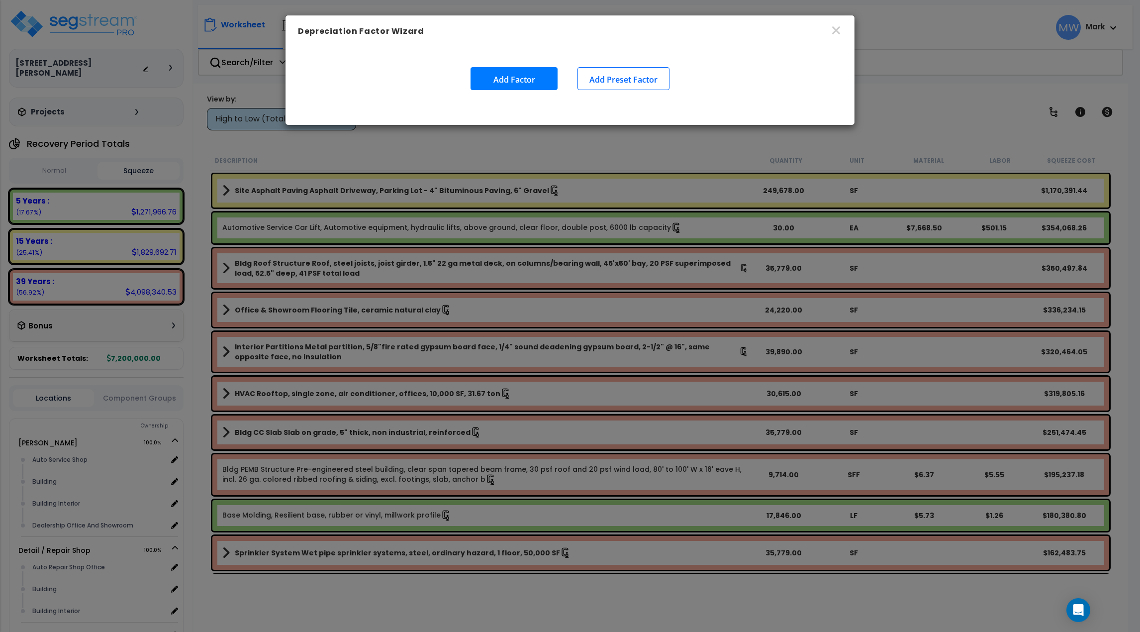
click at [521, 79] on button "Add Factor" at bounding box center [514, 78] width 87 height 23
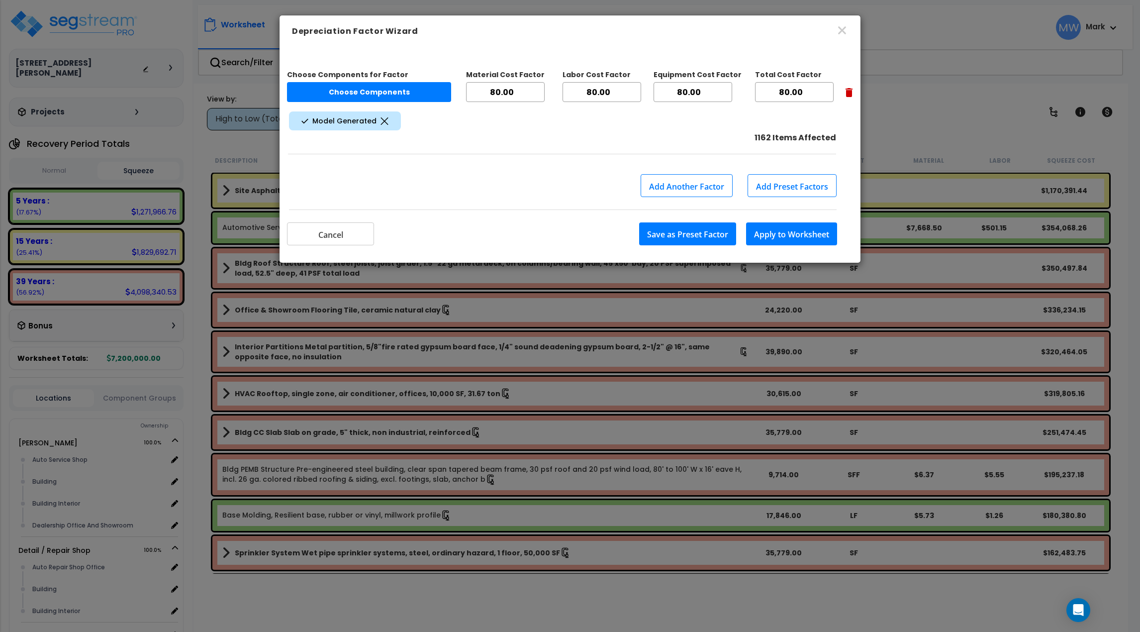
drag, startPoint x: 507, startPoint y: 92, endPoint x: 460, endPoint y: 92, distance: 47.3
click at [460, 92] on div "Choose Components for Factor Choose Components Material Cost Factor 80.00 Labor…" at bounding box center [570, 87] width 566 height 45
type input "100"
drag, startPoint x: 614, startPoint y: 93, endPoint x: 566, endPoint y: 92, distance: 48.3
click at [566, 92] on input "80.00" at bounding box center [602, 92] width 79 height 20
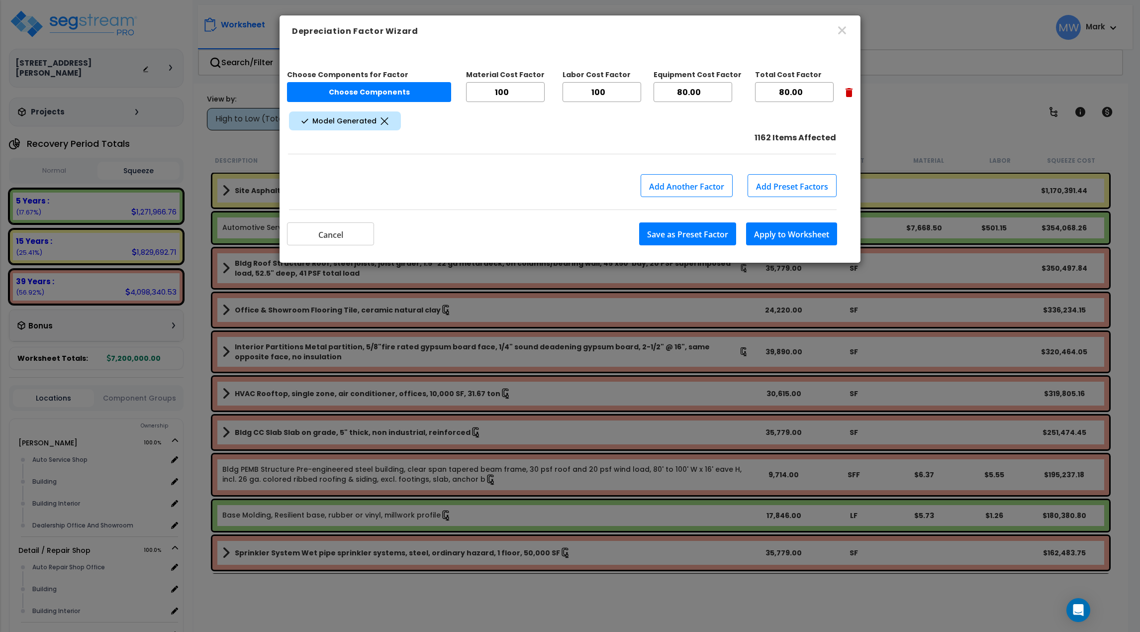
type input "100"
drag, startPoint x: 703, startPoint y: 91, endPoint x: 645, endPoint y: 92, distance: 58.7
click at [645, 92] on div "Choose Components for Factor Choose Components Material Cost Factor 100 Labor C…" at bounding box center [570, 87] width 566 height 45
type input "100"
drag, startPoint x: 807, startPoint y: 95, endPoint x: 746, endPoint y: 94, distance: 61.2
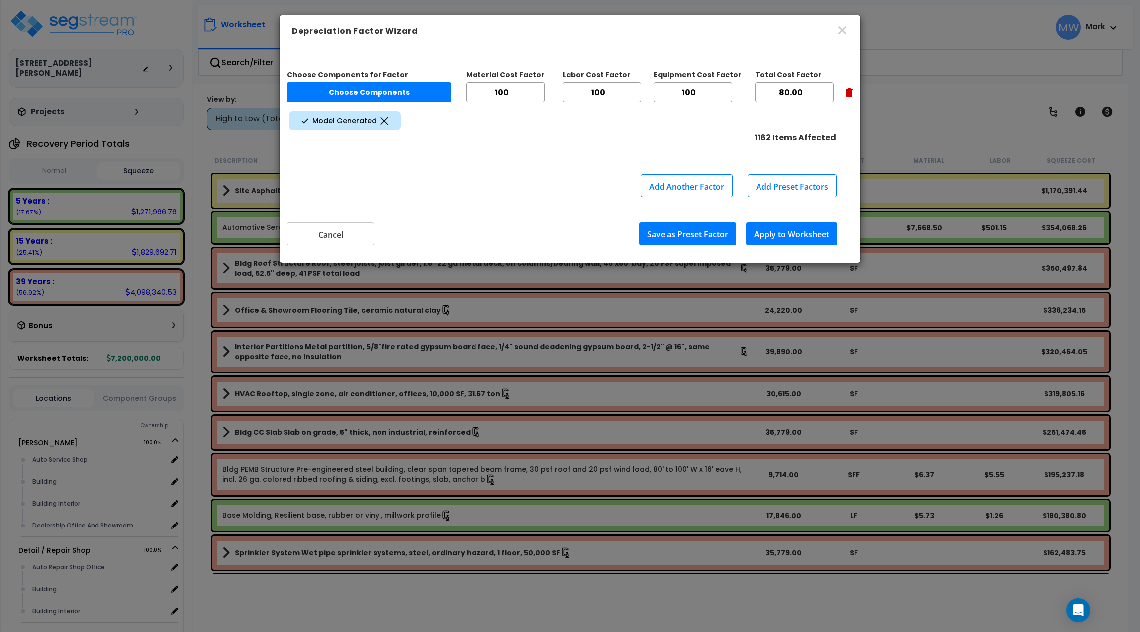
click at [746, 94] on div "Choose Components for Factor Choose Components Material Cost Factor 100 Labor C…" at bounding box center [570, 87] width 566 height 45
type input "100"
click at [798, 232] on button "Apply to Worksheet" at bounding box center [791, 233] width 91 height 23
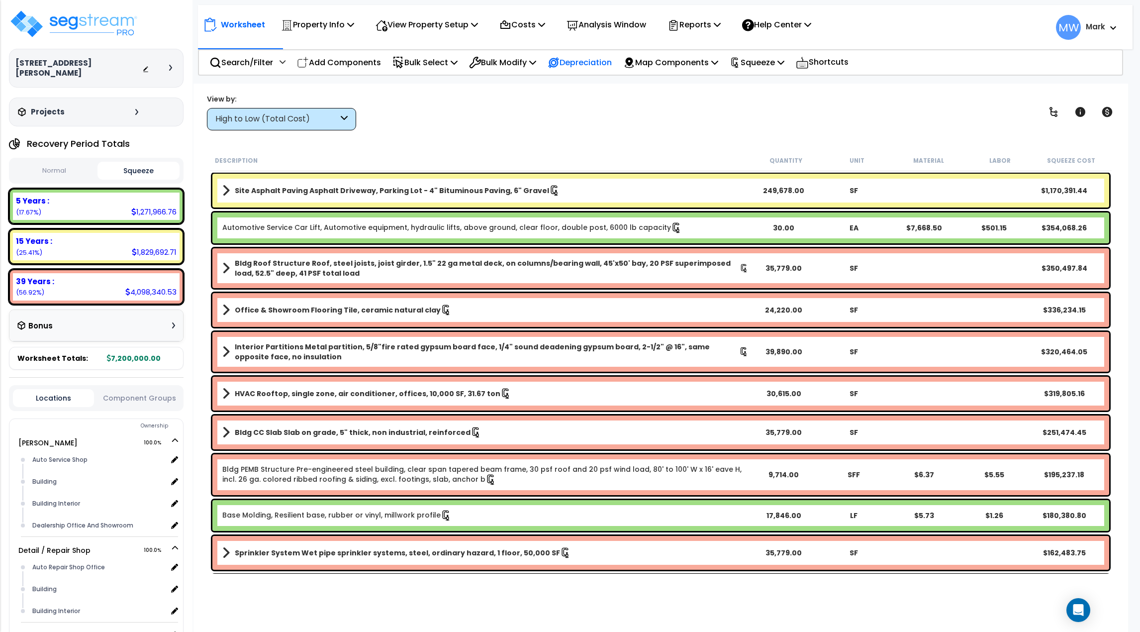
click at [592, 62] on p "Depreciation" at bounding box center [580, 62] width 64 height 13
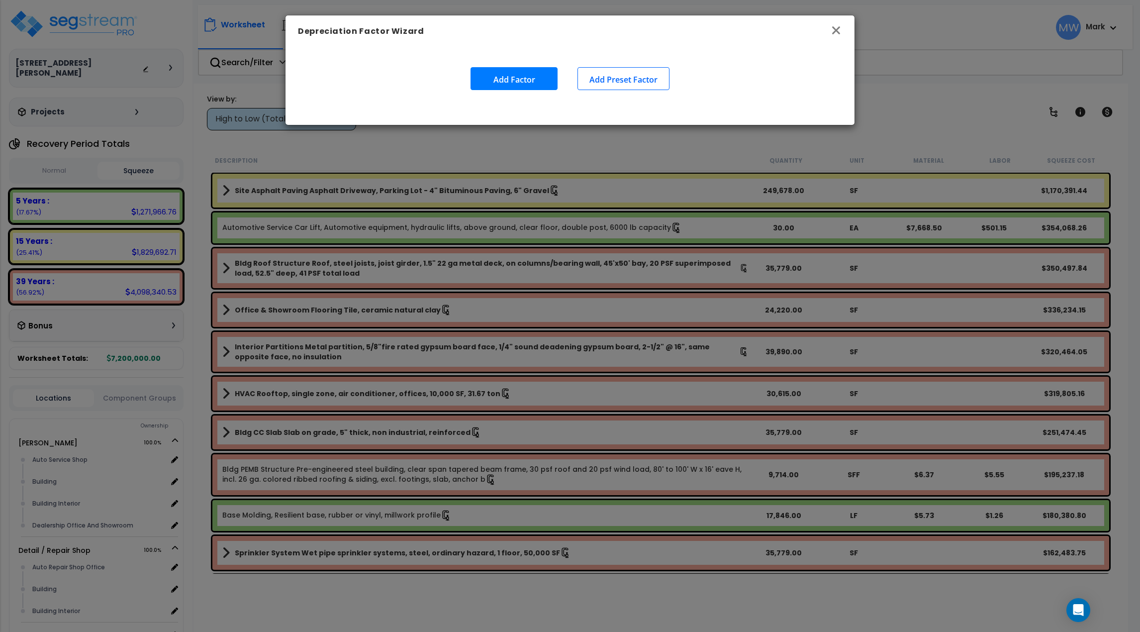
click at [841, 28] on icon "button" at bounding box center [836, 30] width 12 height 12
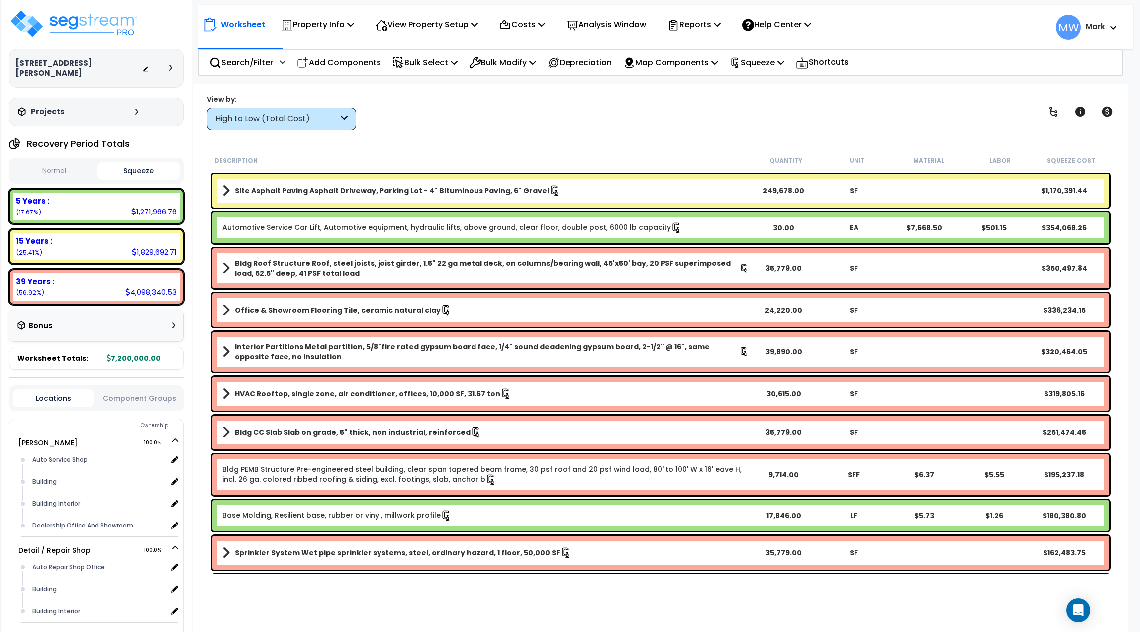
click at [172, 65] on icon at bounding box center [170, 68] width 3 height 6
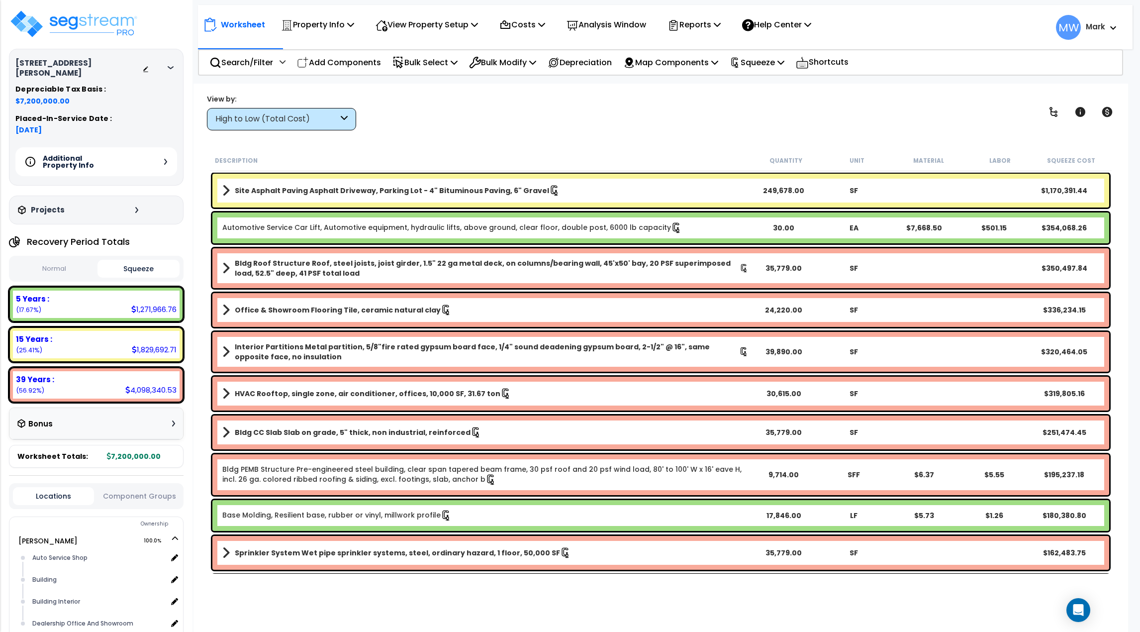
click at [106, 155] on h5 "Additional Property Info" at bounding box center [78, 162] width 70 height 14
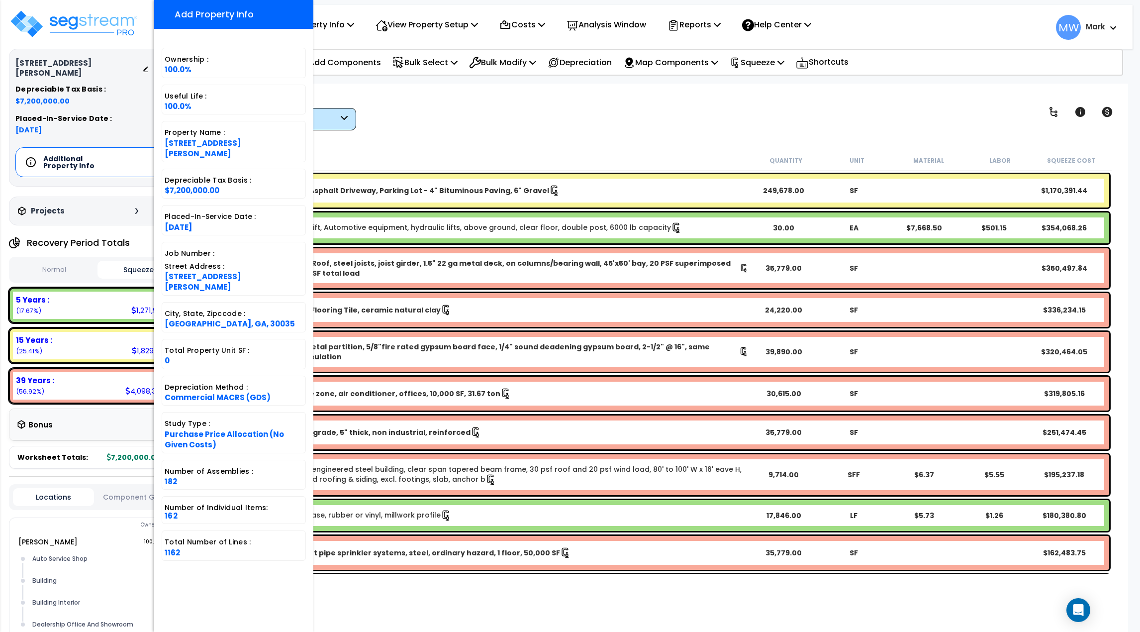
click at [478, 128] on div "View by: High to Low (Total Cost) High to Low (Total Cost)" at bounding box center [660, 112] width 915 height 37
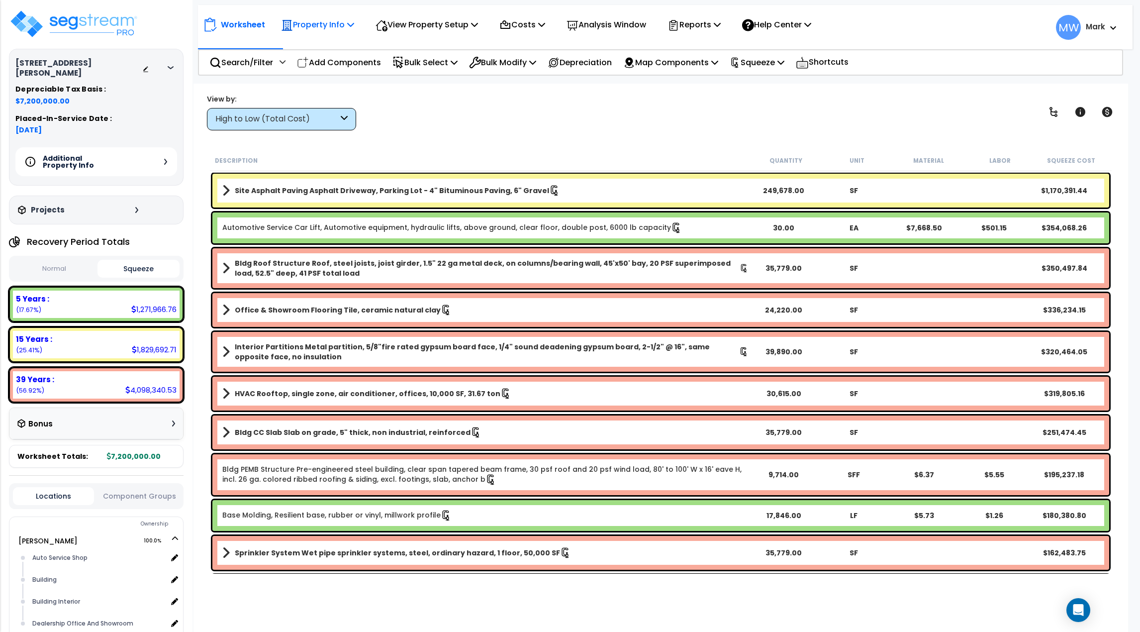
click at [309, 30] on p "Property Info" at bounding box center [317, 24] width 73 height 13
click at [316, 46] on link "Property Setup" at bounding box center [325, 47] width 98 height 20
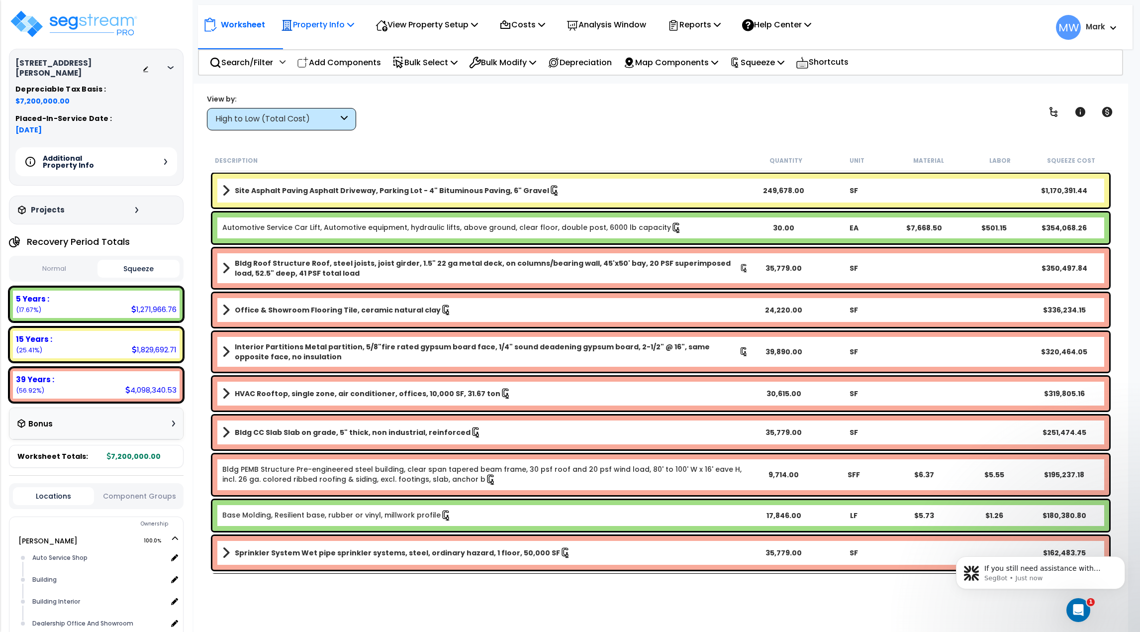
scroll to position [0, 0]
click at [1062, 579] on p "SegBot • Just now" at bounding box center [1048, 578] width 128 height 9
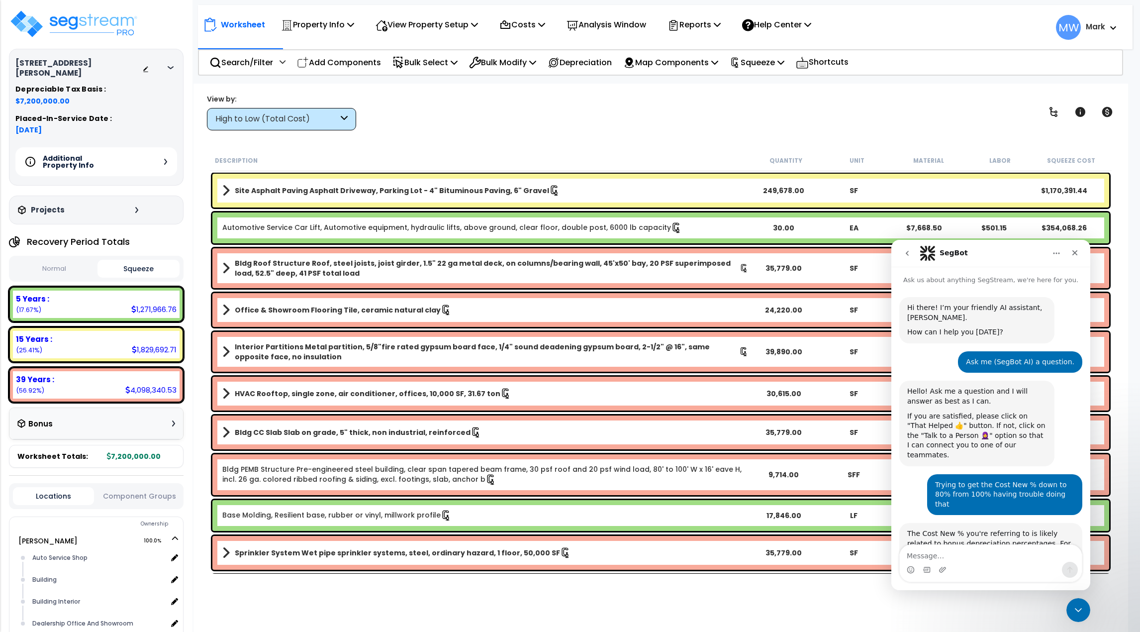
scroll to position [1, 0]
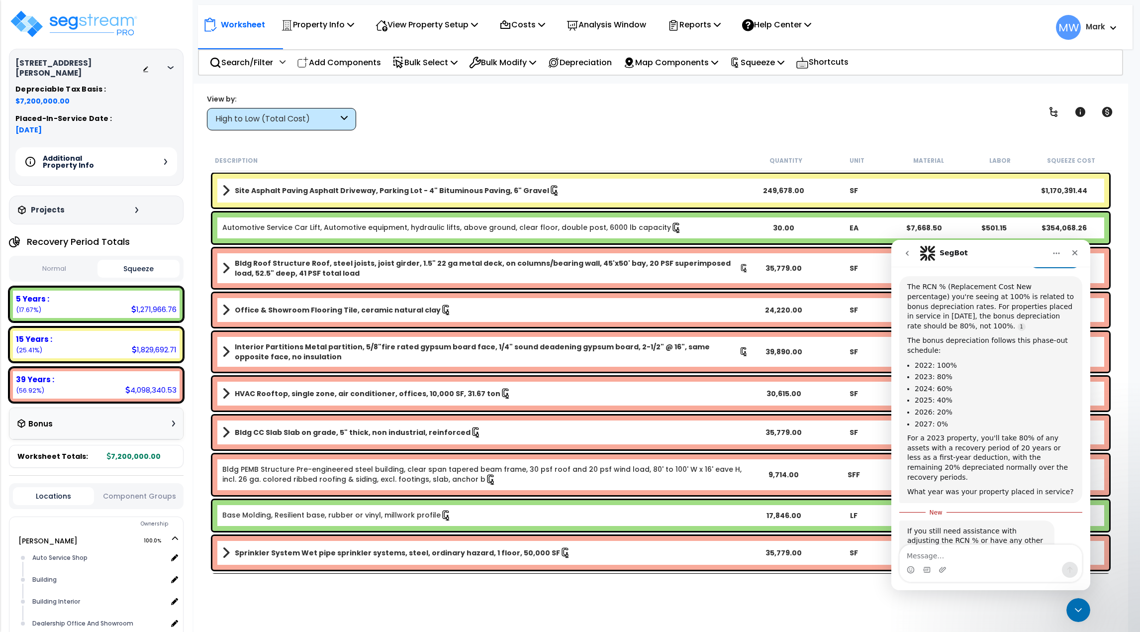
click at [1015, 555] on textarea "Message…" at bounding box center [991, 553] width 182 height 17
click at [905, 256] on icon "go back" at bounding box center [907, 253] width 8 height 8
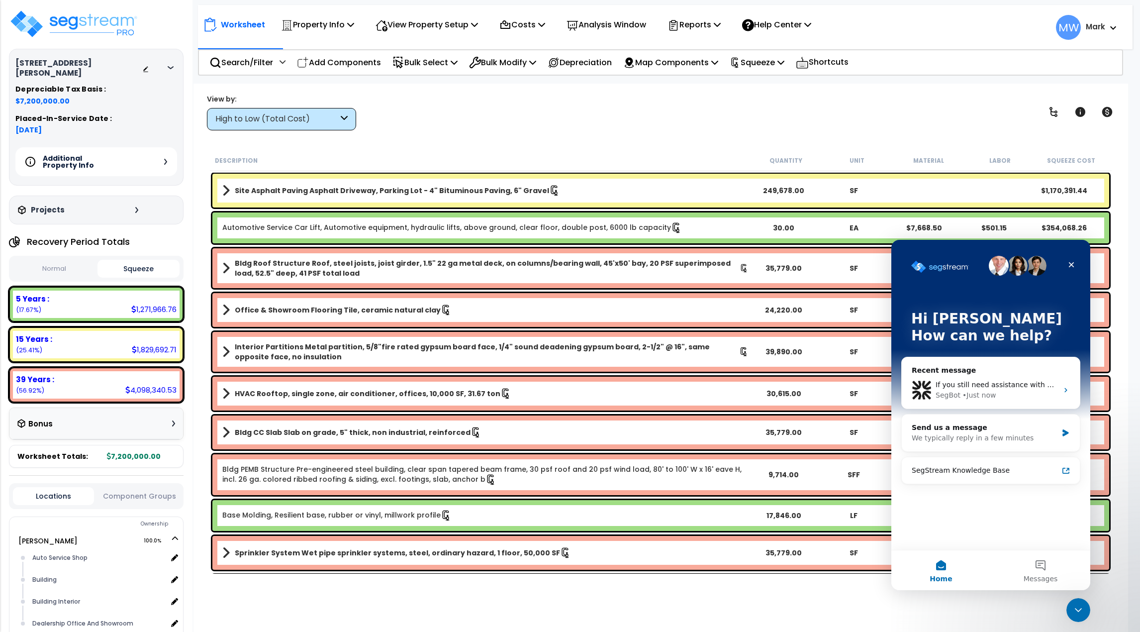
scroll to position [0, 0]
click at [595, 116] on div "View by: High to Low (Total Cost) High to Low (Total Cost)" at bounding box center [660, 112] width 915 height 37
click at [334, 28] on p "Property Info" at bounding box center [317, 24] width 73 height 13
click at [422, 26] on p "View Property Setup" at bounding box center [427, 24] width 102 height 13
click at [432, 67] on link "View Questionnaire" at bounding box center [420, 68] width 98 height 20
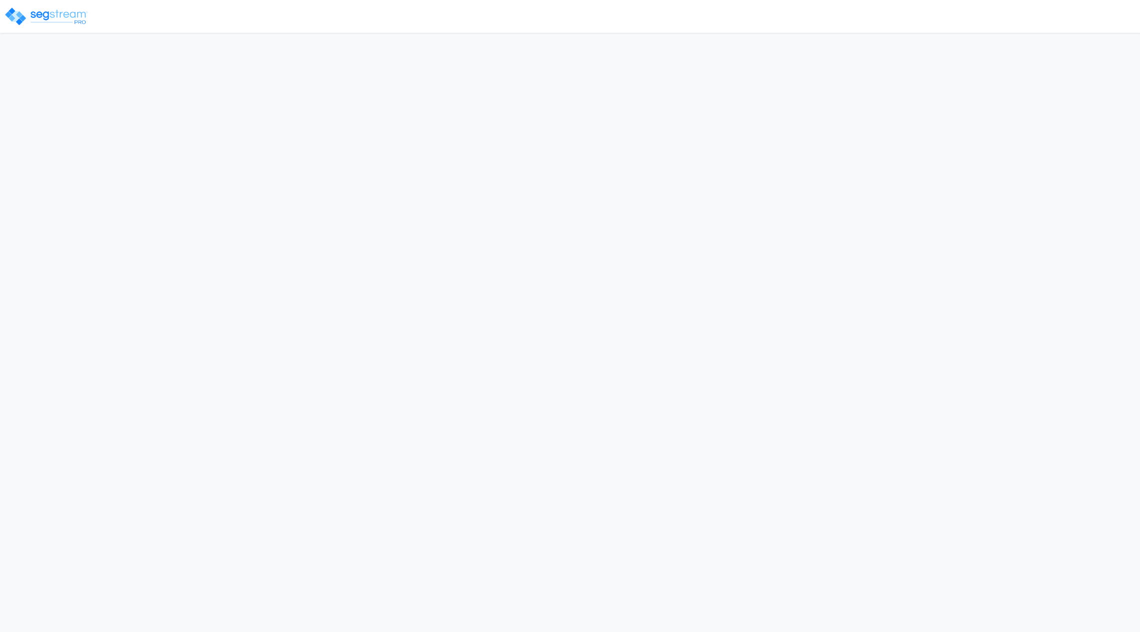
select select "2024"
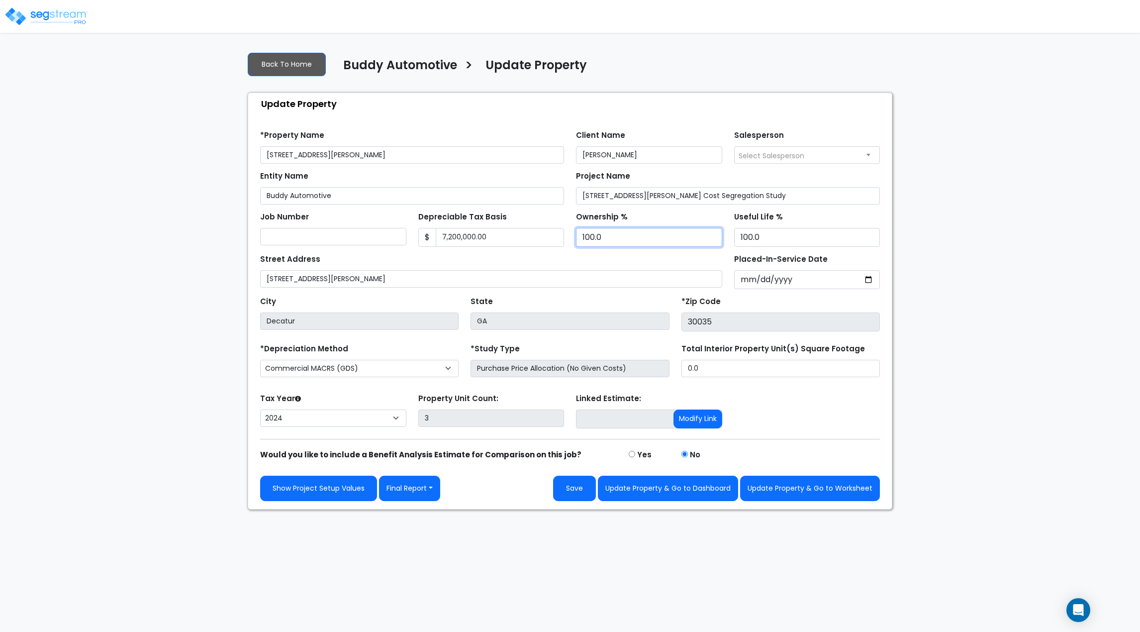
click at [651, 242] on input "100.0" at bounding box center [649, 237] width 146 height 19
click at [633, 218] on div "Ownership % 100.0" at bounding box center [649, 227] width 146 height 37
click at [798, 497] on button "Update Property & Go to Worksheet" at bounding box center [810, 488] width 140 height 25
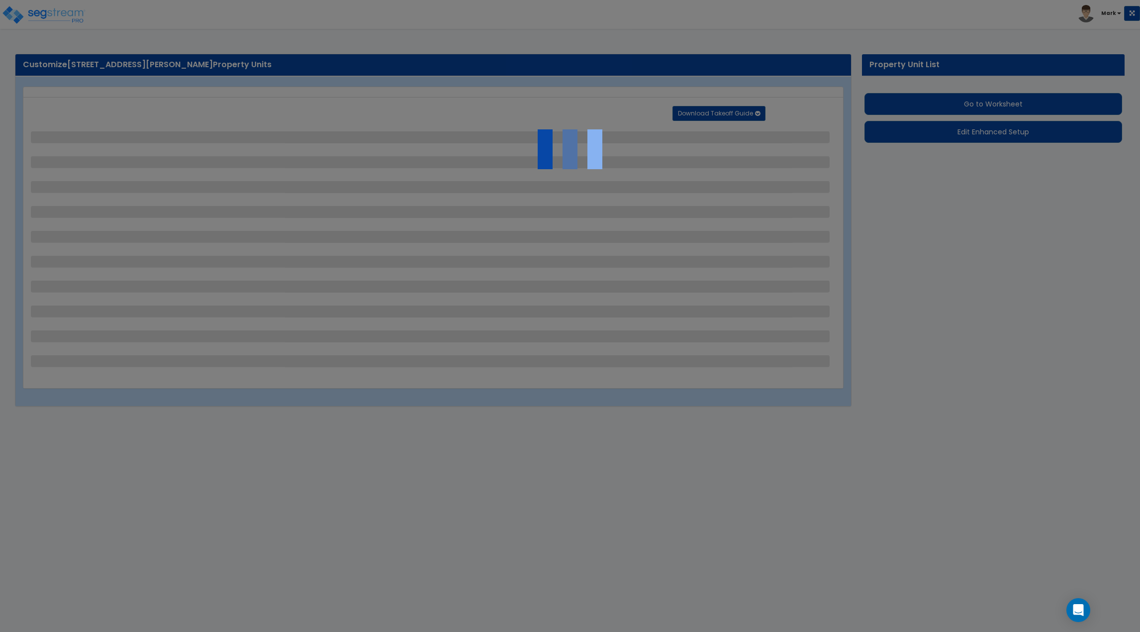
select select "2"
select select "1"
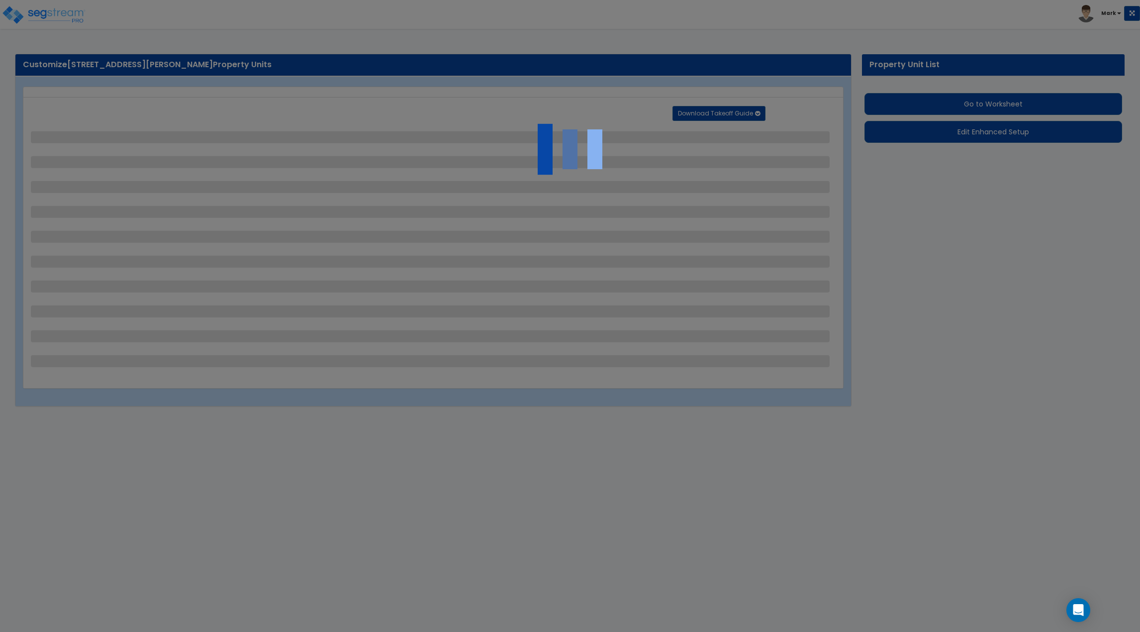
select select "1"
select select "4"
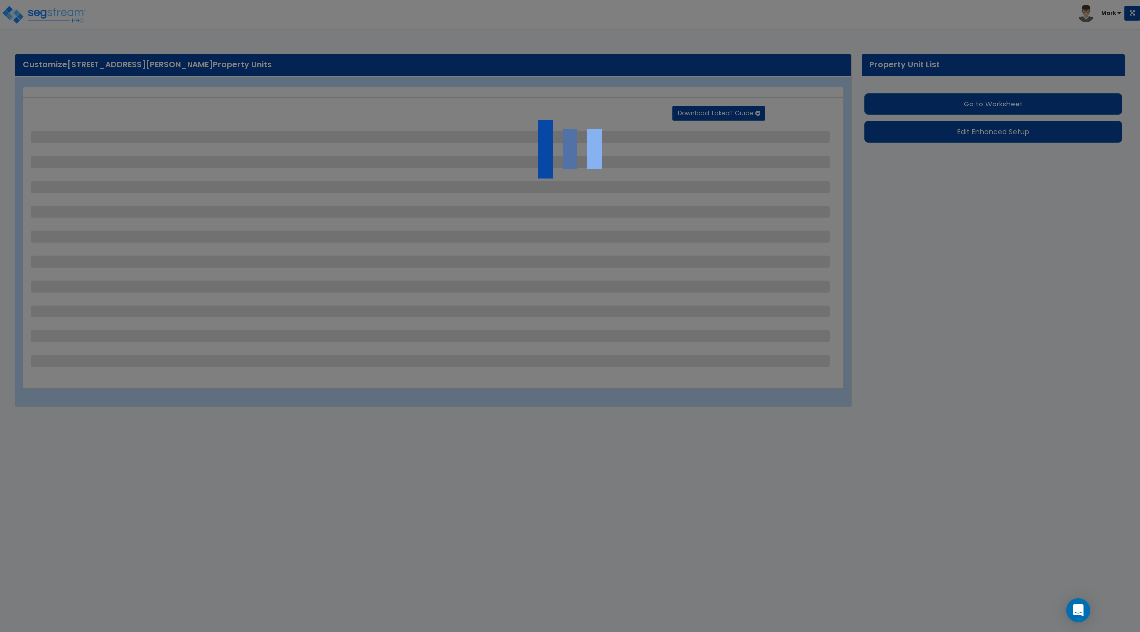
select select "2"
select select "1"
select select "4"
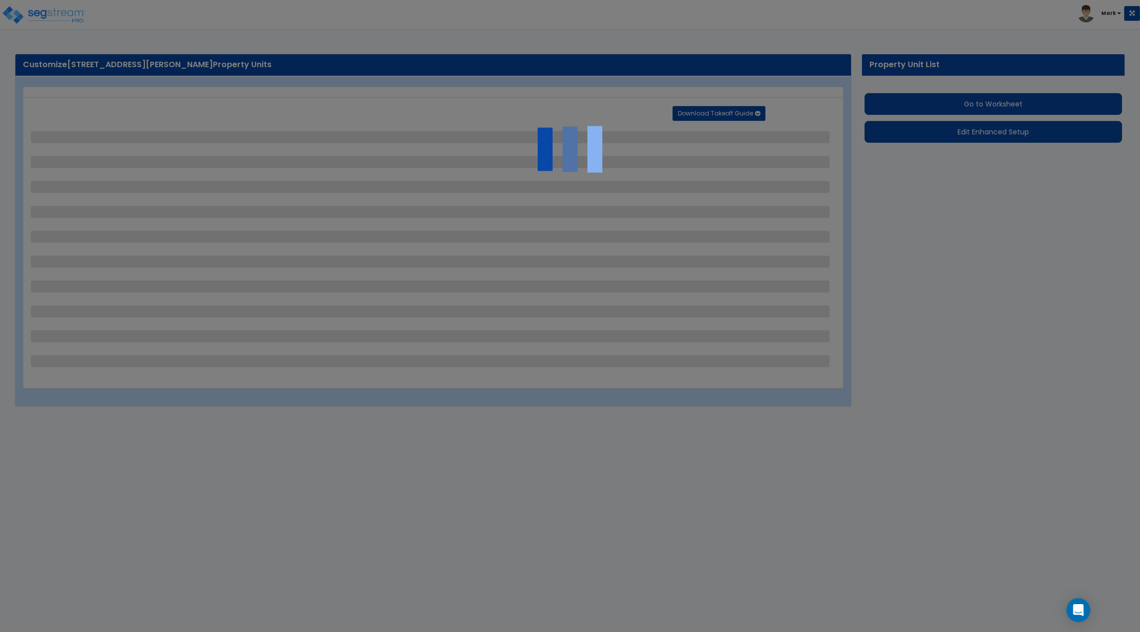
select select "1"
select select "3"
select select "2"
select select "3"
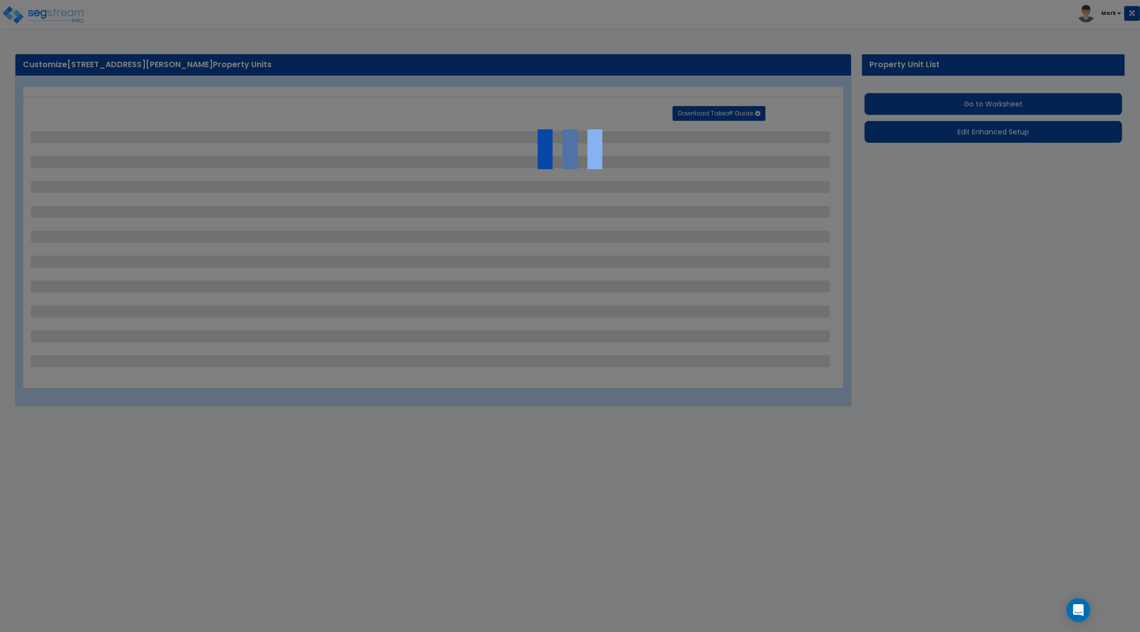
select select "1"
select select "3"
select select "5"
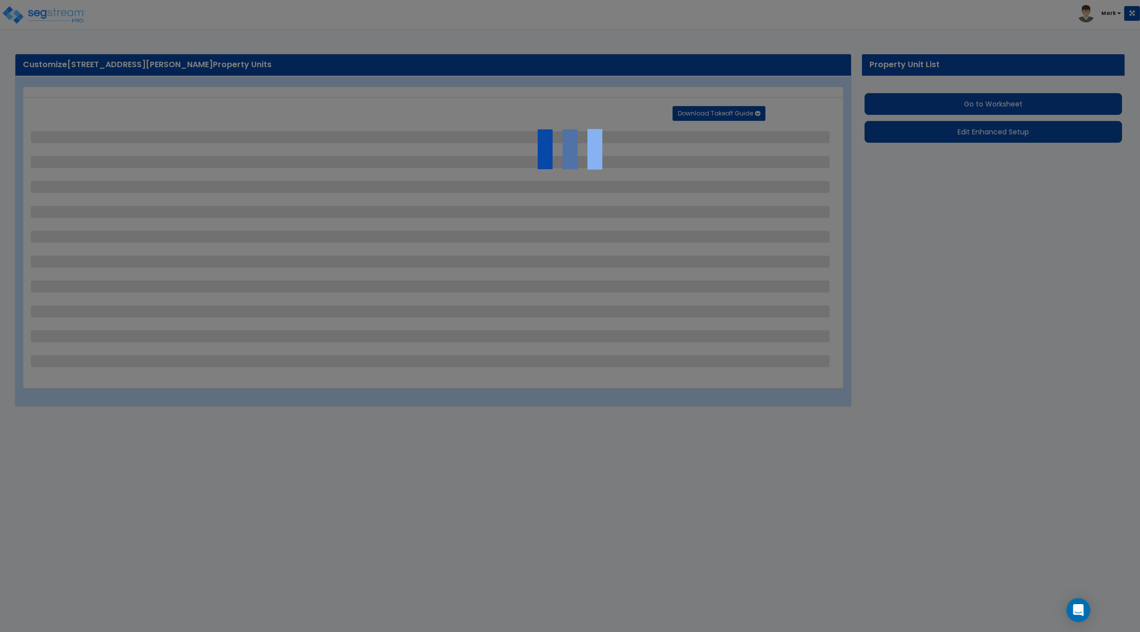
select select "2"
select select "5"
select select "2"
select select "4"
select select "1"
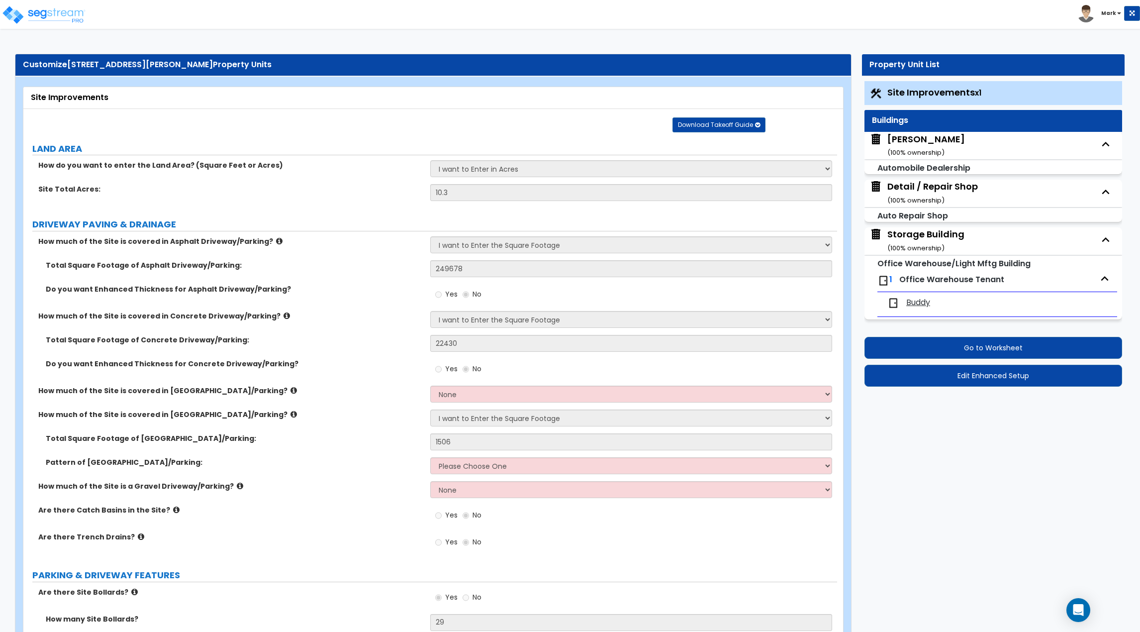
click at [946, 151] on div "Buddy Chevrolet ( 100 % ownership)" at bounding box center [926, 145] width 78 height 25
select select "4"
select select "3"
select select "11"
select select "3"
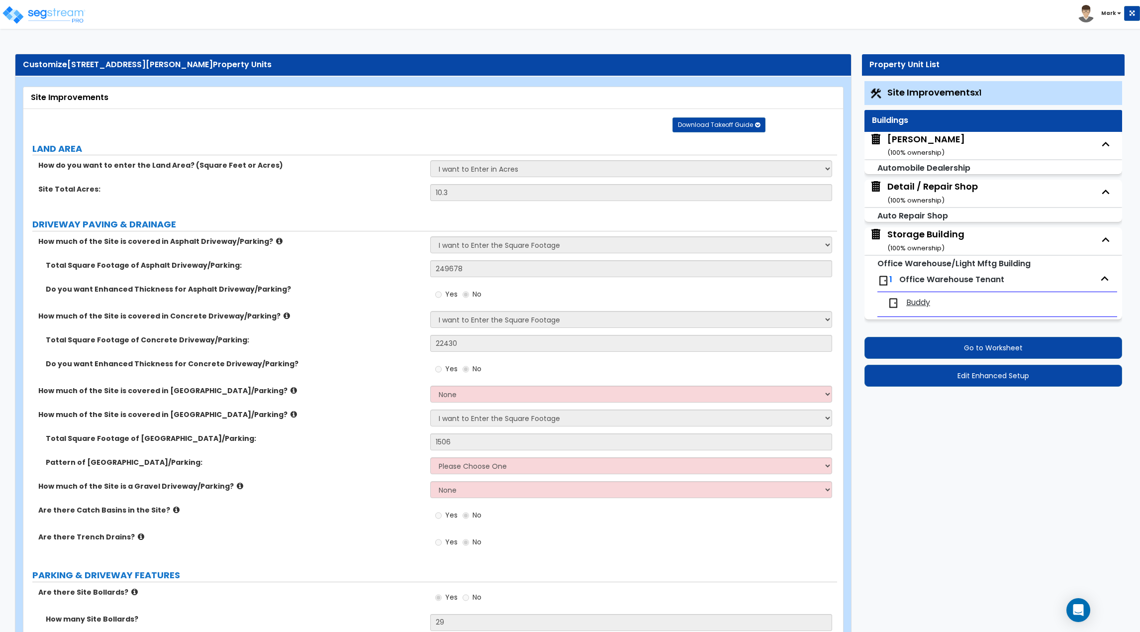
select select "6"
select select "2"
select select "1"
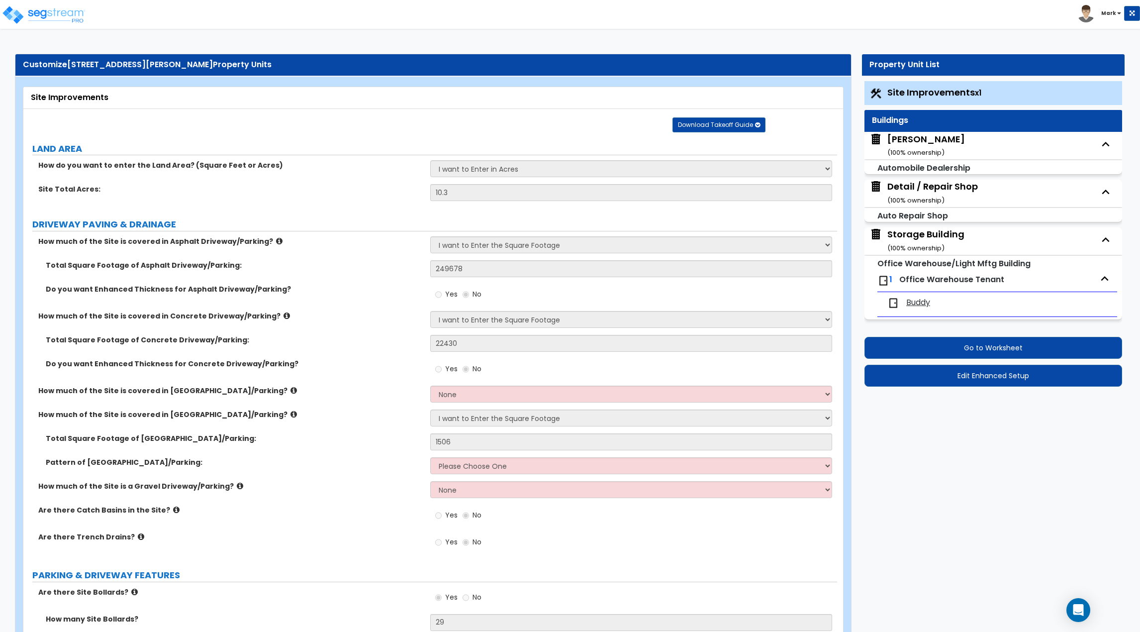
select select "3"
select select "2"
select select "1"
select select "2"
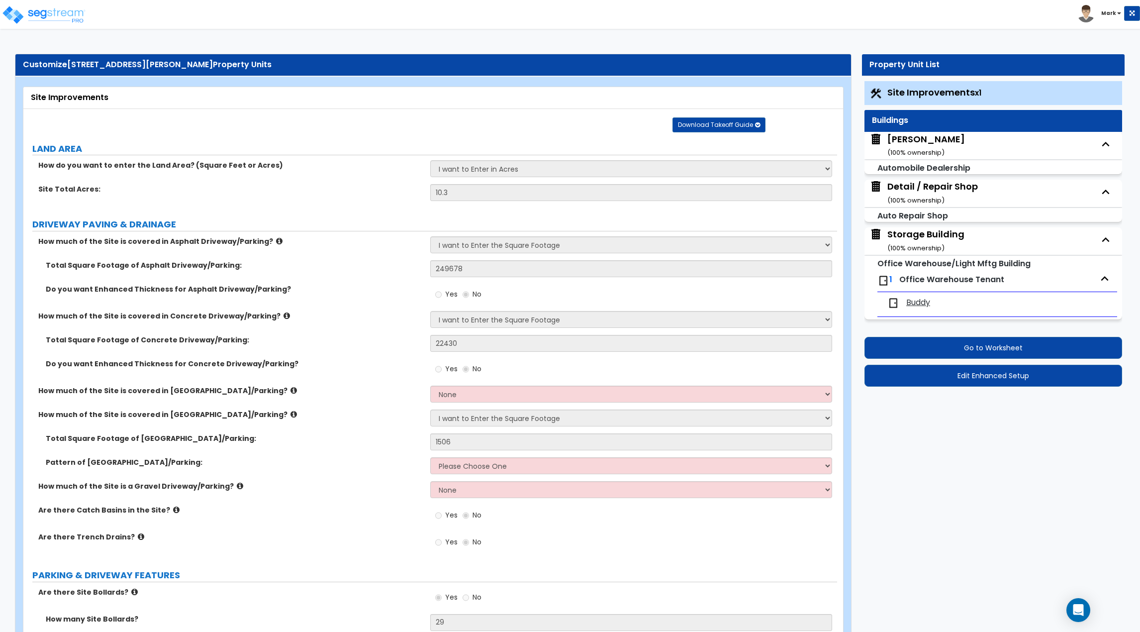
select select "1"
select select "4"
select select "1"
select select "2"
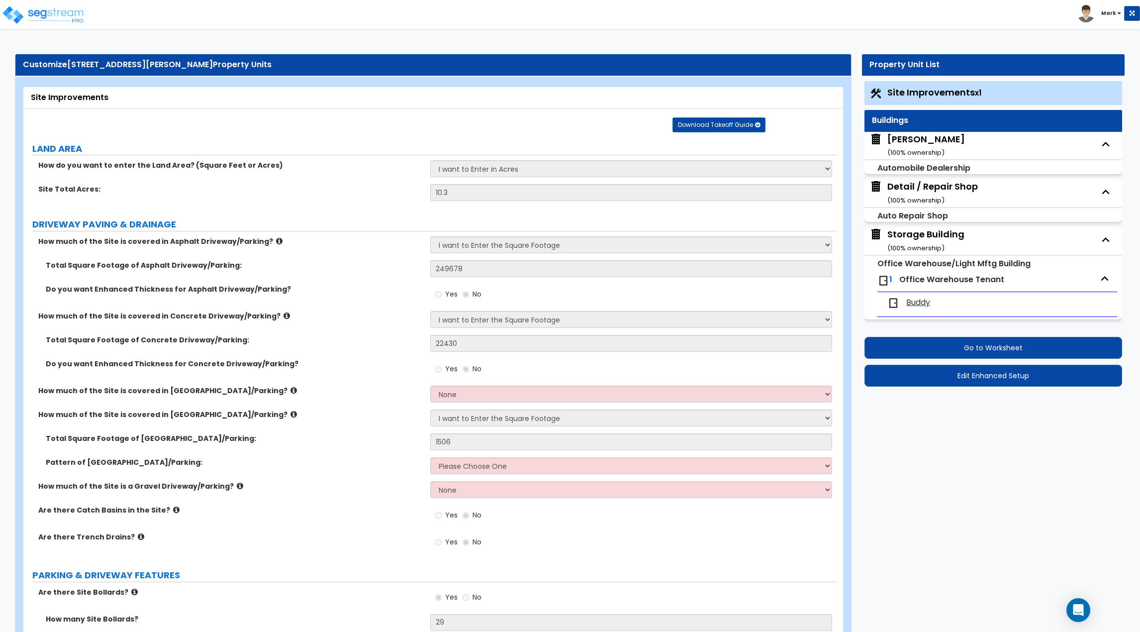
select select "2"
select select "1"
select select "3"
select select "1"
select select "5"
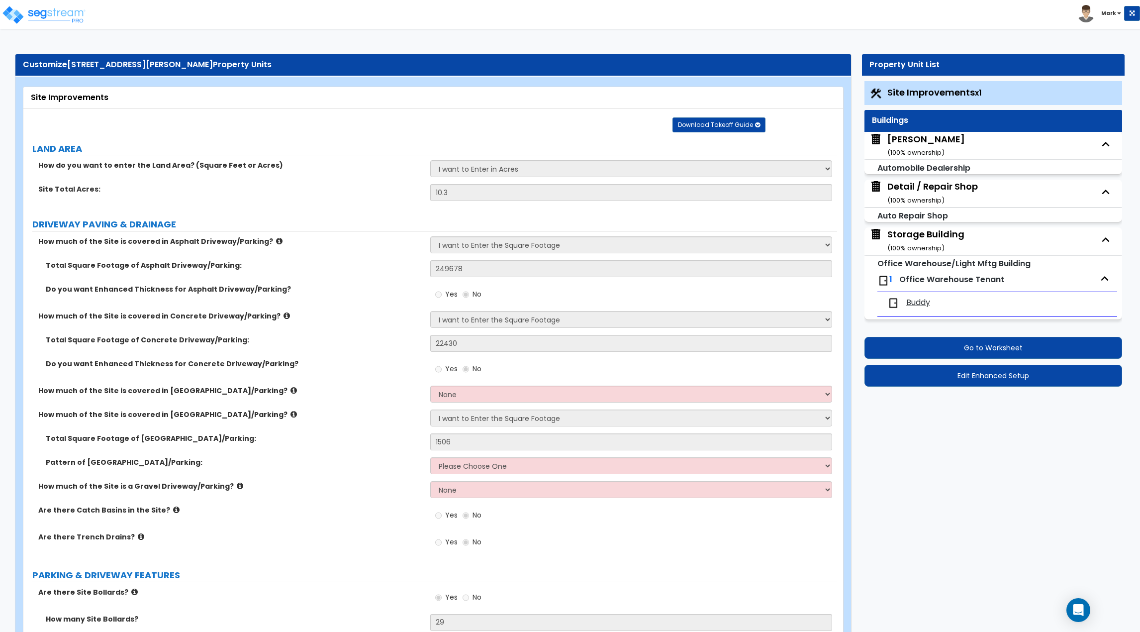
select select "1"
select select "2"
select select "1"
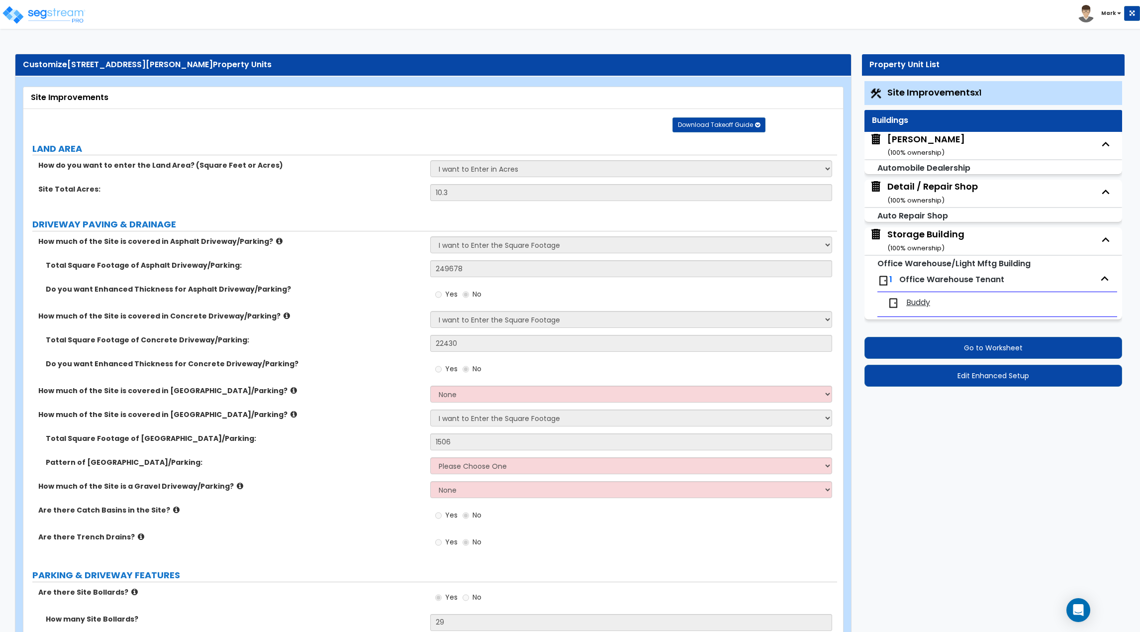
select select "1"
select select "2"
select select "3"
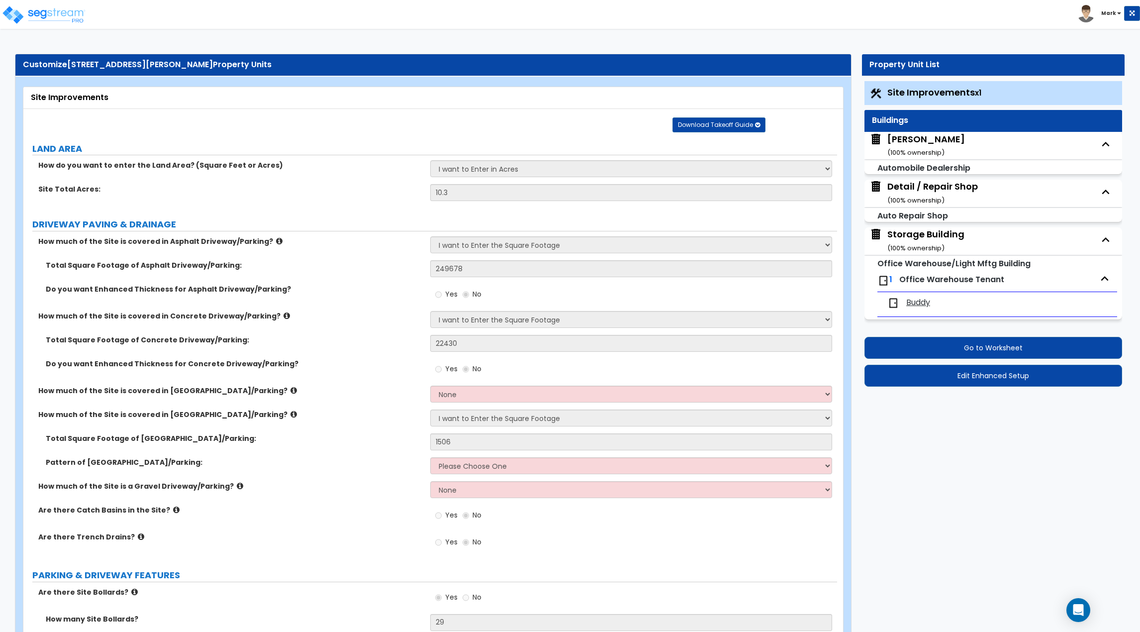
select select "1"
select select "3"
select select "1"
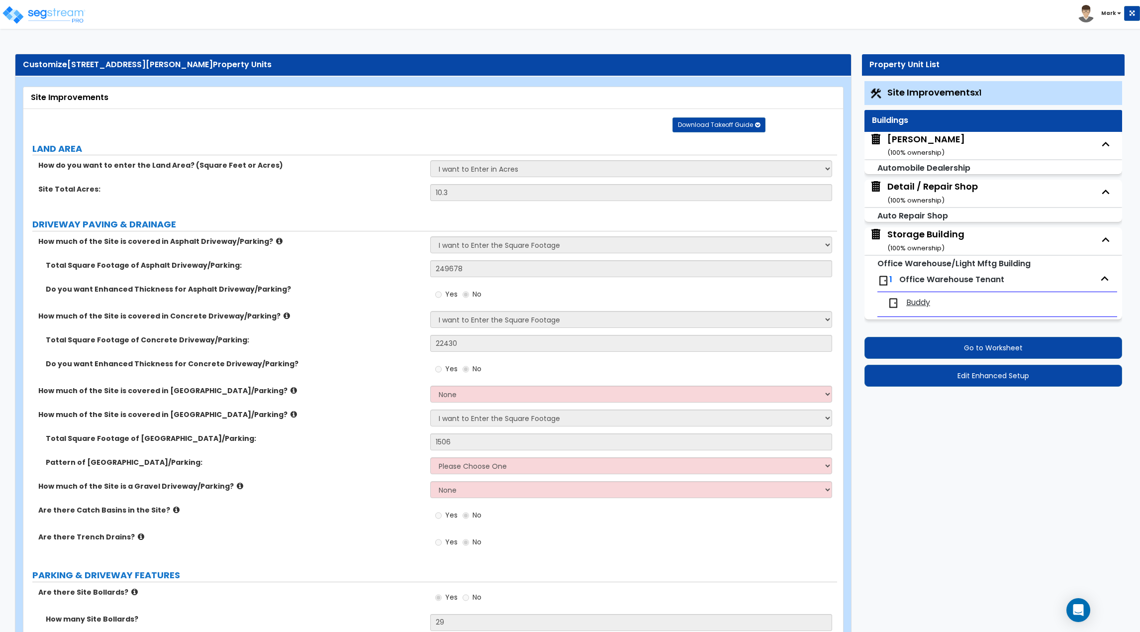
select select "1"
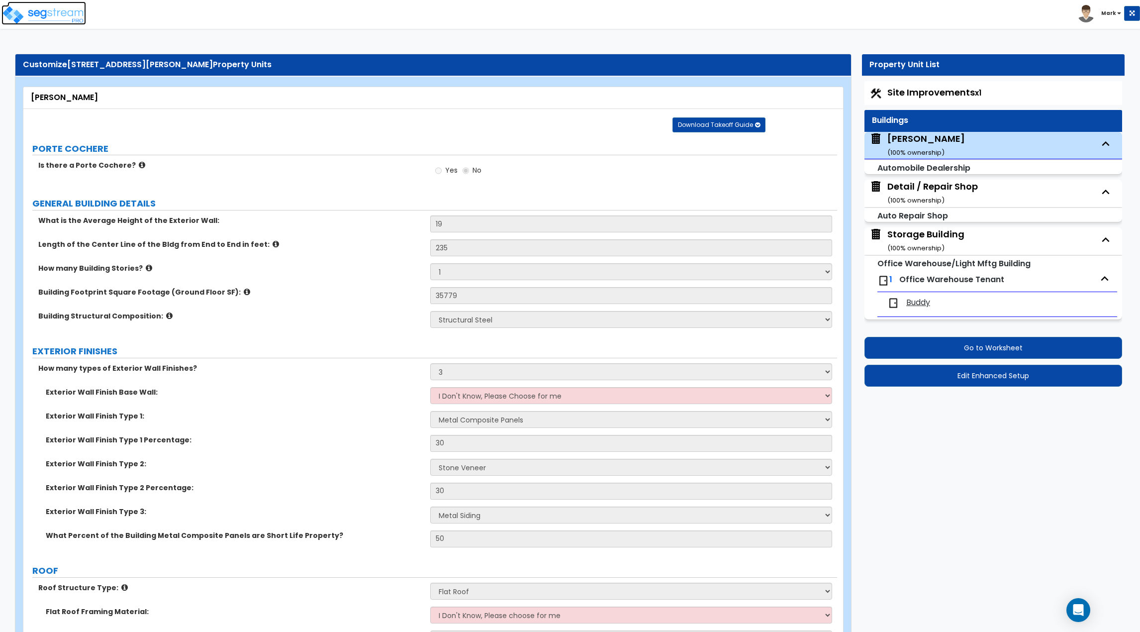
click at [67, 18] on img at bounding box center [43, 15] width 85 height 20
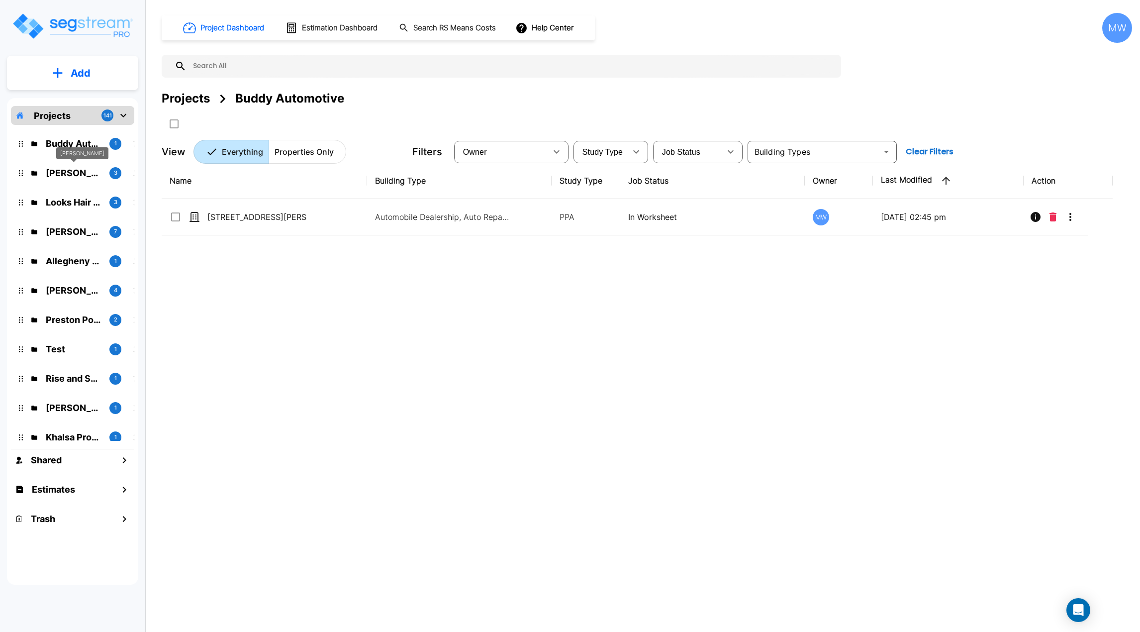
click at [74, 151] on div "[PERSON_NAME]" at bounding box center [82, 153] width 52 height 12
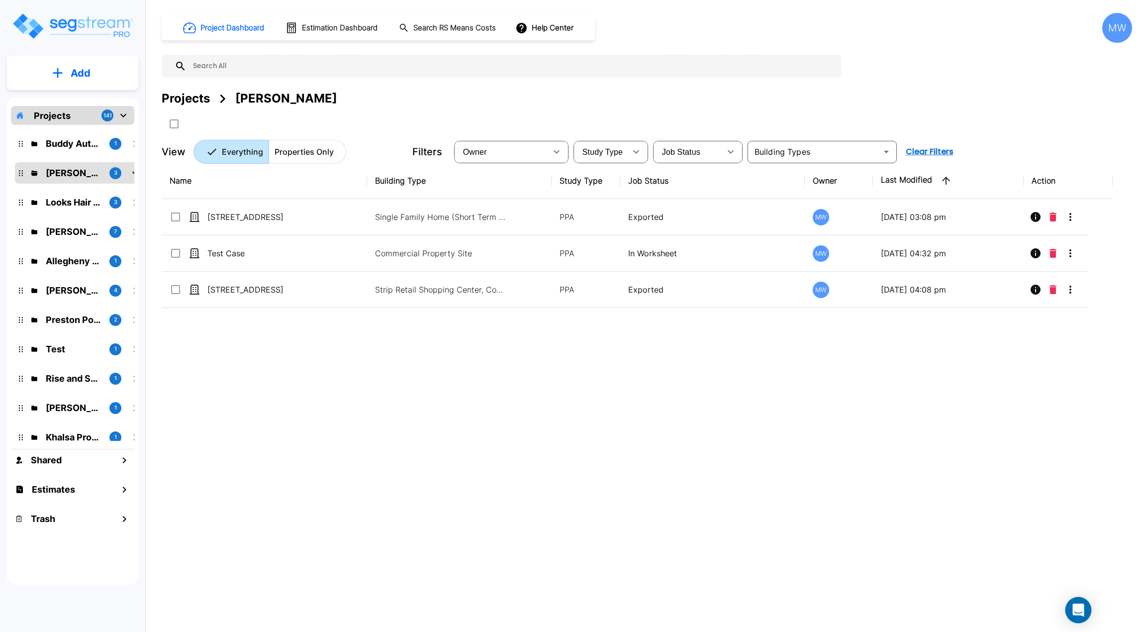
click at [1077, 615] on icon "Open Intercom Messenger" at bounding box center [1078, 609] width 13 height 13
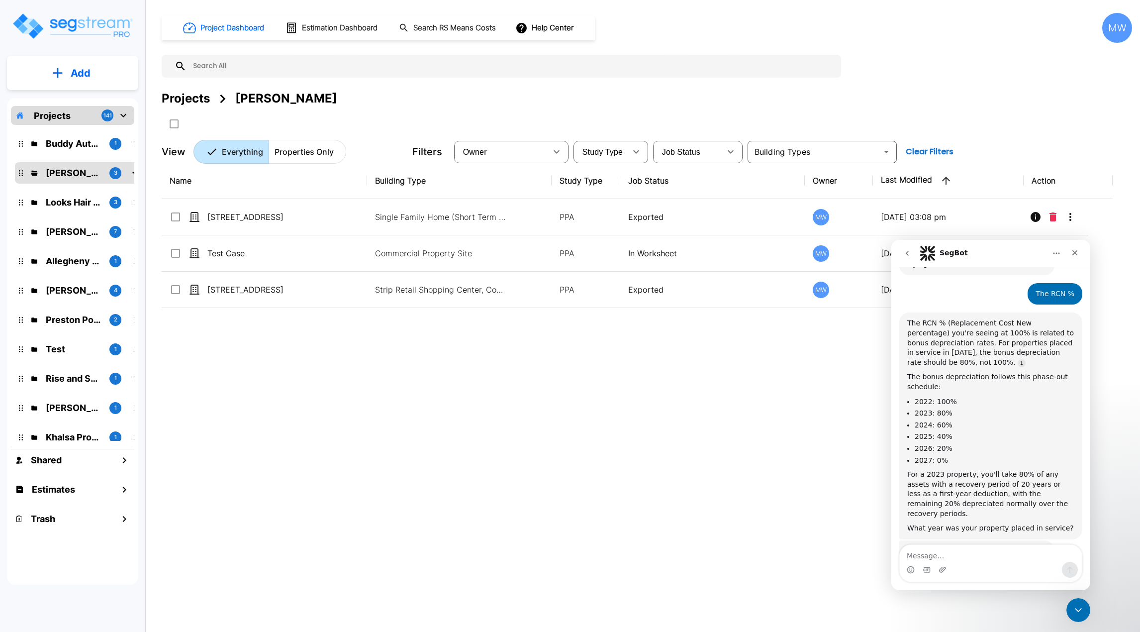
scroll to position [587, 0]
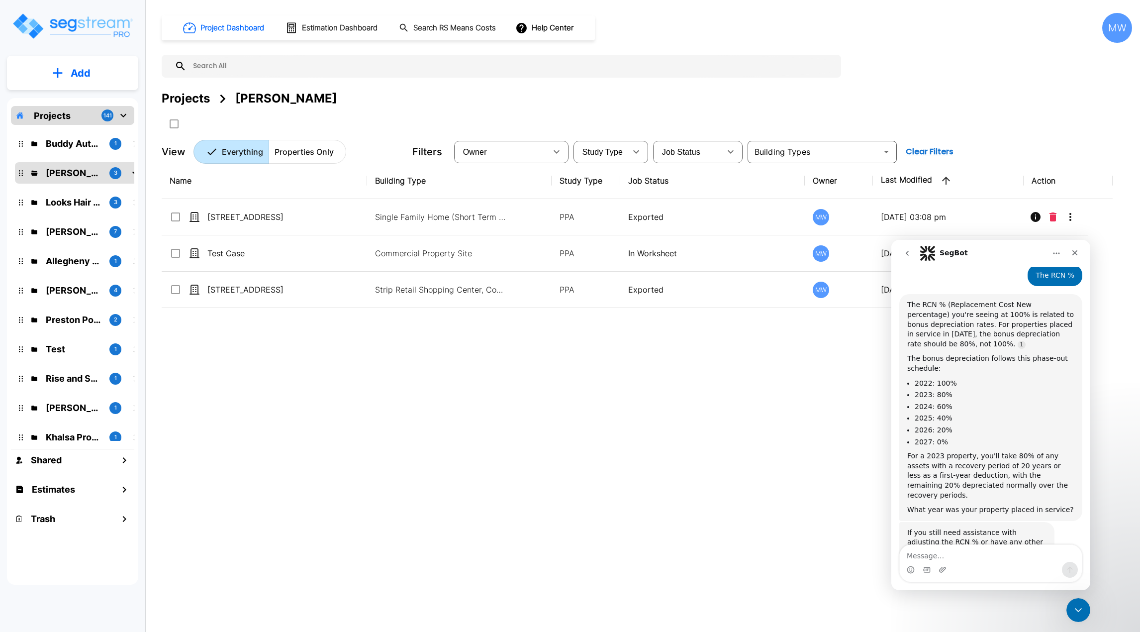
click at [910, 256] on icon "go back" at bounding box center [907, 253] width 8 height 8
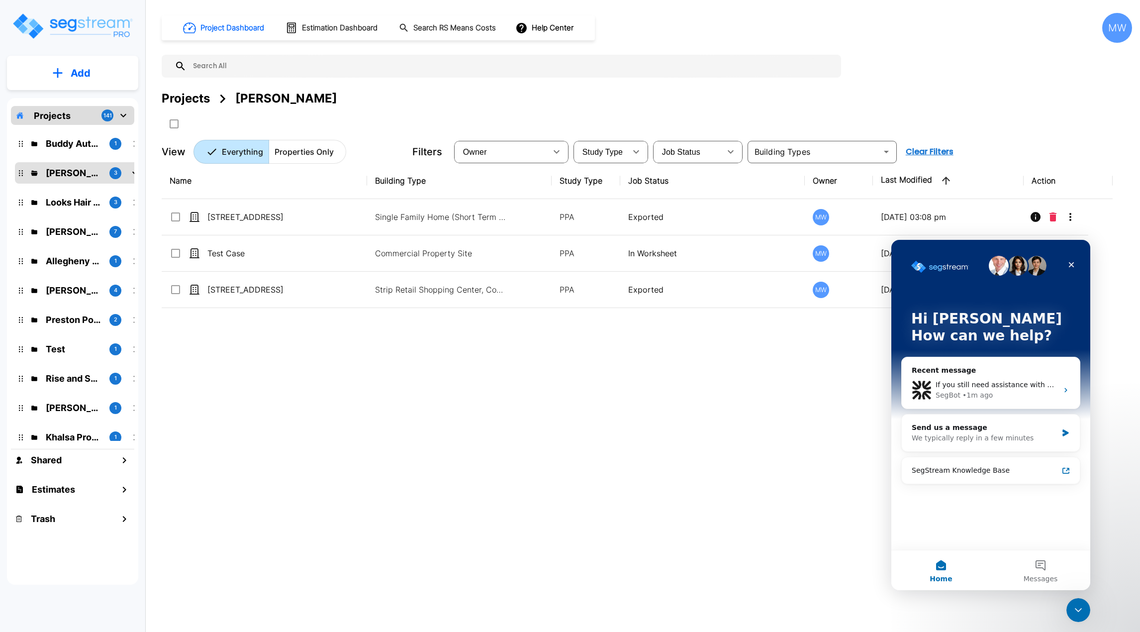
scroll to position [0, 0]
click at [1049, 568] on button "Messages" at bounding box center [1040, 570] width 99 height 40
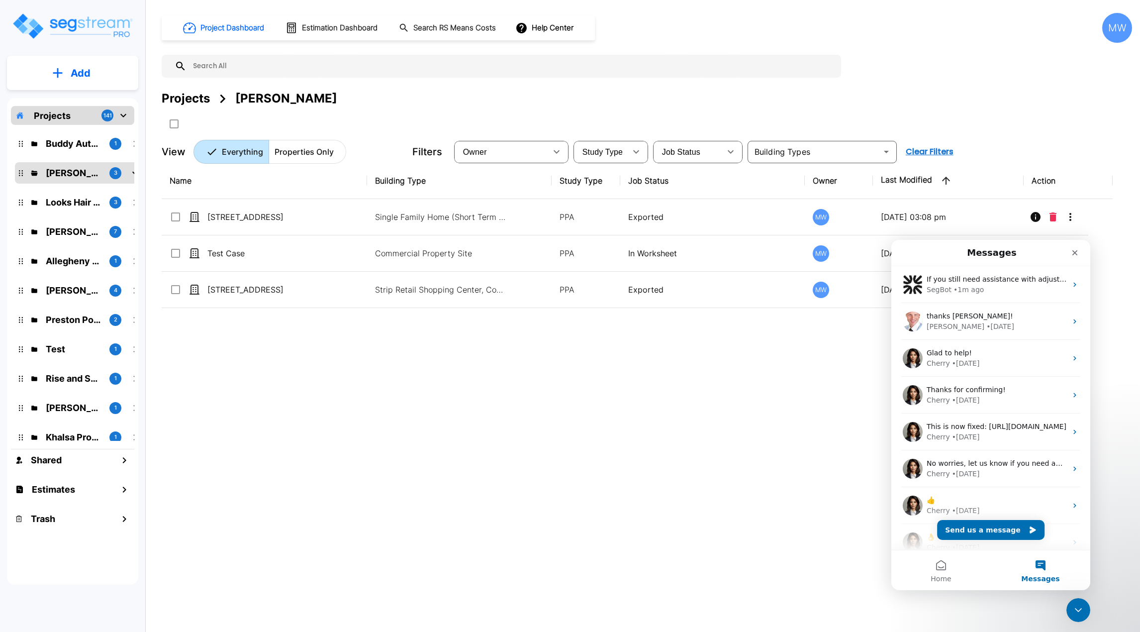
click at [812, 426] on div "Name Building Type Study Type Job Status Owner Last Modified Action [STREET_ADD…" at bounding box center [637, 359] width 951 height 392
click at [1070, 256] on div "Close" at bounding box center [1075, 253] width 18 height 18
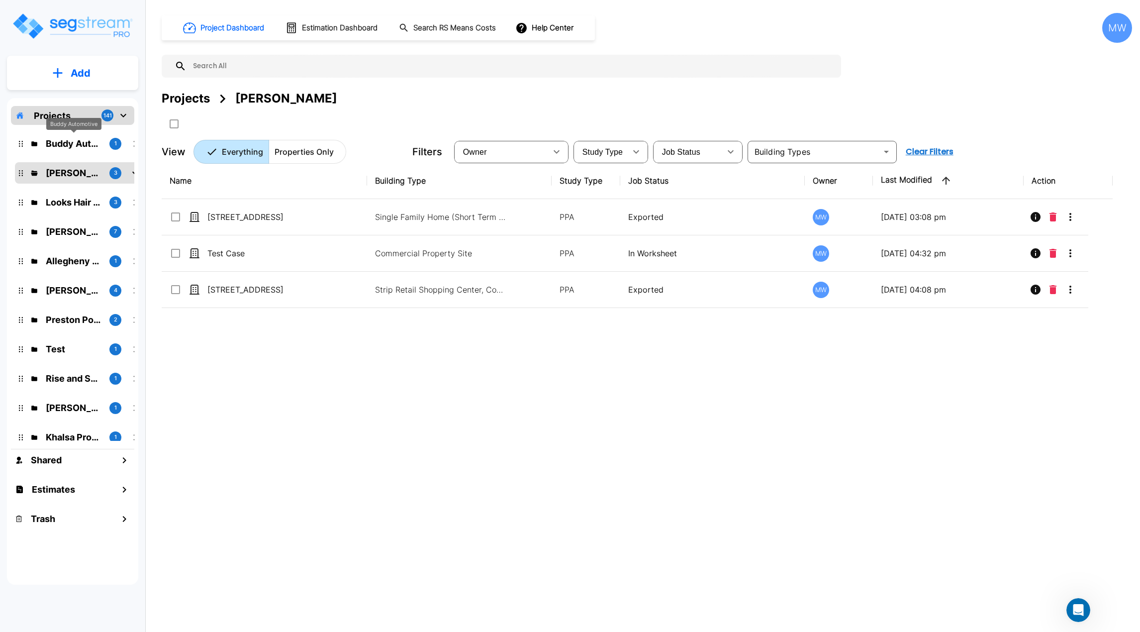
click at [80, 141] on p "Buddy Automotive" at bounding box center [74, 143] width 56 height 13
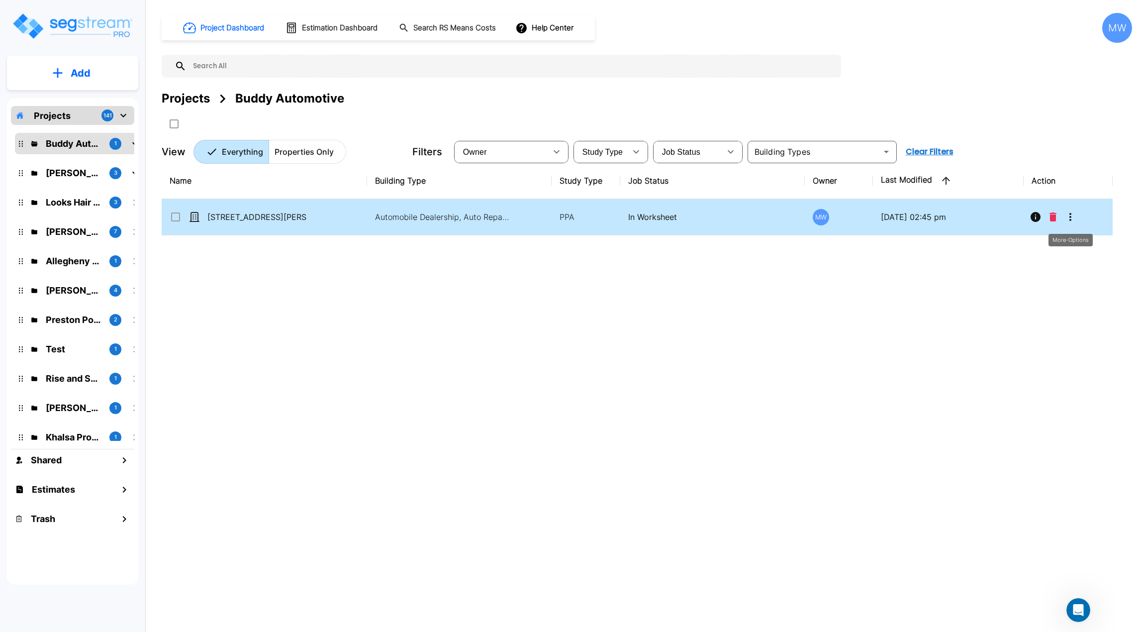
click at [1068, 224] on button "More-Options" at bounding box center [1071, 217] width 20 height 20
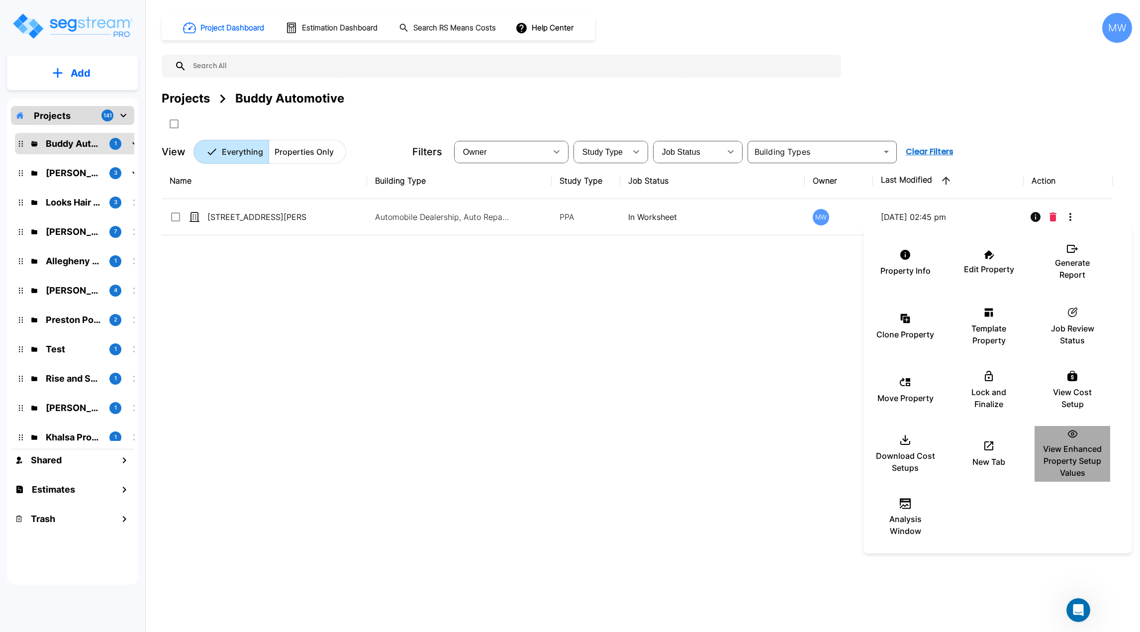
click at [1082, 466] on p "View Enhanced Property Setup Values" at bounding box center [1073, 461] width 60 height 36
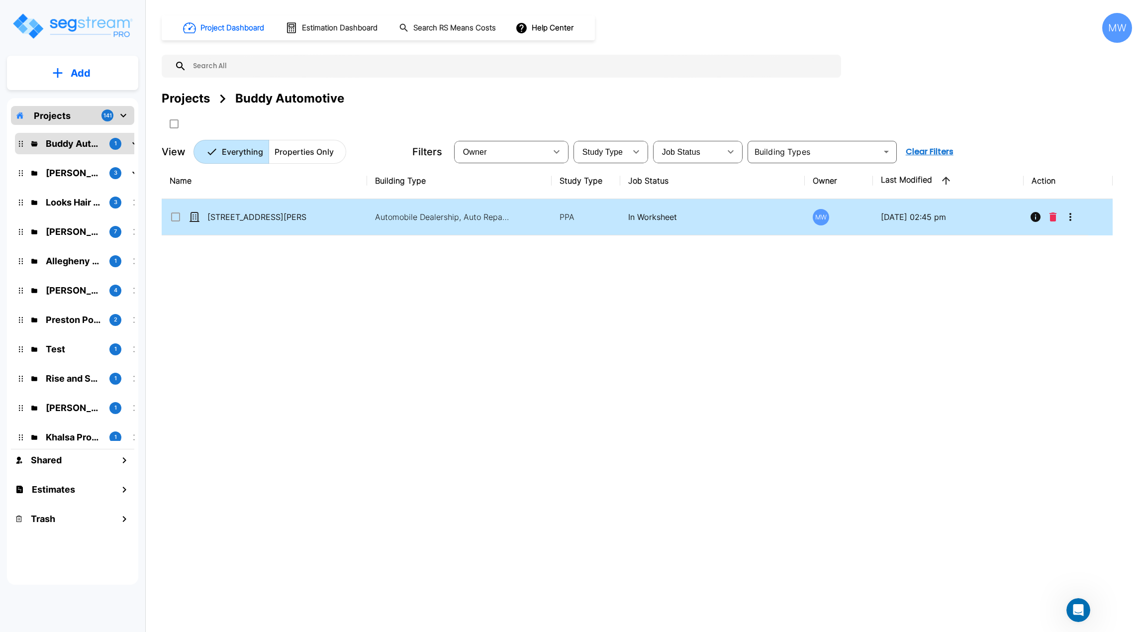
click at [320, 224] on td "[STREET_ADDRESS][PERSON_NAME]" at bounding box center [264, 217] width 205 height 36
checkbox input "true"
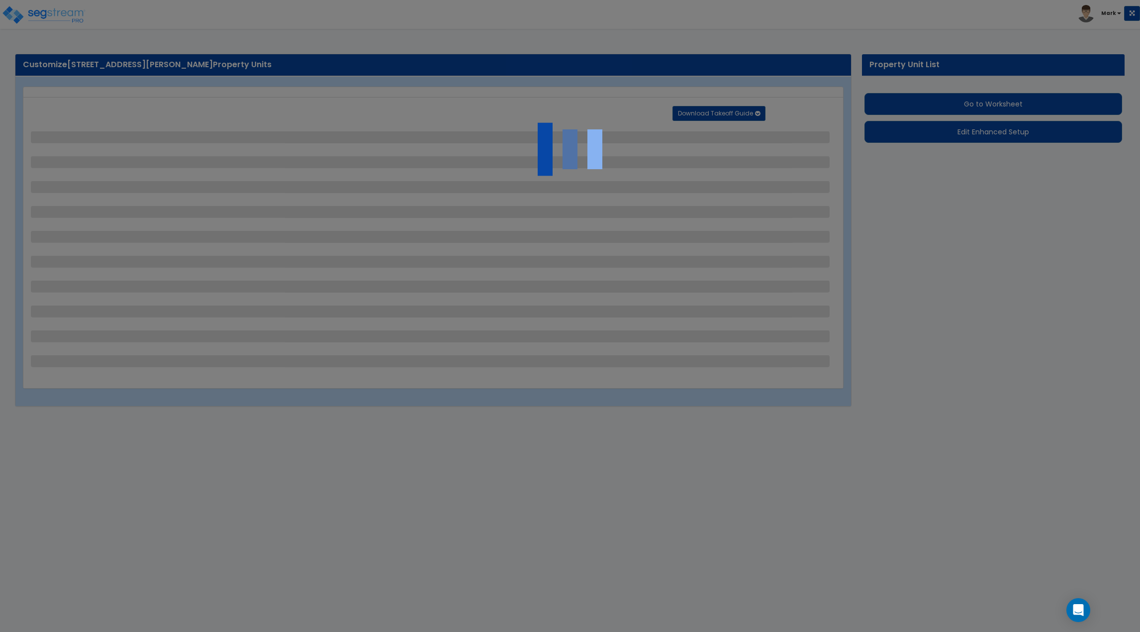
select select "2"
select select "1"
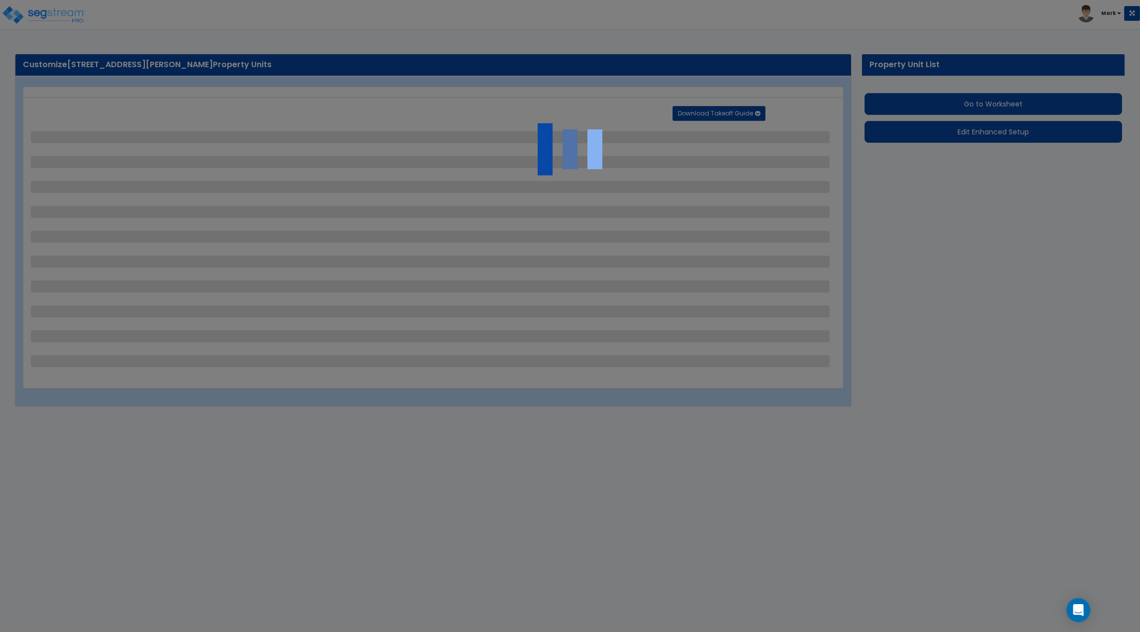
select select "1"
select select "4"
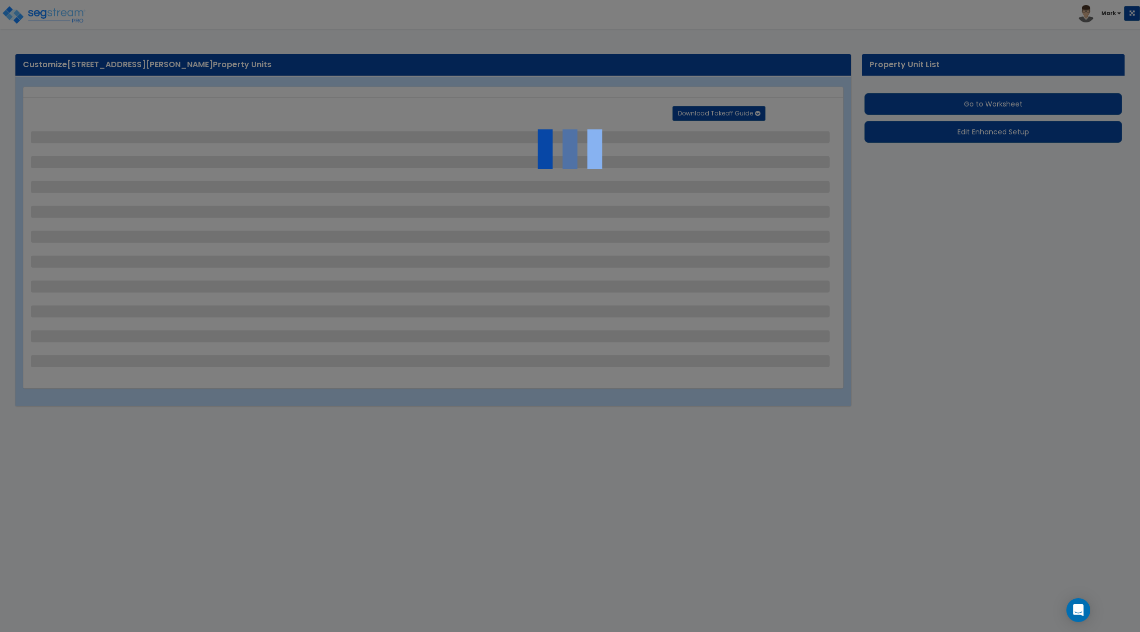
select select "2"
select select "1"
select select "4"
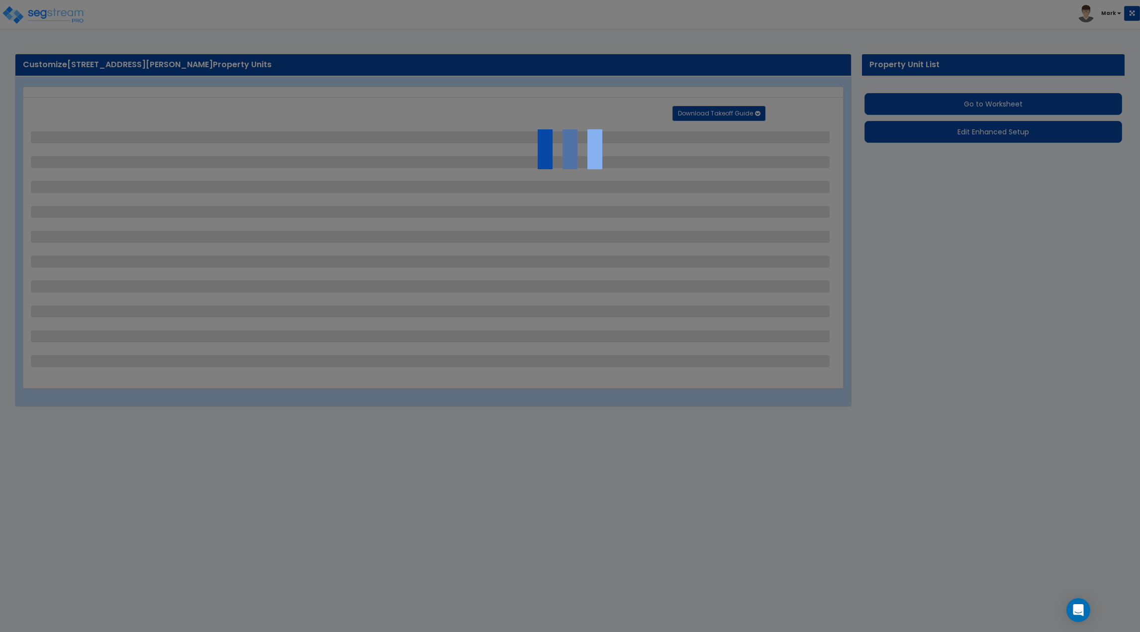
select select "1"
select select "3"
select select "2"
select select "3"
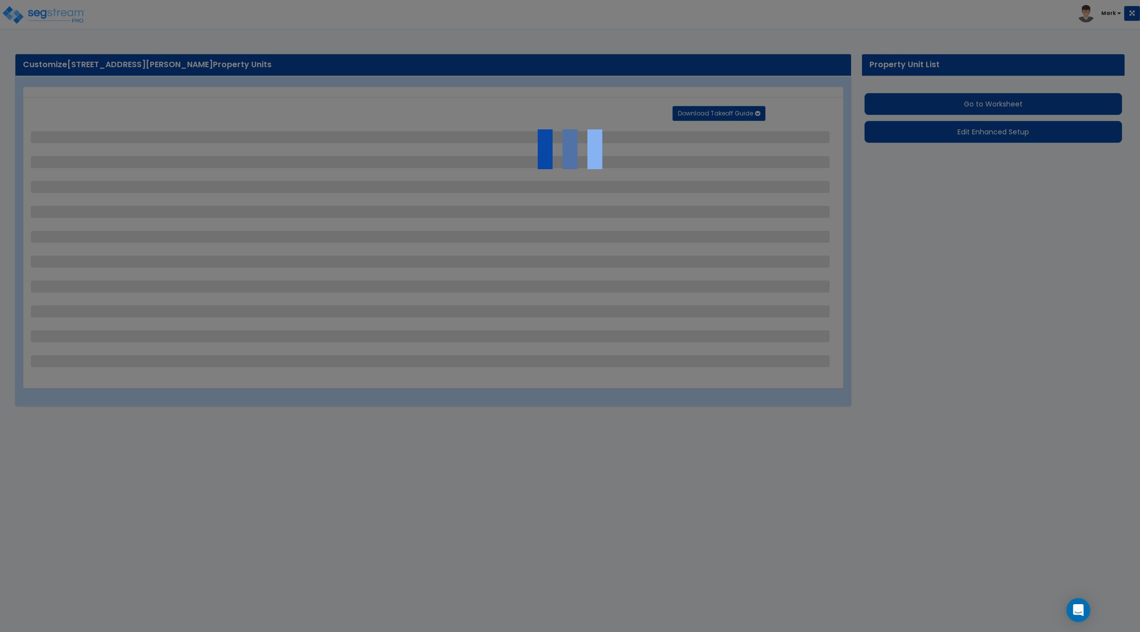
select select "1"
select select "3"
select select "5"
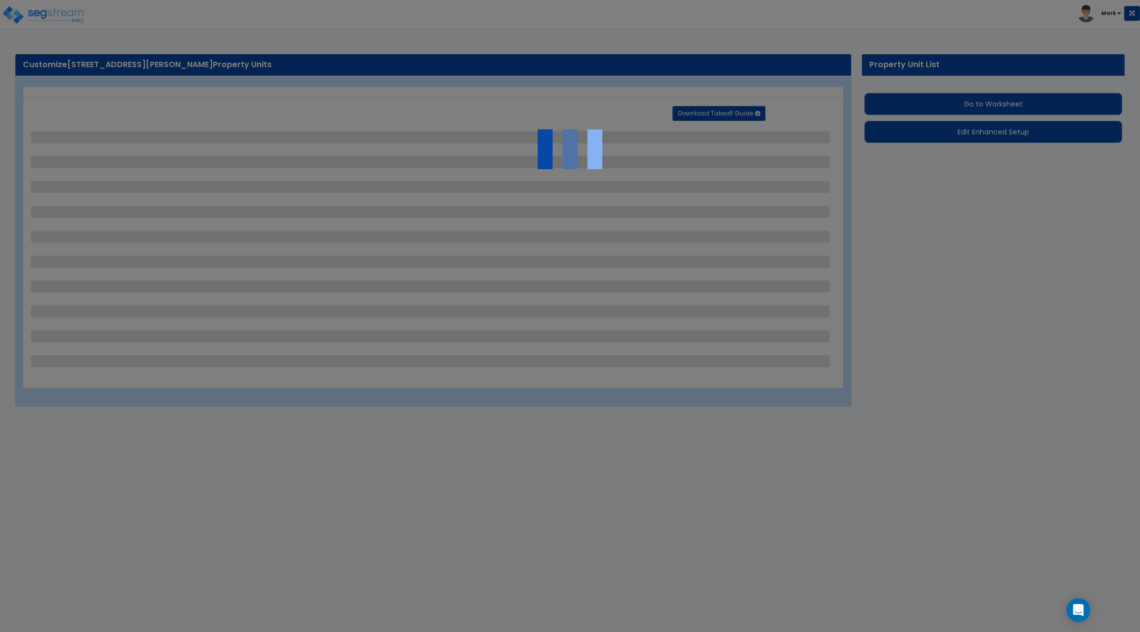
select select "2"
select select "5"
select select "2"
select select "4"
select select "1"
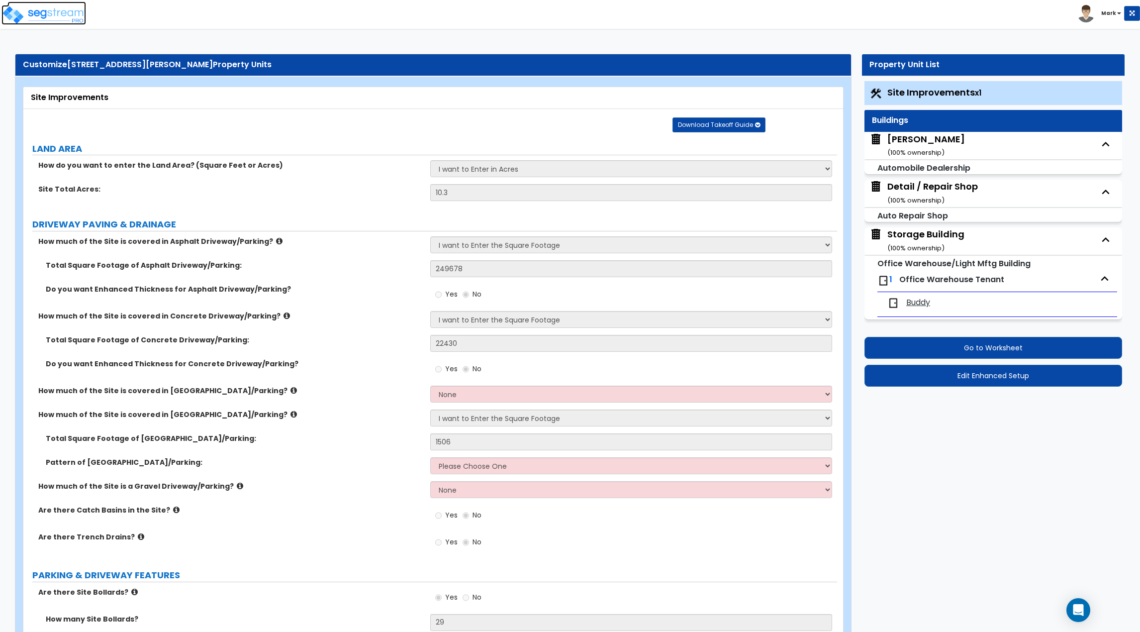
click at [52, 13] on img at bounding box center [43, 15] width 85 height 20
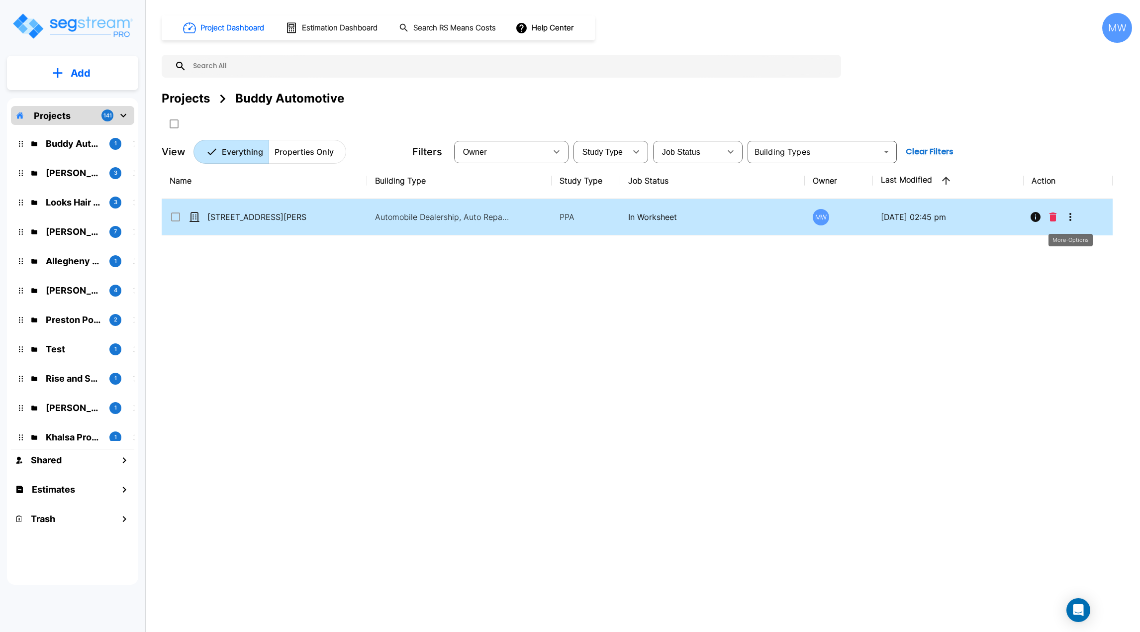
click at [1074, 216] on icon "More-Options" at bounding box center [1071, 217] width 12 height 12
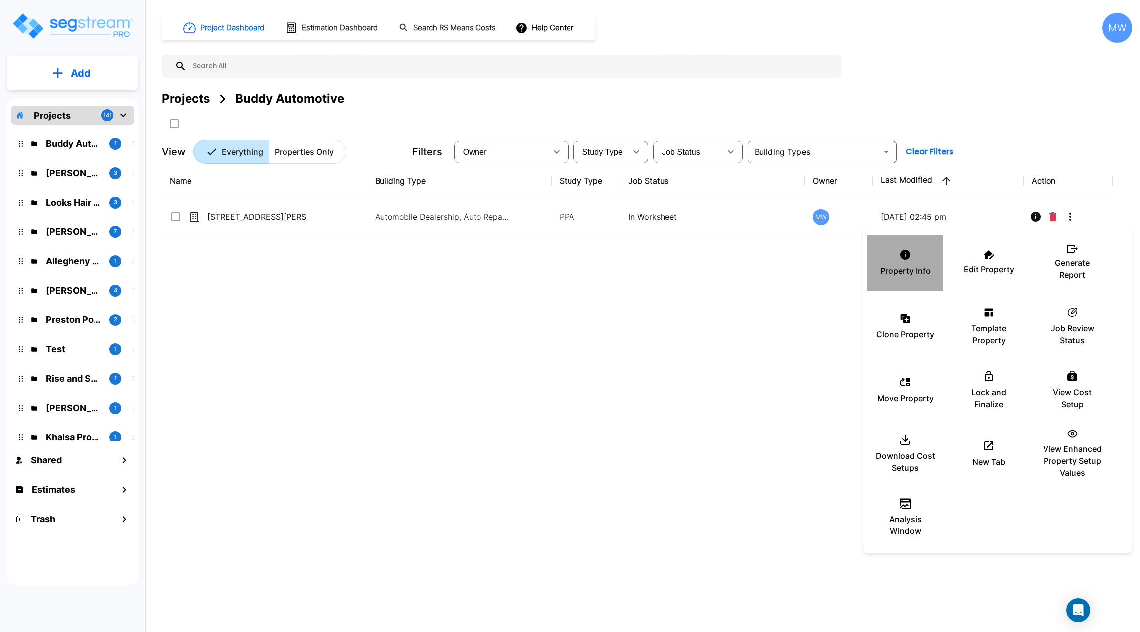
click at [926, 279] on div "Property Info" at bounding box center [906, 263] width 60 height 50
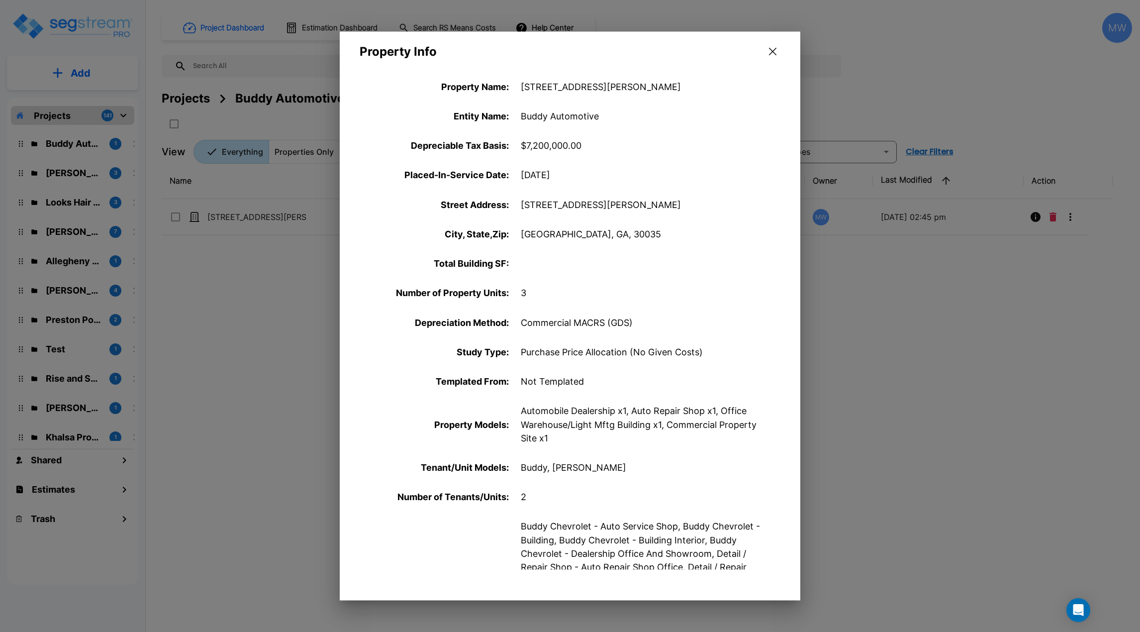
click at [776, 53] on icon "button" at bounding box center [772, 52] width 7 height 8
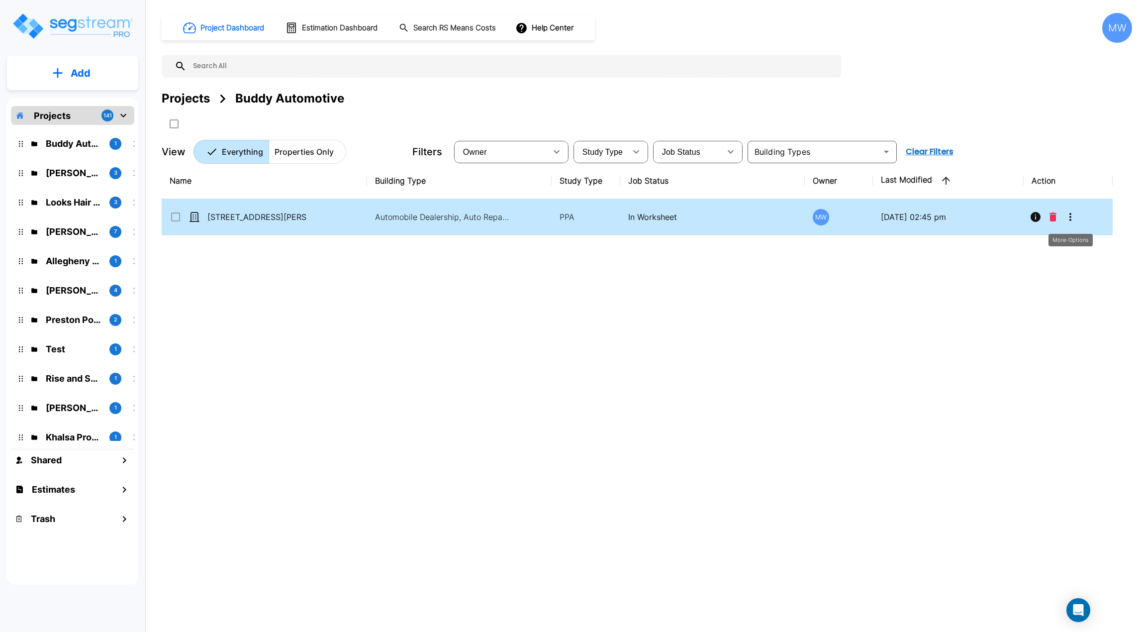
click at [1071, 216] on icon "More-Options" at bounding box center [1071, 217] width 12 height 12
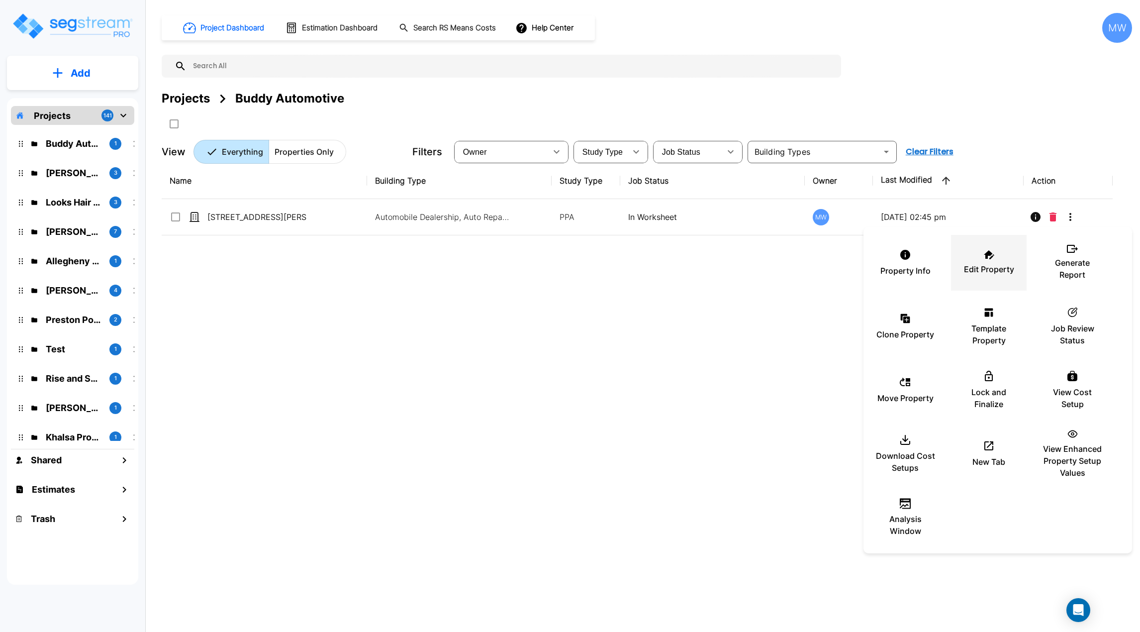
click at [965, 280] on div "Edit Property" at bounding box center [989, 263] width 60 height 50
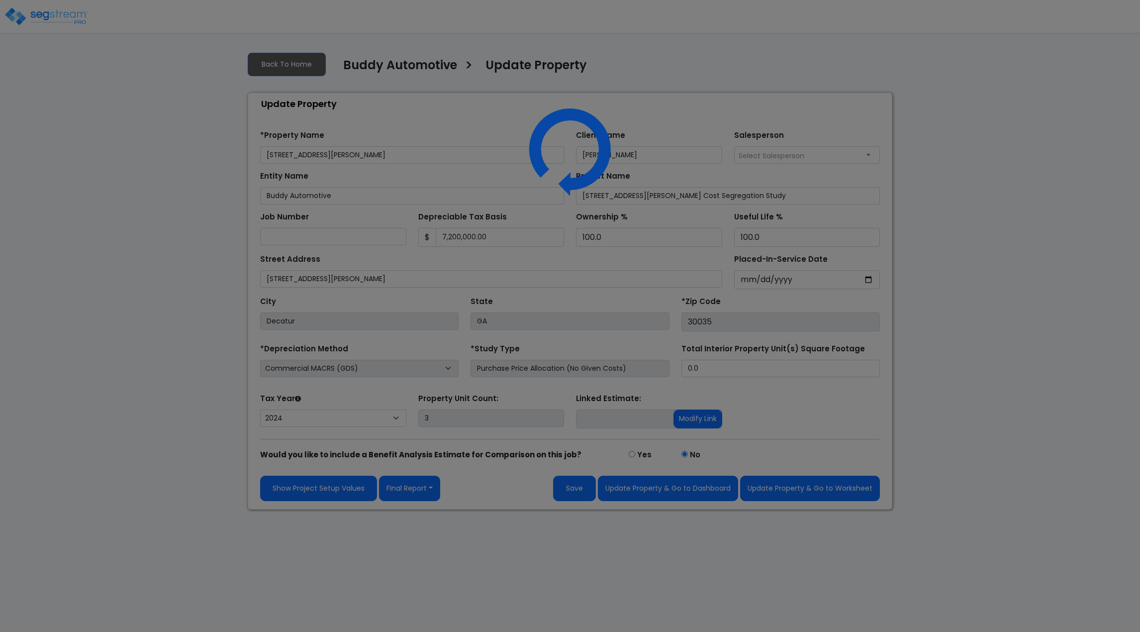
select select "2024"
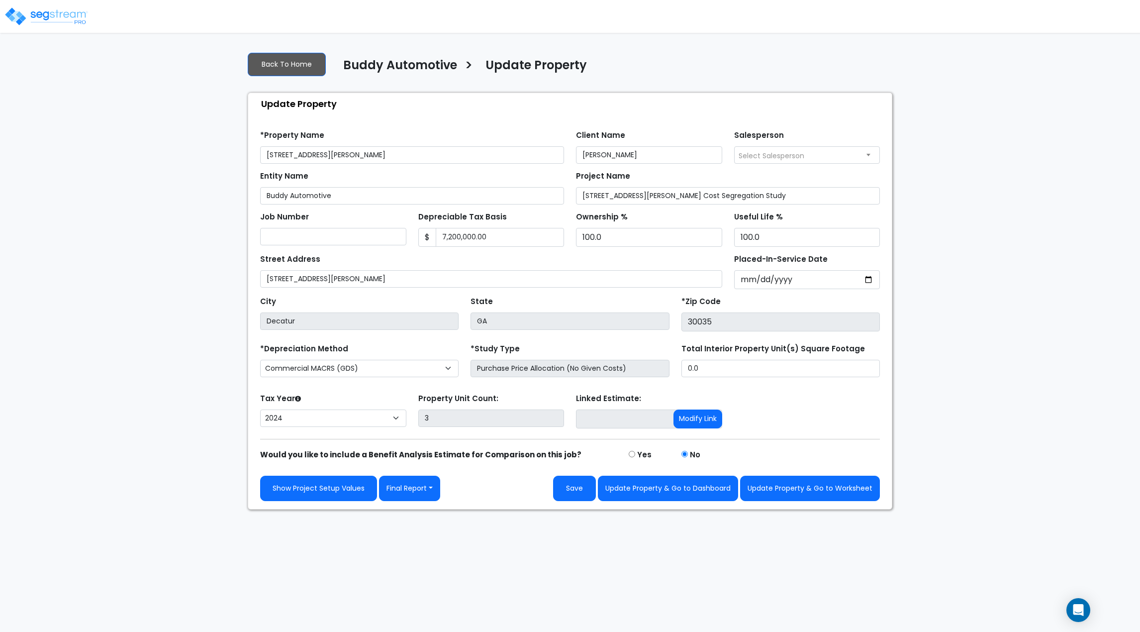
click at [533, 247] on div "Street Address [STREET_ADDRESS][PERSON_NAME] Placed-In-Service Date [DATE] *Pur…" at bounding box center [570, 268] width 632 height 42
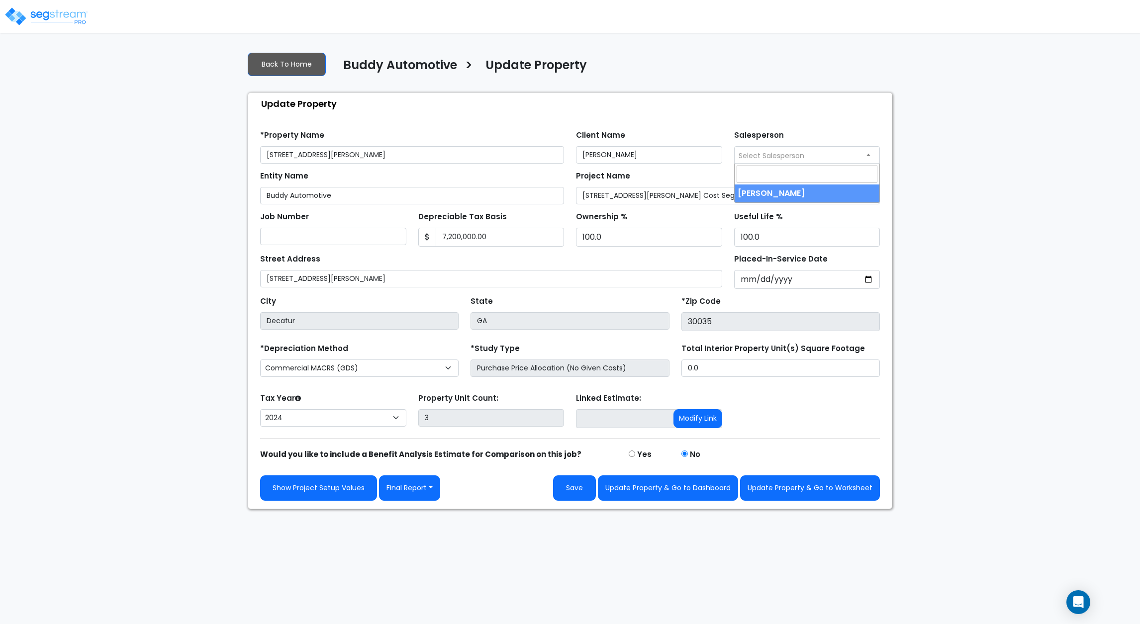
click at [781, 157] on span "Select Salesperson" at bounding box center [772, 156] width 66 height 10
click at [766, 121] on div "Find these errors below in the Property Setup: *Property Name [STREET_ADDRESS][…" at bounding box center [570, 311] width 644 height 394
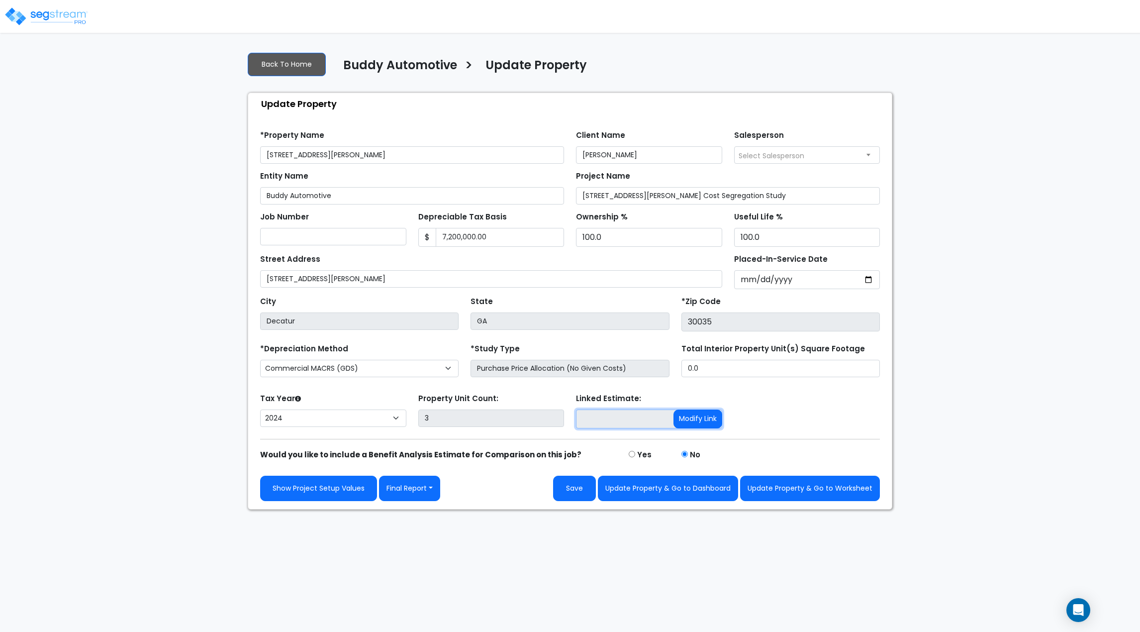
click at [619, 418] on input at bounding box center [649, 418] width 146 height 19
click at [757, 397] on div "Tax Year Please Enter The Placed In Service Date First. 2026 2025 2024 Prior Ye…" at bounding box center [570, 411] width 632 height 40
click at [744, 376] on input "0.0" at bounding box center [781, 368] width 198 height 17
click at [814, 389] on form "*Property Name [STREET_ADDRESS][PERSON_NAME] Client Name [PERSON_NAME] Salesper…" at bounding box center [570, 312] width 620 height 378
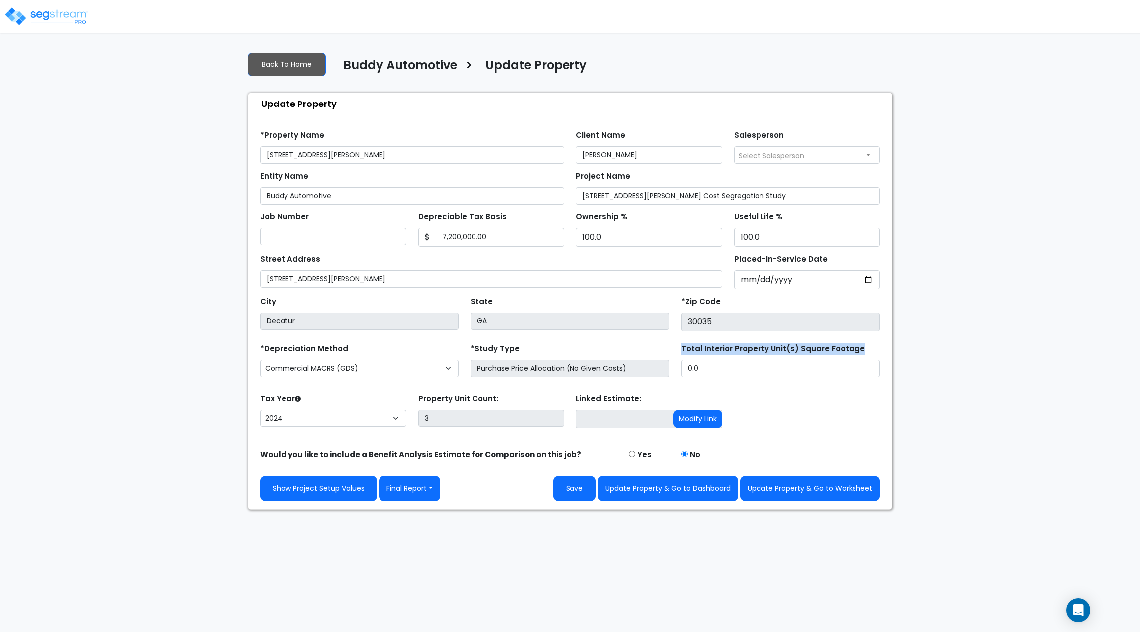
drag, startPoint x: 691, startPoint y: 349, endPoint x: 864, endPoint y: 345, distance: 172.7
click at [864, 345] on div "Total Interior Property Unit(s) Square Footage 0.0" at bounding box center [781, 359] width 198 height 36
copy label "Total Interior Property Unit(s) Square Footage"
click at [712, 368] on input "0.0" at bounding box center [781, 368] width 198 height 17
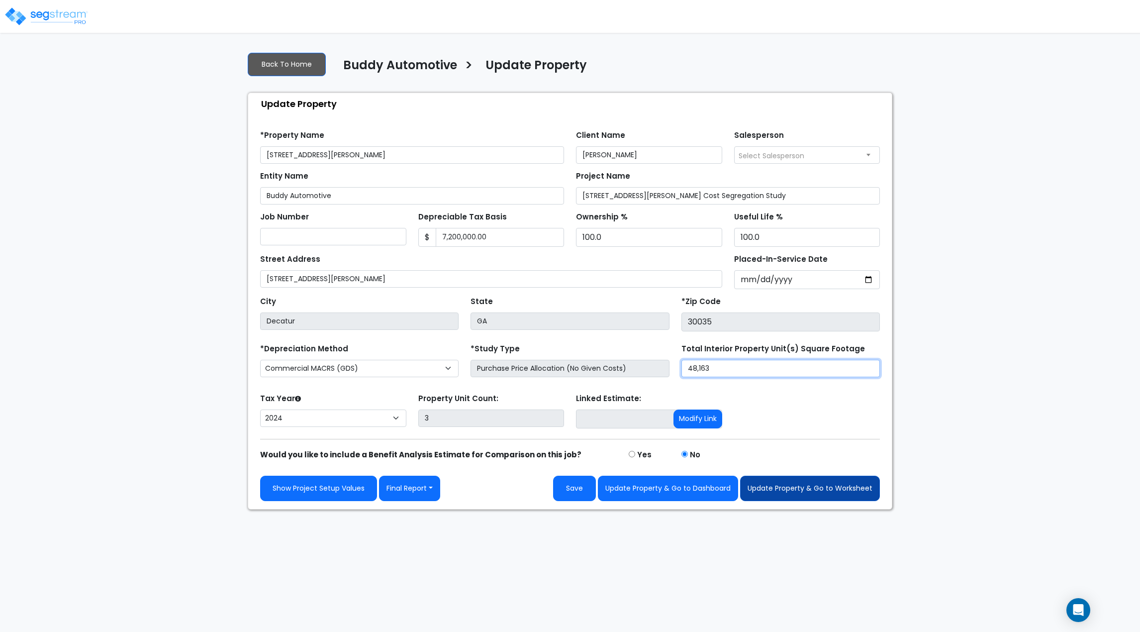
type input "48,163"
click at [826, 487] on button "Update Property & Go to Worksheet" at bounding box center [810, 488] width 140 height 25
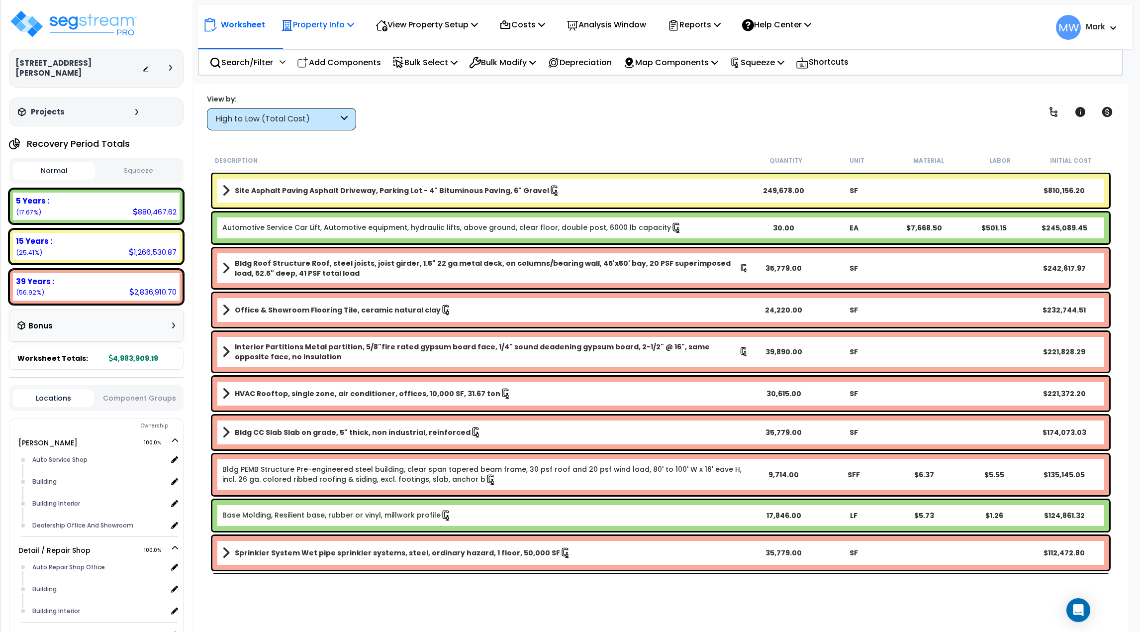
click at [329, 23] on p "Property Info" at bounding box center [317, 24] width 73 height 13
click at [454, 38] on div "Worksheet Property Info Property Setup Add Property Unit Template property Clon…" at bounding box center [665, 22] width 935 height 35
click at [447, 30] on p "View Property Setup" at bounding box center [427, 24] width 102 height 13
click at [426, 55] on link "Building Setup" at bounding box center [420, 47] width 98 height 20
click at [448, 33] on div "View Property Setup" at bounding box center [427, 24] width 102 height 23
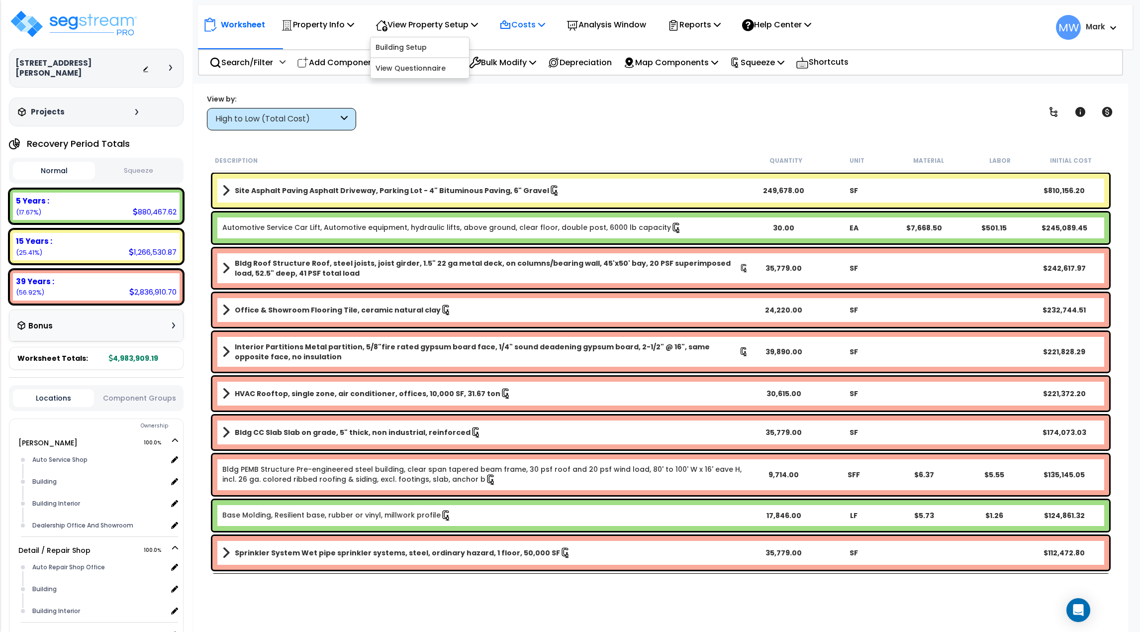
click at [524, 32] on div "Costs" at bounding box center [522, 24] width 46 height 23
click at [423, 28] on p "View Property Setup" at bounding box center [427, 24] width 102 height 13
click at [423, 65] on link "View Questionnaire" at bounding box center [420, 68] width 98 height 20
click at [100, 31] on img at bounding box center [73, 24] width 129 height 30
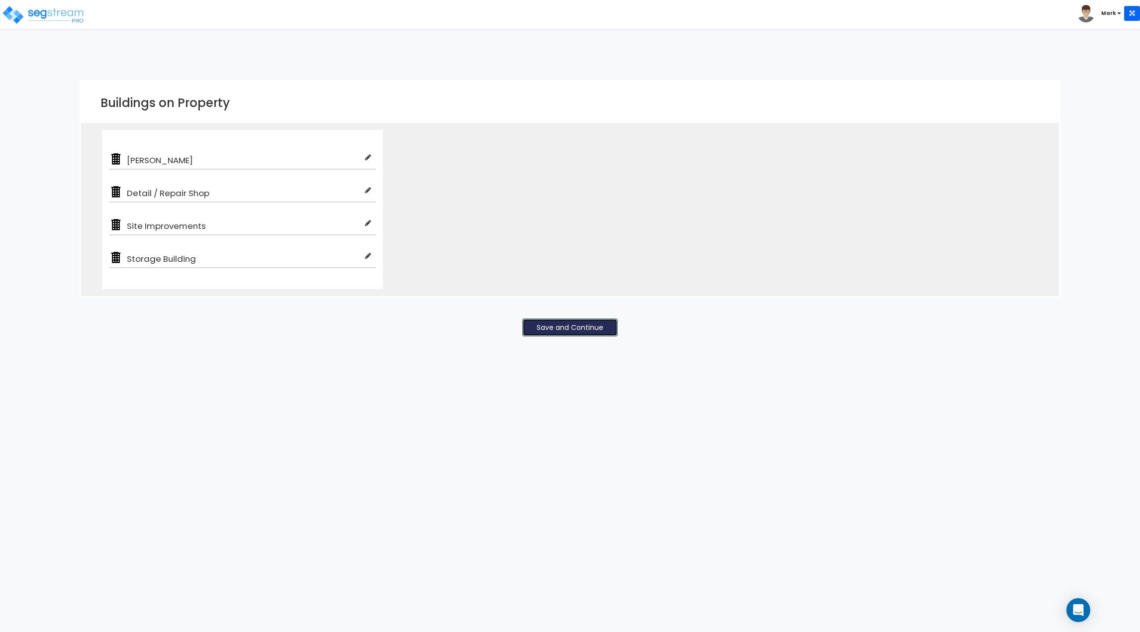
click at [574, 335] on button "Save and Continue" at bounding box center [570, 327] width 96 height 18
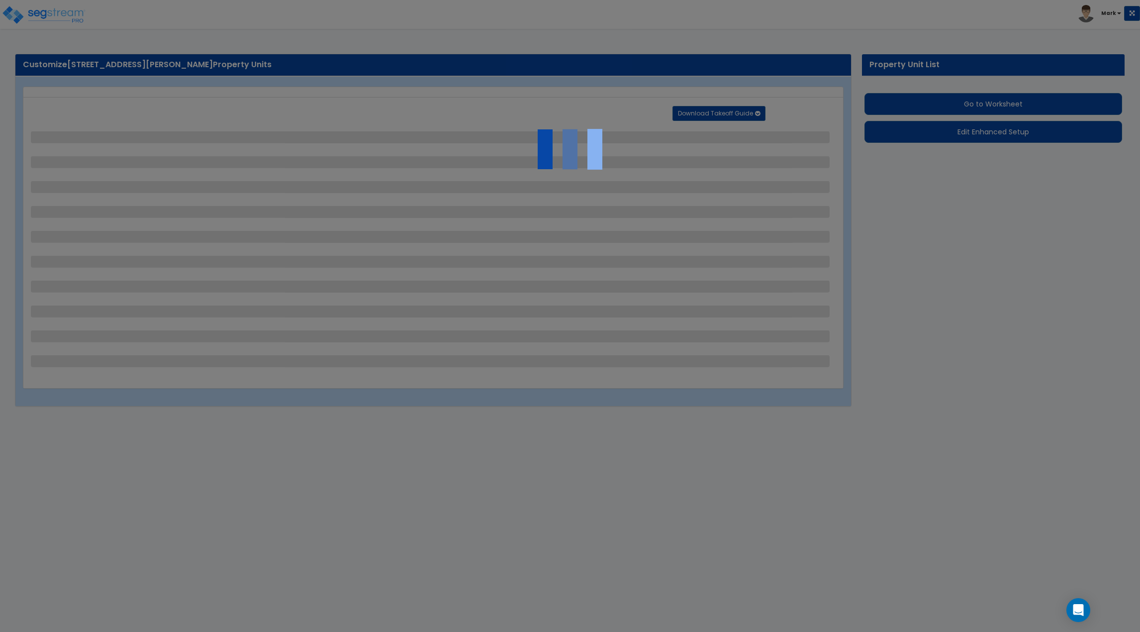
select select "2"
select select "1"
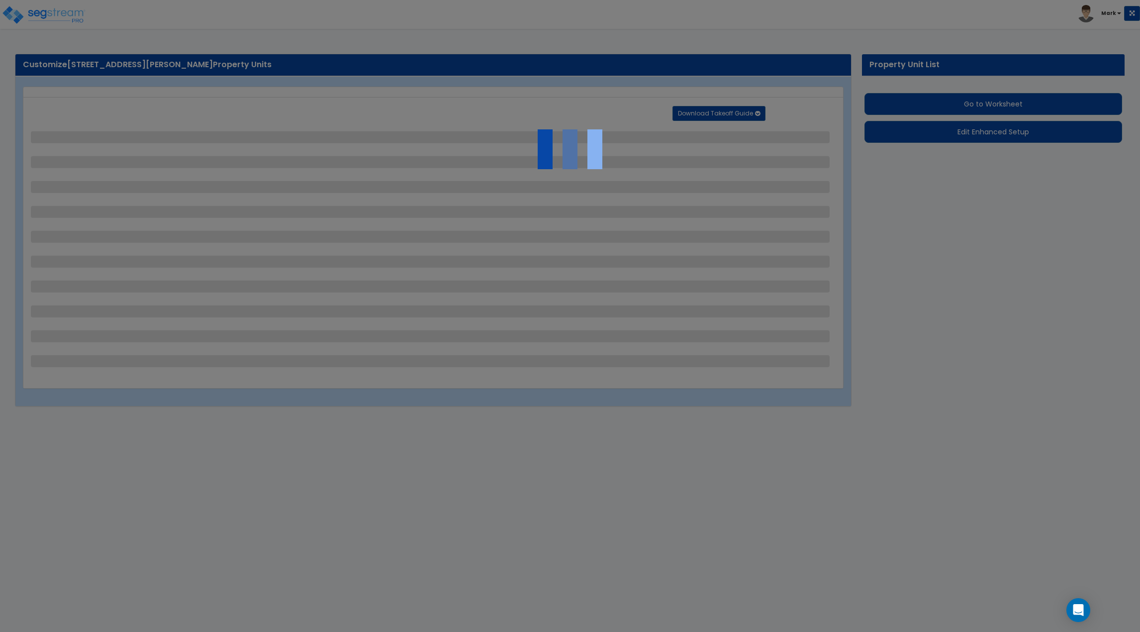
select select "1"
select select "4"
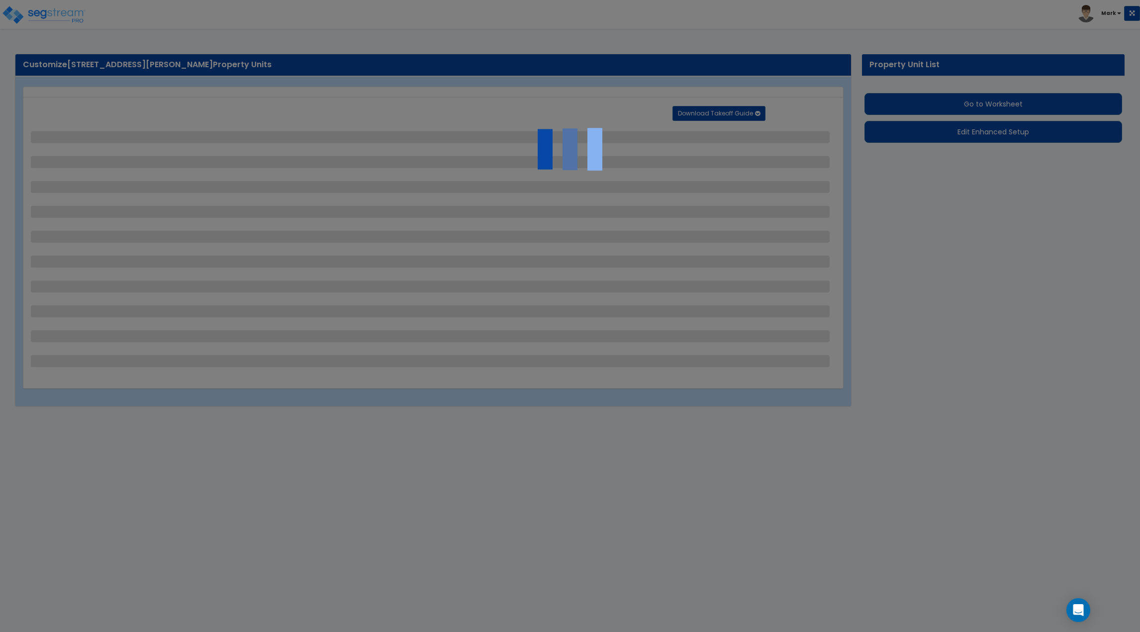
select select "2"
select select "1"
select select "4"
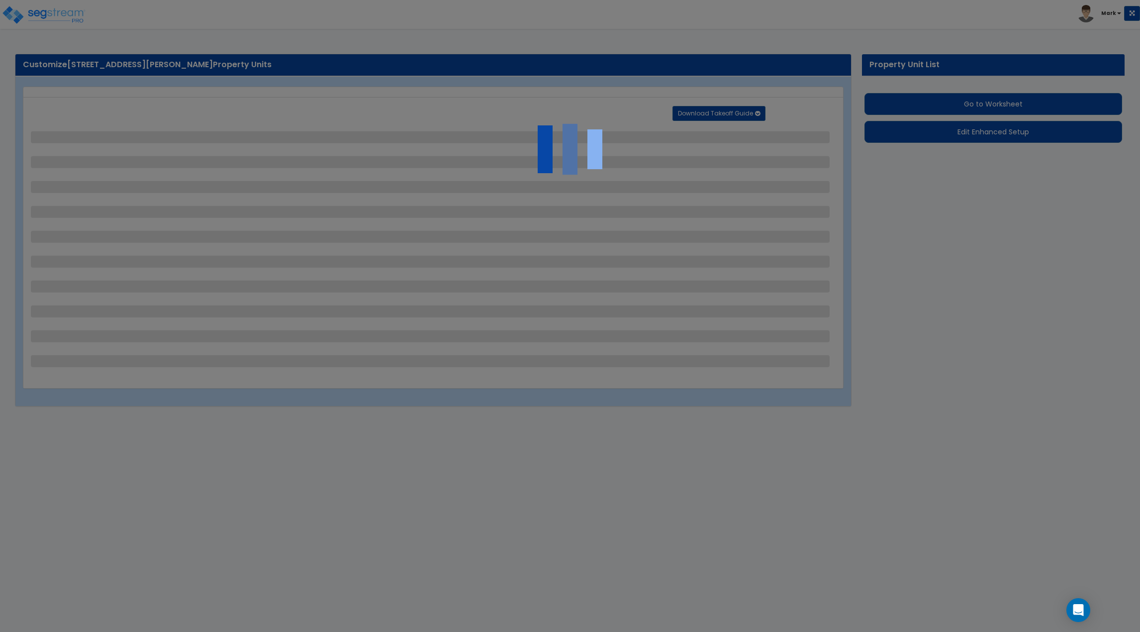
select select "1"
select select "3"
select select "2"
select select "3"
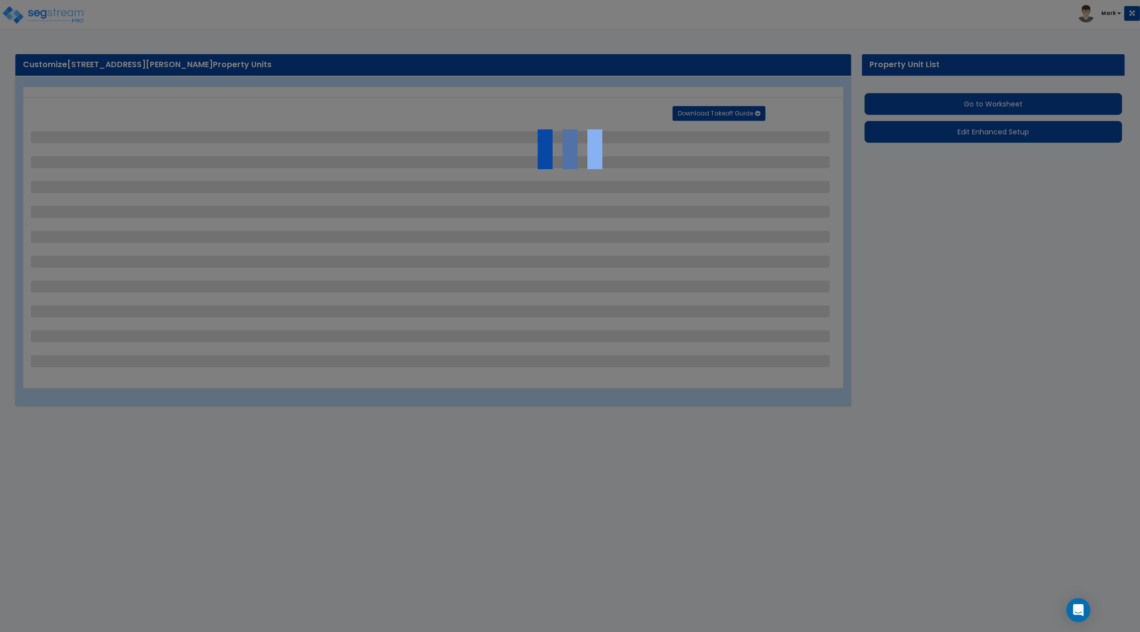
select select "1"
select select "3"
select select "5"
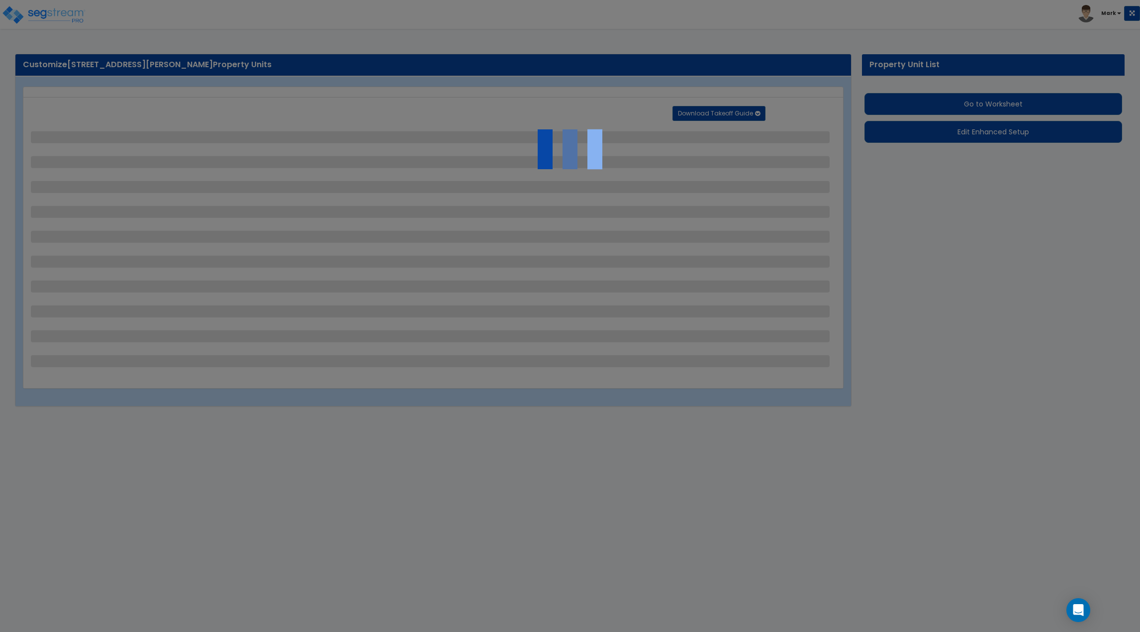
select select "2"
select select "5"
select select "2"
select select "4"
select select "1"
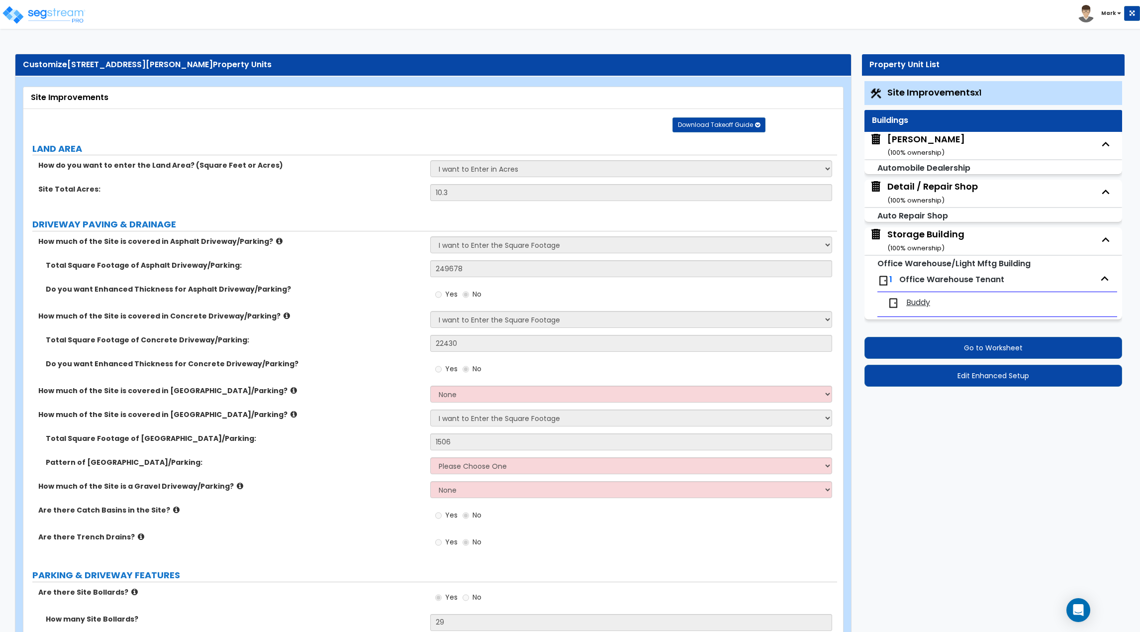
click at [910, 147] on div "Buddy Chevrolet ( 100 % ownership)" at bounding box center [926, 145] width 78 height 25
select select "4"
select select "3"
select select "11"
select select "3"
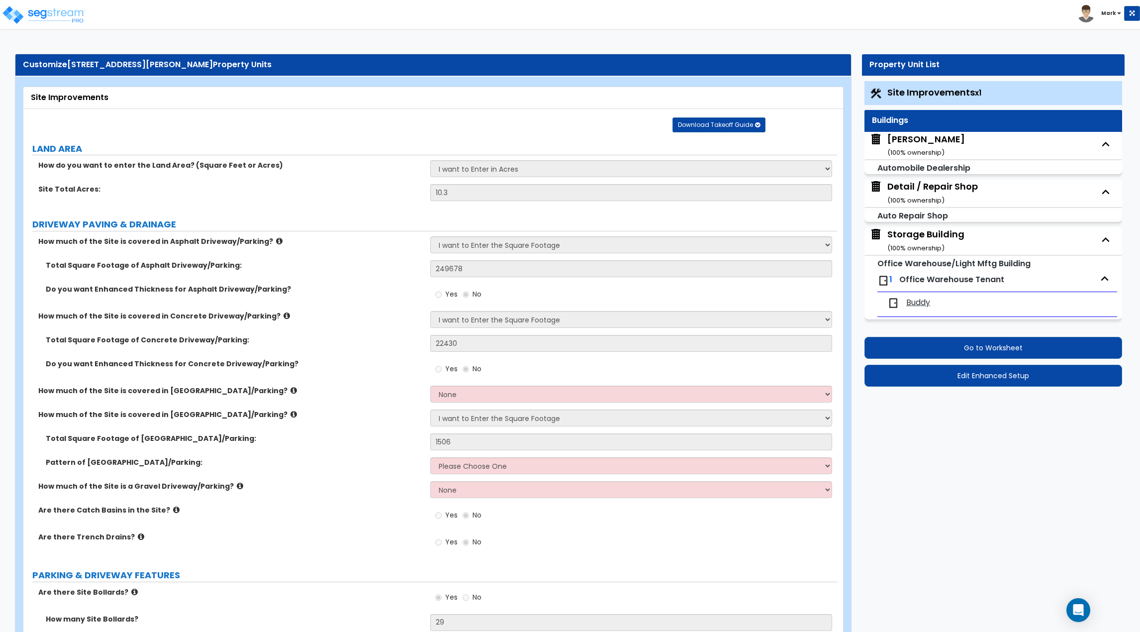
select select "6"
select select "2"
select select "1"
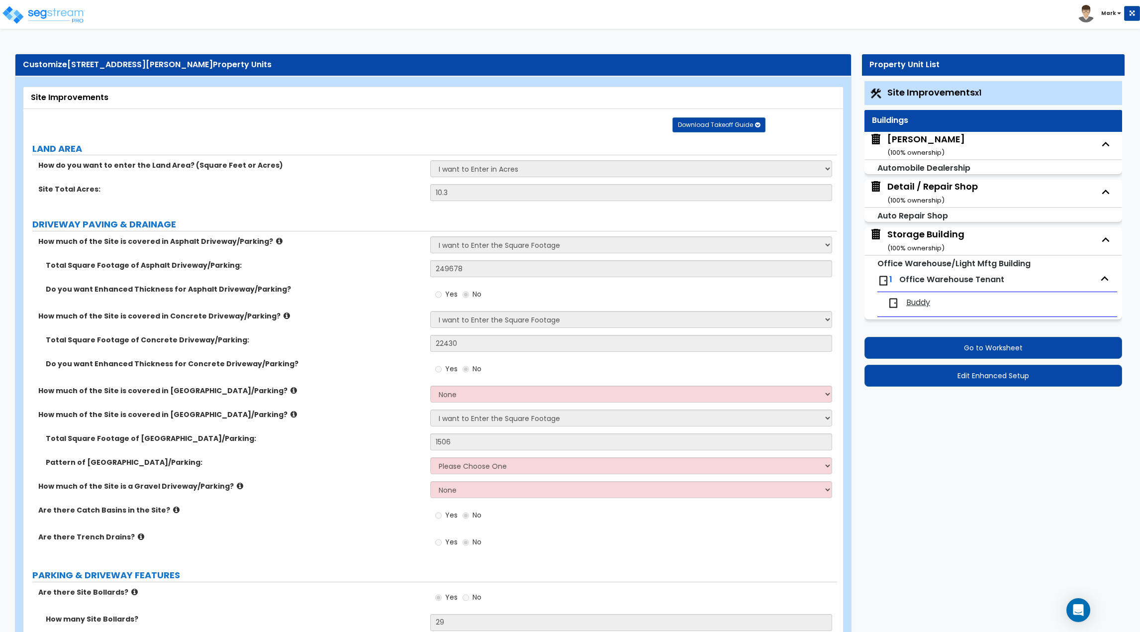
select select "3"
select select "2"
select select "1"
select select "2"
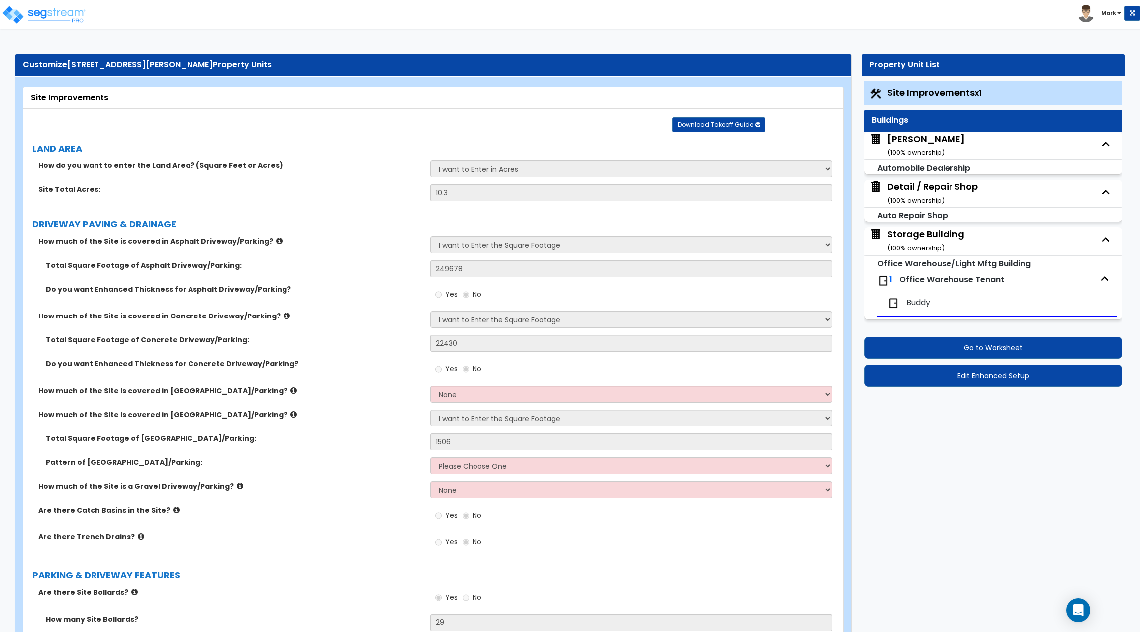
select select "1"
select select "4"
select select "1"
select select "2"
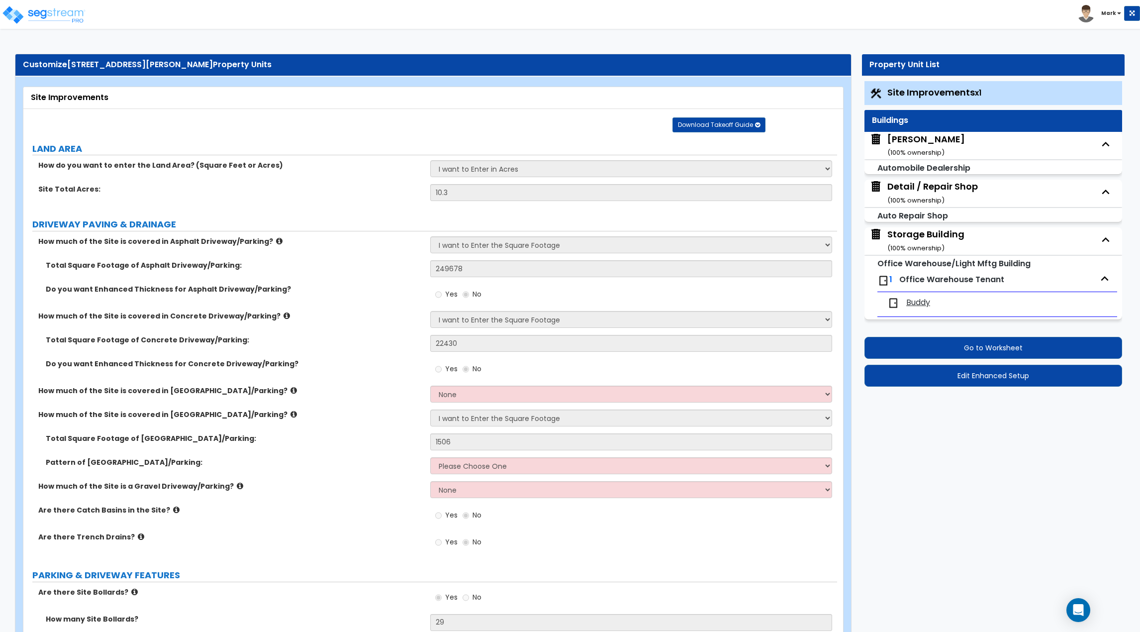
select select "2"
select select "1"
select select "3"
select select "1"
select select "5"
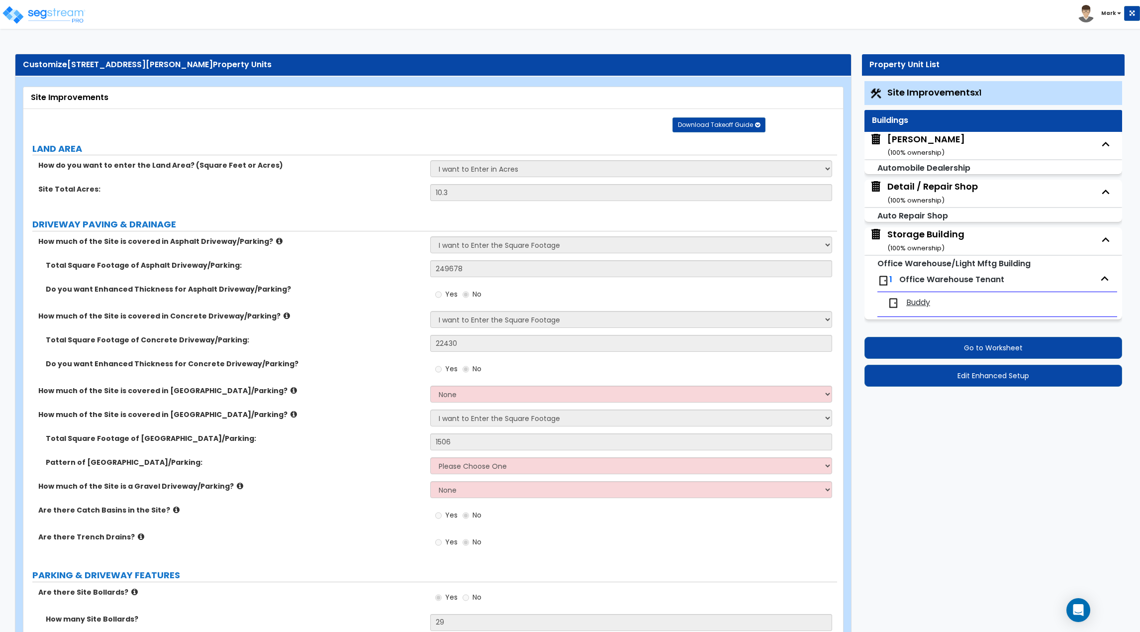
select select "1"
select select "2"
select select "1"
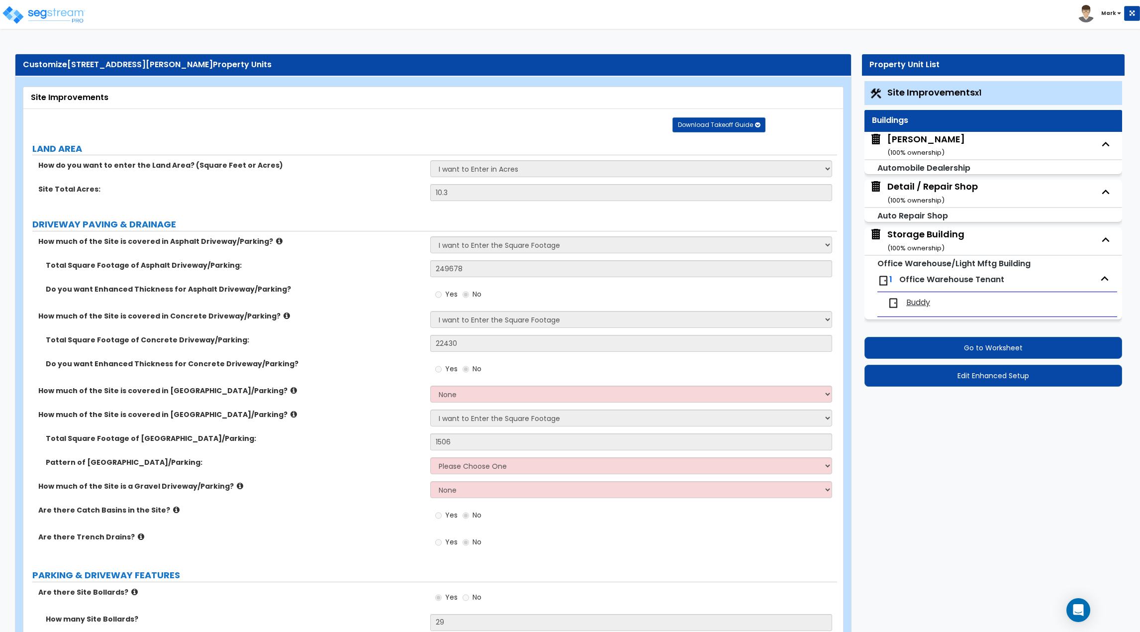
select select "1"
select select "2"
select select "3"
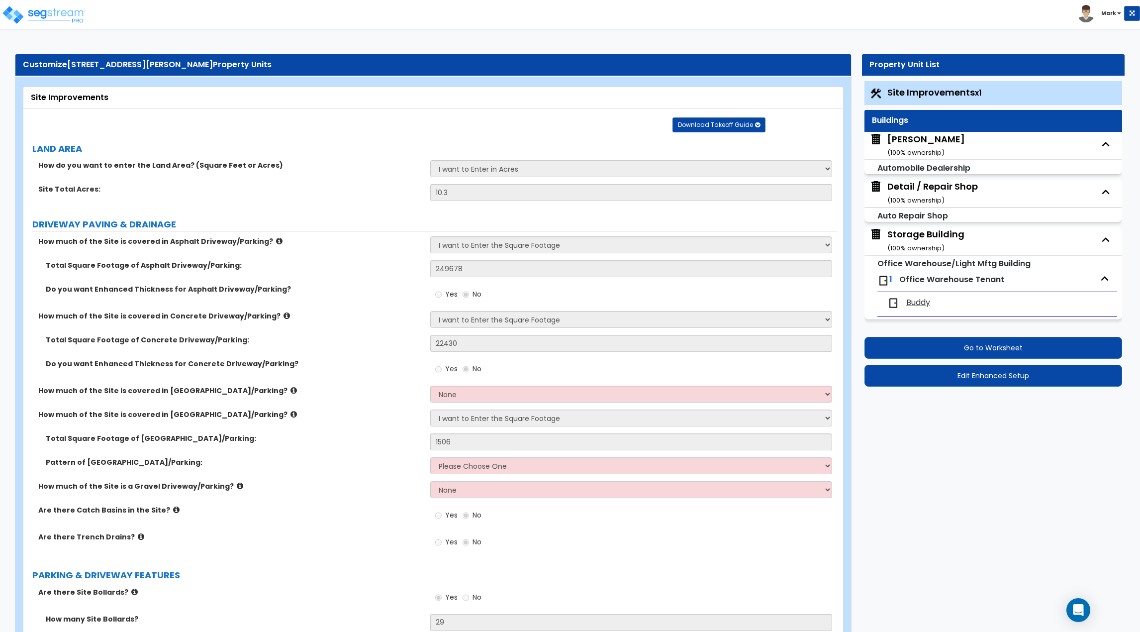
select select "1"
select select "3"
select select "1"
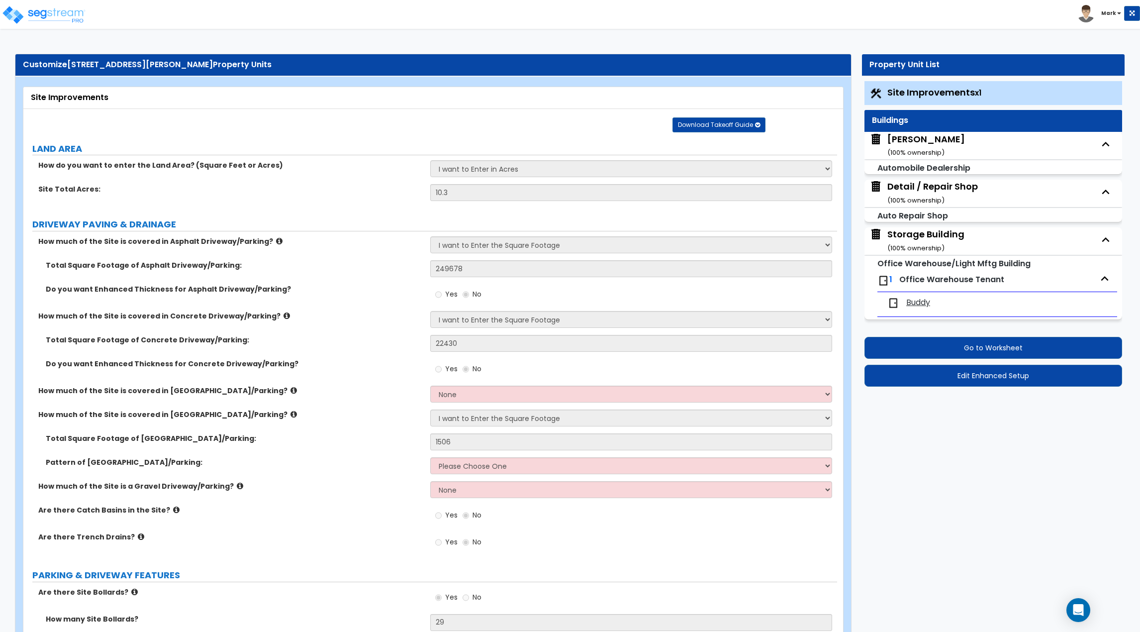
select select "1"
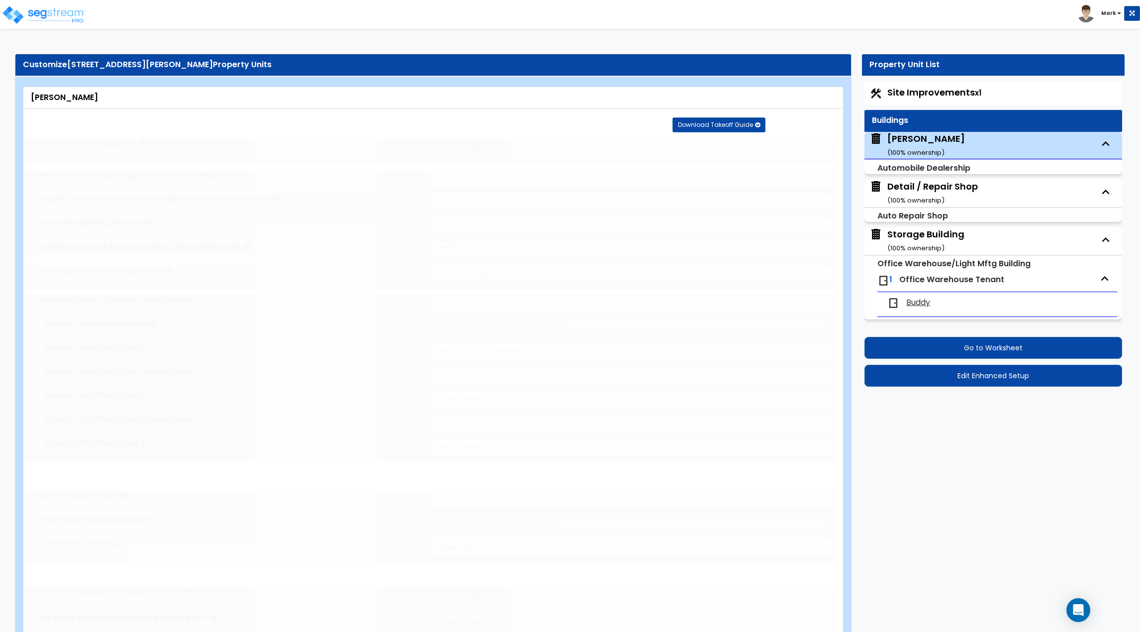
type input "50"
type input "140"
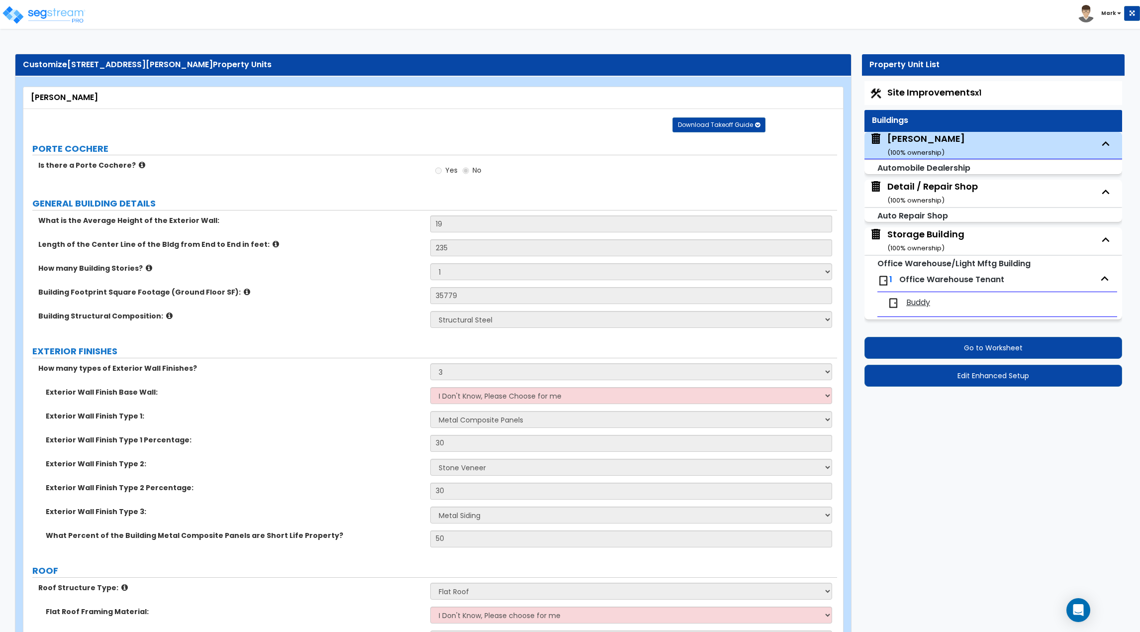
click at [945, 186] on div "Detail / Repair Shop ( 100 % ownership)" at bounding box center [932, 192] width 91 height 25
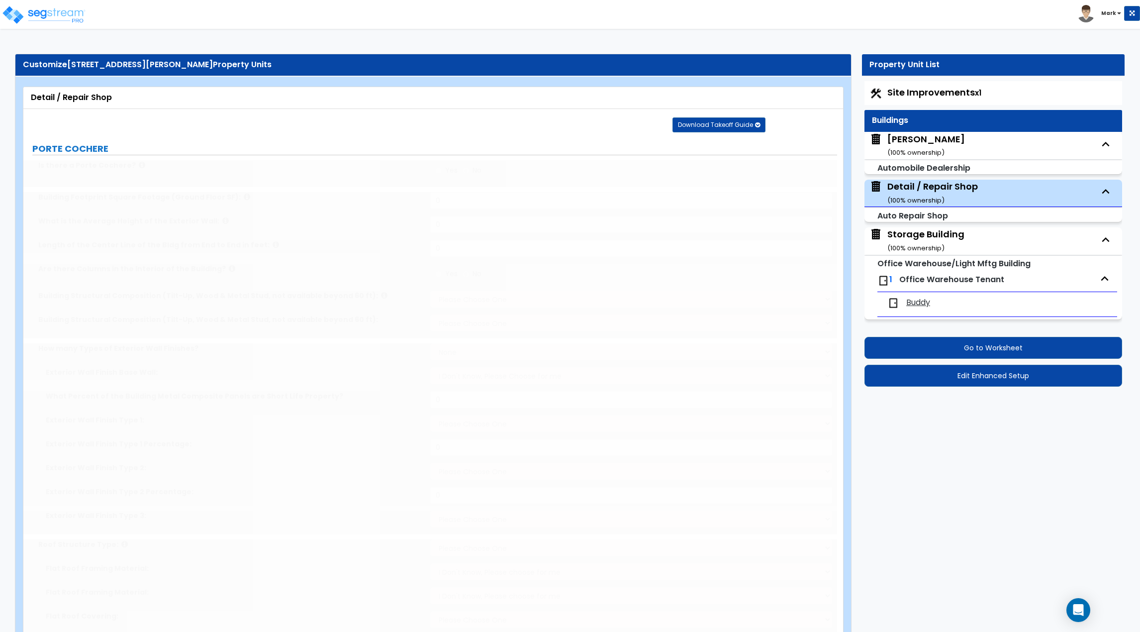
type input "9714"
type input "15"
type input "98"
select select "1"
radio input "true"
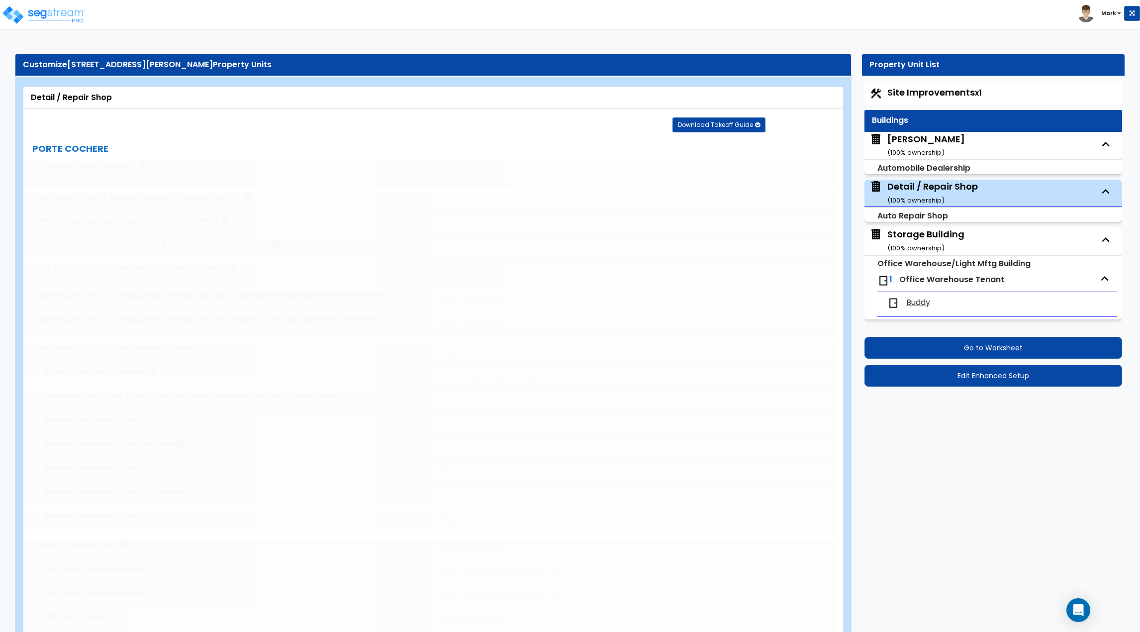
radio input "true"
type input "1"
radio input "true"
type input "3"
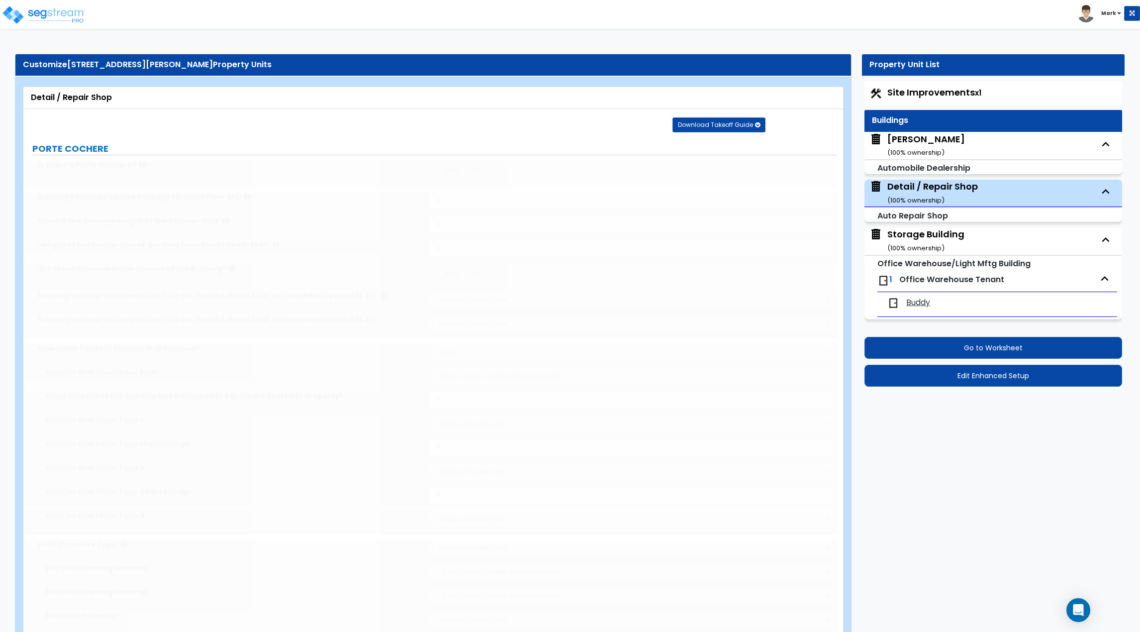
radio input "true"
select select "1"
select select "3"
type input "4"
select select "3"
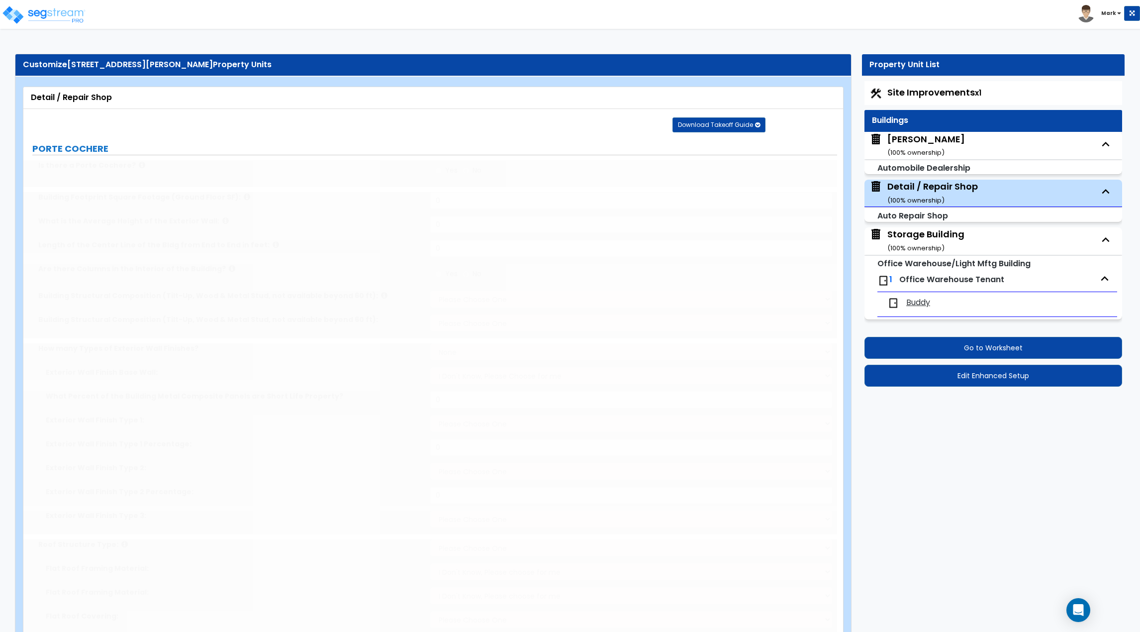
radio input "true"
type input "2"
select select "1"
select select "2"
radio input "true"
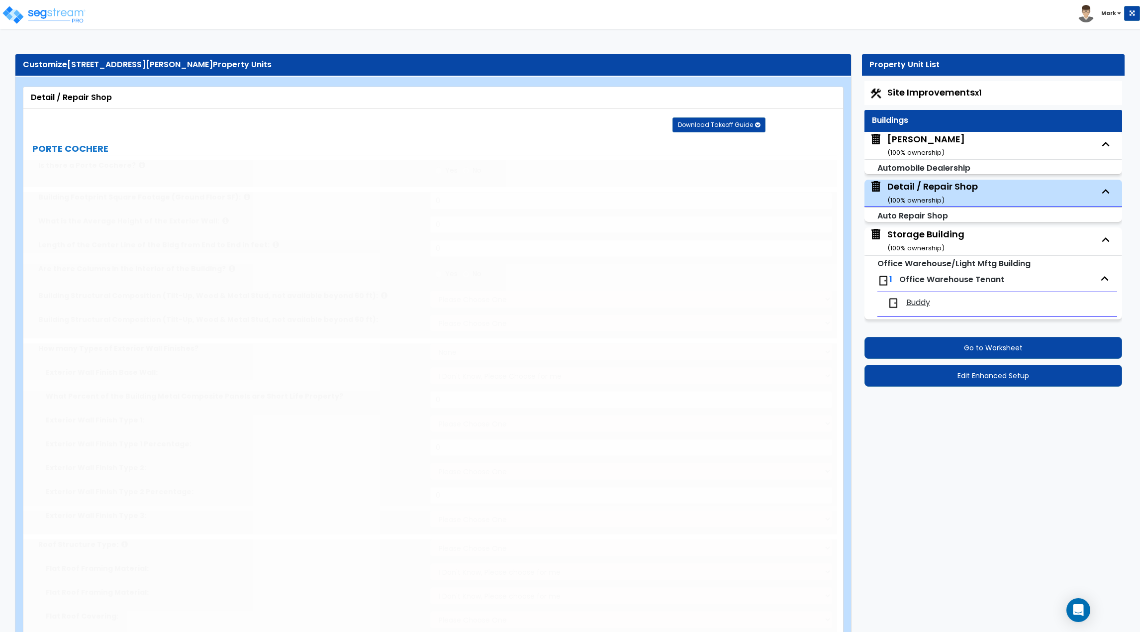
select select "2"
select select "1"
radio input "true"
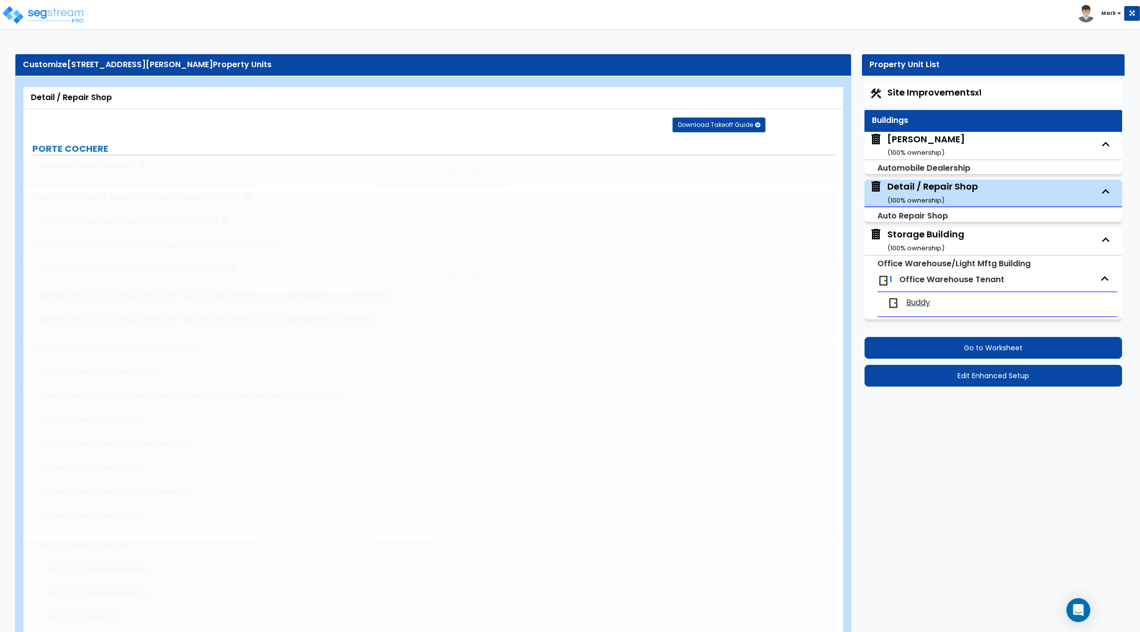
radio input "true"
type input "2"
type input "1"
select select "3"
radio input "true"
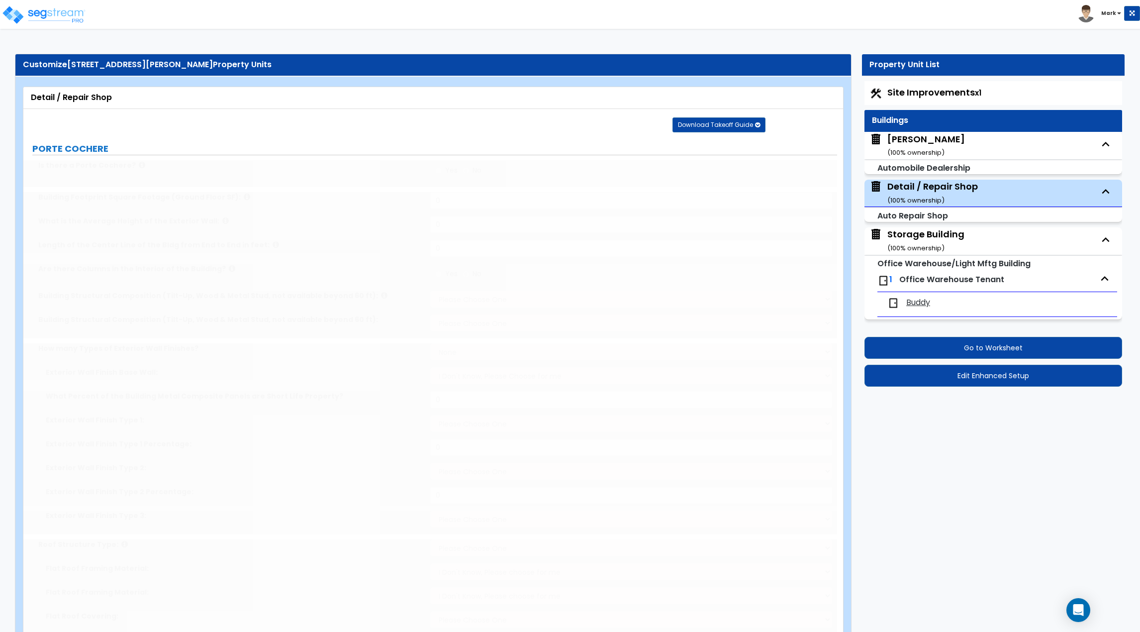
select select "1"
radio input "true"
select select "3"
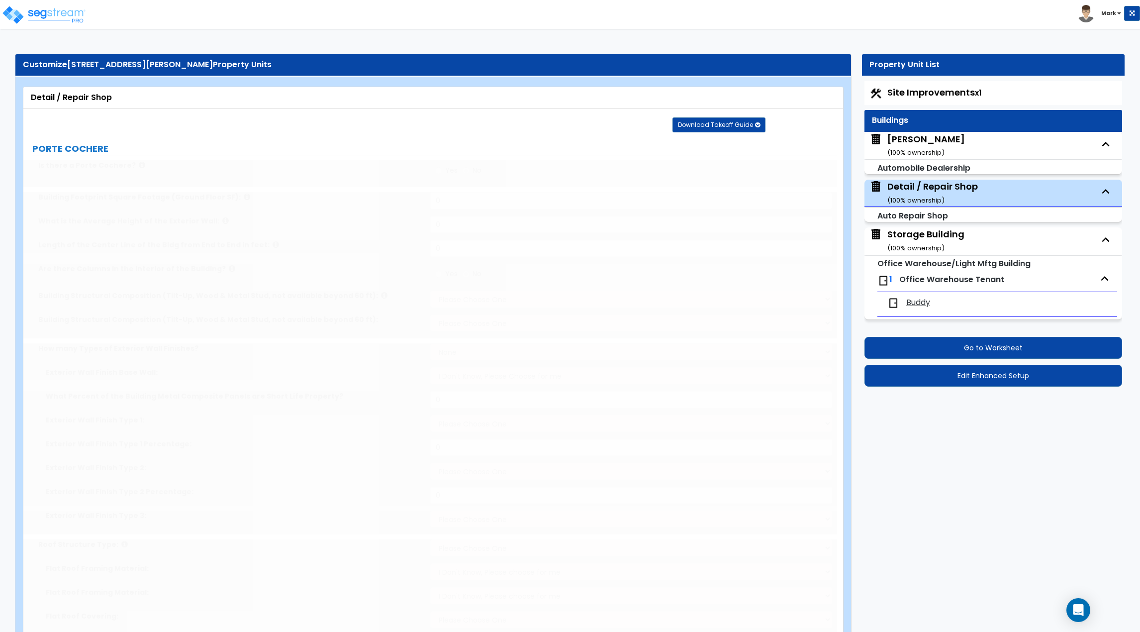
select select "2"
type input "95"
radio input "true"
type input "7"
radio input "true"
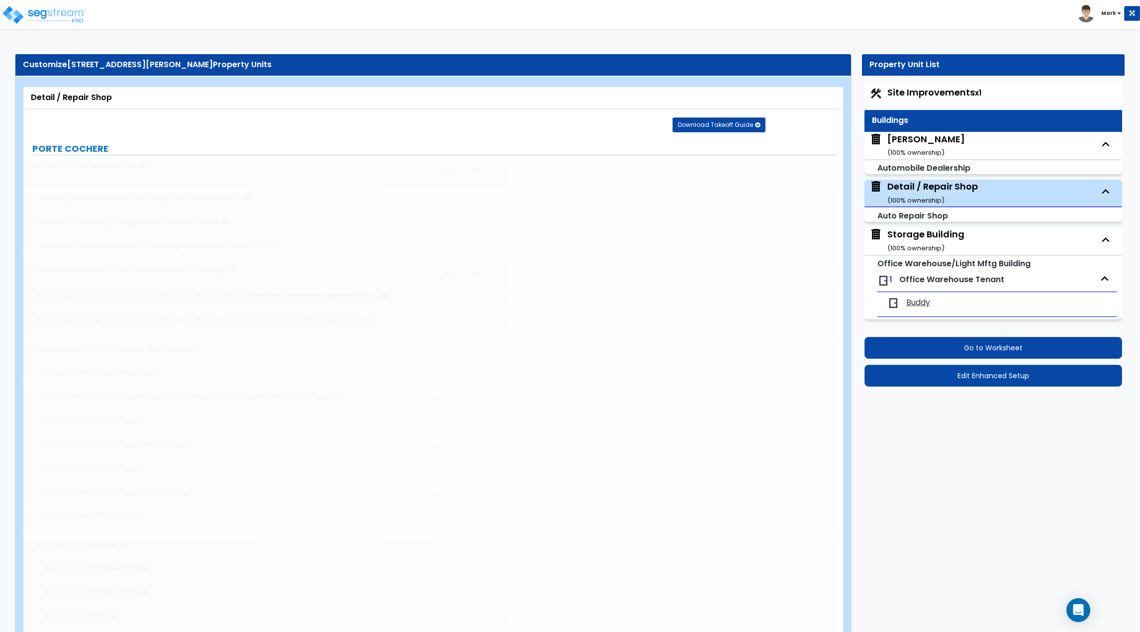
radio input "true"
type input "70"
select select "2"
radio input "true"
select select "2"
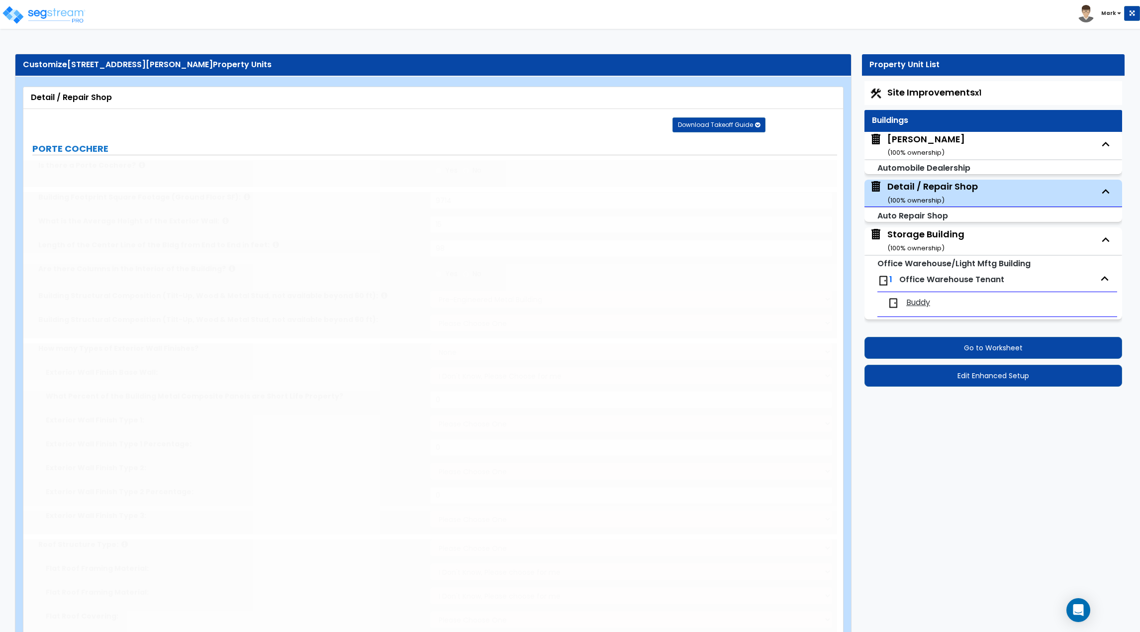
type input "450"
select select "1"
radio input "true"
type input "2"
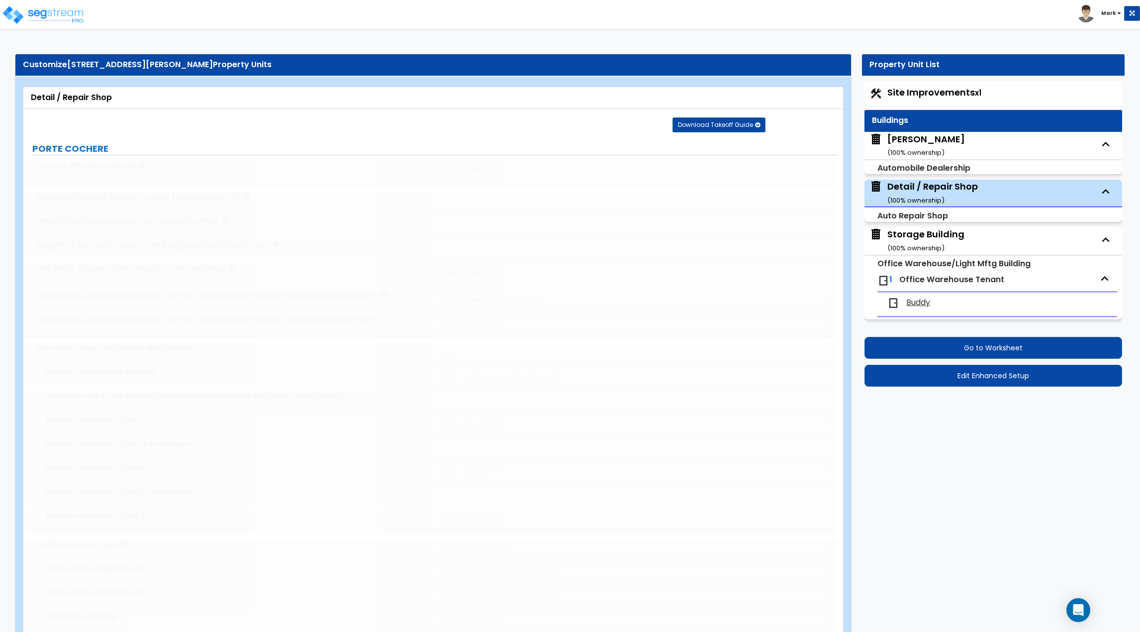
radio input "true"
type input "4"
select select "1"
select select "11"
select select "1"
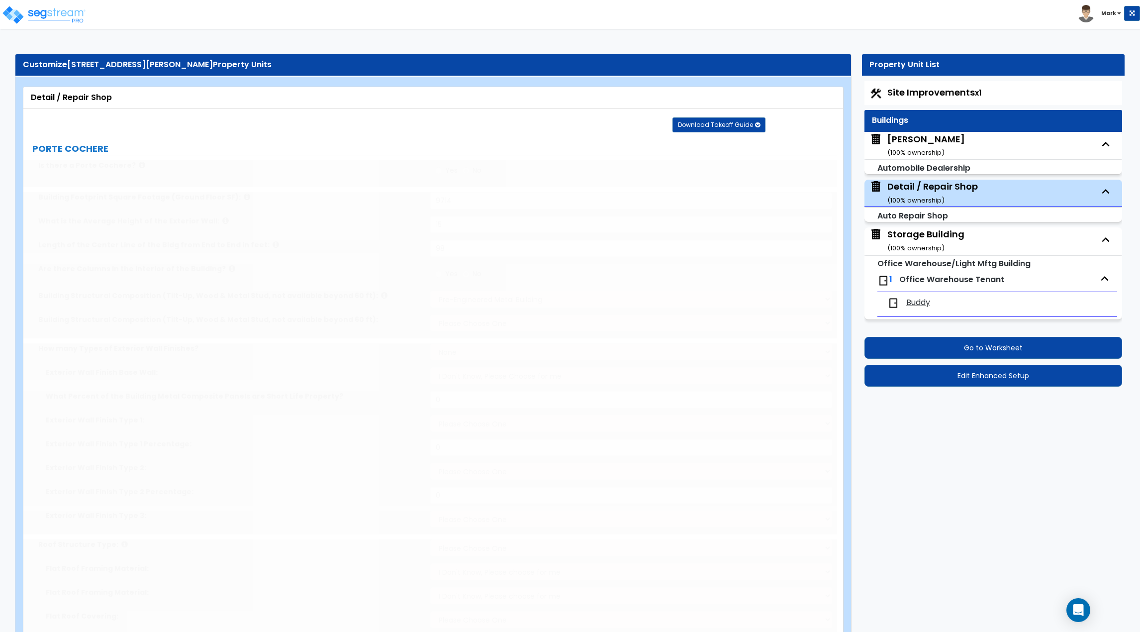
select select "2"
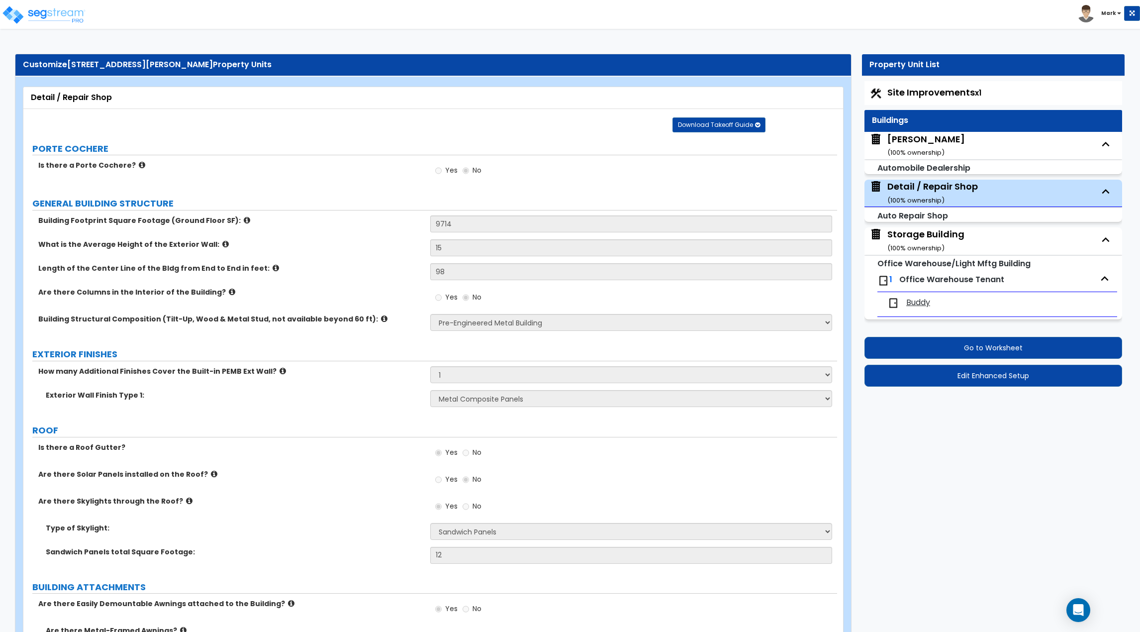
click at [919, 248] on small "( 100 % ownership)" at bounding box center [915, 247] width 57 height 9
select select "1"
select select "3"
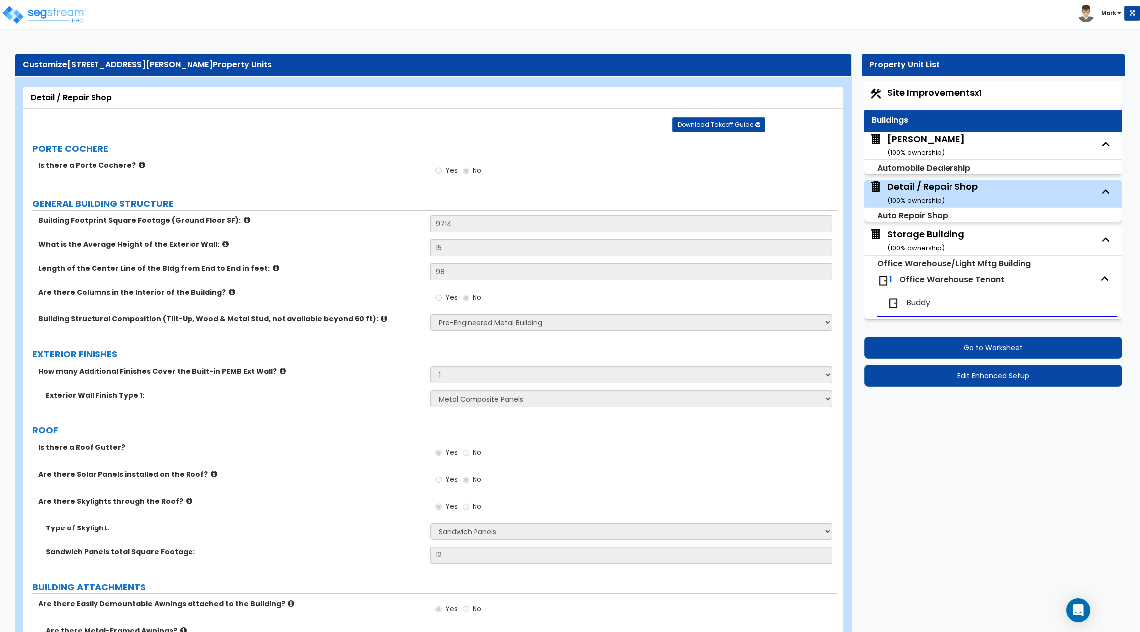
select select "1"
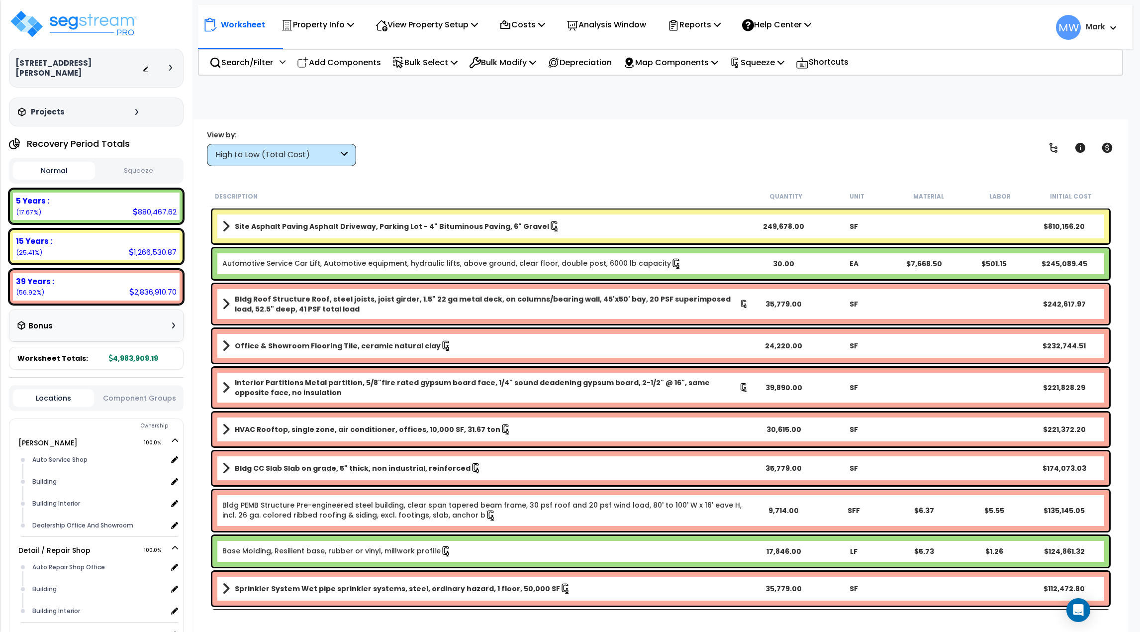
click at [162, 162] on button "Squeeze" at bounding box center [139, 170] width 82 height 17
click at [74, 162] on button "Normal" at bounding box center [54, 170] width 82 height 17
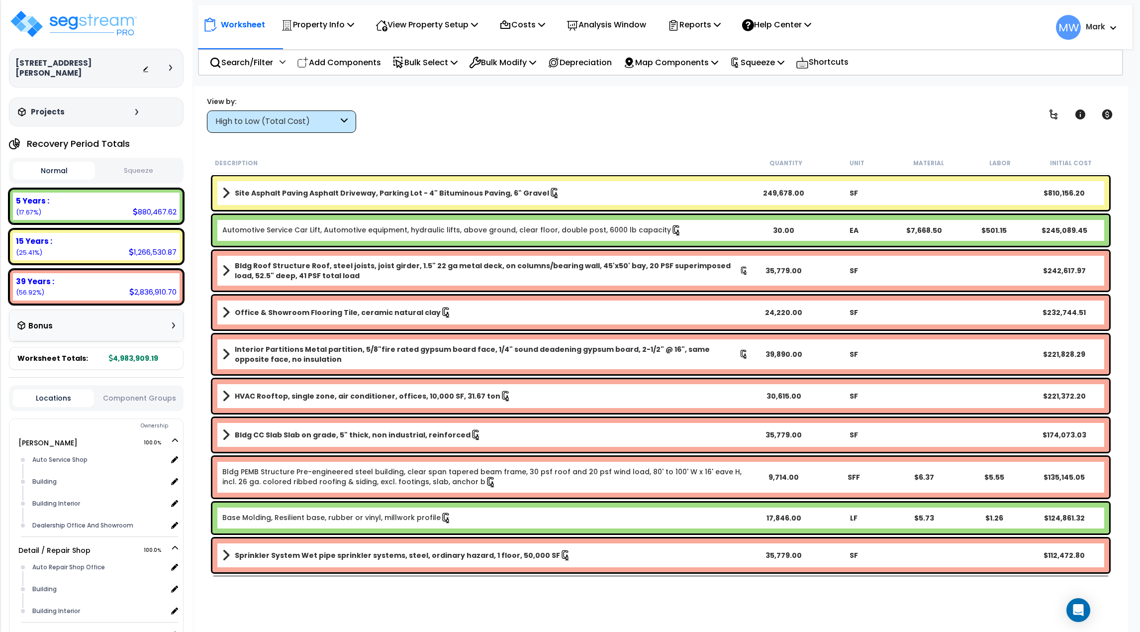
click at [172, 65] on icon at bounding box center [170, 68] width 3 height 6
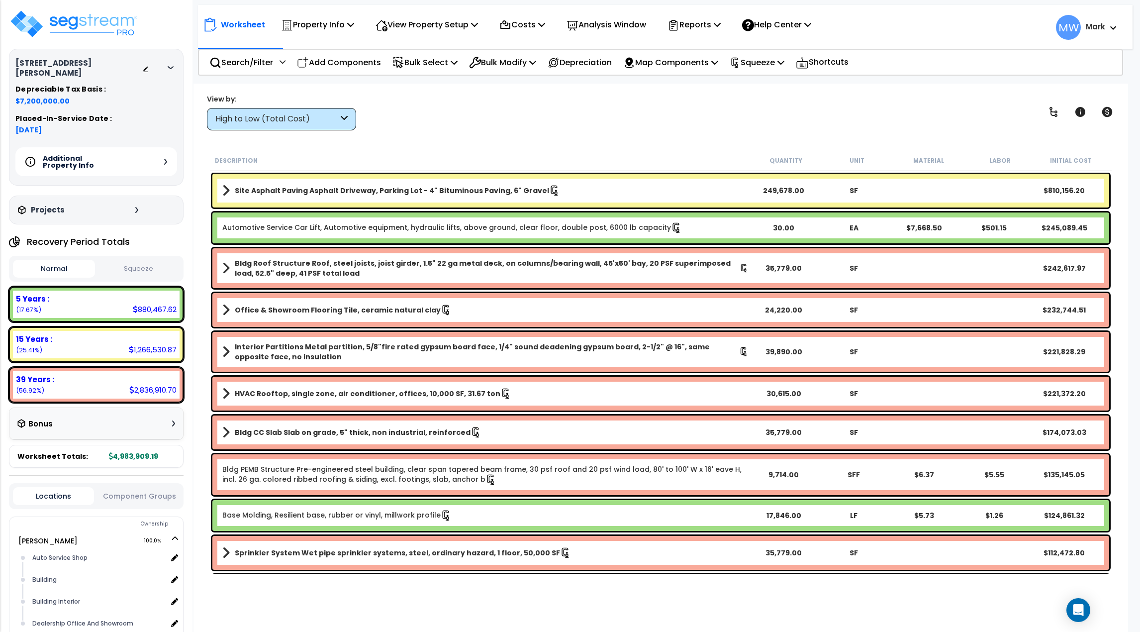
click at [167, 159] on icon at bounding box center [165, 162] width 3 height 6
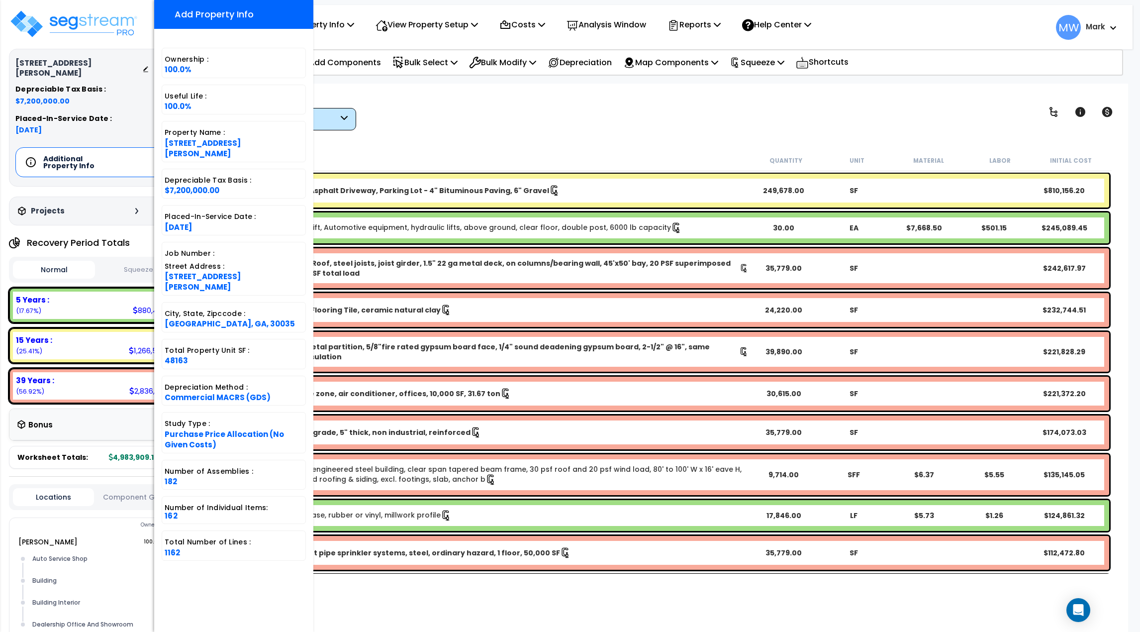
scroll to position [44, 0]
click at [436, 90] on div "Worksheet Property Info Property Setup Add Property Unit Template property Clon…" at bounding box center [661, 400] width 935 height 632
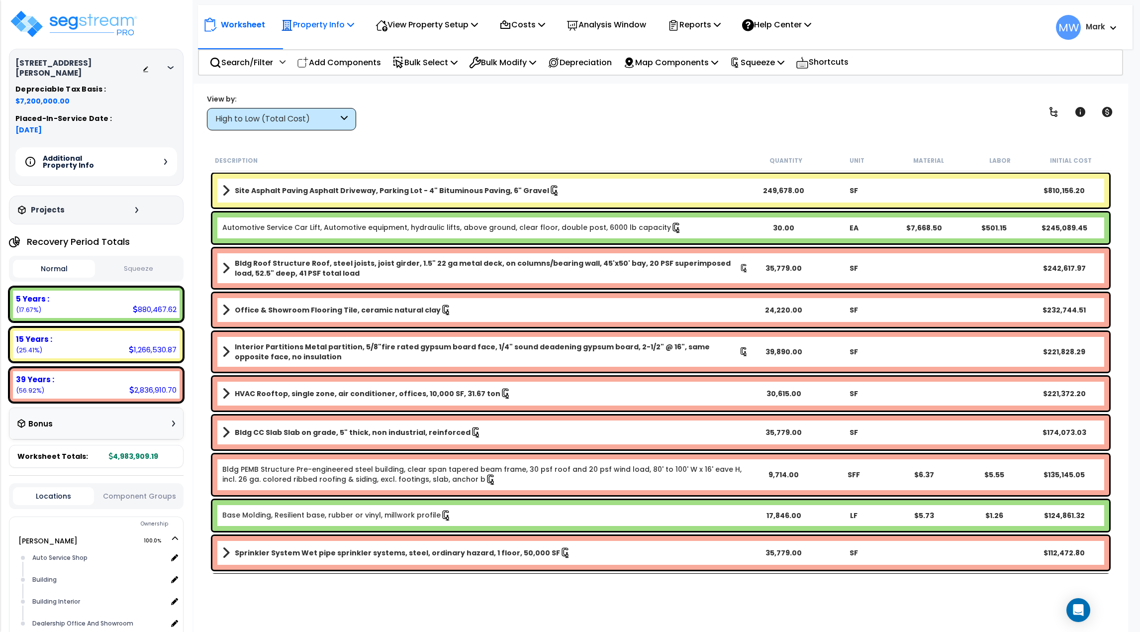
click at [343, 30] on p "Property Info" at bounding box center [317, 24] width 73 height 13
click at [338, 47] on link "Property Setup" at bounding box center [325, 47] width 98 height 20
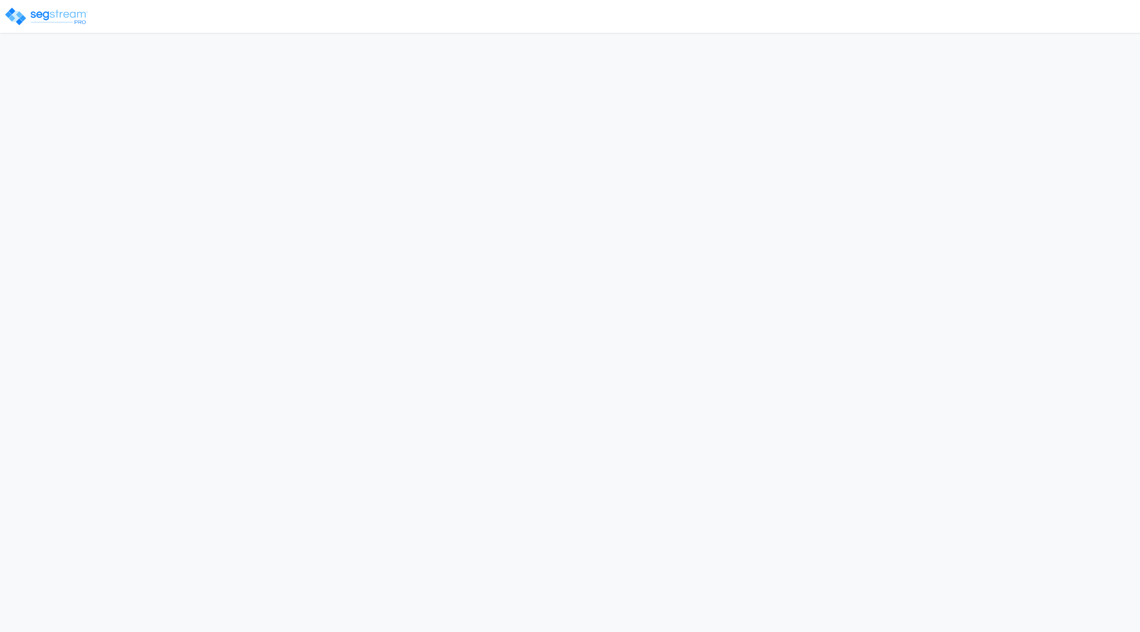
select select "2024"
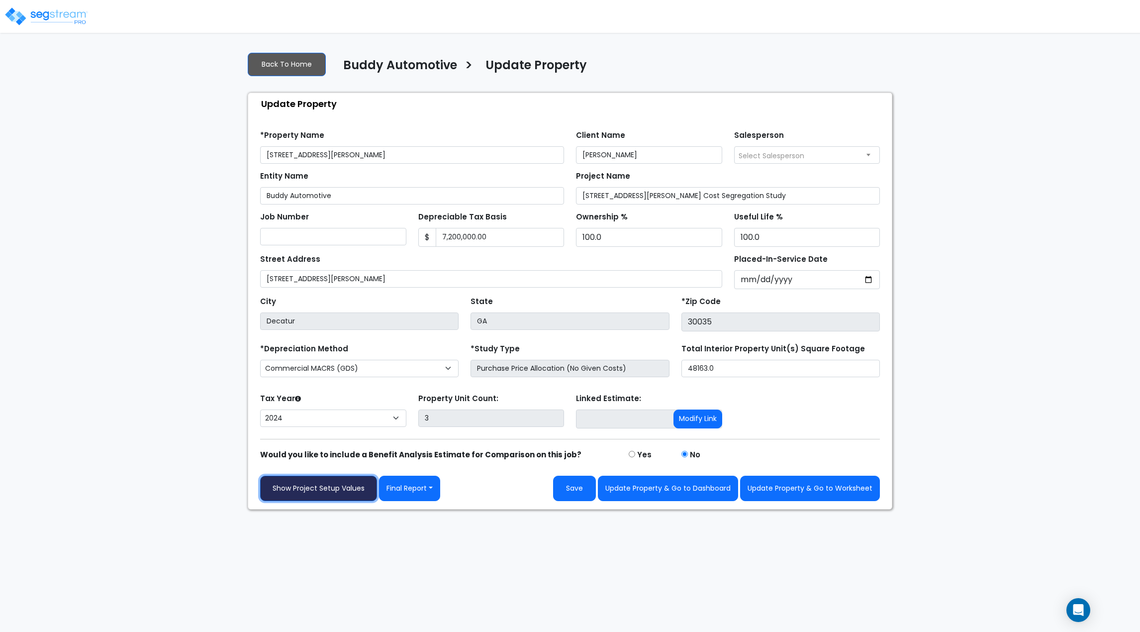
click at [315, 481] on link "Show Project Setup Values" at bounding box center [318, 488] width 117 height 25
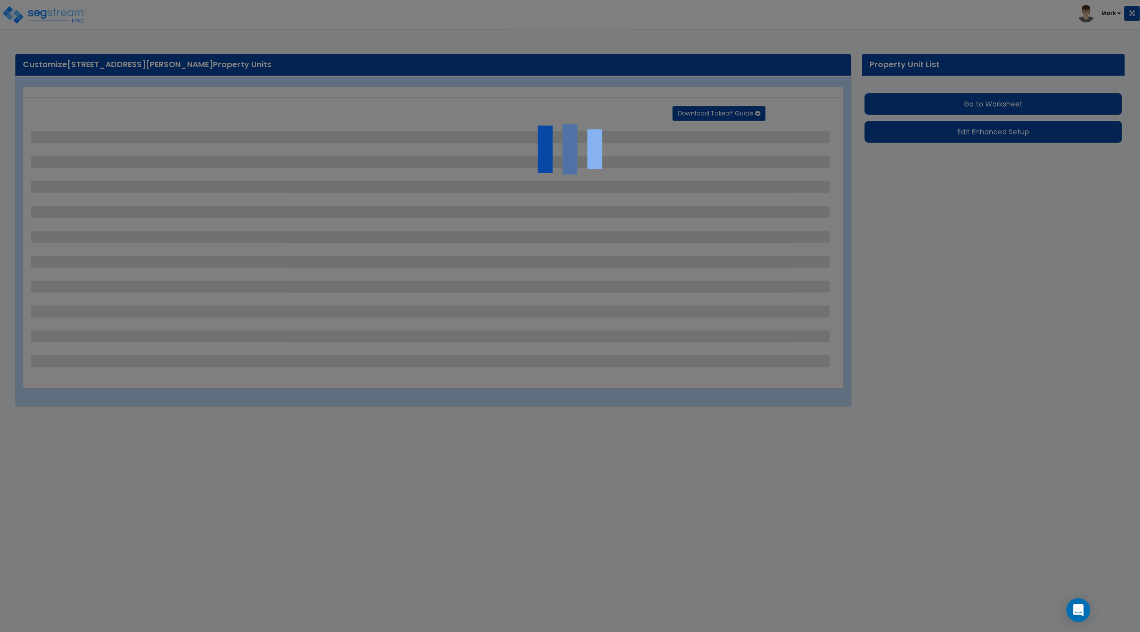
select select "2"
select select "1"
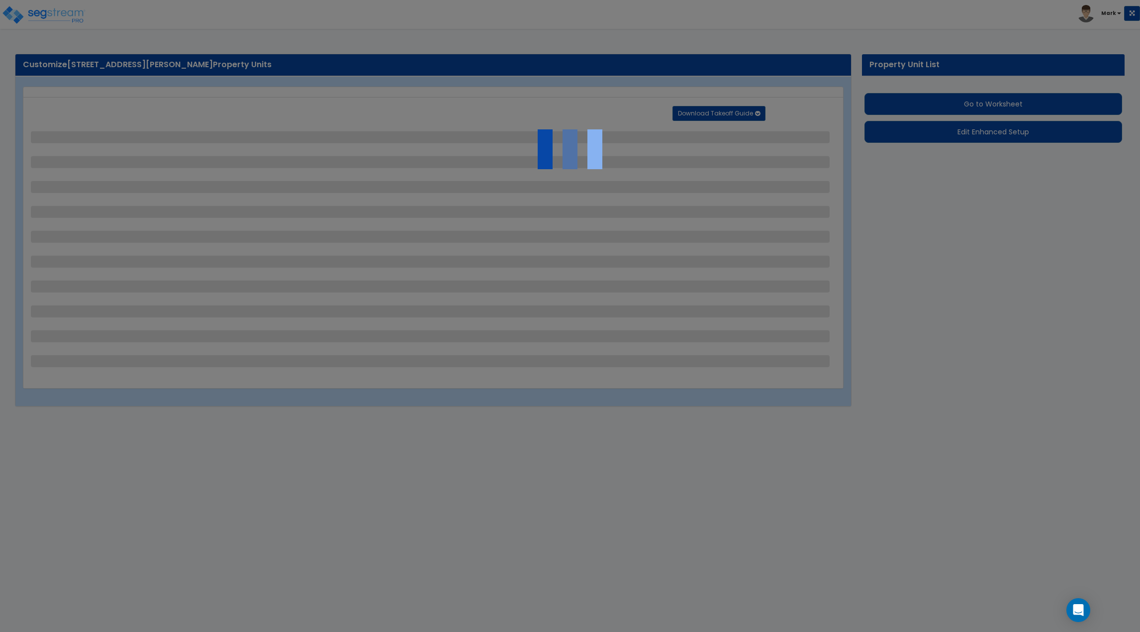
select select "1"
select select "4"
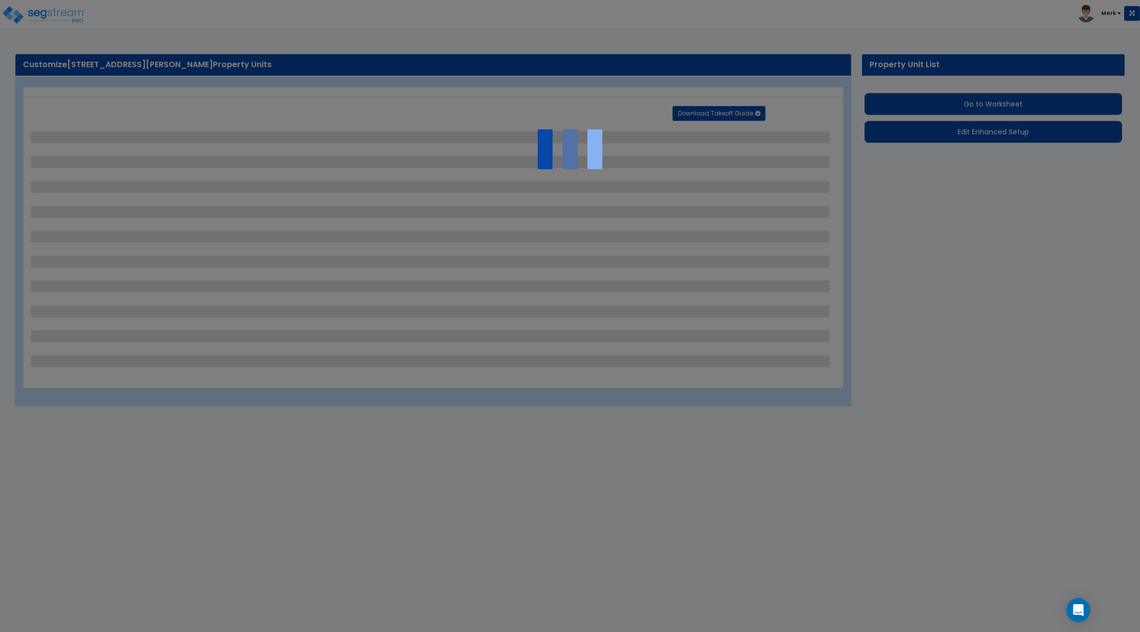
select select "2"
select select "1"
select select "4"
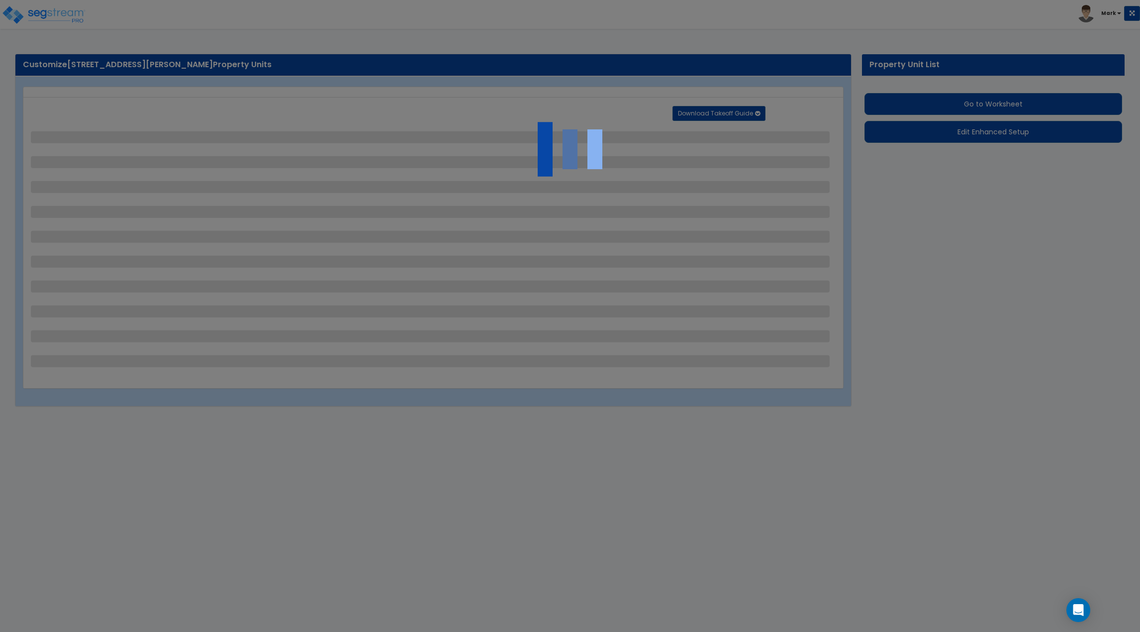
select select "1"
select select "3"
select select "2"
select select "3"
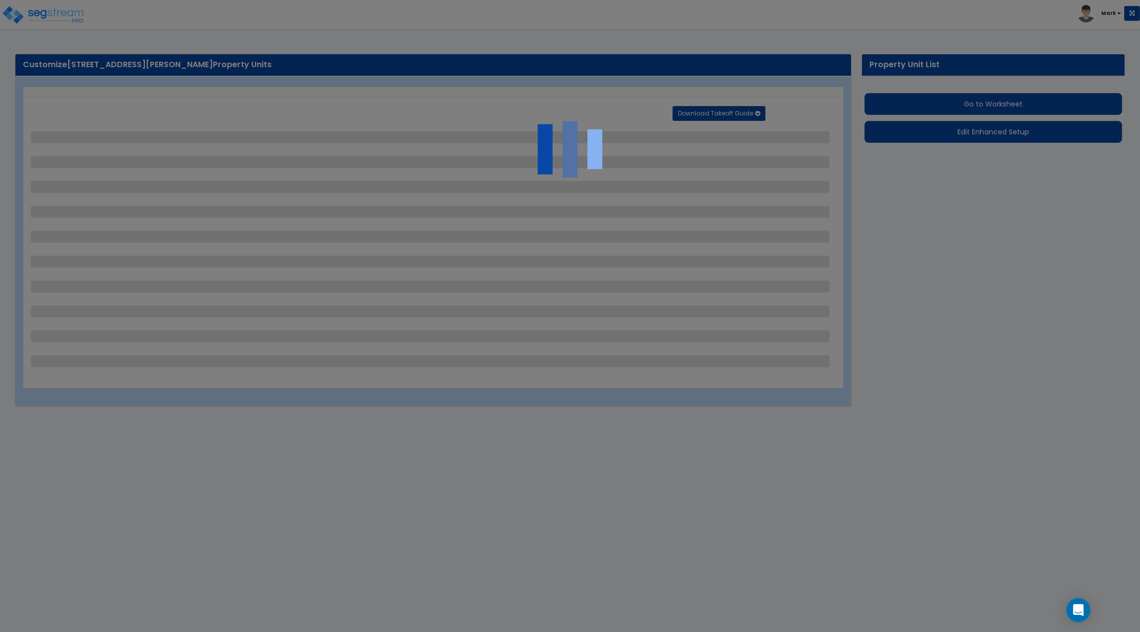
select select "1"
select select "3"
select select "5"
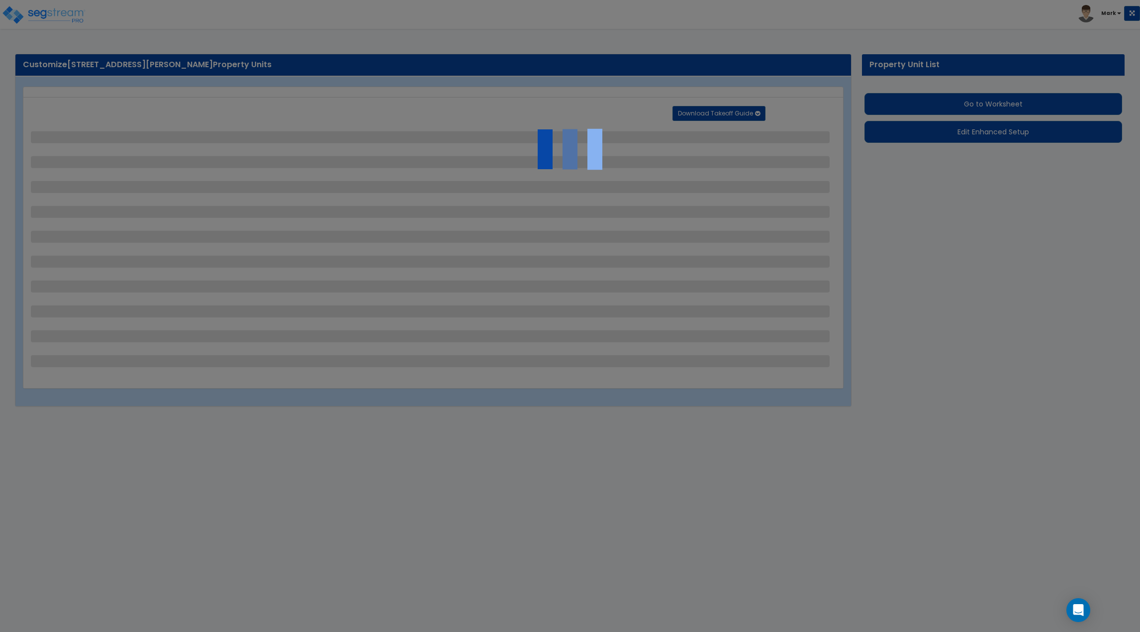
select select "2"
select select "5"
select select "2"
select select "4"
select select "1"
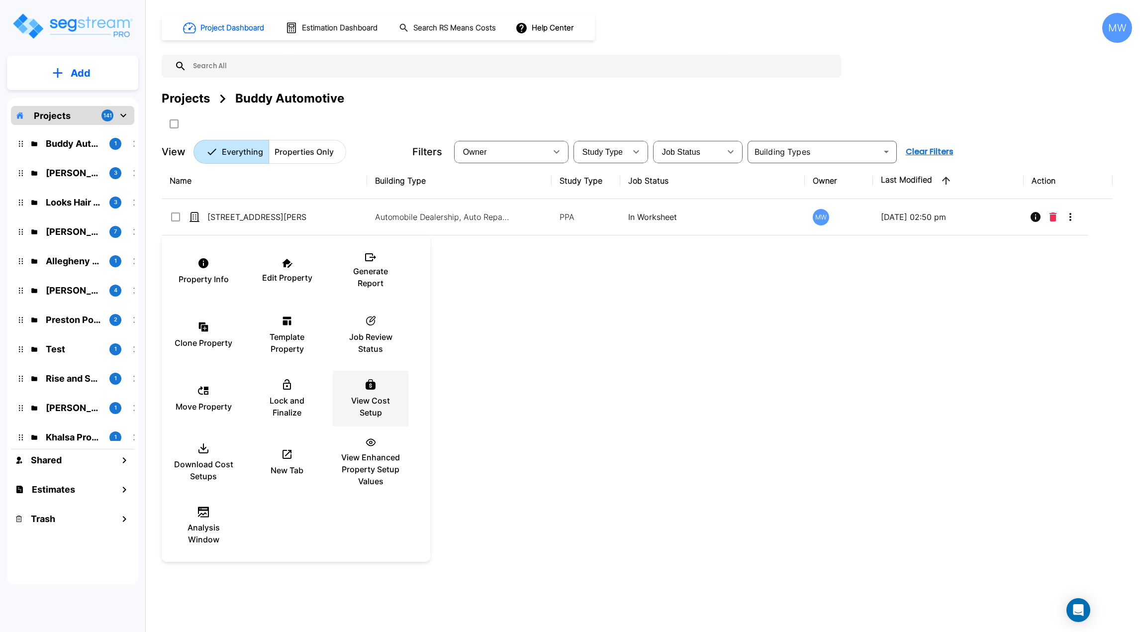
click at [377, 399] on p "View Cost Setup" at bounding box center [371, 406] width 60 height 24
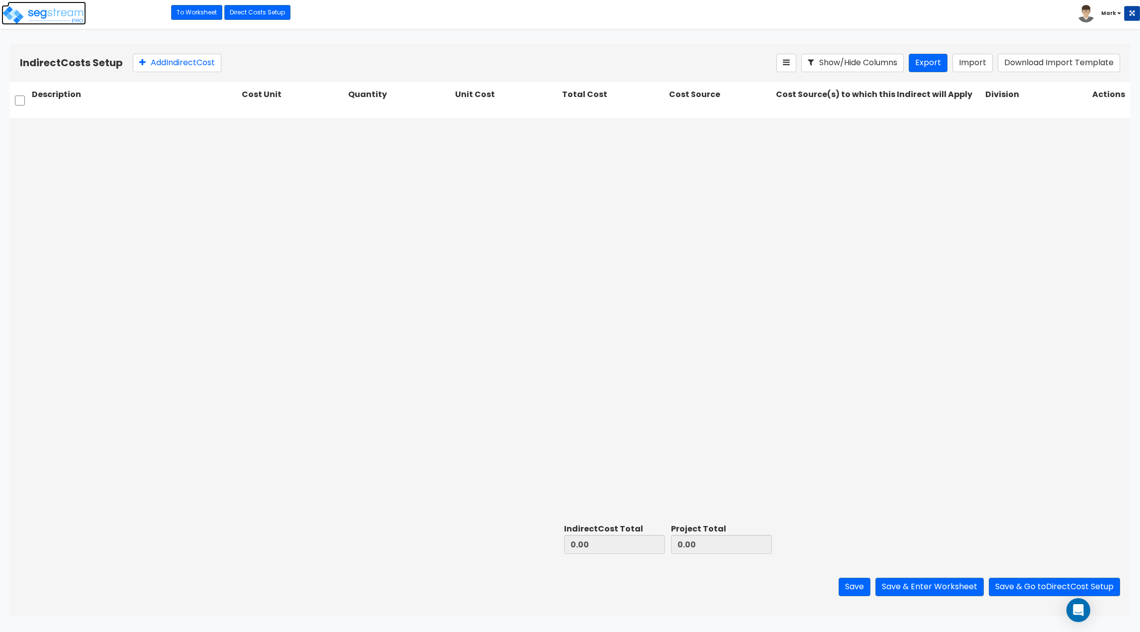
click at [53, 19] on img at bounding box center [43, 15] width 85 height 20
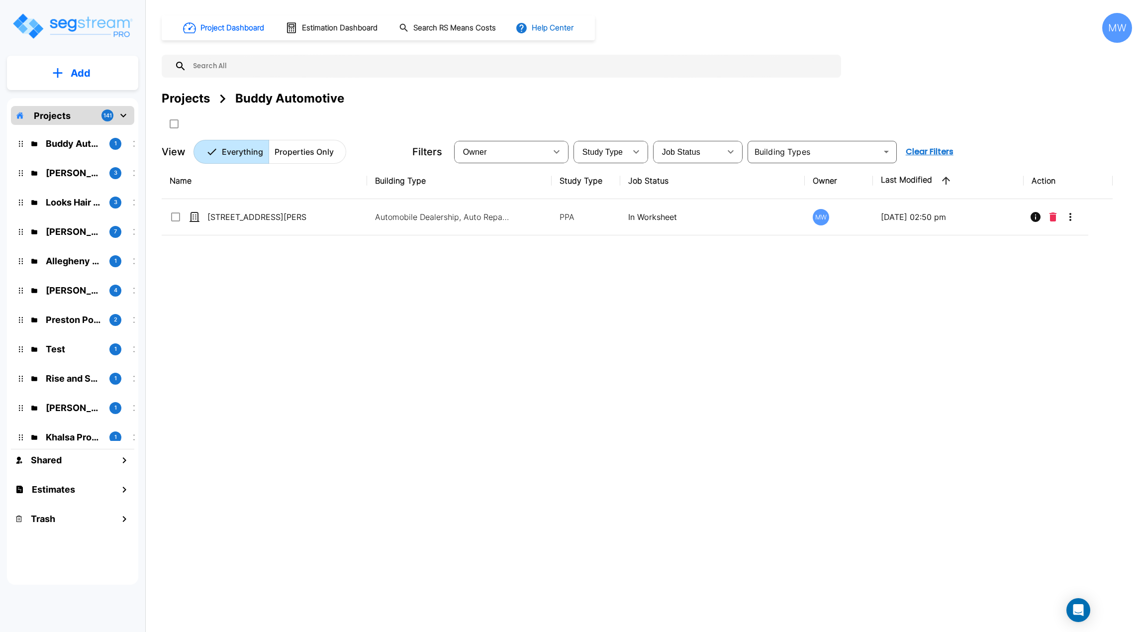
click at [575, 23] on button "Help Center" at bounding box center [545, 27] width 64 height 19
click at [571, 56] on link "Knowledge Base" at bounding box center [564, 54] width 96 height 18
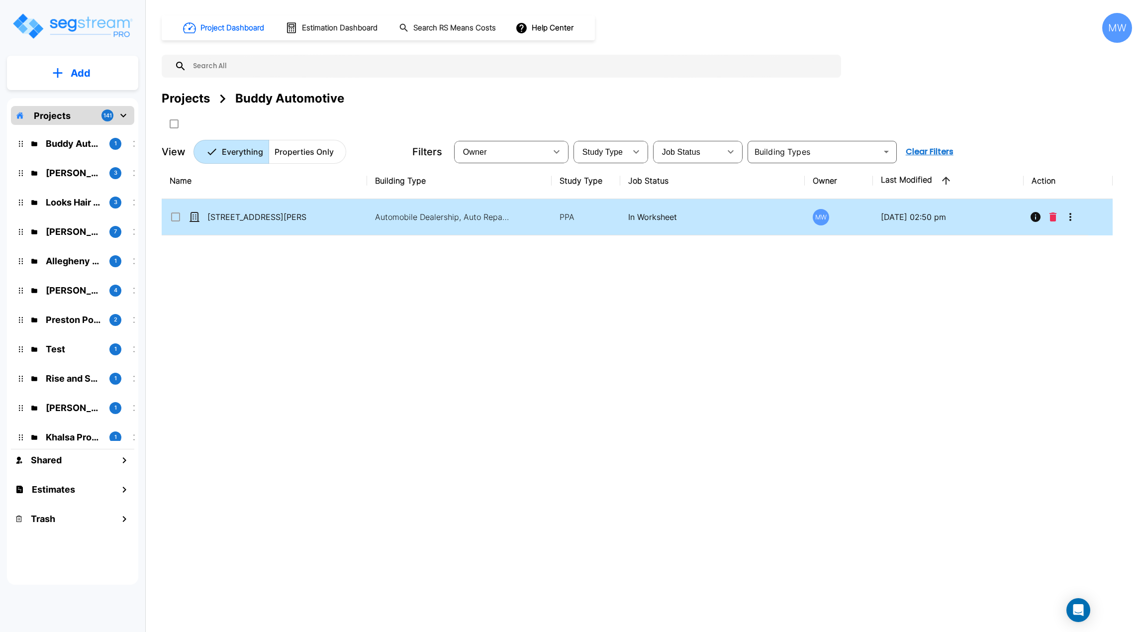
click at [348, 220] on td "[STREET_ADDRESS][PERSON_NAME]" at bounding box center [264, 217] width 205 height 36
checkbox input "true"
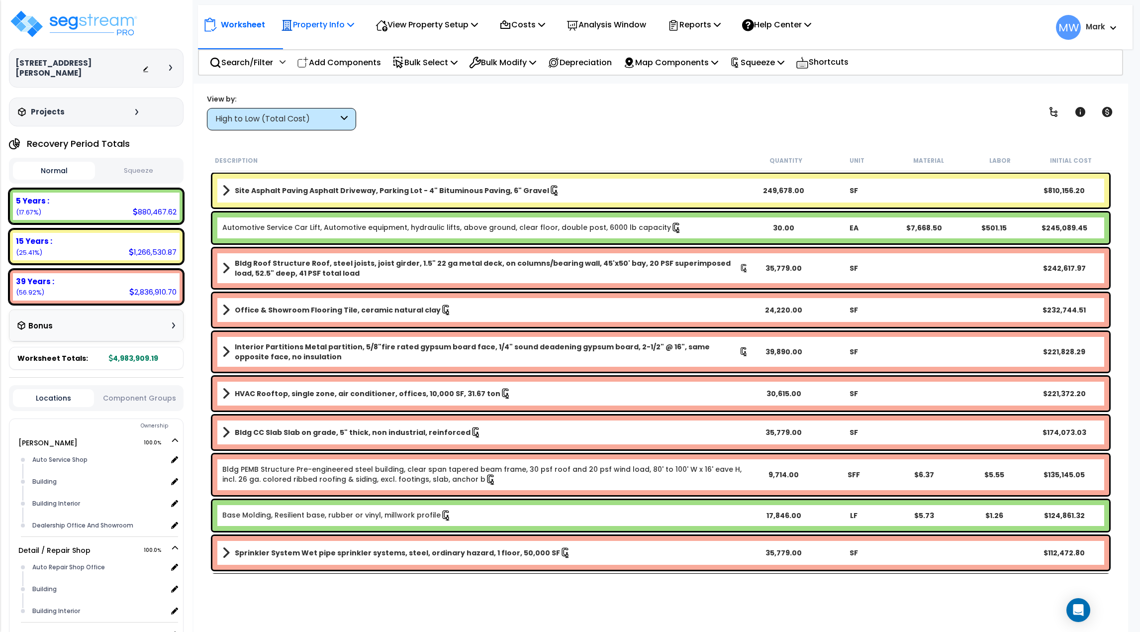
click at [310, 26] on p "Property Info" at bounding box center [317, 24] width 73 height 13
click at [311, 38] on link "Property Setup" at bounding box center [325, 47] width 98 height 20
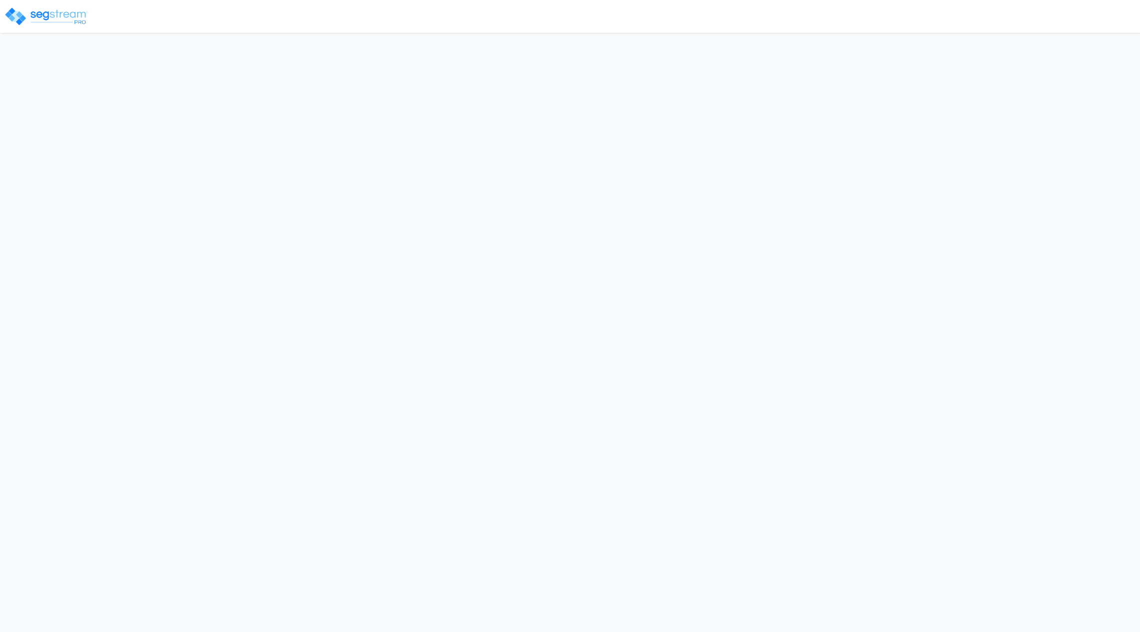
select select "2024"
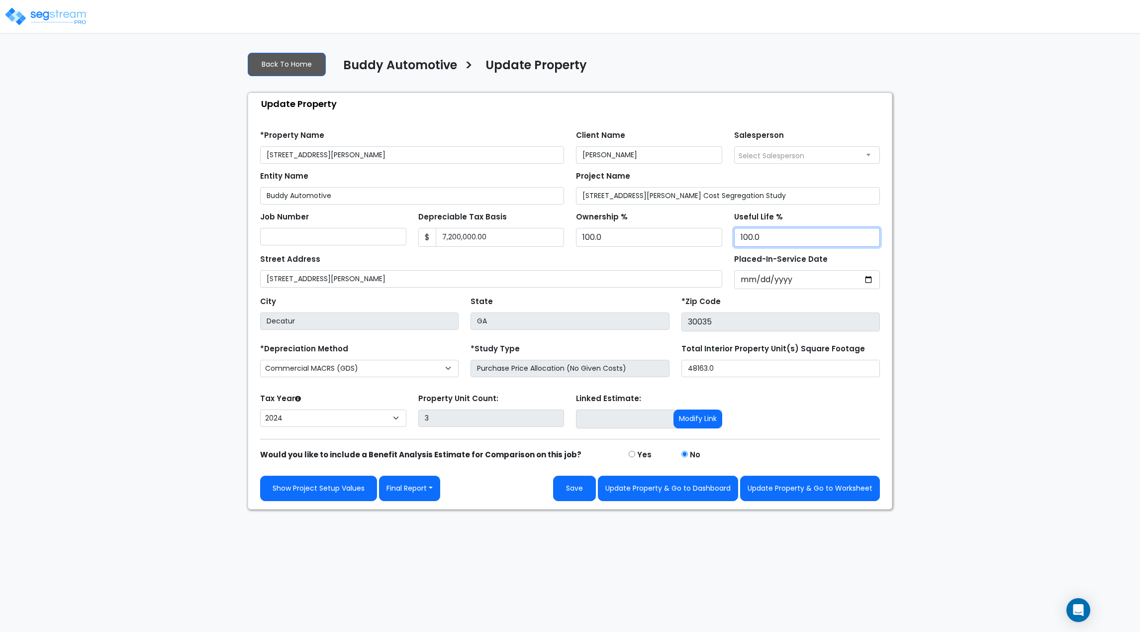
click at [779, 240] on input "100.0" at bounding box center [807, 237] width 146 height 19
click at [875, 242] on input "100.0" at bounding box center [807, 237] width 146 height 19
click at [870, 239] on input "99" at bounding box center [807, 237] width 146 height 19
click at [870, 239] on input "87" at bounding box center [807, 237] width 146 height 19
click at [870, 239] on input "86" at bounding box center [807, 237] width 146 height 19
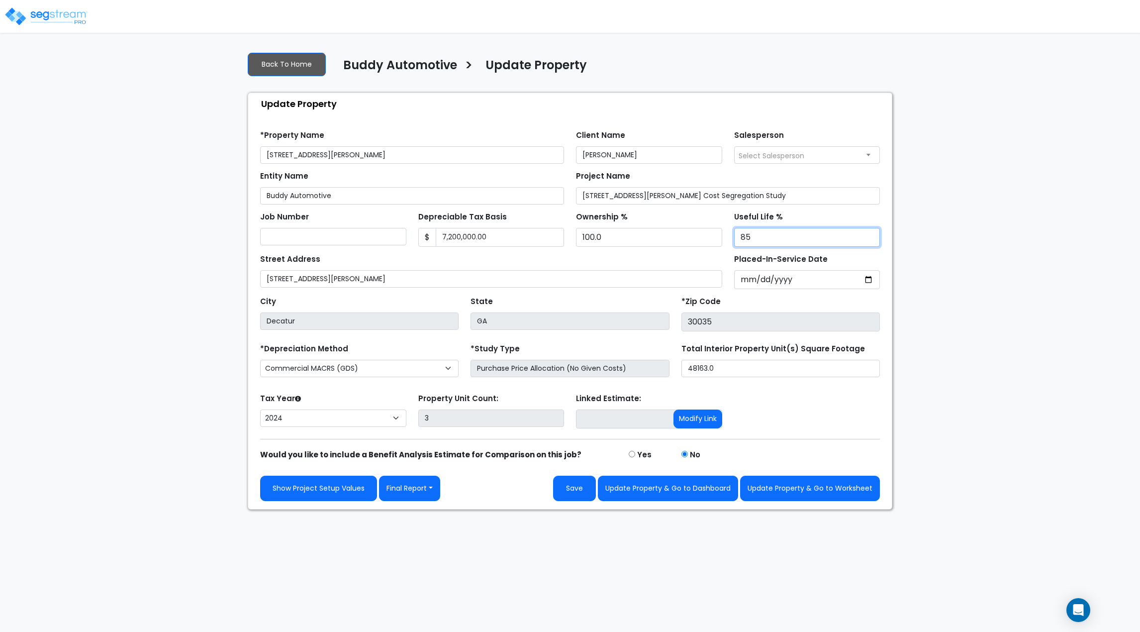
click at [870, 239] on input "85" at bounding box center [807, 237] width 146 height 19
click at [870, 239] on input "84" at bounding box center [807, 237] width 146 height 19
click at [870, 239] on input "83" at bounding box center [807, 237] width 146 height 19
click at [870, 239] on input "82" at bounding box center [807, 237] width 146 height 19
click at [870, 239] on input "81" at bounding box center [807, 237] width 146 height 19
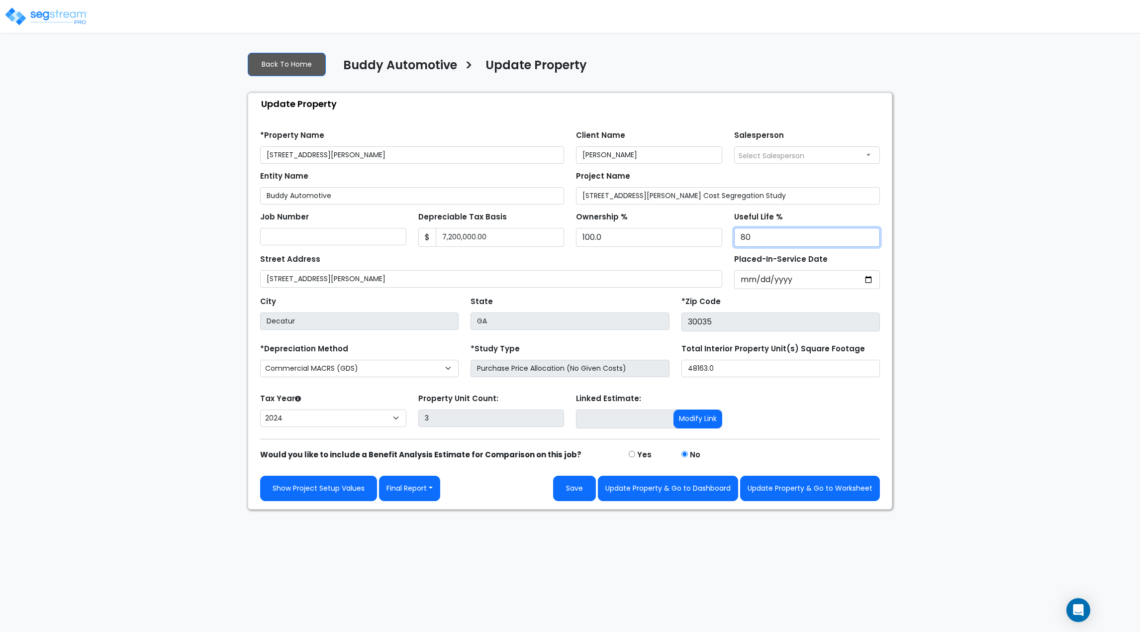
click at [870, 239] on input "80" at bounding box center [807, 237] width 146 height 19
click at [873, 233] on input "81" at bounding box center [807, 237] width 146 height 19
click at [873, 233] on input "82" at bounding box center [807, 237] width 146 height 19
click at [873, 233] on input "83" at bounding box center [807, 237] width 146 height 19
click at [873, 233] on input "84" at bounding box center [807, 237] width 146 height 19
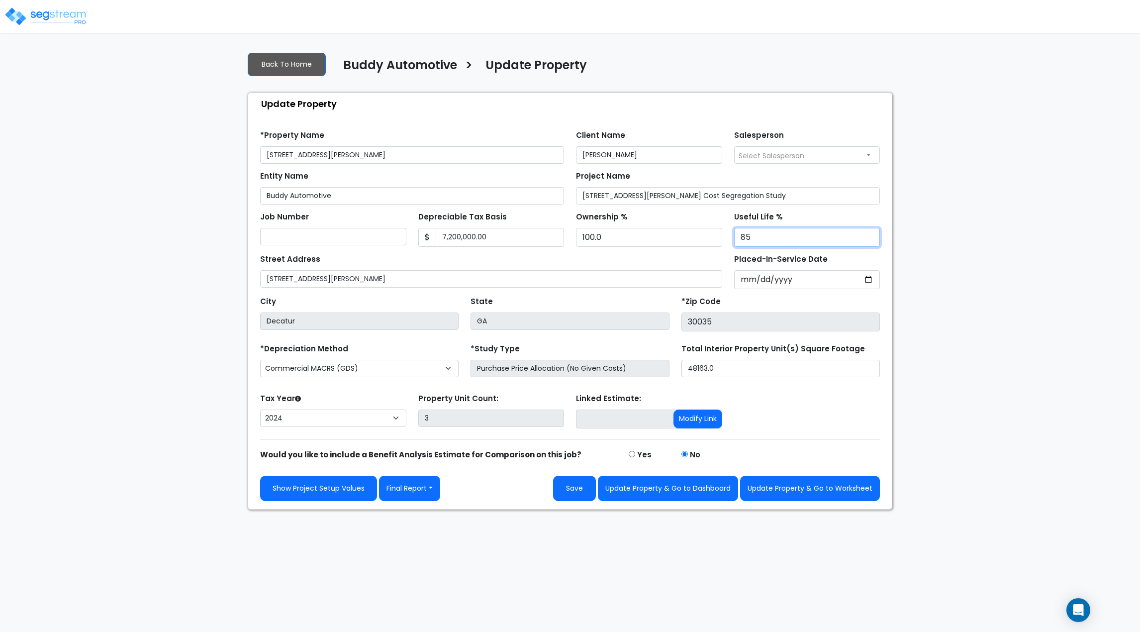
type input "85"
click at [873, 233] on input "85" at bounding box center [807, 237] width 146 height 19
click at [804, 500] on button "Update Property & Go to Worksheet" at bounding box center [810, 488] width 140 height 25
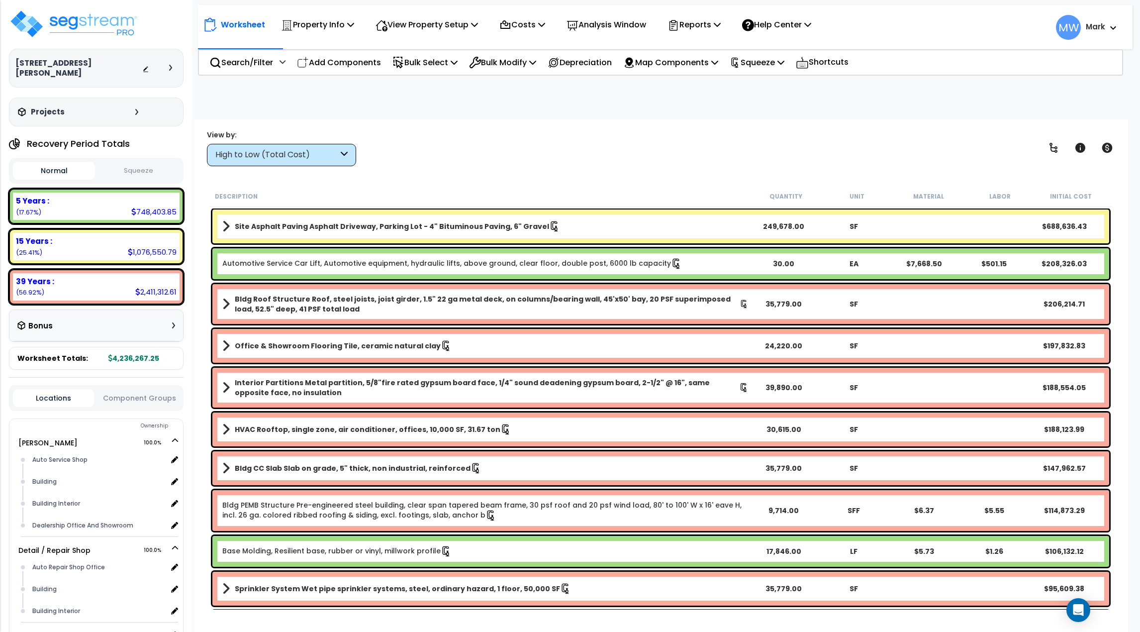
click at [135, 392] on button "Component Groups" at bounding box center [139, 397] width 81 height 11
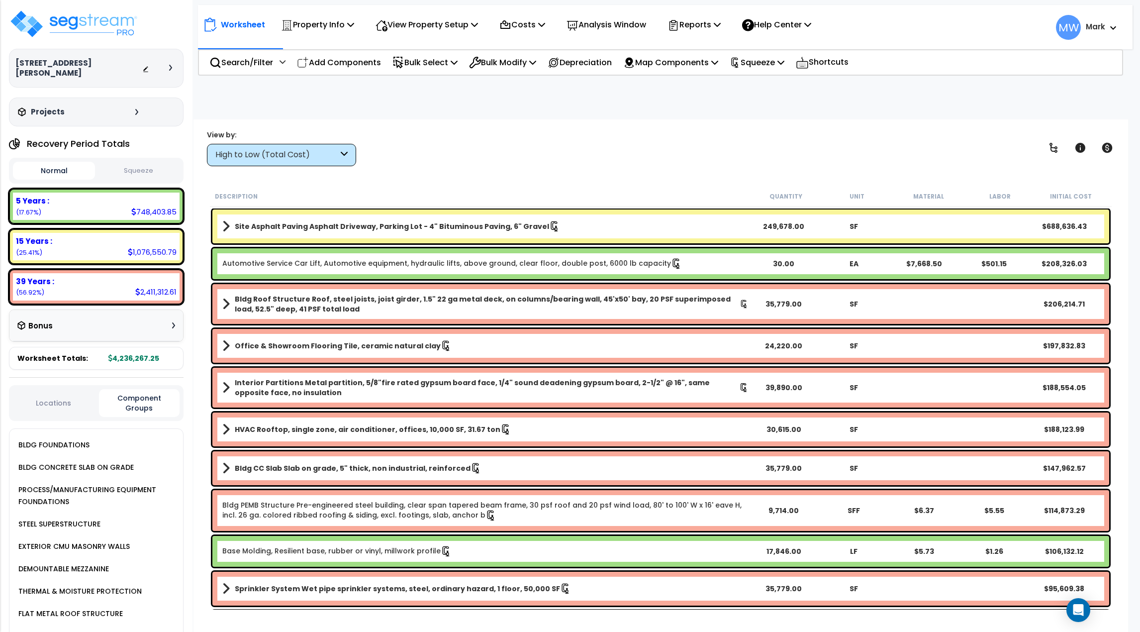
click at [144, 165] on button "Squeeze" at bounding box center [139, 170] width 82 height 17
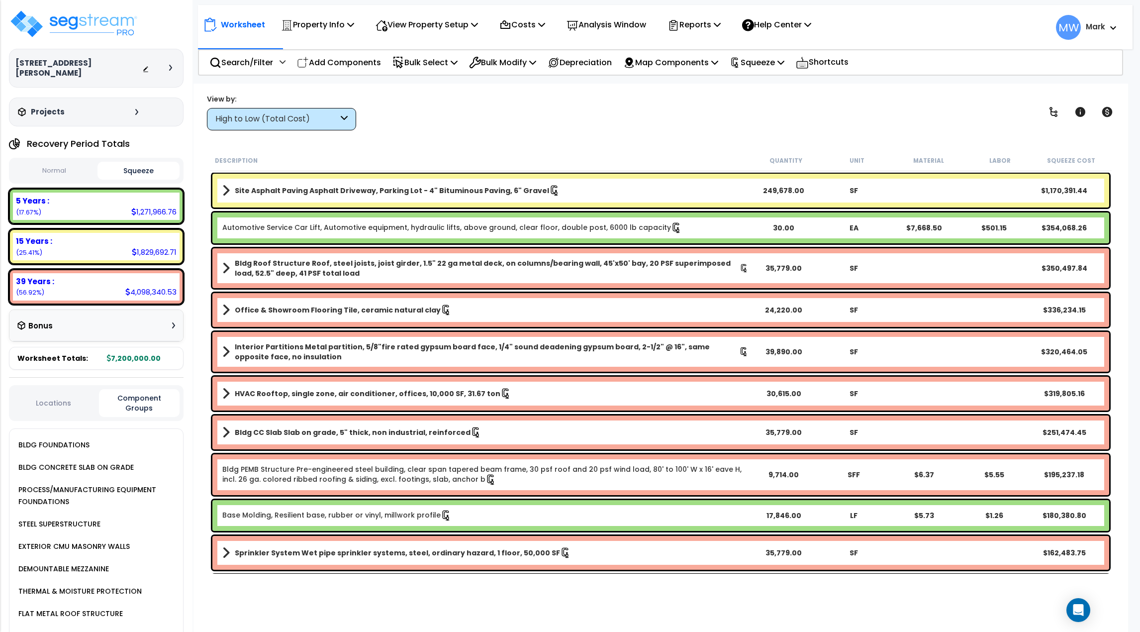
click at [72, 166] on button "Normal" at bounding box center [54, 170] width 82 height 17
click at [119, 166] on button "Squeeze" at bounding box center [139, 170] width 82 height 17
click at [72, 171] on div "Normal Squeeze" at bounding box center [96, 171] width 175 height 26
click at [72, 166] on button "Normal" at bounding box center [54, 170] width 82 height 17
click at [140, 162] on button "Squeeze" at bounding box center [139, 170] width 82 height 17
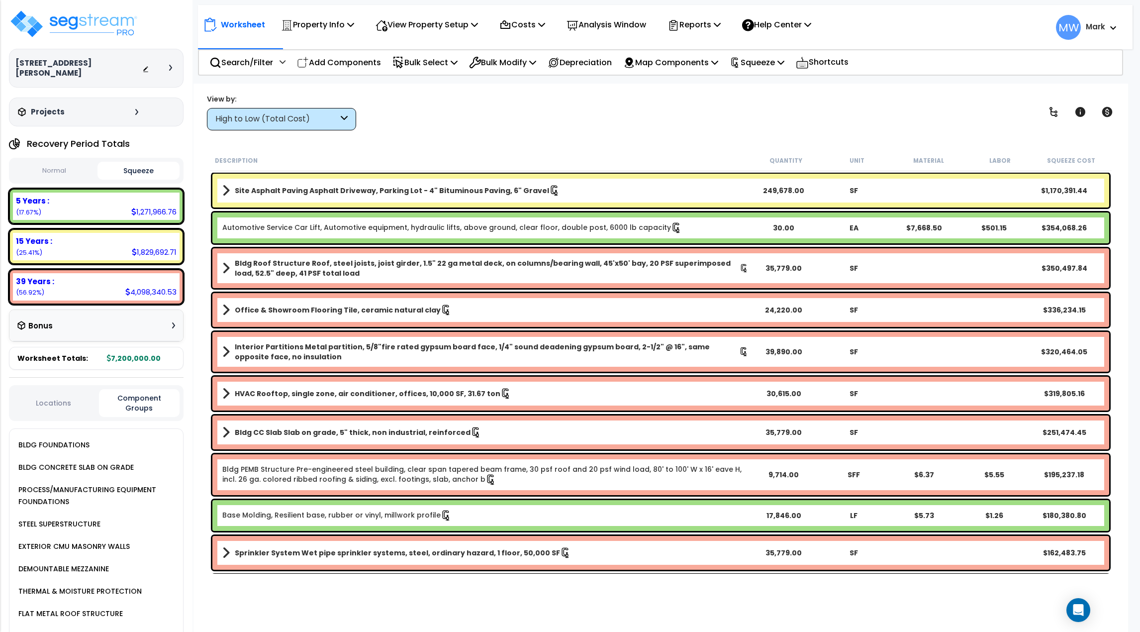
click at [58, 162] on button "Normal" at bounding box center [54, 170] width 82 height 17
click at [172, 322] on icon at bounding box center [173, 325] width 3 height 6
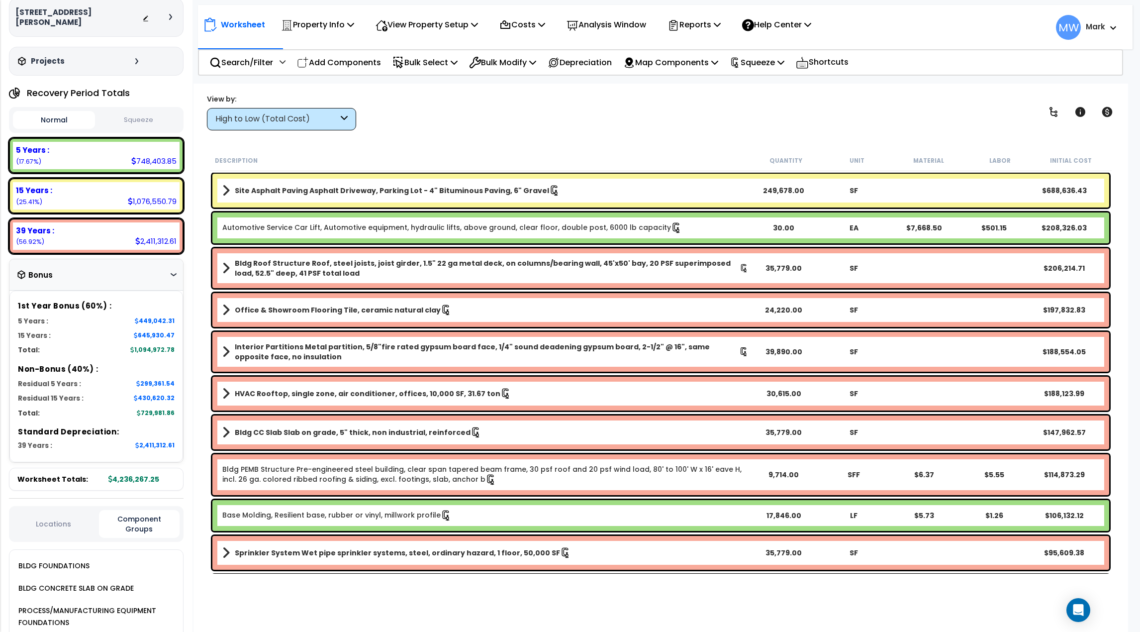
scroll to position [99, 0]
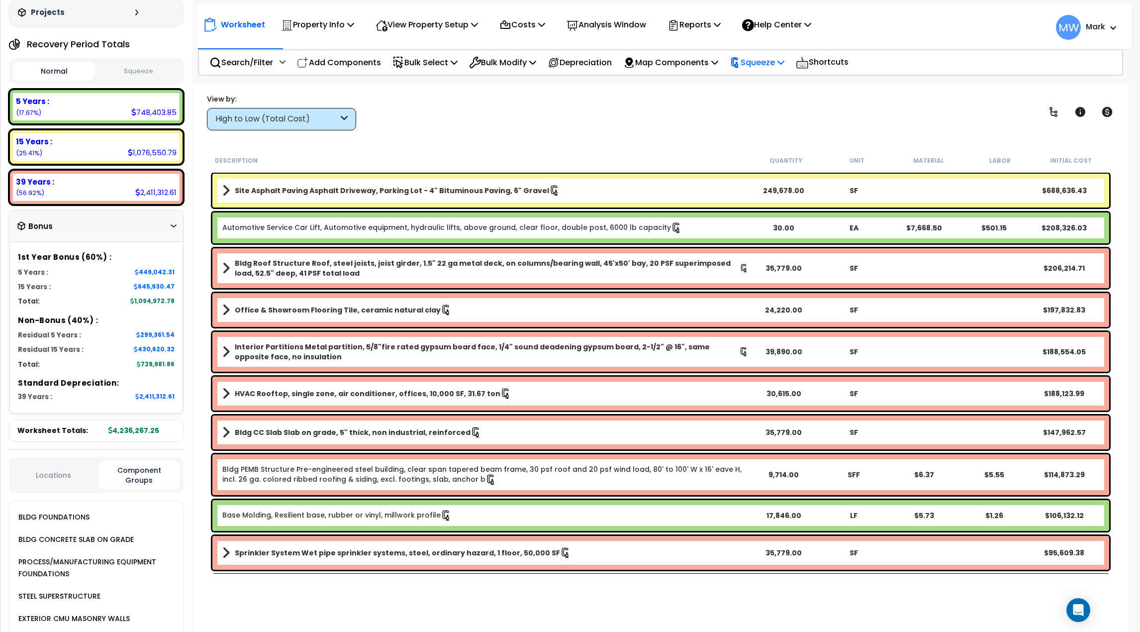
click at [779, 63] on p "Squeeze" at bounding box center [757, 62] width 55 height 13
click at [762, 84] on link "Re-squeeze" at bounding box center [774, 85] width 98 height 20
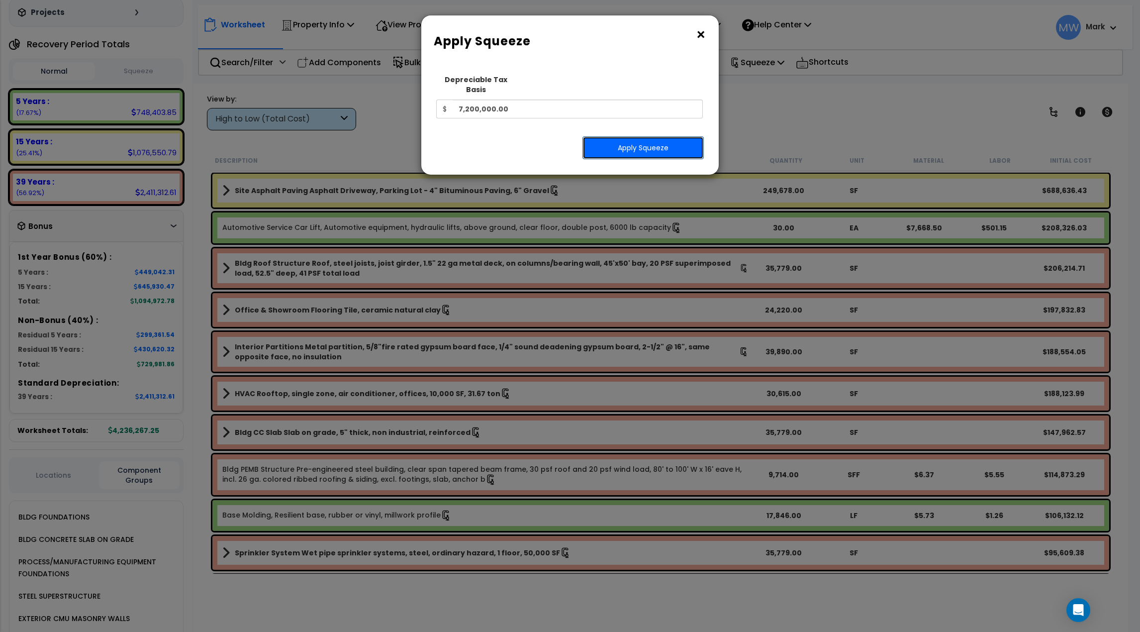
click at [677, 136] on button "Apply Squeeze" at bounding box center [643, 147] width 121 height 23
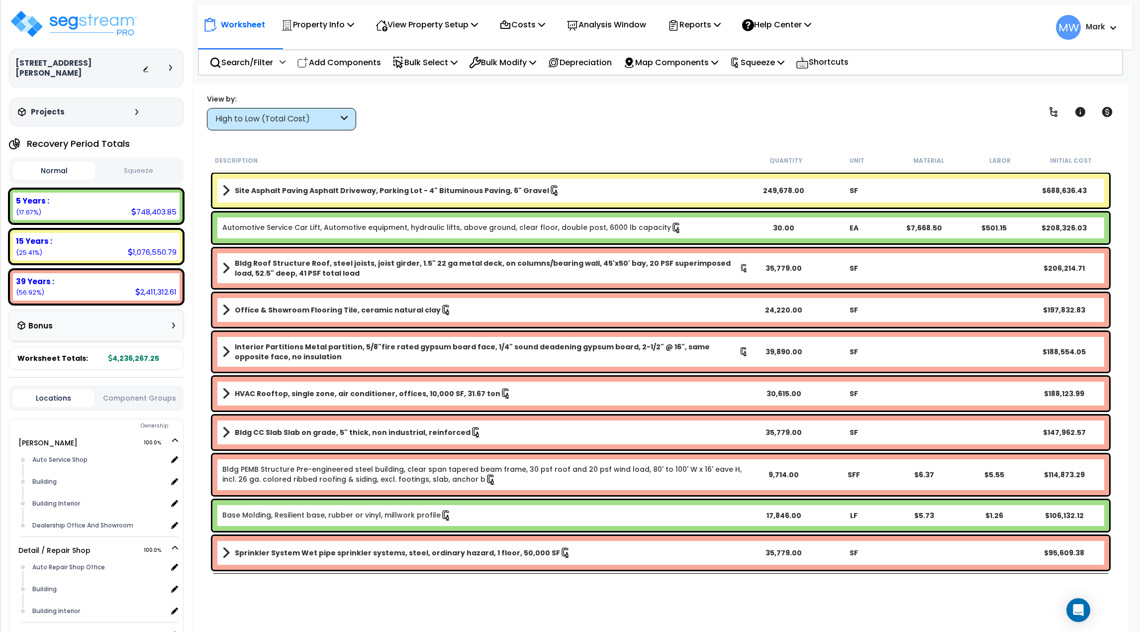
click at [135, 162] on button "Squeeze" at bounding box center [139, 170] width 82 height 17
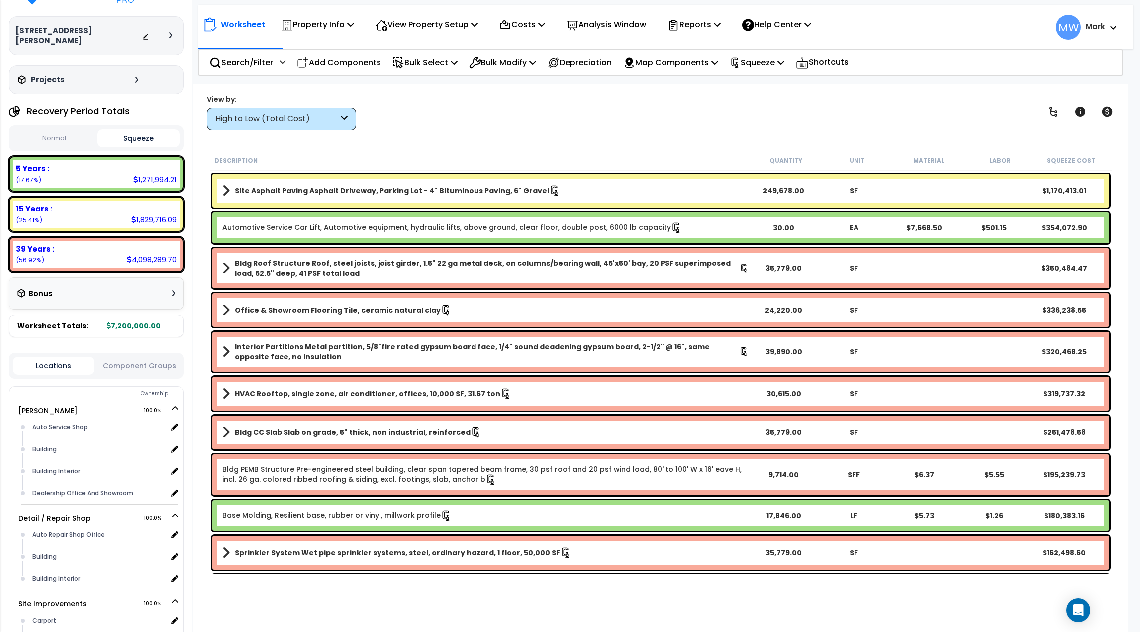
scroll to position [50, 0]
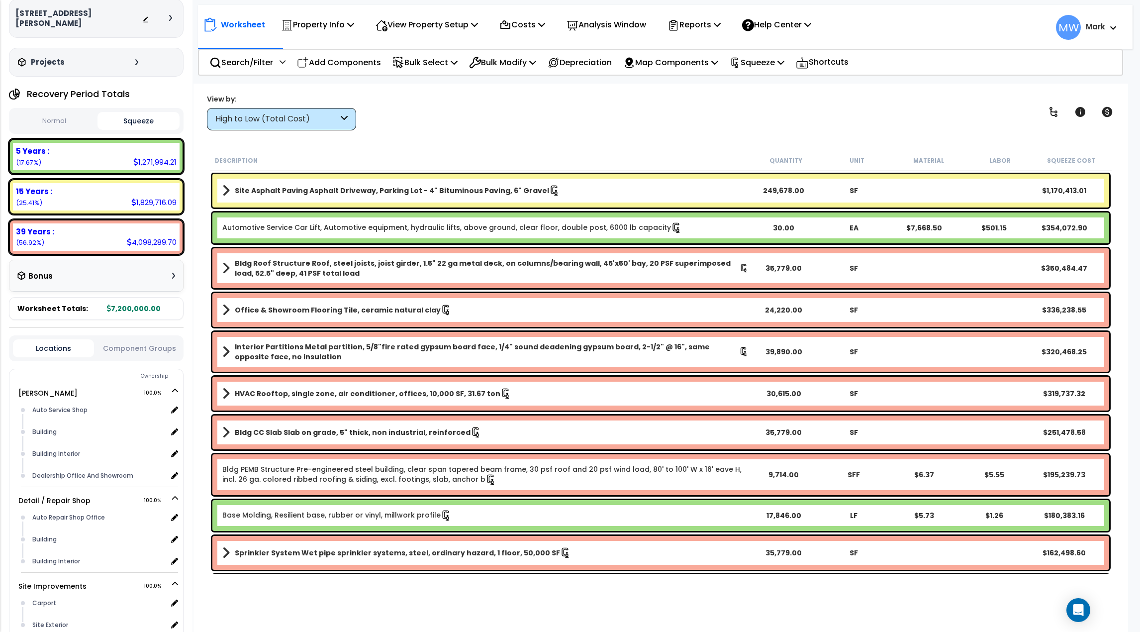
click at [73, 112] on button "Normal" at bounding box center [54, 120] width 82 height 17
click at [127, 112] on button "Squeeze" at bounding box center [139, 120] width 82 height 17
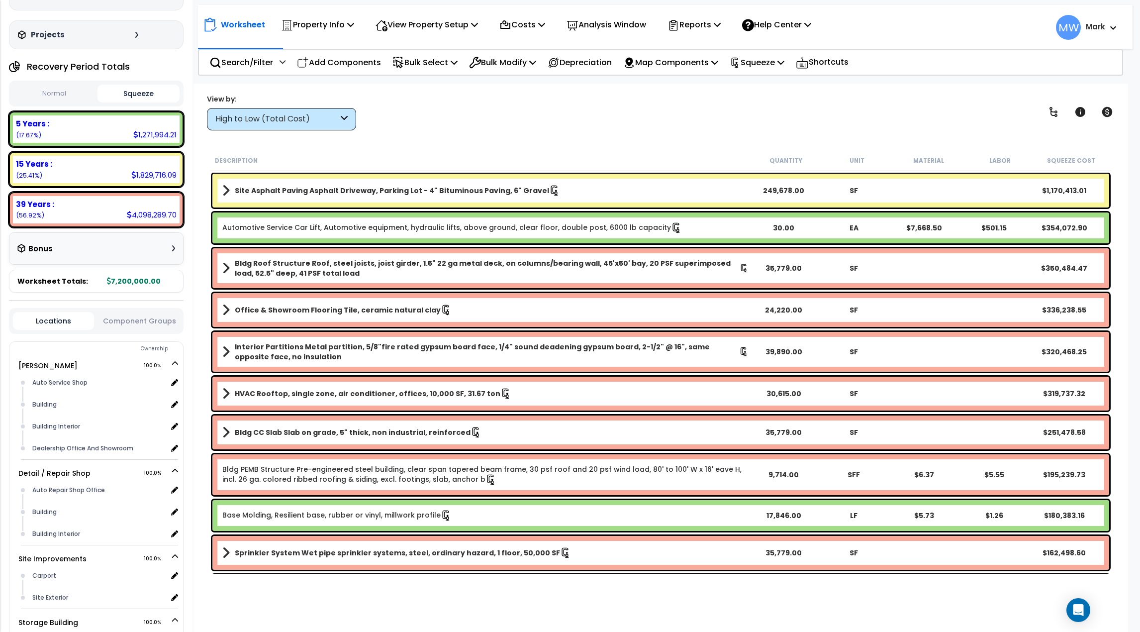
scroll to position [99, 0]
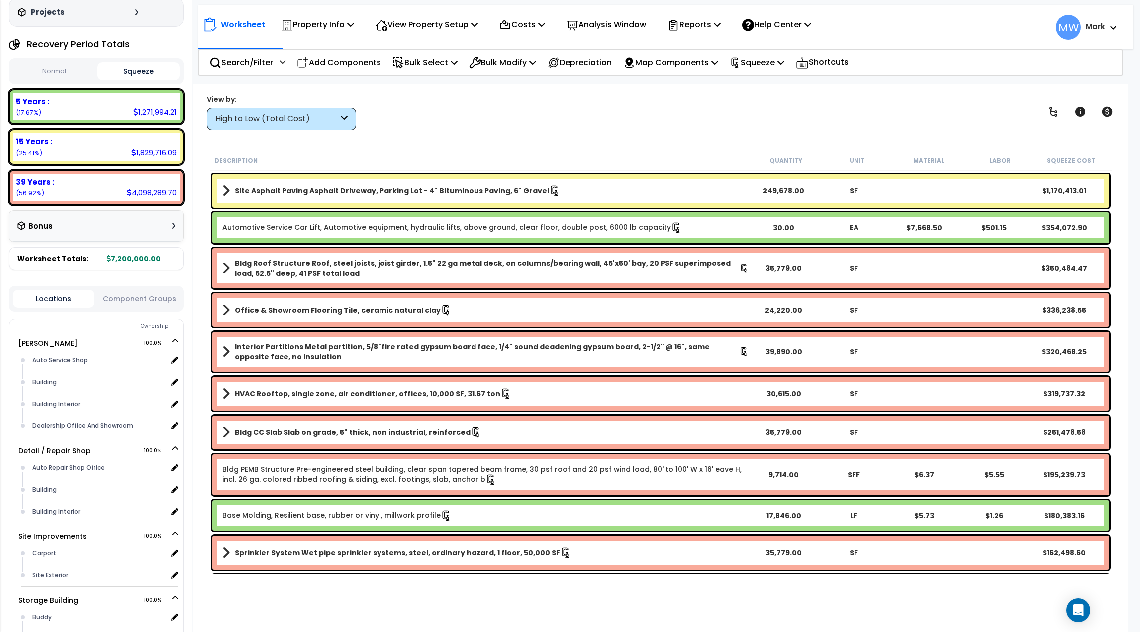
click at [123, 293] on button "Component Groups" at bounding box center [139, 298] width 81 height 11
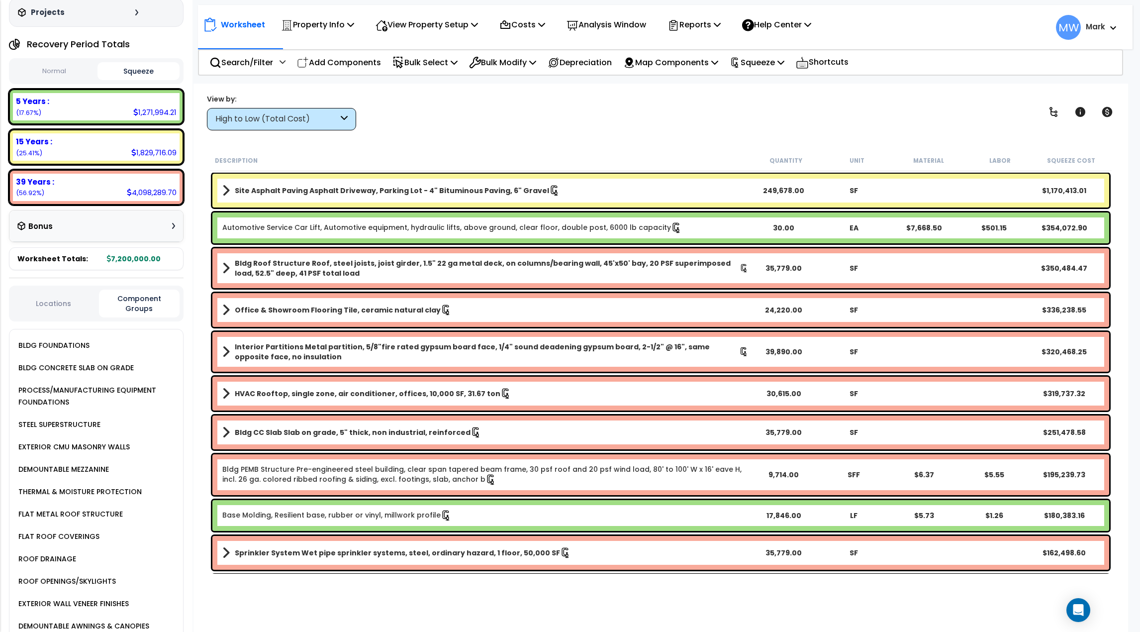
click at [61, 298] on button "Locations" at bounding box center [53, 303] width 81 height 11
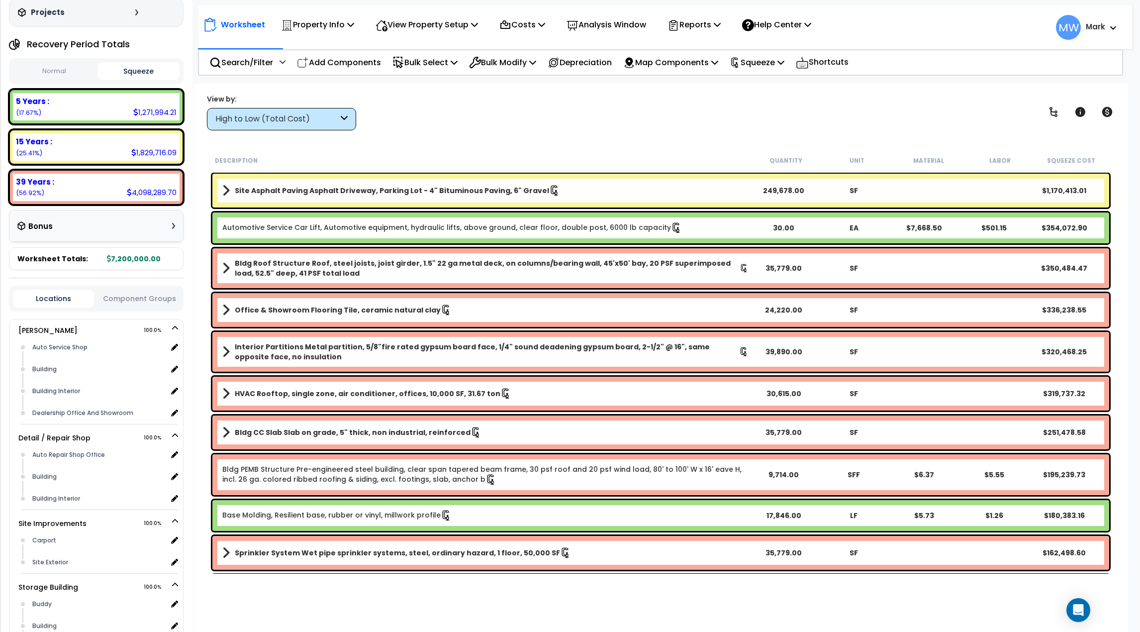
click at [170, 216] on div "Bonus" at bounding box center [96, 225] width 158 height 19
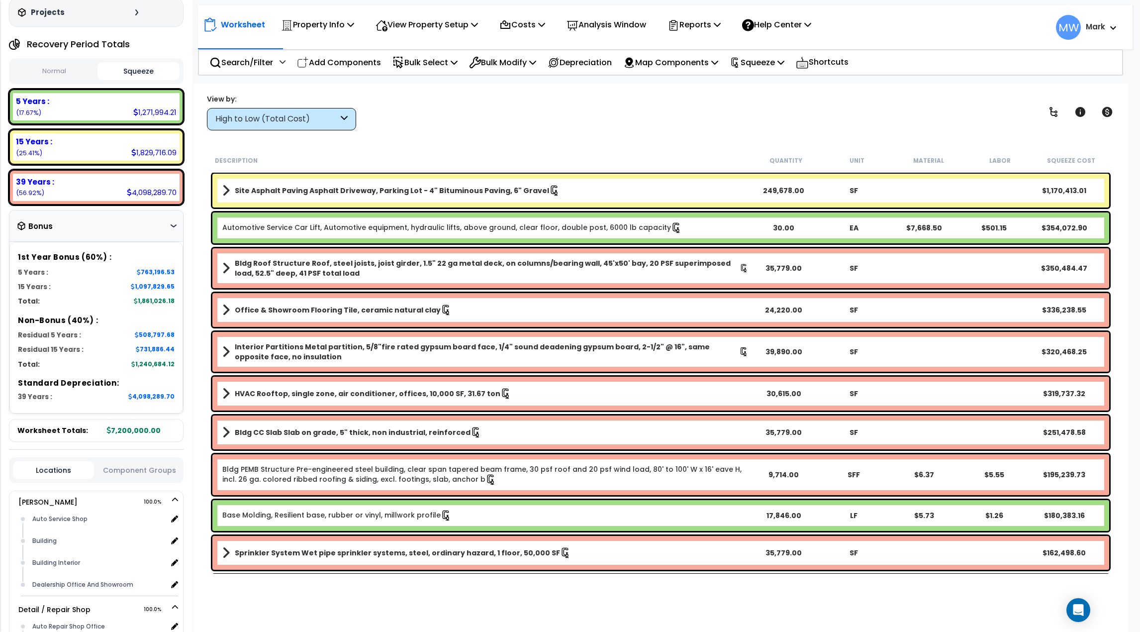
click at [55, 65] on button "Normal" at bounding box center [54, 71] width 82 height 17
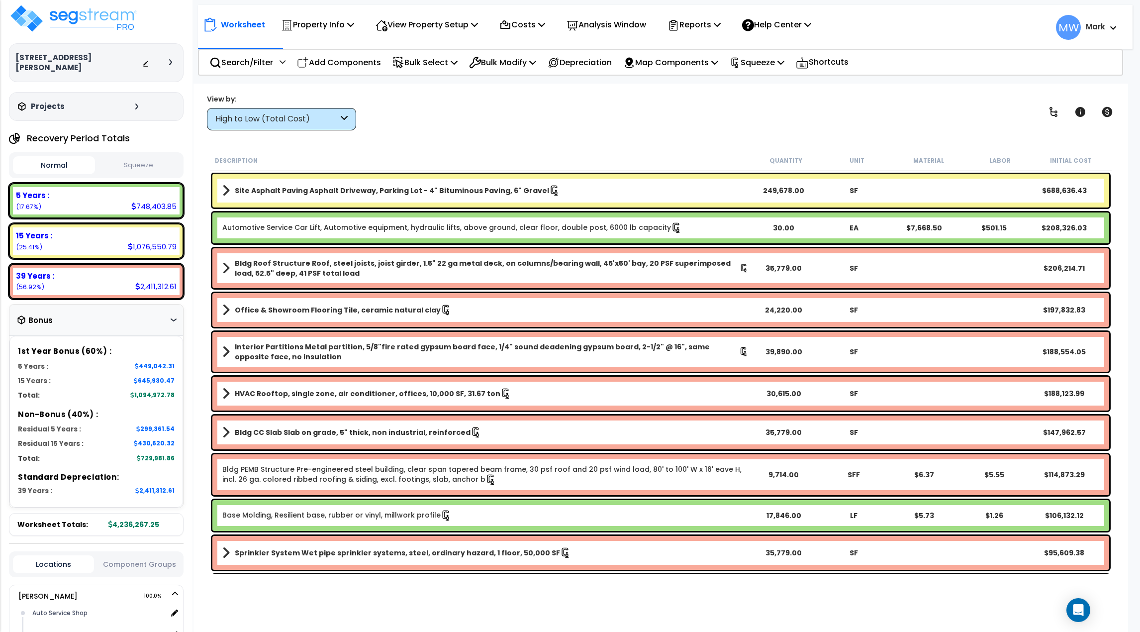
scroll to position [0, 0]
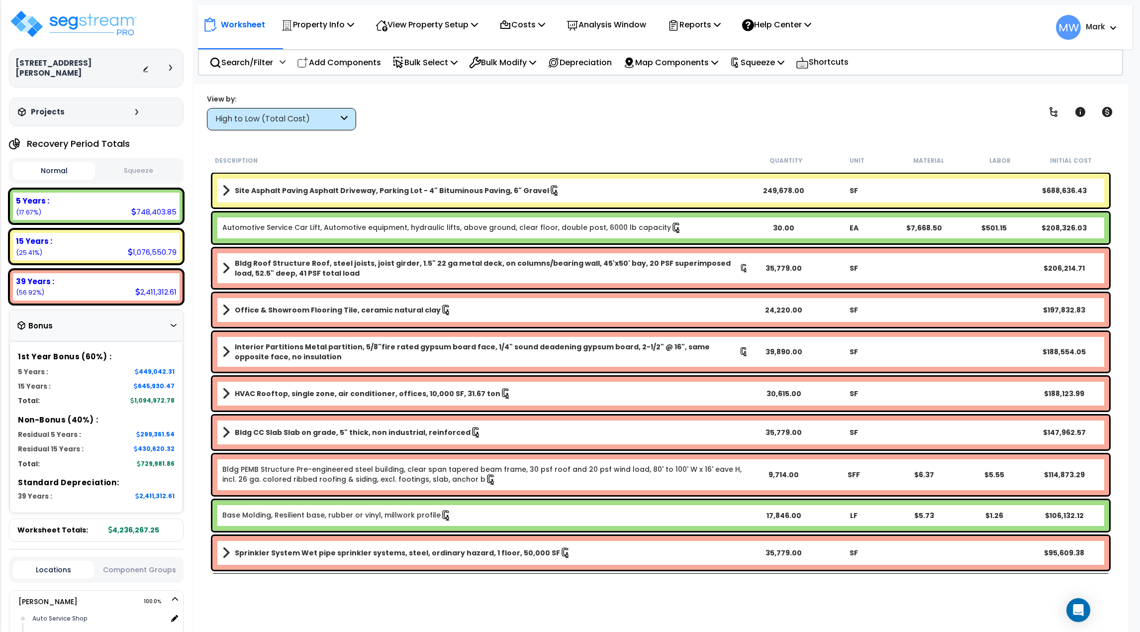
click at [220, 188] on div "Site Asphalt Paving Asphalt Driveway, Parking Lot - 4" Bituminous Paving, 6" Gr…" at bounding box center [660, 191] width 897 height 34
click at [222, 189] on div "Site Asphalt Paving Asphalt Driveway, Parking Lot - 4" Bituminous Paving, 6" Gr…" at bounding box center [660, 191] width 897 height 34
click at [232, 189] on link "Site Asphalt Paving Asphalt Driveway, Parking Lot - 4" Bituminous Paving, 6" Gr…" at bounding box center [485, 191] width 526 height 14
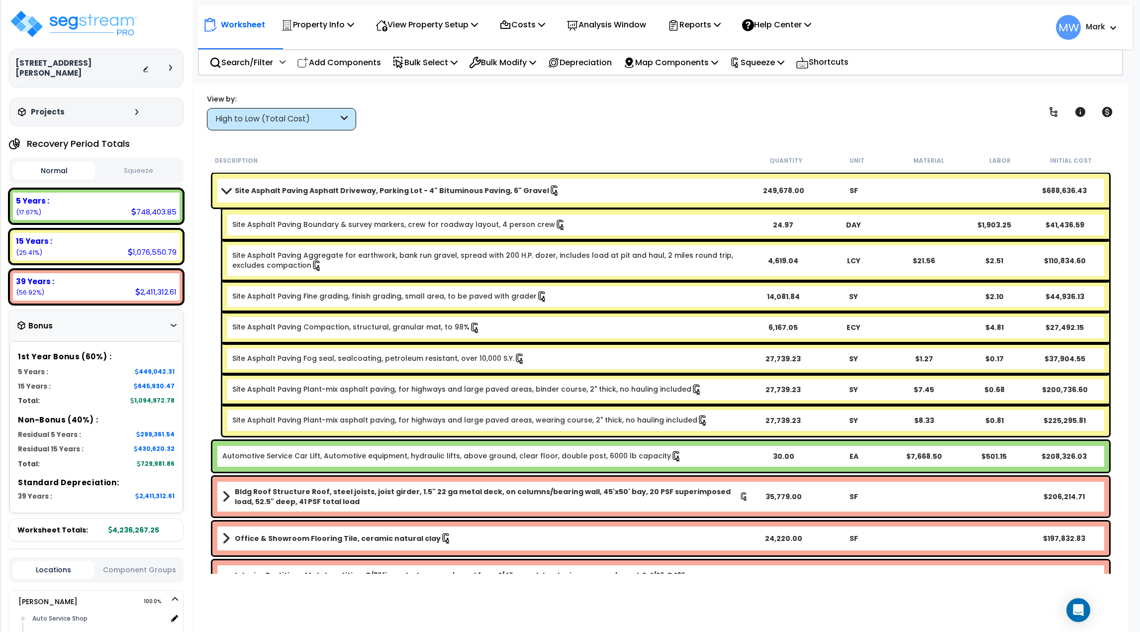
click at [141, 162] on button "Squeeze" at bounding box center [139, 170] width 82 height 17
click at [1070, 613] on div "Open Intercom Messenger" at bounding box center [1079, 610] width 26 height 26
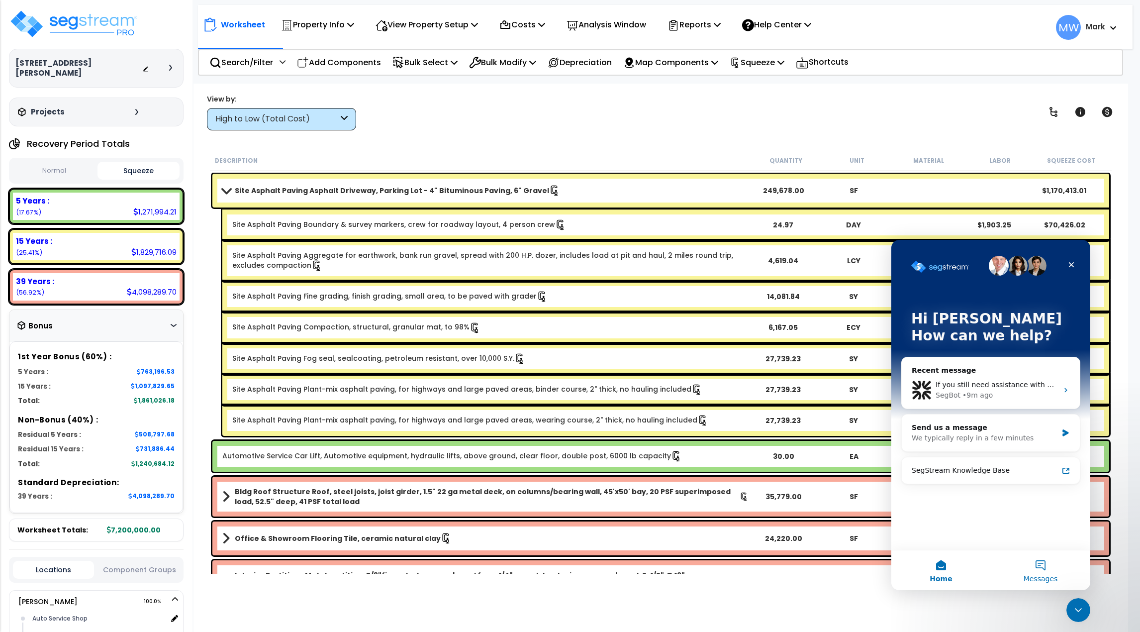
click at [1046, 571] on button "Messages" at bounding box center [1040, 570] width 99 height 40
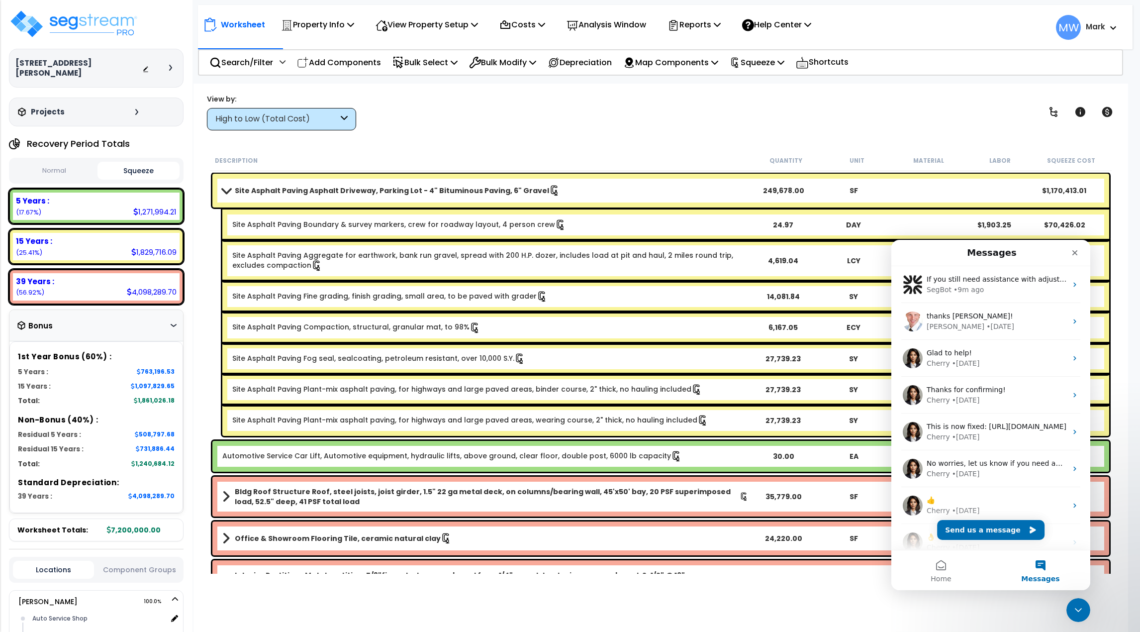
click at [638, 110] on div "View by: High to Low (Total Cost) High to Low (Total Cost)" at bounding box center [660, 112] width 915 height 37
click at [299, 25] on p "Property Info" at bounding box center [317, 24] width 73 height 13
click at [508, 118] on div "View by: High to Low (Total Cost) High to Low (Total Cost)" at bounding box center [660, 112] width 915 height 37
click at [1076, 256] on icon "Close" at bounding box center [1075, 253] width 8 height 8
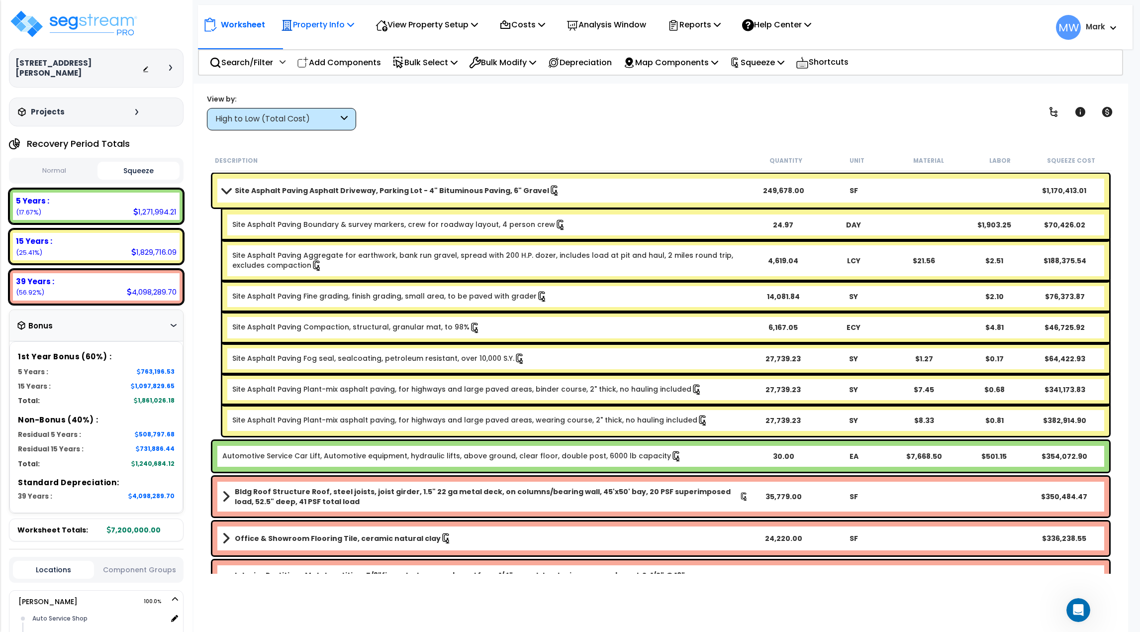
click at [328, 36] on div "Property Info" at bounding box center [317, 24] width 73 height 23
click at [468, 132] on div "Worksheet Property Info Property Setup Add Property Unit Template property Clon…" at bounding box center [661, 400] width 935 height 632
click at [318, 29] on p "Property Info" at bounding box center [317, 24] width 73 height 13
click at [333, 90] on link "Template property" at bounding box center [325, 89] width 98 height 20
click at [1077, 610] on icon "Open Intercom Messenger" at bounding box center [1077, 608] width 7 height 8
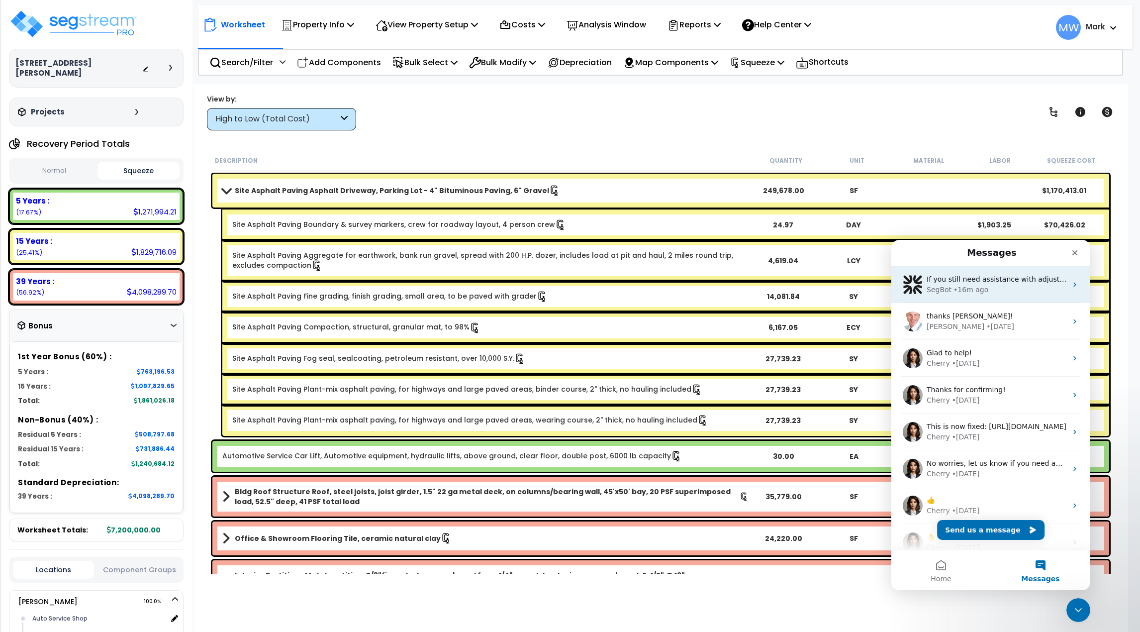
click at [959, 291] on div "• 16m ago" at bounding box center [971, 290] width 35 height 10
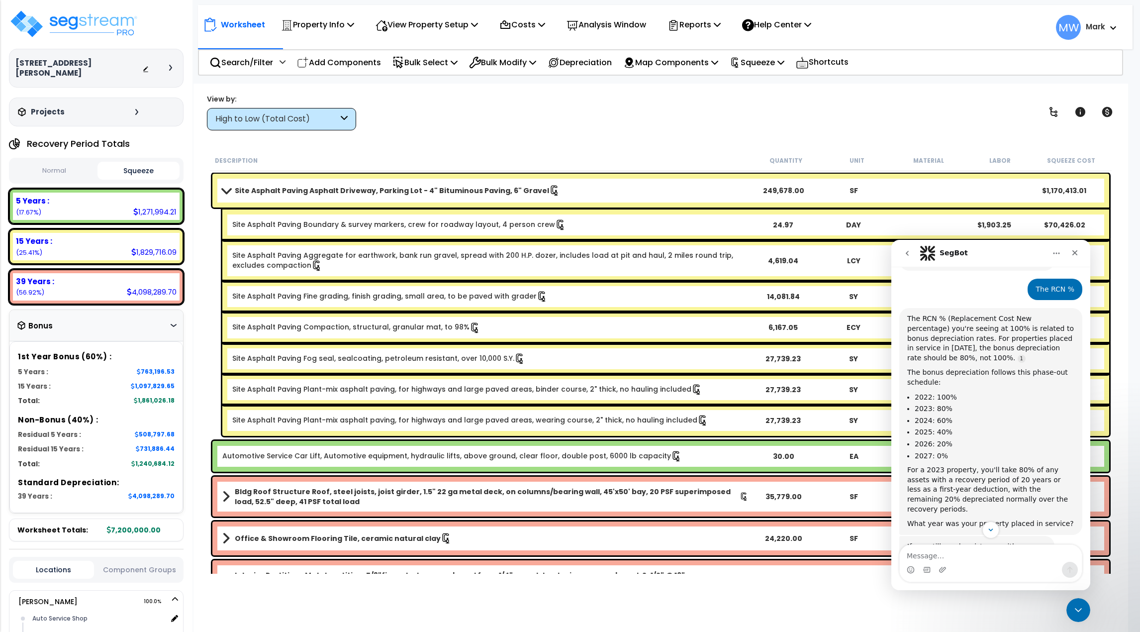
scroll to position [587, 0]
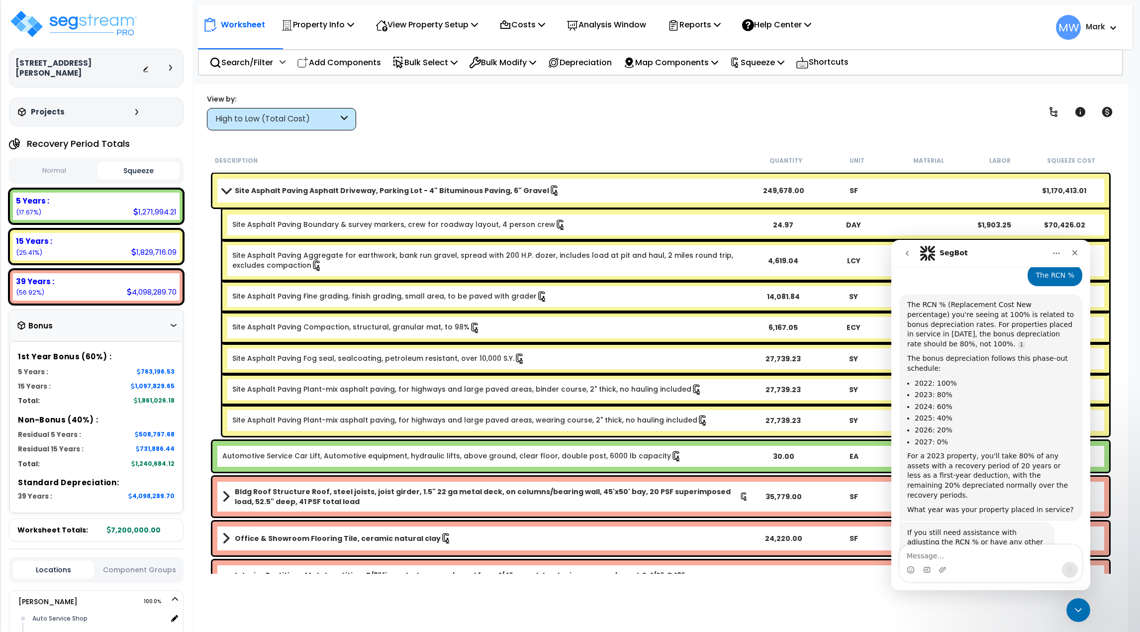
click at [907, 253] on icon "go back" at bounding box center [907, 253] width 3 height 5
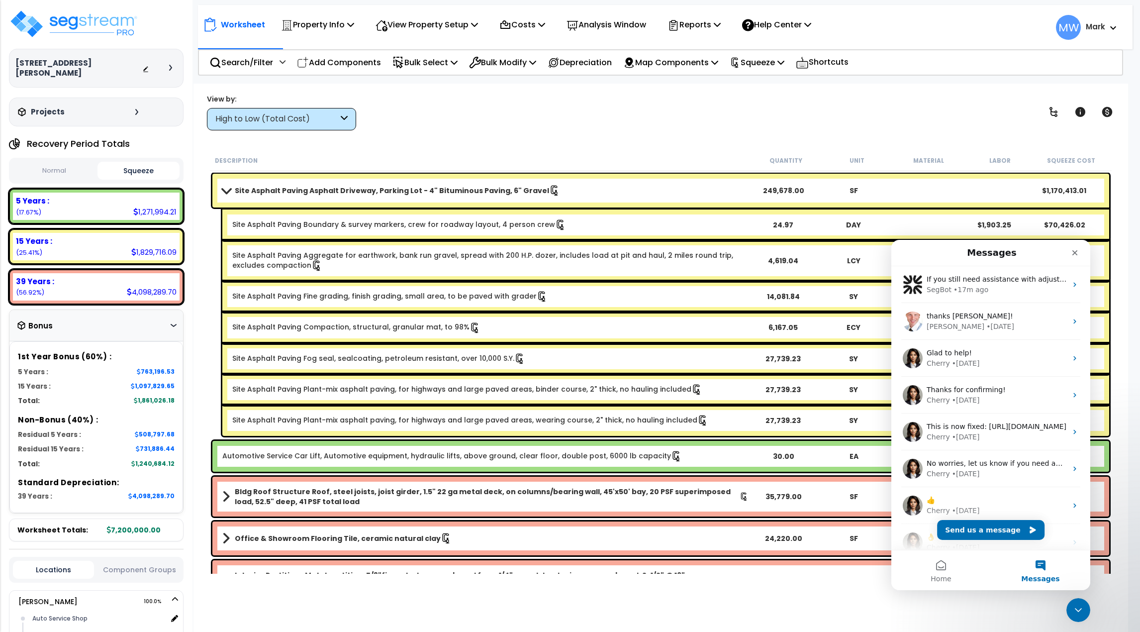
scroll to position [0, 0]
click at [82, 162] on button "Normal" at bounding box center [54, 170] width 82 height 17
click at [118, 162] on button "Squeeze" at bounding box center [139, 170] width 82 height 17
click at [948, 579] on span "Home" at bounding box center [941, 578] width 20 height 7
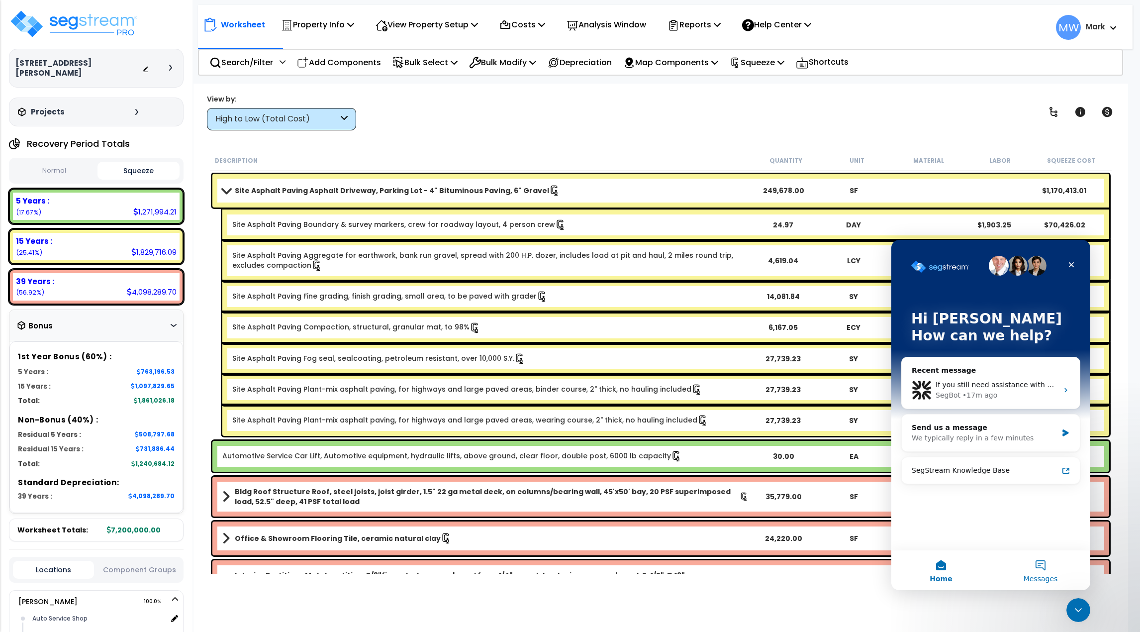
click at [1048, 572] on button "Messages" at bounding box center [1040, 570] width 99 height 40
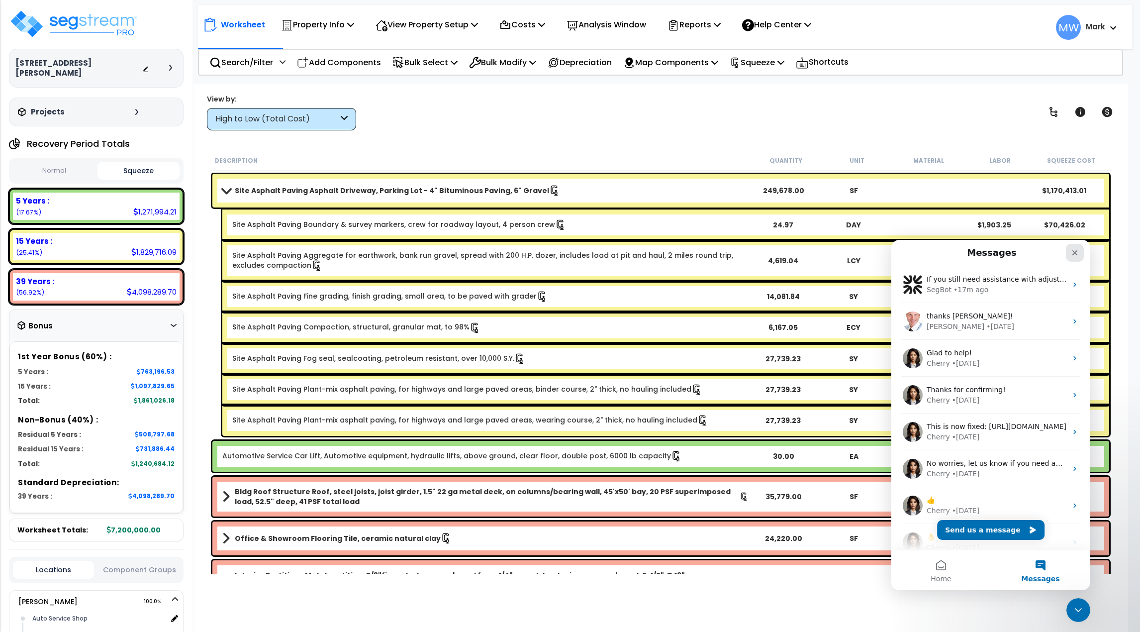
click at [1081, 249] on div "Close" at bounding box center [1075, 253] width 18 height 18
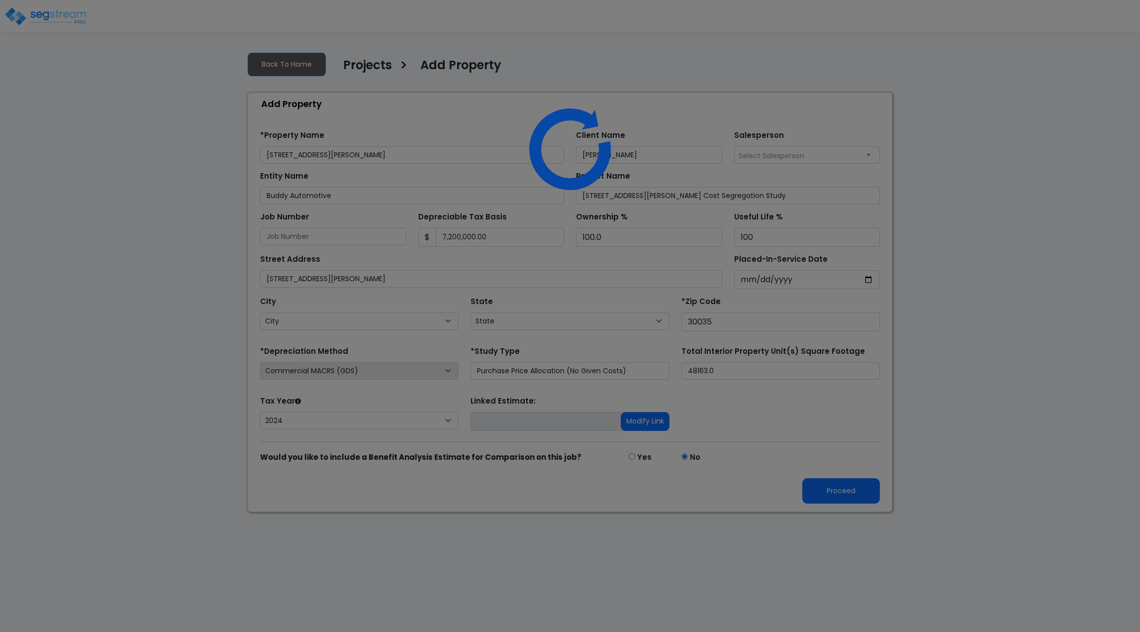
select select "2024"
select select "GA"
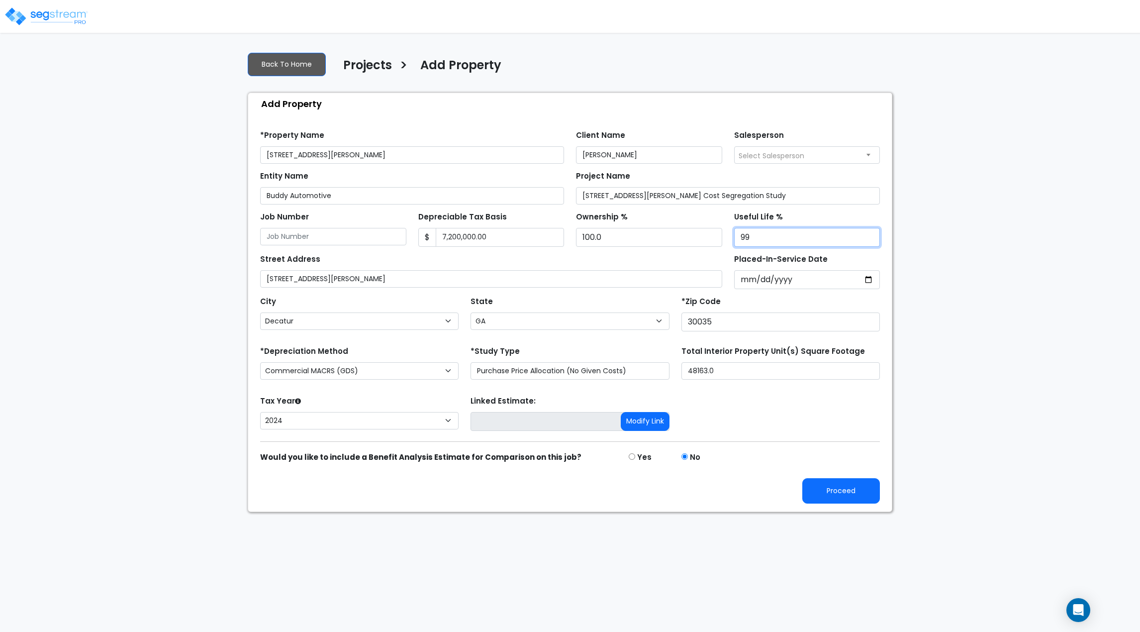
click at [867, 243] on input "99" at bounding box center [807, 237] width 146 height 19
click at [871, 242] on input "81" at bounding box center [807, 237] width 146 height 19
type input "80"
click at [871, 242] on input "80" at bounding box center [807, 237] width 146 height 19
click at [842, 492] on button "Proceed" at bounding box center [841, 490] width 78 height 25
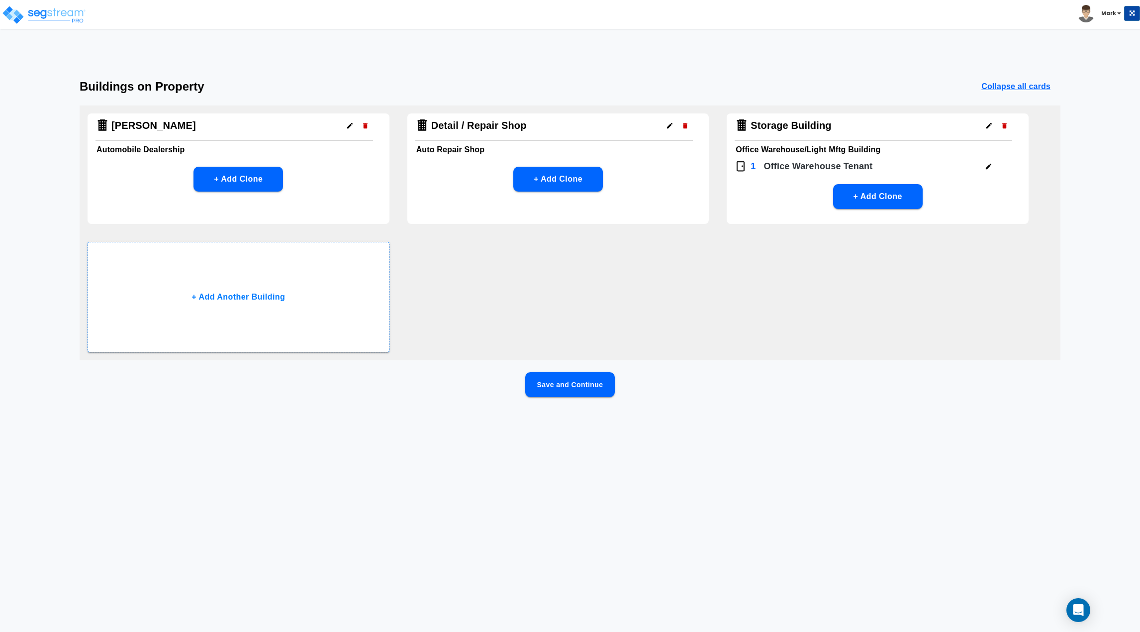
click at [559, 389] on button "Save and Continue" at bounding box center [570, 384] width 90 height 25
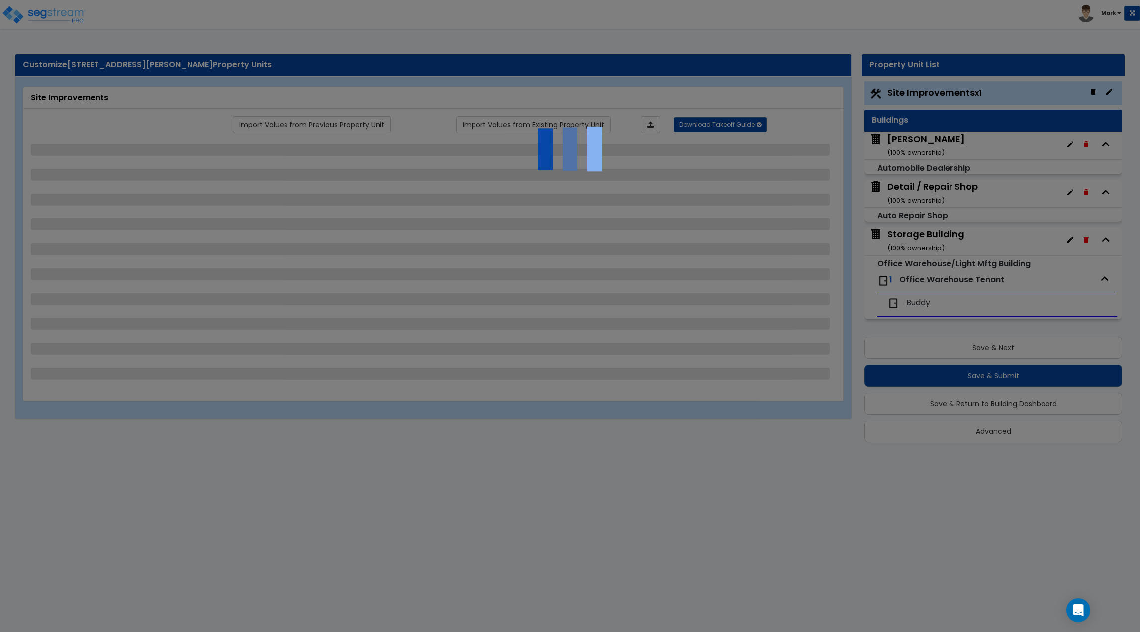
select select "2"
select select "1"
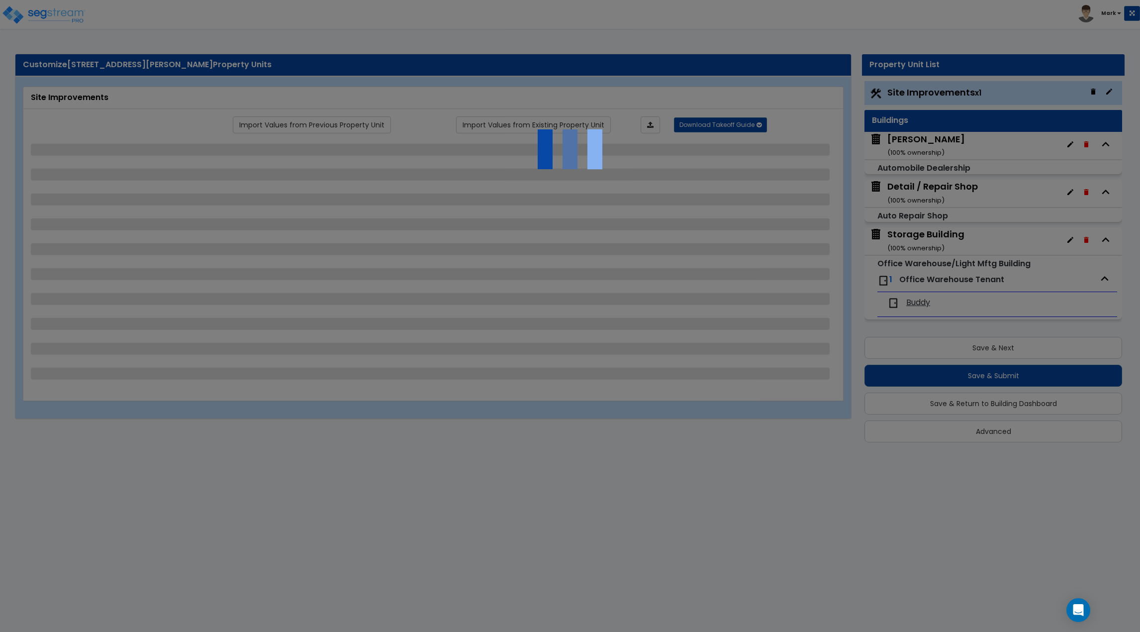
select select "1"
select select "4"
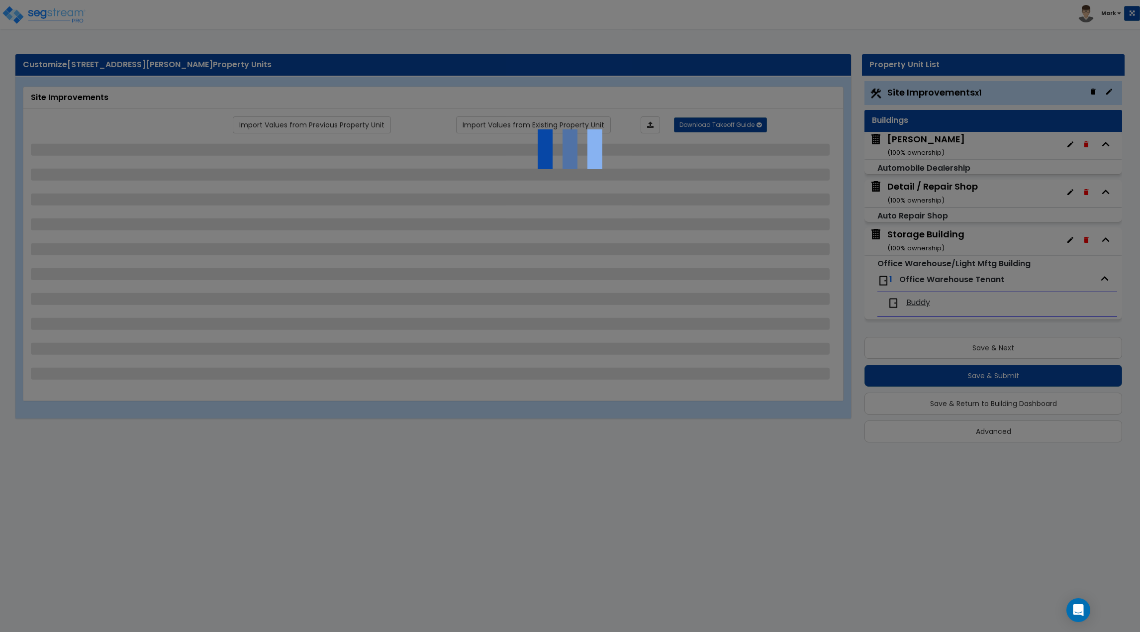
select select "2"
select select "1"
select select "4"
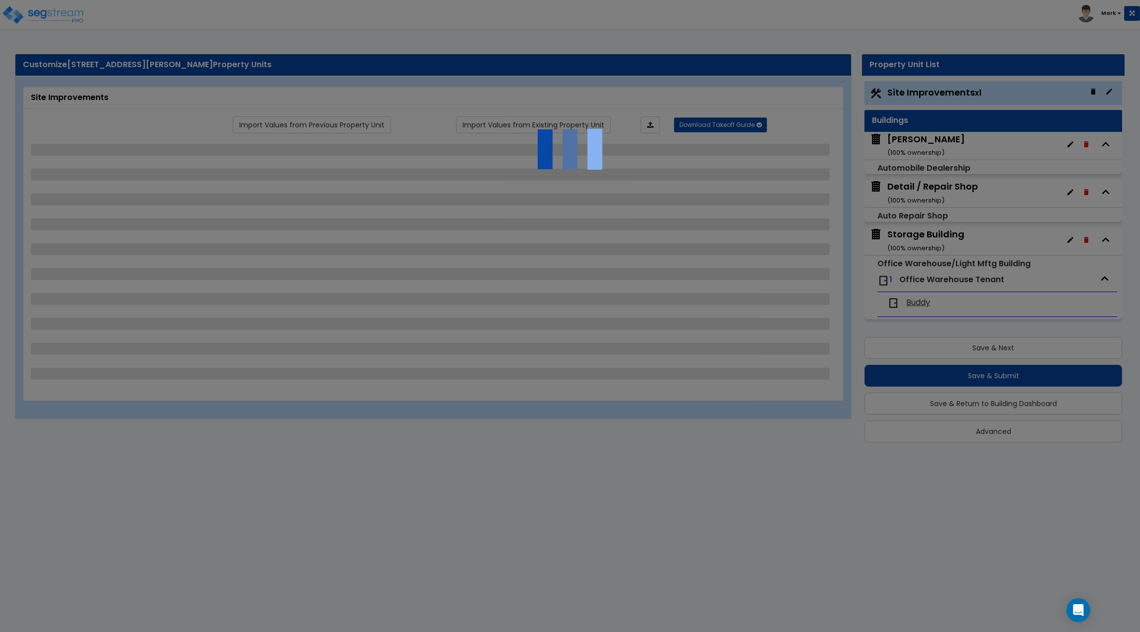
select select "1"
select select "3"
select select "2"
select select "3"
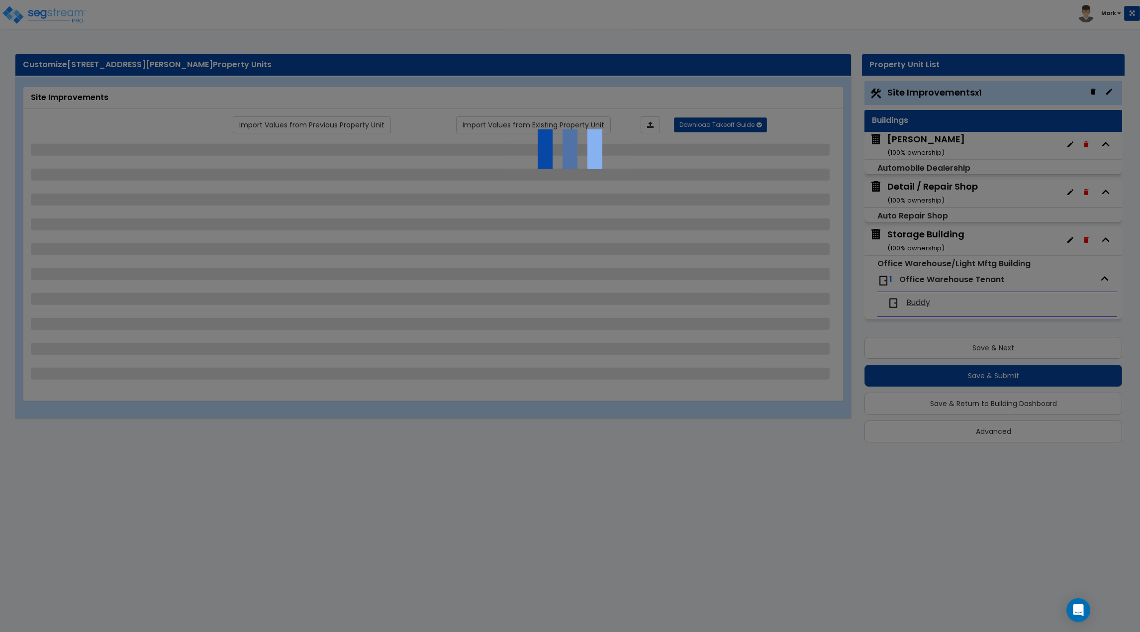
select select "1"
select select "3"
select select "5"
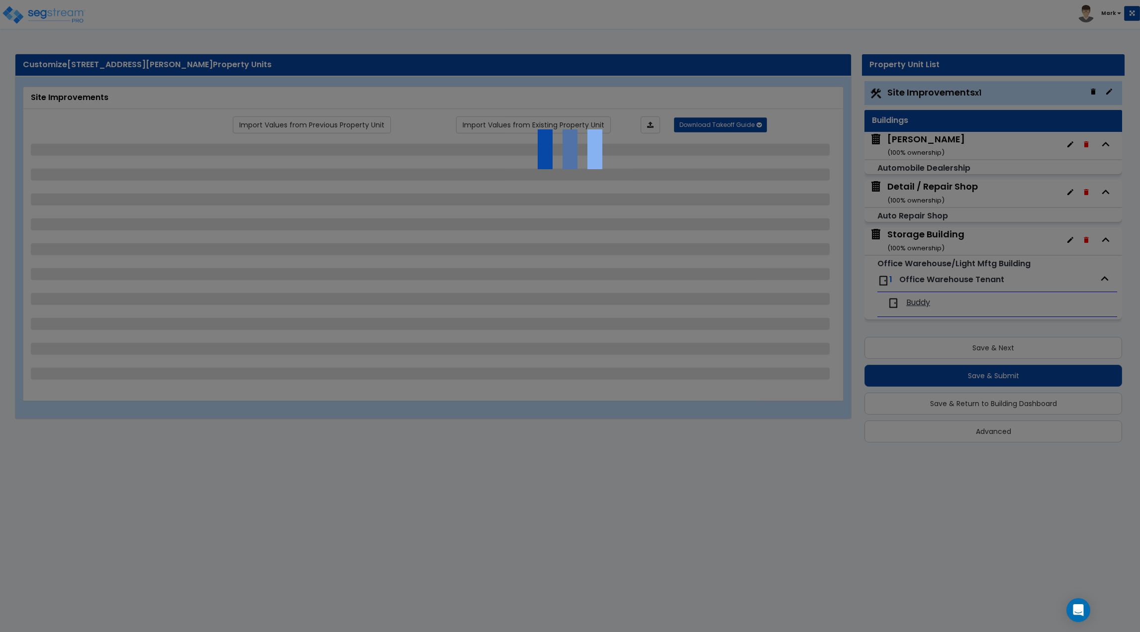
select select "2"
select select "5"
select select "2"
select select "4"
select select "1"
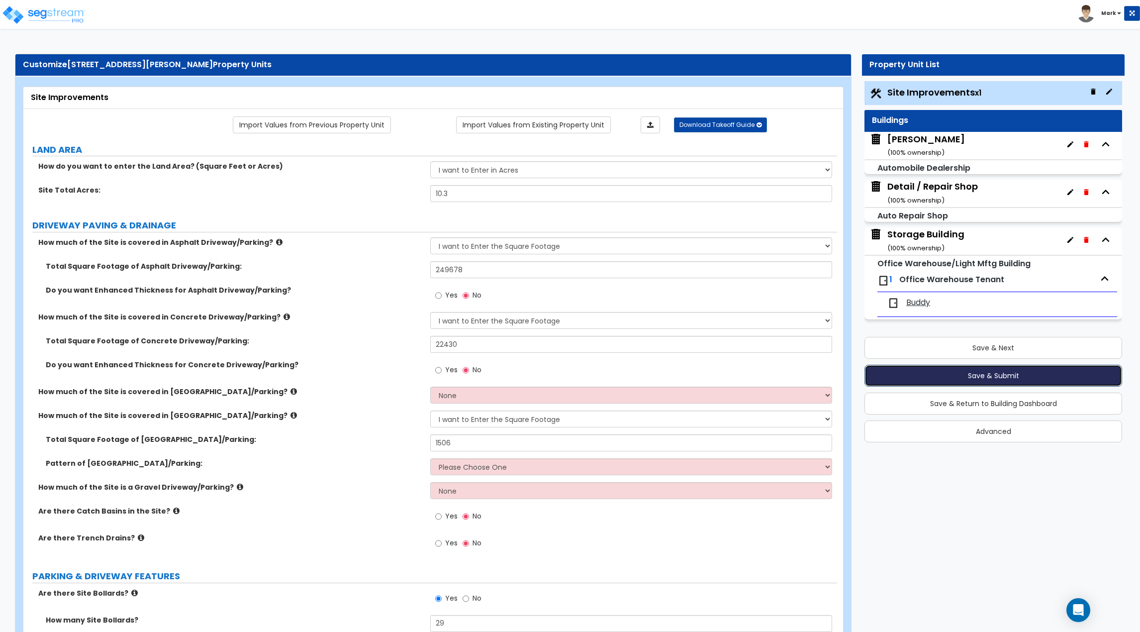
click at [985, 375] on button "Save & Submit" at bounding box center [994, 376] width 258 height 22
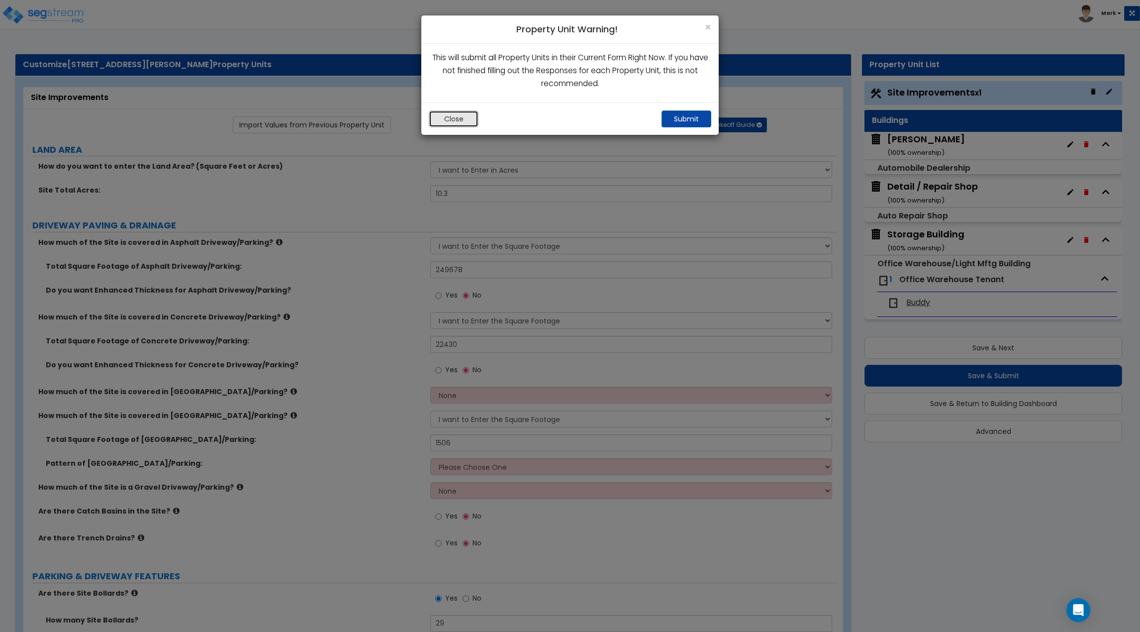
click at [453, 125] on button "Close" at bounding box center [454, 118] width 50 height 17
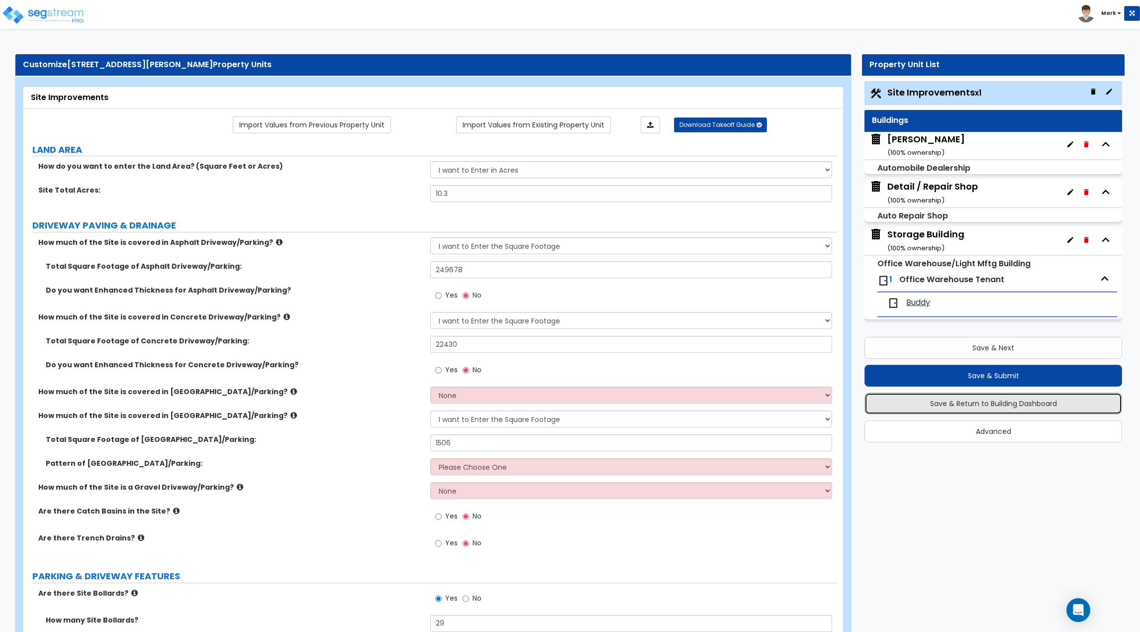
click at [971, 405] on button "Save & Return to Building Dashboard" at bounding box center [994, 403] width 258 height 22
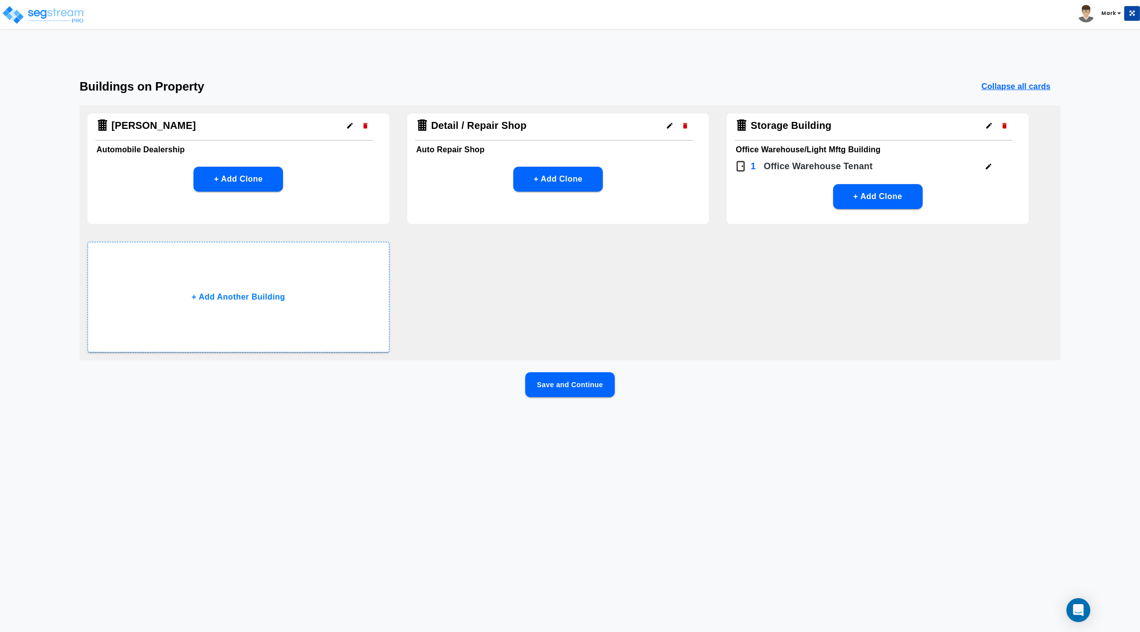
click at [346, 126] on icon "button" at bounding box center [349, 125] width 7 height 7
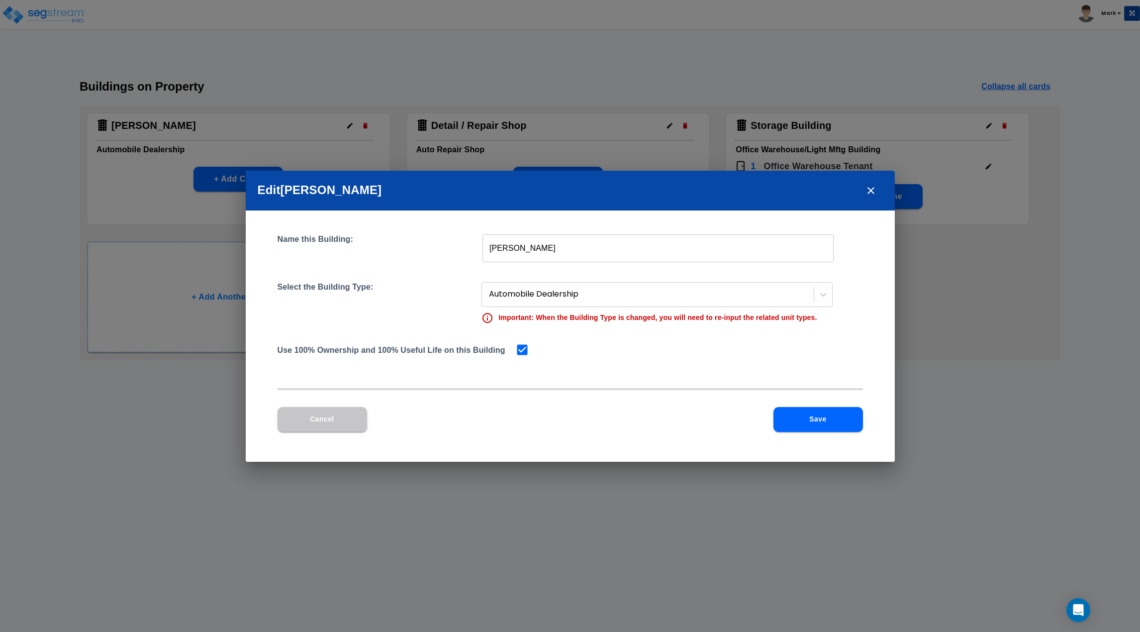
click at [515, 352] on input "checkbox" at bounding box center [520, 349] width 10 height 8
checkbox input "false"
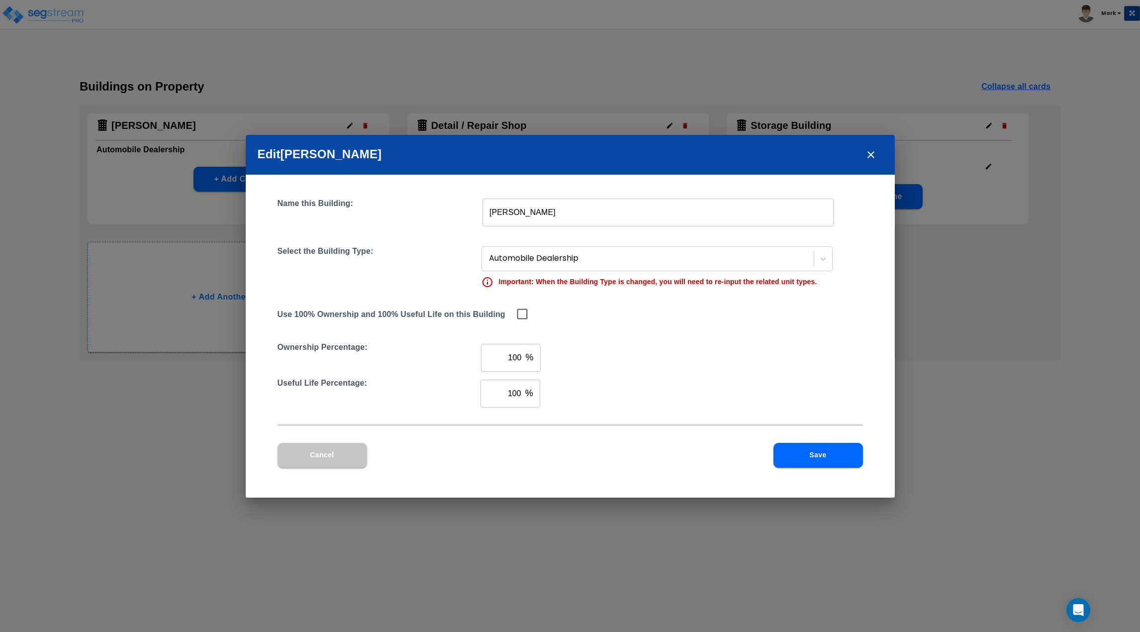
click at [520, 393] on input "100" at bounding box center [501, 394] width 41 height 28
type input "1"
type input "80"
click at [793, 447] on button "Save" at bounding box center [819, 455] width 90 height 25
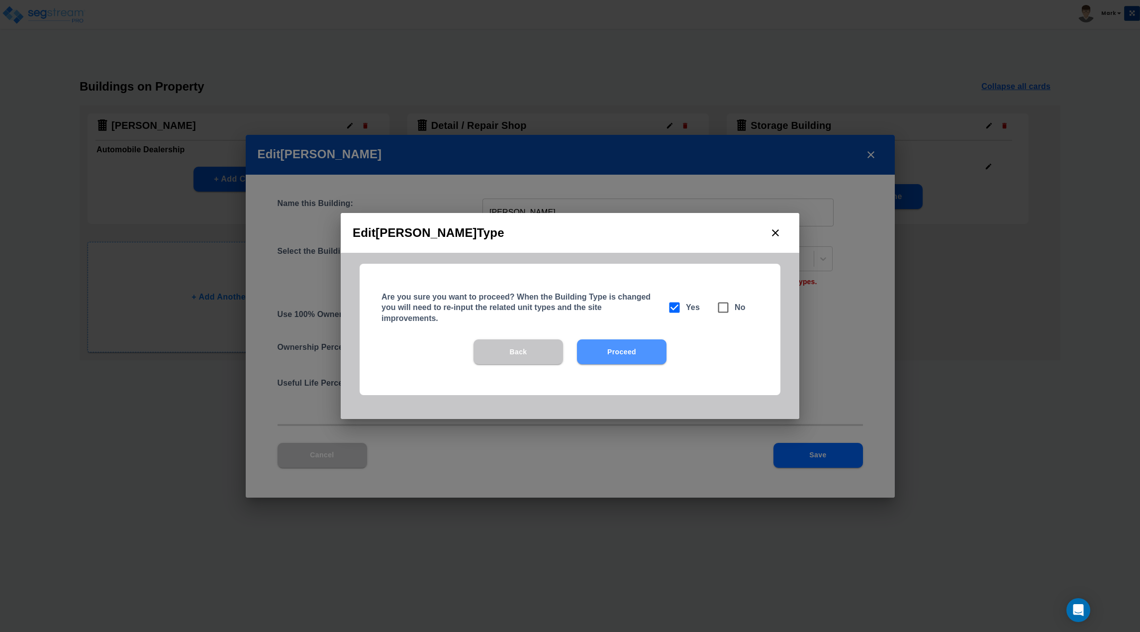
click at [627, 355] on button "Proceed" at bounding box center [622, 351] width 90 height 25
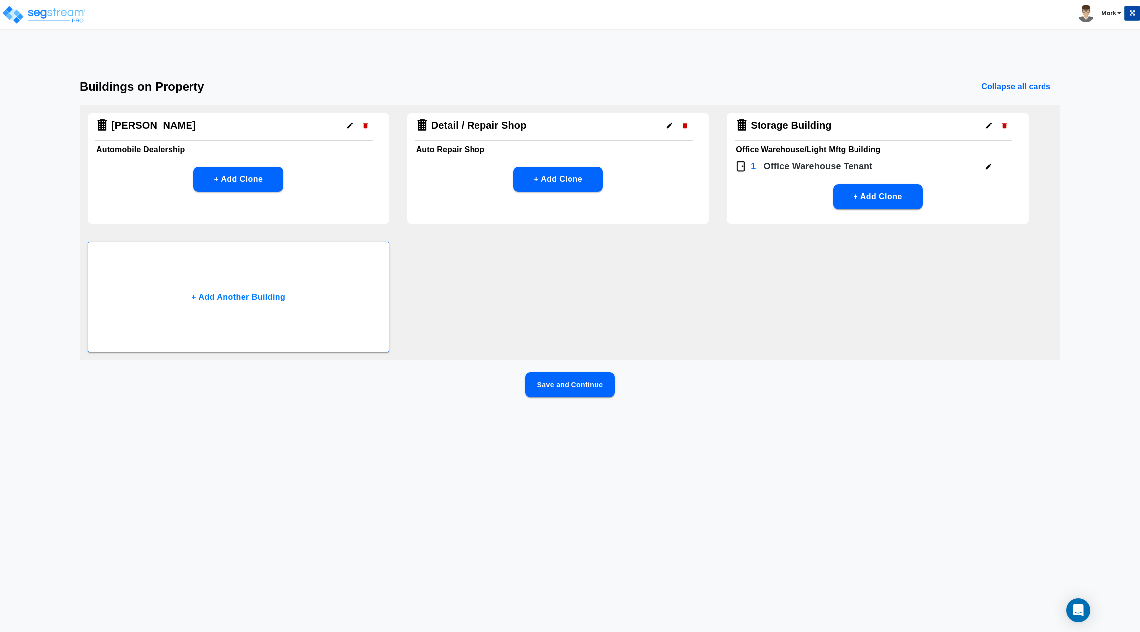
click at [670, 127] on icon "button" at bounding box center [669, 125] width 7 height 7
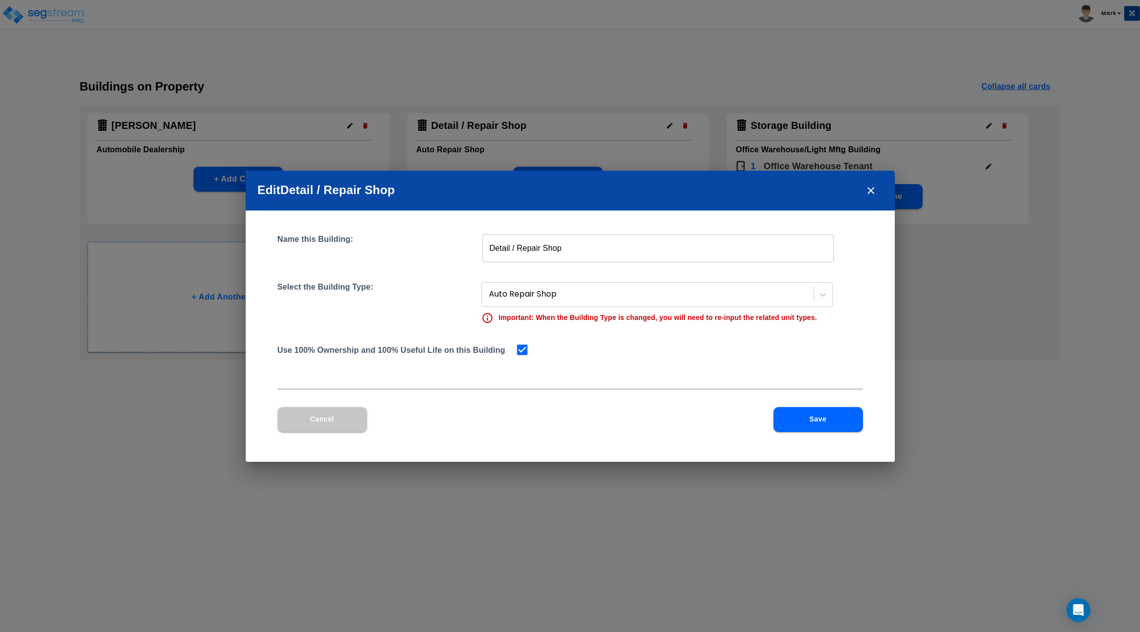
click at [524, 349] on input "checkbox" at bounding box center [520, 349] width 10 height 8
checkbox input "false"
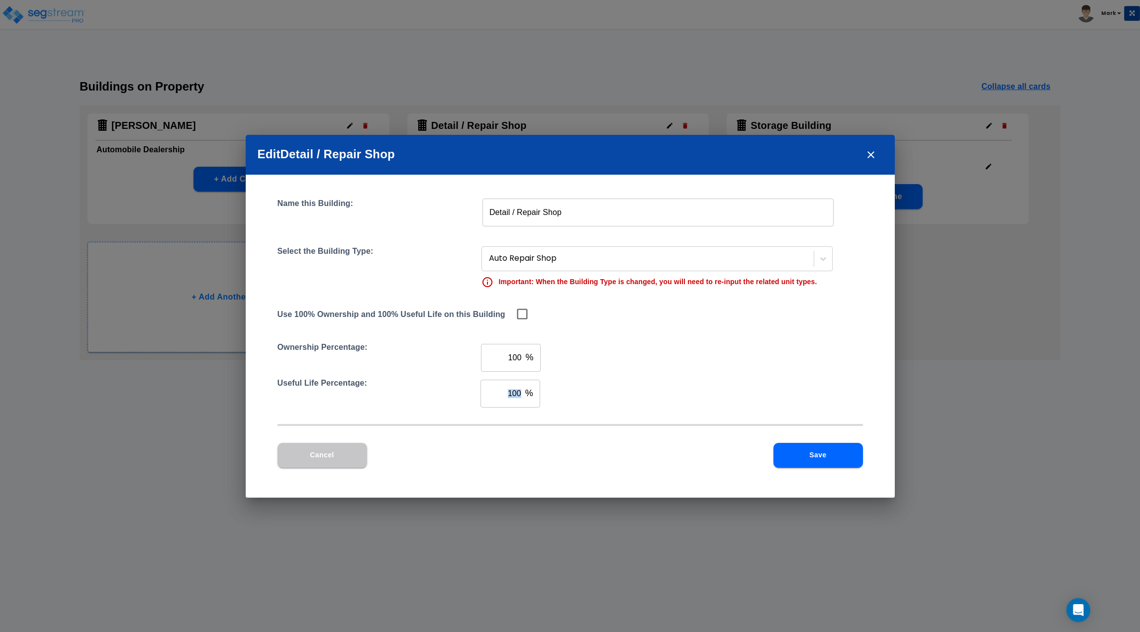
drag, startPoint x: 525, startPoint y: 395, endPoint x: 490, endPoint y: 397, distance: 34.9
click at [490, 397] on div "100 % ​" at bounding box center [511, 394] width 60 height 28
type input "1"
type input "80"
click at [822, 458] on button "Save" at bounding box center [819, 455] width 90 height 25
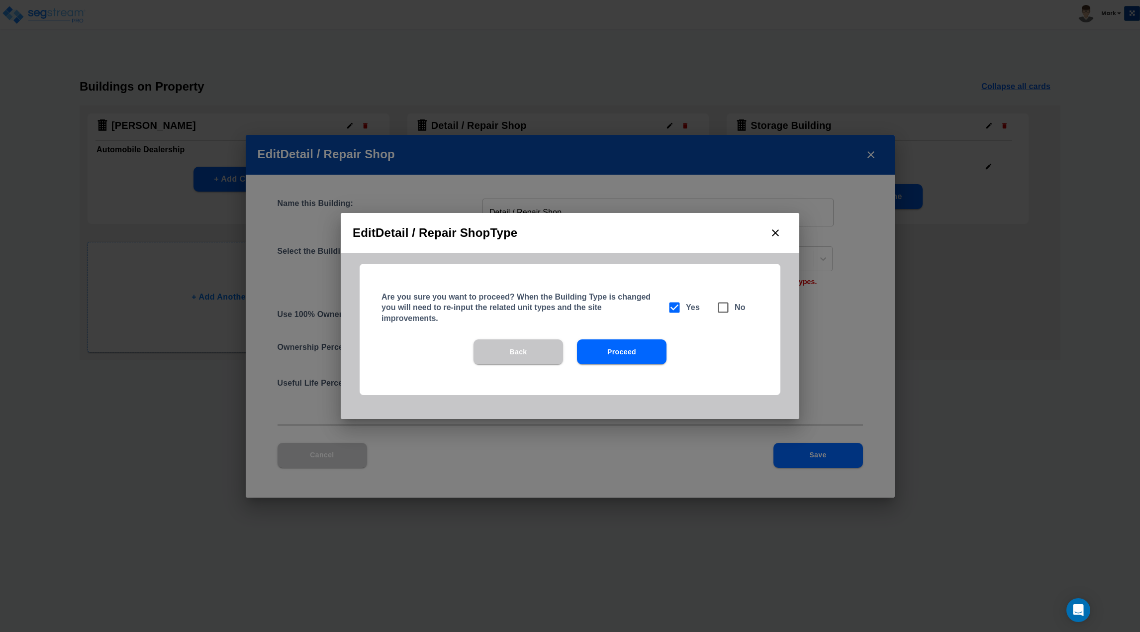
click at [633, 354] on button "Proceed" at bounding box center [622, 351] width 90 height 25
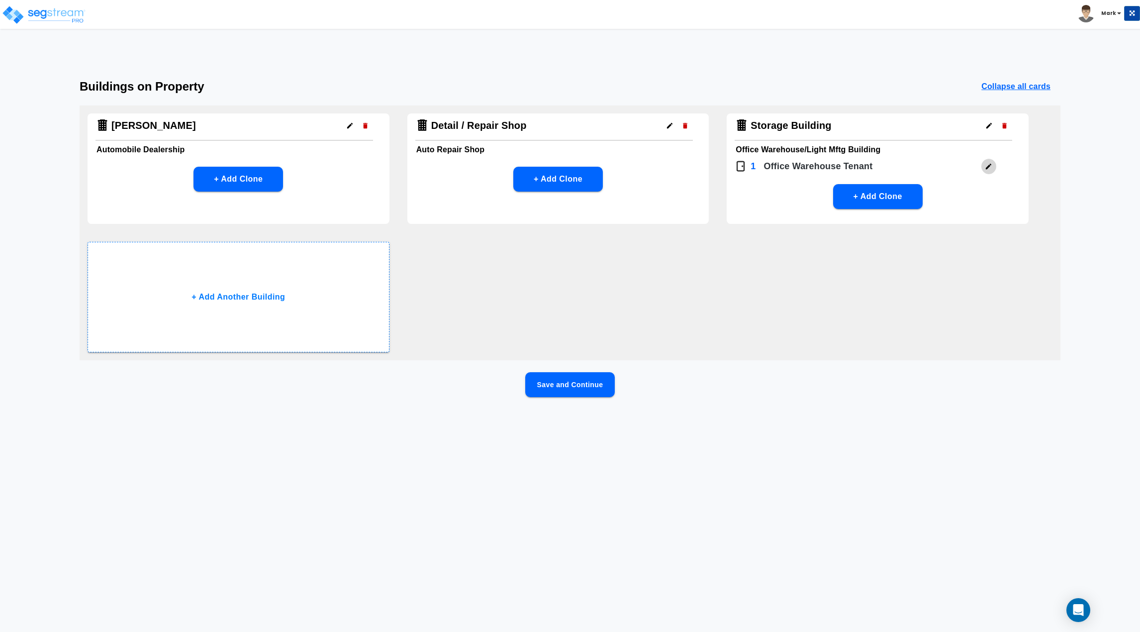
click at [986, 165] on icon "button" at bounding box center [988, 166] width 7 height 7
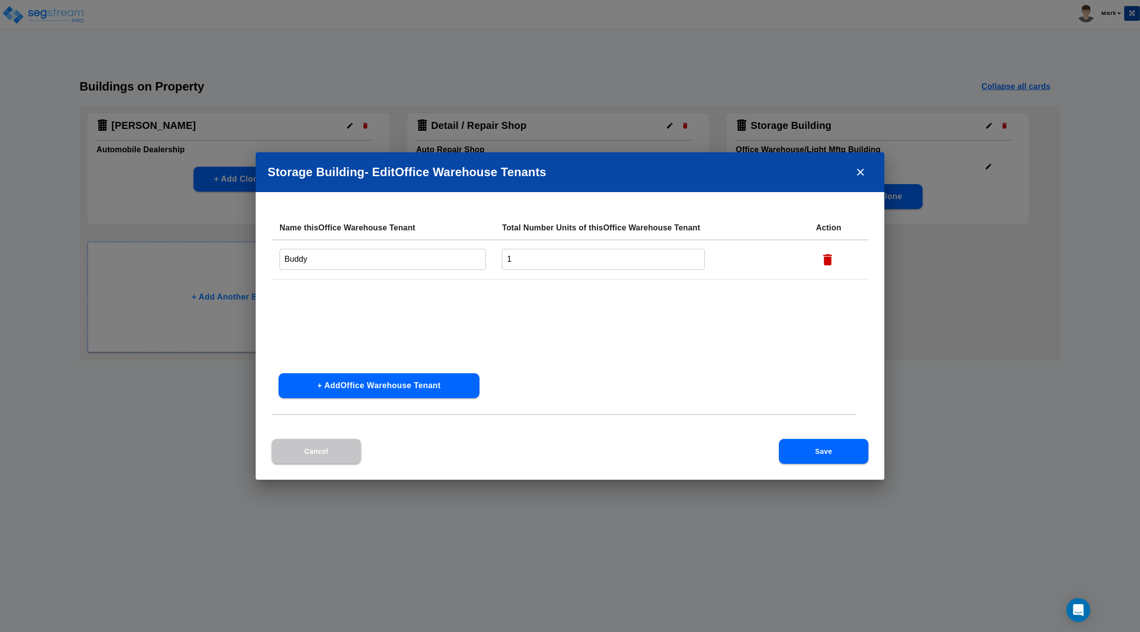
click at [342, 393] on button "+ Add Office Warehouse Tenant" at bounding box center [379, 385] width 201 height 25
click at [330, 447] on button "Cancel" at bounding box center [317, 451] width 90 height 25
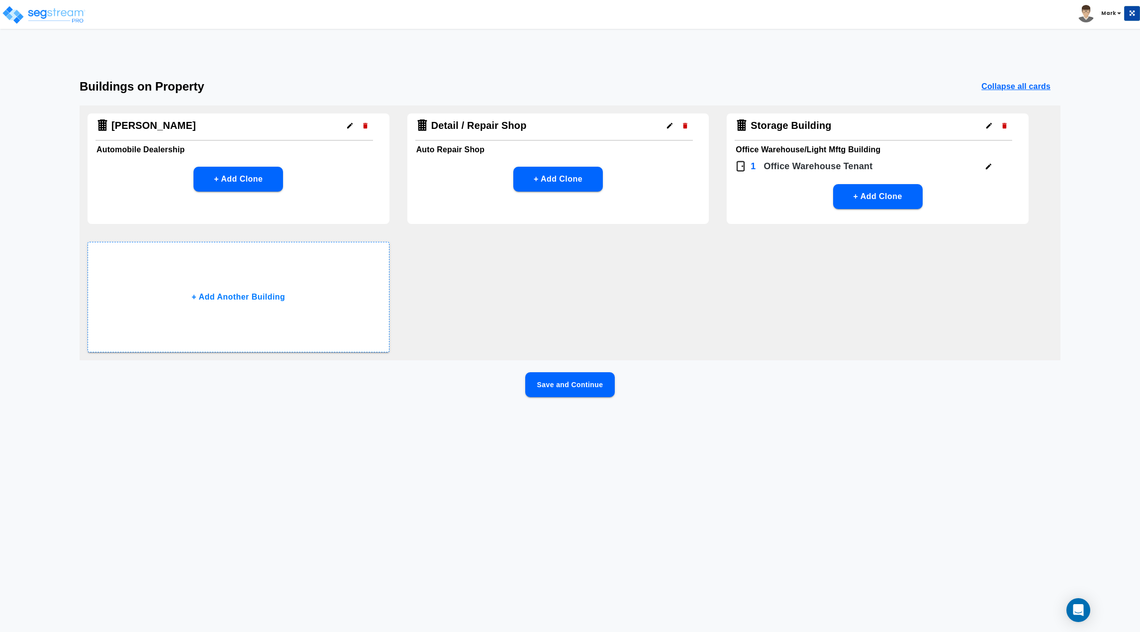
click at [992, 123] on icon "button" at bounding box center [988, 125] width 7 height 7
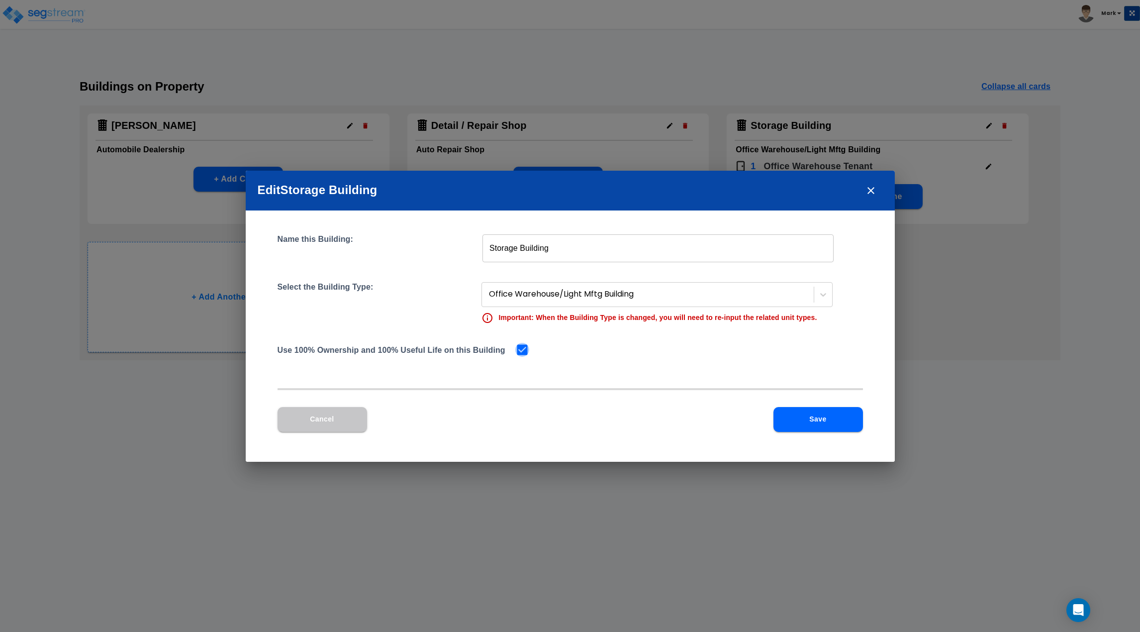
click at [521, 349] on input "checkbox" at bounding box center [520, 349] width 10 height 8
checkbox input "false"
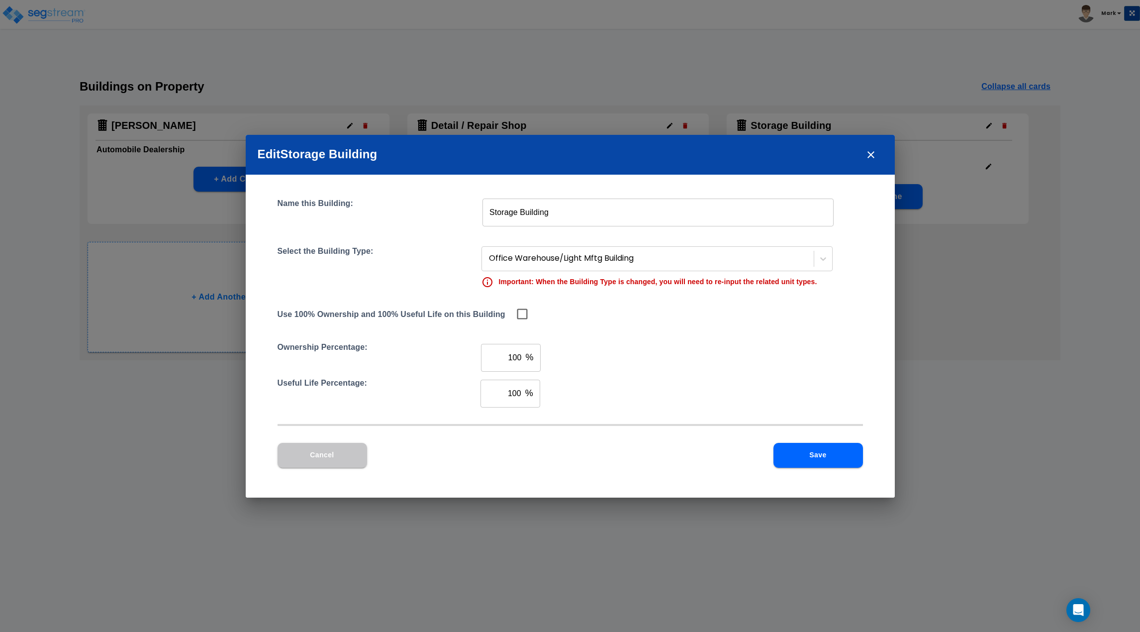
click at [524, 391] on div "100 % ​" at bounding box center [511, 394] width 60 height 28
type input "1"
type input "80"
click at [814, 456] on button "Save" at bounding box center [819, 455] width 90 height 25
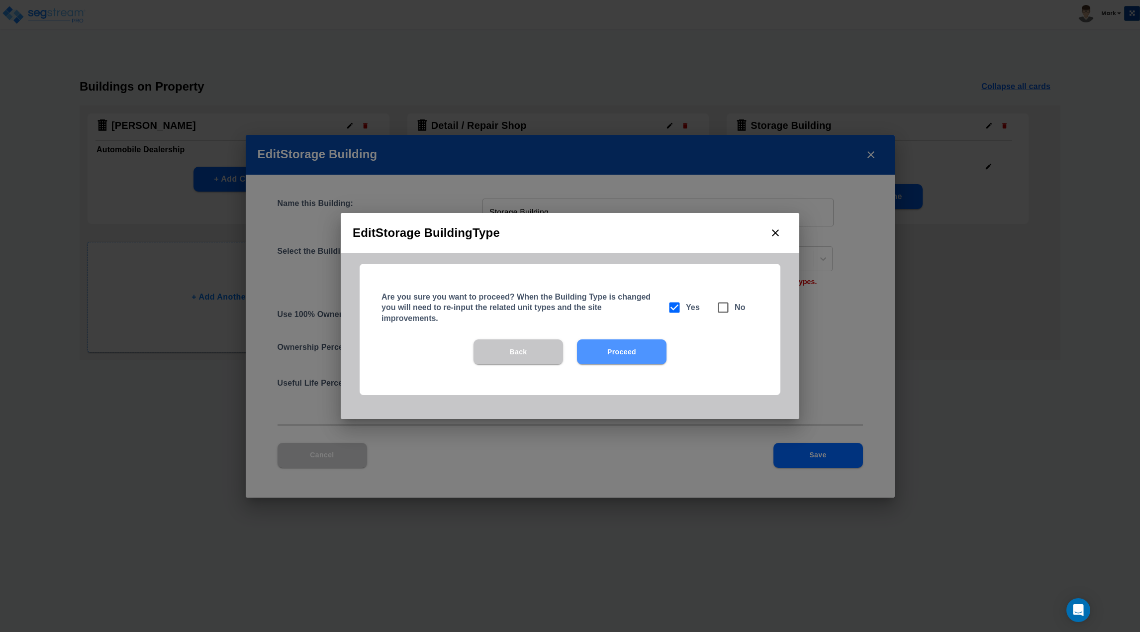
click at [623, 361] on button "Proceed" at bounding box center [622, 351] width 90 height 25
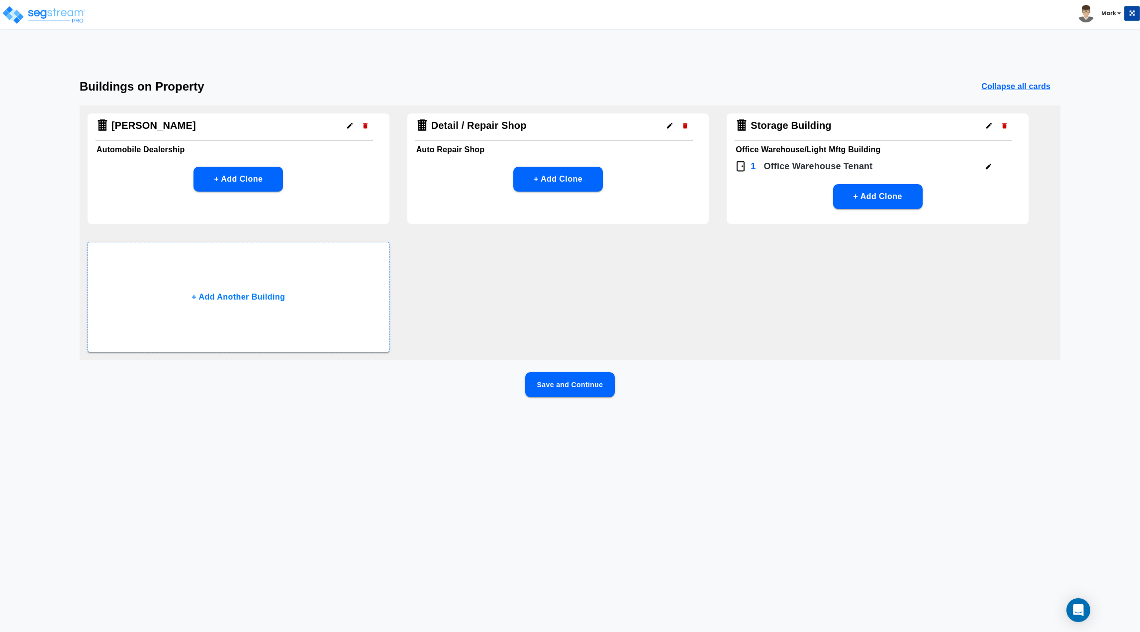
click at [605, 399] on div "Save and Continue" at bounding box center [570, 400] width 981 height 57
click at [600, 394] on button "Save and Continue" at bounding box center [570, 384] width 90 height 25
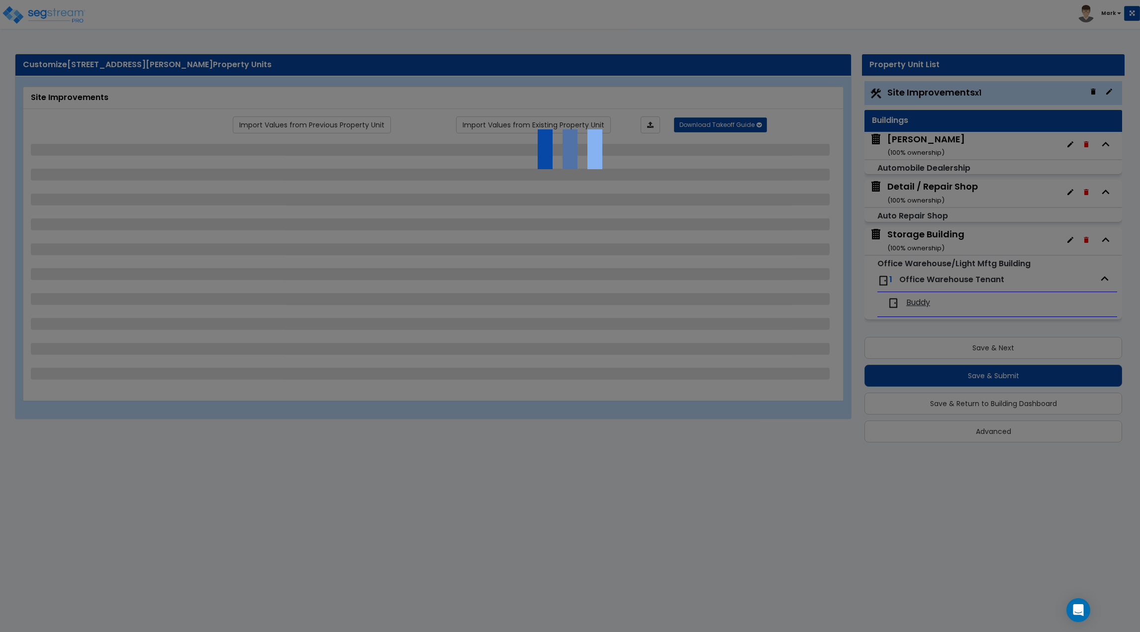
select select "2"
select select "1"
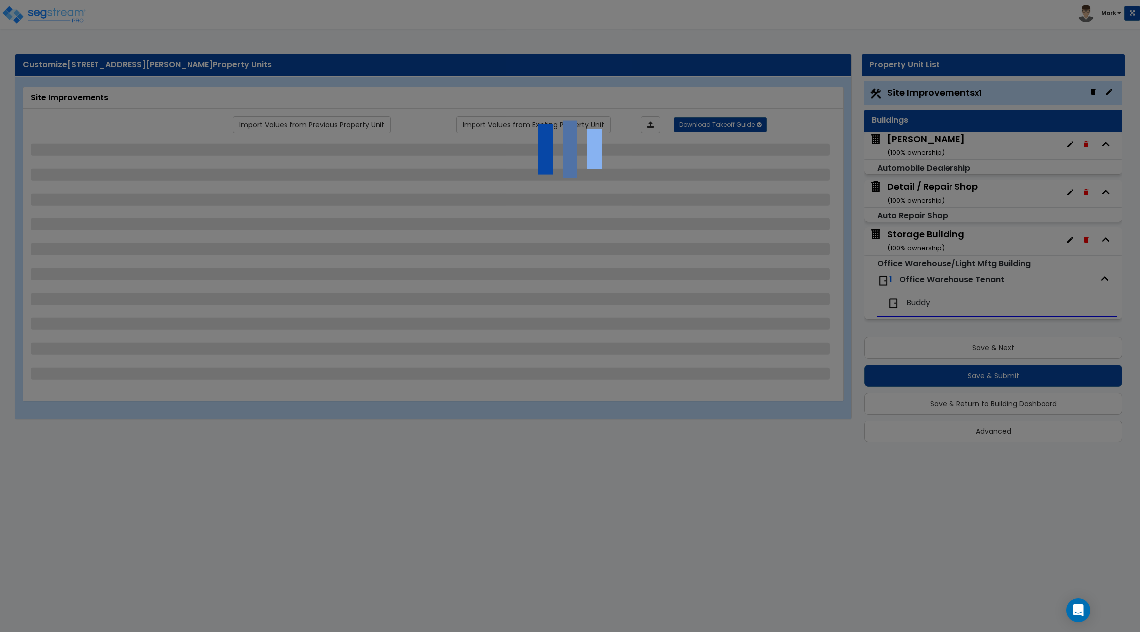
select select "1"
select select "4"
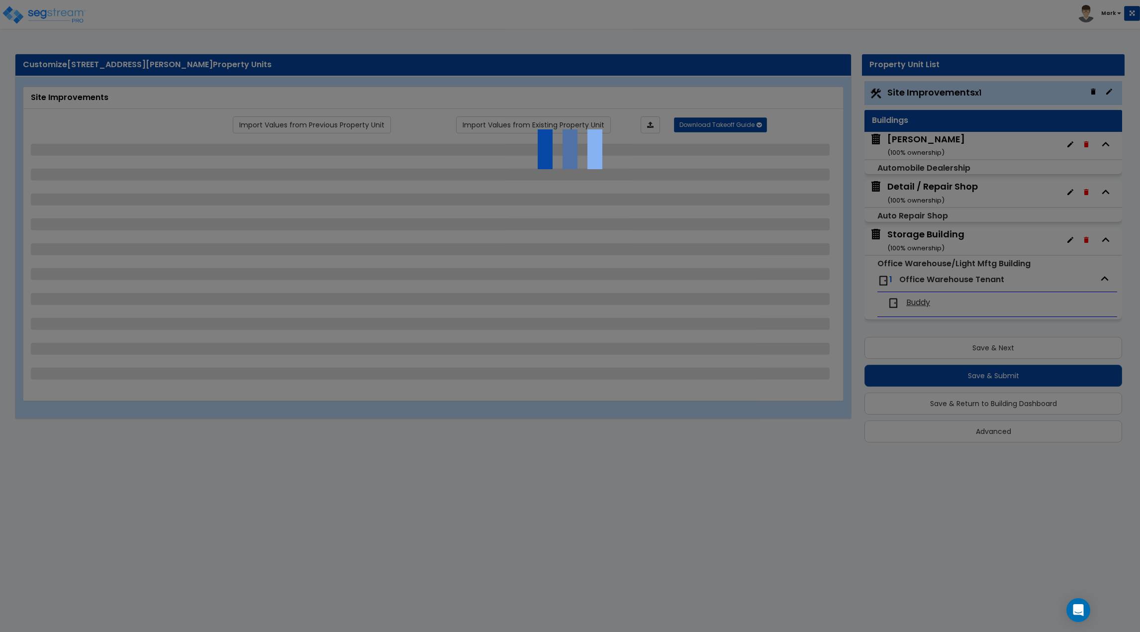
select select "2"
select select "1"
select select "4"
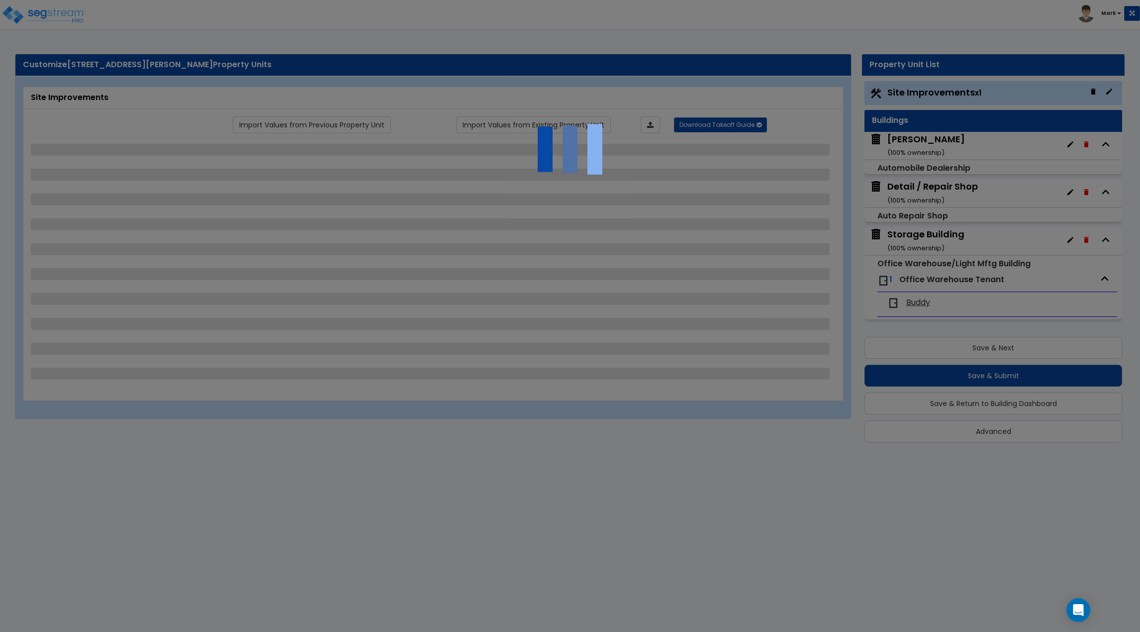
select select "1"
select select "3"
select select "2"
select select "3"
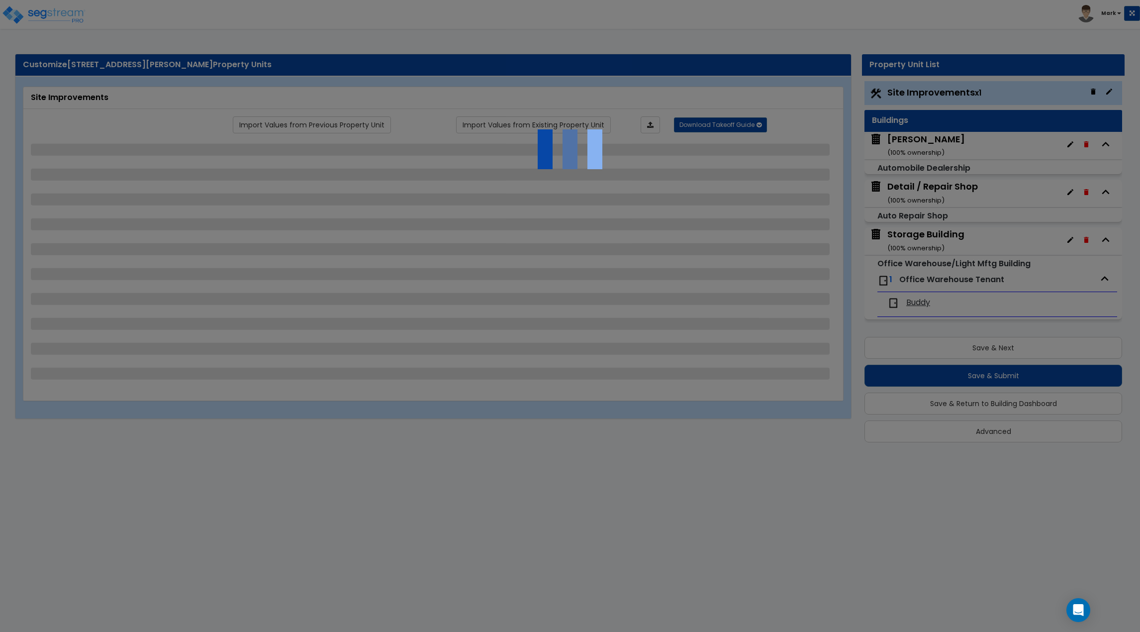
select select "1"
select select "3"
select select "5"
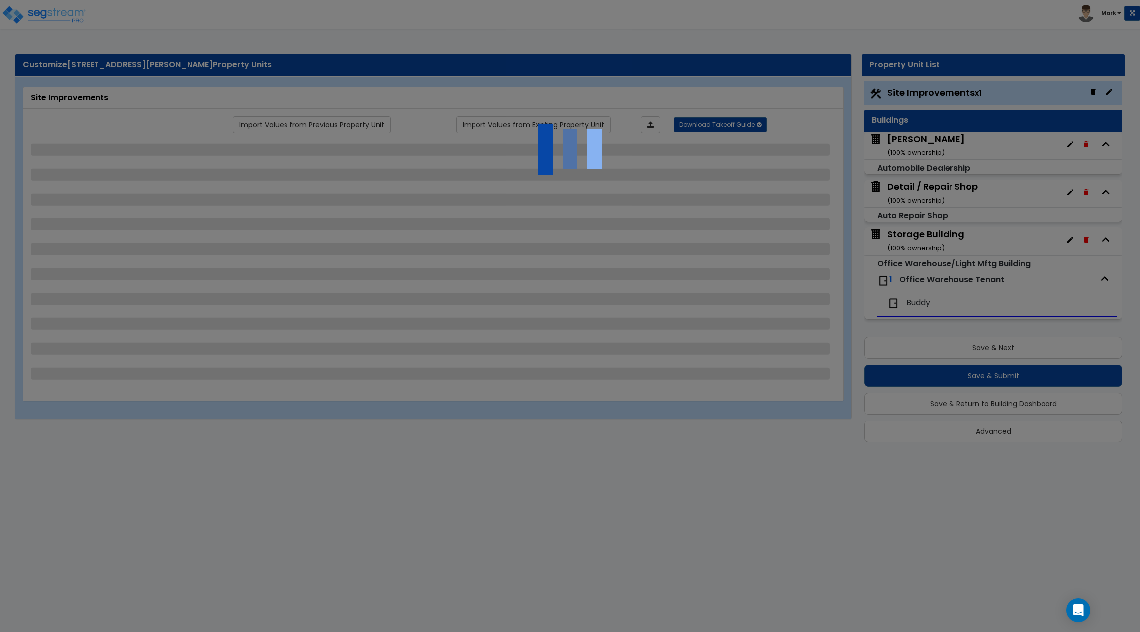
select select "2"
select select "5"
select select "2"
select select "4"
select select "1"
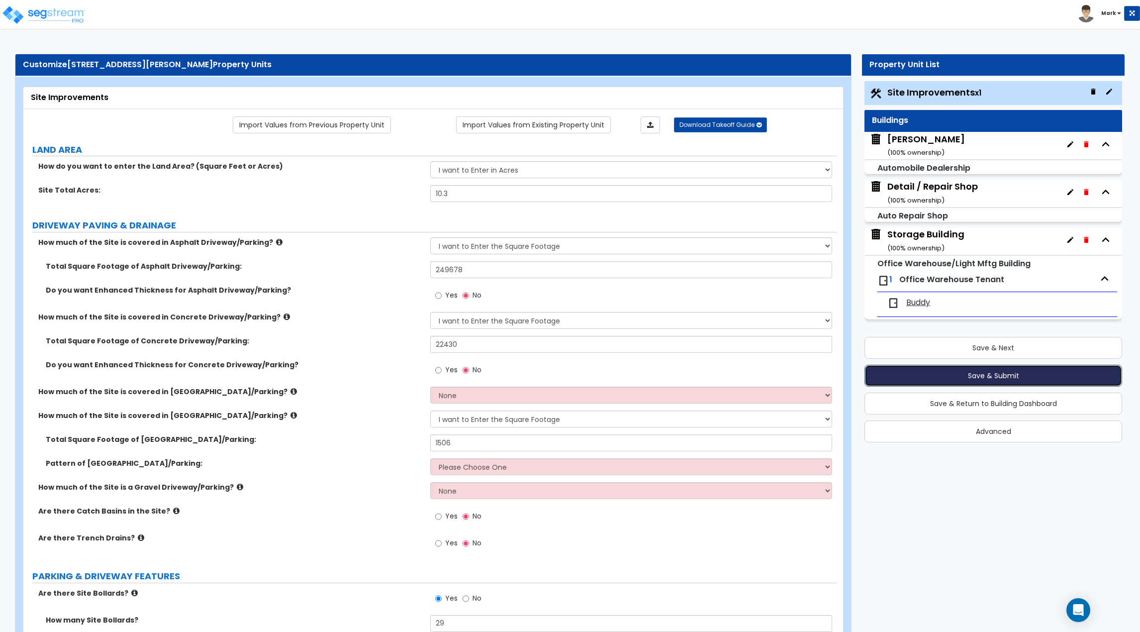
click at [910, 381] on button "Save & Submit" at bounding box center [994, 376] width 258 height 22
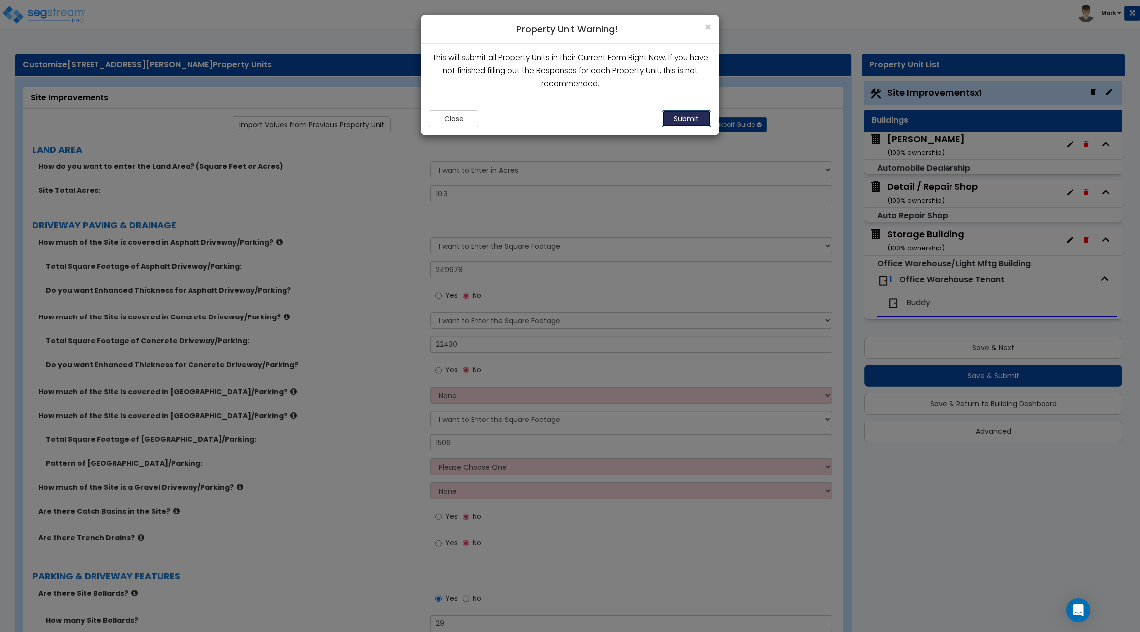
click at [687, 120] on button "Submit" at bounding box center [687, 118] width 50 height 17
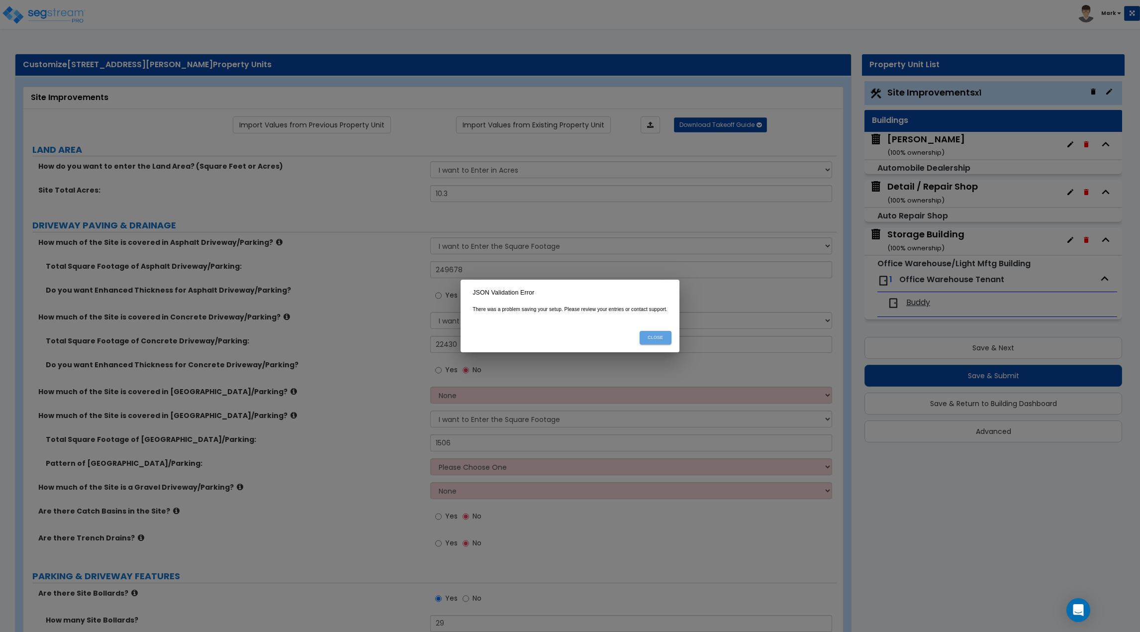
click at [659, 335] on button "Close" at bounding box center [656, 337] width 32 height 13
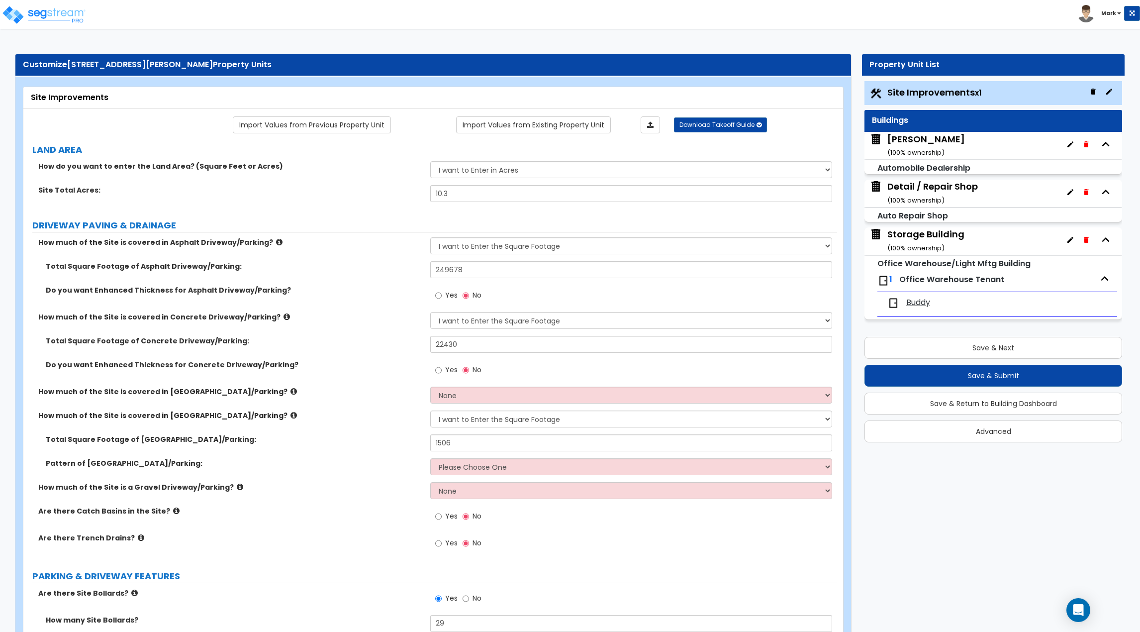
click at [52, 5] on img at bounding box center [43, 15] width 85 height 20
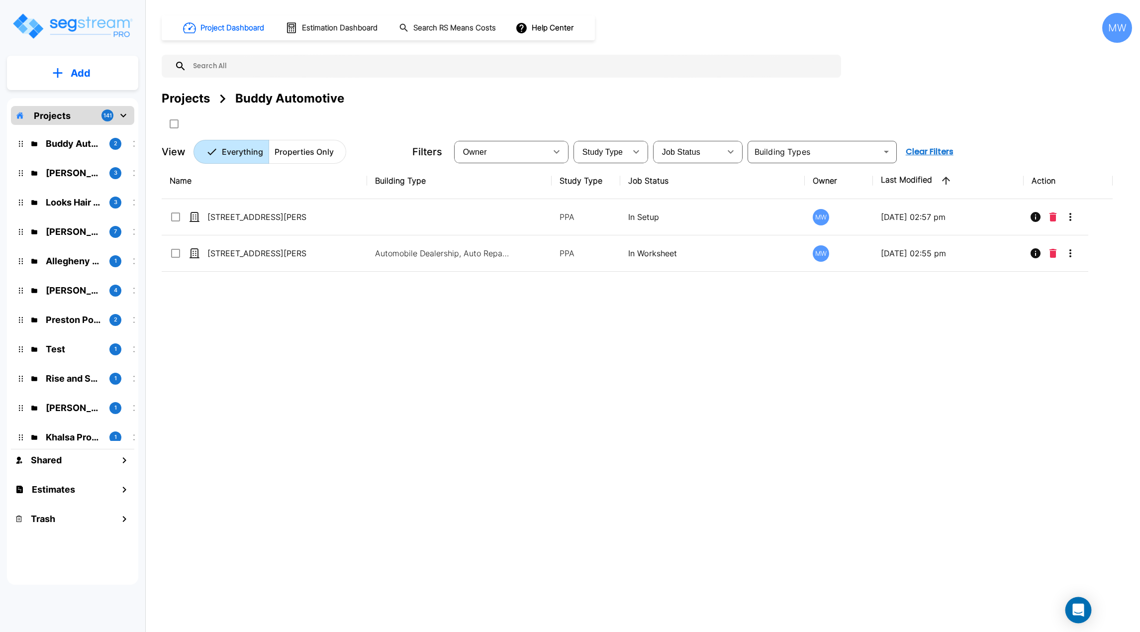
click at [1080, 612] on icon "Open Intercom Messenger" at bounding box center [1078, 609] width 13 height 13
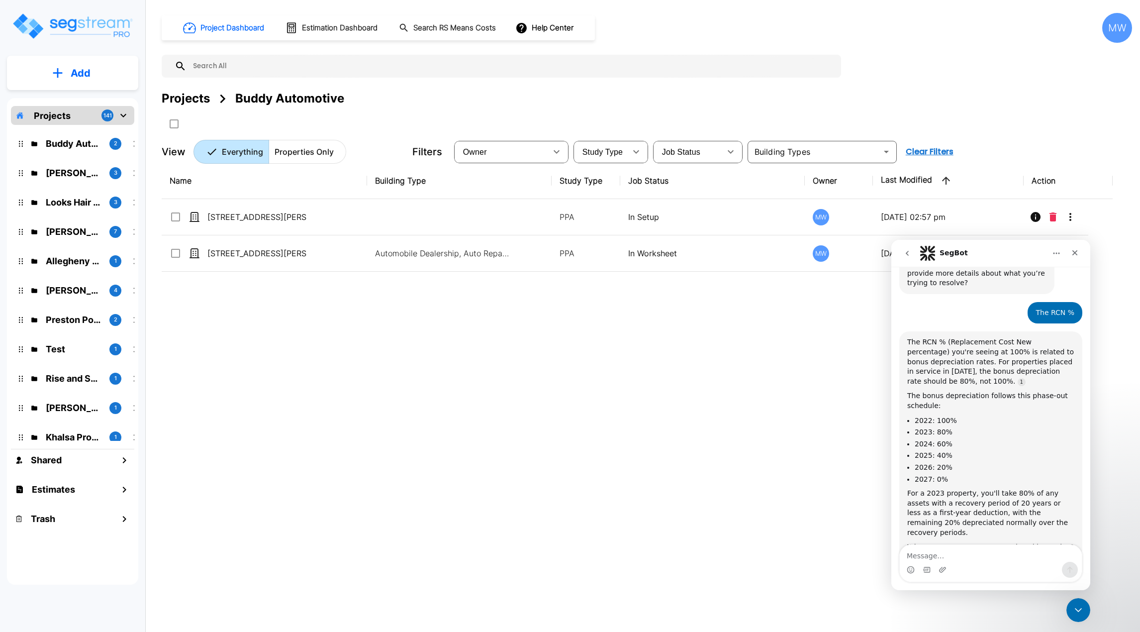
scroll to position [587, 0]
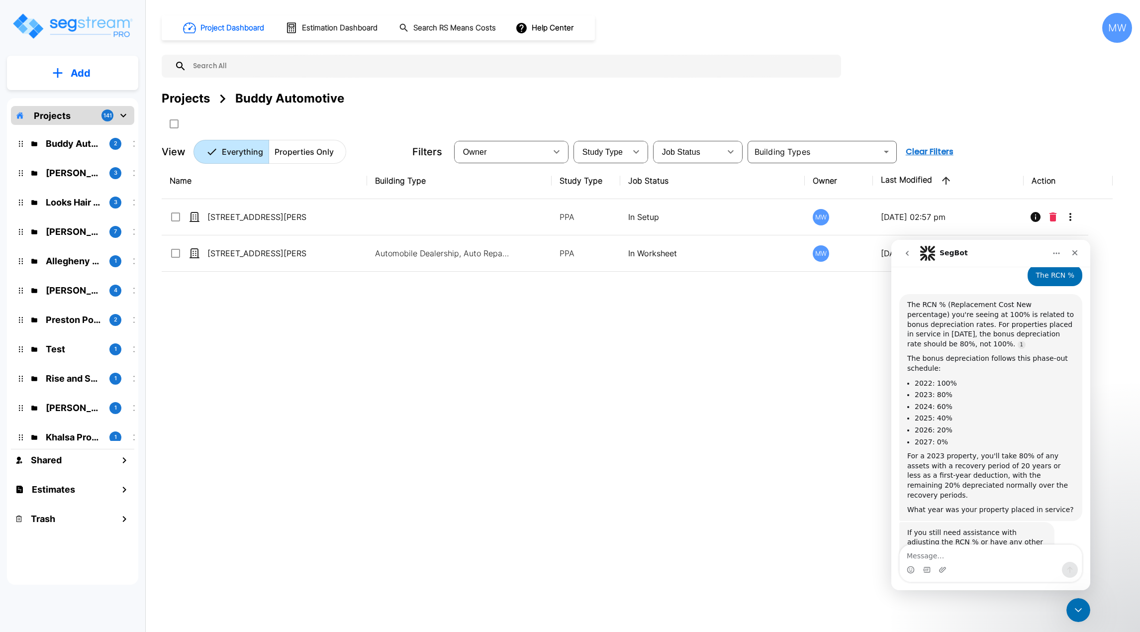
click at [904, 254] on icon "go back" at bounding box center [907, 253] width 8 height 8
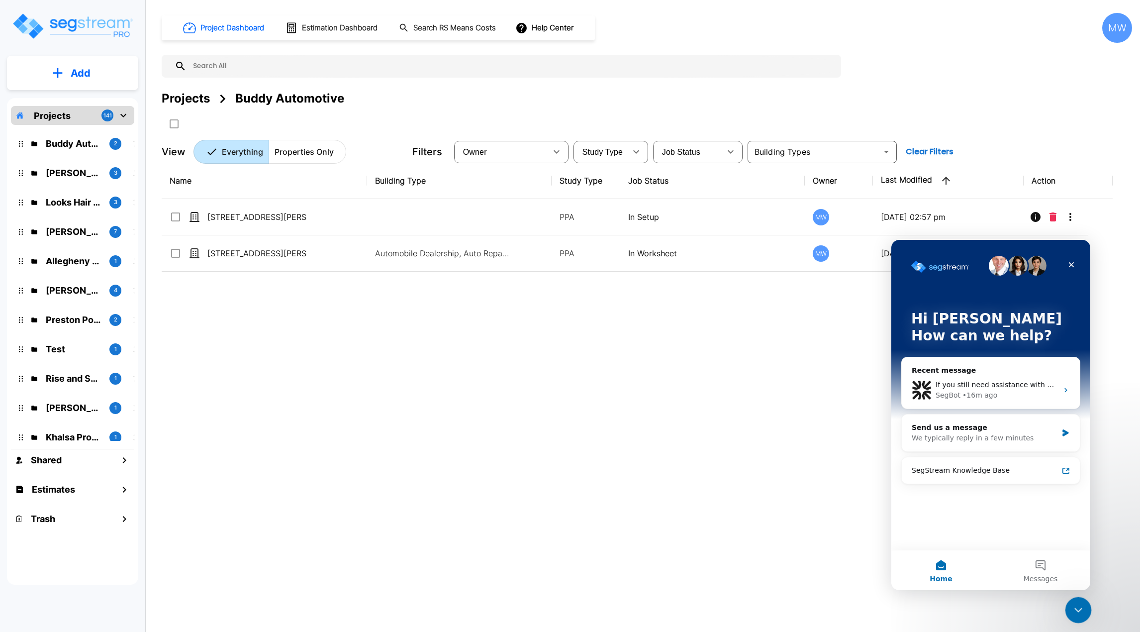
click at [1081, 614] on div "Close Intercom Messenger" at bounding box center [1077, 608] width 24 height 24
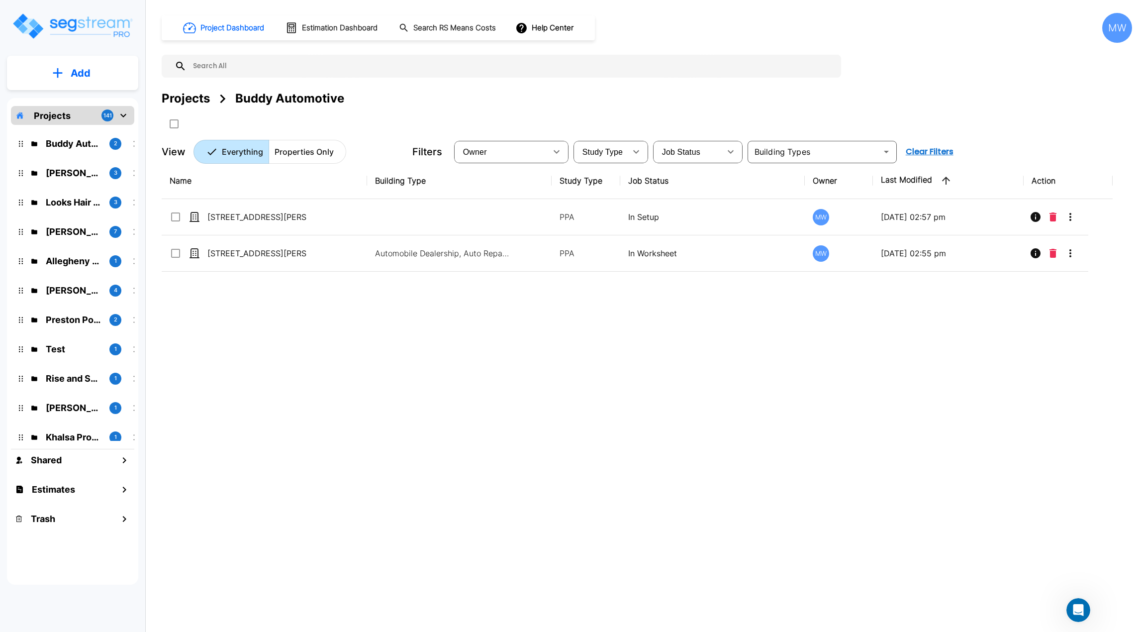
drag, startPoint x: 346, startPoint y: 98, endPoint x: 161, endPoint y: 100, distance: 185.1
click at [161, 100] on div "Project Dashboard Estimation Dashboard Search RS Means Costs Help Center MW Pro…" at bounding box center [647, 316] width 986 height 632
drag, startPoint x: 161, startPoint y: 100, endPoint x: 372, endPoint y: 115, distance: 211.5
click at [353, 118] on div "Project Dashboard Estimation Dashboard Search RS Means Costs Help Center MW Pro…" at bounding box center [647, 316] width 986 height 632
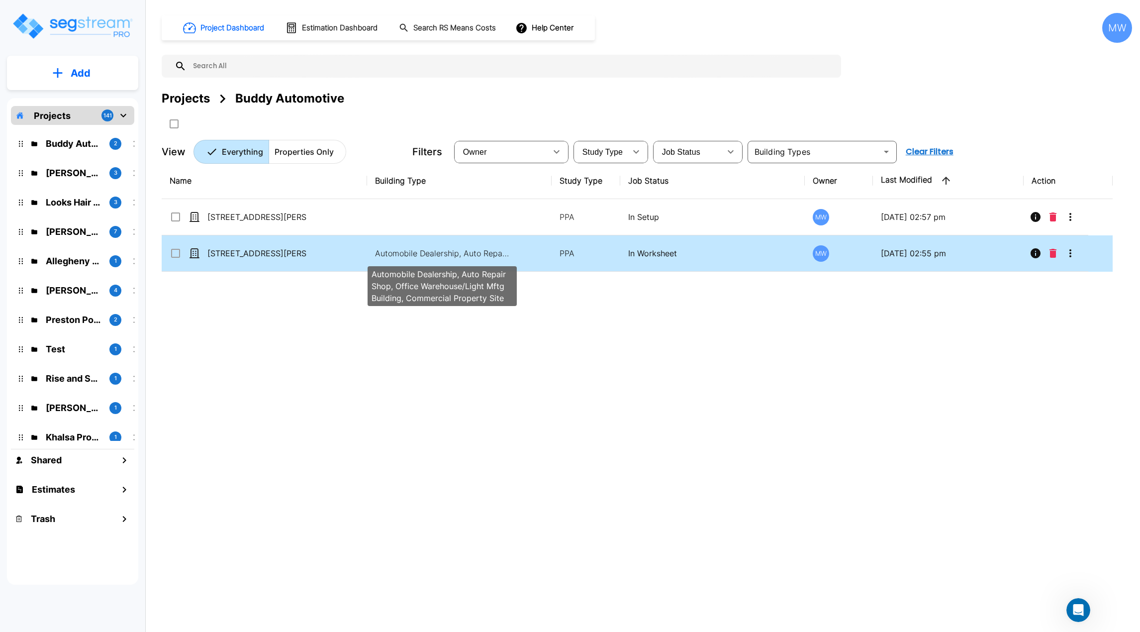
click at [376, 252] on p "Automobile Dealership, Auto Repair Shop, Office Warehouse/Light Mftg Building, …" at bounding box center [442, 253] width 134 height 12
checkbox input "true"
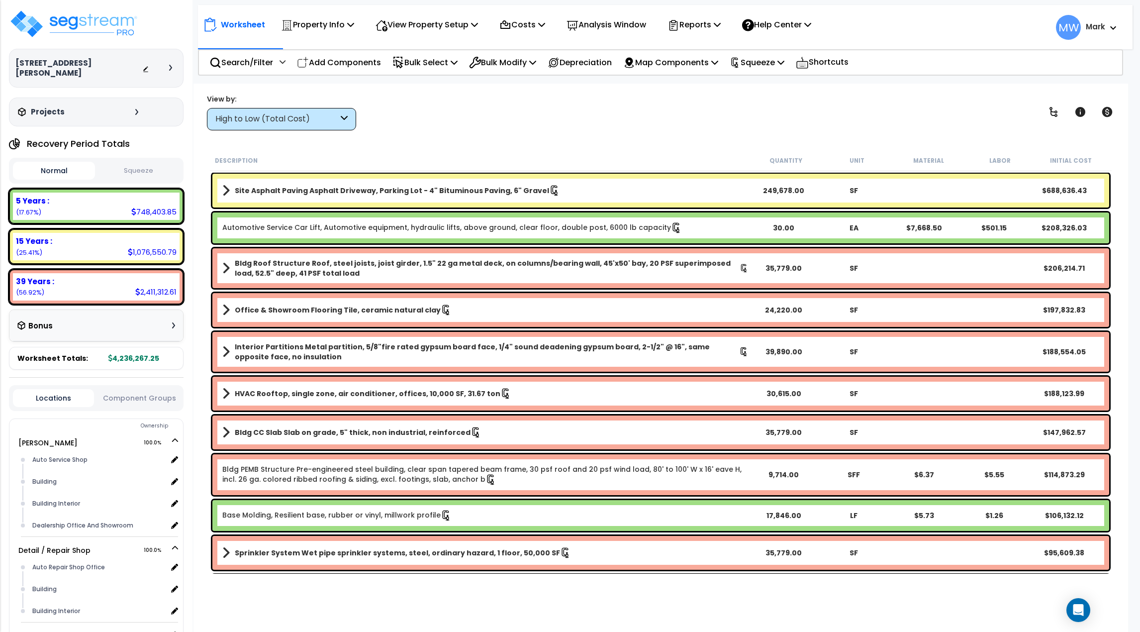
click at [145, 162] on button "Squeeze" at bounding box center [139, 170] width 82 height 17
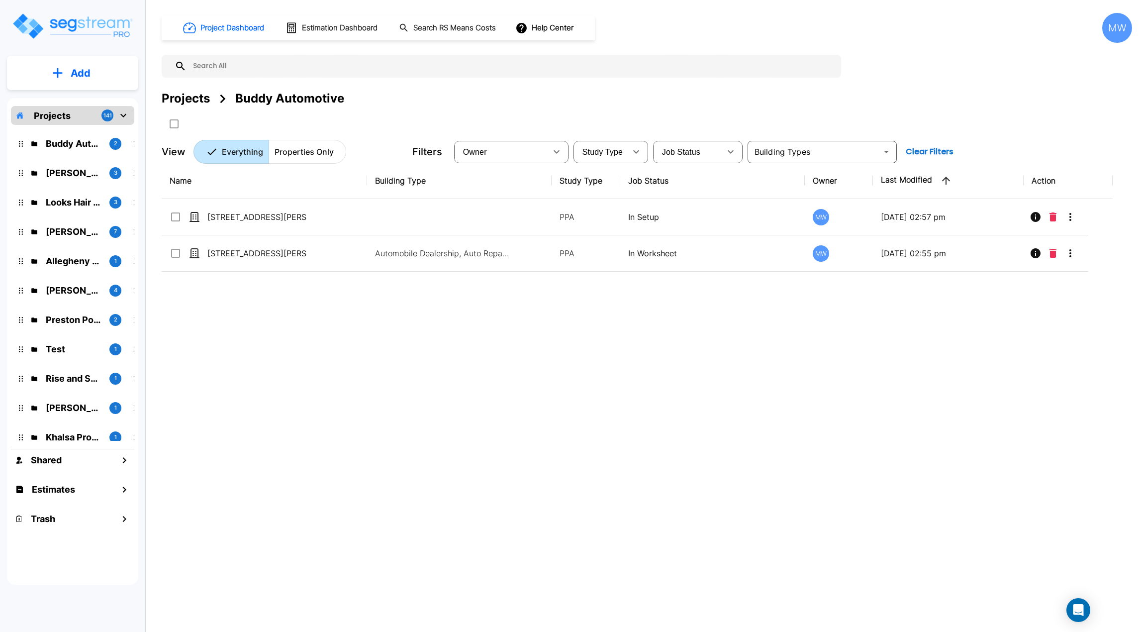
click at [376, 103] on div "Projects Buddy Automotive" at bounding box center [647, 99] width 971 height 18
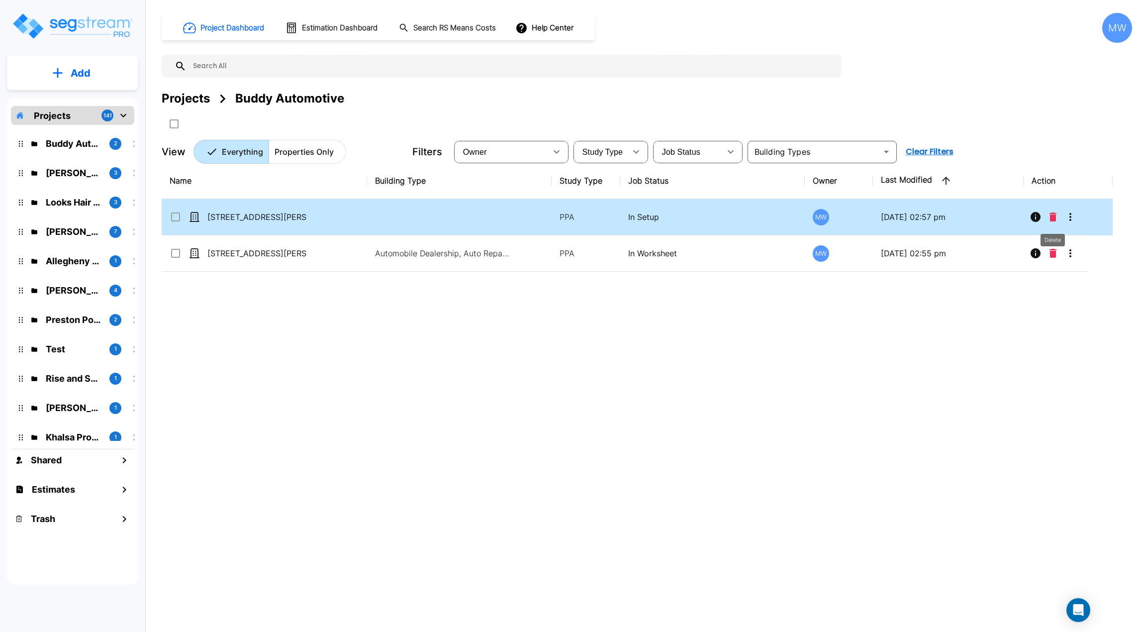
click at [1050, 215] on icon "Delete" at bounding box center [1053, 216] width 7 height 9
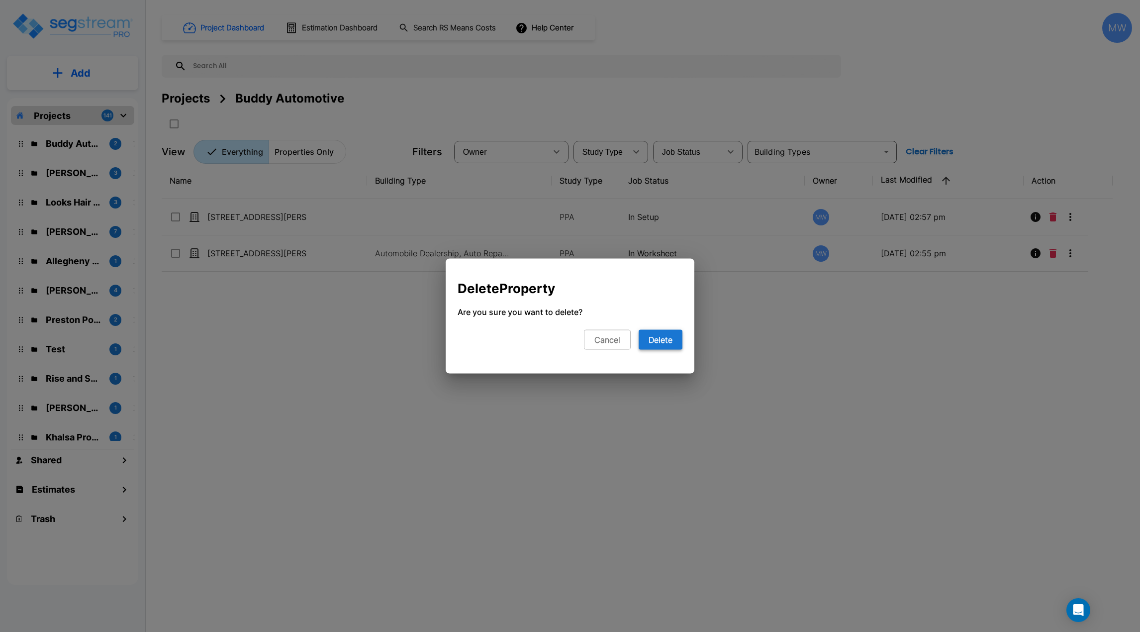
click at [659, 337] on button "Delete" at bounding box center [661, 340] width 44 height 20
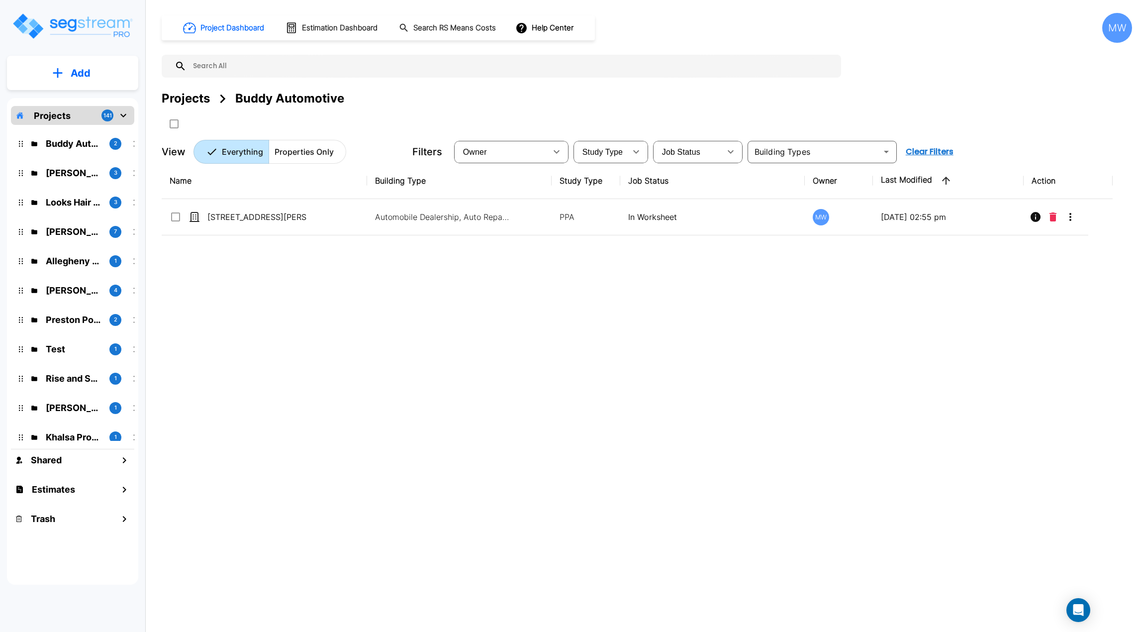
click at [302, 297] on div "Name Building Type Study Type Job Status Owner Last Modified Action [STREET_ADD…" at bounding box center [637, 359] width 951 height 392
